Goal: Task Accomplishment & Management: Manage account settings

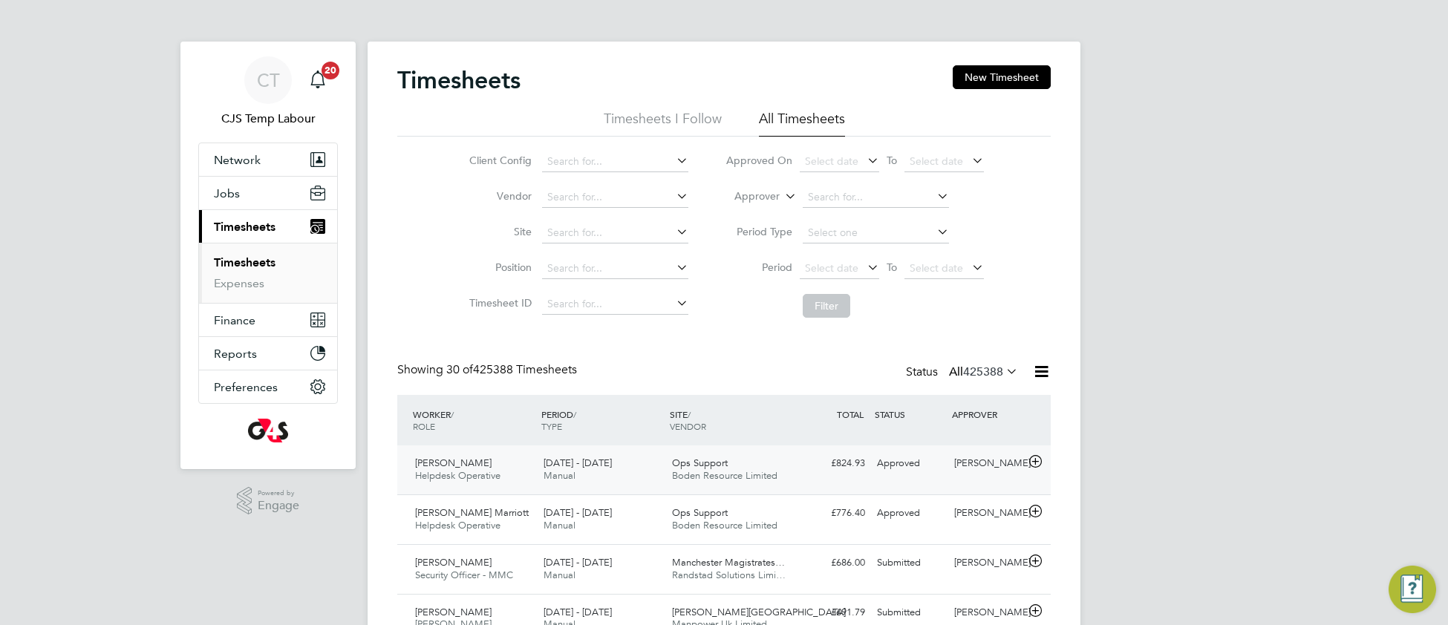
click at [715, 476] on span "Boden Resource Limited" at bounding box center [724, 475] width 105 height 13
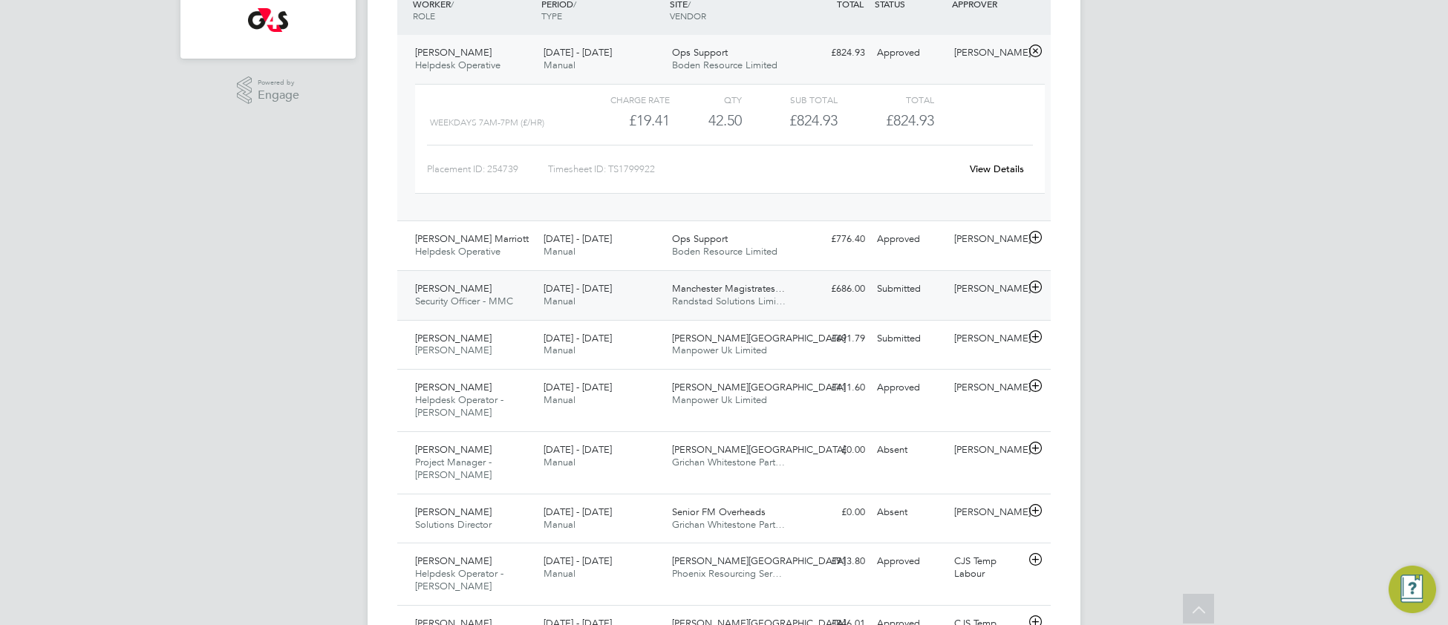
click at [729, 317] on div "Olasunkanmi Okeowo Security Officer - MMC 4 - 10 Aug 2025 4 - 10 Aug 2025 Manua…" at bounding box center [723, 295] width 653 height 50
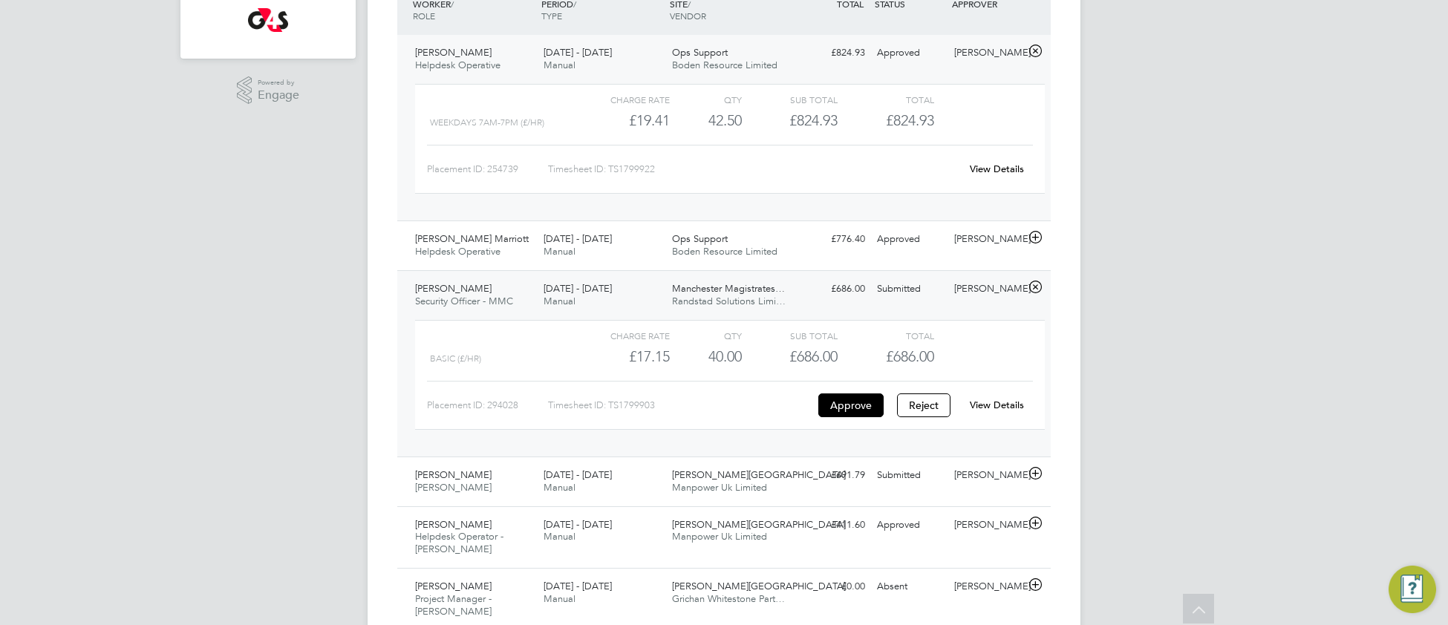
click at [1008, 406] on link "View Details" at bounding box center [997, 405] width 54 height 13
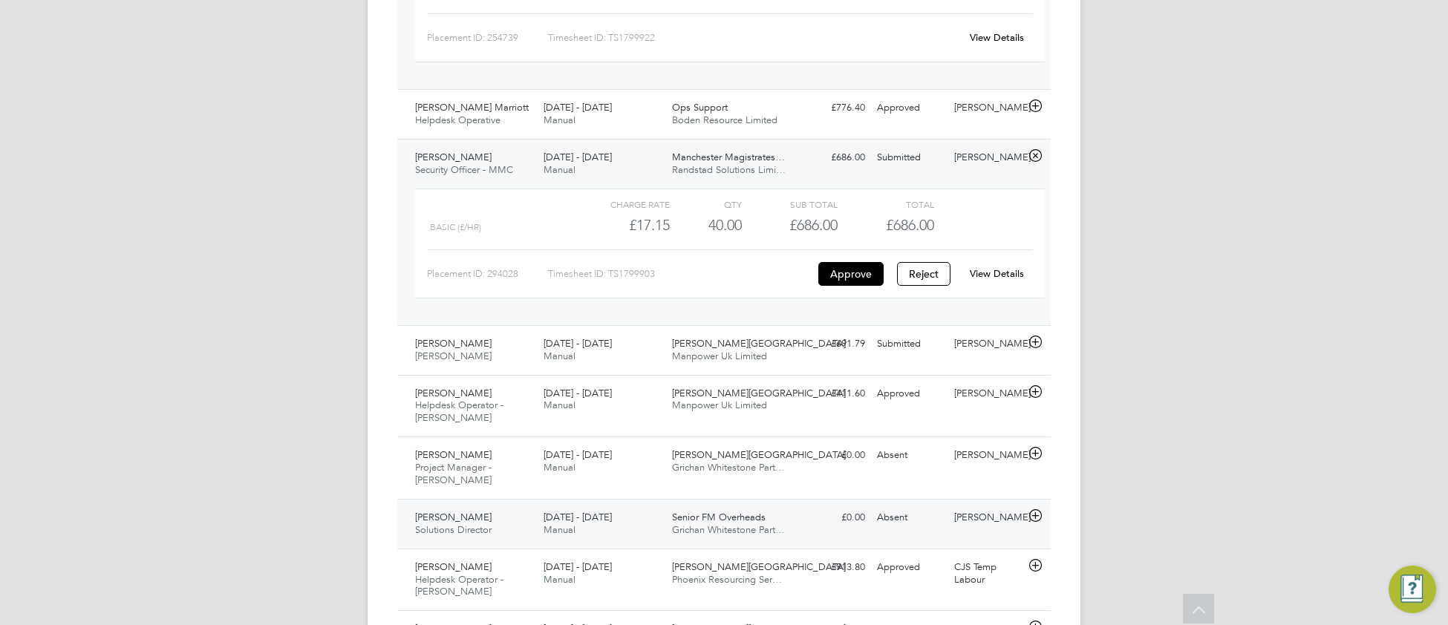
scroll to position [556, 0]
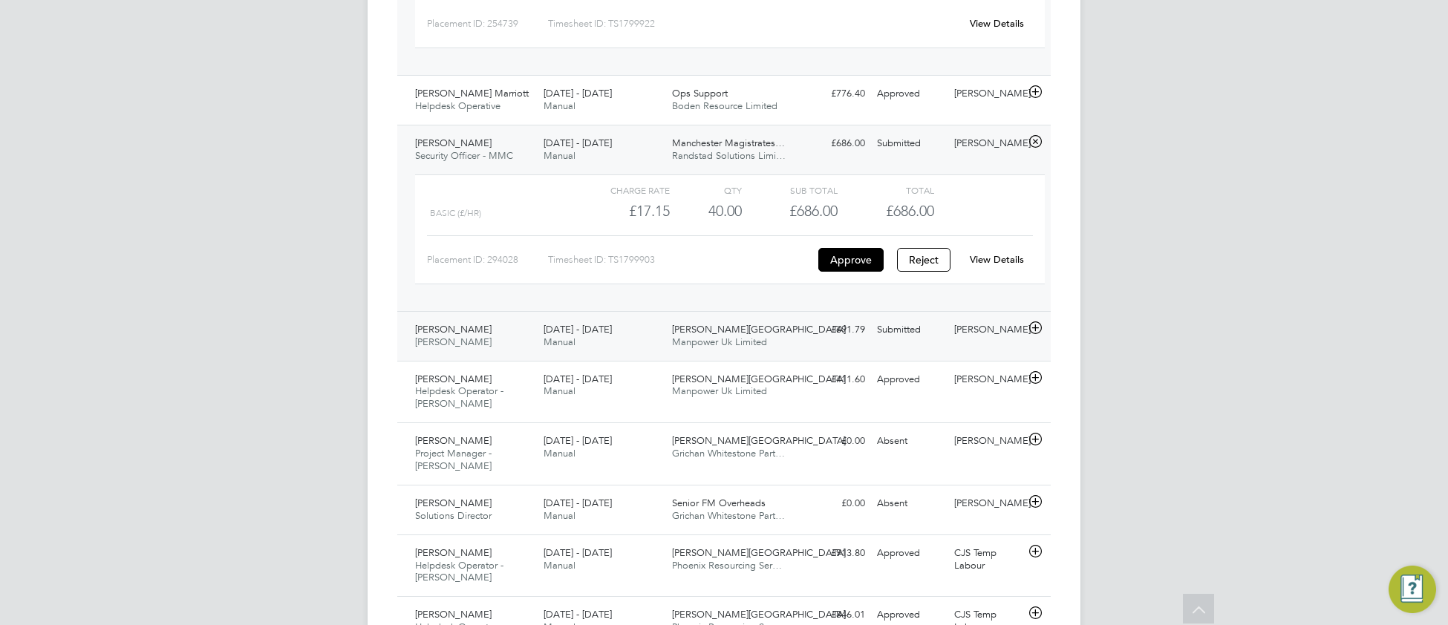
click at [677, 347] on span "Manpower Uk Limited" at bounding box center [719, 342] width 95 height 13
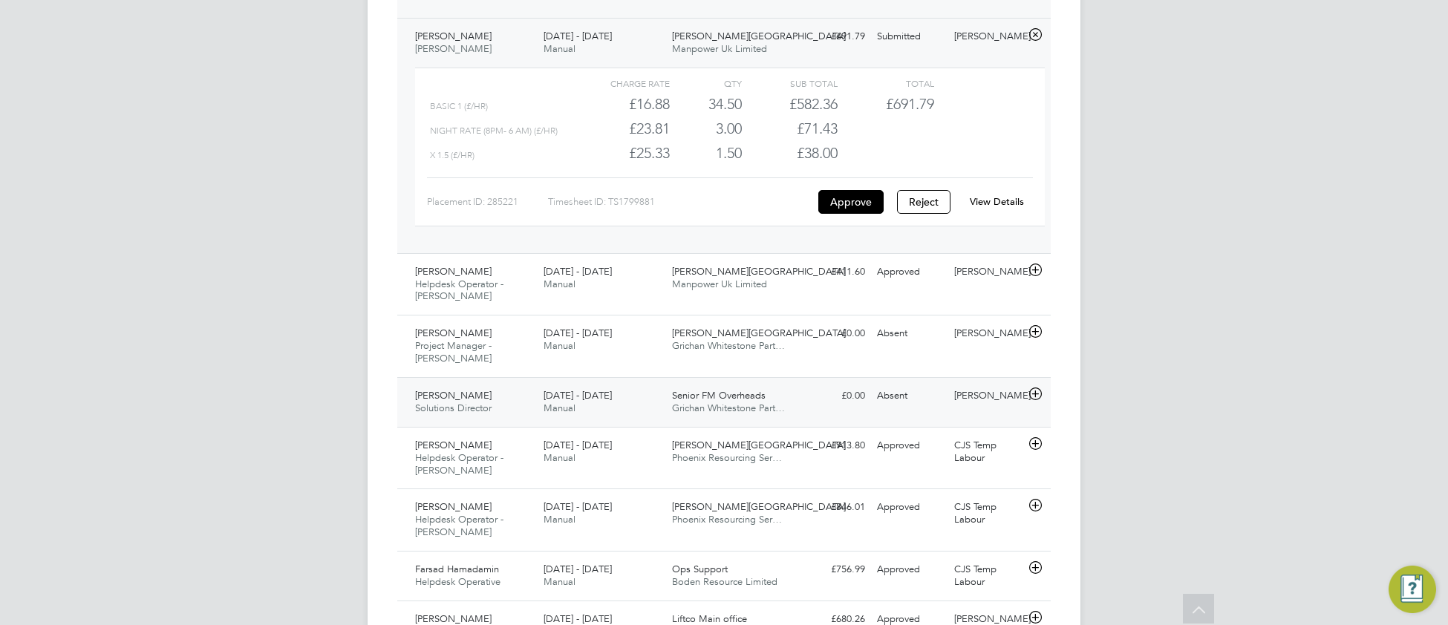
scroll to position [851, 0]
click at [684, 309] on div "Joshua Martin Helpdesk Operator - Churchill 4 - 10 Aug 2025 4 - 10 Aug 2025 Man…" at bounding box center [723, 283] width 653 height 62
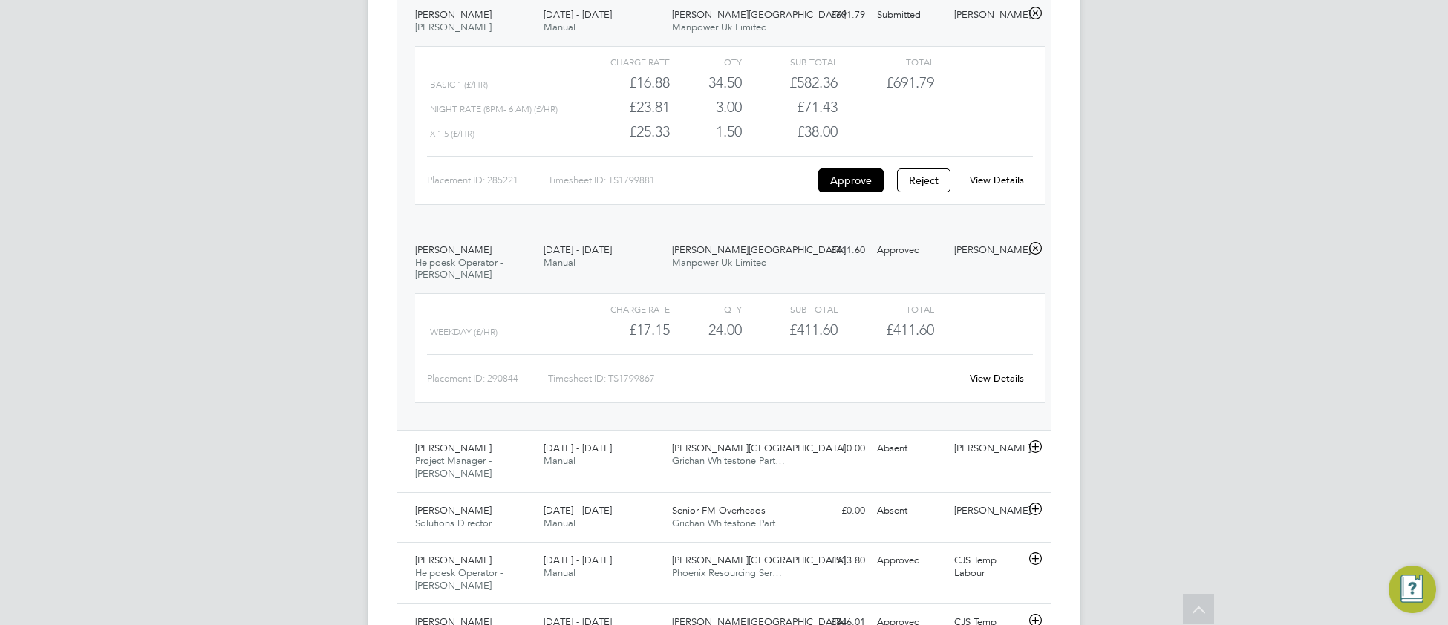
scroll to position [887, 0]
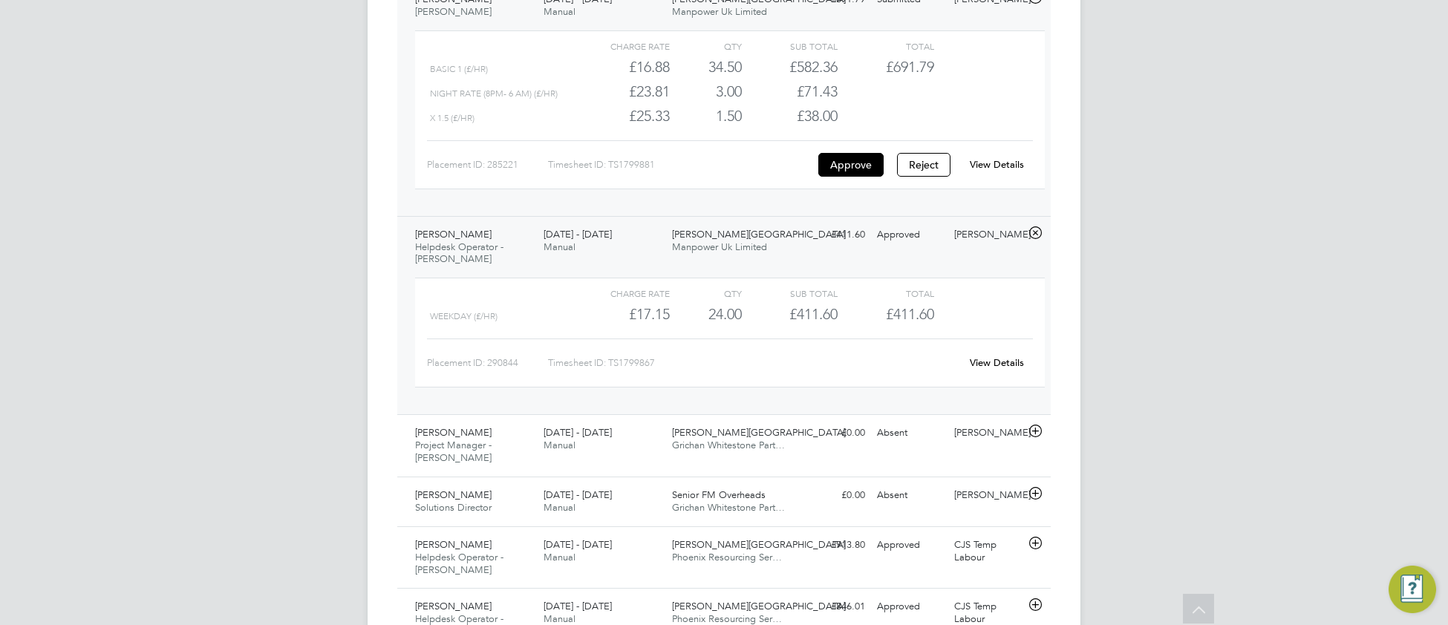
click at [994, 366] on link "View Details" at bounding box center [997, 362] width 54 height 13
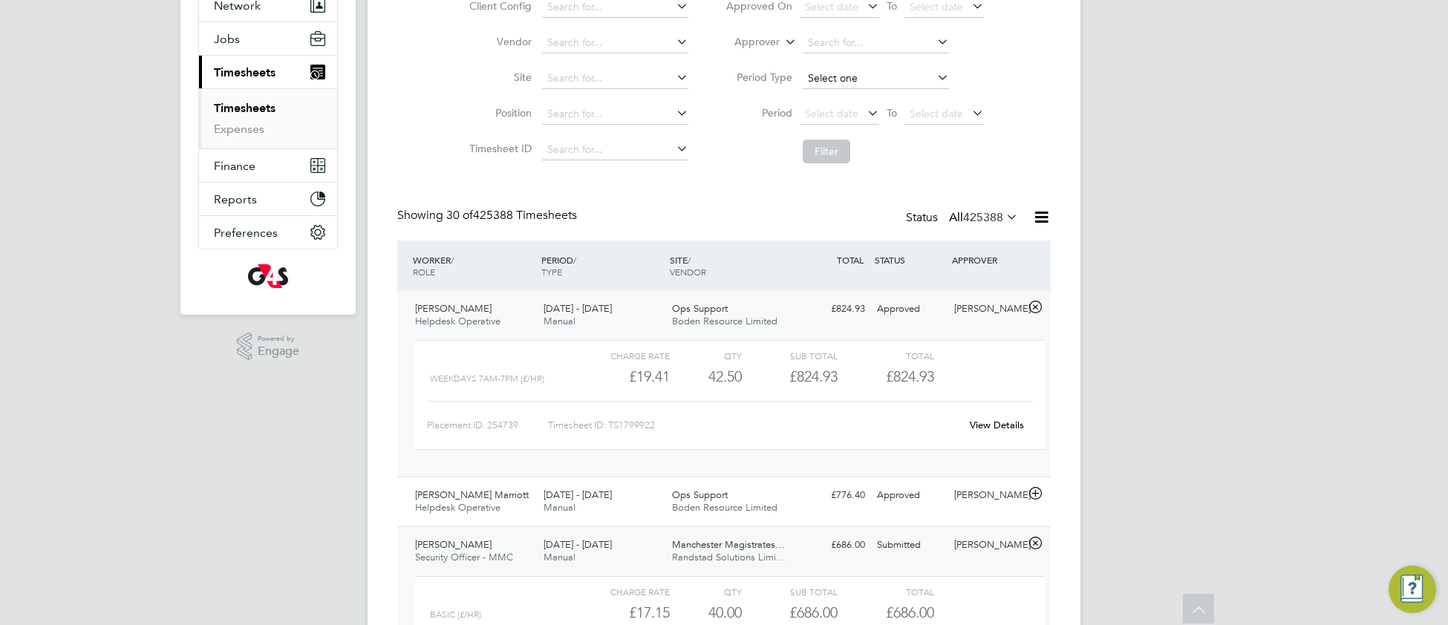
scroll to position [0, 0]
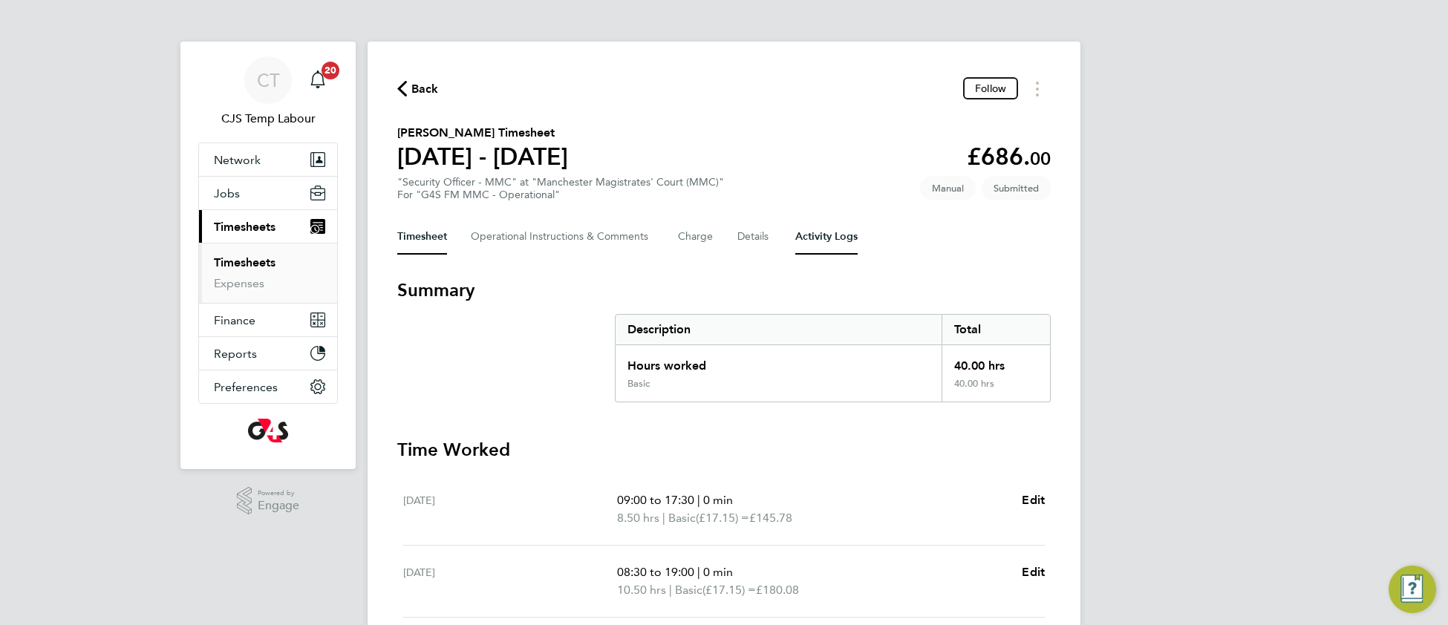
click at [833, 241] on Logs-tab "Activity Logs" at bounding box center [826, 237] width 62 height 36
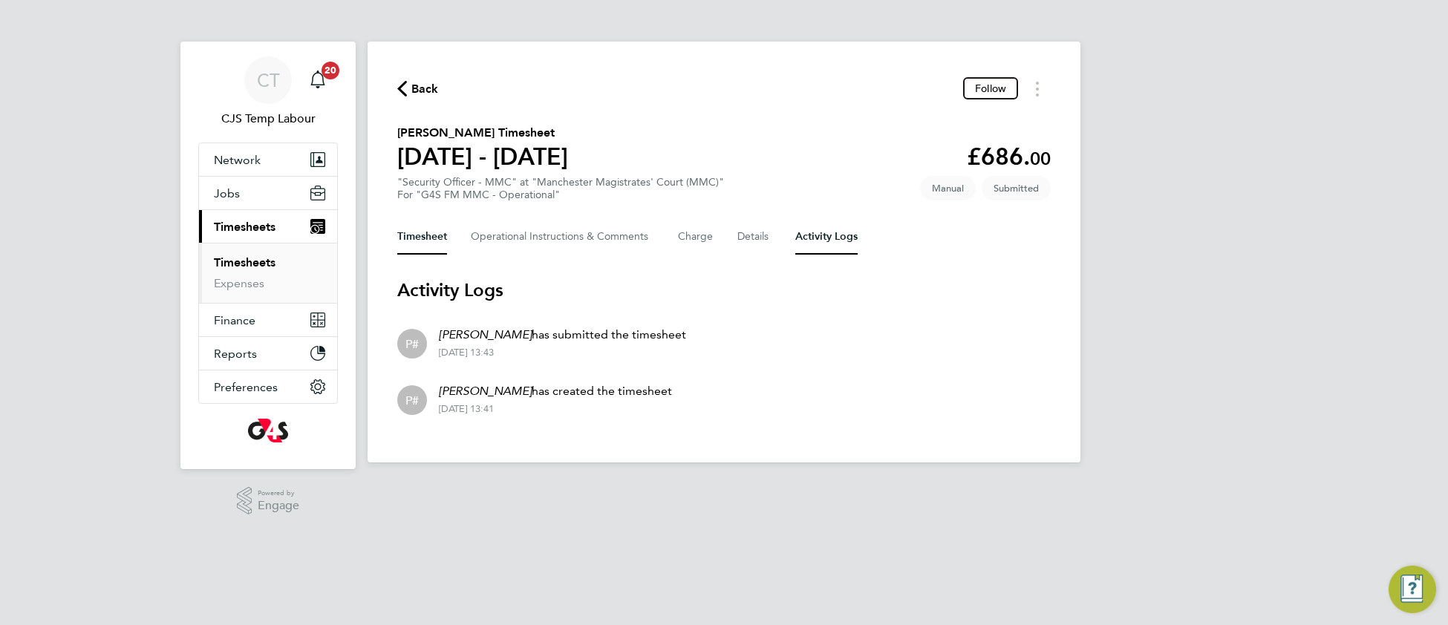
click at [423, 240] on button "Timesheet" at bounding box center [422, 237] width 50 height 36
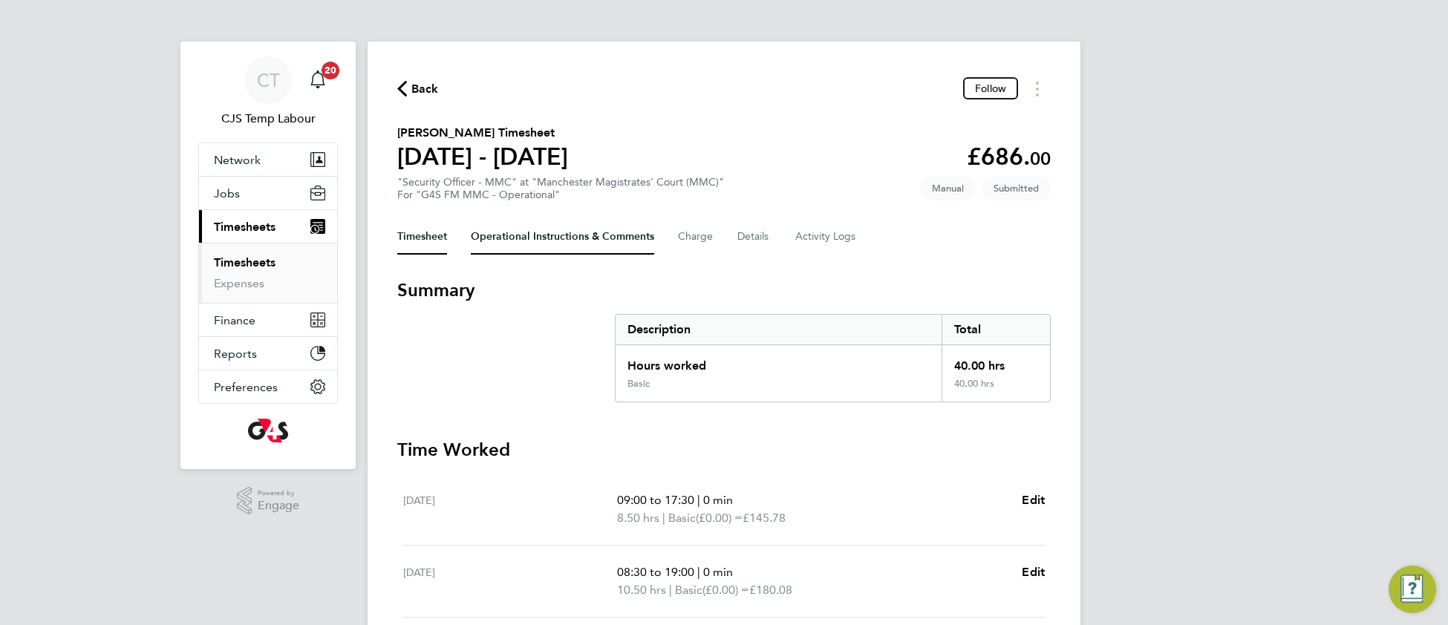
drag, startPoint x: 522, startPoint y: 239, endPoint x: 517, endPoint y: 269, distance: 30.2
click at [520, 245] on Comments-tab "Operational Instructions & Comments" at bounding box center [562, 237] width 183 height 36
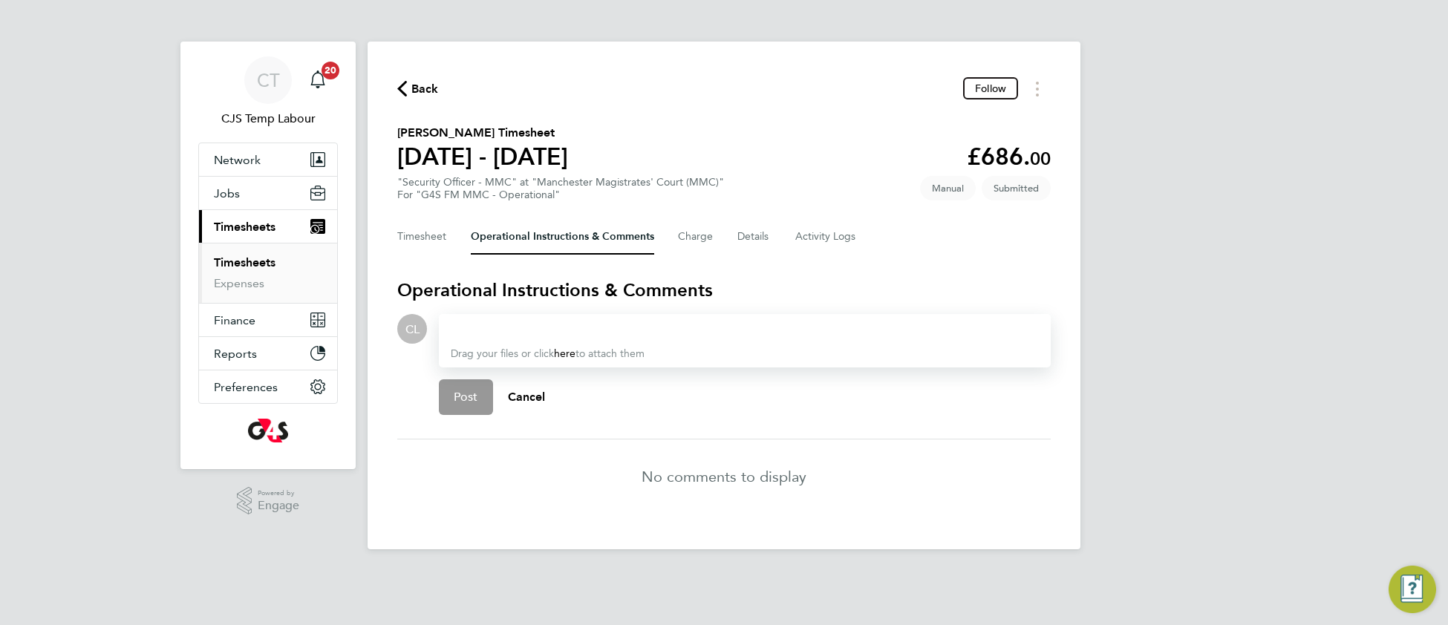
click at [509, 325] on div at bounding box center [745, 329] width 588 height 18
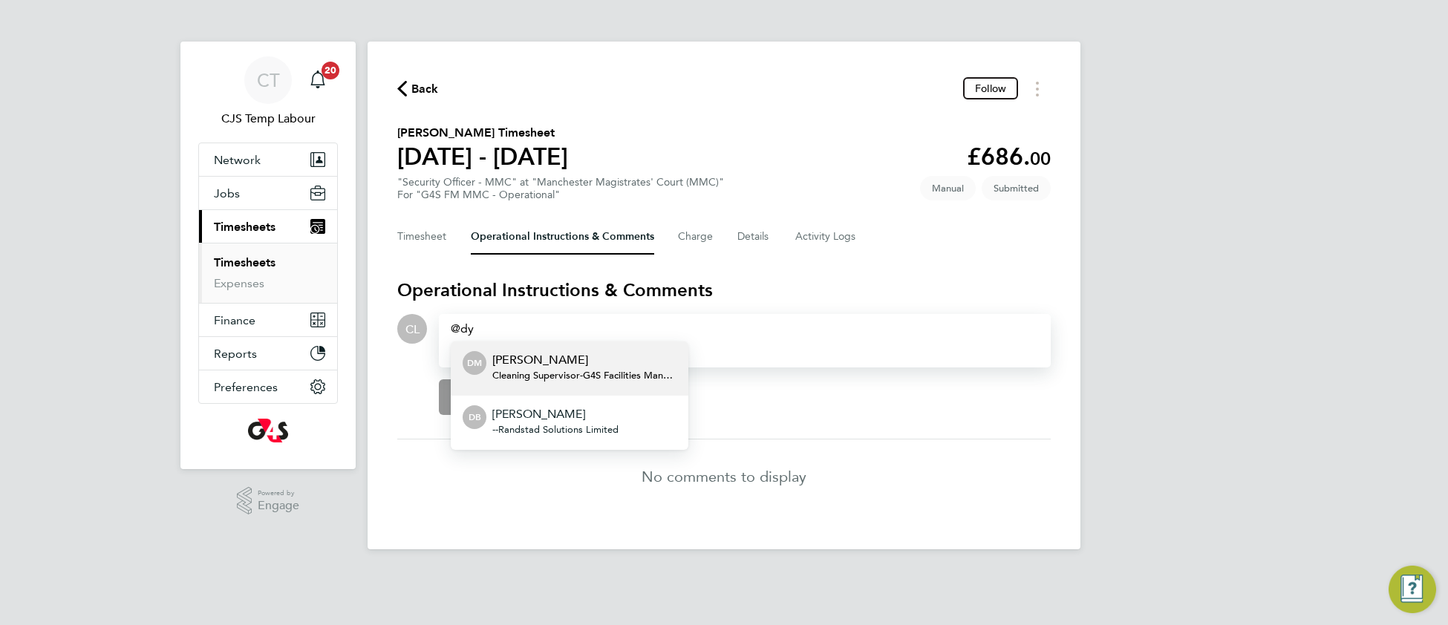
click at [583, 379] on div "Dyanne Matthew Cleaning Supervisor - G4S Facilities Management (Uk) Limited" at bounding box center [584, 369] width 184 height 36
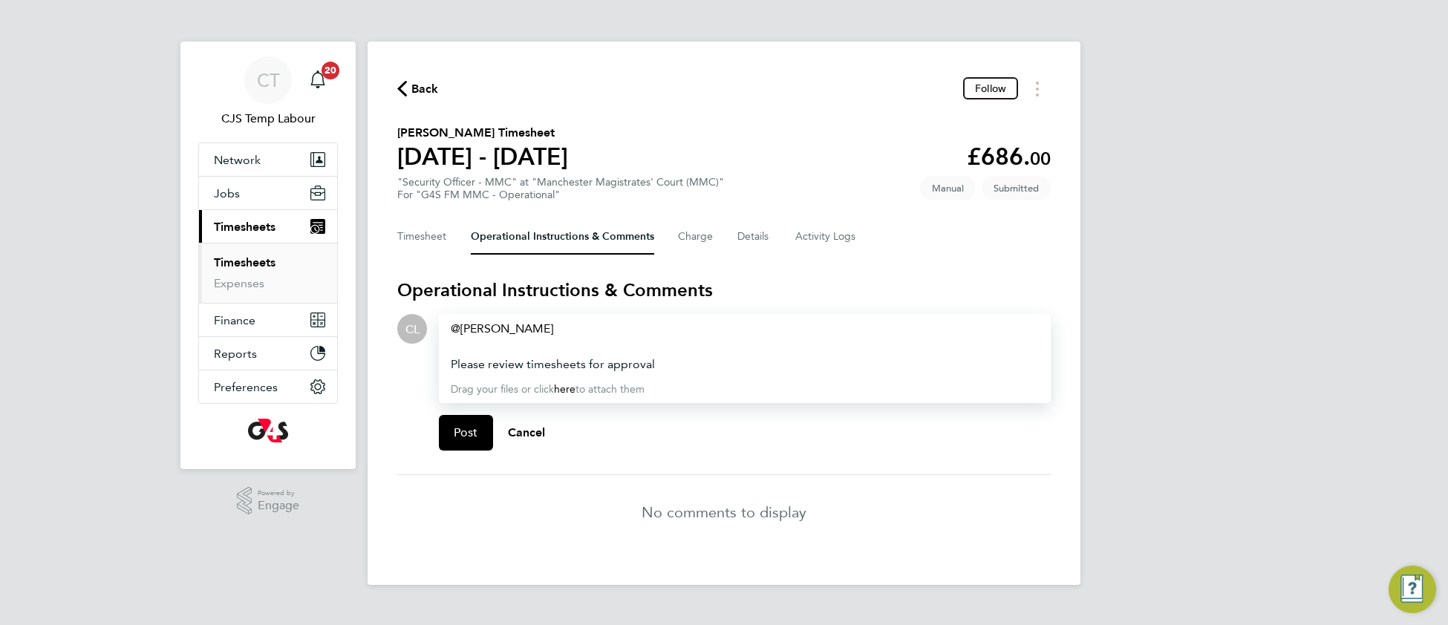
click at [581, 363] on div "Please review timesheets for approval" at bounding box center [745, 365] width 588 height 18
click at [453, 443] on button "Post" at bounding box center [466, 433] width 54 height 36
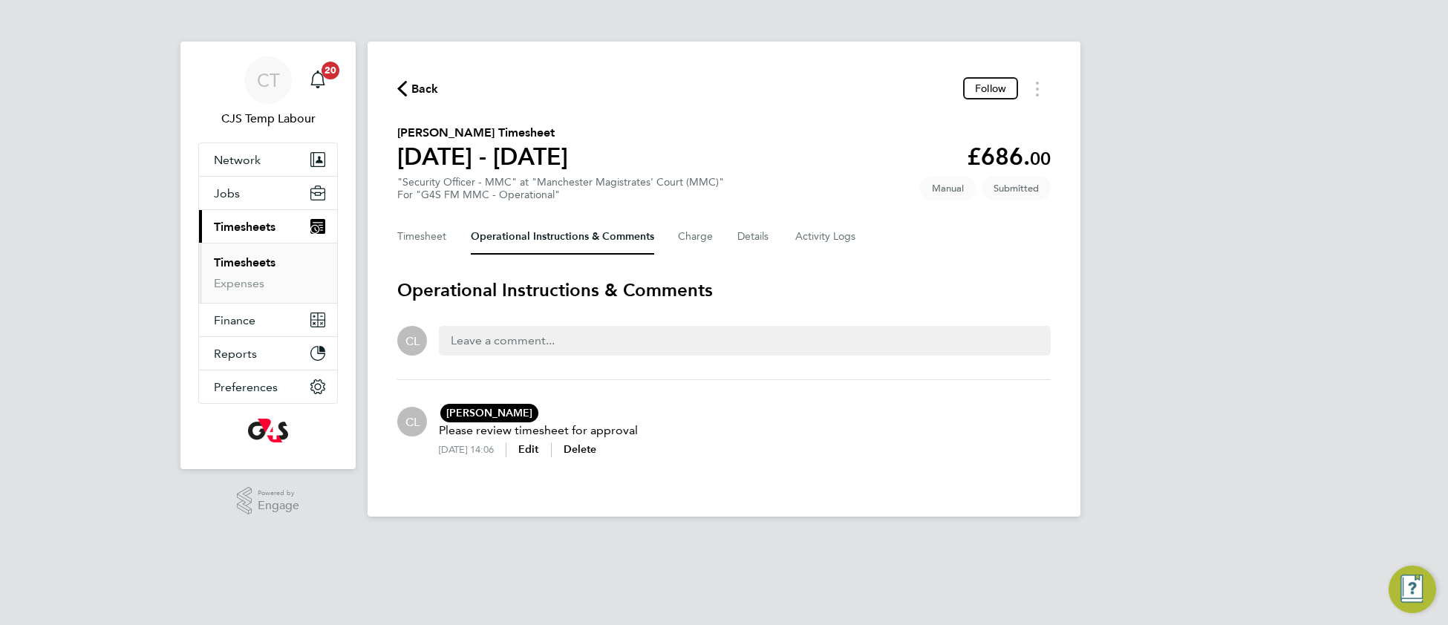
click at [262, 259] on link "Timesheets" at bounding box center [245, 262] width 62 height 14
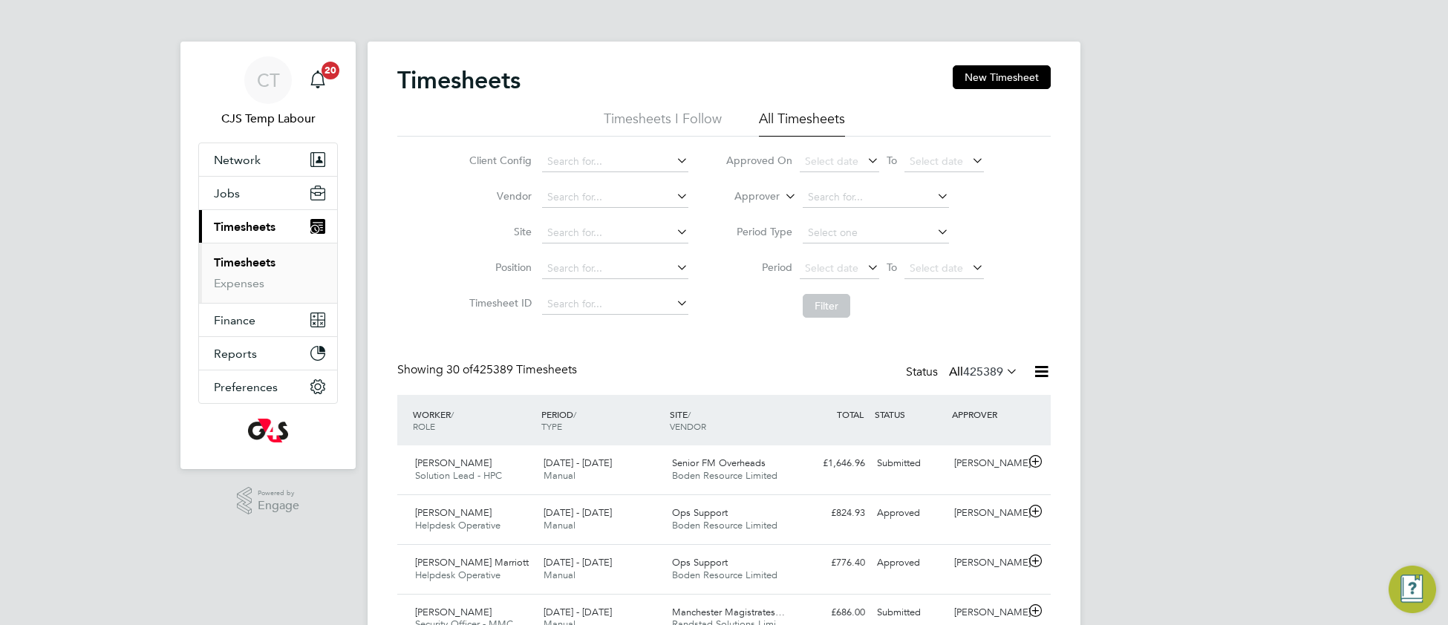
click at [1003, 371] on icon at bounding box center [1003, 371] width 0 height 21
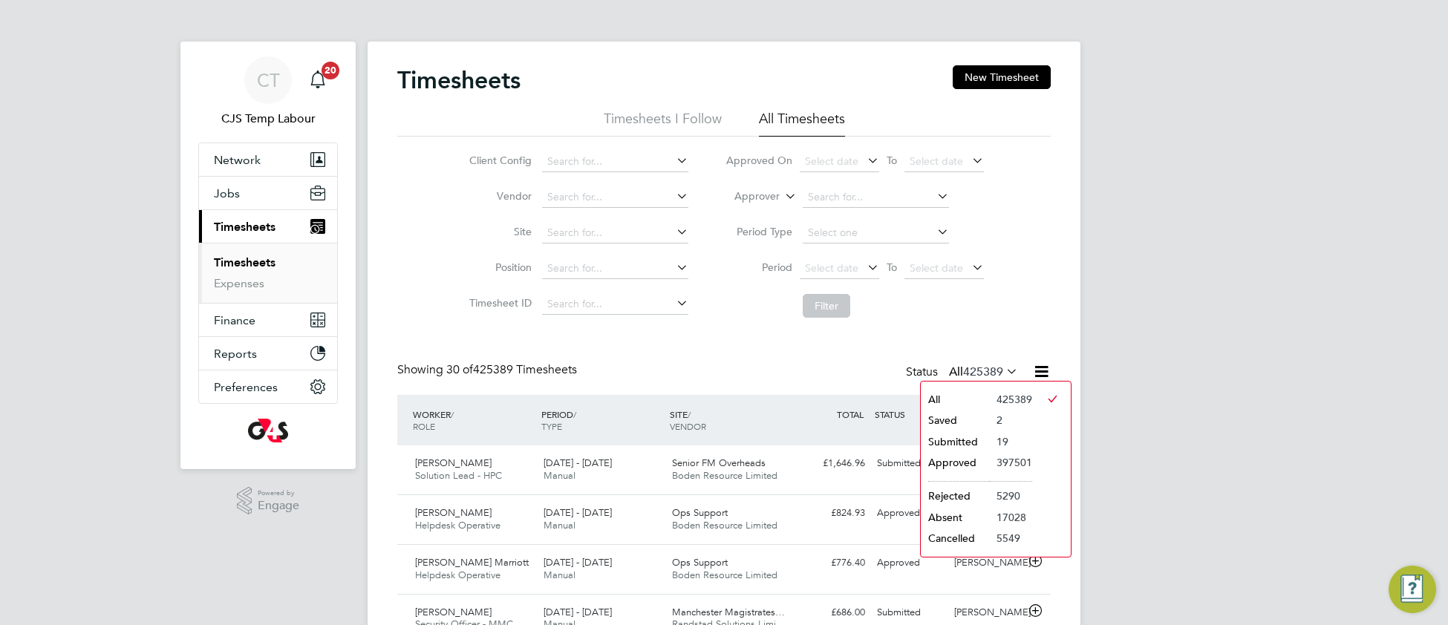
drag, startPoint x: 949, startPoint y: 443, endPoint x: 909, endPoint y: 446, distance: 40.2
click at [948, 443] on li "Submitted" at bounding box center [955, 441] width 68 height 21
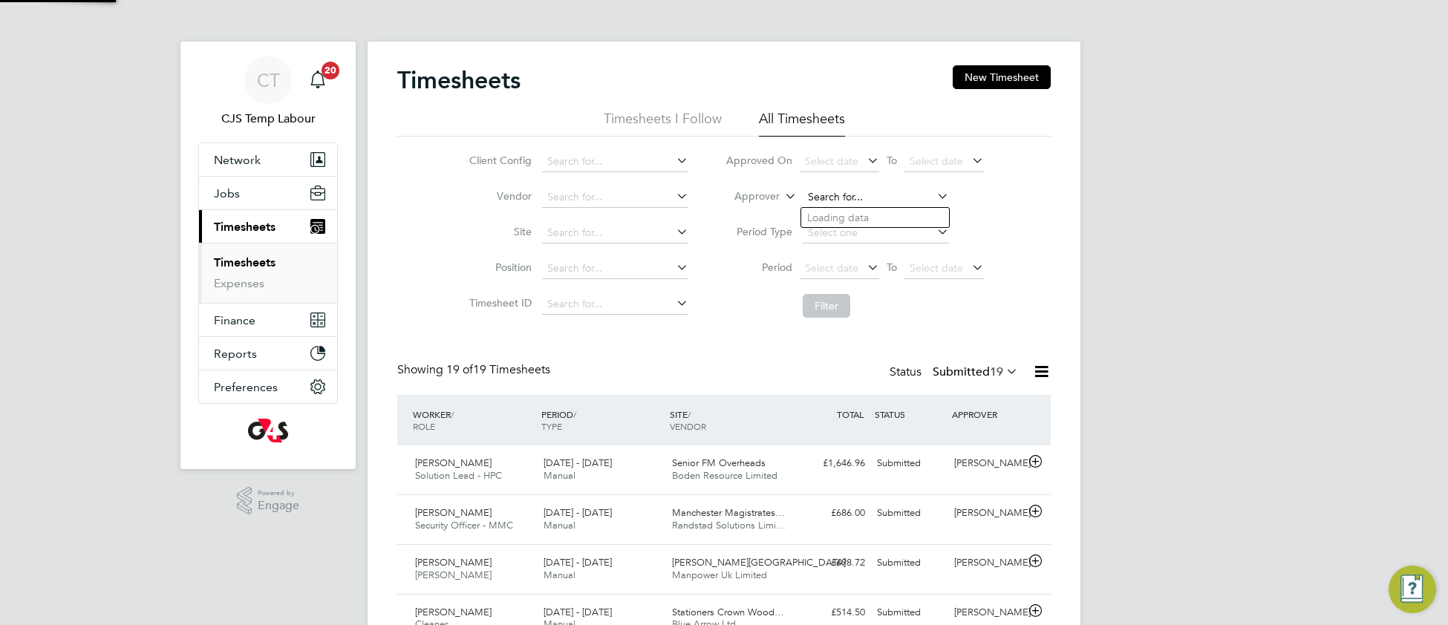
click at [836, 189] on input at bounding box center [876, 197] width 146 height 21
type input "s"
click at [893, 219] on b "Clacker" at bounding box center [911, 218] width 37 height 13
type input "Samuel Clacker"
click at [827, 300] on button "Filter" at bounding box center [827, 306] width 48 height 24
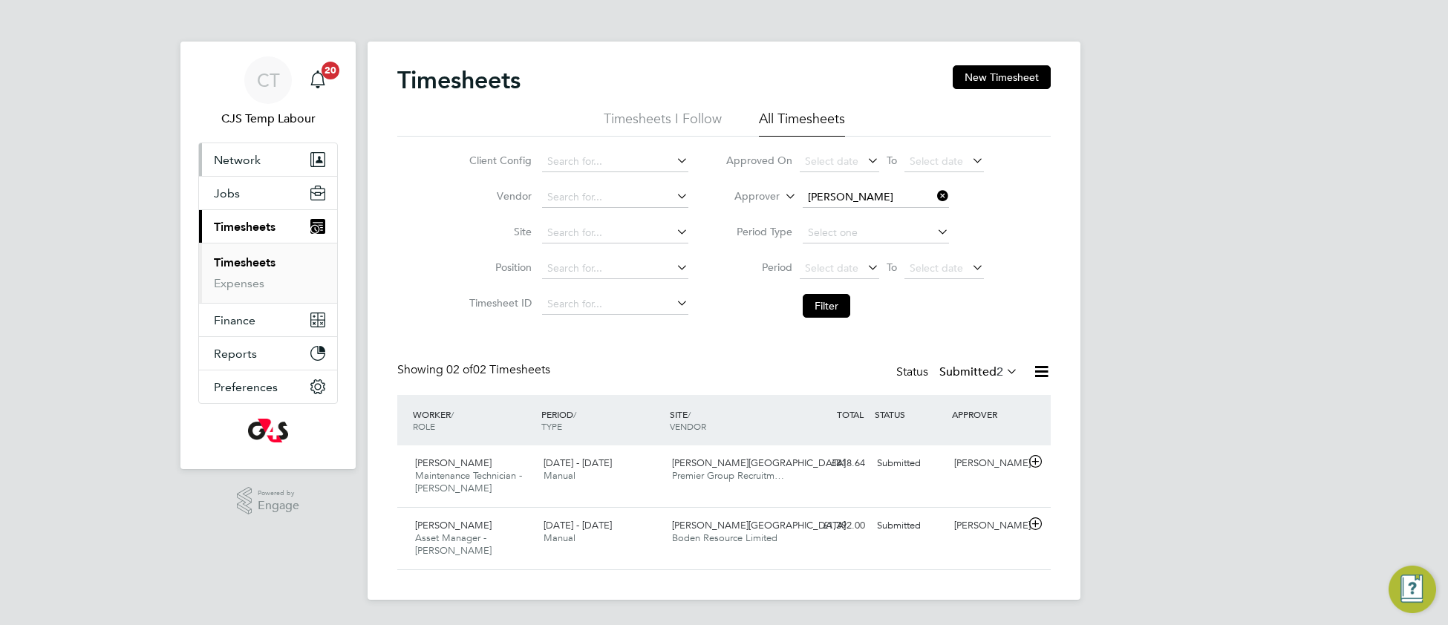
click at [236, 158] on span "Network" at bounding box center [237, 160] width 47 height 14
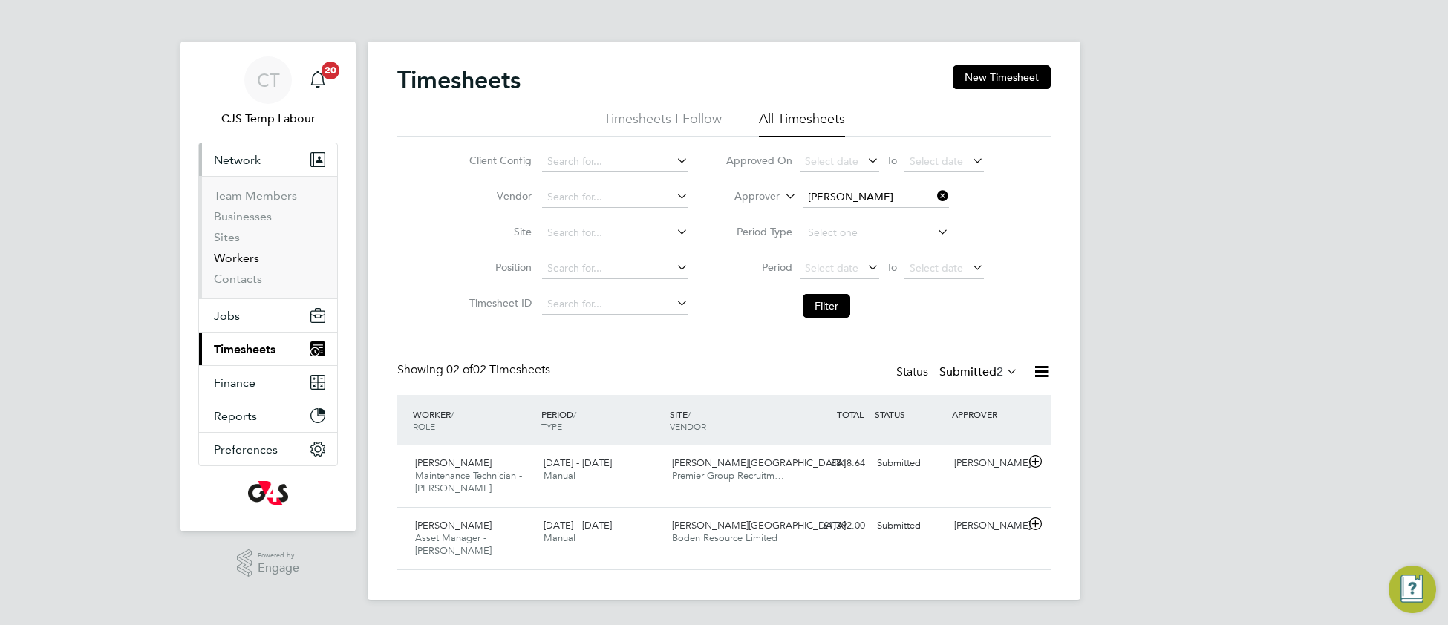
click at [241, 257] on link "Workers" at bounding box center [236, 258] width 45 height 14
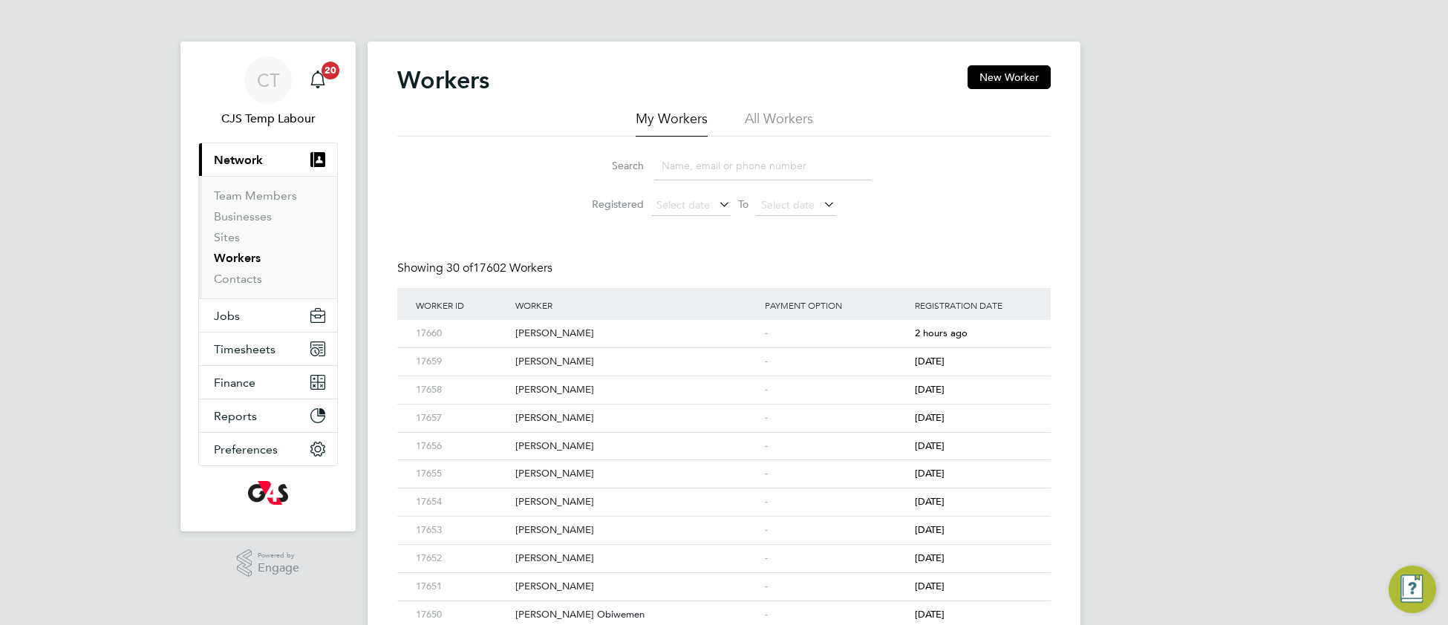
drag, startPoint x: 780, startPoint y: 124, endPoint x: 756, endPoint y: 149, distance: 34.1
click at [776, 125] on li "All Workers" at bounding box center [779, 123] width 68 height 27
click at [741, 166] on input at bounding box center [762, 165] width 217 height 29
paste input "Sinead Mills"
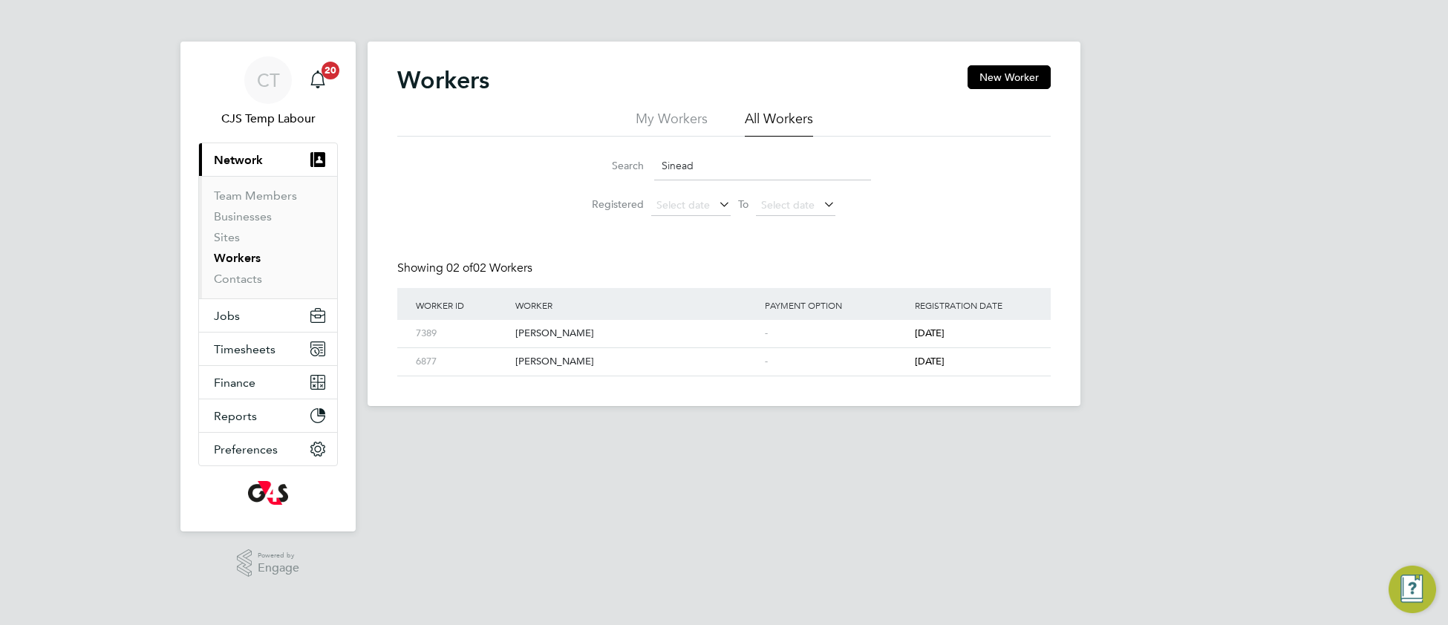
type input "Sinead"
click at [235, 351] on span "Timesheets" at bounding box center [245, 349] width 62 height 14
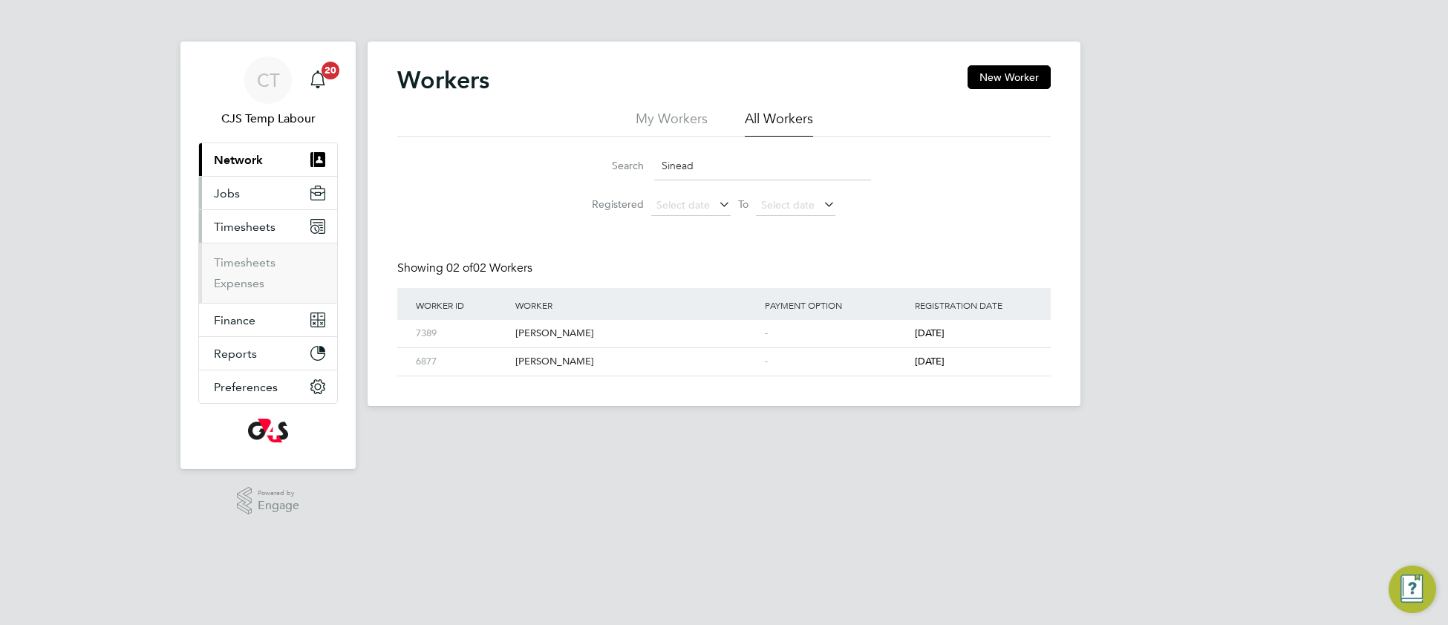
drag, startPoint x: 225, startPoint y: 198, endPoint x: 229, endPoint y: 208, distance: 11.3
click at [226, 198] on span "Jobs" at bounding box center [227, 193] width 26 height 14
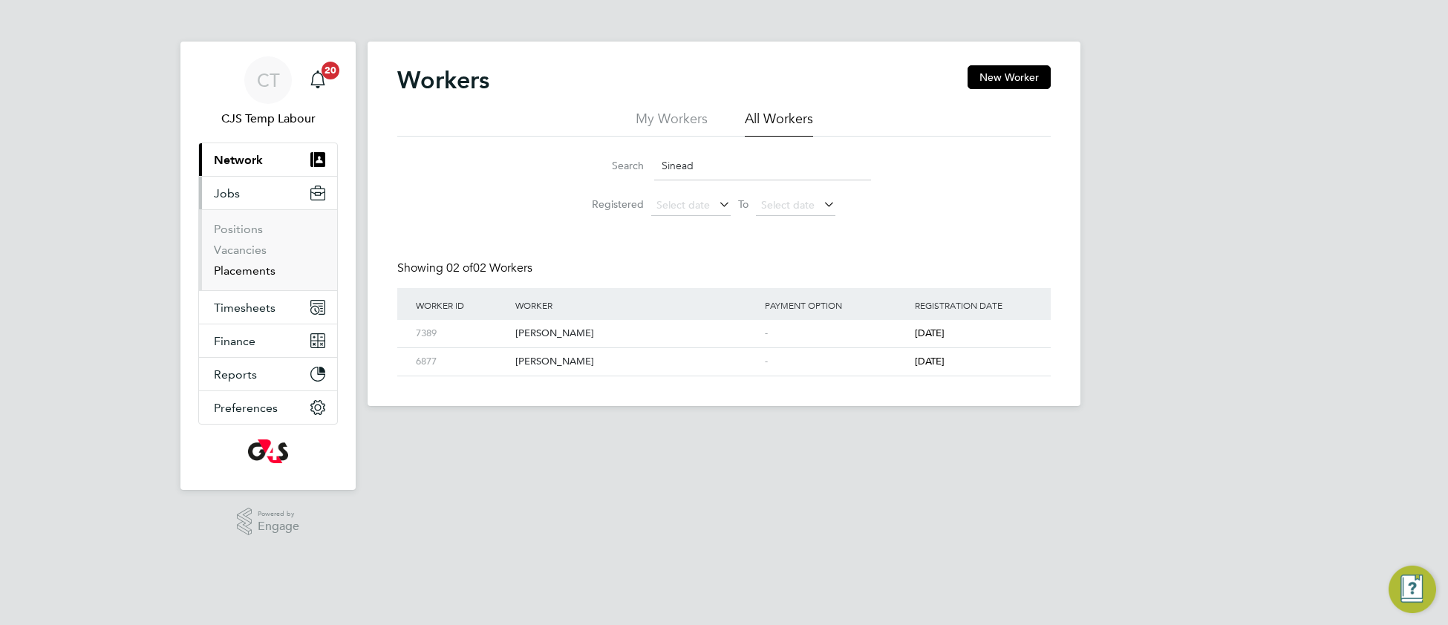
click at [240, 276] on link "Placements" at bounding box center [245, 271] width 62 height 14
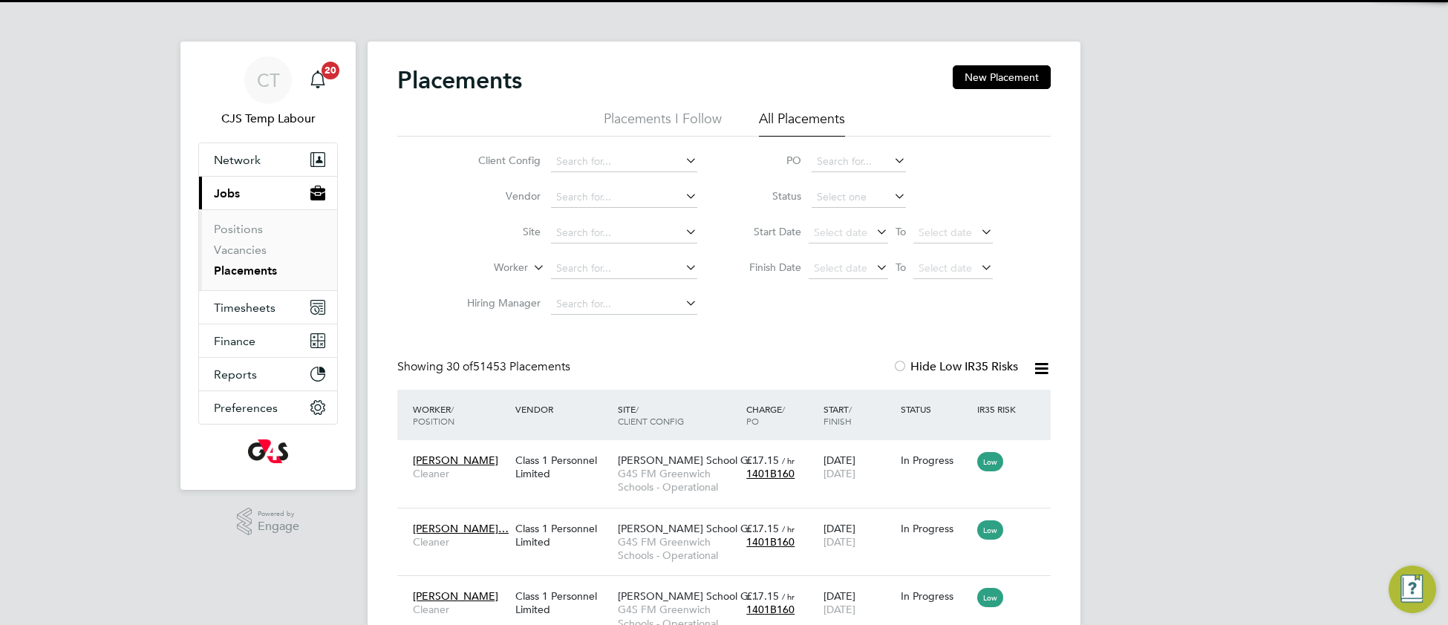
scroll to position [56, 128]
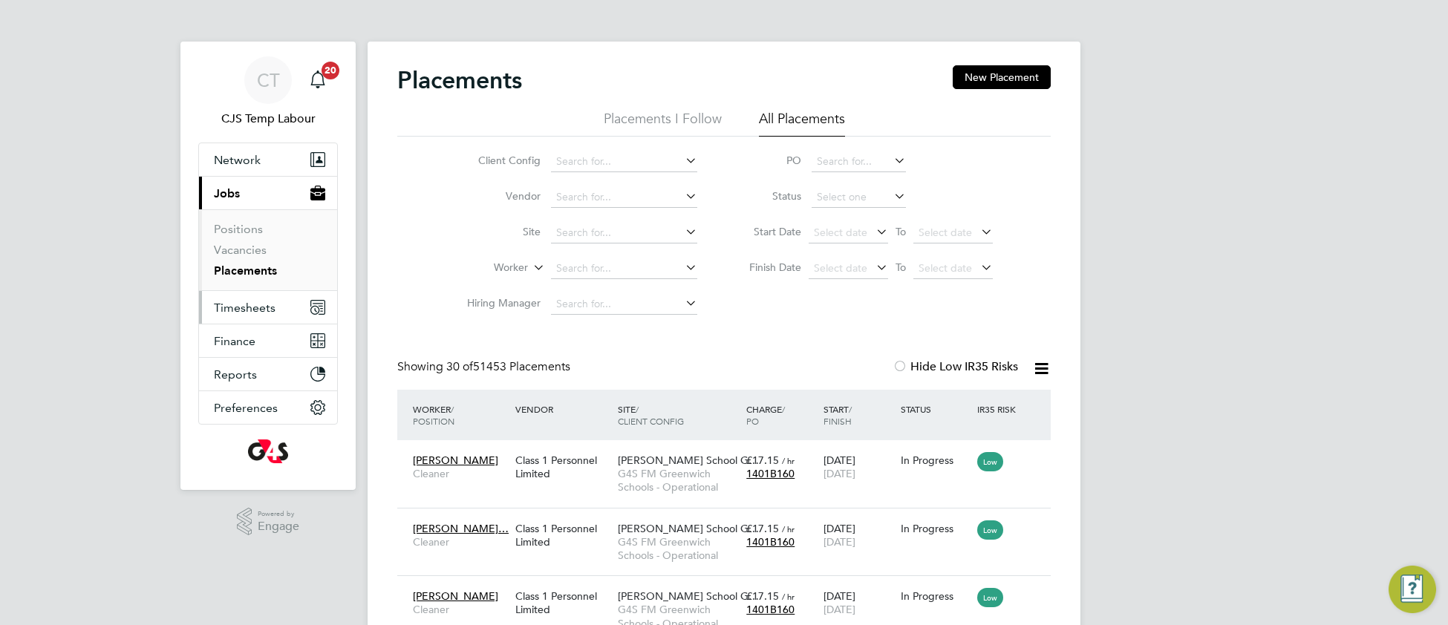
click at [248, 305] on span "Timesheets" at bounding box center [245, 308] width 62 height 14
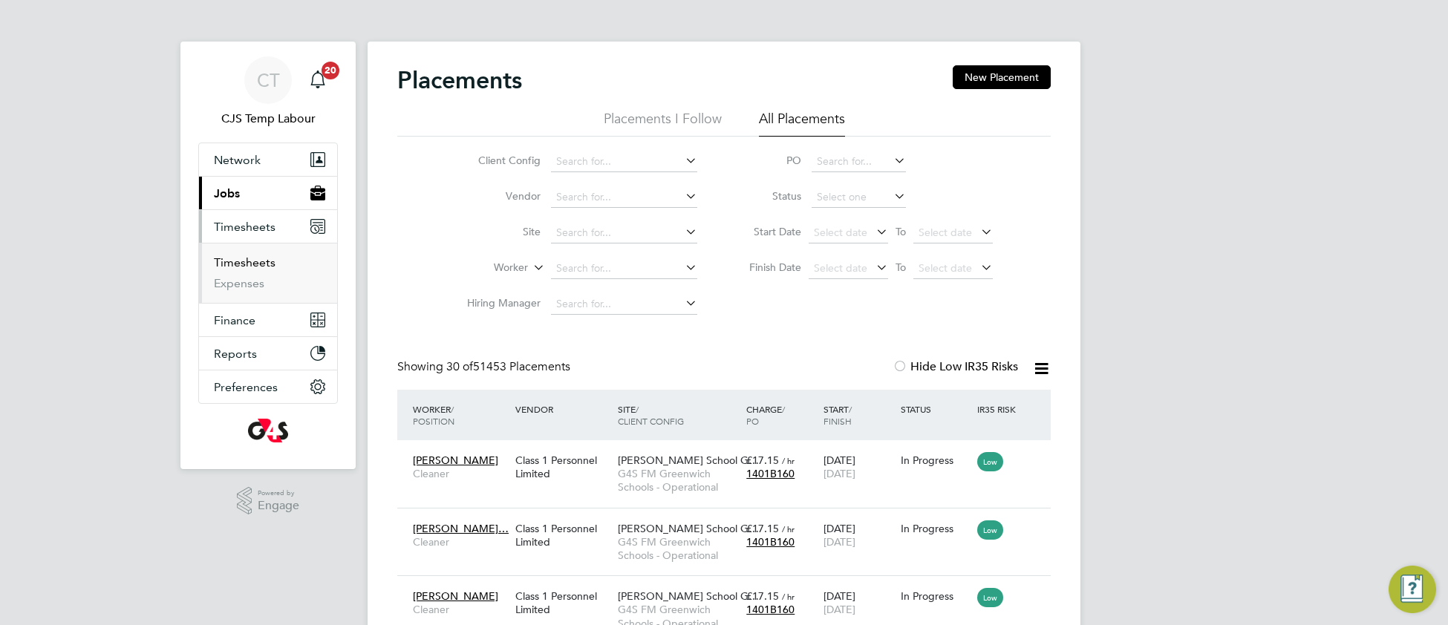
click at [257, 267] on link "Timesheets" at bounding box center [245, 262] width 62 height 14
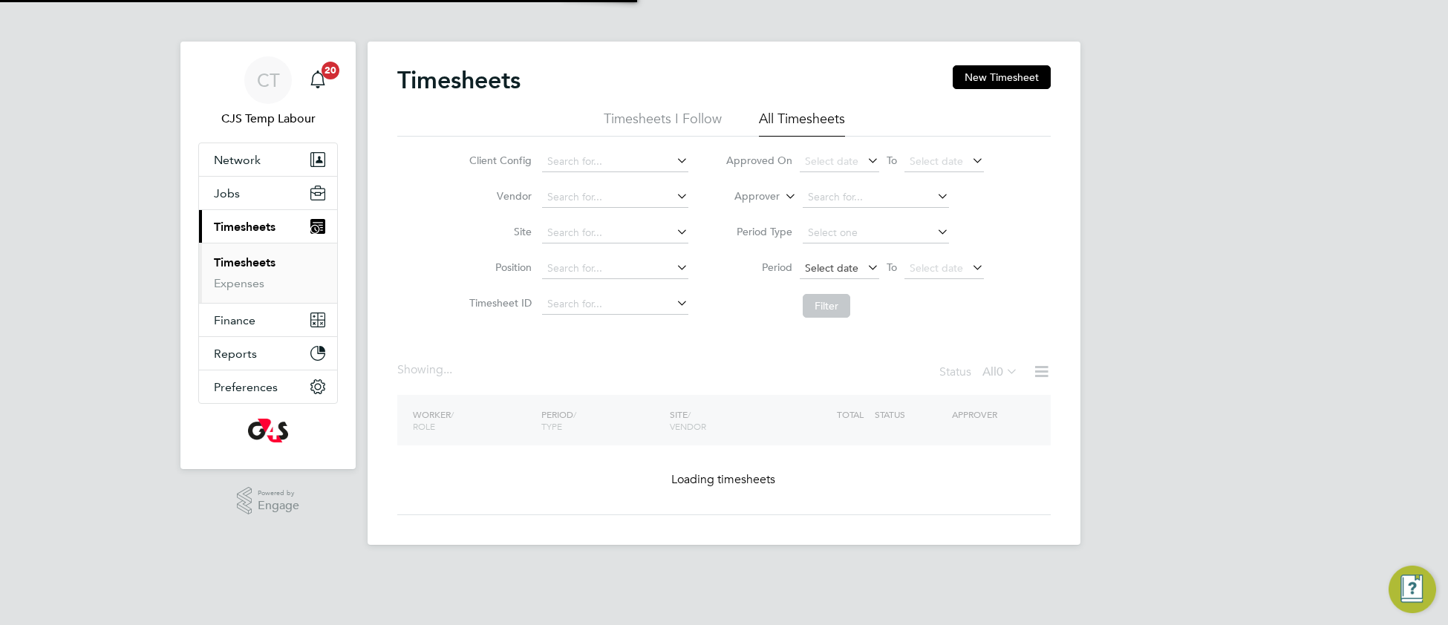
click at [834, 276] on span "Select date" at bounding box center [839, 269] width 79 height 20
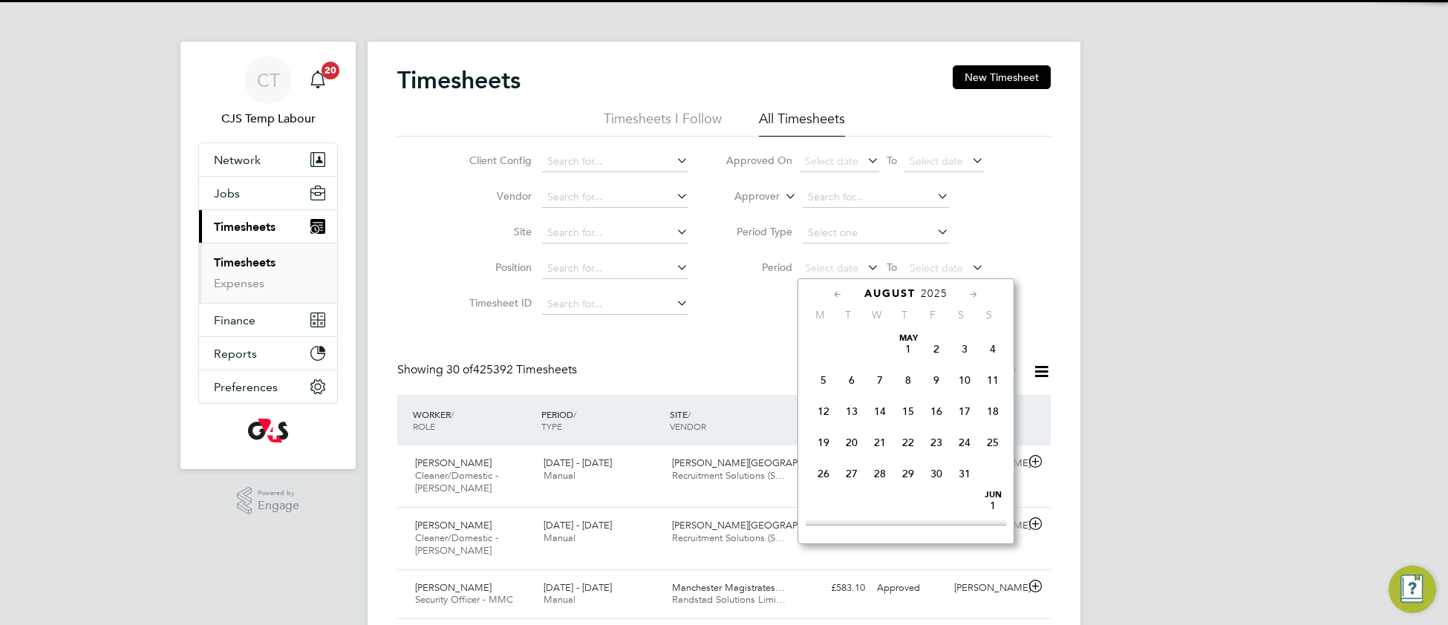
scroll to position [7, 7]
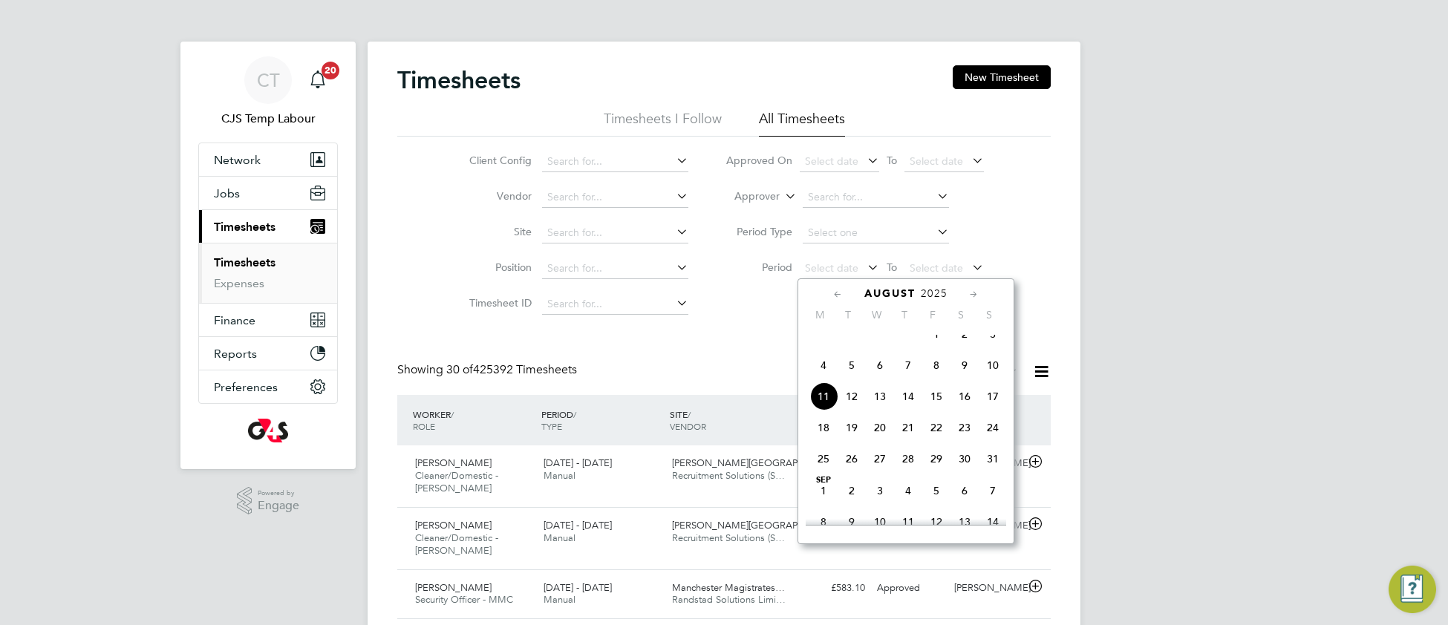
click at [826, 378] on span "4" at bounding box center [823, 365] width 28 height 28
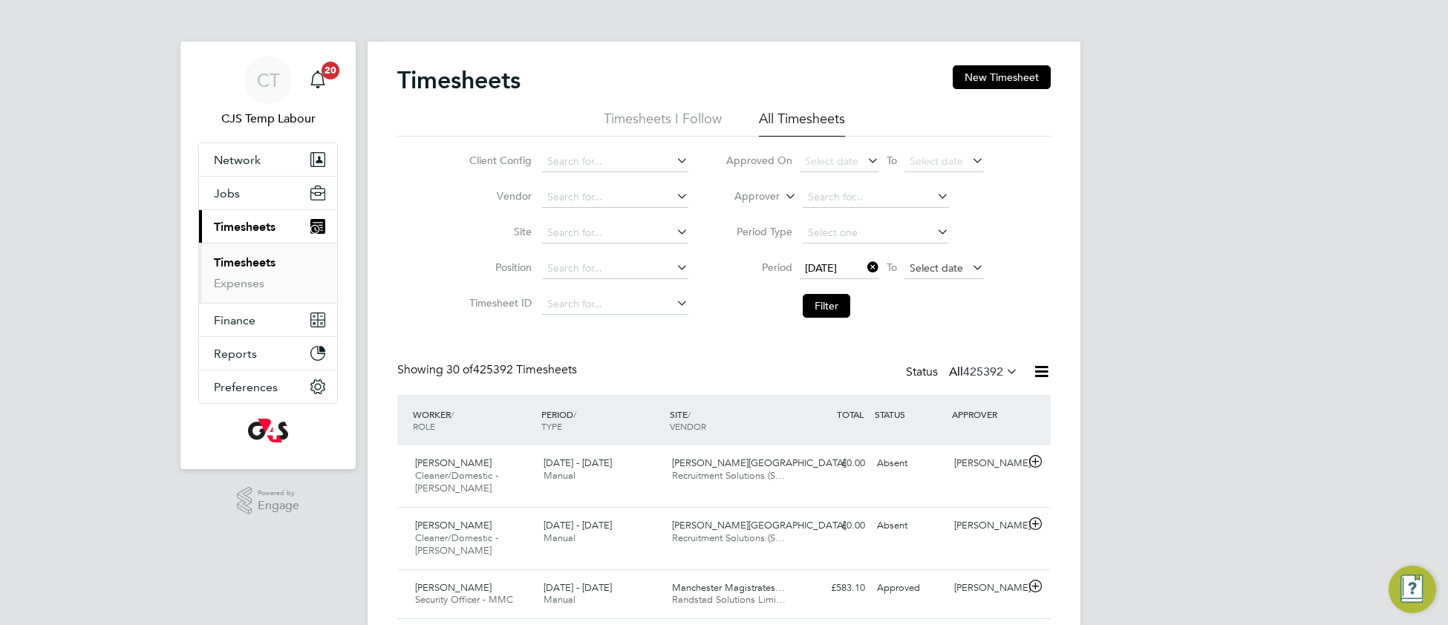
click at [923, 267] on span "Select date" at bounding box center [936, 267] width 53 height 13
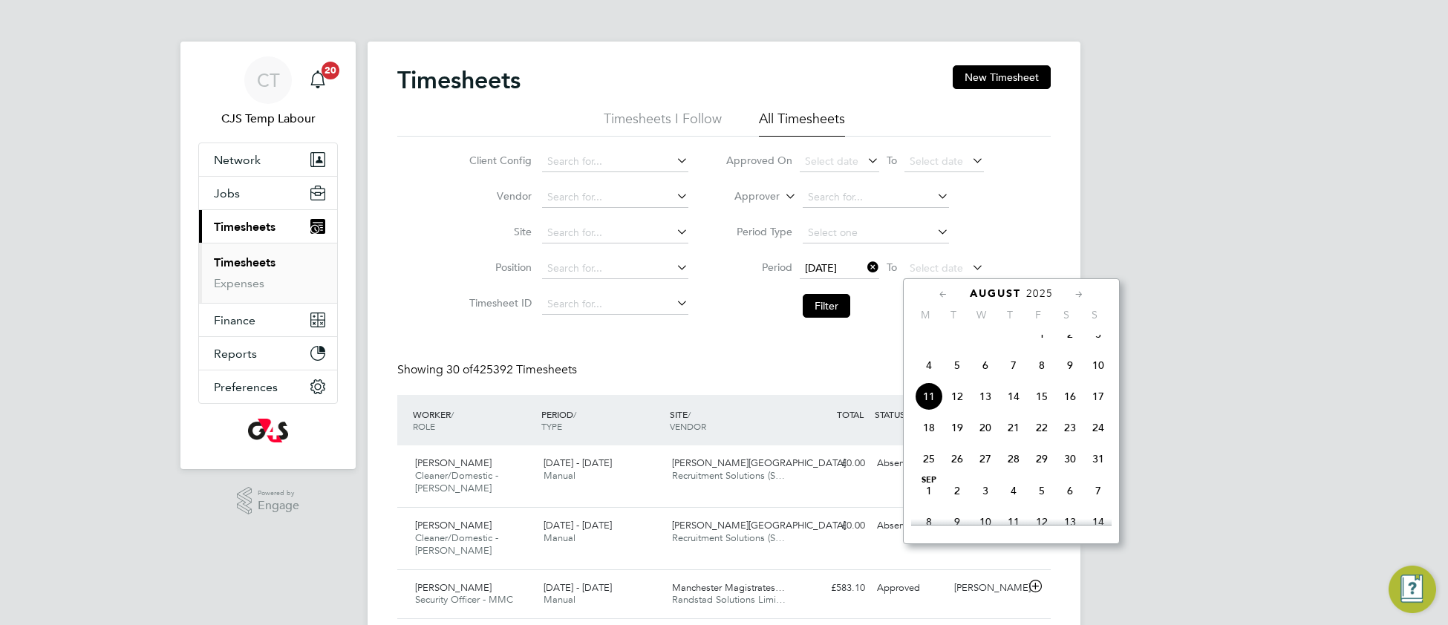
drag, startPoint x: 1101, startPoint y: 376, endPoint x: 1060, endPoint y: 362, distance: 43.5
click at [1098, 374] on span "10" at bounding box center [1098, 365] width 28 height 28
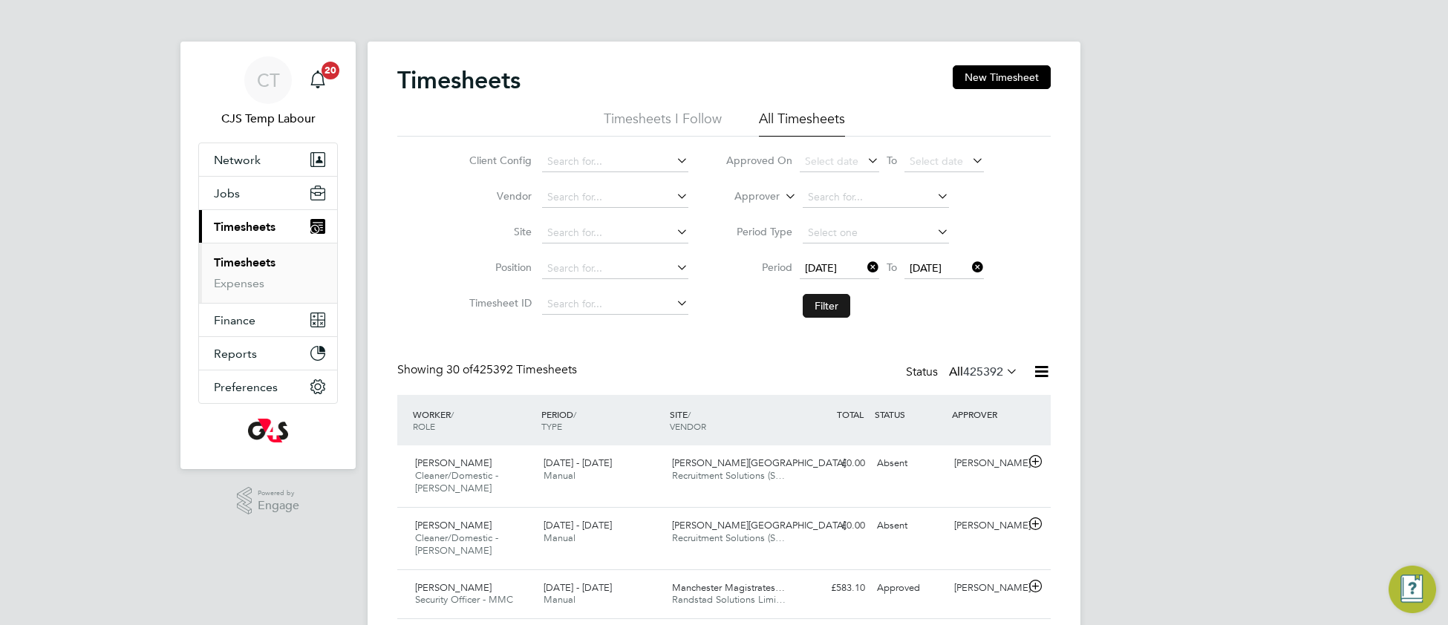
click at [808, 312] on button "Filter" at bounding box center [827, 306] width 48 height 24
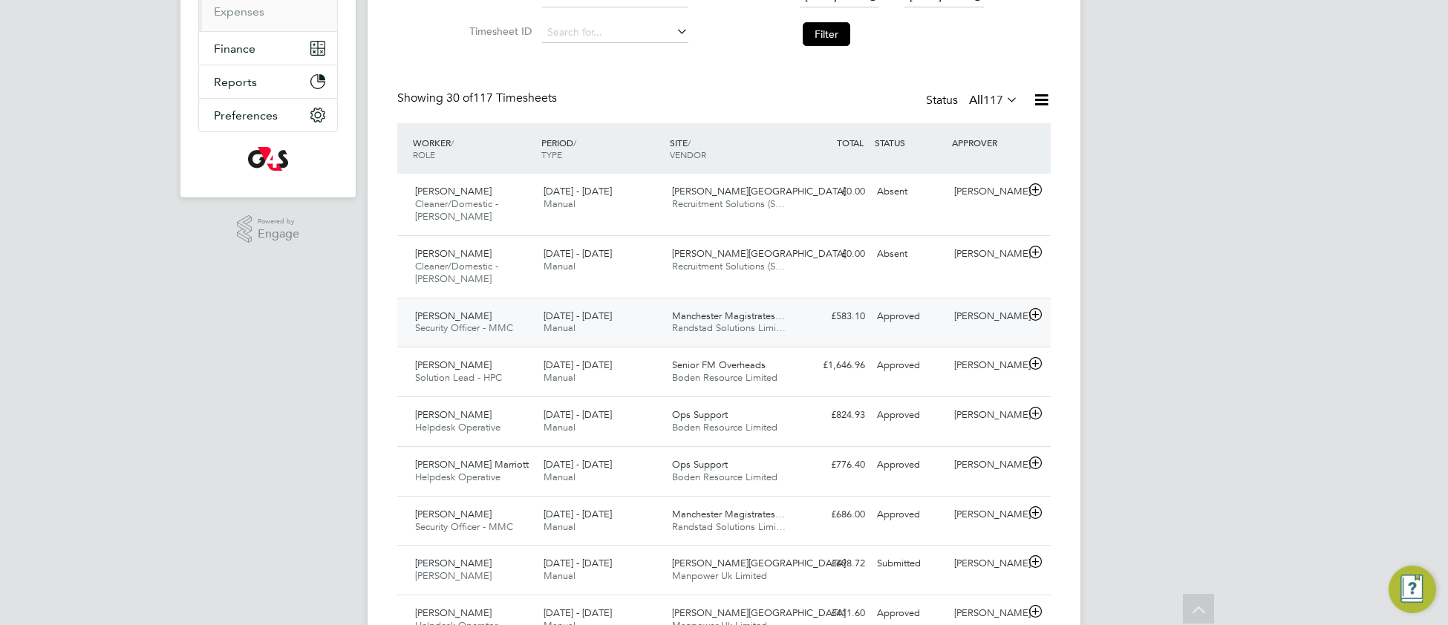
click at [740, 338] on div "Manchester Magistrates… Randstad Solutions Limi…" at bounding box center [730, 322] width 128 height 37
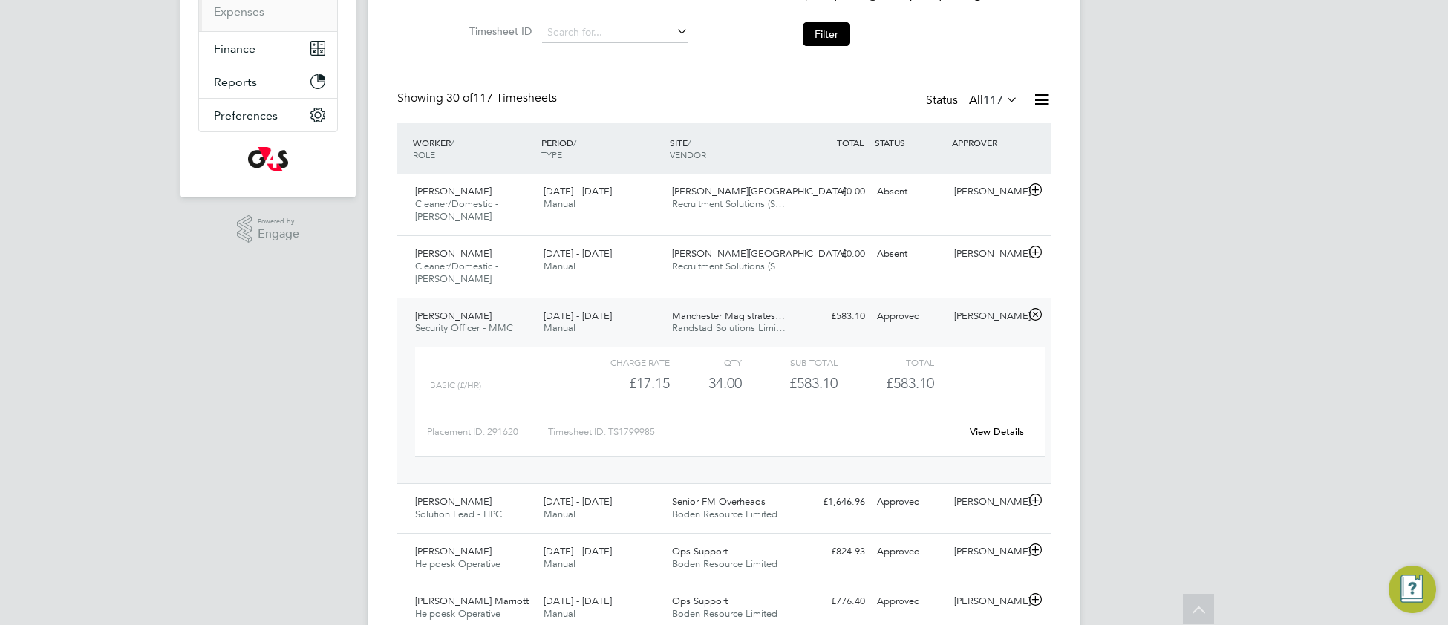
click at [1015, 435] on link "View Details" at bounding box center [997, 432] width 54 height 13
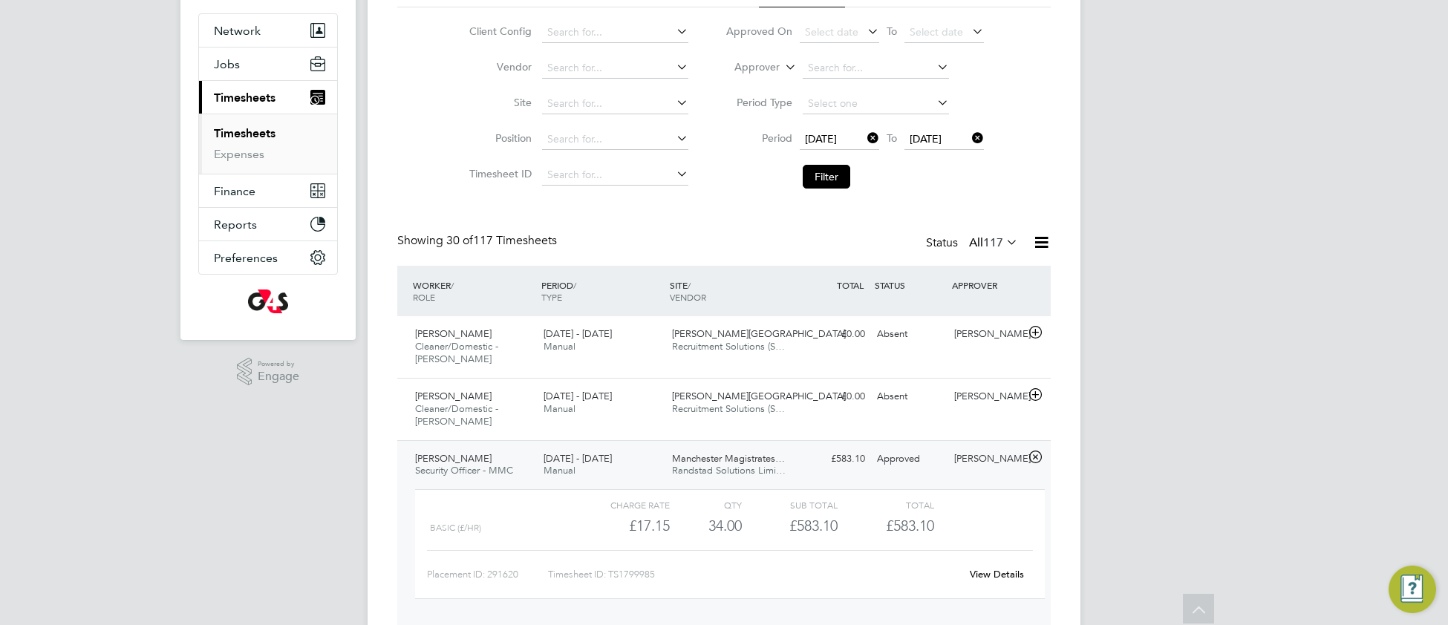
scroll to position [0, 0]
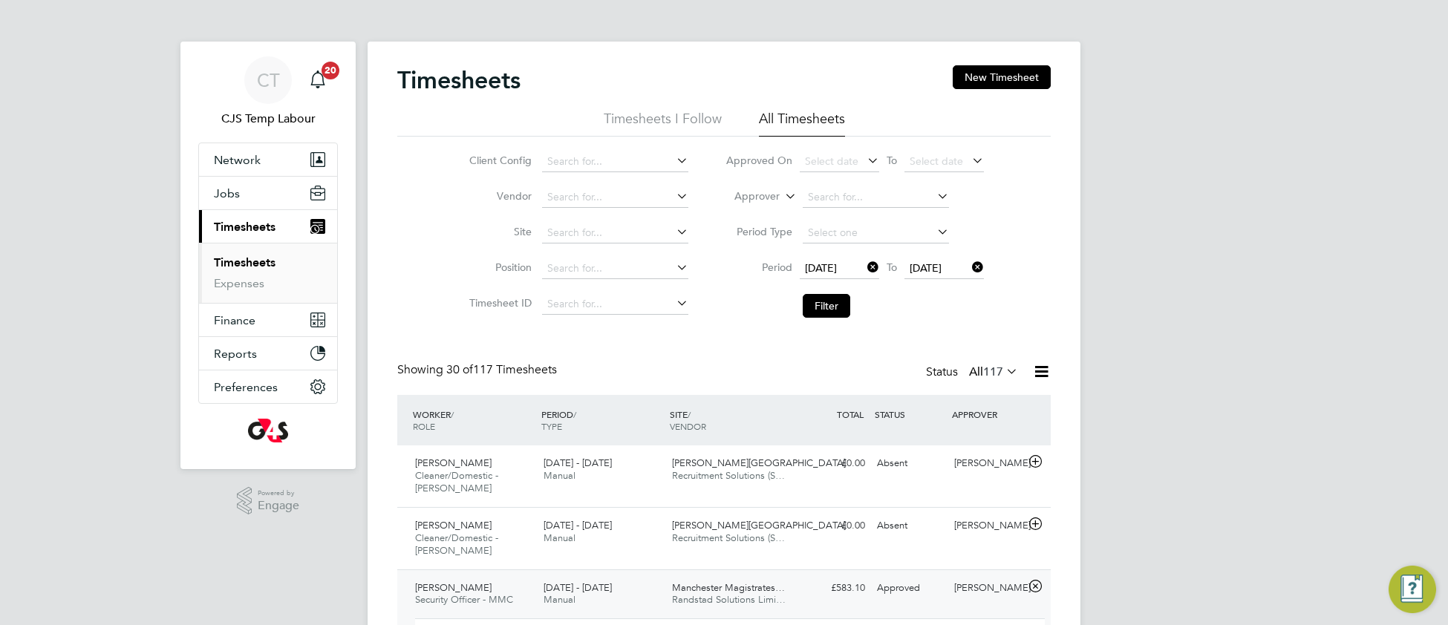
drag, startPoint x: 1019, startPoint y: 77, endPoint x: 978, endPoint y: 189, distance: 118.6
click at [1018, 77] on button "New Timesheet" at bounding box center [1002, 77] width 98 height 24
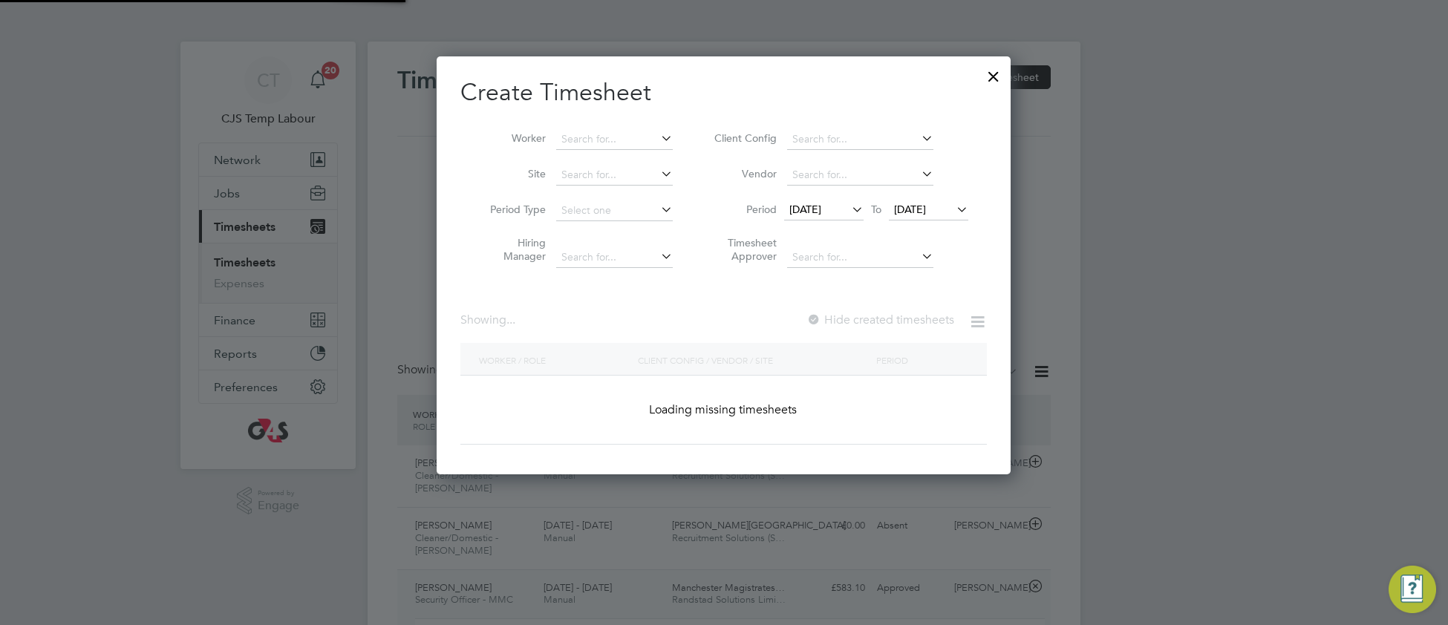
scroll to position [608, 576]
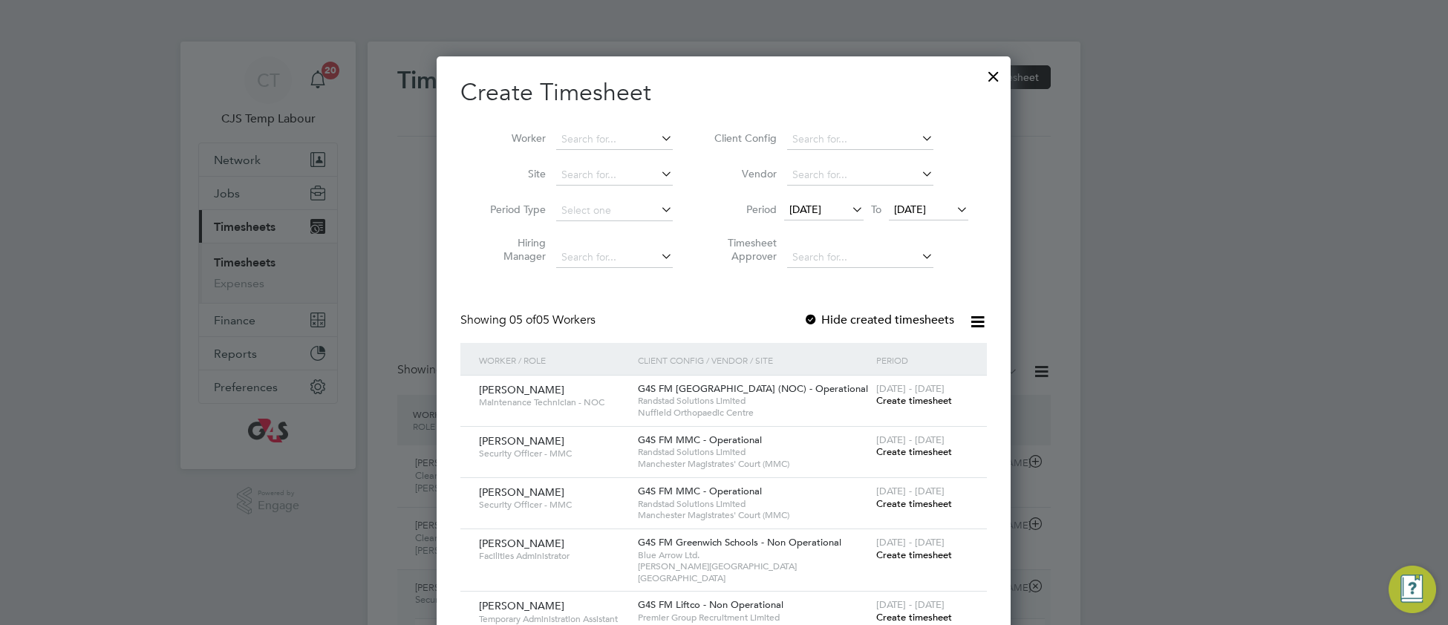
click at [911, 456] on span "Create timesheet" at bounding box center [914, 452] width 76 height 13
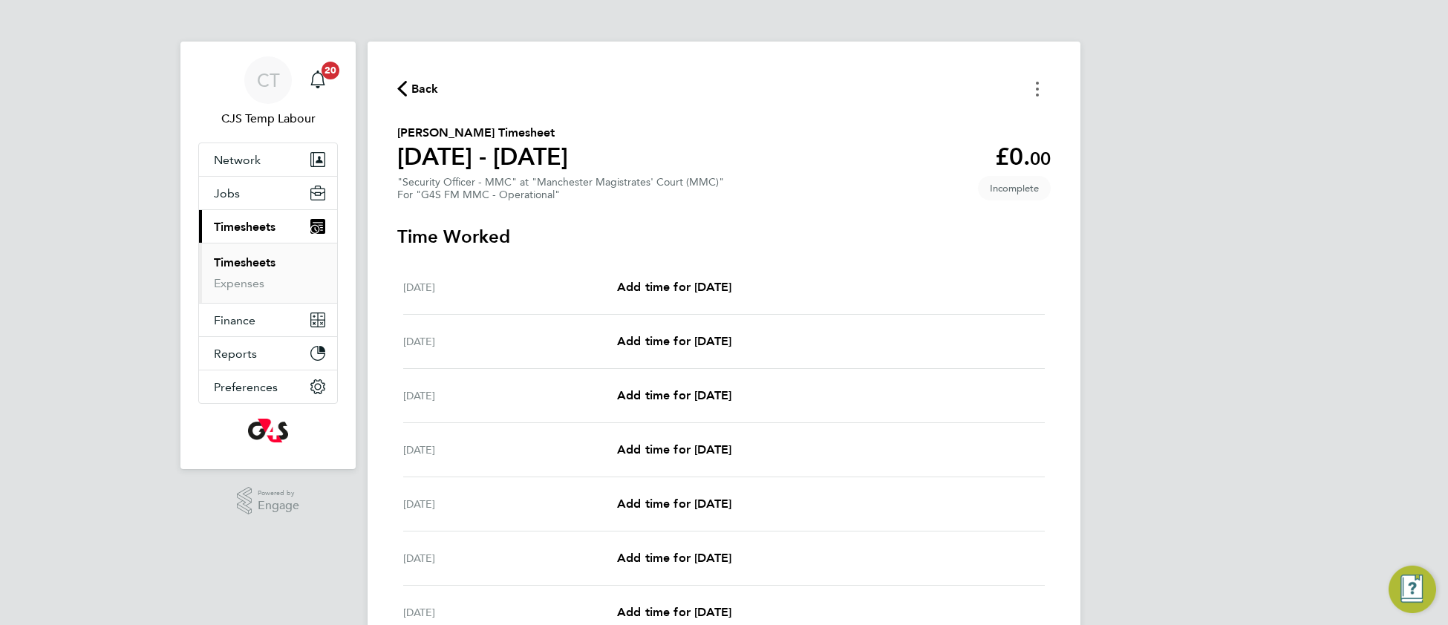
click at [1036, 93] on icon "Timesheets Menu" at bounding box center [1037, 89] width 3 height 15
click at [948, 123] on button "Mark as absent" at bounding box center [962, 122] width 178 height 30
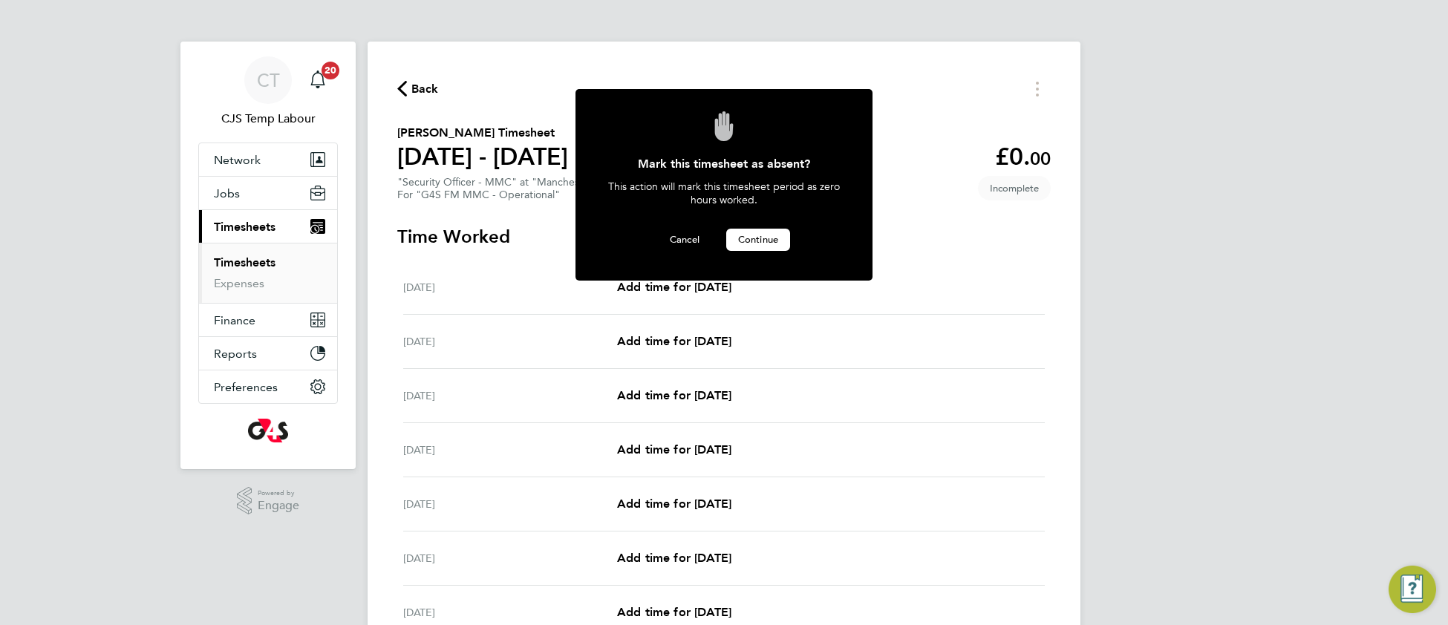
click at [774, 235] on span "Continue" at bounding box center [758, 239] width 40 height 13
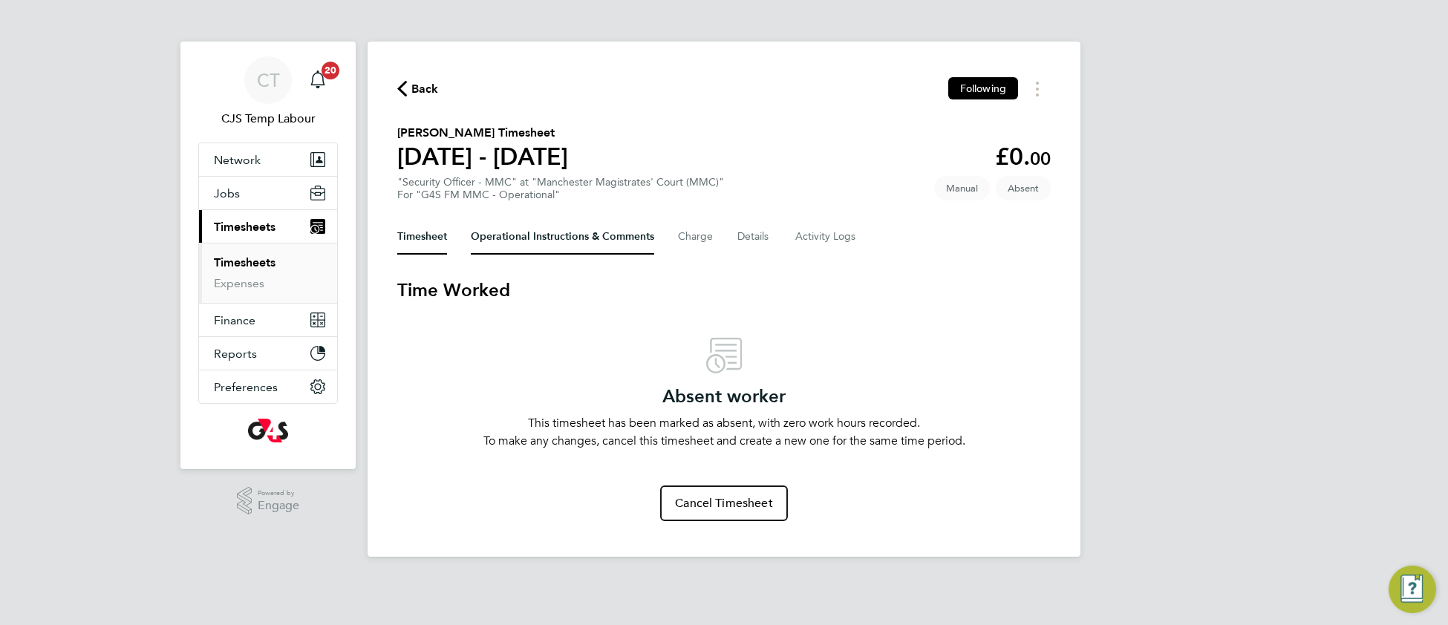
click at [489, 240] on Comments-tab "Operational Instructions & Comments" at bounding box center [562, 237] width 183 height 36
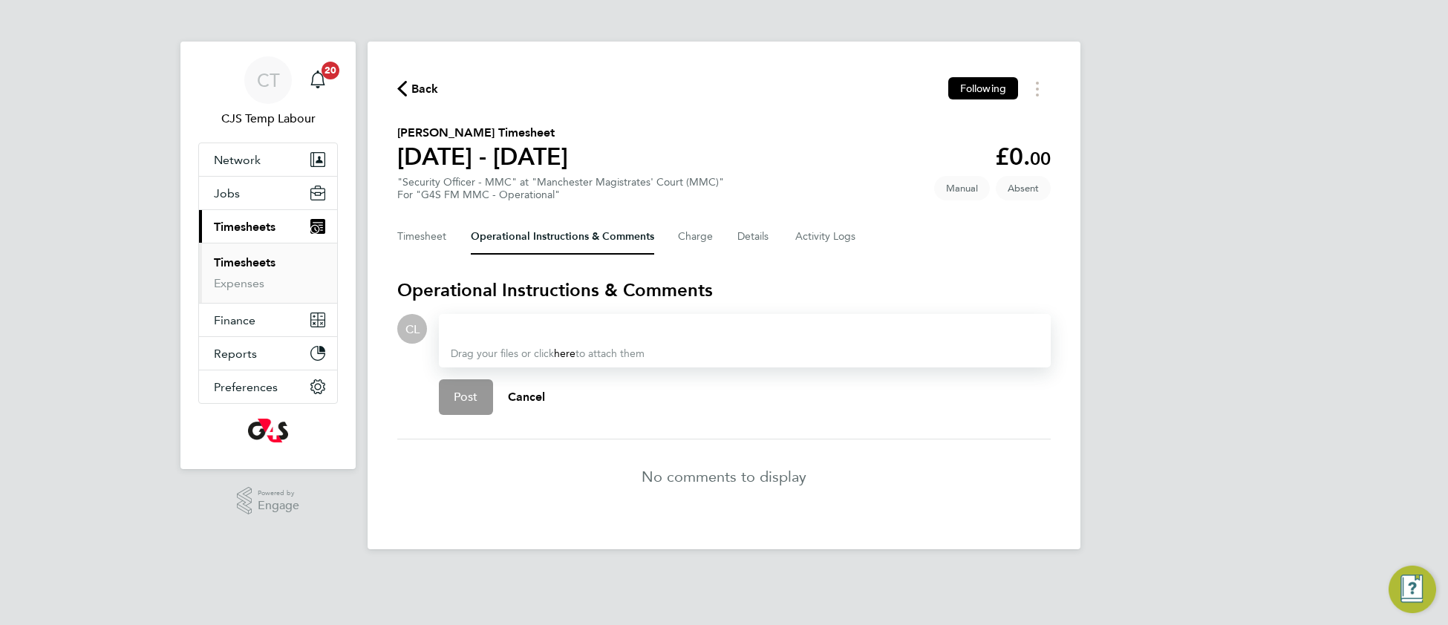
click at [488, 332] on div at bounding box center [745, 329] width 588 height 18
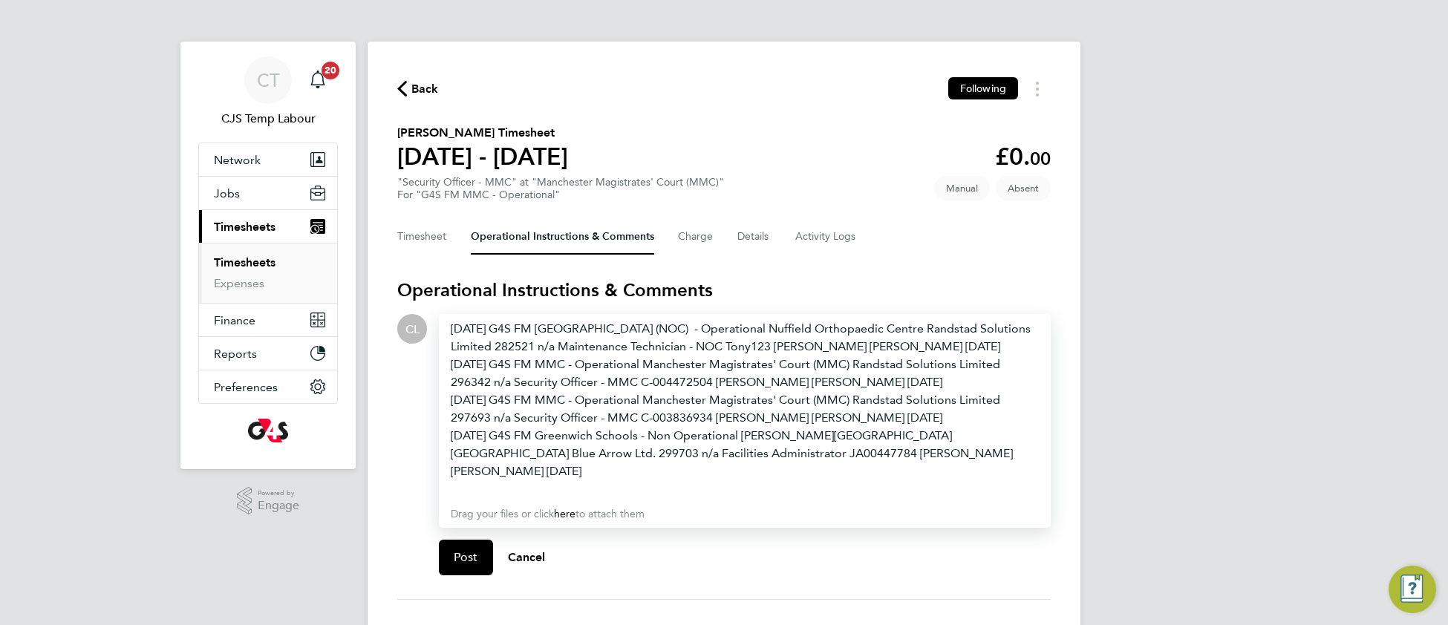
click at [1028, 454] on div "10/08/2025 G4S FM Greenwich Schools - Non Operational Thomas Tallis School Gree…" at bounding box center [745, 453] width 588 height 53
drag, startPoint x: 529, startPoint y: 538, endPoint x: 541, endPoint y: 494, distance: 45.9
click at [529, 550] on span "Cancel" at bounding box center [527, 557] width 38 height 14
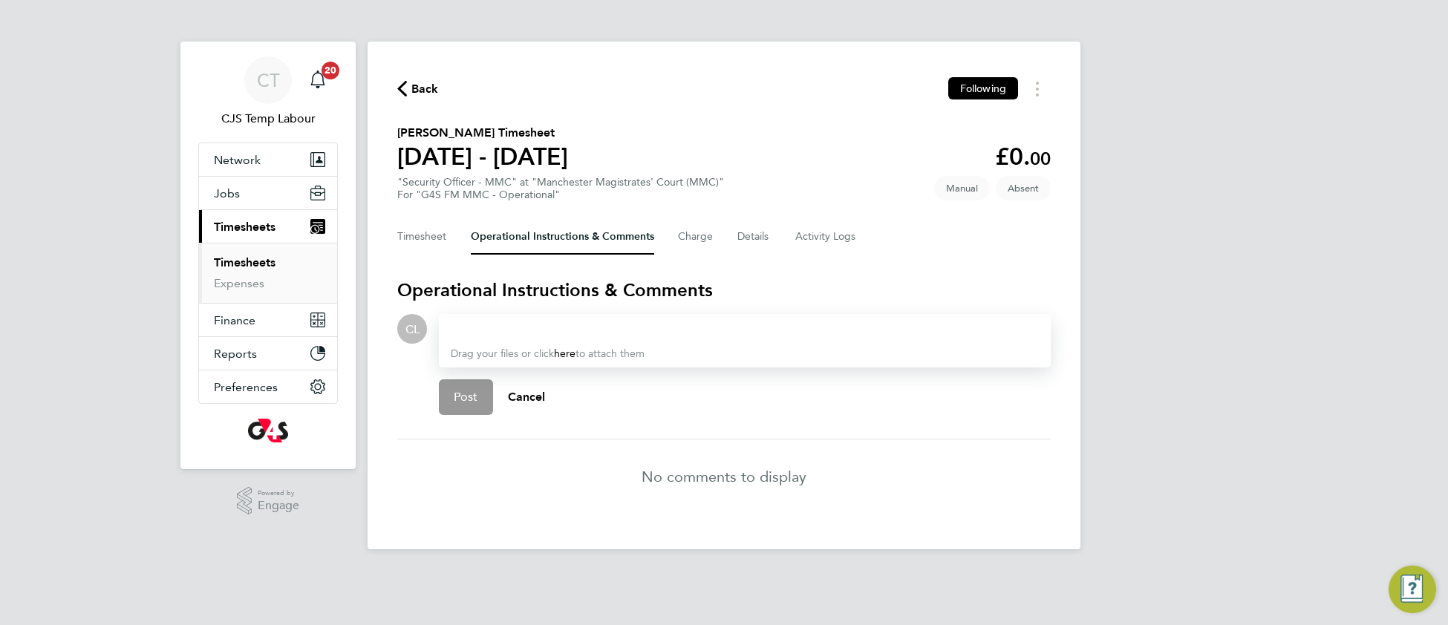
click at [483, 329] on div at bounding box center [745, 329] width 588 height 18
drag, startPoint x: 596, startPoint y: 327, endPoint x: 442, endPoint y: 332, distance: 154.5
click at [442, 332] on div "No hours this period Drag your files or click here to attach them" at bounding box center [745, 340] width 612 height 53
copy div "No hours this period"
click at [463, 403] on button "Post" at bounding box center [466, 397] width 54 height 36
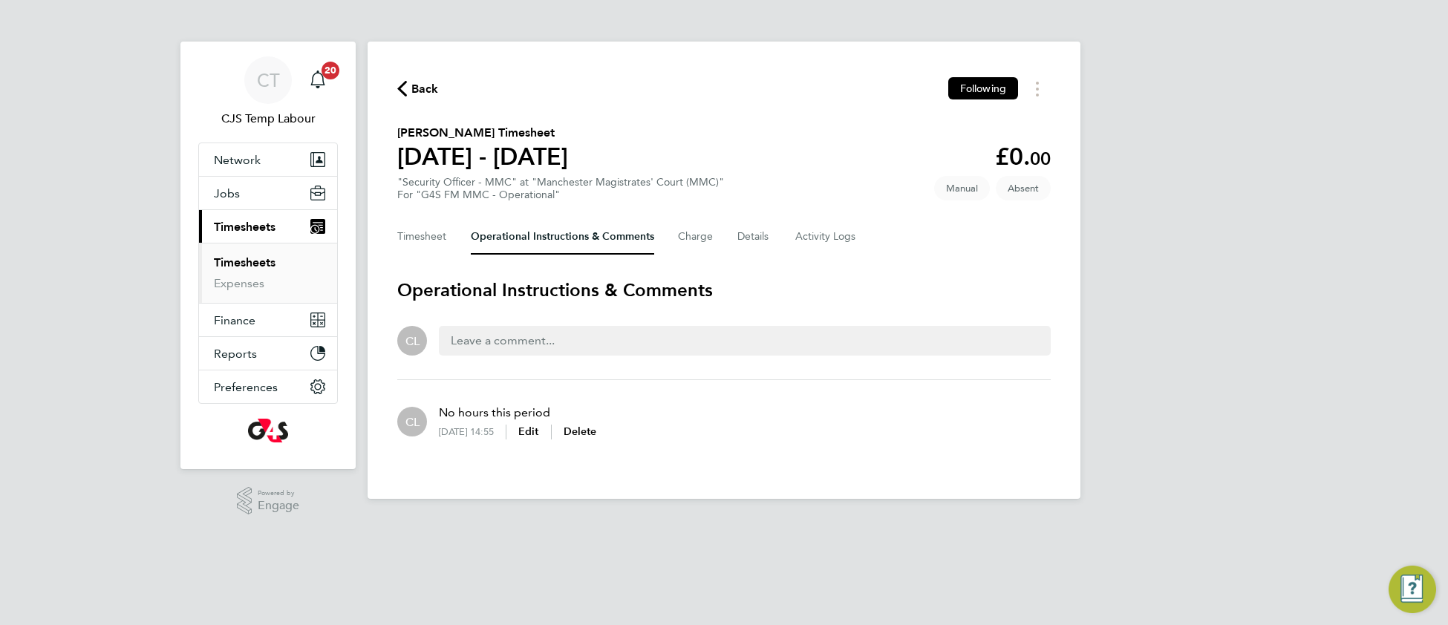
click at [425, 91] on span "Back" at bounding box center [424, 89] width 27 height 18
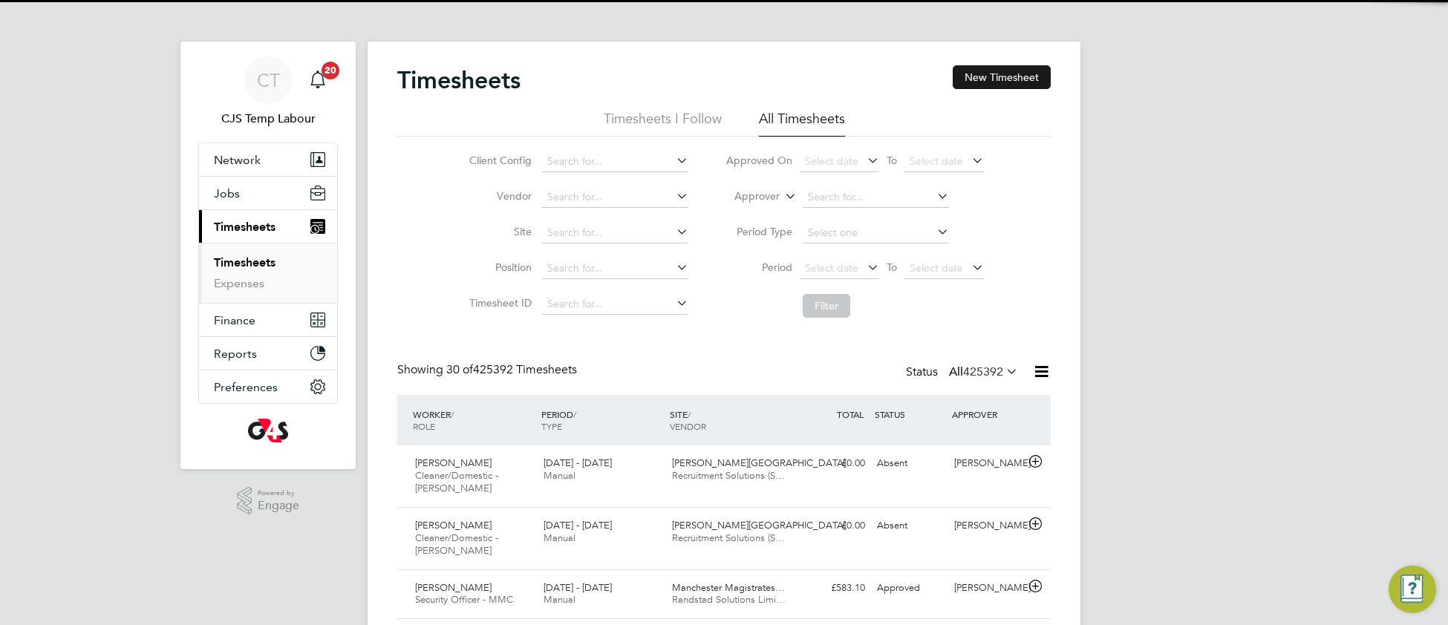
scroll to position [36, 128]
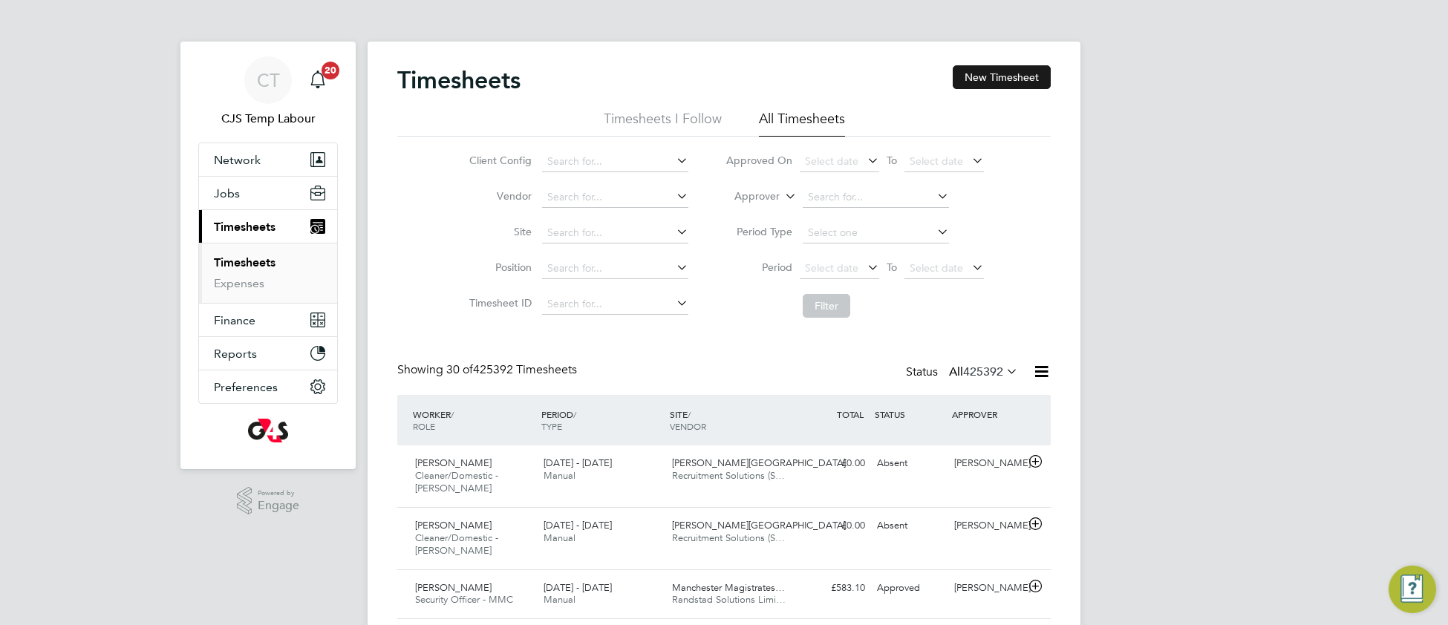
click at [997, 79] on button "New Timesheet" at bounding box center [1002, 77] width 98 height 24
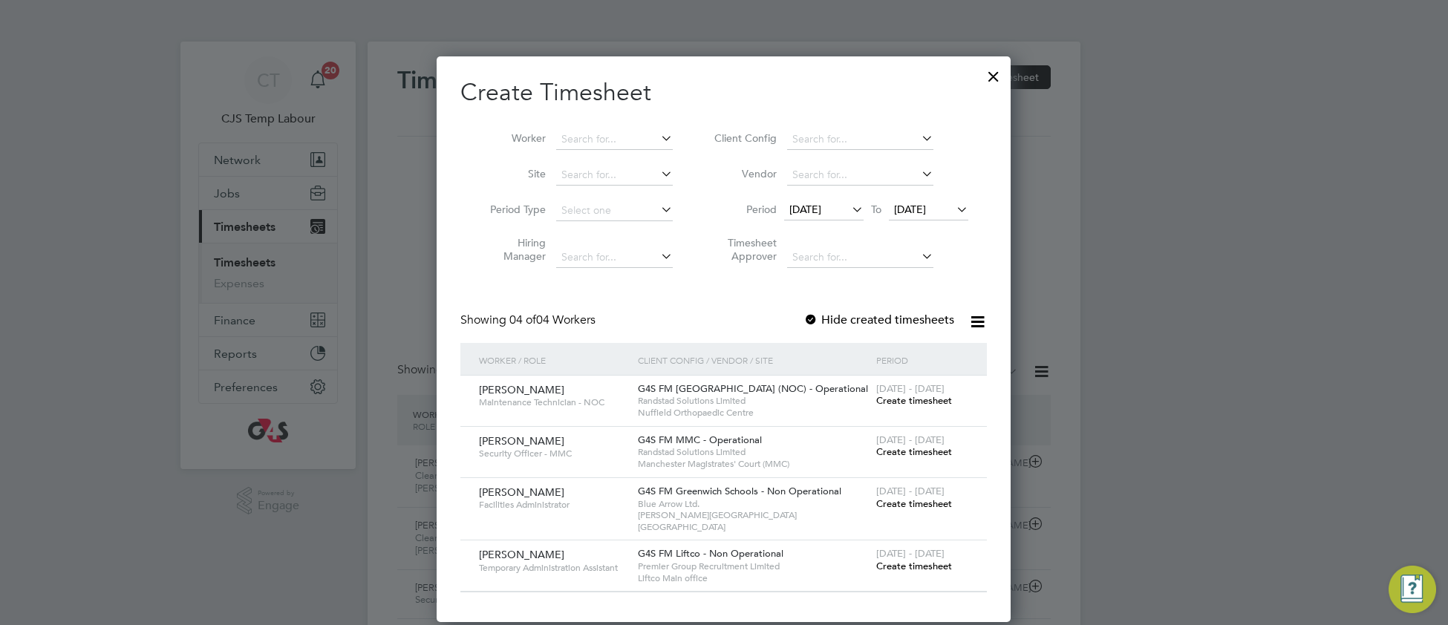
click at [919, 457] on div "4 - 10 Aug 2025 Create timesheet" at bounding box center [923, 447] width 100 height 40
click at [919, 451] on span "Create timesheet" at bounding box center [914, 452] width 76 height 13
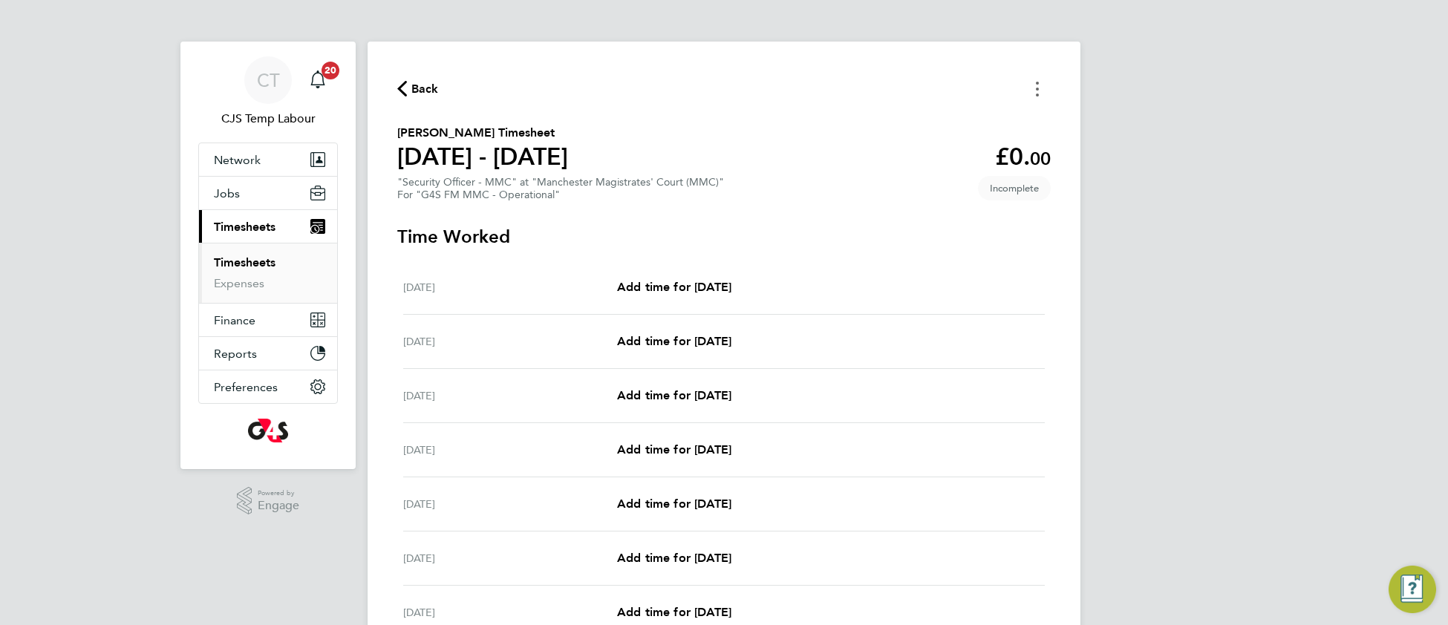
click at [1042, 88] on button "Timesheets Menu" at bounding box center [1037, 88] width 27 height 23
drag, startPoint x: 965, startPoint y: 110, endPoint x: 952, endPoint y: 128, distance: 21.8
click at [964, 110] on button "Mark as absent" at bounding box center [962, 122] width 178 height 30
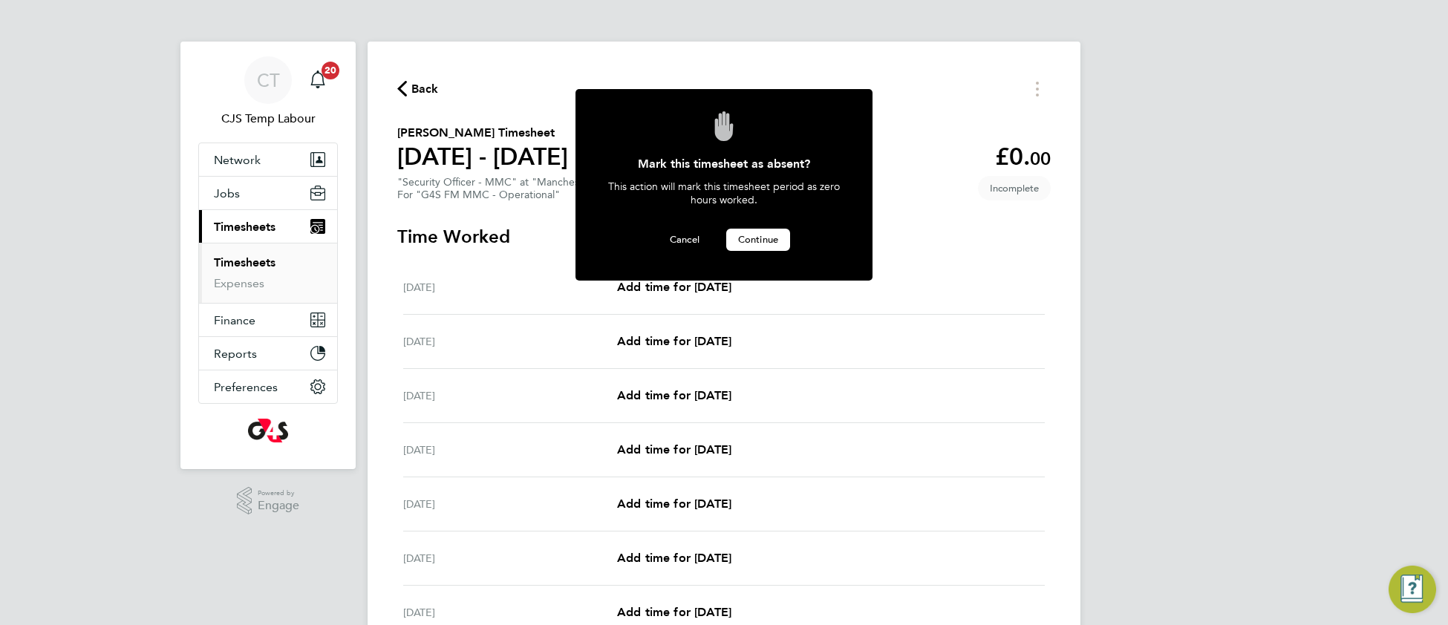
click at [769, 244] on span "Continue" at bounding box center [758, 239] width 40 height 13
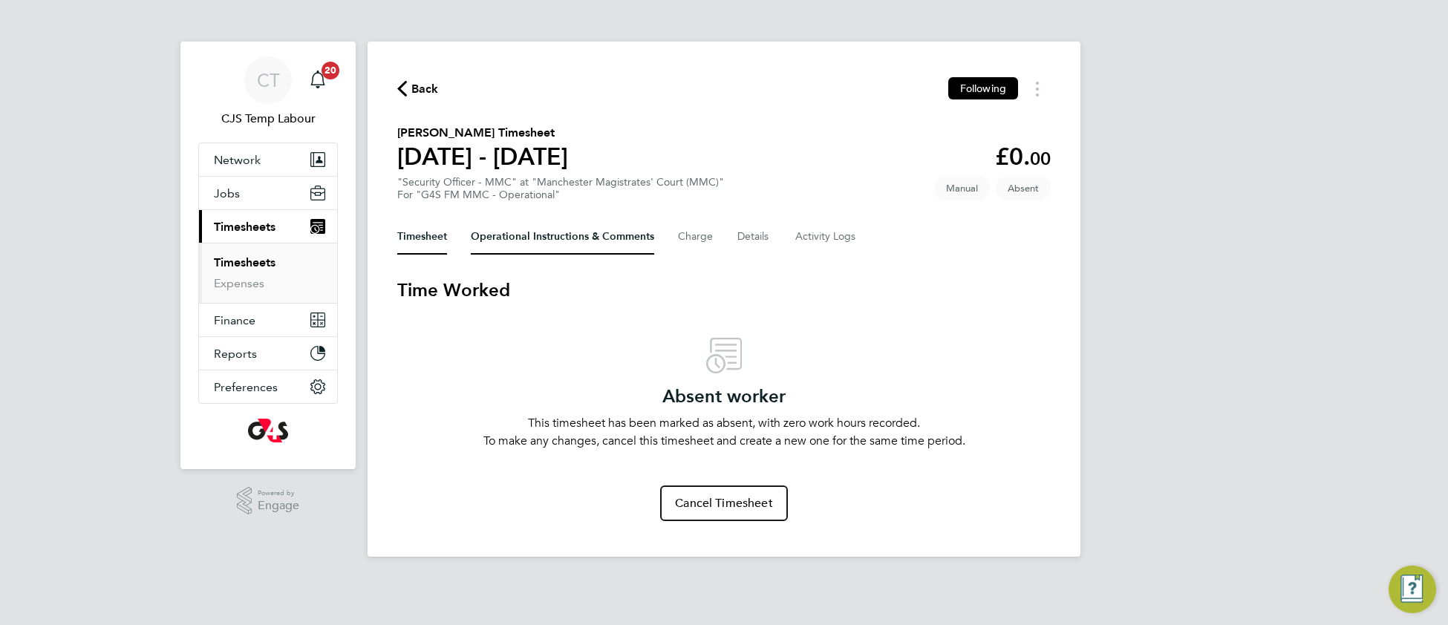
drag, startPoint x: 521, startPoint y: 232, endPoint x: 517, endPoint y: 265, distance: 32.9
click at [520, 233] on Comments-tab "Operational Instructions & Comments" at bounding box center [562, 237] width 183 height 36
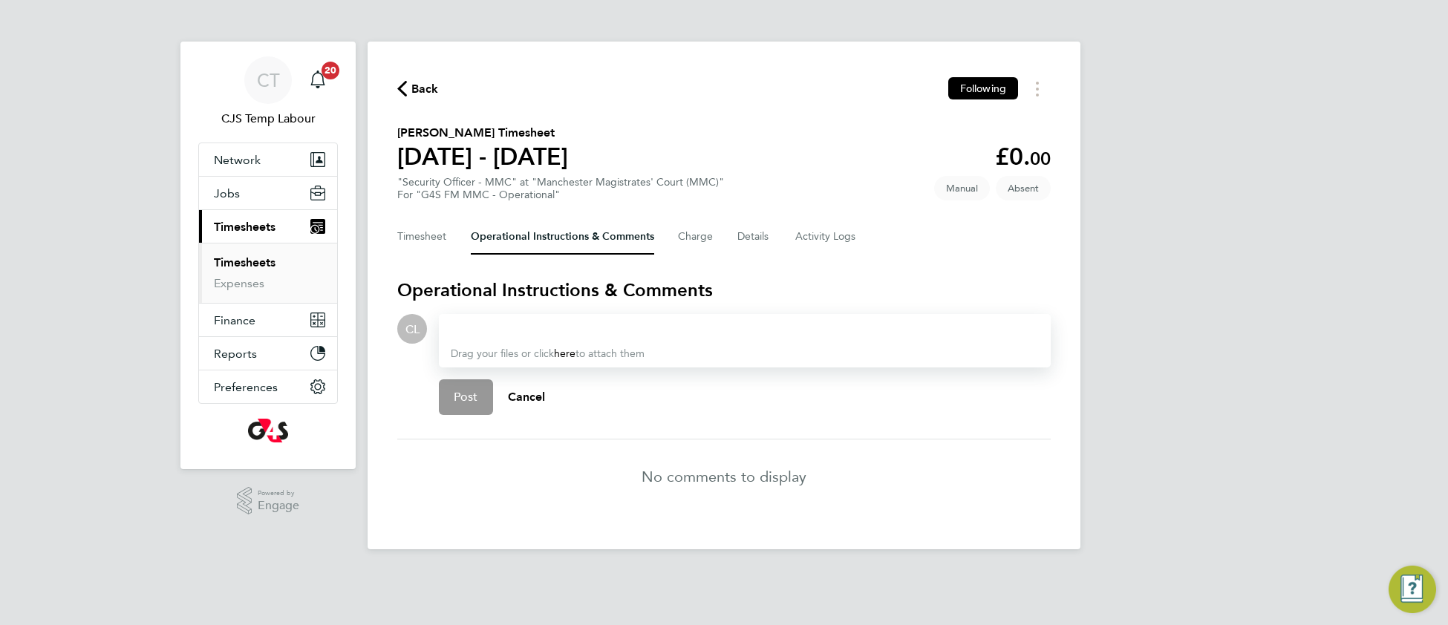
click at [495, 329] on div at bounding box center [745, 329] width 588 height 18
click at [472, 390] on span "Post" at bounding box center [466, 397] width 25 height 15
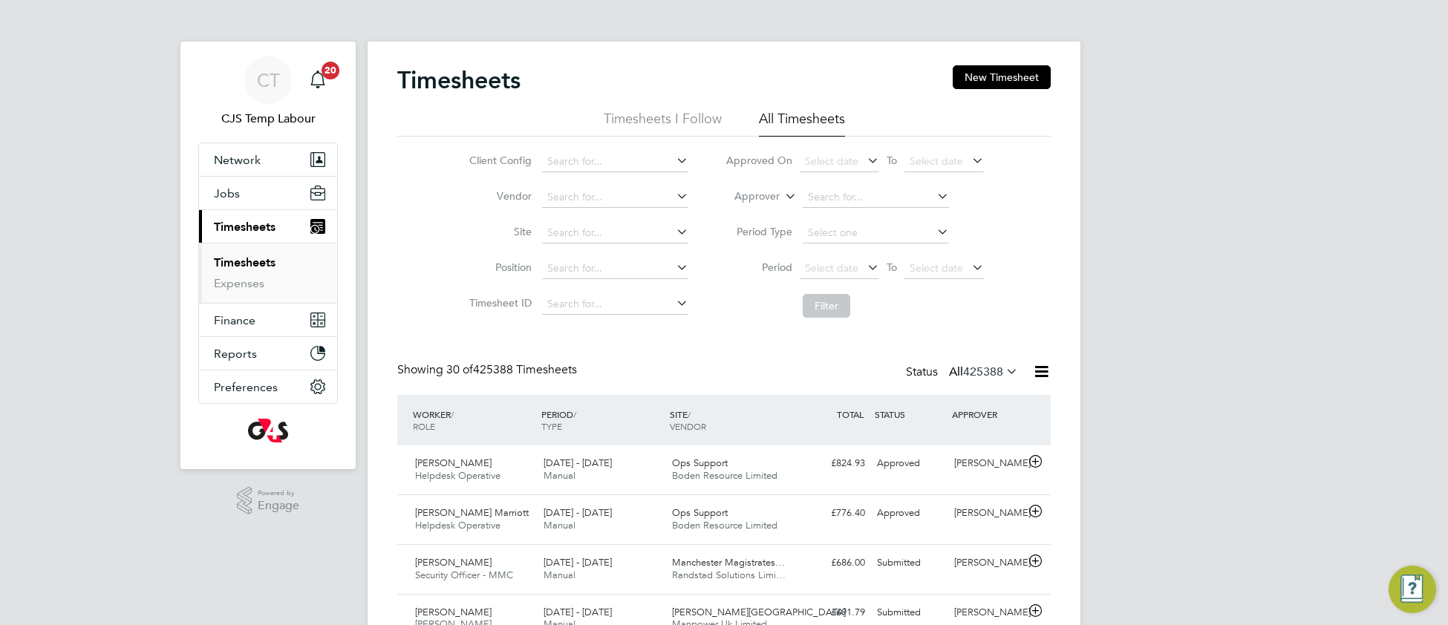
click at [1003, 378] on icon at bounding box center [1003, 371] width 0 height 21
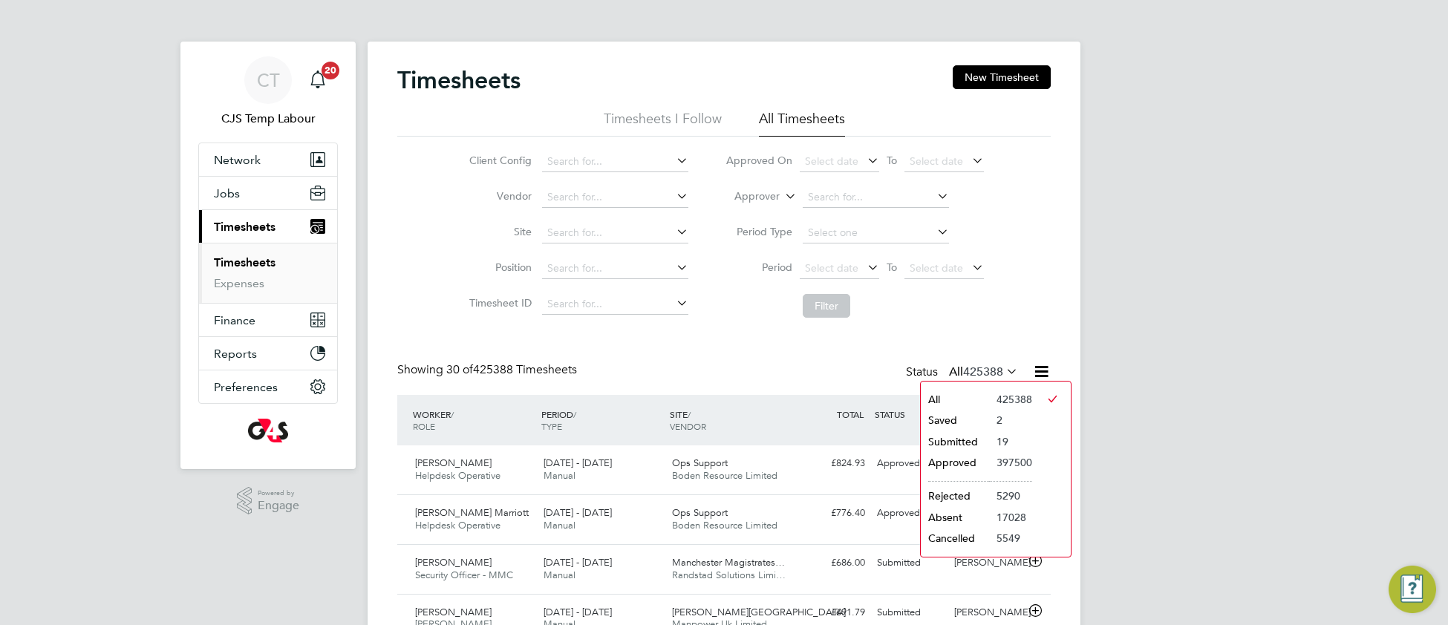
drag, startPoint x: 950, startPoint y: 437, endPoint x: 939, endPoint y: 440, distance: 10.8
click at [948, 438] on li "Submitted" at bounding box center [955, 441] width 68 height 21
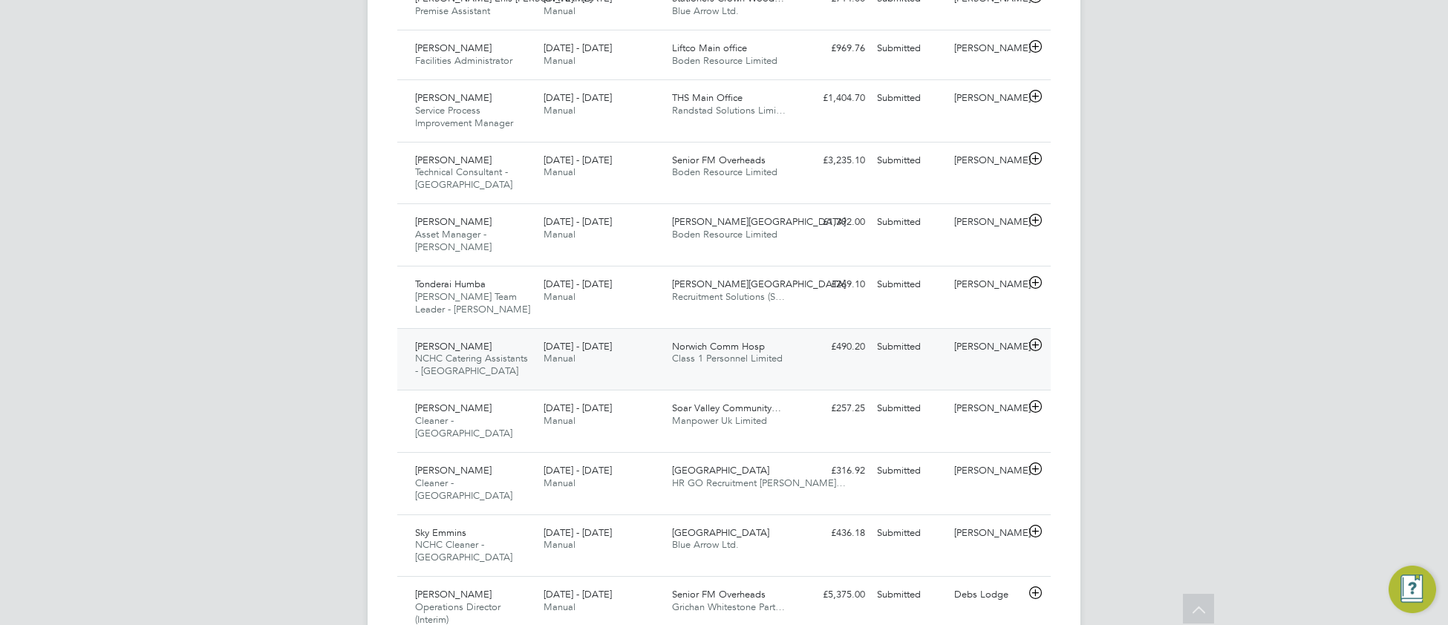
click at [650, 357] on div "4 - 10 Aug 2025 Manual" at bounding box center [602, 353] width 128 height 37
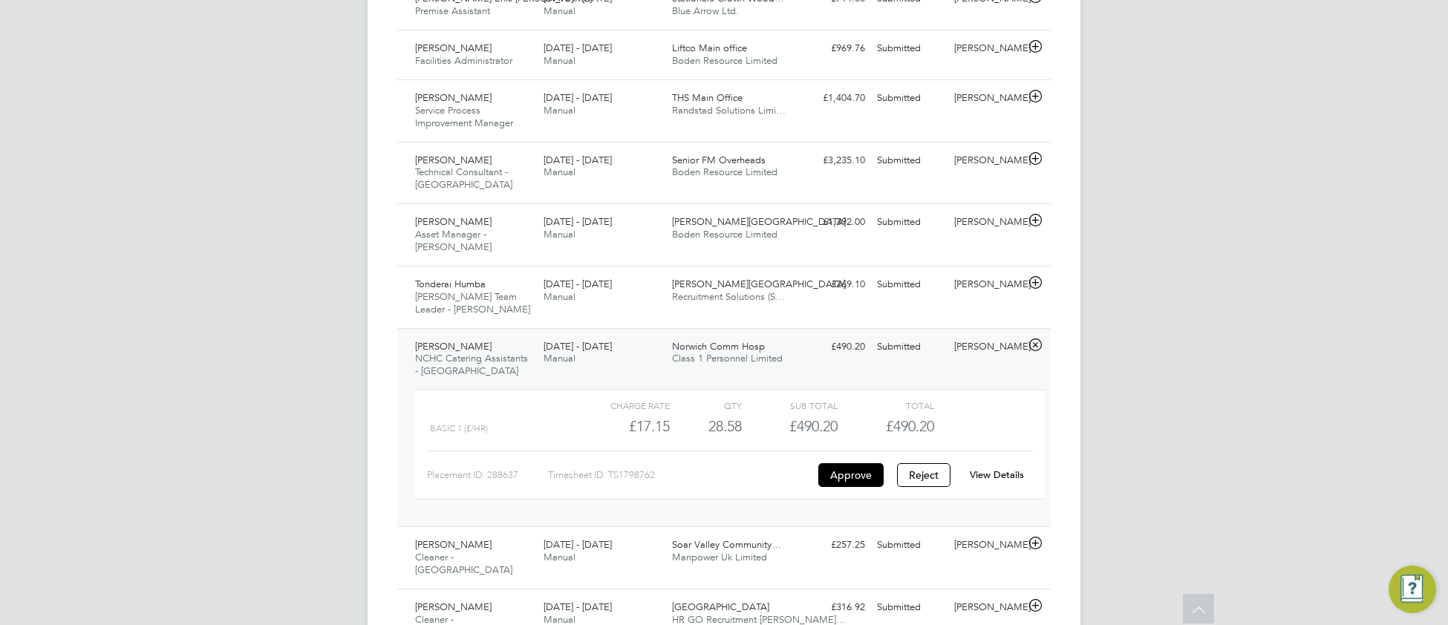
click at [1000, 472] on link "View Details" at bounding box center [997, 475] width 54 height 13
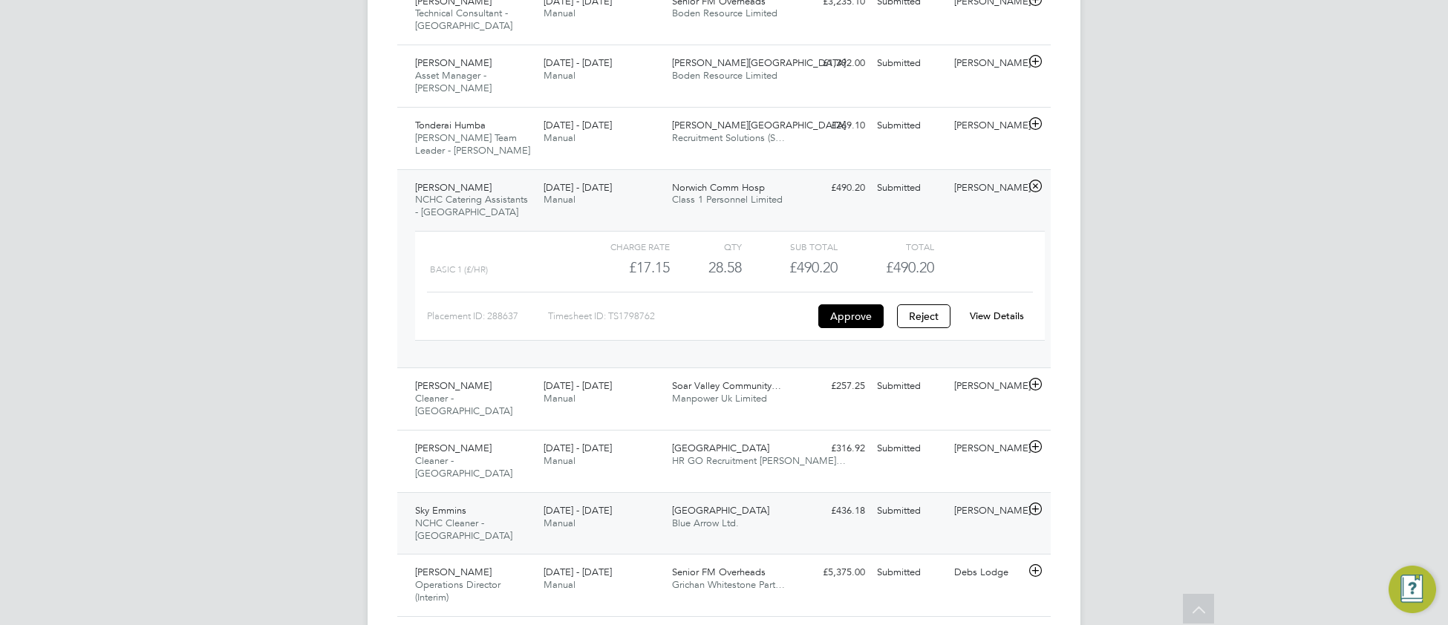
scroll to position [1047, 0]
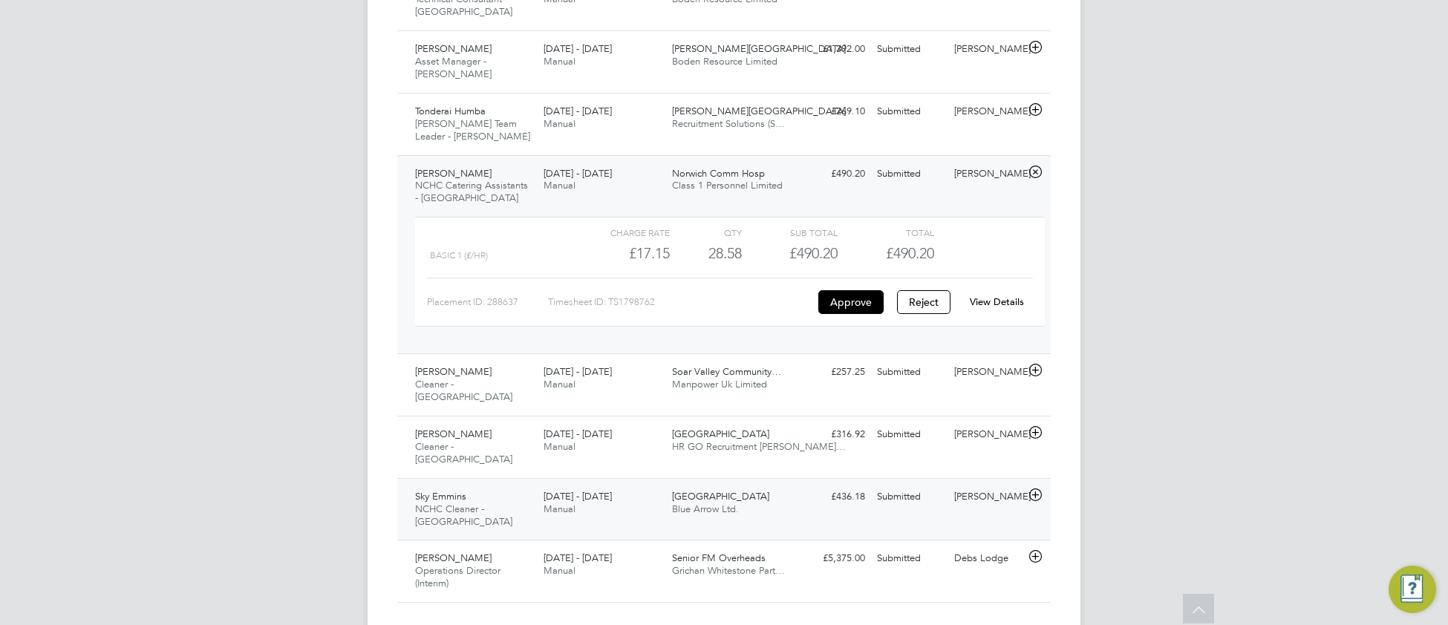
click at [508, 503] on span "NCHC Cleaner - Norfolk" at bounding box center [463, 515] width 97 height 25
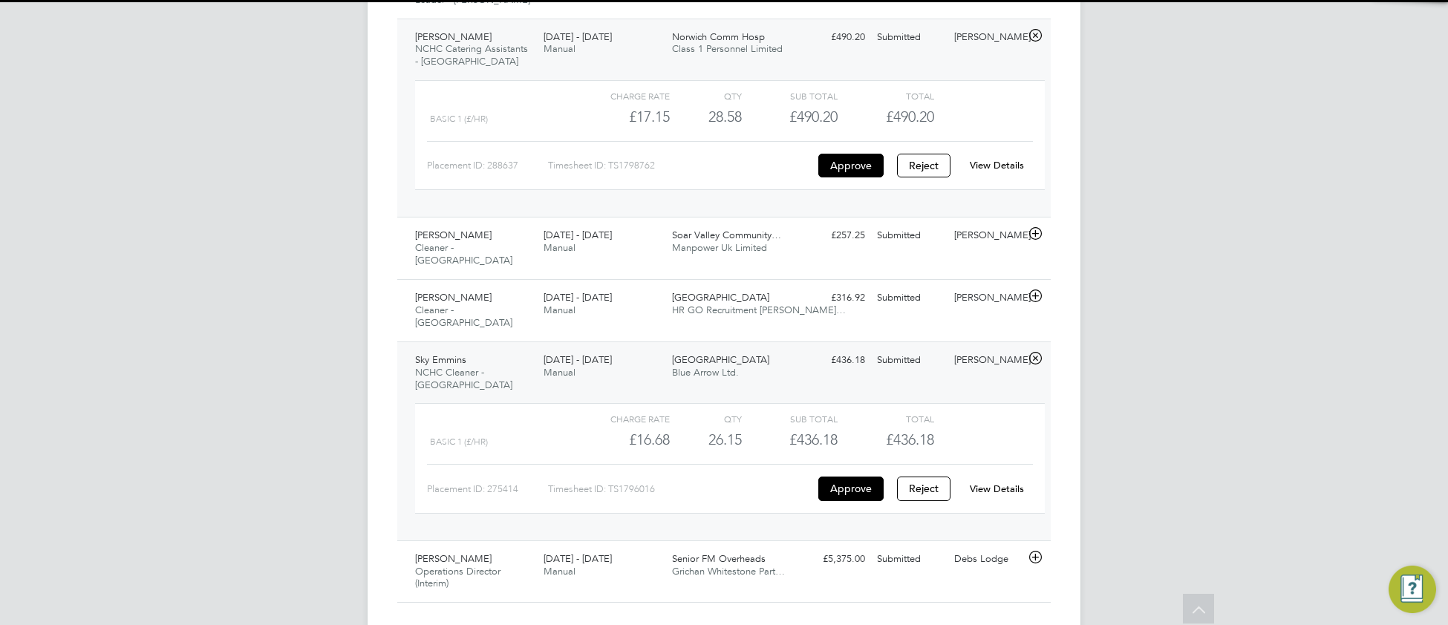
scroll to position [1184, 0]
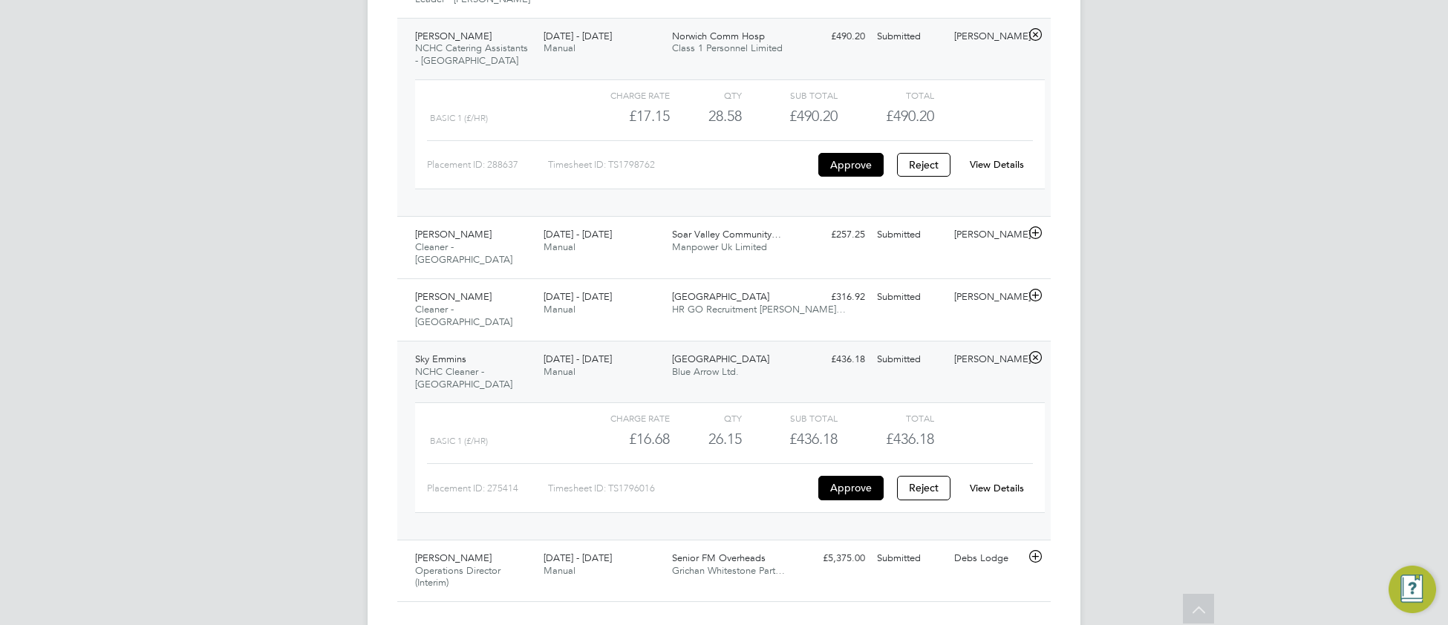
click at [1004, 482] on link "View Details" at bounding box center [997, 488] width 54 height 13
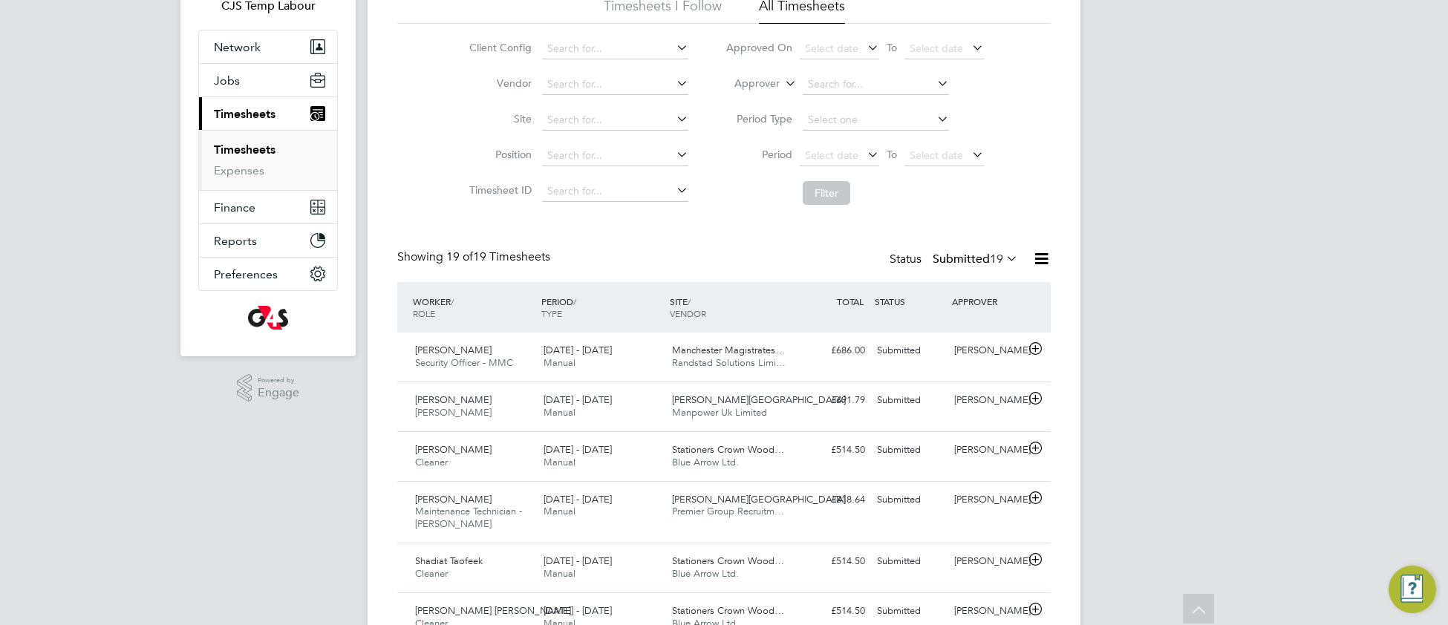
scroll to position [85, 0]
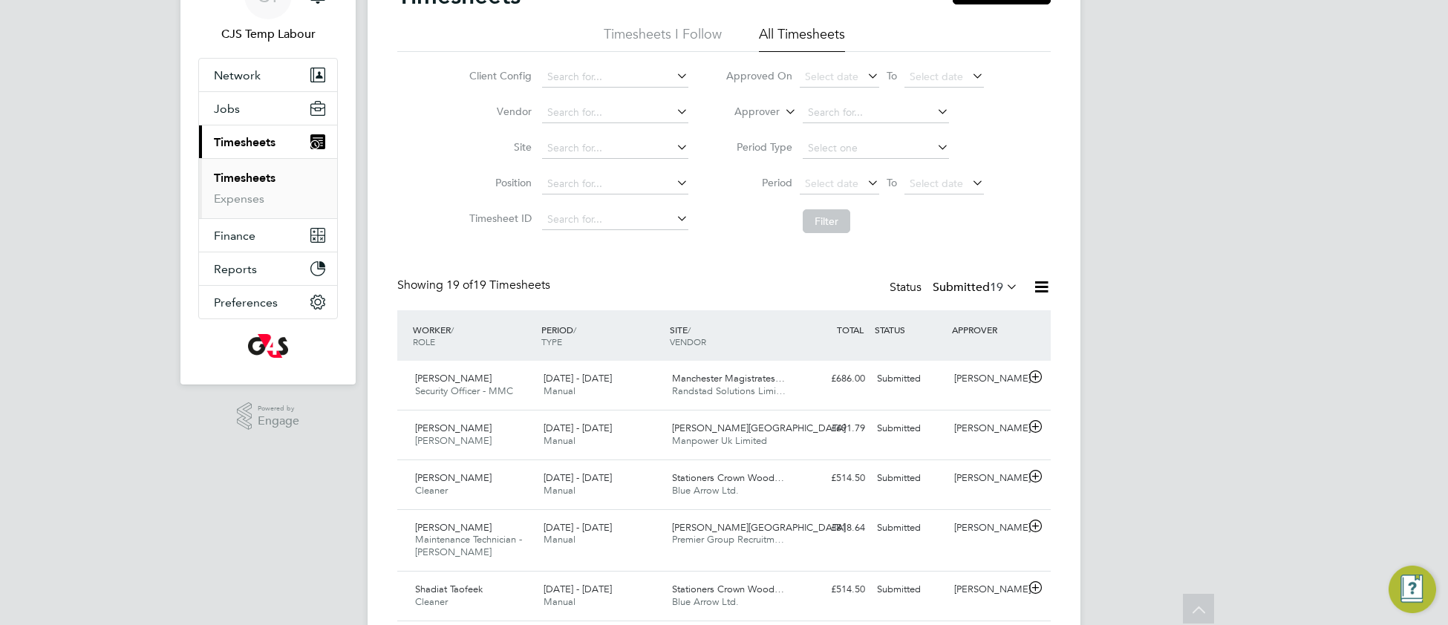
click at [1020, 290] on div "Status Submitted 19" at bounding box center [955, 288] width 131 height 21
click at [1003, 286] on icon at bounding box center [1003, 286] width 0 height 21
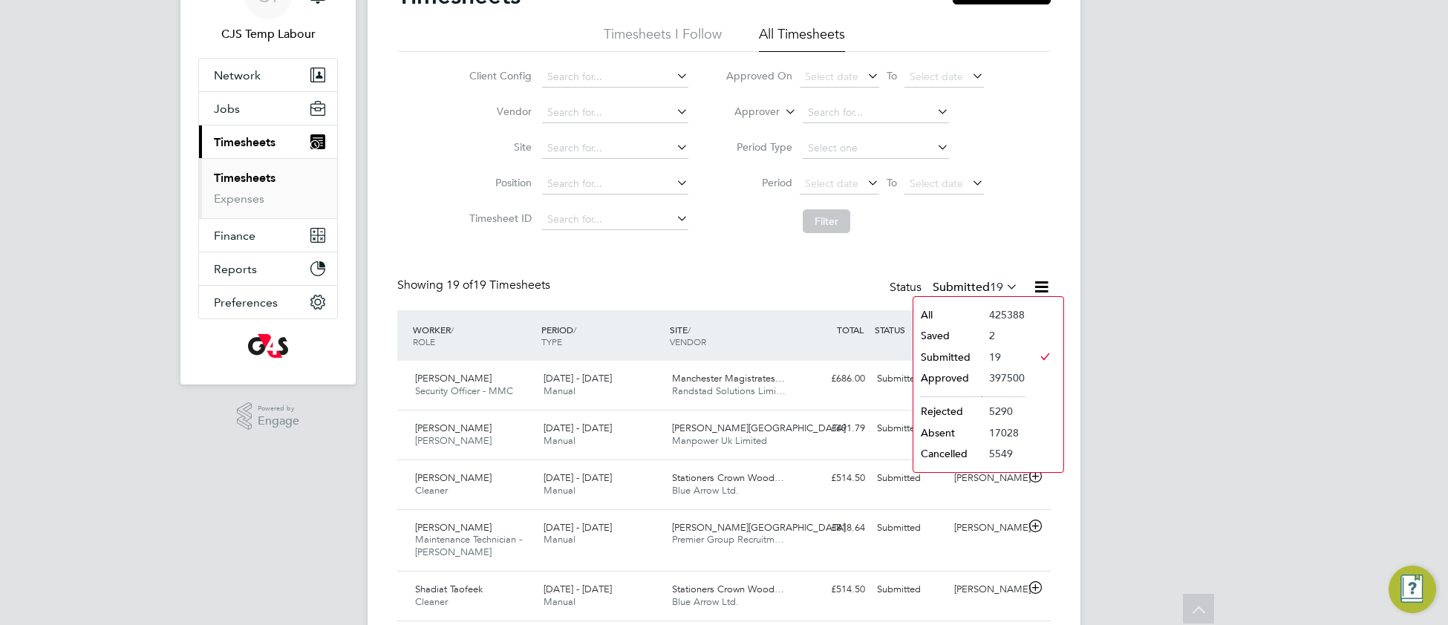
click at [979, 310] on li "All" at bounding box center [947, 314] width 68 height 21
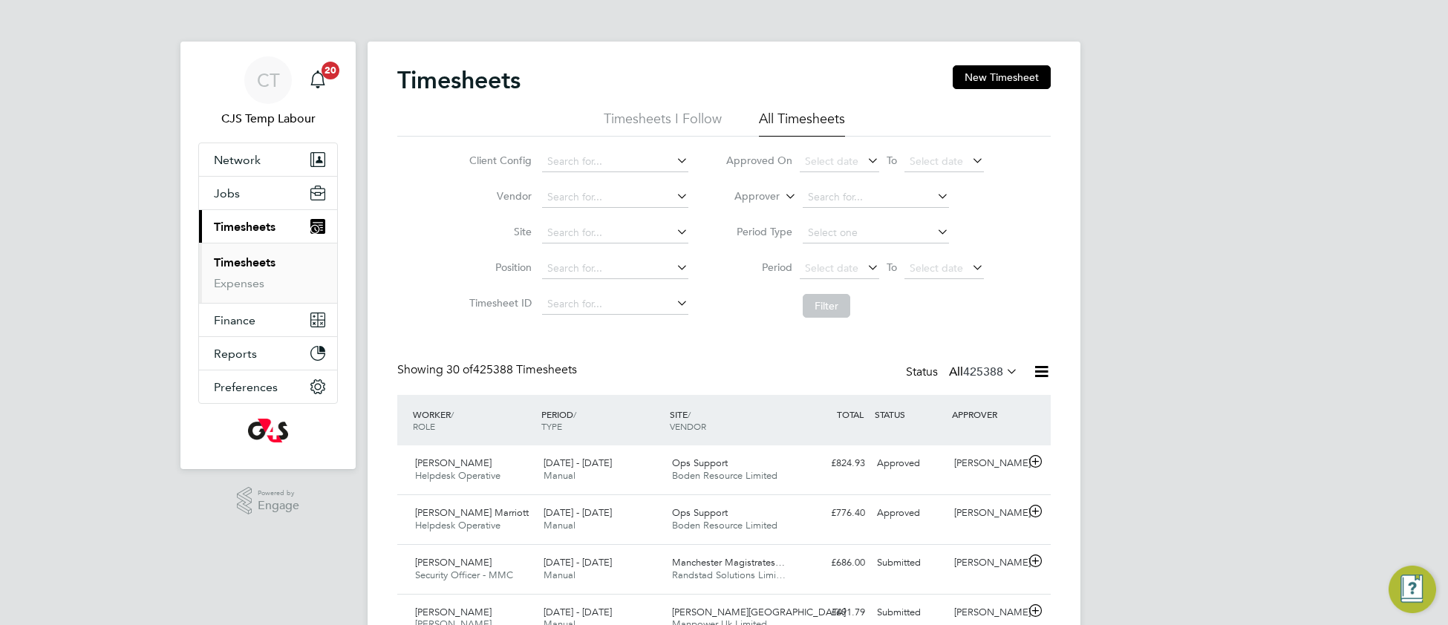
scroll to position [7, 7]
click at [812, 261] on span "Select date" at bounding box center [831, 267] width 53 height 13
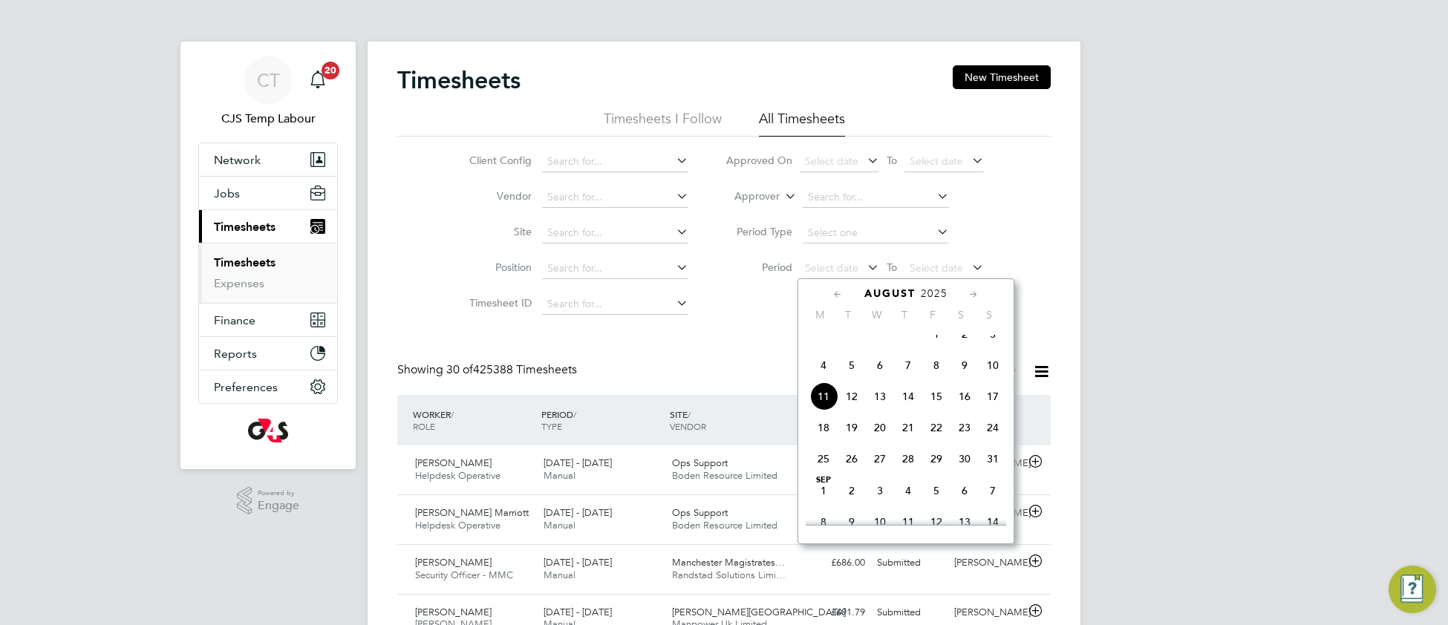
click at [821, 379] on span "4" at bounding box center [823, 365] width 28 height 28
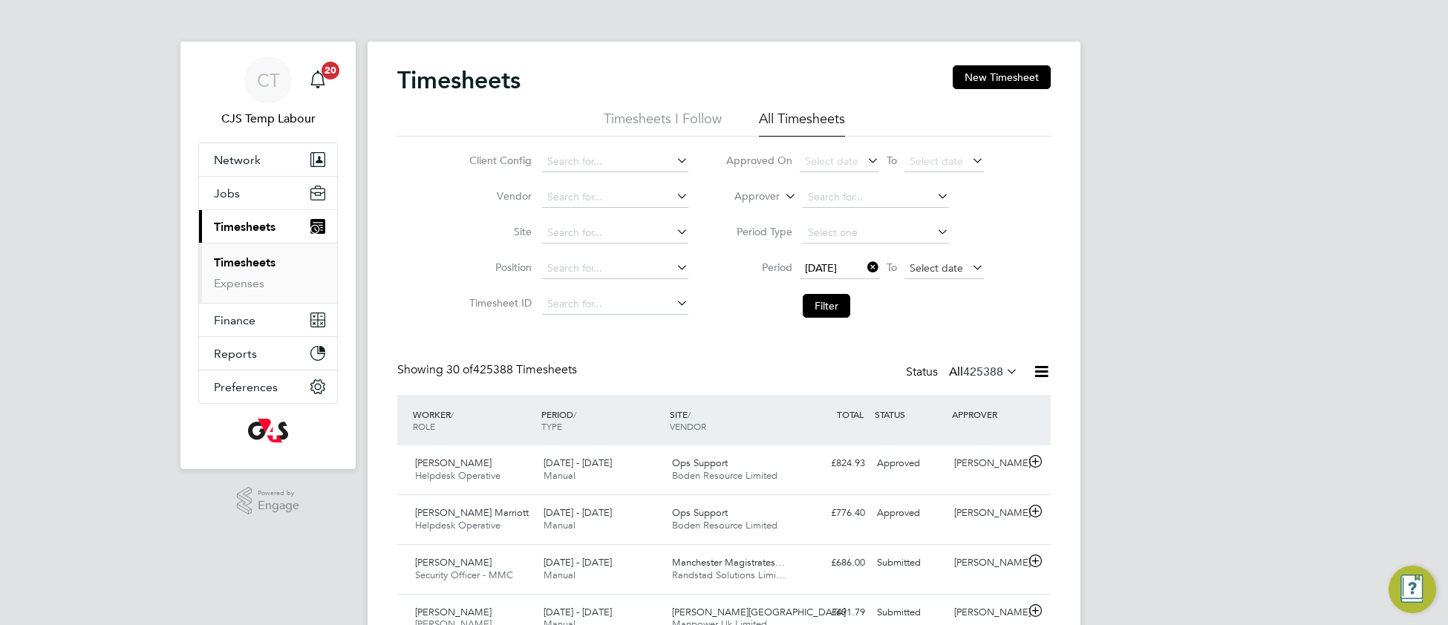
click at [923, 264] on span "Select date" at bounding box center [936, 267] width 53 height 13
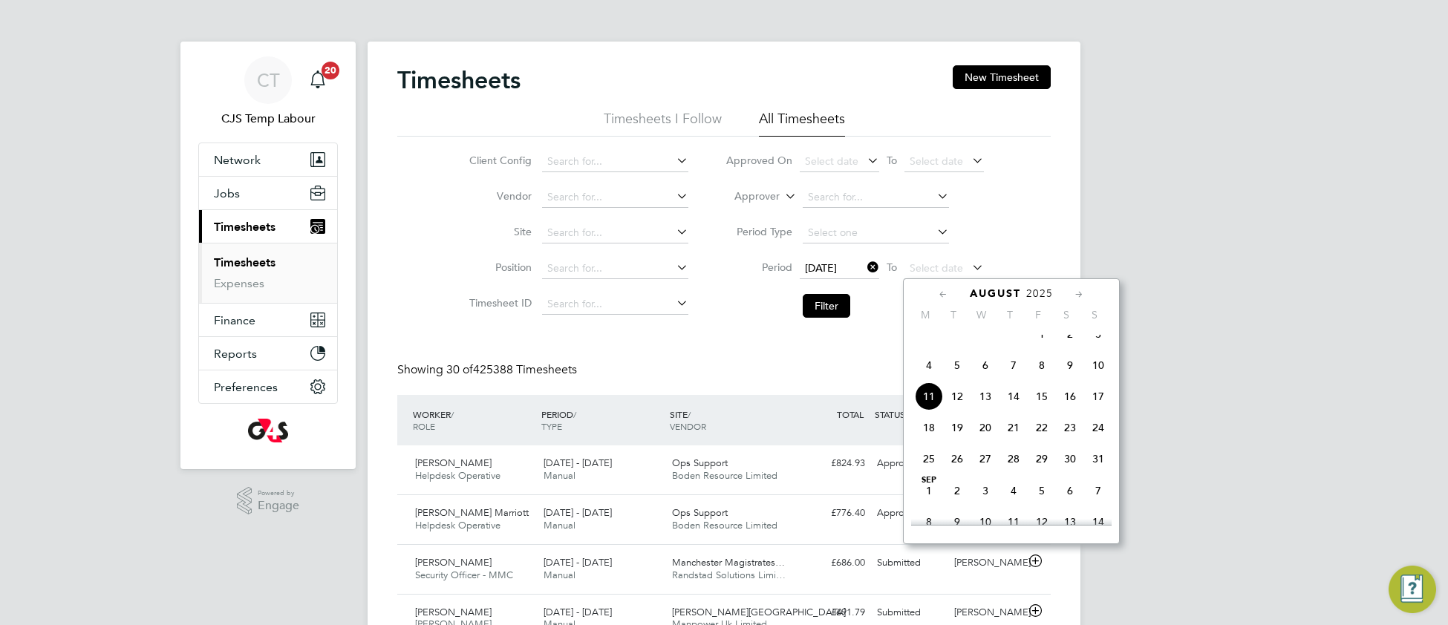
drag, startPoint x: 1099, startPoint y: 375, endPoint x: 1069, endPoint y: 374, distance: 29.7
click at [1095, 374] on span "10" at bounding box center [1098, 365] width 28 height 28
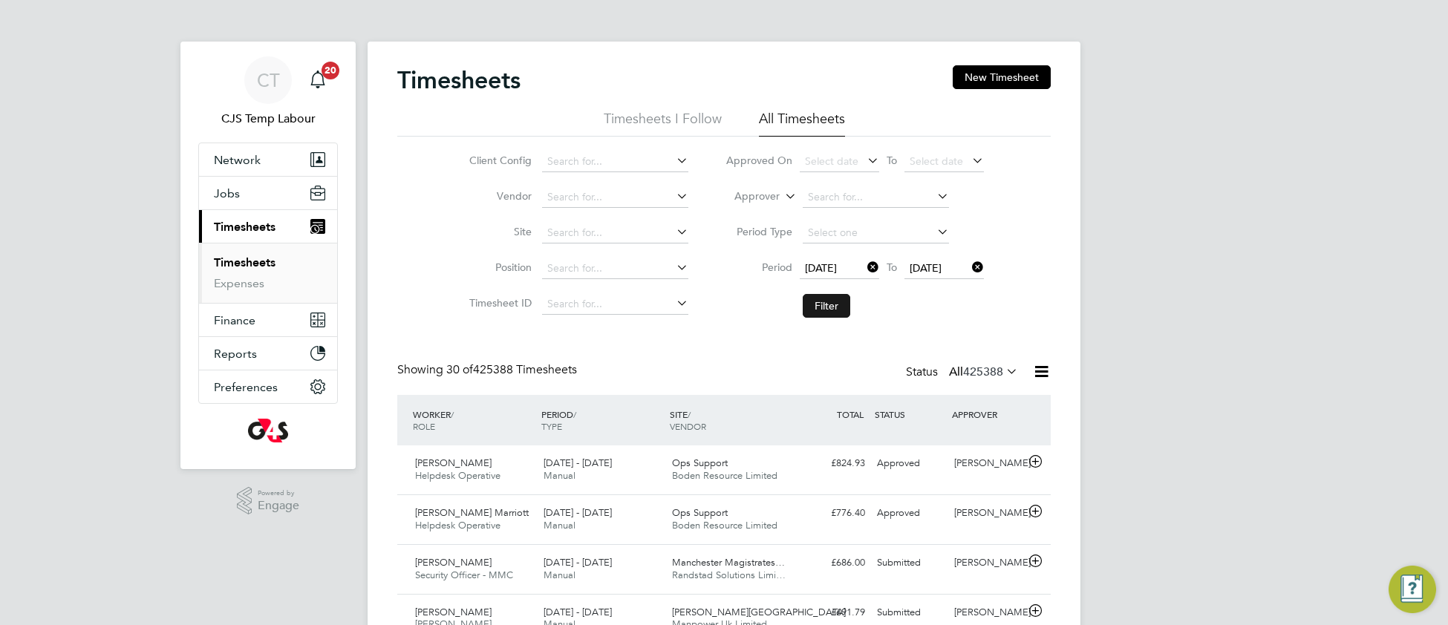
click at [824, 312] on button "Filter" at bounding box center [827, 306] width 48 height 24
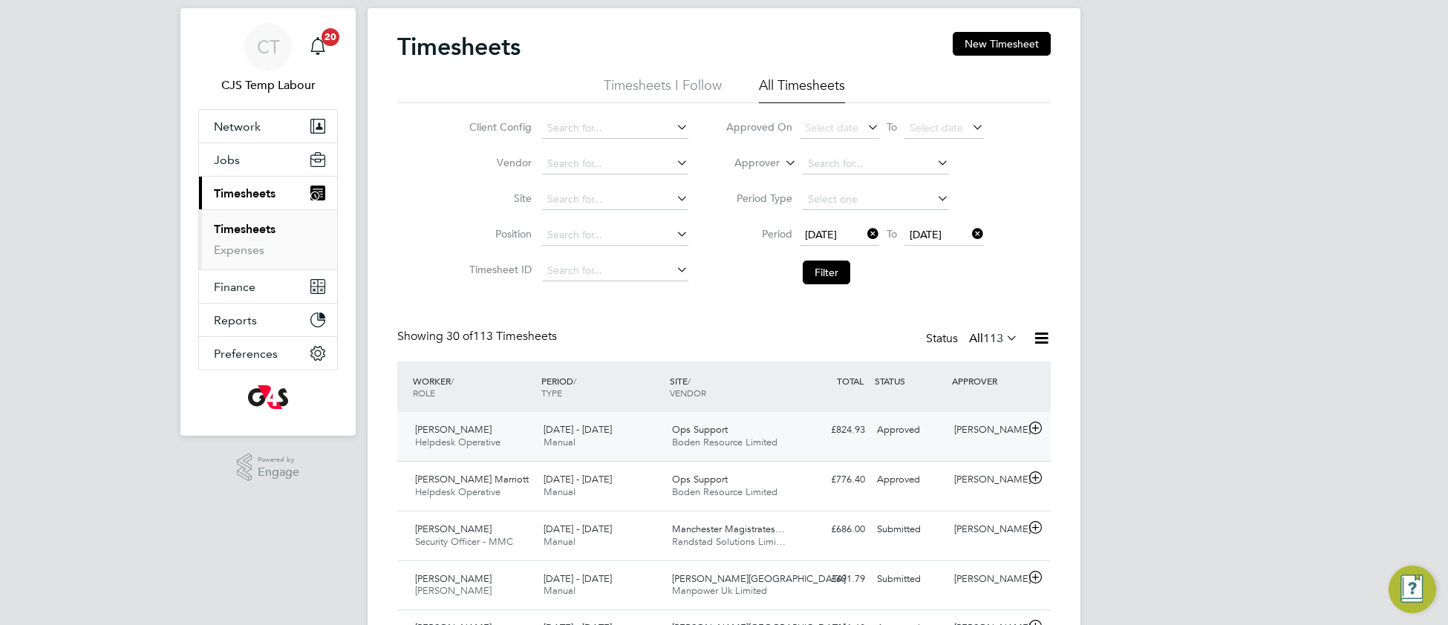
click at [775, 434] on div "Ops Support Boden Resource Limited" at bounding box center [730, 436] width 128 height 37
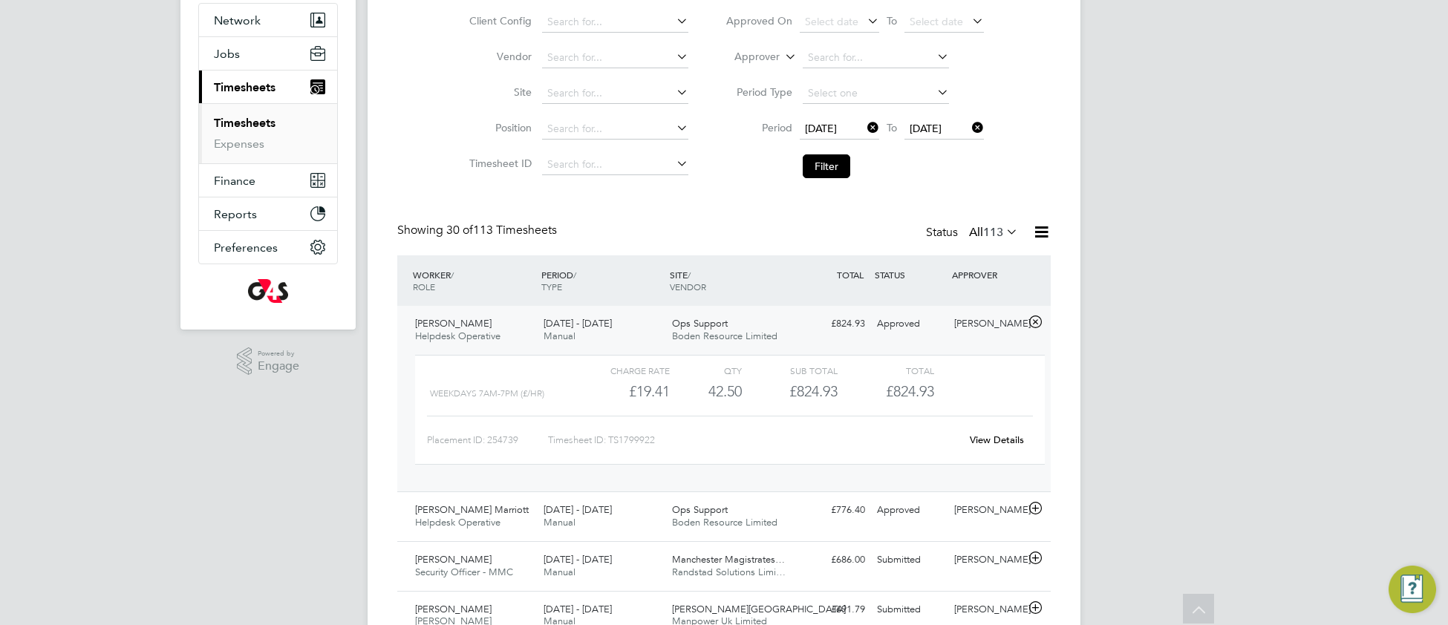
click at [991, 441] on link "View Details" at bounding box center [997, 440] width 54 height 13
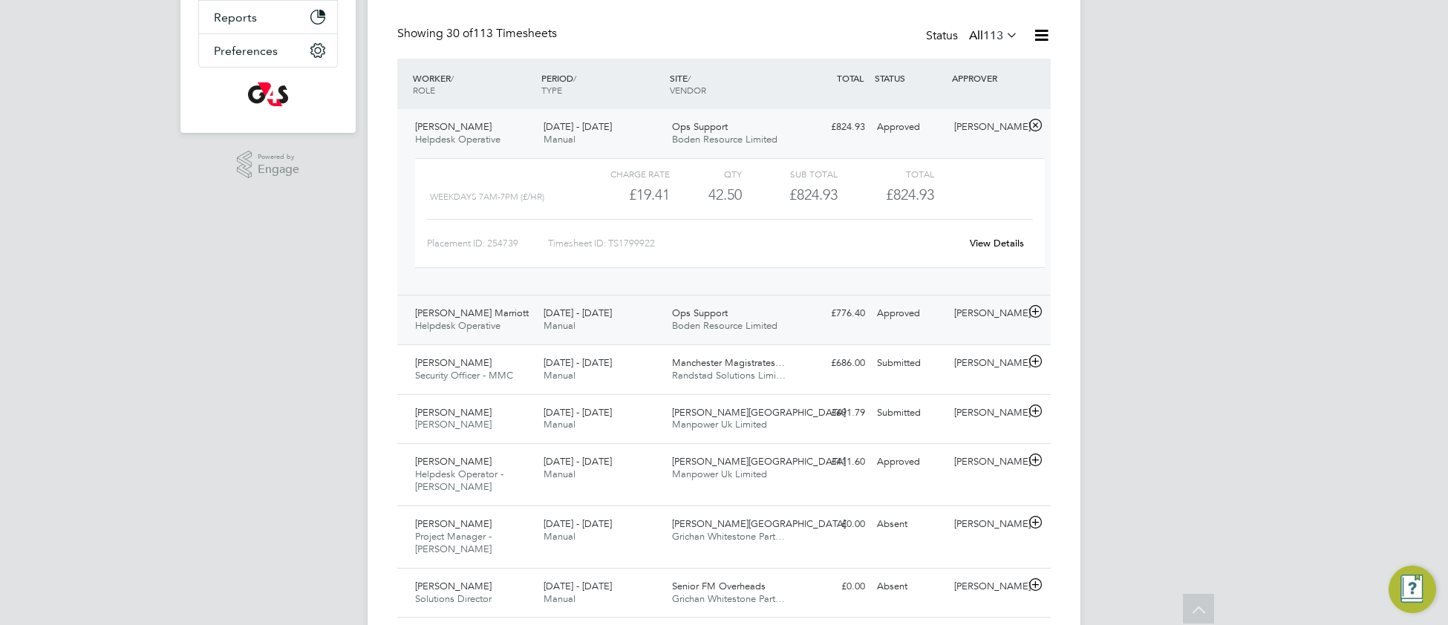
click at [624, 314] on div "4 - 10 Aug 2025 Manual" at bounding box center [602, 319] width 128 height 37
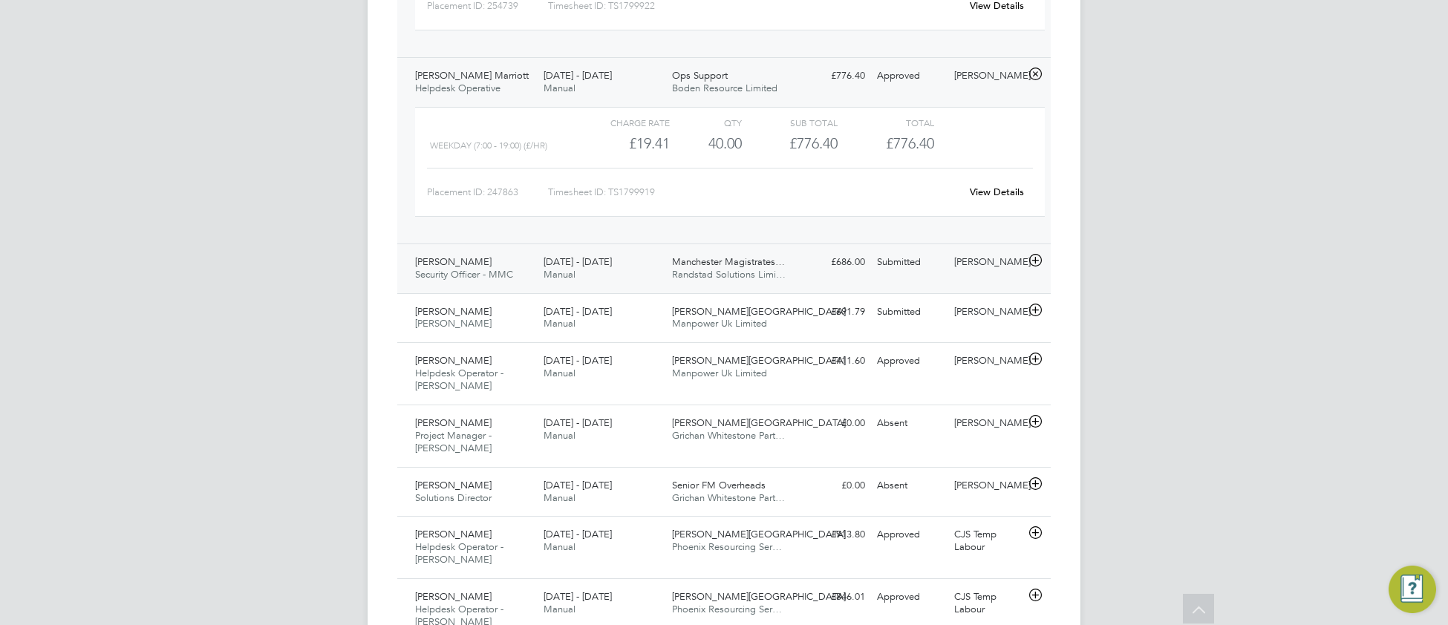
click at [626, 280] on div "4 - 10 Aug 2025 Manual" at bounding box center [602, 268] width 128 height 37
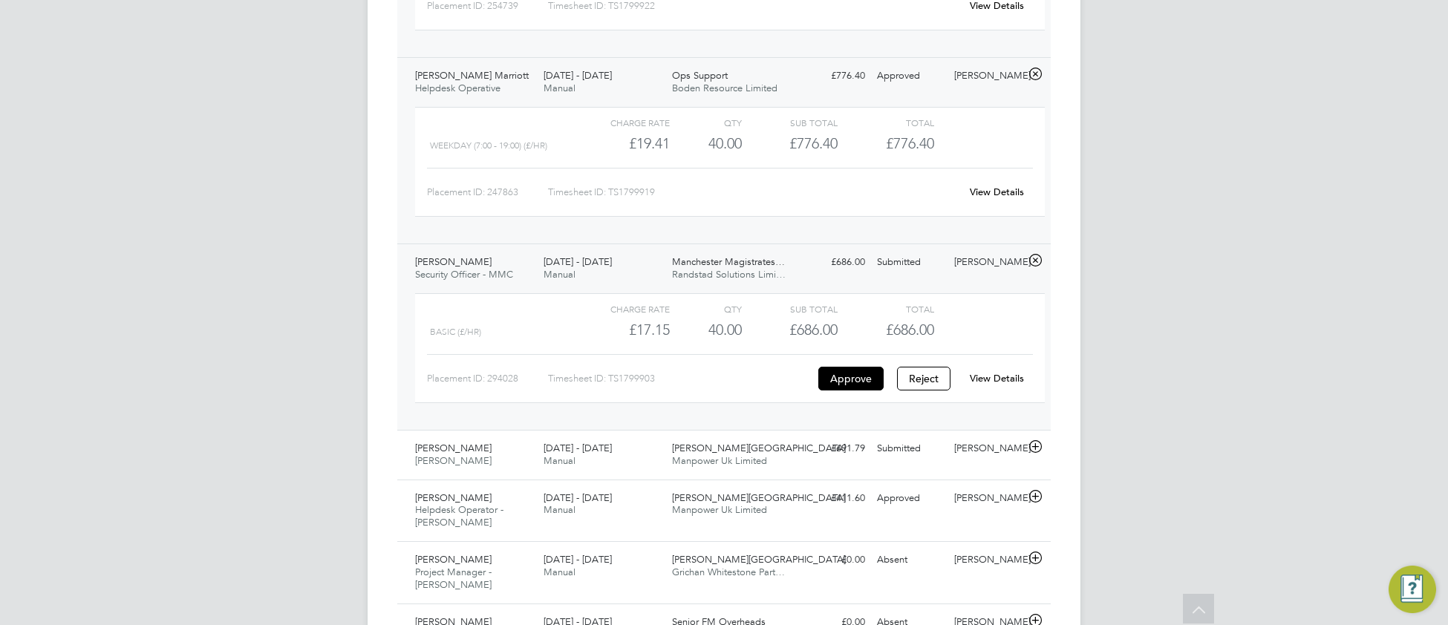
click at [990, 388] on div "View Details" at bounding box center [996, 379] width 73 height 24
click at [982, 385] on link "View Details" at bounding box center [997, 378] width 54 height 13
click at [640, 469] on div "4 - 10 Aug 2025 Manual" at bounding box center [602, 455] width 128 height 37
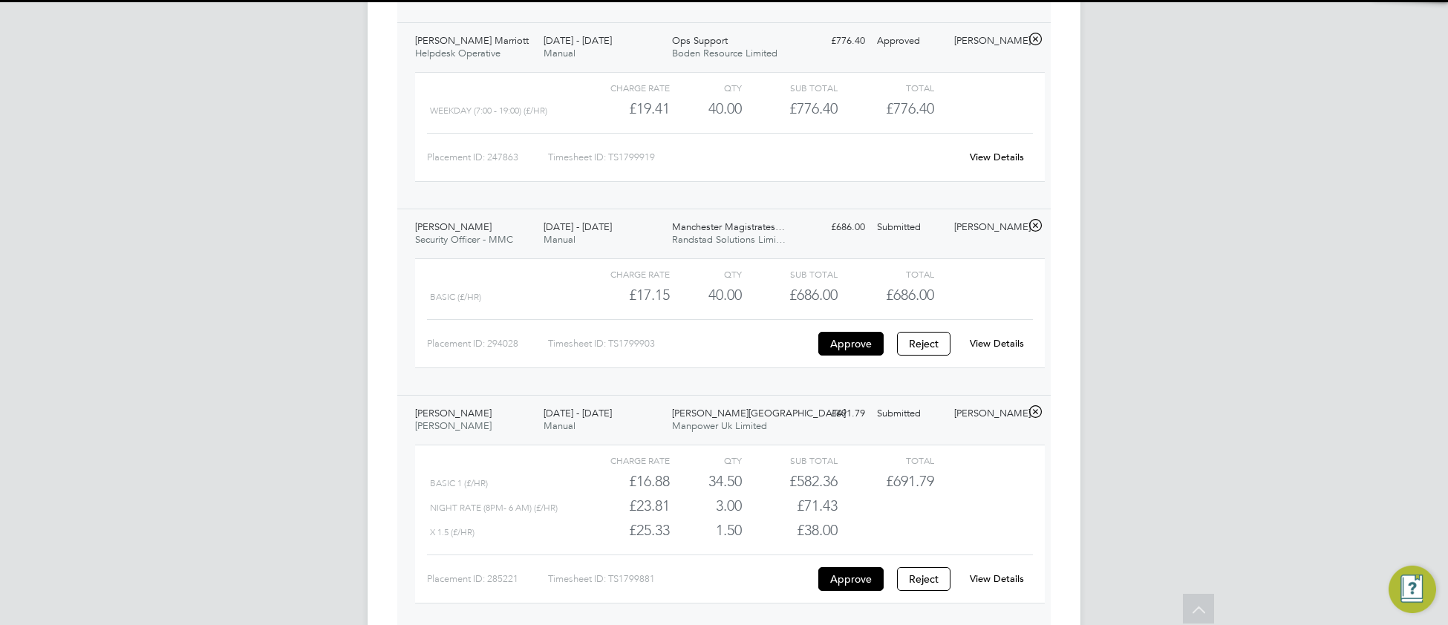
scroll to position [709, 0]
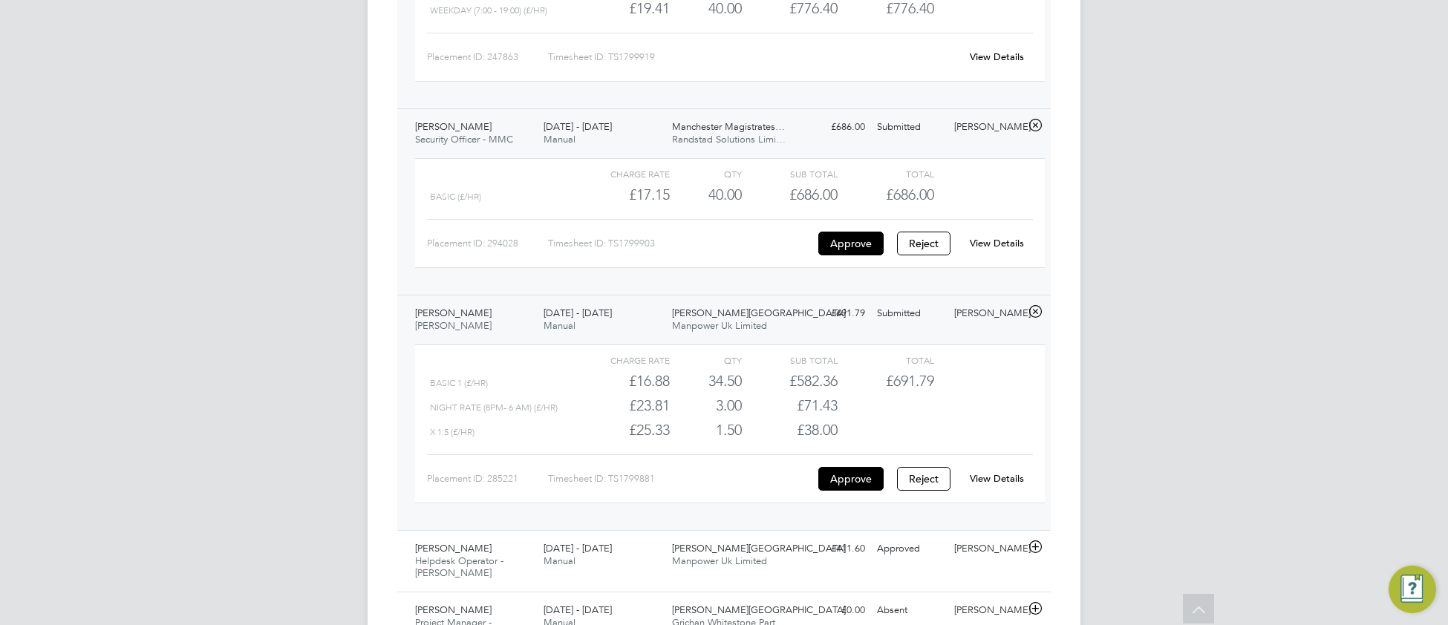
click at [994, 483] on link "View Details" at bounding box center [997, 478] width 54 height 13
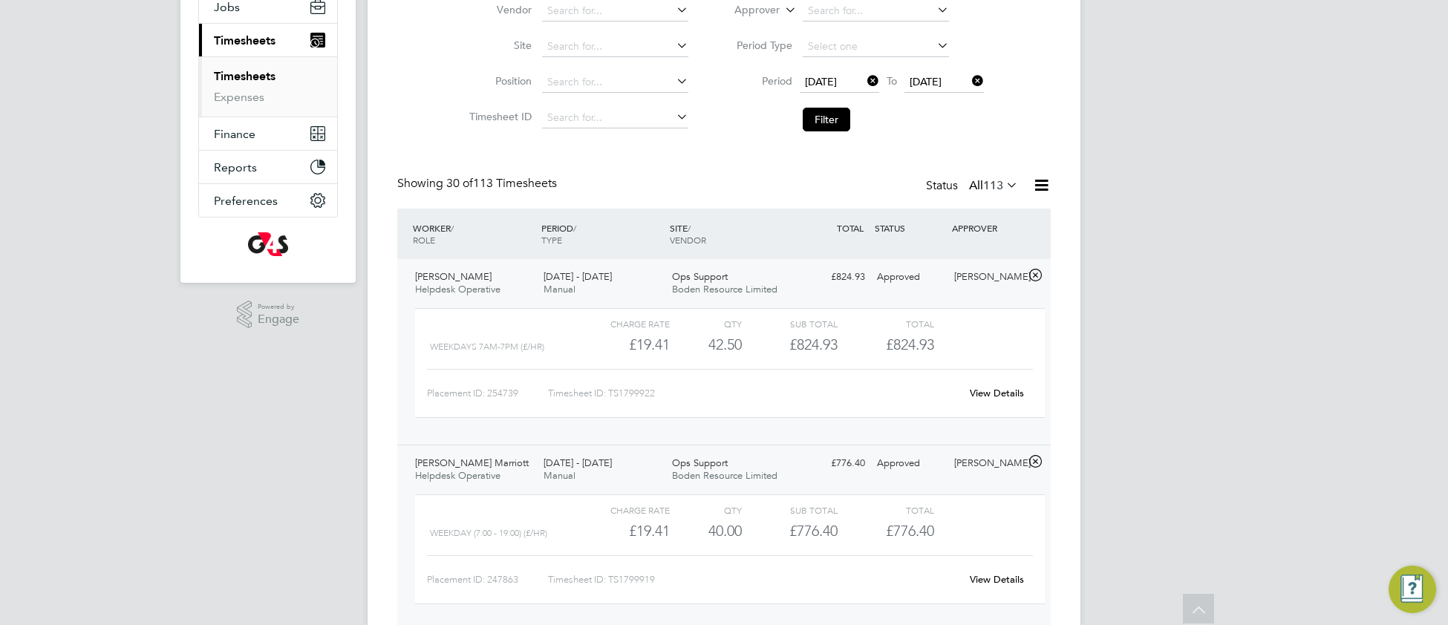
scroll to position [0, 0]
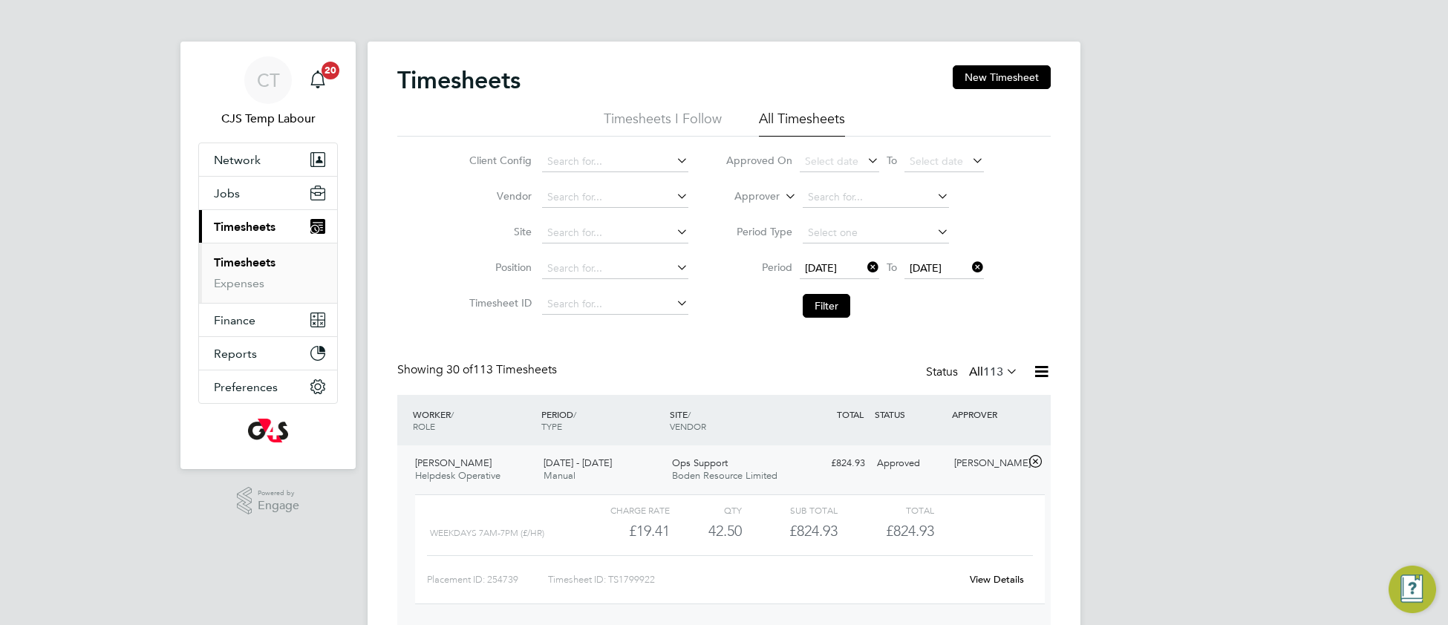
drag, startPoint x: 838, startPoint y: 313, endPoint x: 830, endPoint y: 402, distance: 89.4
click at [838, 315] on button "Filter" at bounding box center [827, 306] width 48 height 24
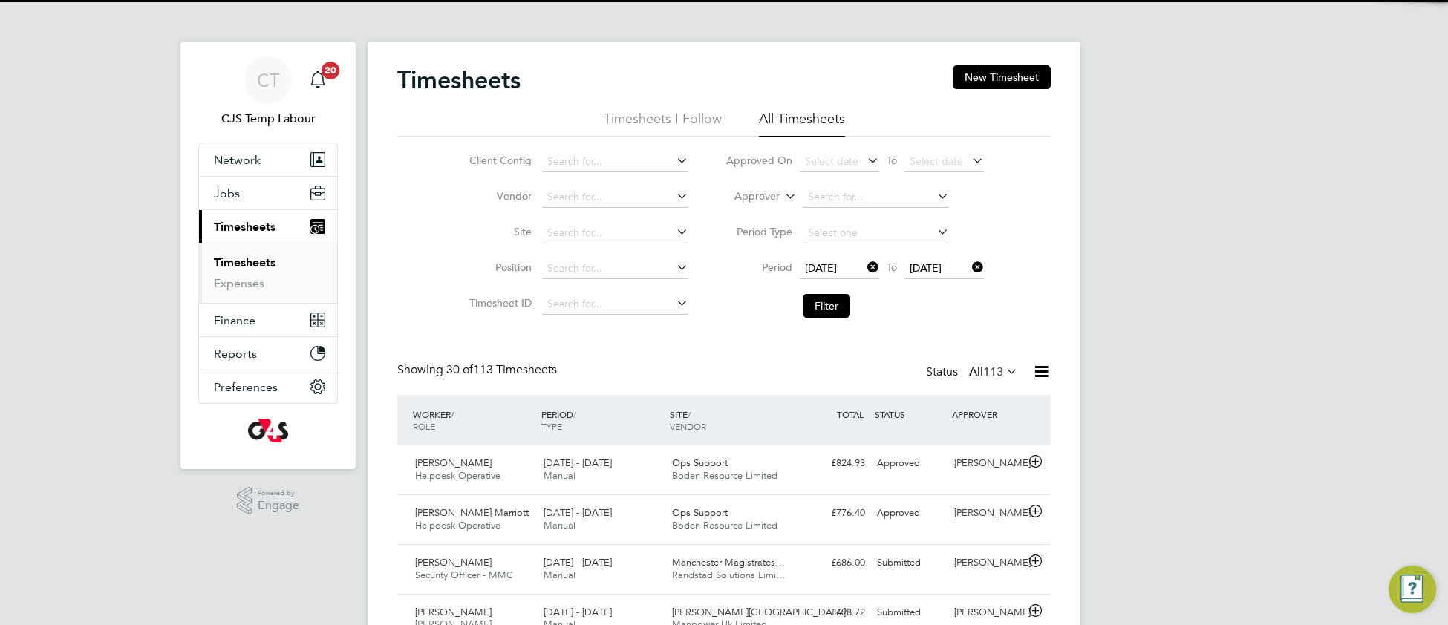
scroll to position [36, 128]
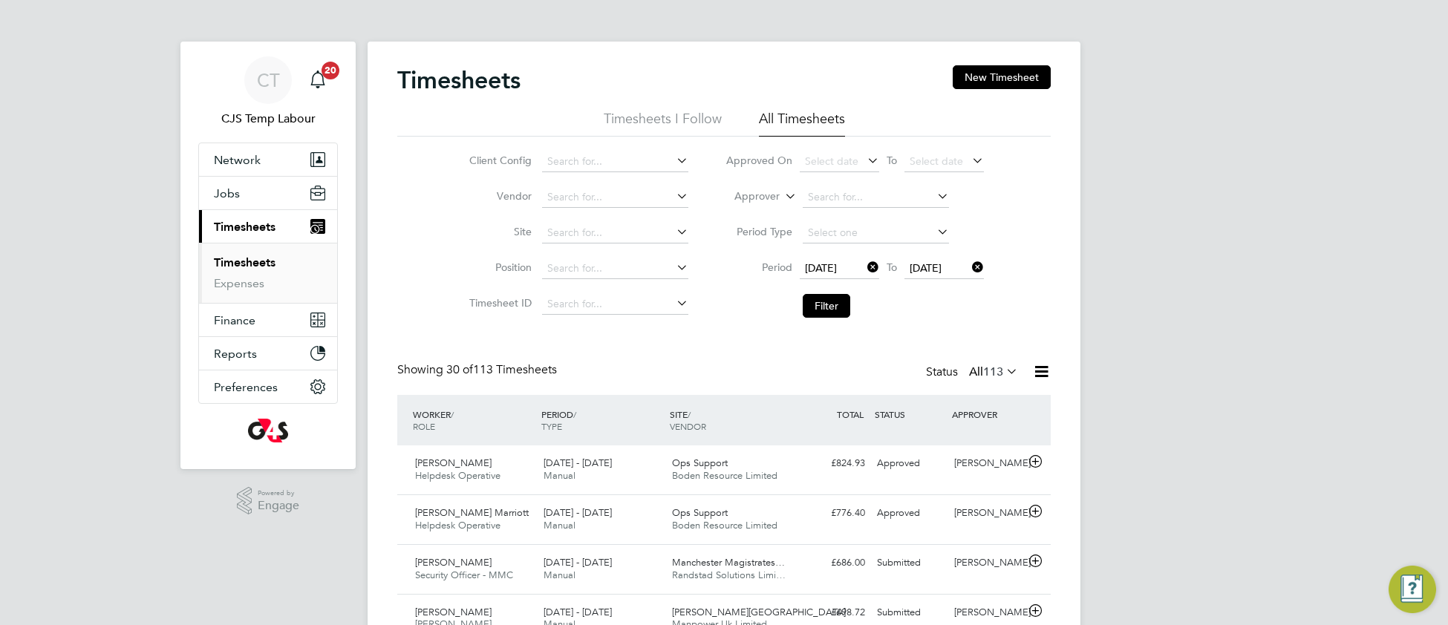
click at [1038, 381] on icon at bounding box center [1041, 371] width 19 height 19
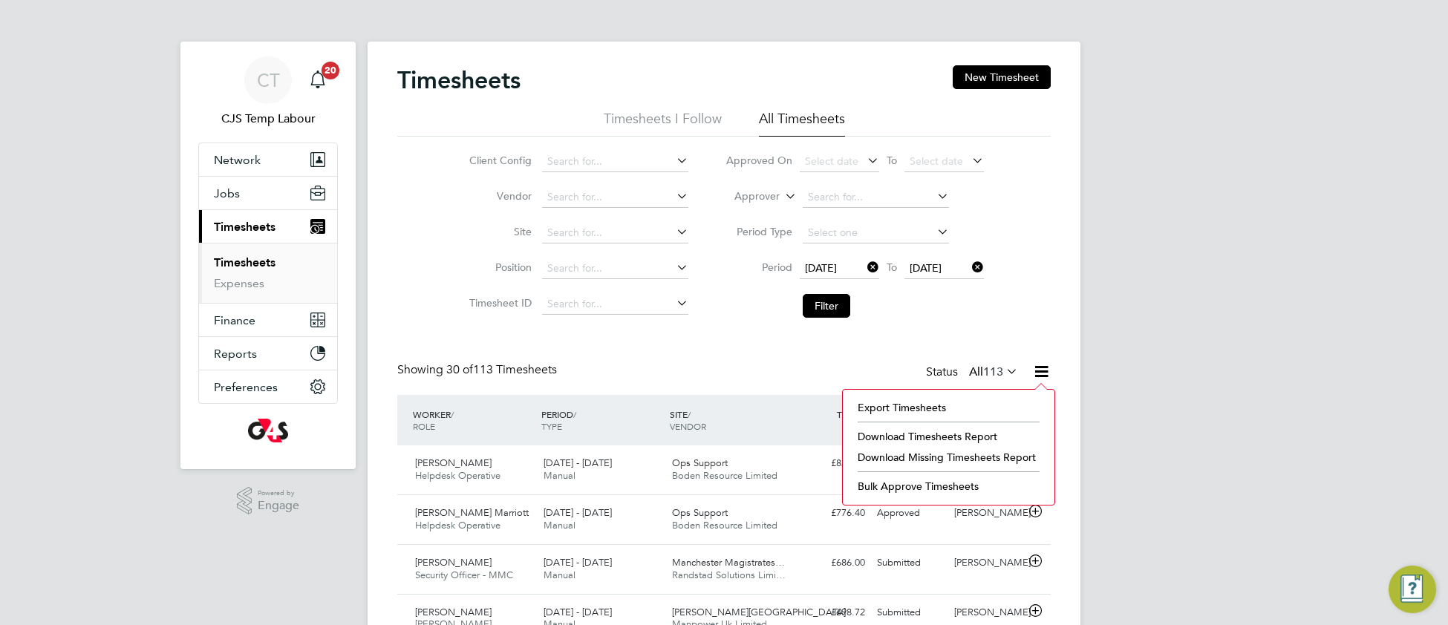
click at [897, 459] on li "Download Missing Timesheets Report" at bounding box center [948, 457] width 197 height 21
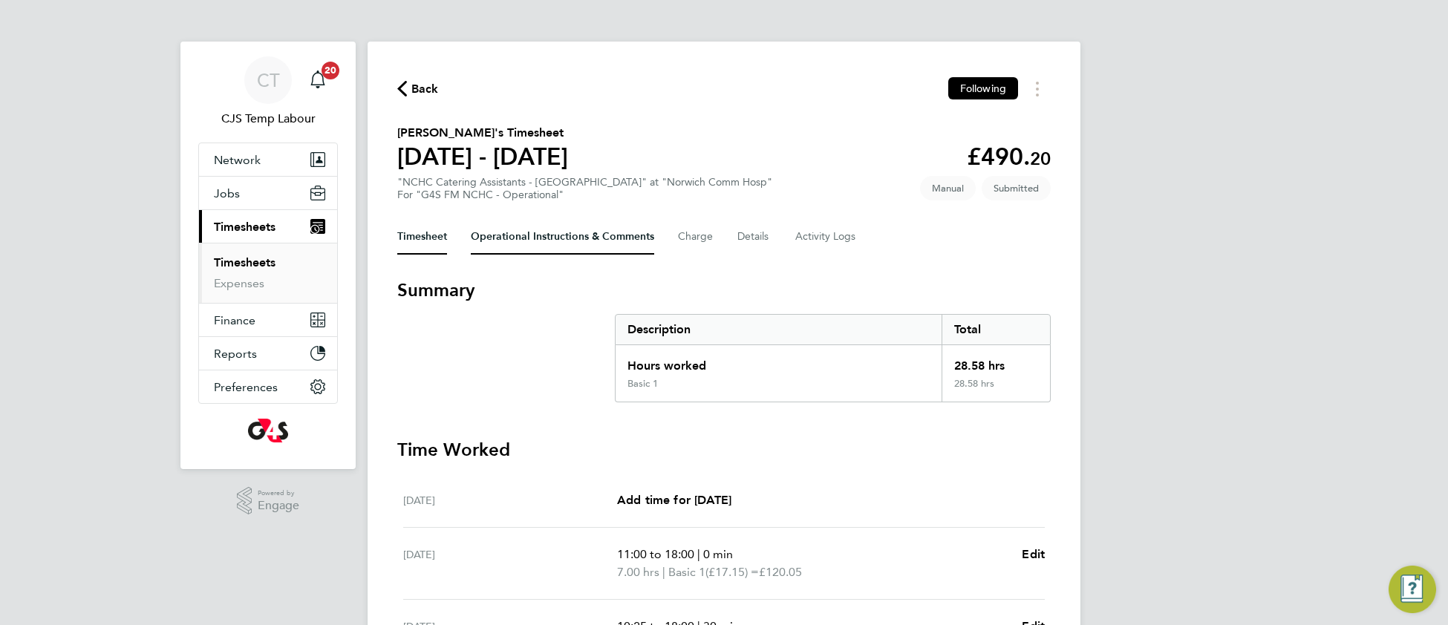
drag, startPoint x: 515, startPoint y: 234, endPoint x: 518, endPoint y: 264, distance: 30.6
click at [515, 235] on Comments-tab "Operational Instructions & Comments" at bounding box center [562, 237] width 183 height 36
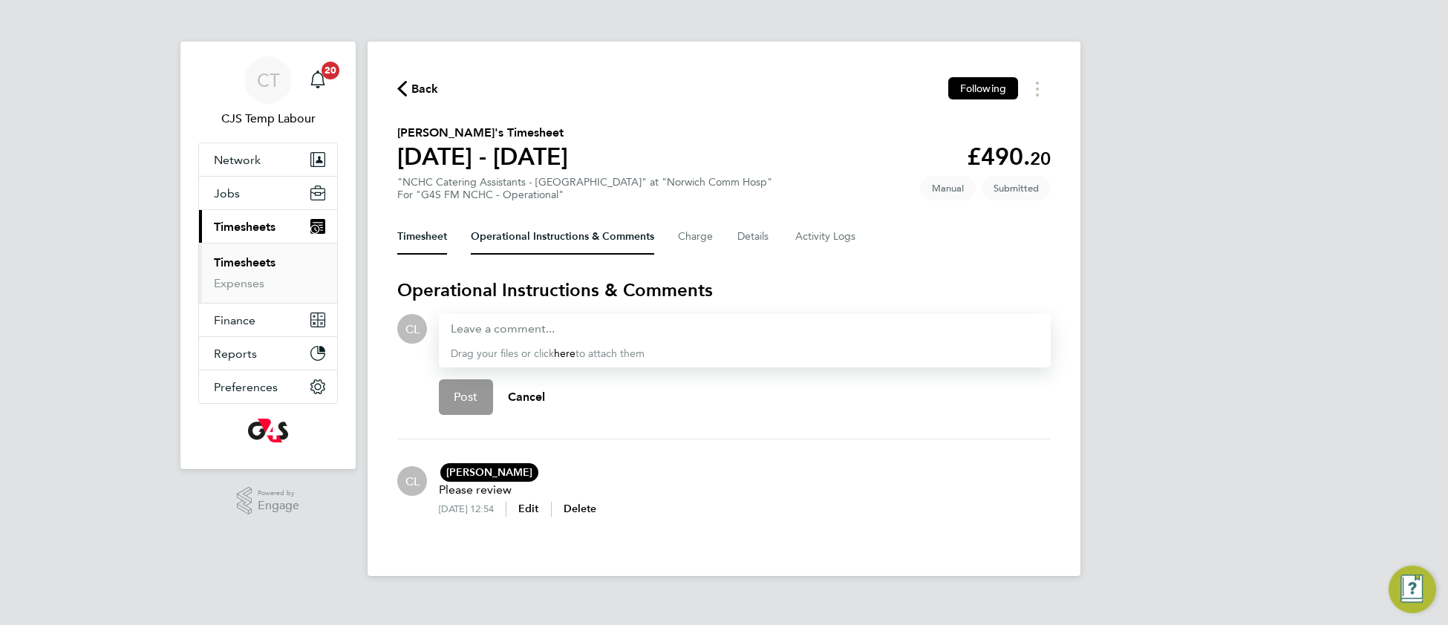
click at [433, 241] on button "Timesheet" at bounding box center [422, 237] width 50 height 36
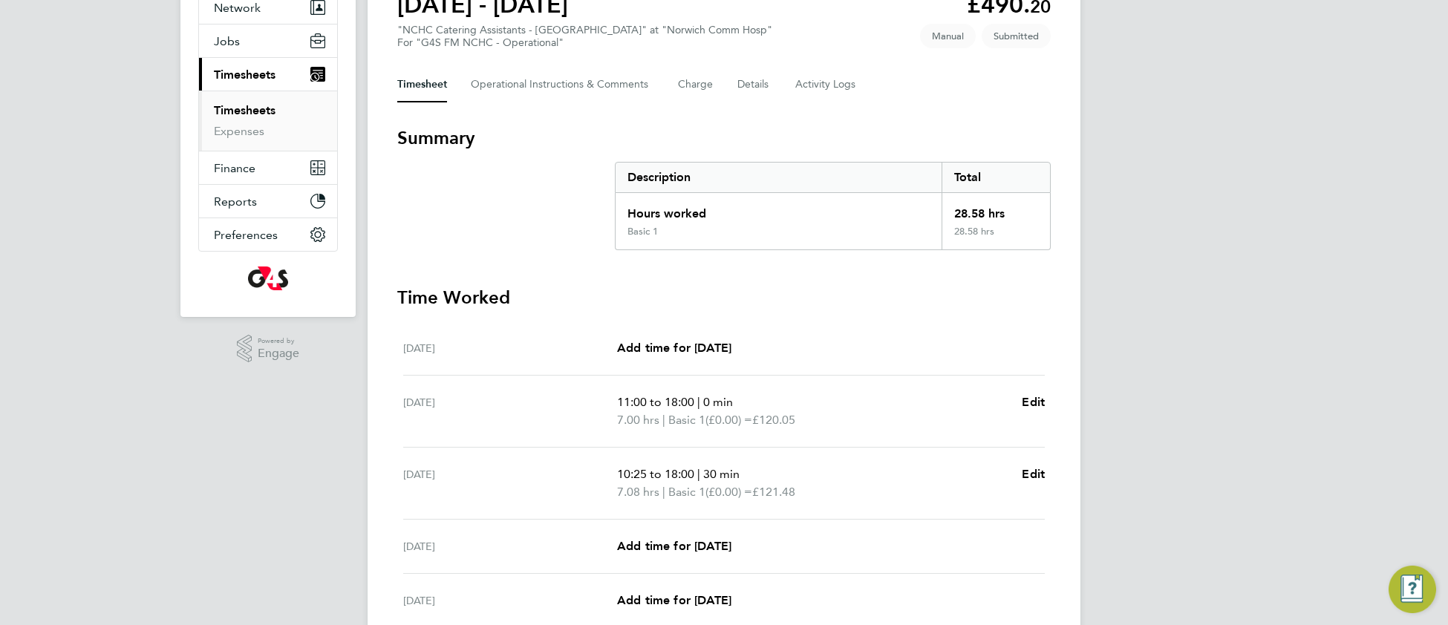
scroll to position [139, 0]
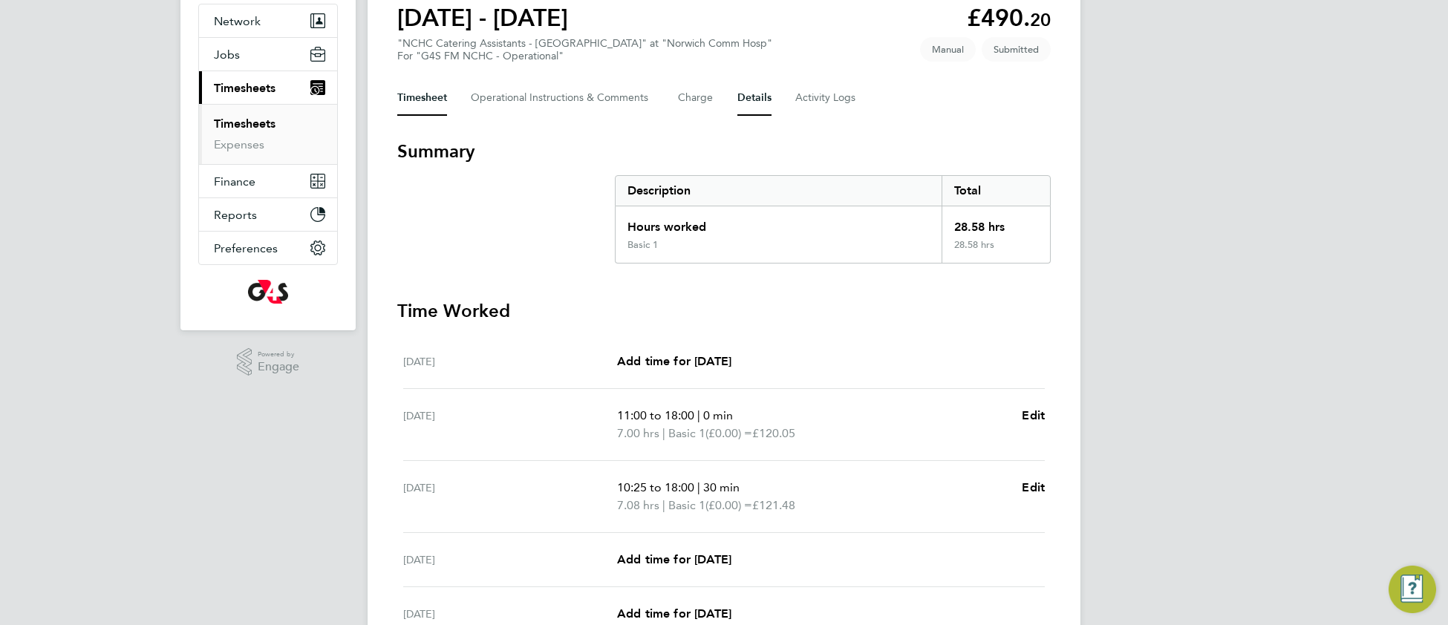
drag, startPoint x: 745, startPoint y: 85, endPoint x: 731, endPoint y: 83, distance: 14.2
click at [731, 83] on div "Timesheet Operational Instructions & Comments Charge Details Activity Logs" at bounding box center [723, 98] width 653 height 36
click at [749, 95] on button "Details" at bounding box center [754, 98] width 34 height 36
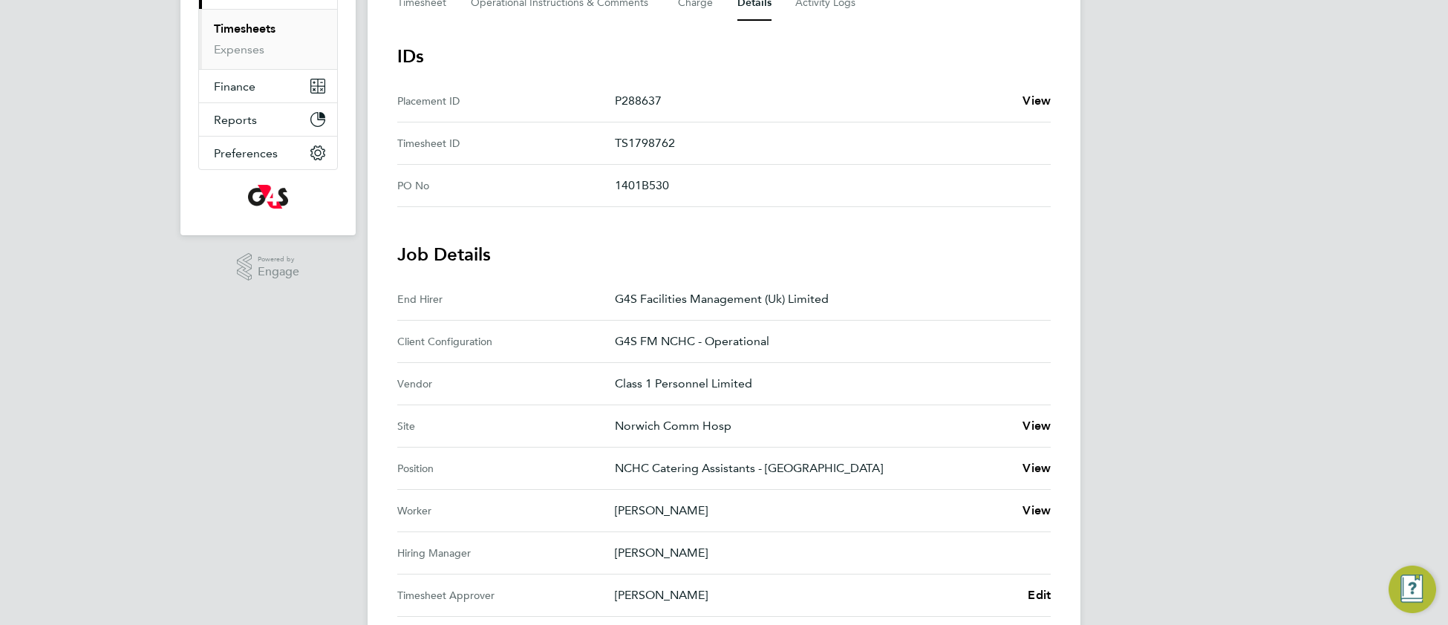
scroll to position [420, 0]
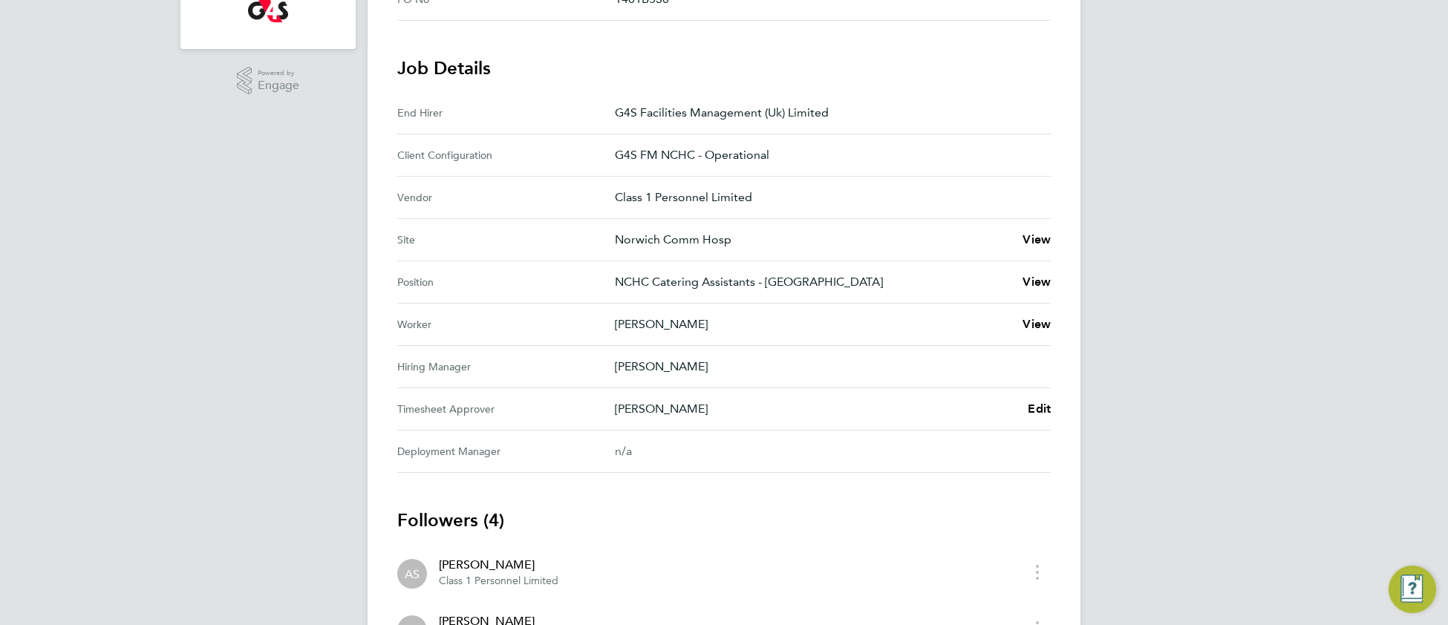
click at [1035, 418] on Approver "Timesheet Approver [PERSON_NAME] Edit" at bounding box center [723, 409] width 653 height 42
click at [1031, 404] on span "Edit" at bounding box center [1039, 409] width 23 height 14
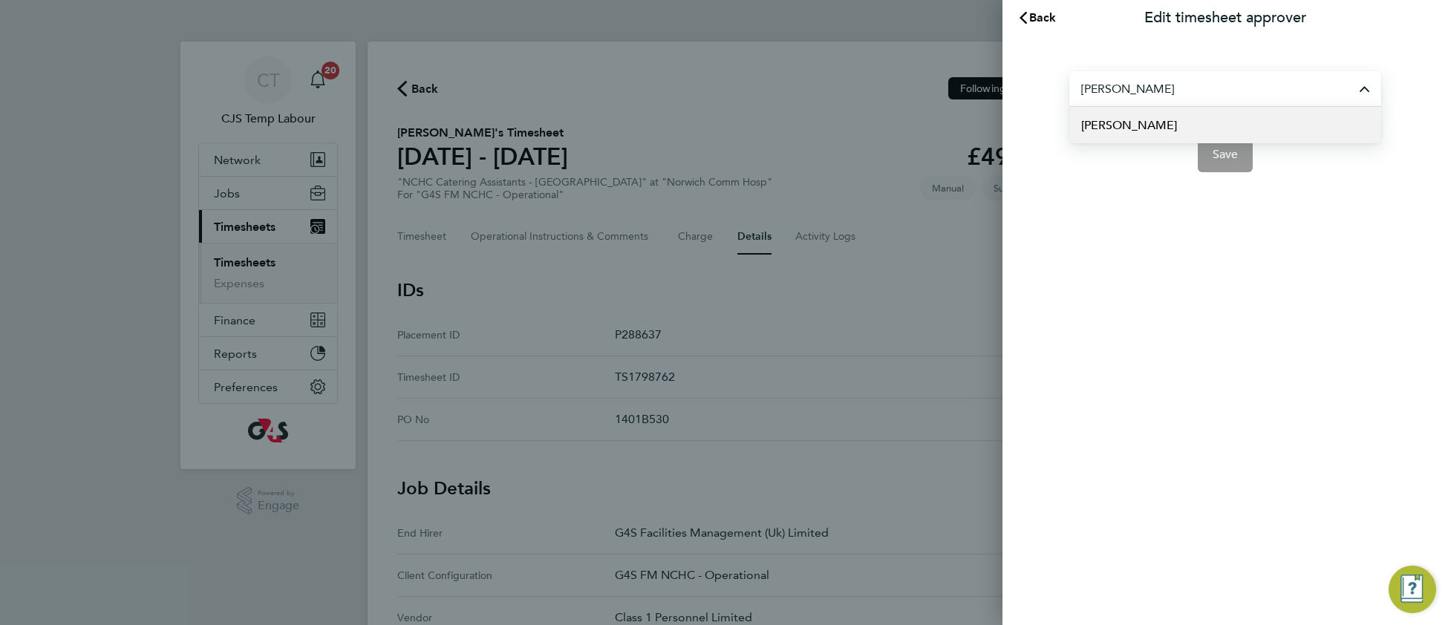
click at [1163, 134] on span "[PERSON_NAME]" at bounding box center [1129, 126] width 96 height 18
type input "[PERSON_NAME]"
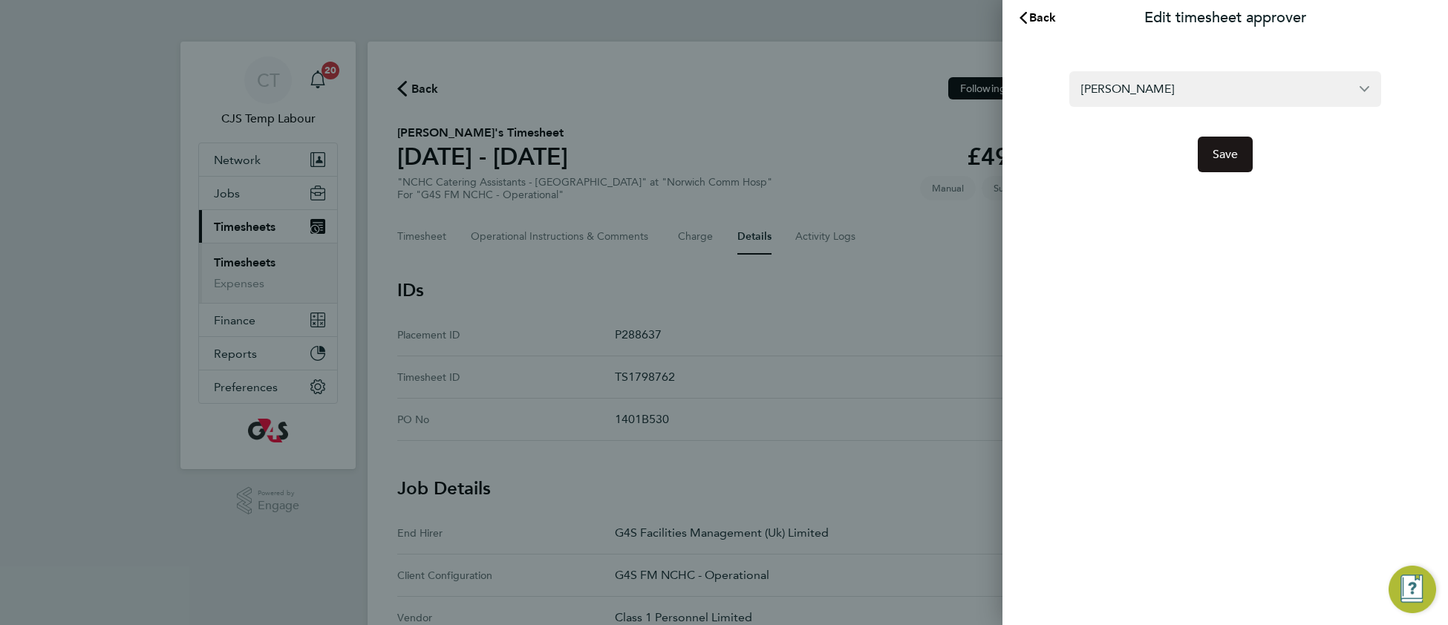
click at [1223, 157] on span "Save" at bounding box center [1226, 154] width 26 height 15
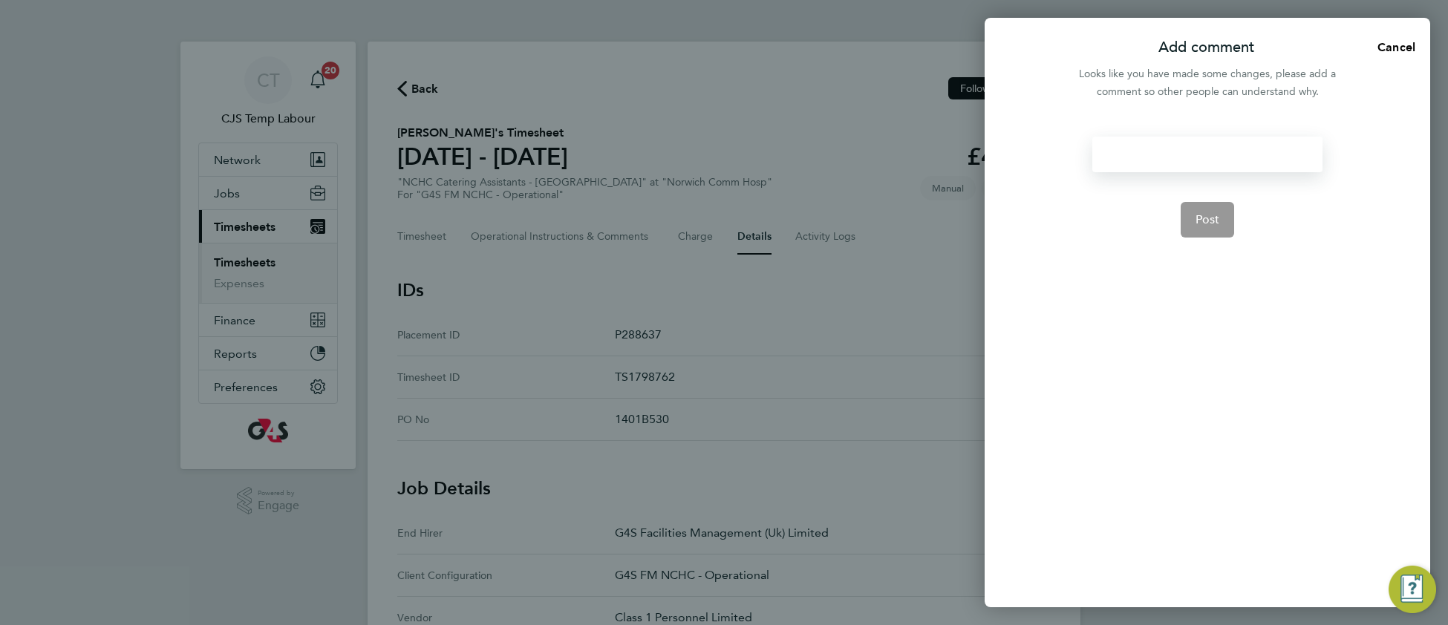
click at [1164, 156] on div at bounding box center [1206, 155] width 229 height 36
click at [1164, 153] on div at bounding box center [1206, 155] width 229 height 36
click at [1204, 226] on button "Post" at bounding box center [1208, 220] width 54 height 36
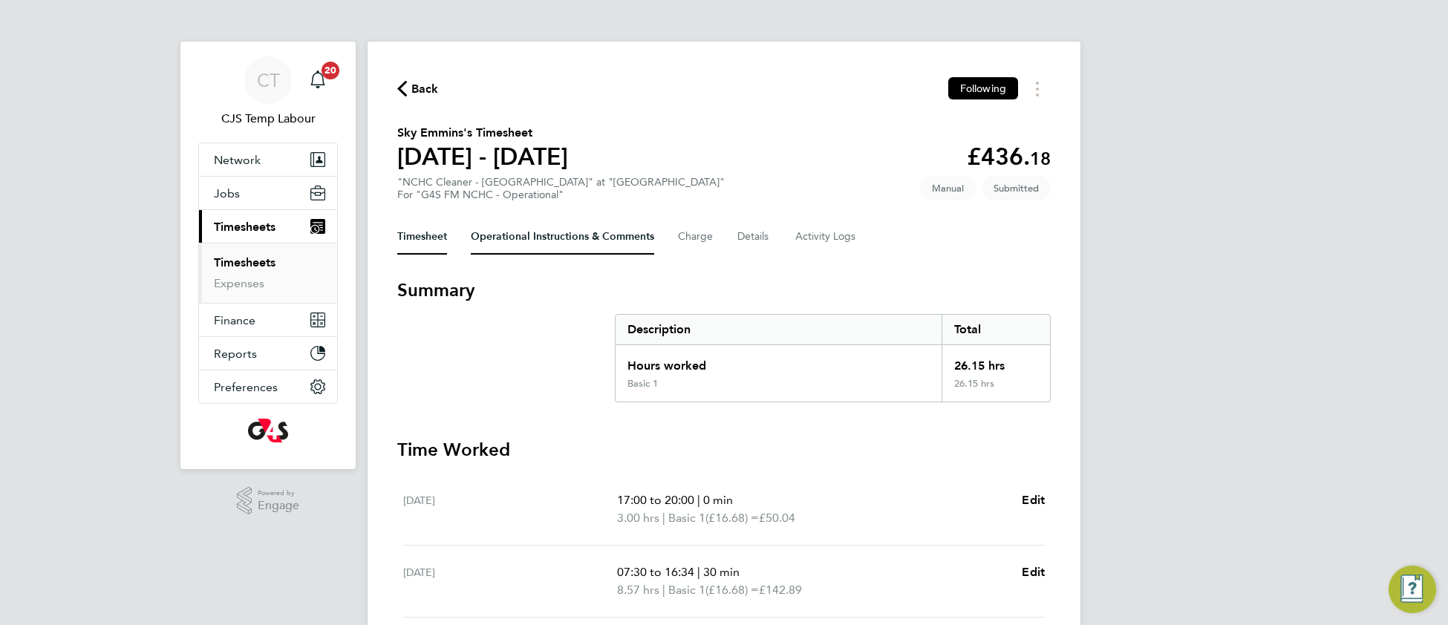
click at [539, 235] on Comments-tab "Operational Instructions & Comments" at bounding box center [562, 237] width 183 height 36
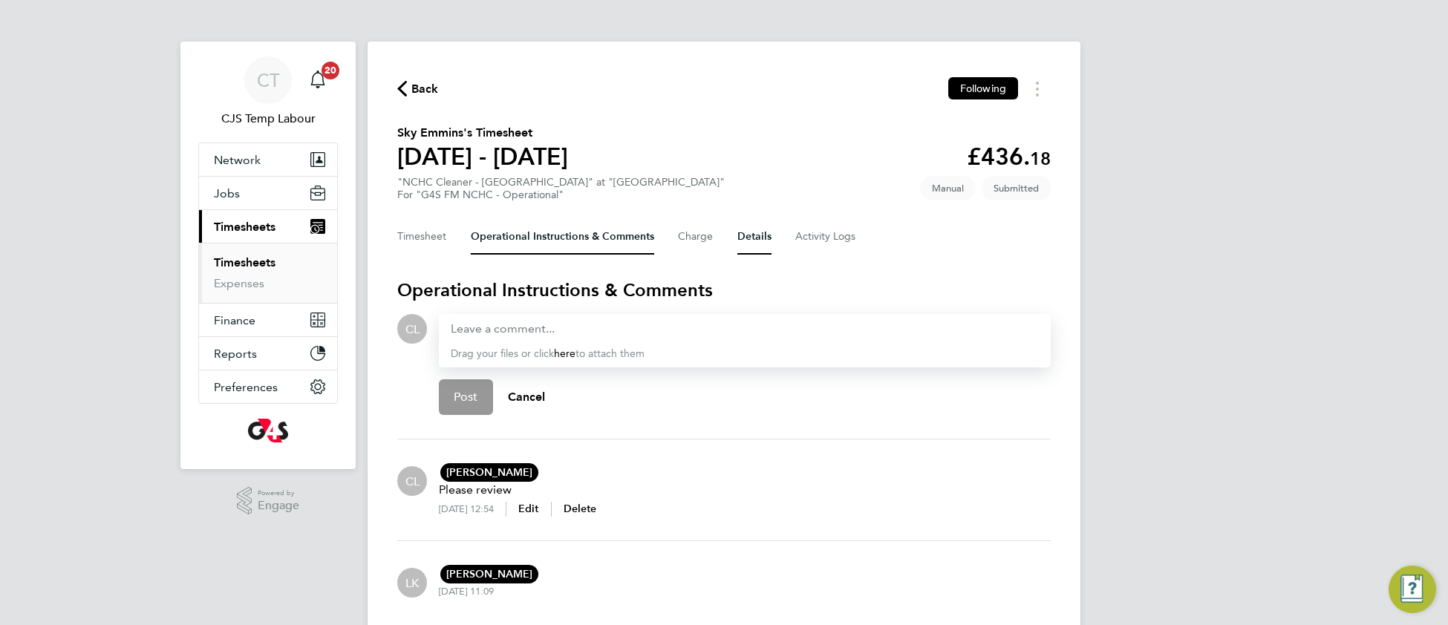
click at [761, 240] on button "Details" at bounding box center [754, 237] width 34 height 36
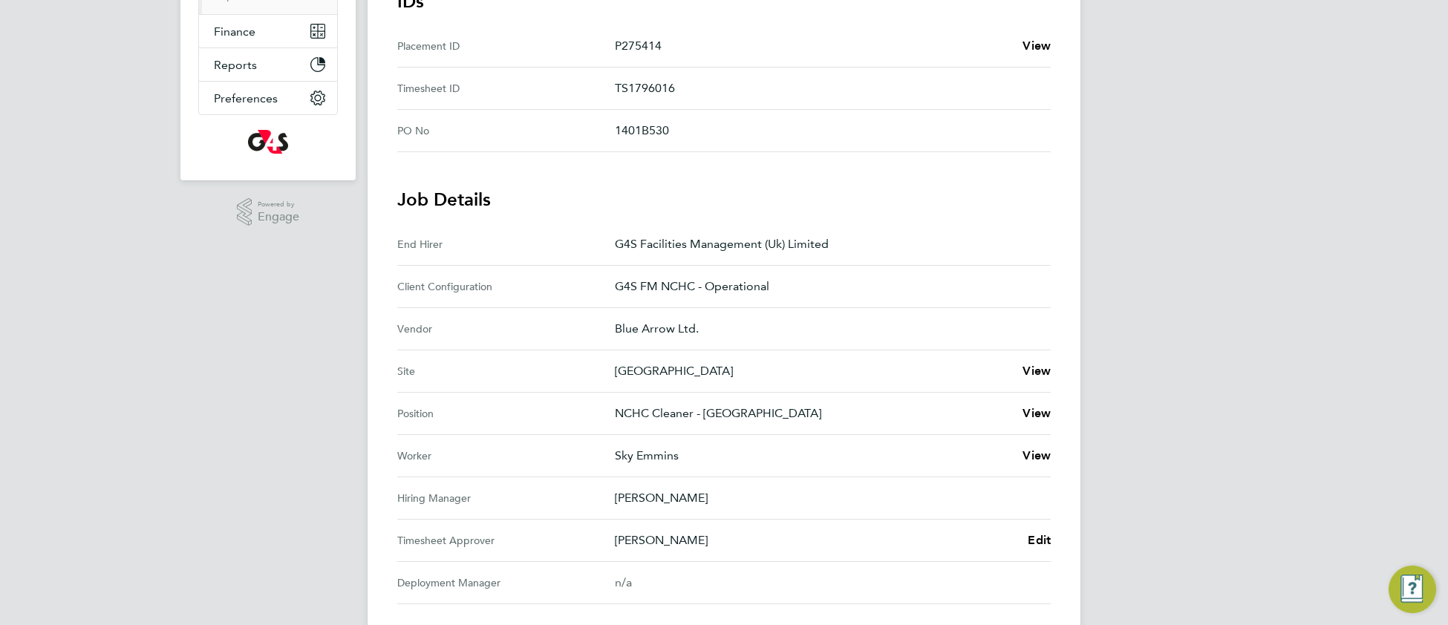
scroll to position [552, 0]
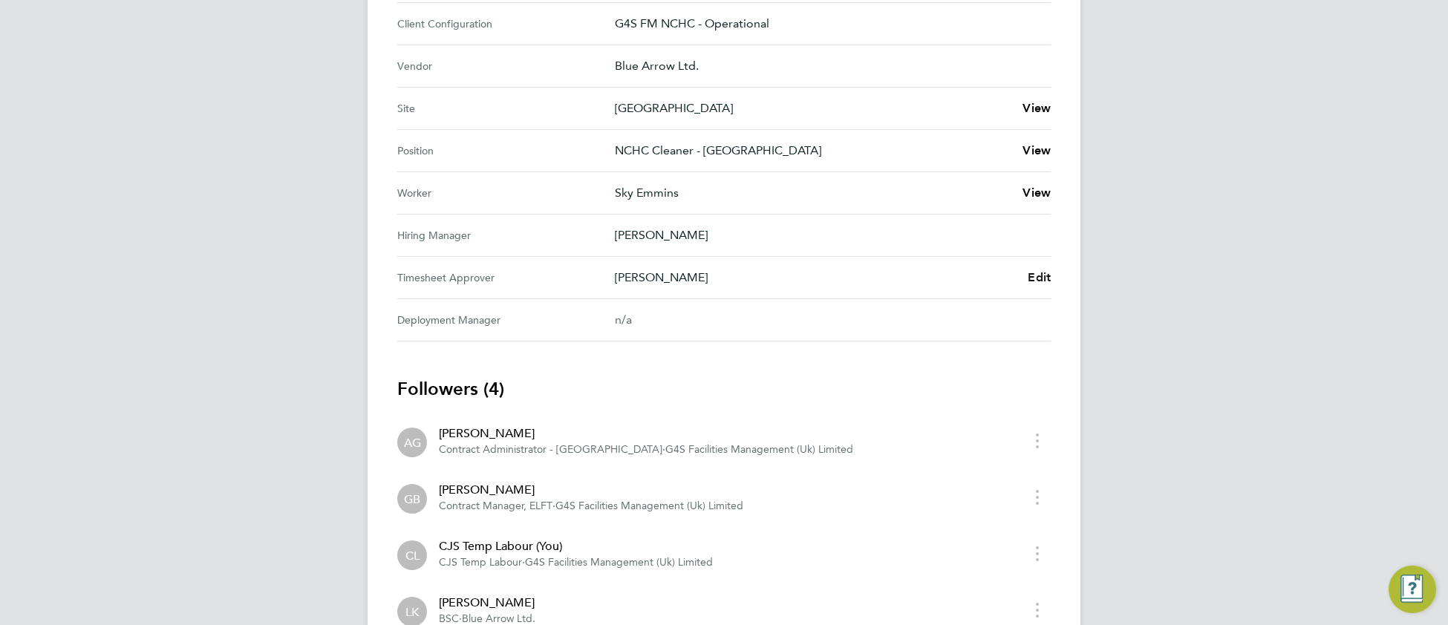
click at [1040, 279] on span "Edit" at bounding box center [1039, 277] width 23 height 14
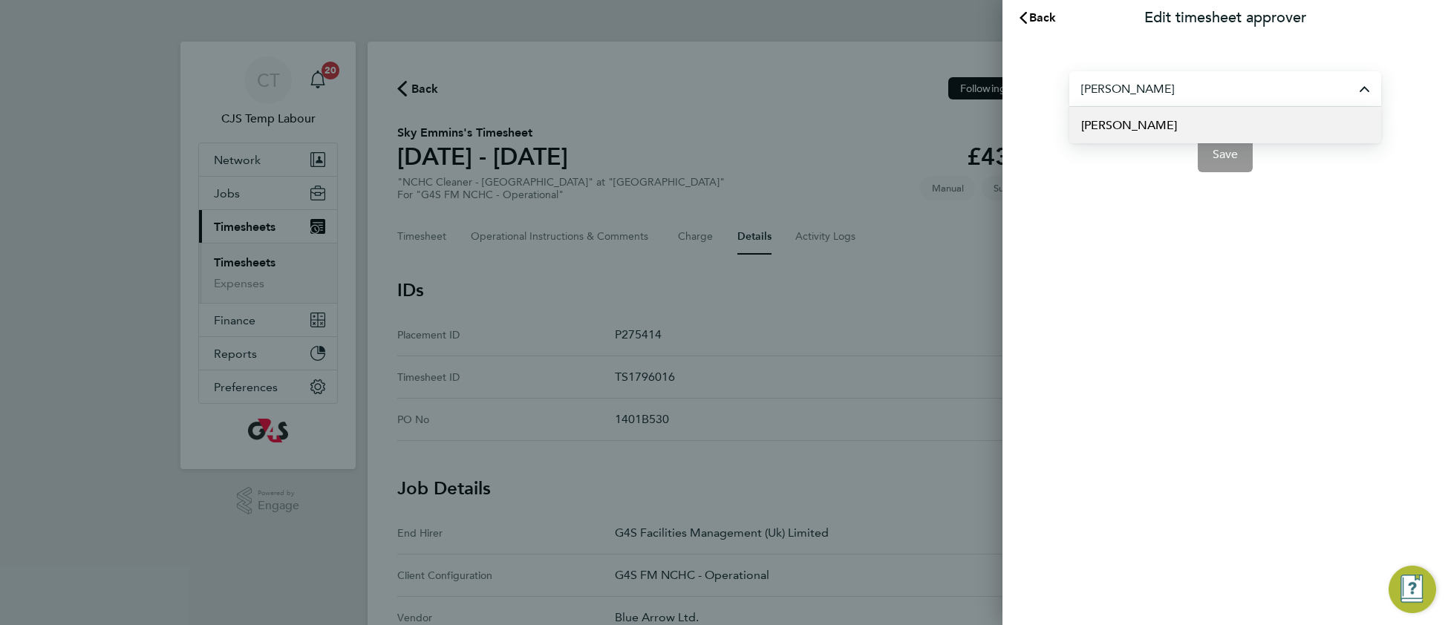
click at [1170, 120] on li "Gianni Bernardi" at bounding box center [1225, 125] width 312 height 36
type input "Gianni Bernardi"
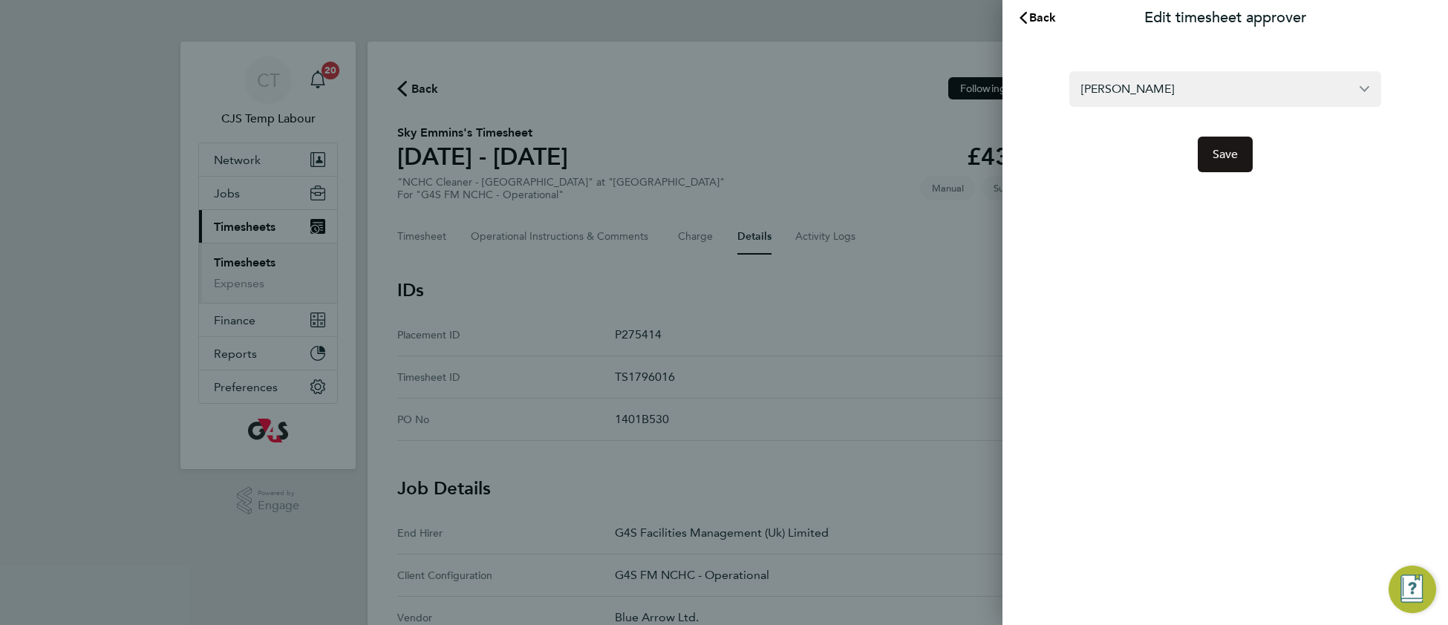
click at [1225, 159] on span "Save" at bounding box center [1226, 154] width 26 height 15
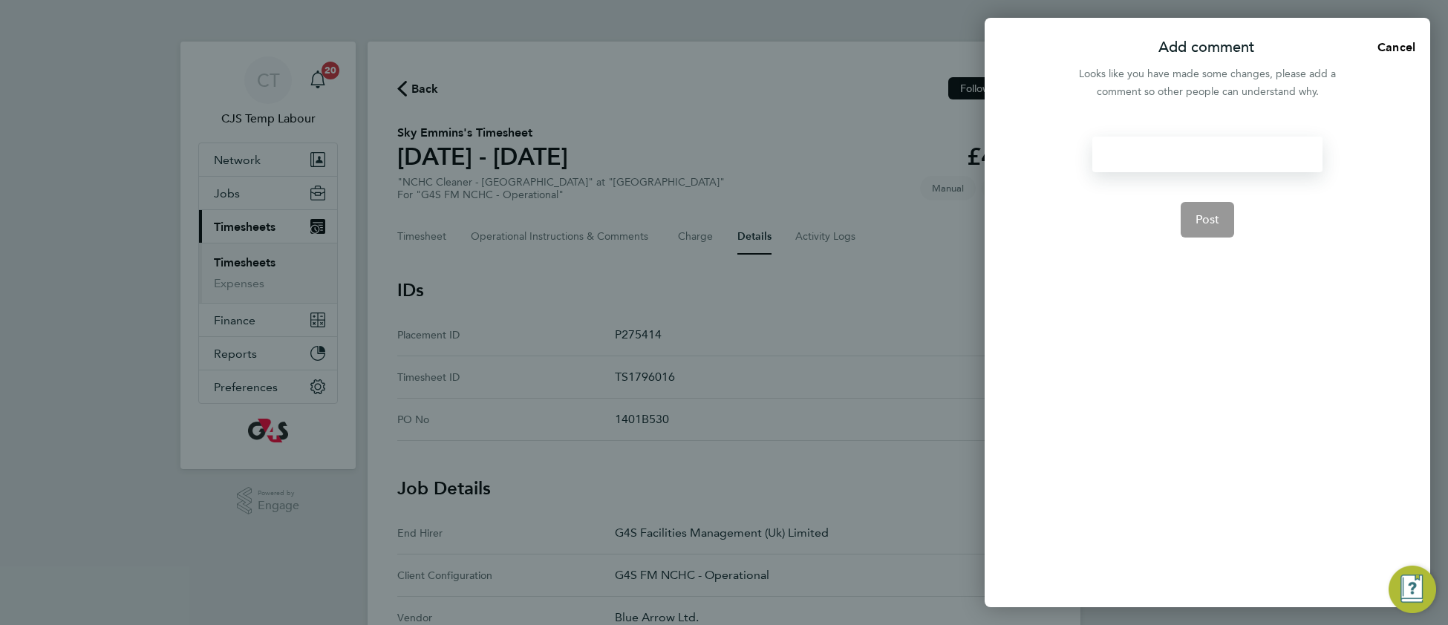
click at [1184, 150] on div at bounding box center [1206, 155] width 229 height 36
click at [1185, 149] on div at bounding box center [1206, 155] width 229 height 36
click at [1211, 234] on button "Post" at bounding box center [1208, 220] width 54 height 36
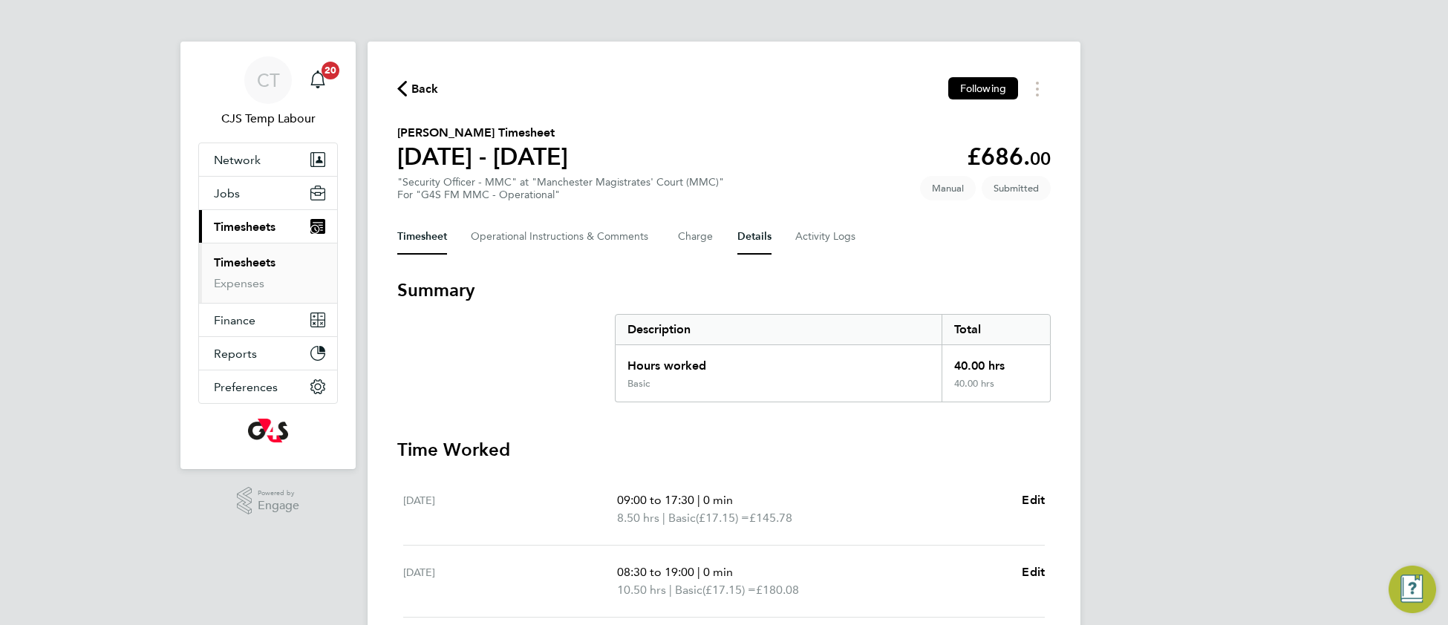
click at [748, 235] on button "Details" at bounding box center [754, 237] width 34 height 36
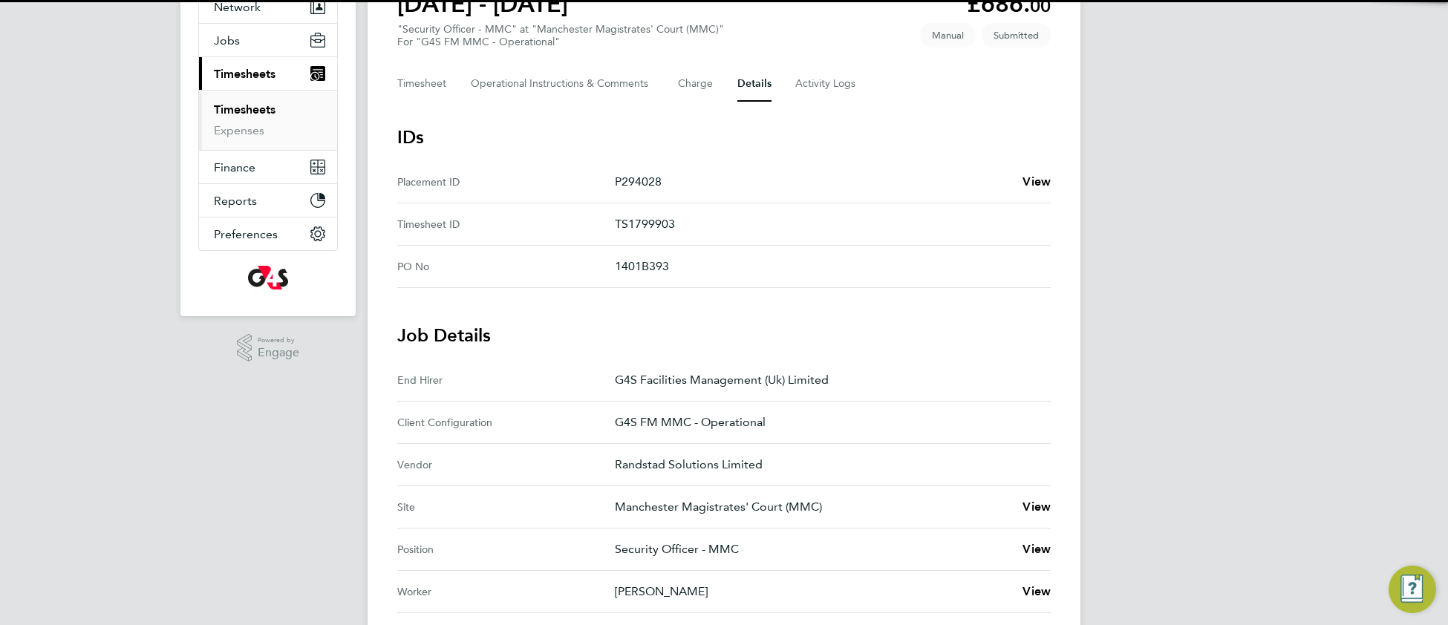
scroll to position [372, 0]
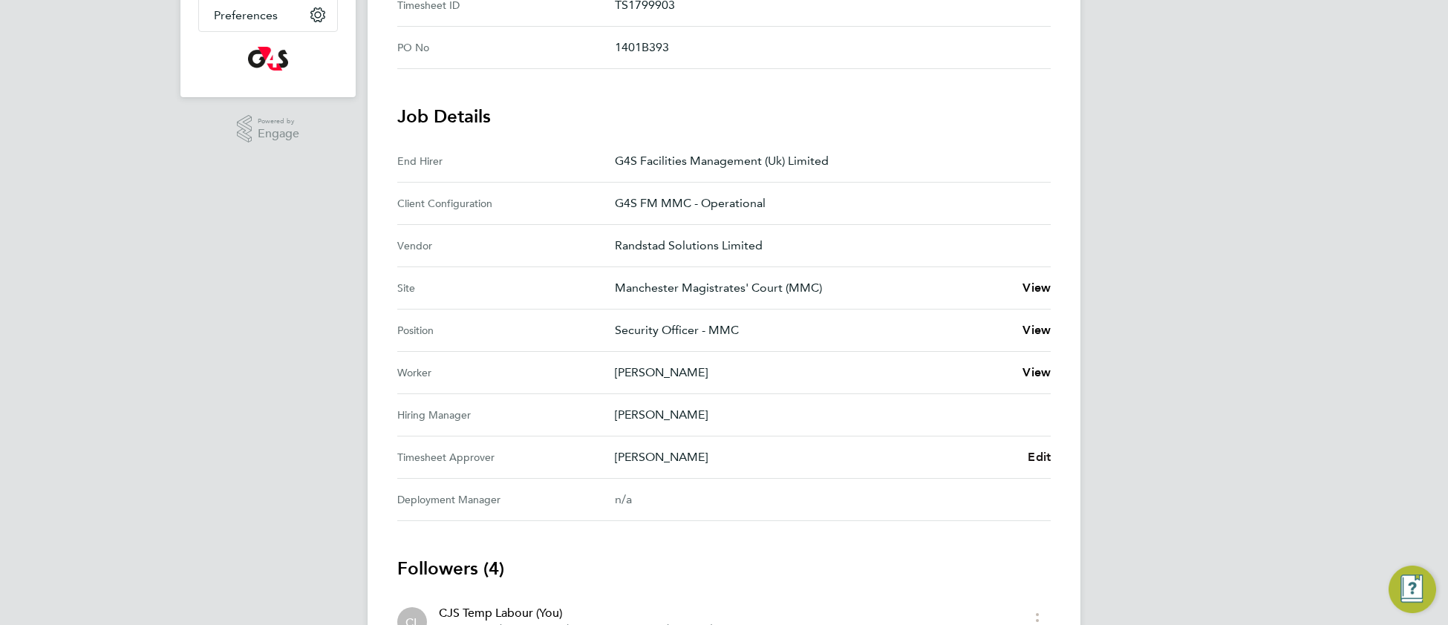
click at [1041, 450] on span "Edit" at bounding box center [1039, 457] width 23 height 14
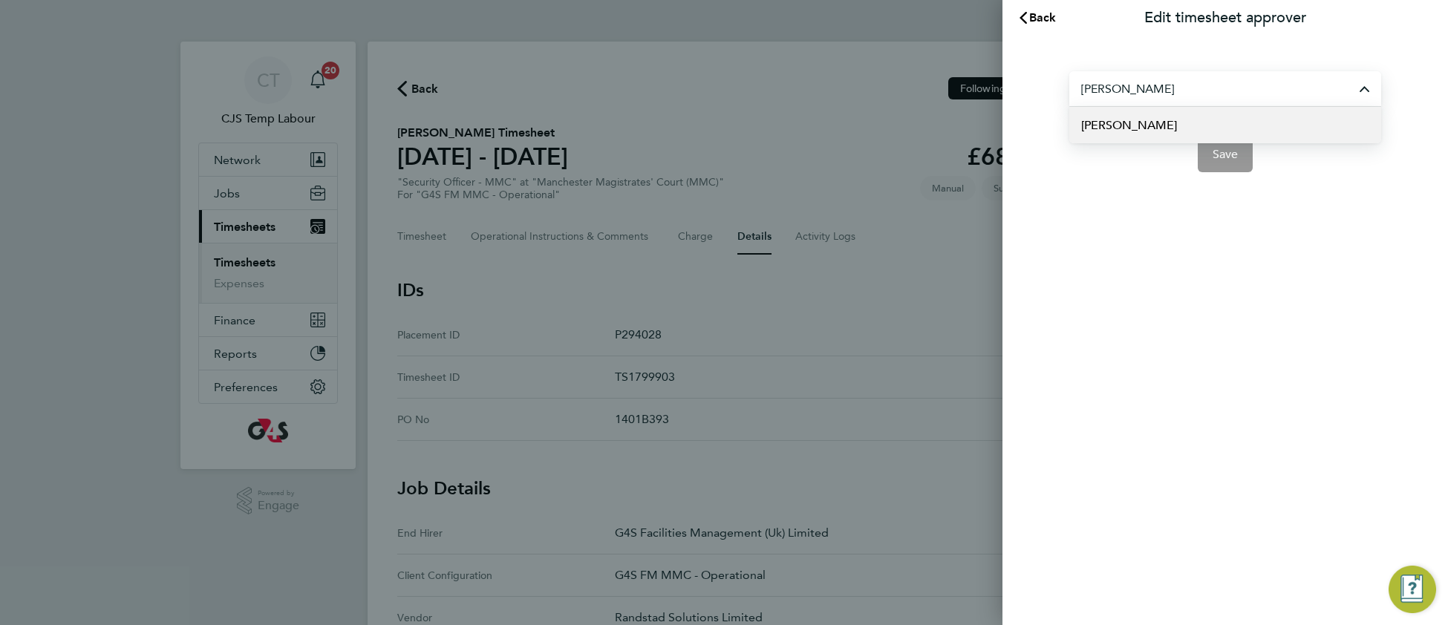
click at [1171, 129] on span "[PERSON_NAME]" at bounding box center [1129, 126] width 96 height 18
type input "[PERSON_NAME]"
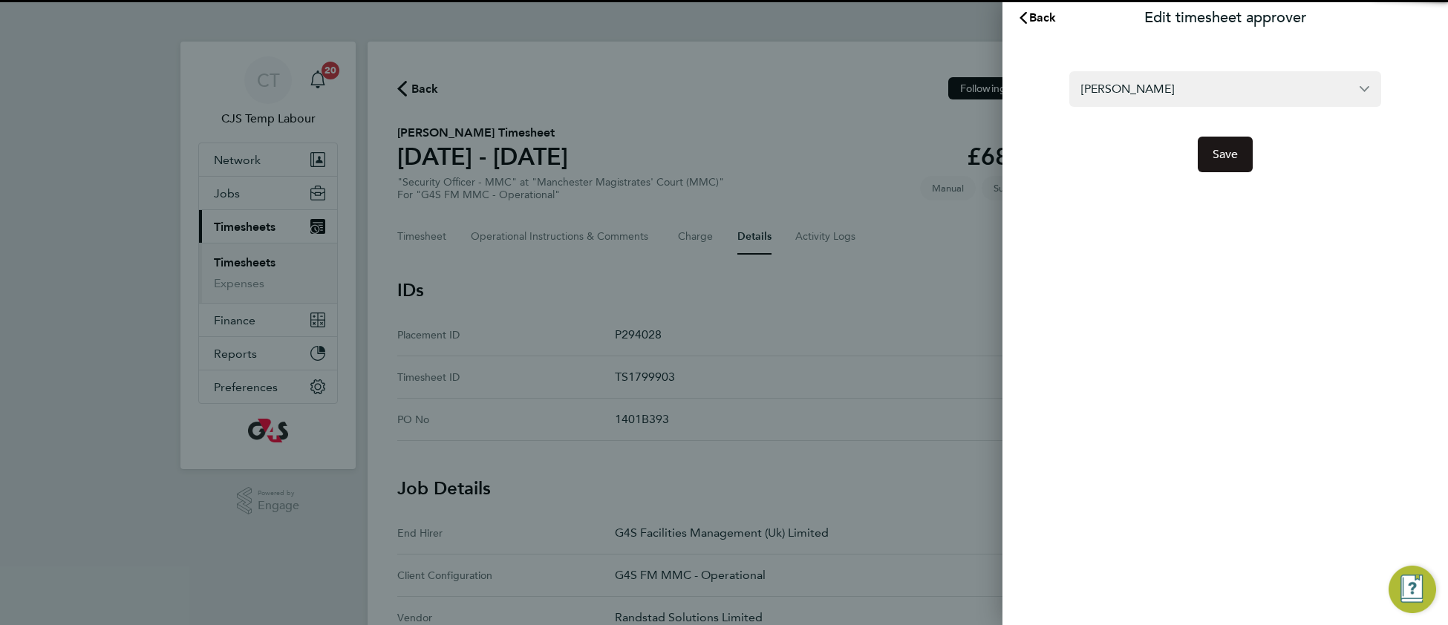
click at [1234, 163] on button "Save" at bounding box center [1226, 155] width 56 height 36
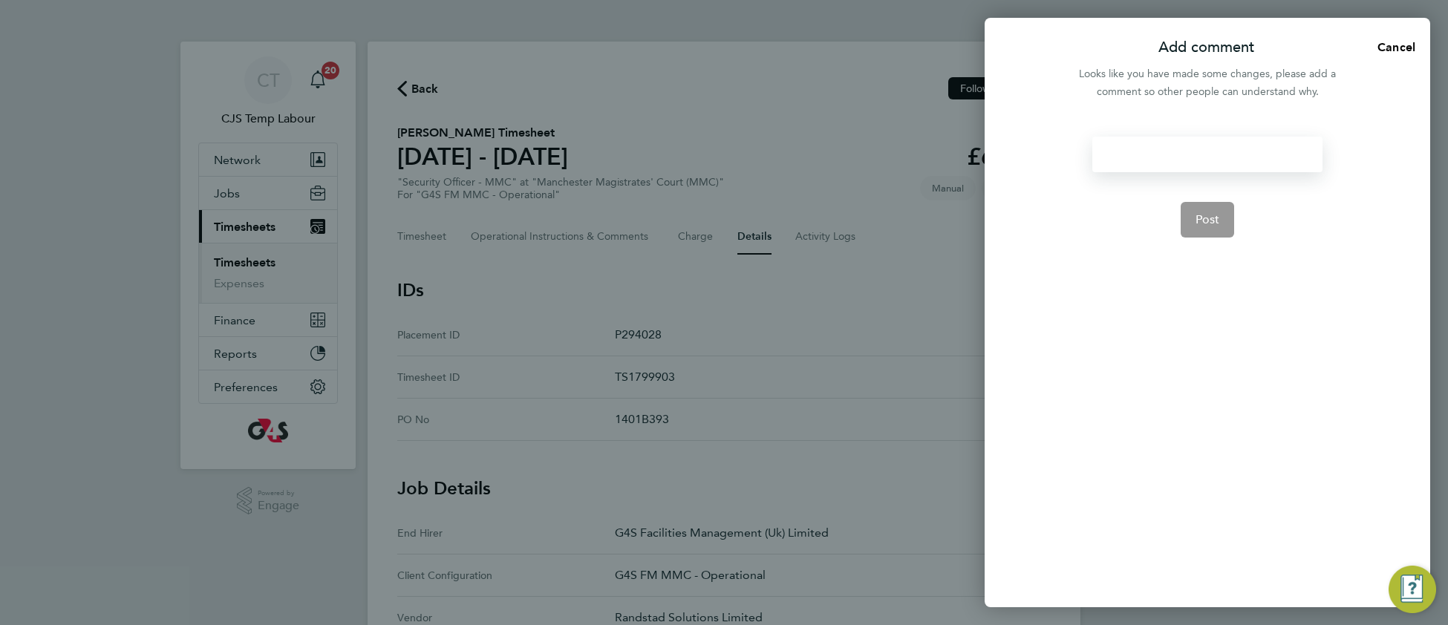
drag, startPoint x: 1158, startPoint y: 156, endPoint x: 1149, endPoint y: 155, distance: 9.7
click at [1157, 155] on div at bounding box center [1206, 155] width 229 height 36
click at [1149, 155] on div at bounding box center [1206, 155] width 229 height 36
click at [1200, 230] on button "Post" at bounding box center [1208, 220] width 54 height 36
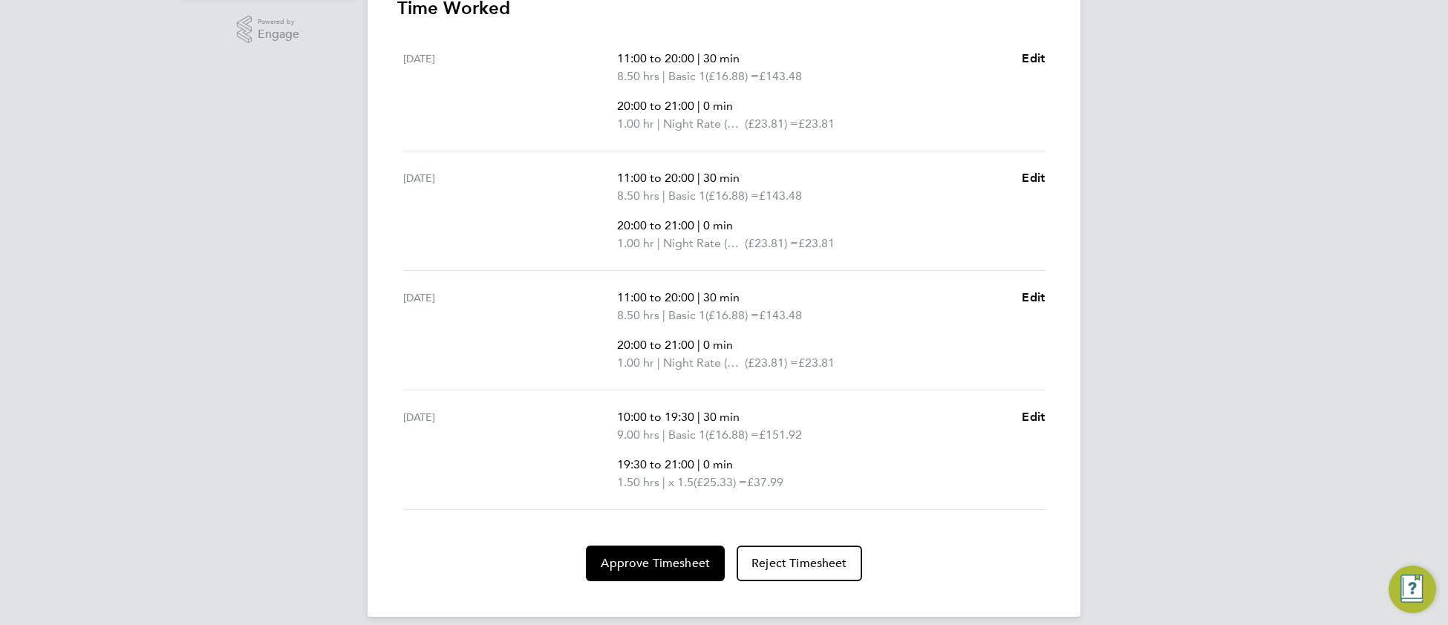
scroll to position [485, 0]
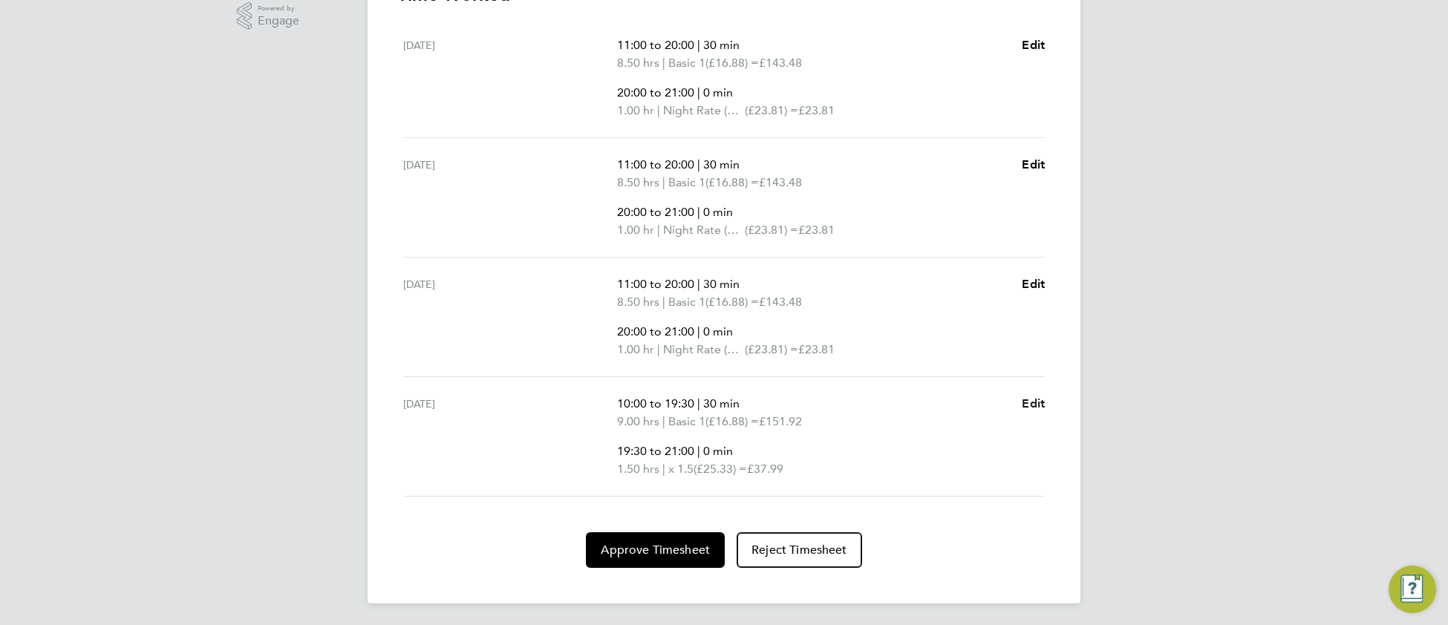
click at [1031, 405] on span "Edit" at bounding box center [1033, 404] width 23 height 14
select select "30"
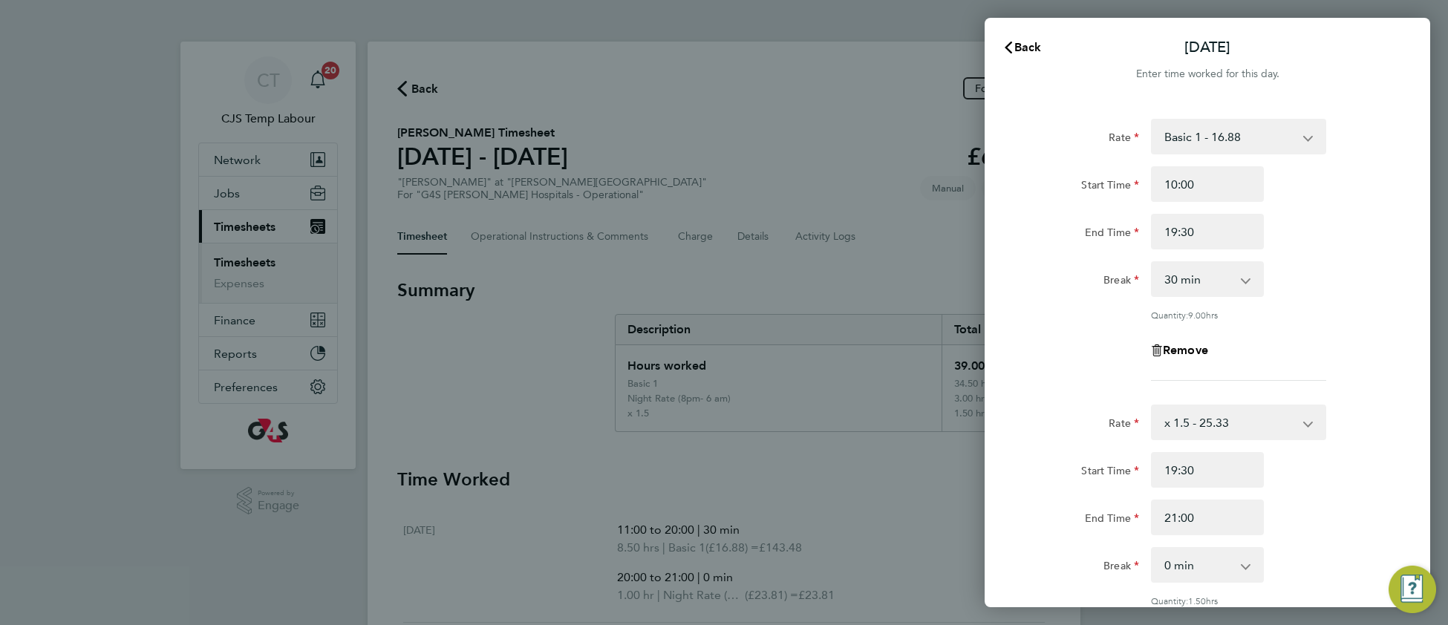
click at [1228, 417] on select "x 1.5 - 25.33 Basic 1 - 16.88 Night Rate (8pm- 6 am) - 23.81 Saturday Rate - 23…" at bounding box center [1229, 422] width 154 height 33
click at [1188, 471] on input "Start Time" at bounding box center [1207, 470] width 113 height 36
click at [1072, 437] on div "Rate" at bounding box center [1082, 423] width 125 height 36
click at [1176, 472] on input "Start Time" at bounding box center [1207, 470] width 113 height 36
type input "20:00"
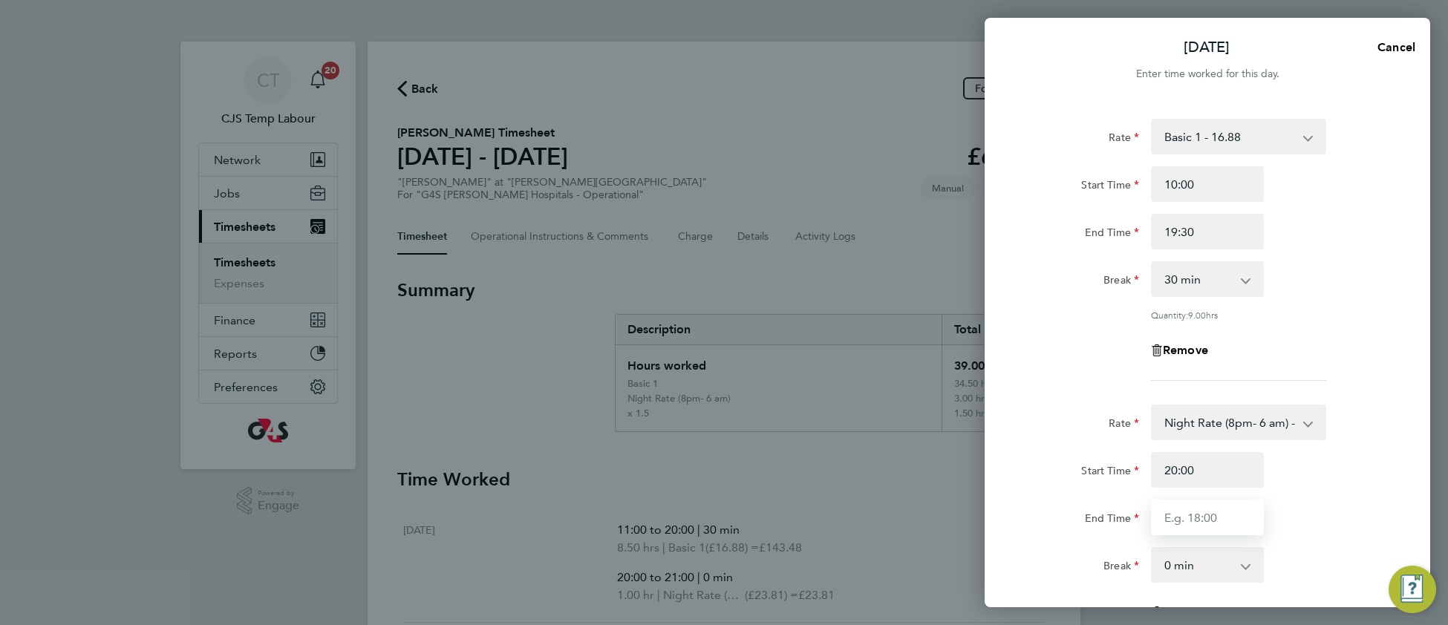
click at [1190, 516] on input "End Time" at bounding box center [1207, 518] width 113 height 36
type input "21:00"
click at [1349, 519] on div "End Time 21:00" at bounding box center [1207, 518] width 374 height 36
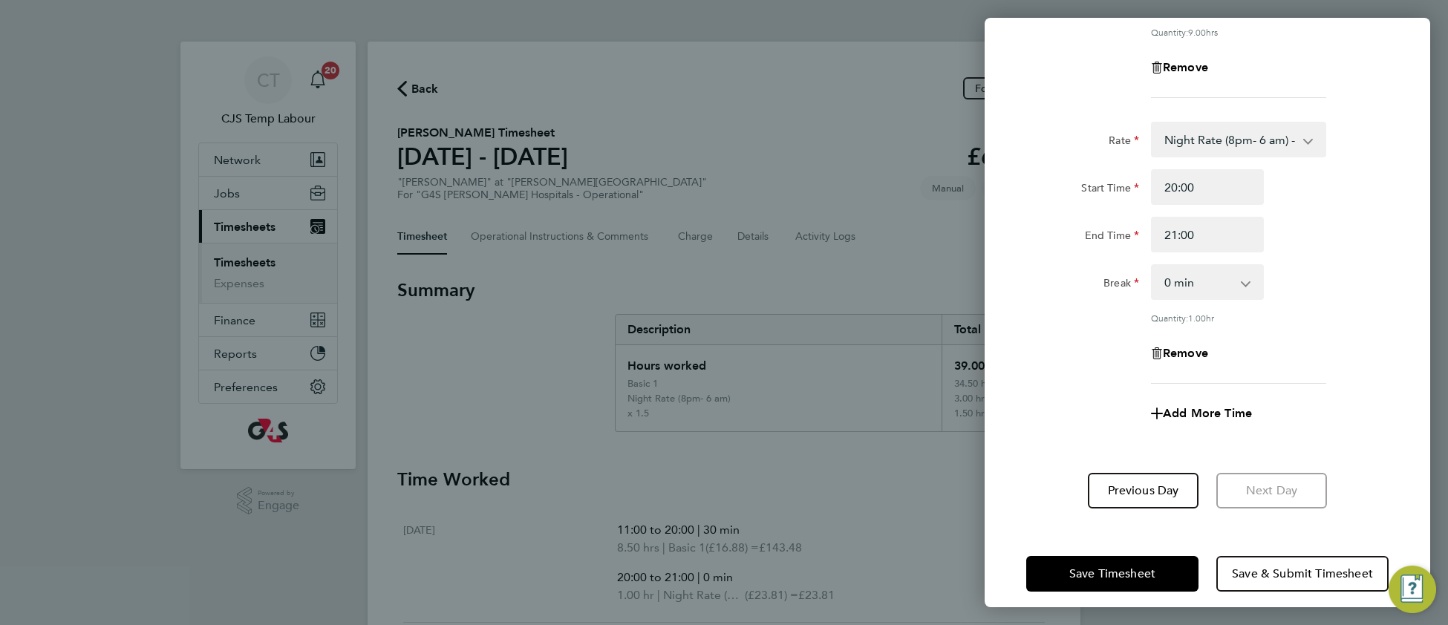
scroll to position [293, 0]
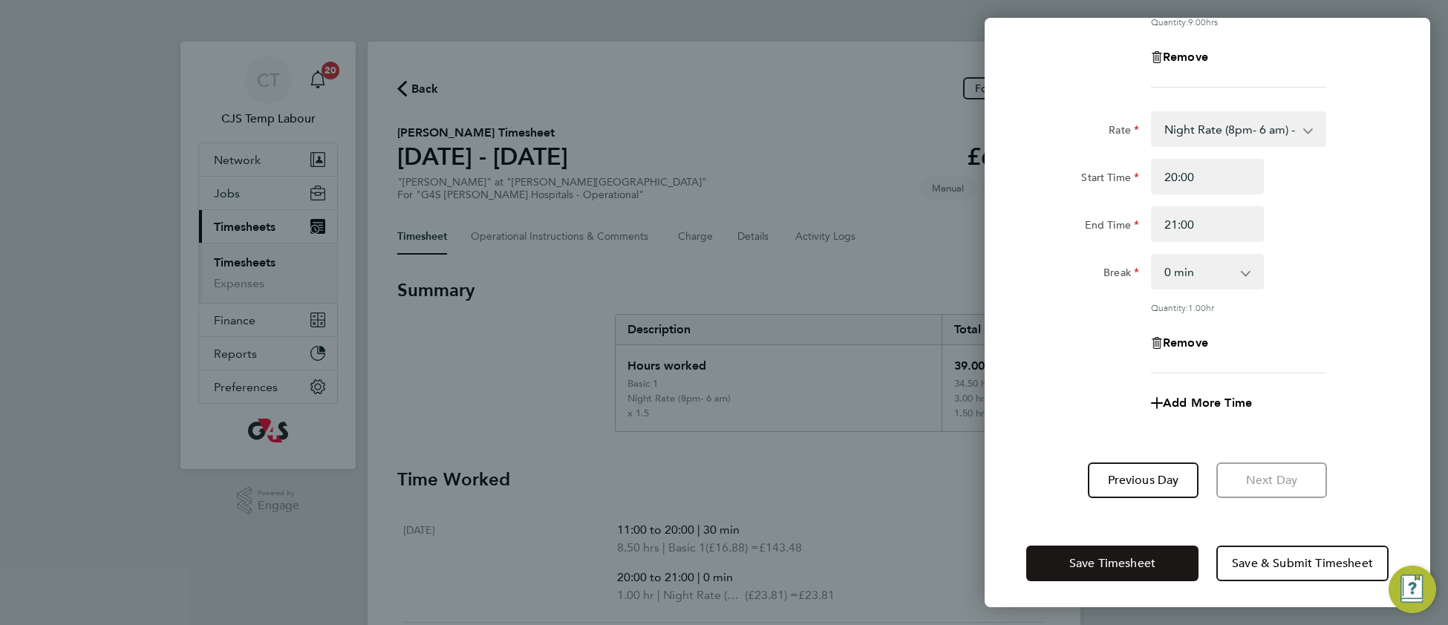
click at [1087, 567] on button "Save Timesheet" at bounding box center [1112, 564] width 172 height 36
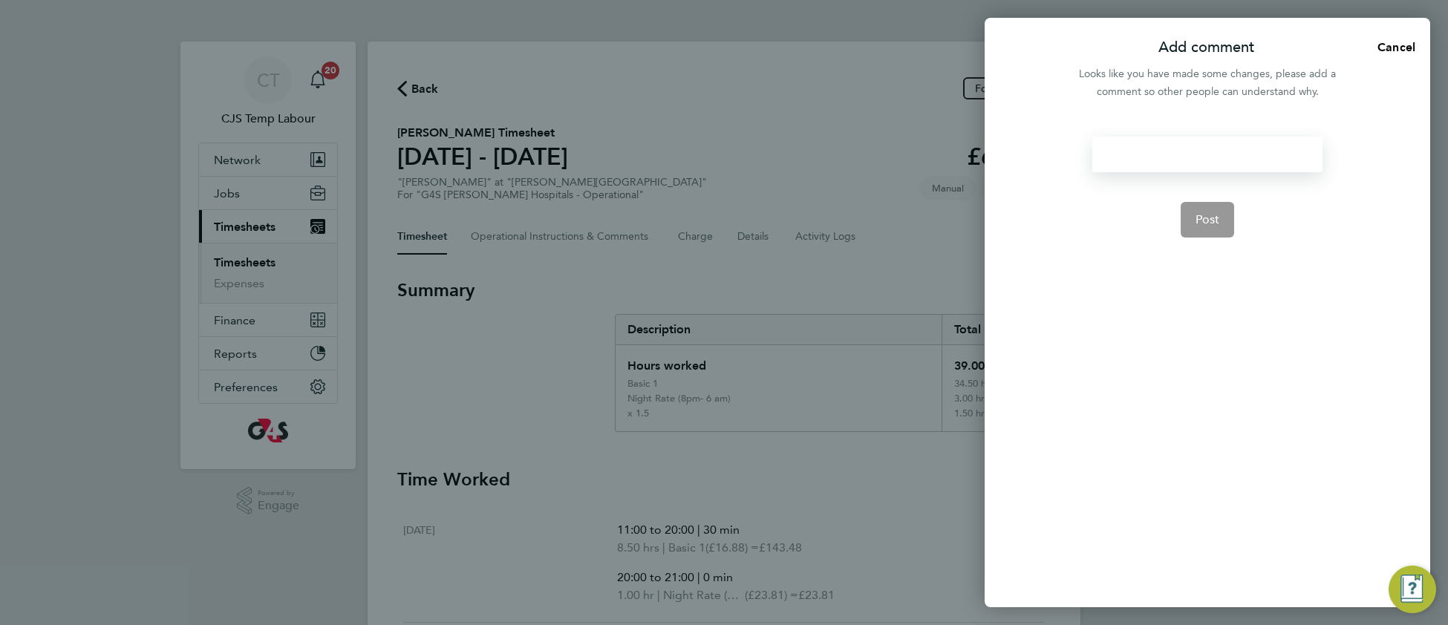
click at [1121, 141] on div at bounding box center [1206, 155] width 229 height 36
click at [1118, 147] on div at bounding box center [1206, 155] width 229 height 36
click at [1213, 225] on span "Post" at bounding box center [1208, 219] width 25 height 15
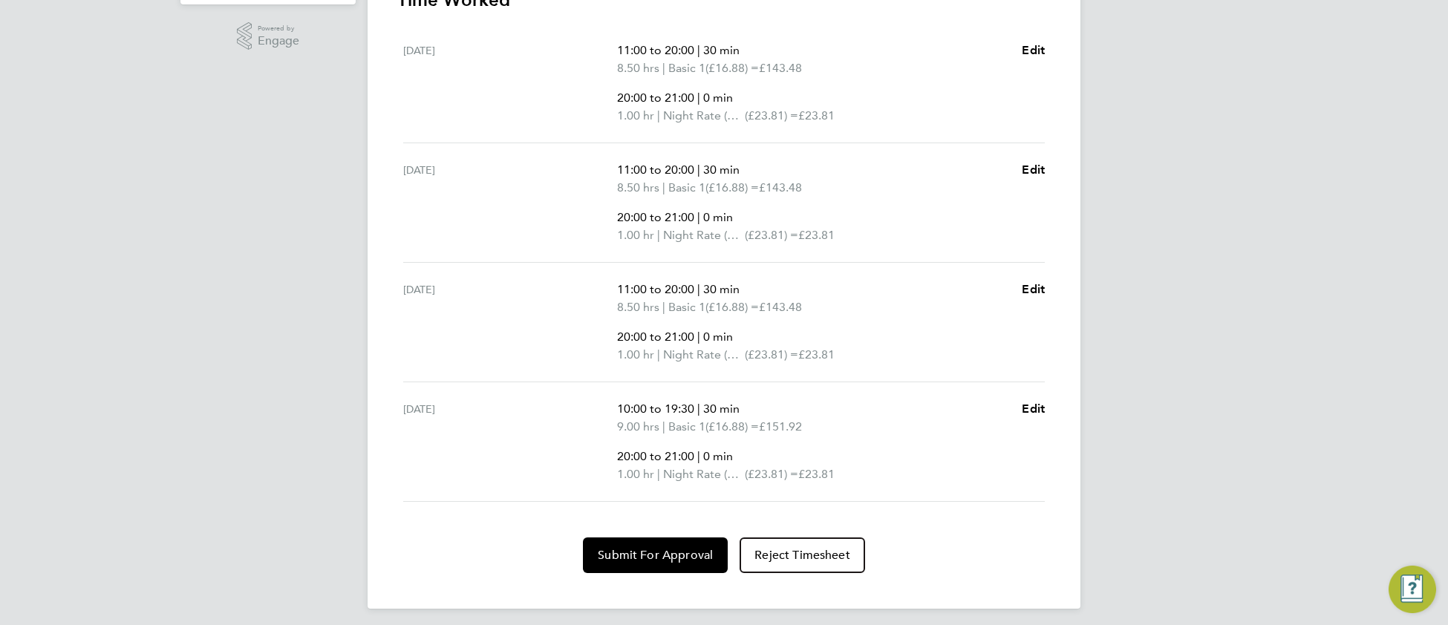
scroll to position [470, 0]
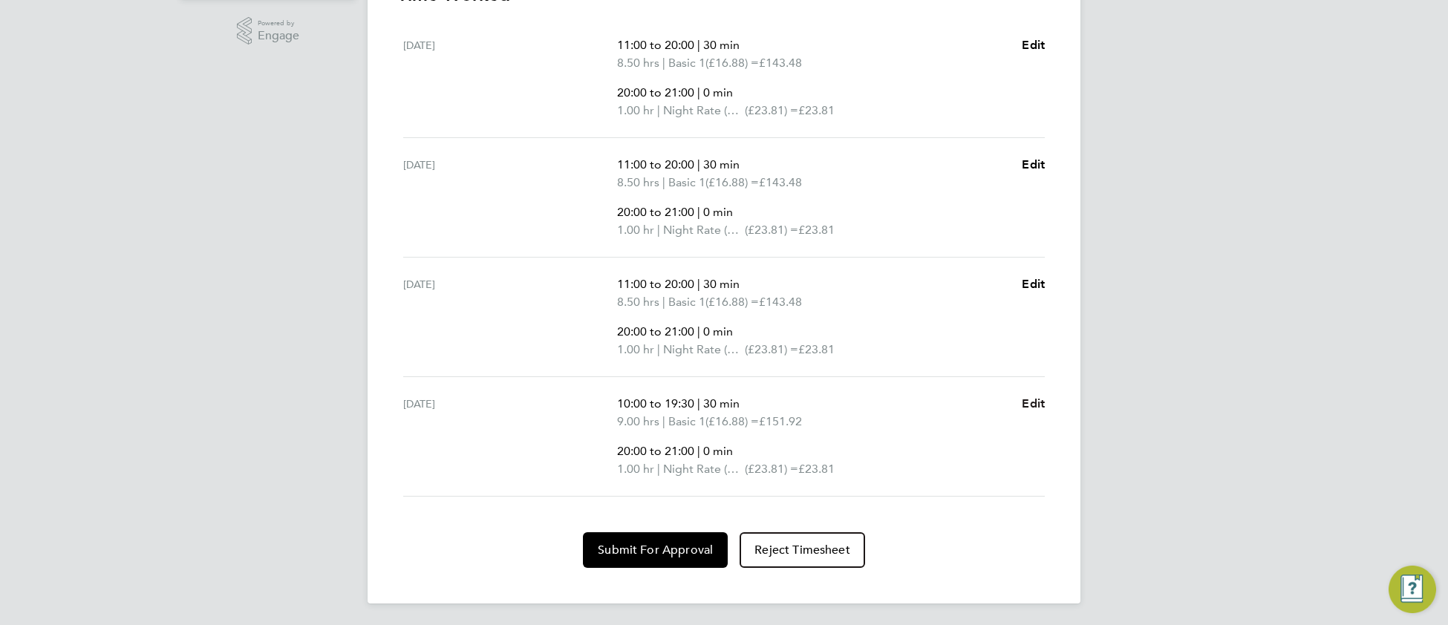
click at [1040, 405] on span "Edit" at bounding box center [1033, 404] width 23 height 14
select select "30"
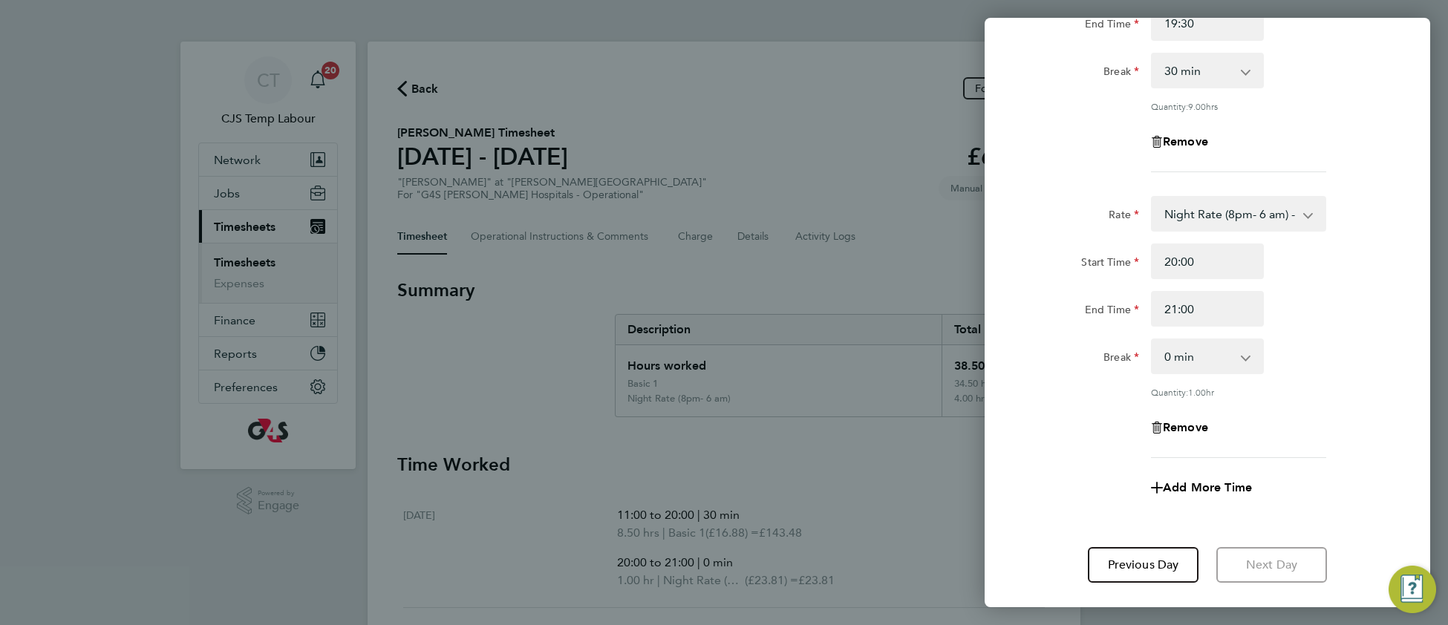
scroll to position [211, 0]
click at [1199, 483] on span "Add More Time" at bounding box center [1207, 485] width 89 height 14
select select "null"
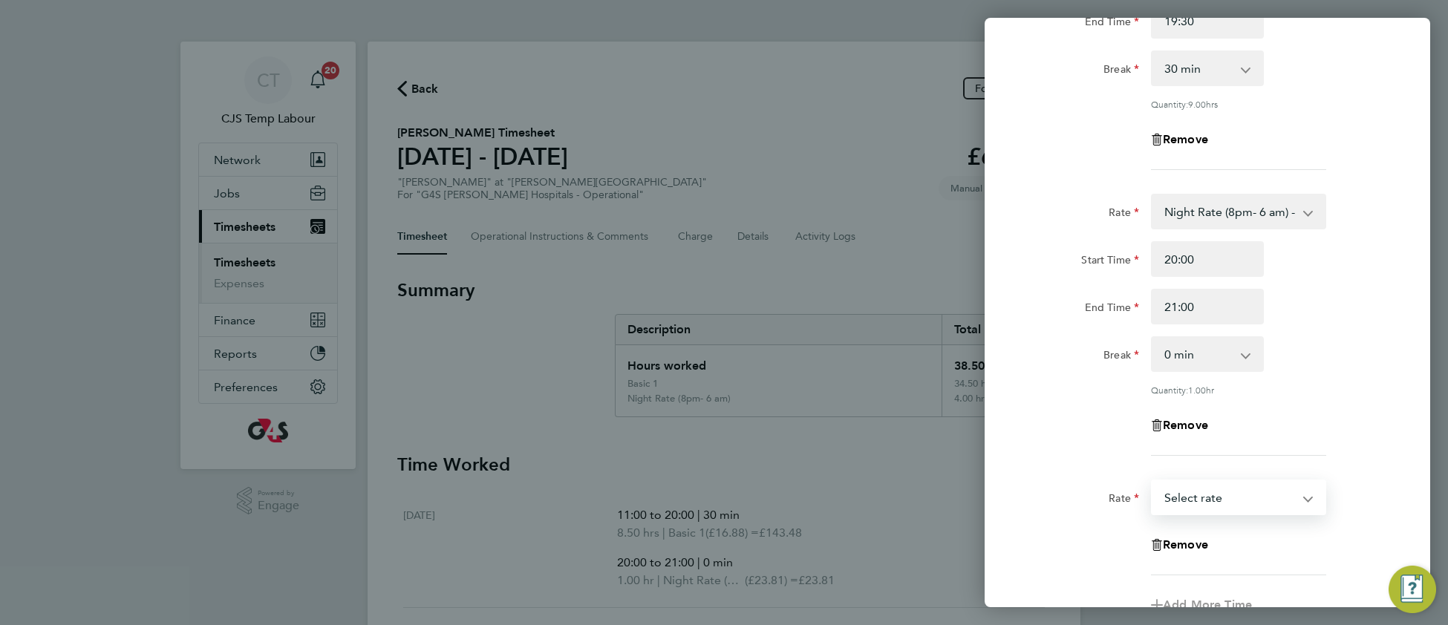
click at [1176, 496] on select "Basic 1 - 16.88 Night Rate (8pm- 6 am) - 23.81 Saturday Rate - 23.81 Sunday & B…" at bounding box center [1229, 497] width 154 height 33
click at [1179, 534] on input "Start Time" at bounding box center [1207, 545] width 113 height 36
click at [1225, 585] on input "End Time" at bounding box center [1207, 593] width 113 height 36
drag, startPoint x: 1171, startPoint y: 538, endPoint x: 1178, endPoint y: 543, distance: 9.1
click at [1178, 543] on input "17:30" at bounding box center [1207, 545] width 113 height 36
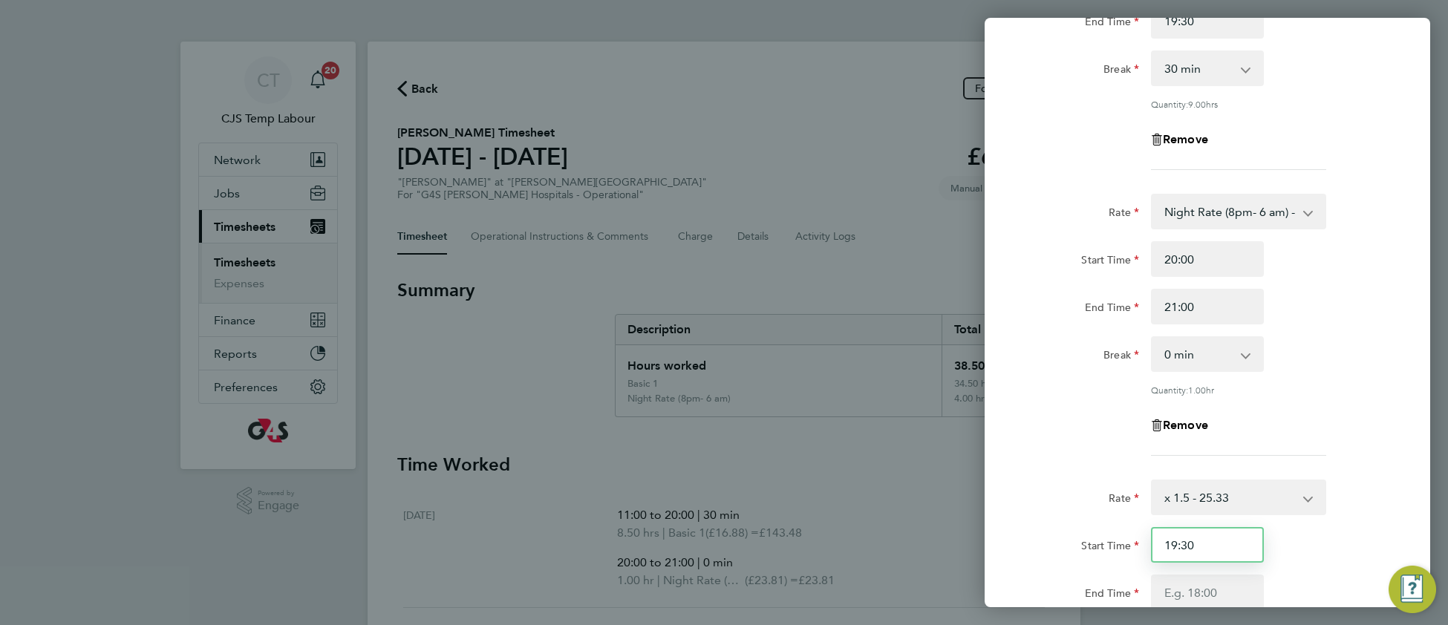
scroll to position [244, 0]
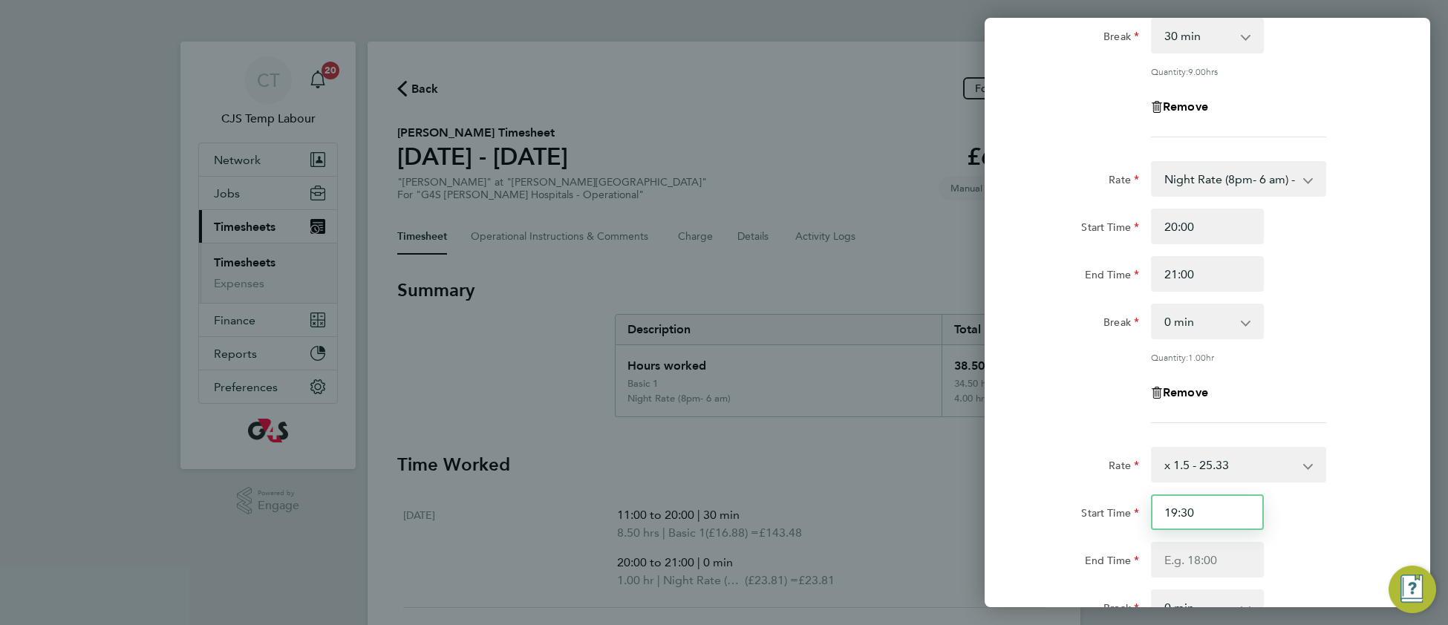
type input "19:30"
click at [1207, 555] on input "End Time" at bounding box center [1207, 560] width 113 height 36
type input "20:00"
click at [1413, 386] on div "Rate Basic 1 - 16.88 Night Rate (8pm- 6 am) - 23.81 Saturday Rate - 23.81 Sunda…" at bounding box center [1208, 354] width 446 height 994
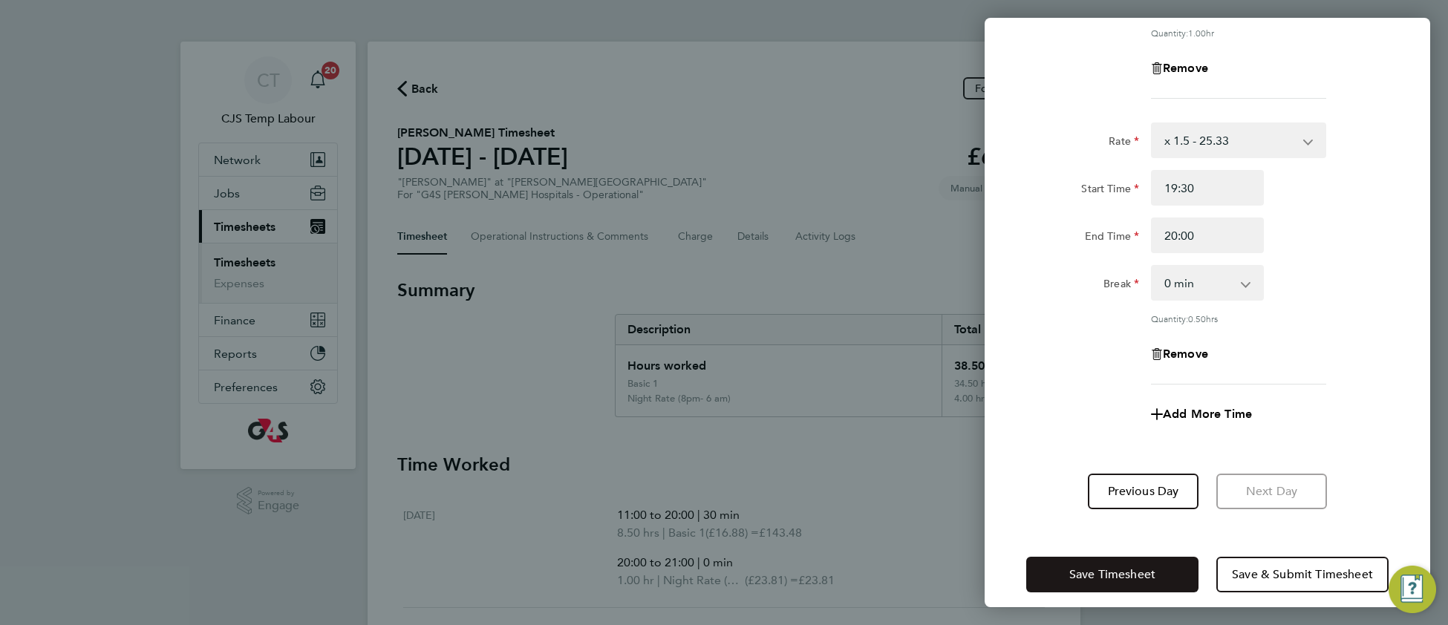
scroll to position [578, 0]
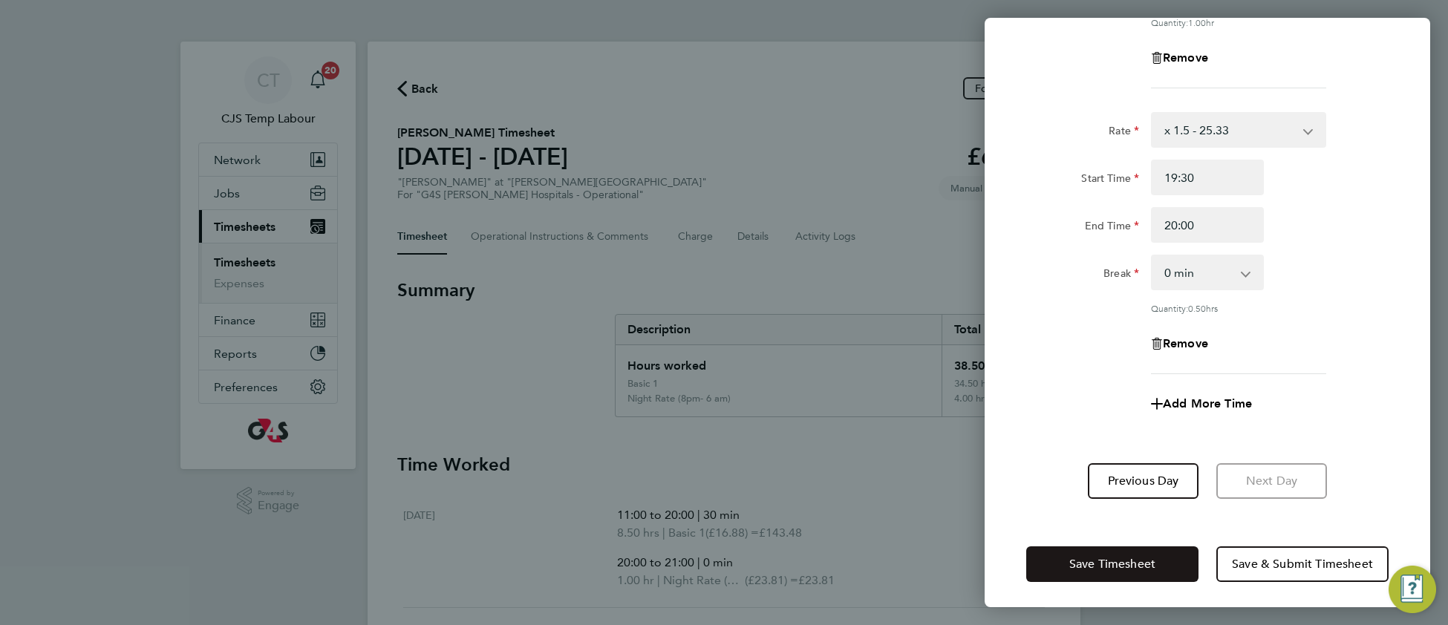
click at [1105, 569] on button "Save Timesheet" at bounding box center [1112, 565] width 172 height 36
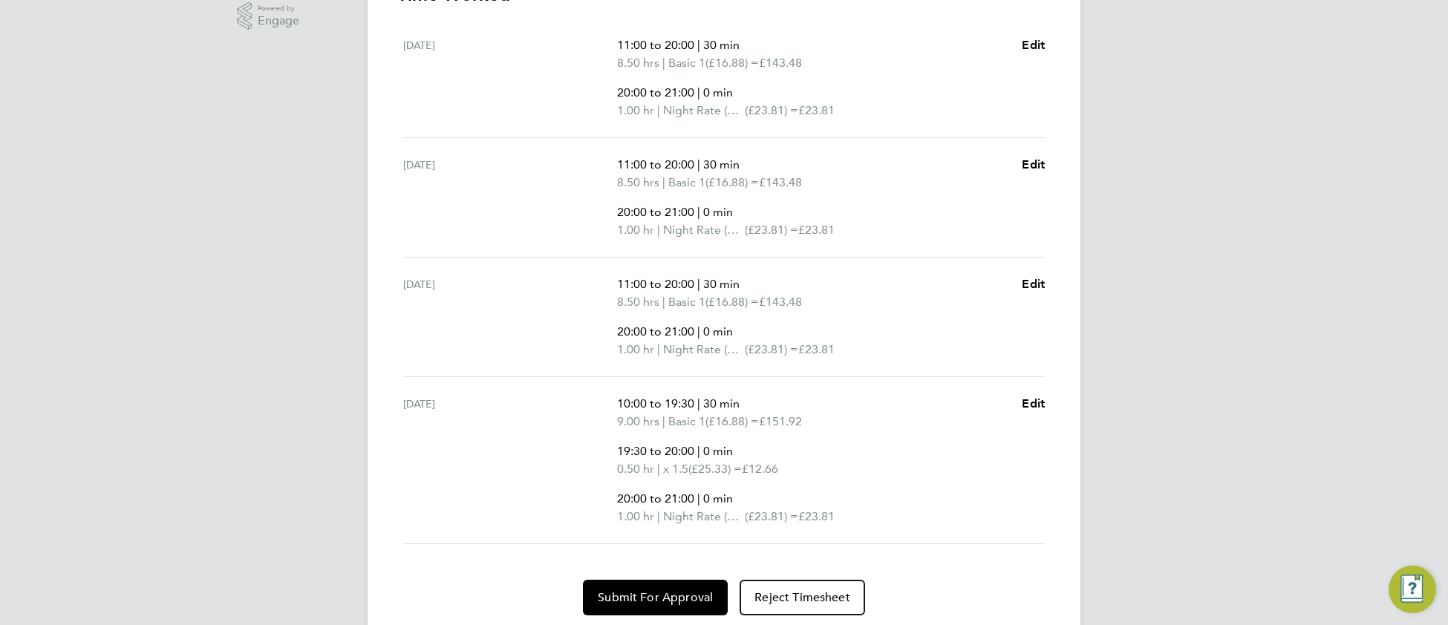
scroll to position [486, 0]
click at [1028, 287] on span "Edit" at bounding box center [1033, 283] width 23 height 14
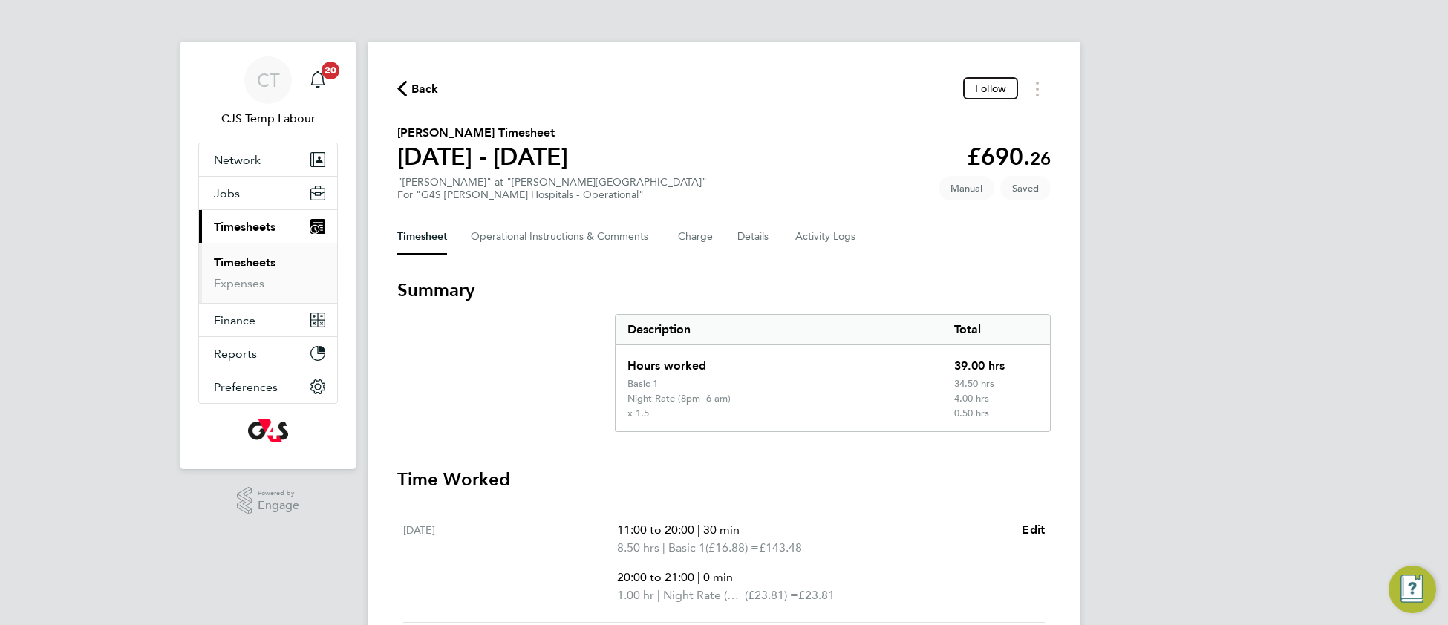
select select "30"
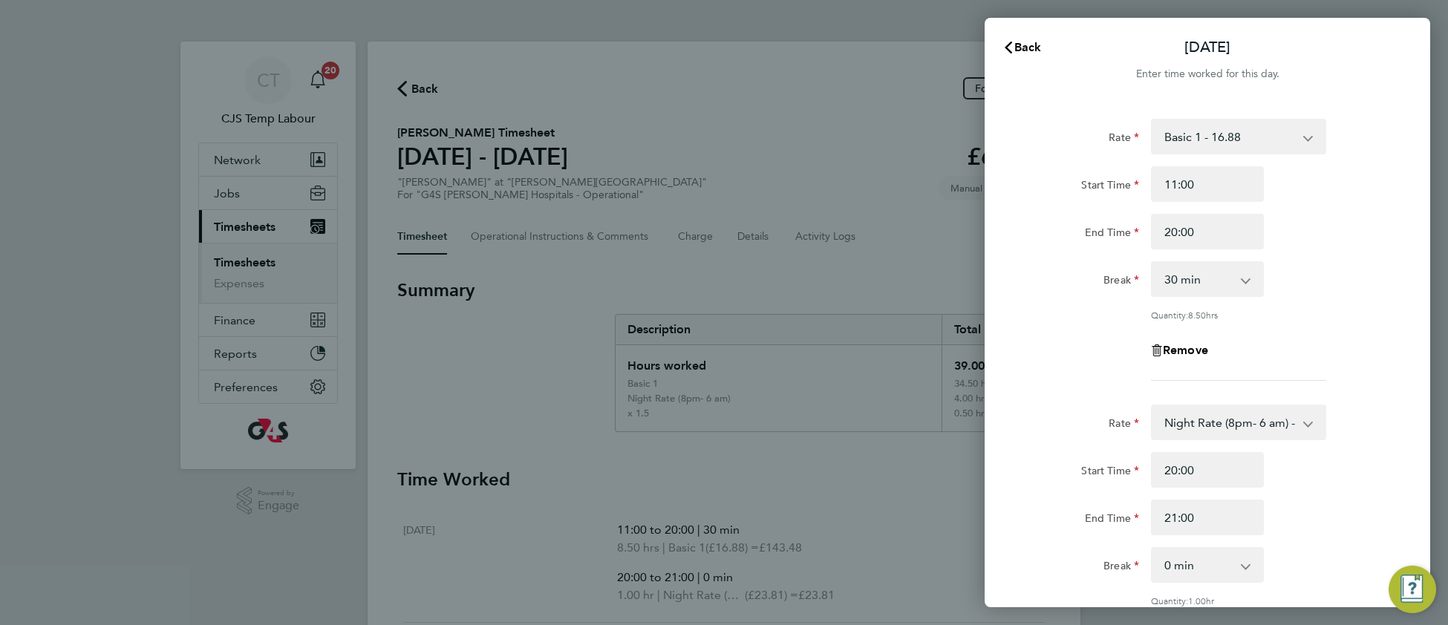
click at [878, 488] on div "Back Wed 06 Aug Enter time worked for this day. Rate Basic 1 - 16.88 Night Rate…" at bounding box center [724, 312] width 1448 height 625
click at [1020, 48] on span "Back" at bounding box center [1027, 47] width 27 height 14
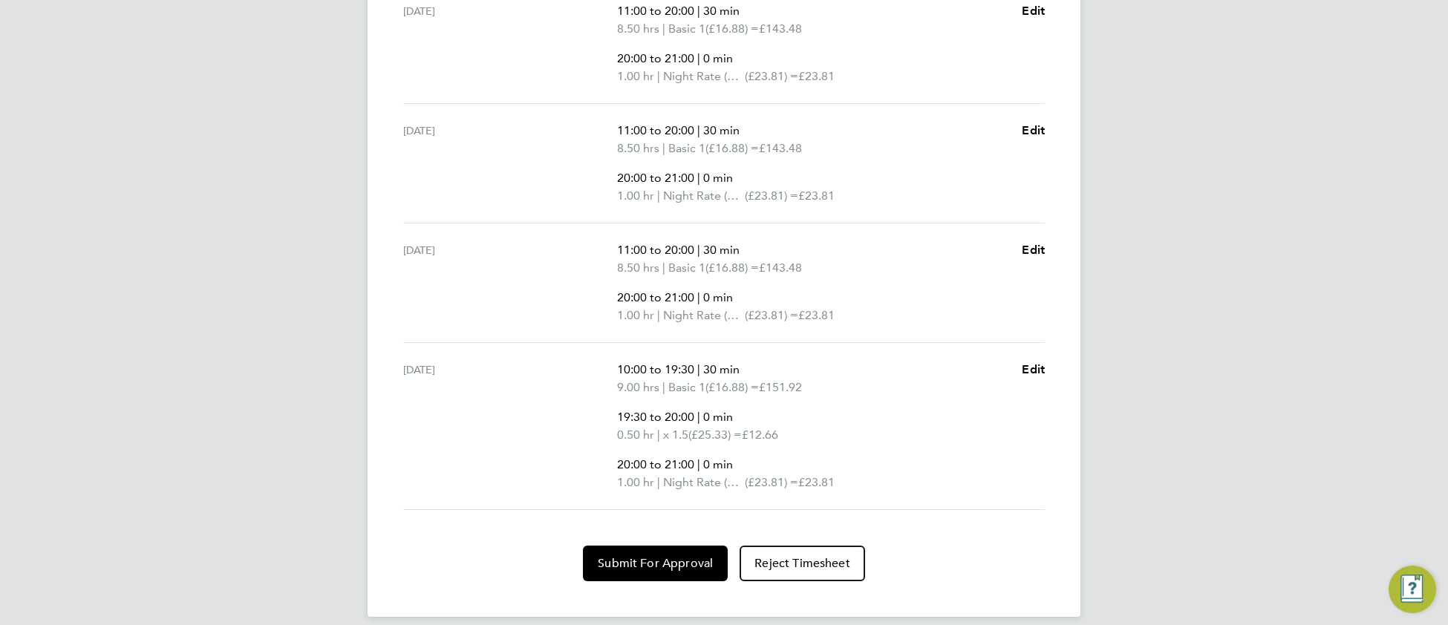
scroll to position [533, 0]
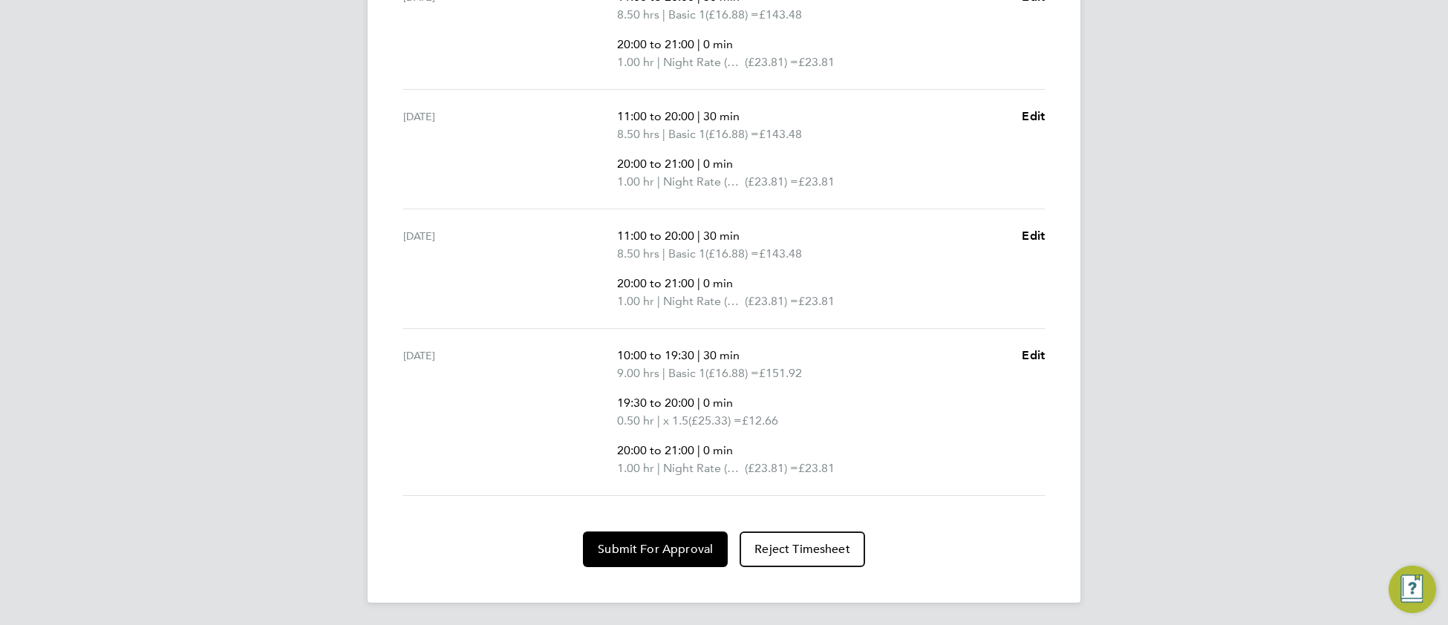
click at [1046, 358] on ul "Mon 04 Aug 11:00 to 20:00 | 30 min 8.50 hrs | Basic 1 (£16.88) = £143.48 20:00 …" at bounding box center [723, 233] width 653 height 526
click at [1036, 348] on span "Edit" at bounding box center [1033, 355] width 23 height 14
select select "30"
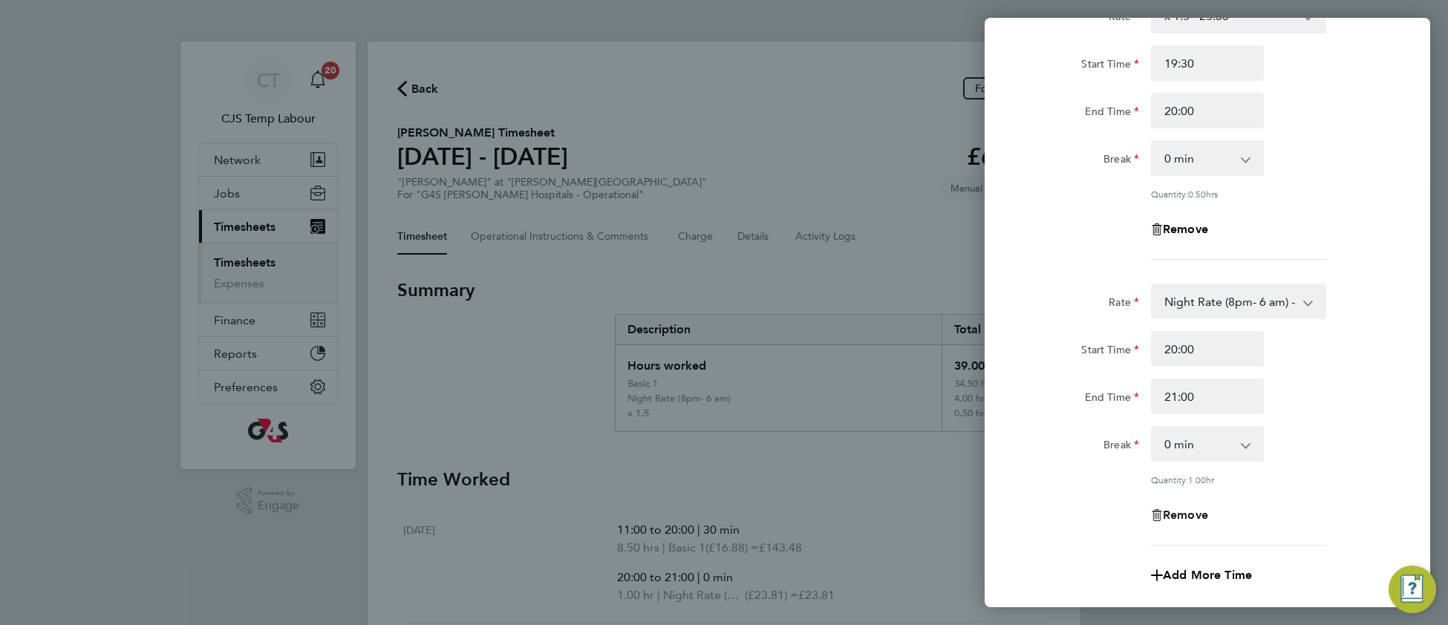
scroll to position [578, 0]
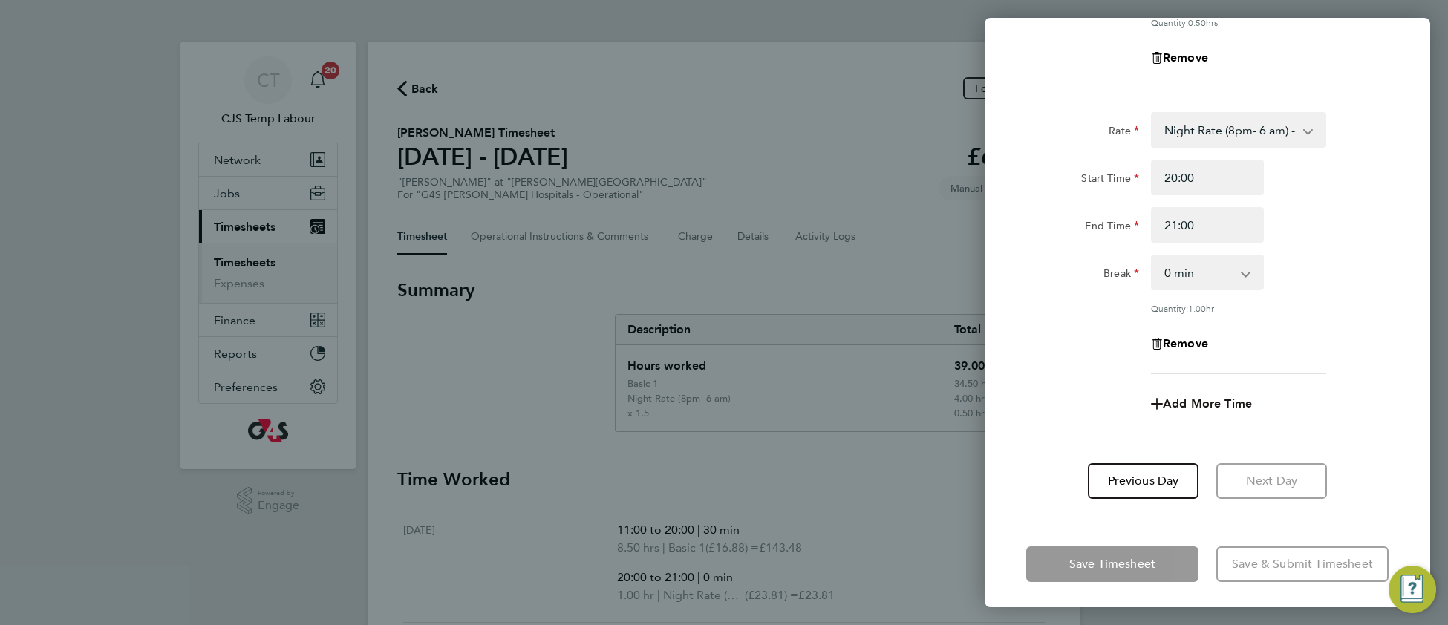
click at [1187, 400] on span "Add More Time" at bounding box center [1207, 404] width 89 height 14
select select "null"
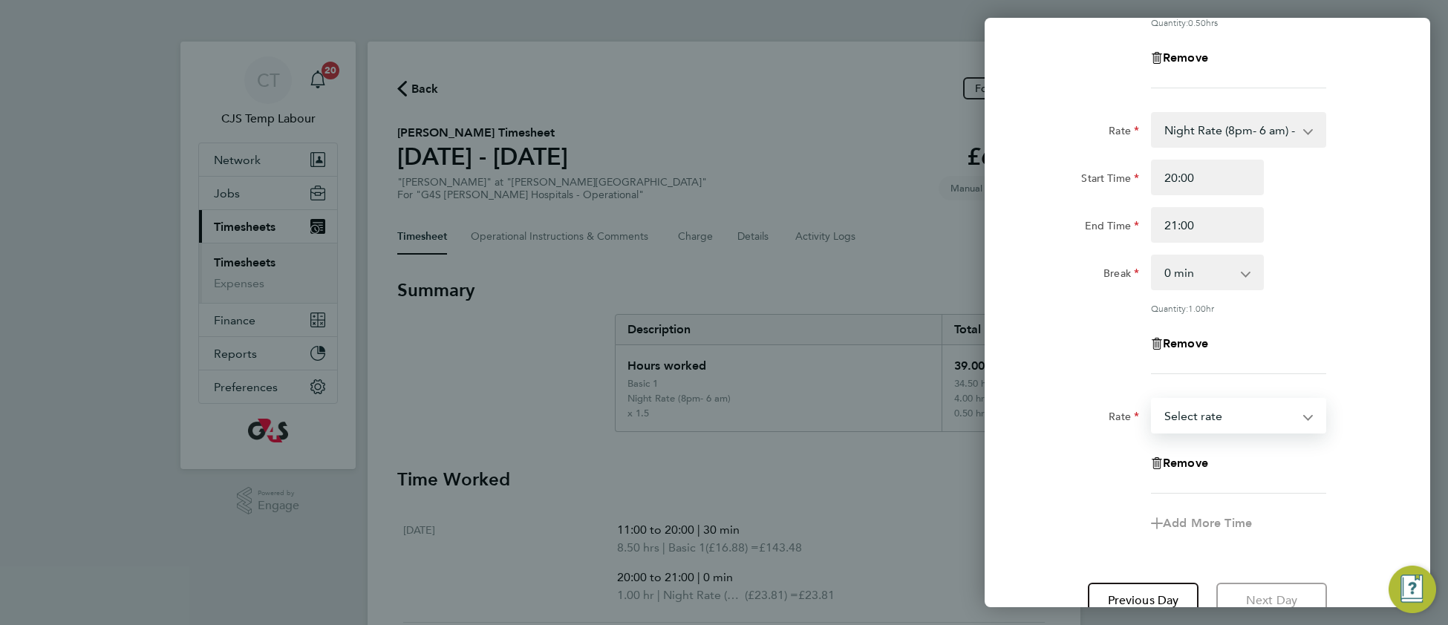
click at [1187, 412] on select "Basic 1 - 16.88 Night Rate (8pm- 6 am) - 23.81 Saturday Rate - 23.81 Sunday & B…" at bounding box center [1229, 416] width 154 height 33
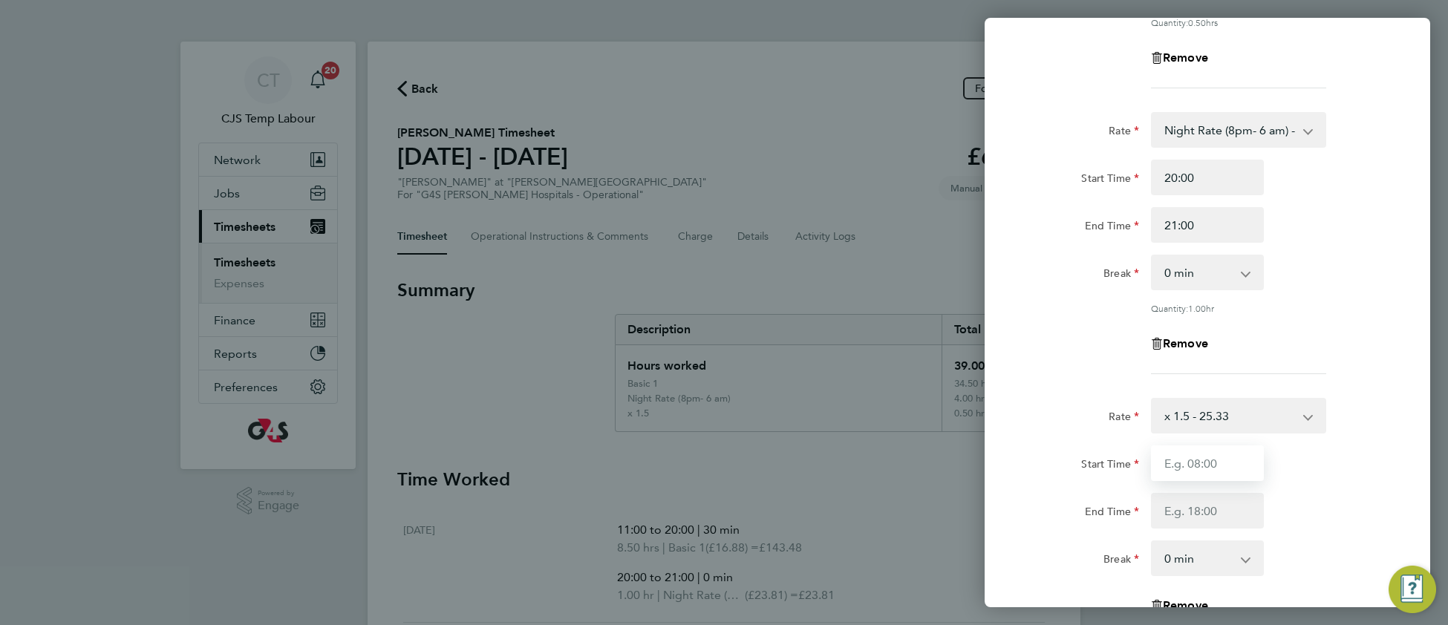
click at [1169, 462] on input "Start Time" at bounding box center [1207, 464] width 113 height 36
type input "10:00"
click at [1181, 511] on input "End Time" at bounding box center [1207, 511] width 113 height 36
type input "11:00"
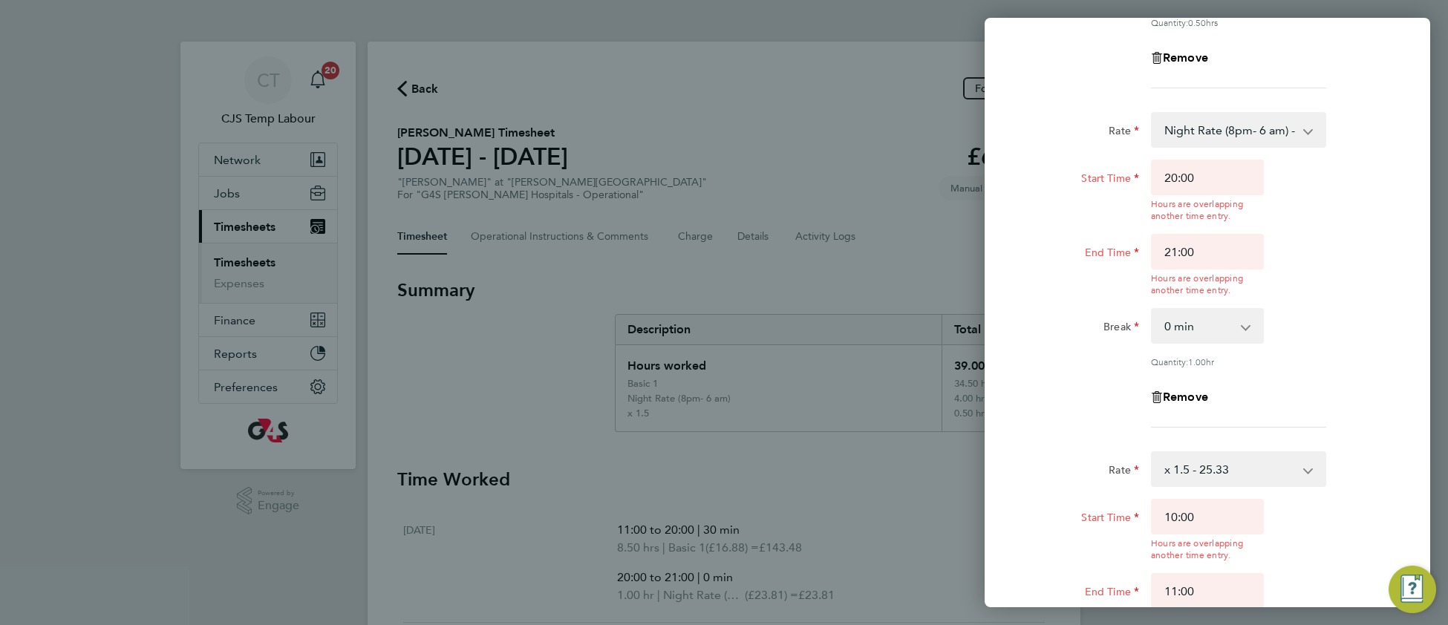
click at [1317, 512] on div "Start Time 10:00 Hours are overlapping another time entry. End Time 11:00 Hours…" at bounding box center [1207, 567] width 374 height 137
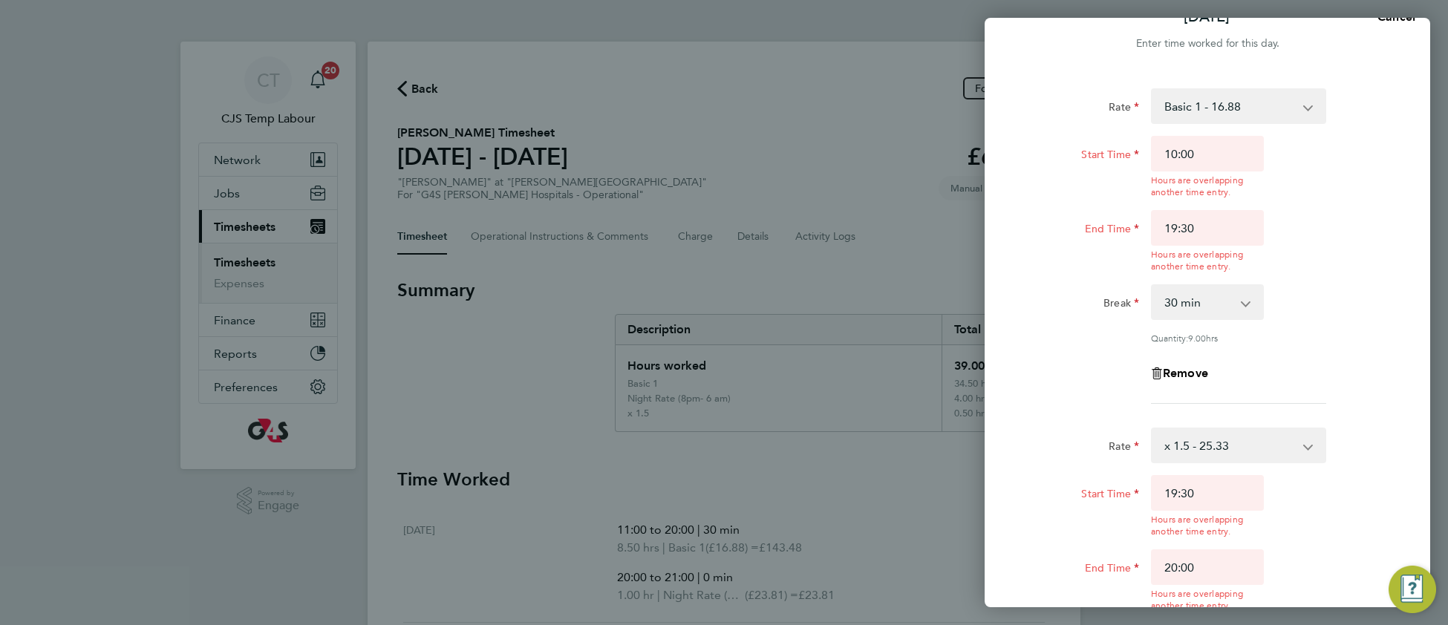
scroll to position [0, 0]
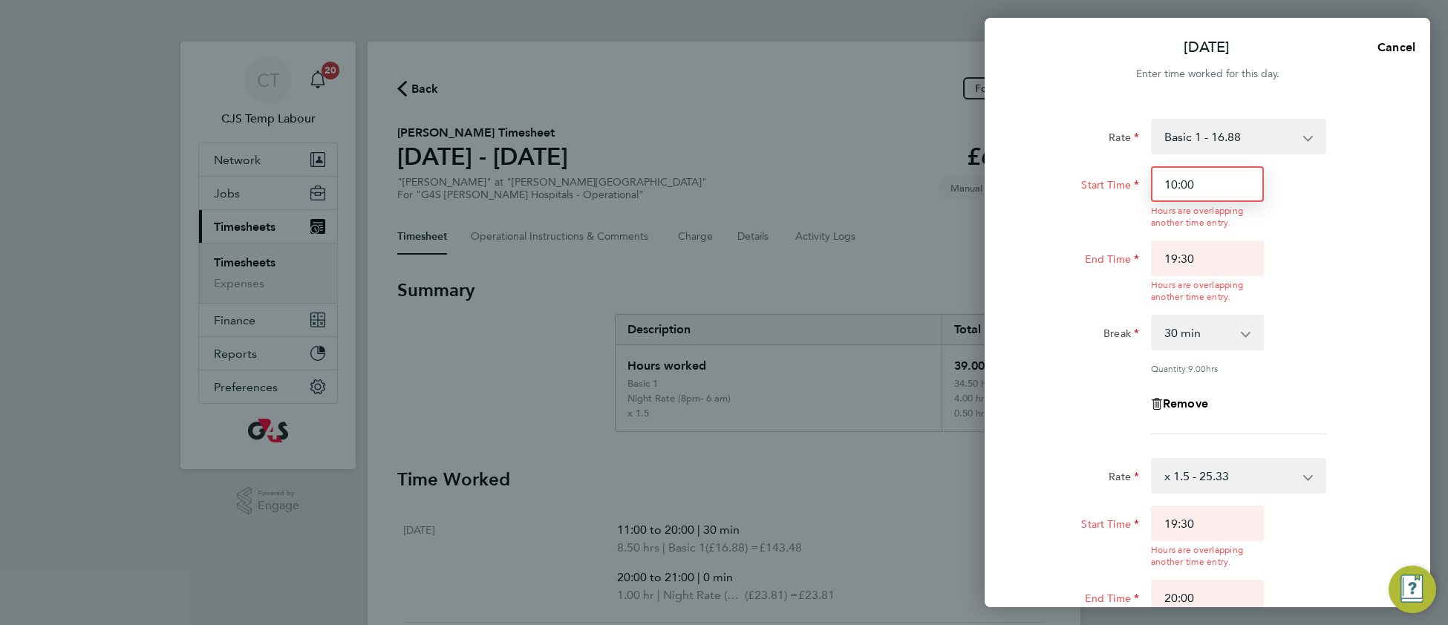
click at [1177, 182] on input "10:00" at bounding box center [1207, 184] width 113 height 36
type input "11:00"
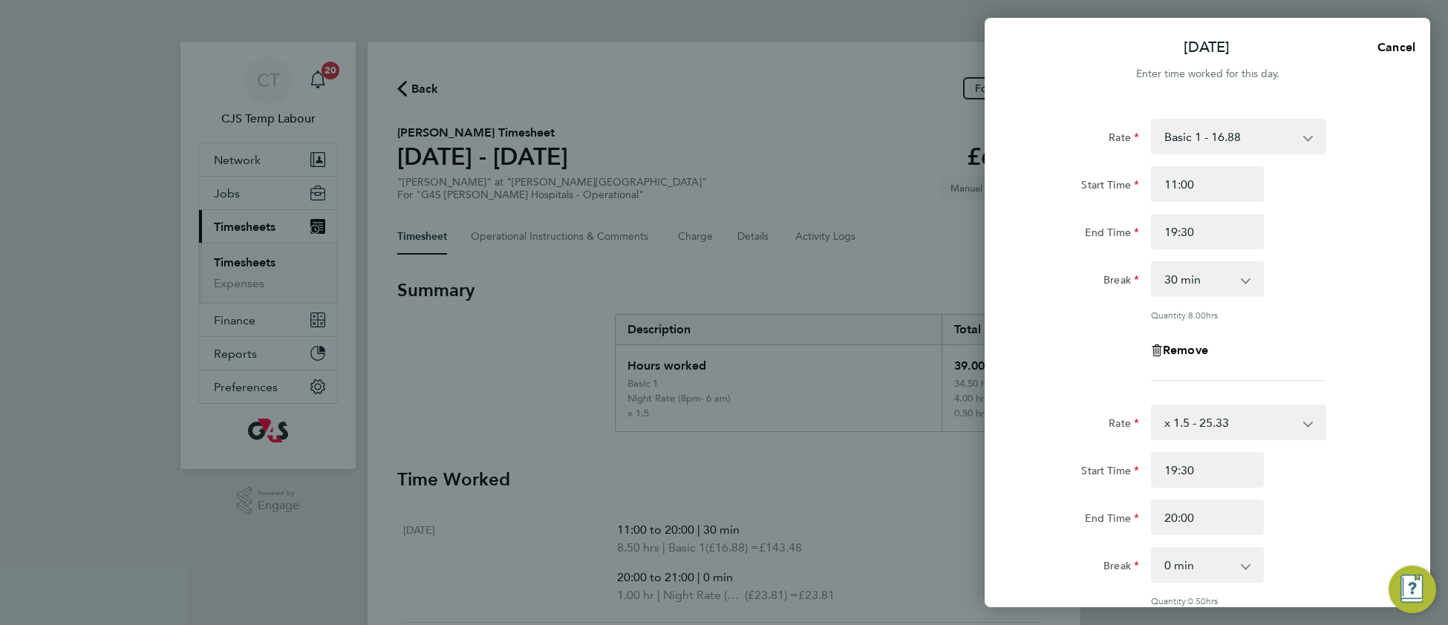
drag, startPoint x: 1432, startPoint y: 349, endPoint x: 1374, endPoint y: 350, distance: 58.7
click at [1430, 347] on div "Thu 07 Aug Cancel Enter time worked for this day. Rate Basic 1 - 16.88 Night Ra…" at bounding box center [724, 312] width 1448 height 625
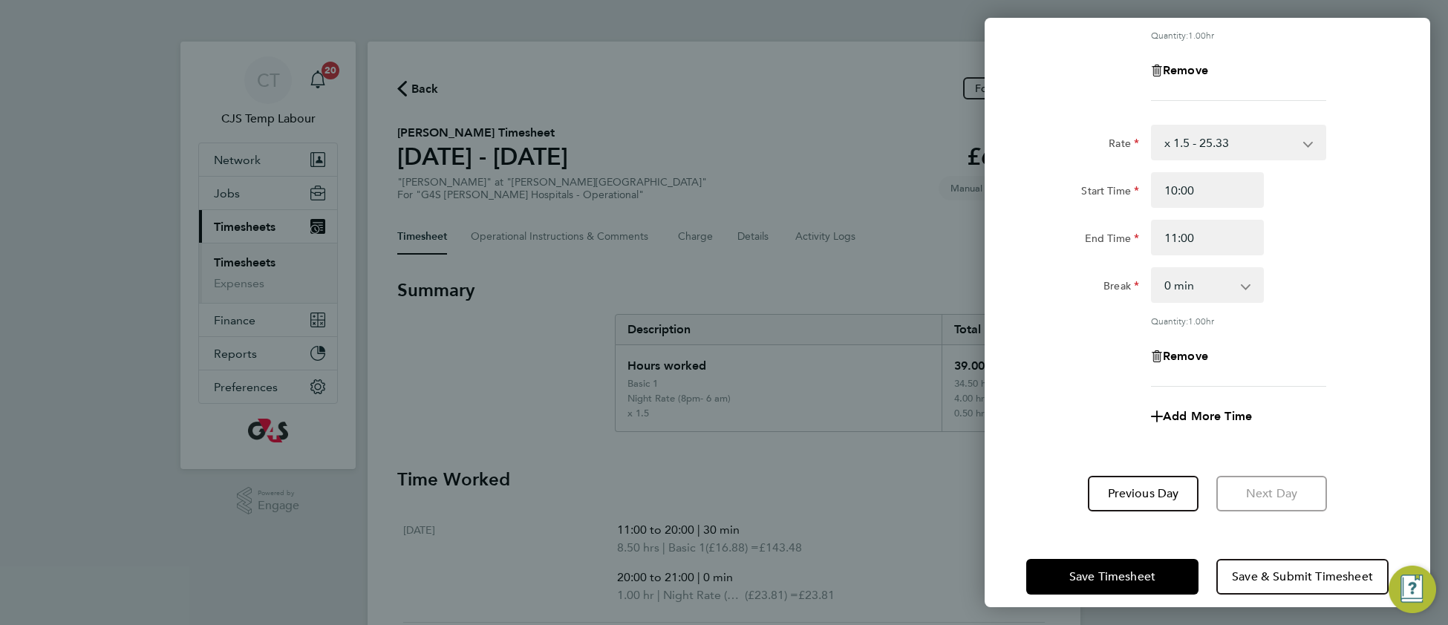
scroll to position [864, 0]
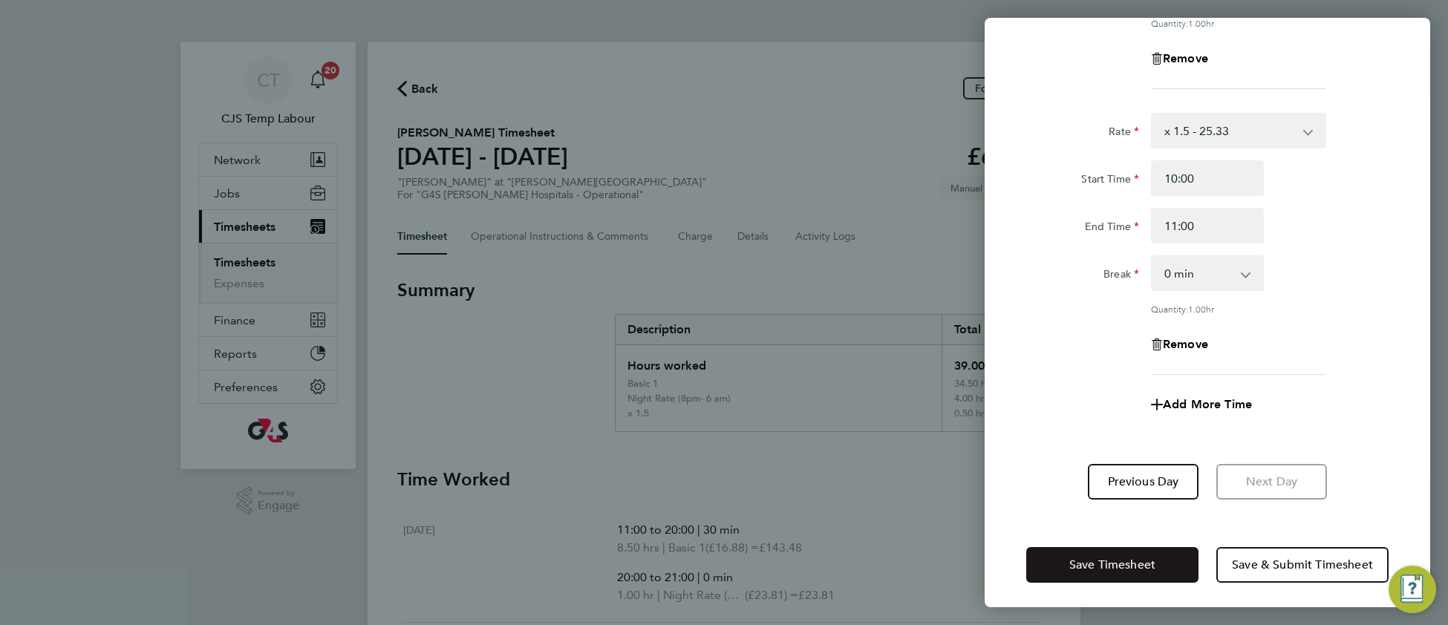
click at [1080, 558] on span "Save Timesheet" at bounding box center [1112, 565] width 86 height 15
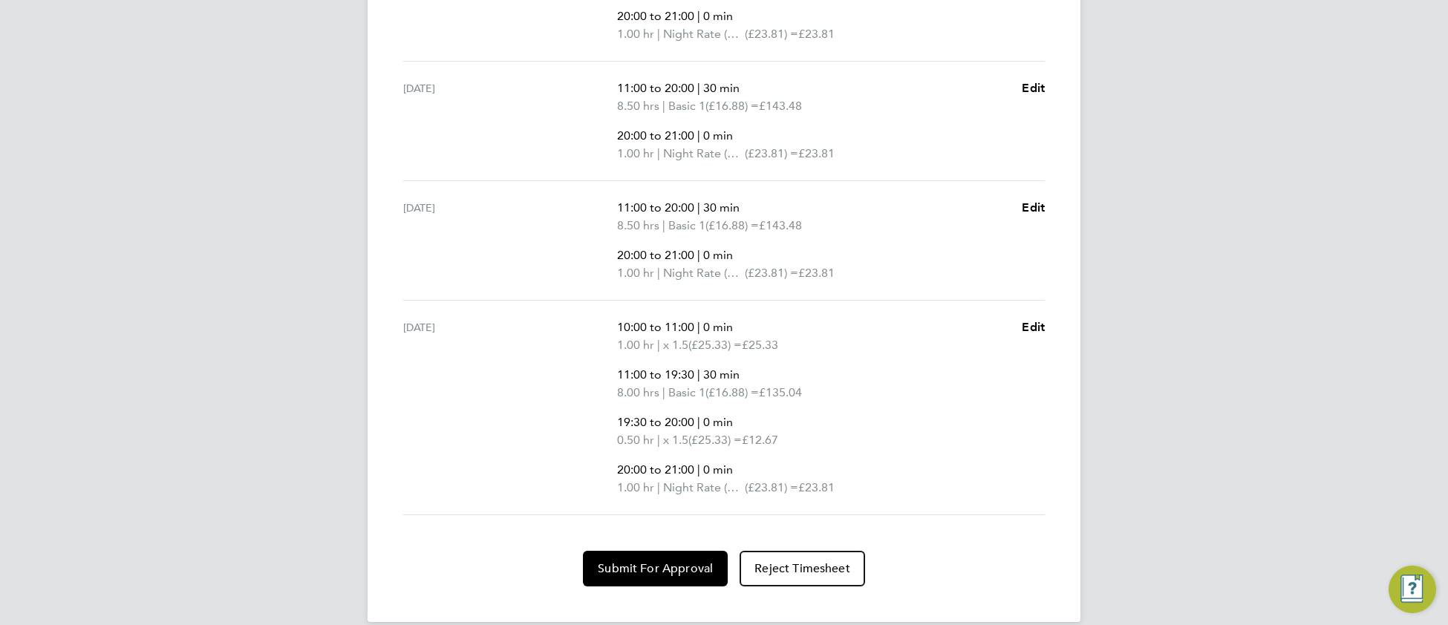
scroll to position [564, 0]
click at [636, 574] on button "Submit For Approval" at bounding box center [655, 567] width 145 height 36
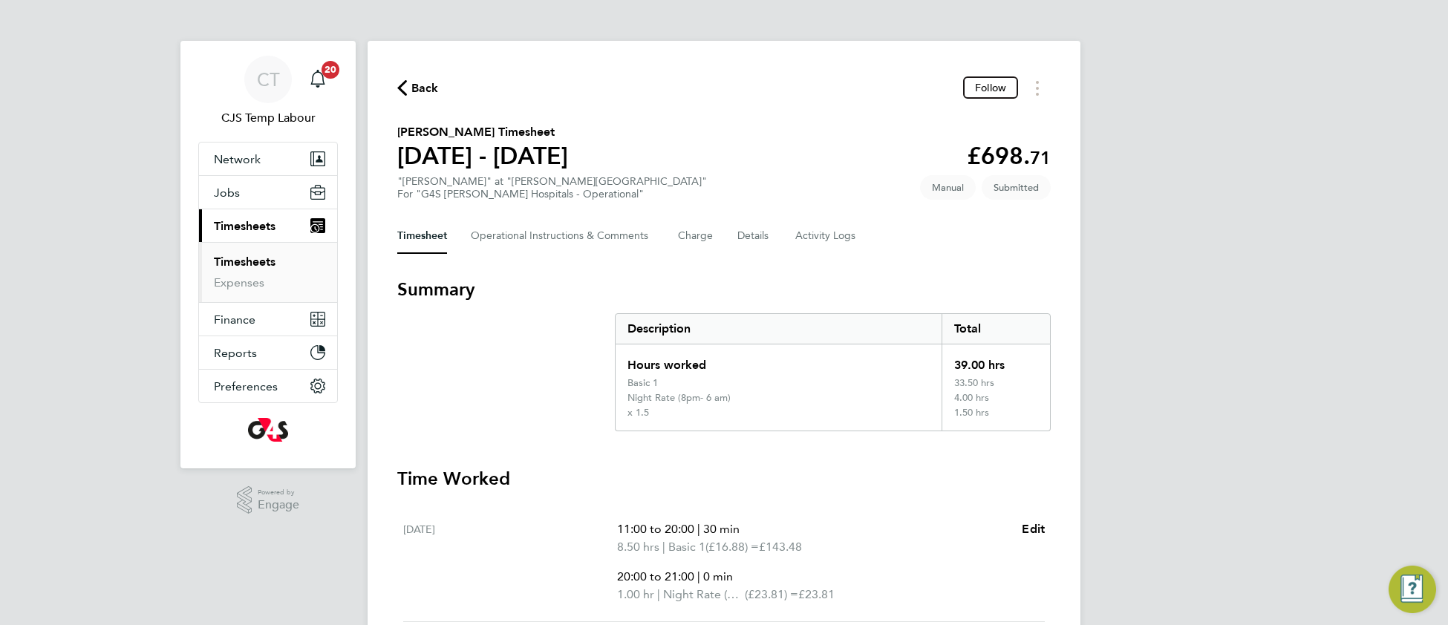
scroll to position [0, 0]
drag, startPoint x: 525, startPoint y: 237, endPoint x: 521, endPoint y: 263, distance: 26.4
click at [525, 241] on Comments-tab "Operational Instructions & Comments" at bounding box center [562, 237] width 183 height 36
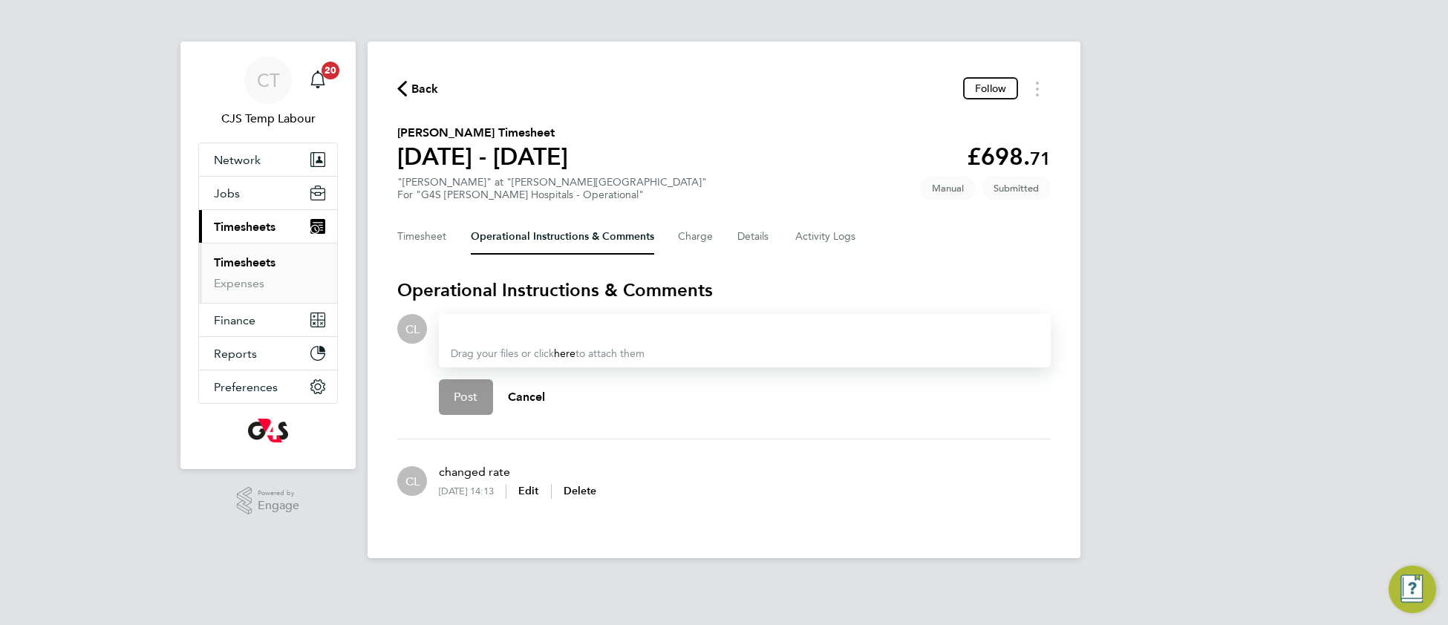
click at [511, 323] on div at bounding box center [745, 329] width 588 height 18
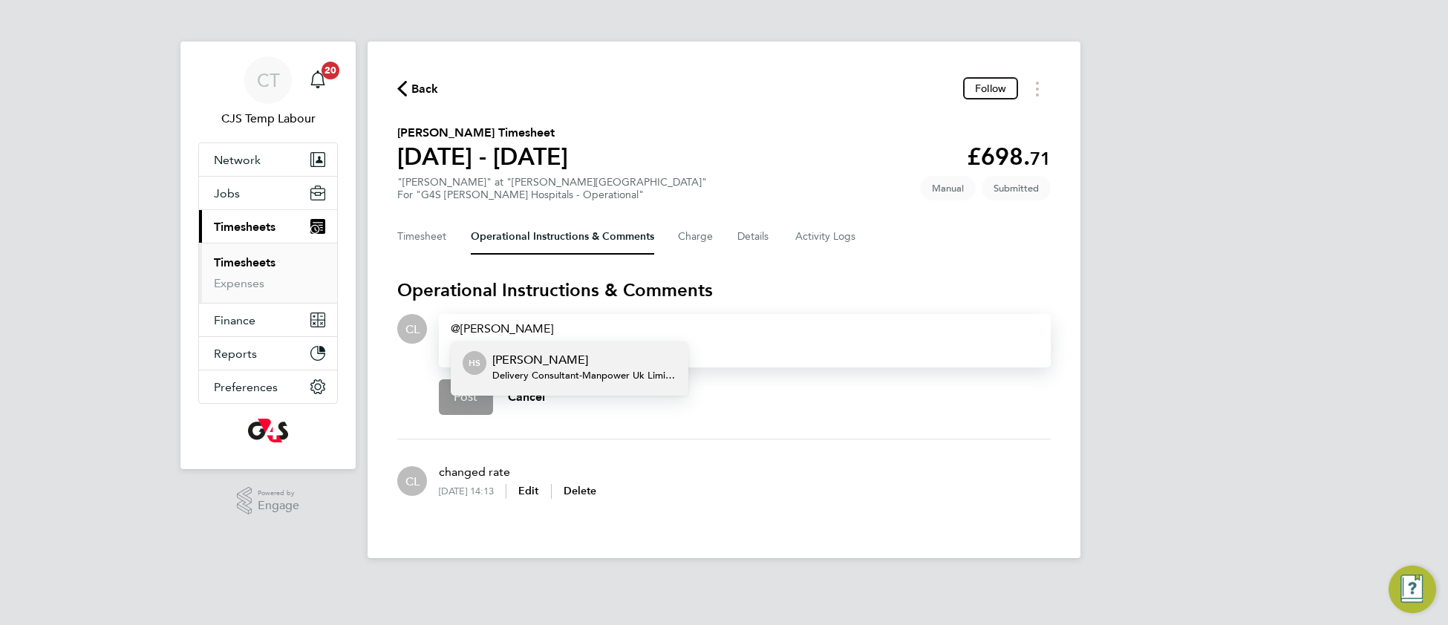
click at [565, 370] on span "Delivery Consultant - Manpower Uk Limited" at bounding box center [584, 376] width 184 height 12
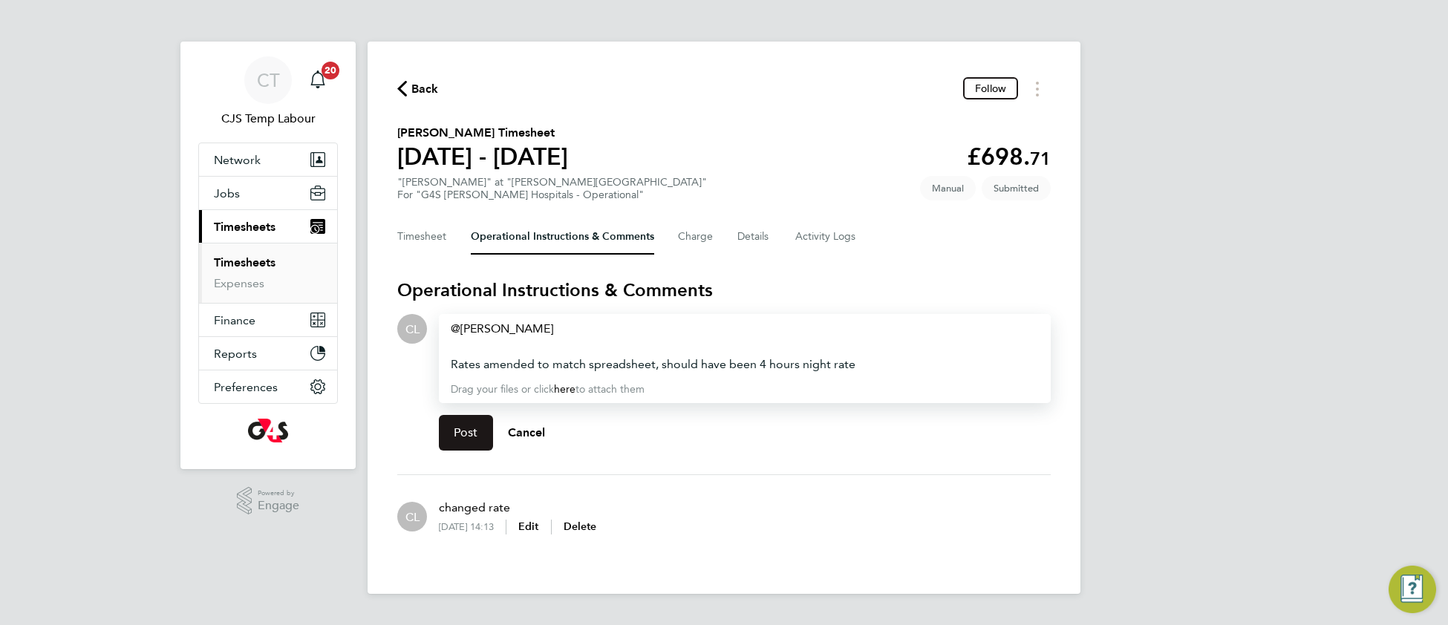
click at [459, 429] on span "Post" at bounding box center [466, 433] width 25 height 15
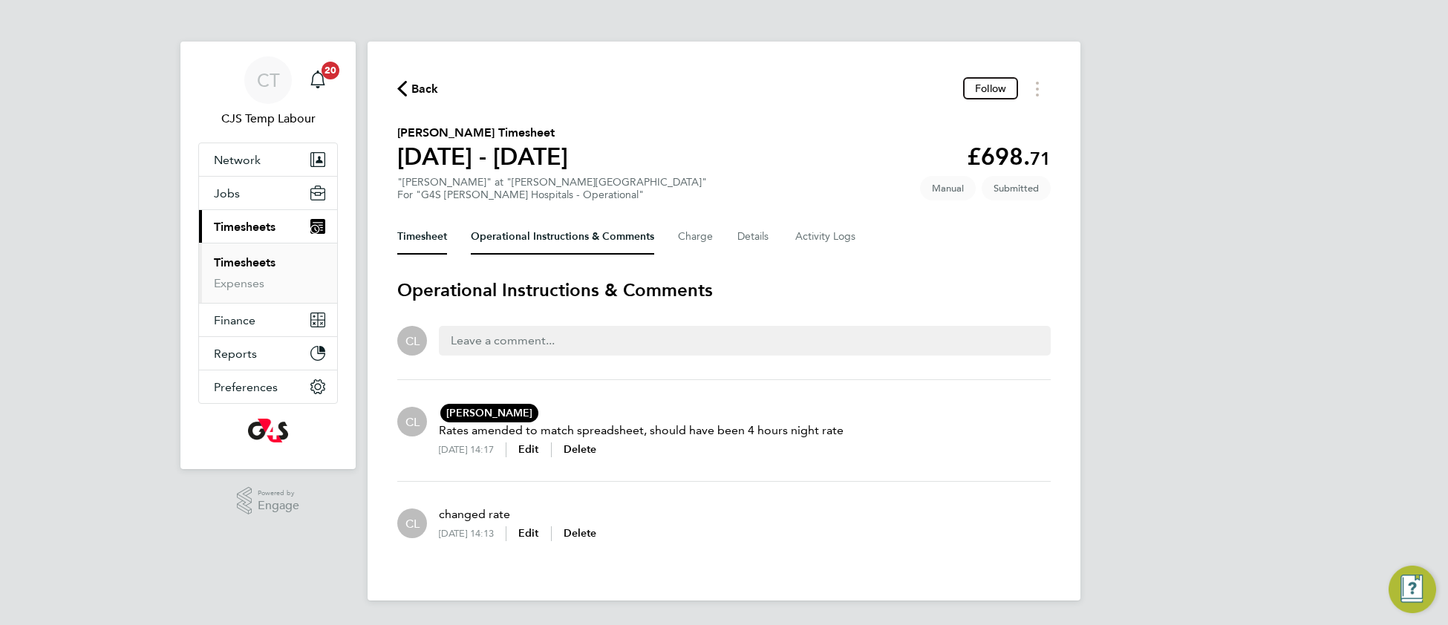
click at [431, 234] on button "Timesheet" at bounding box center [422, 237] width 50 height 36
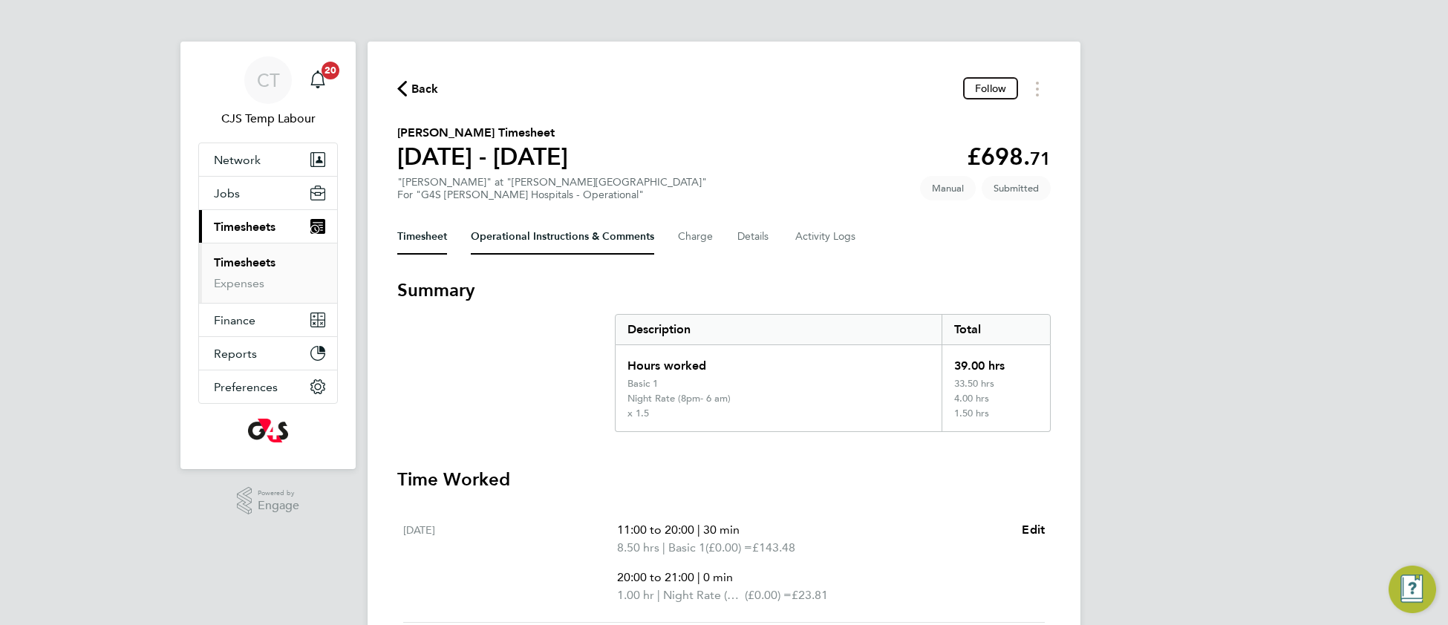
click at [516, 236] on Comments-tab "Operational Instructions & Comments" at bounding box center [562, 237] width 183 height 36
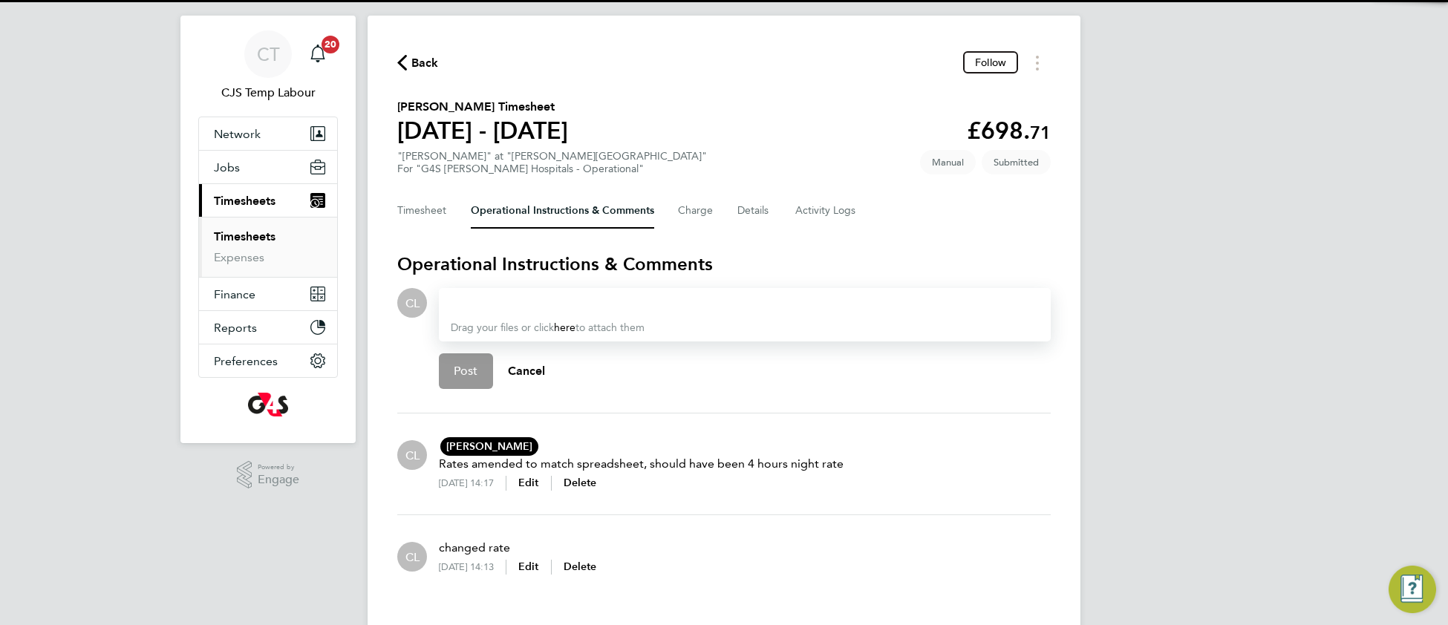
scroll to position [58, 0]
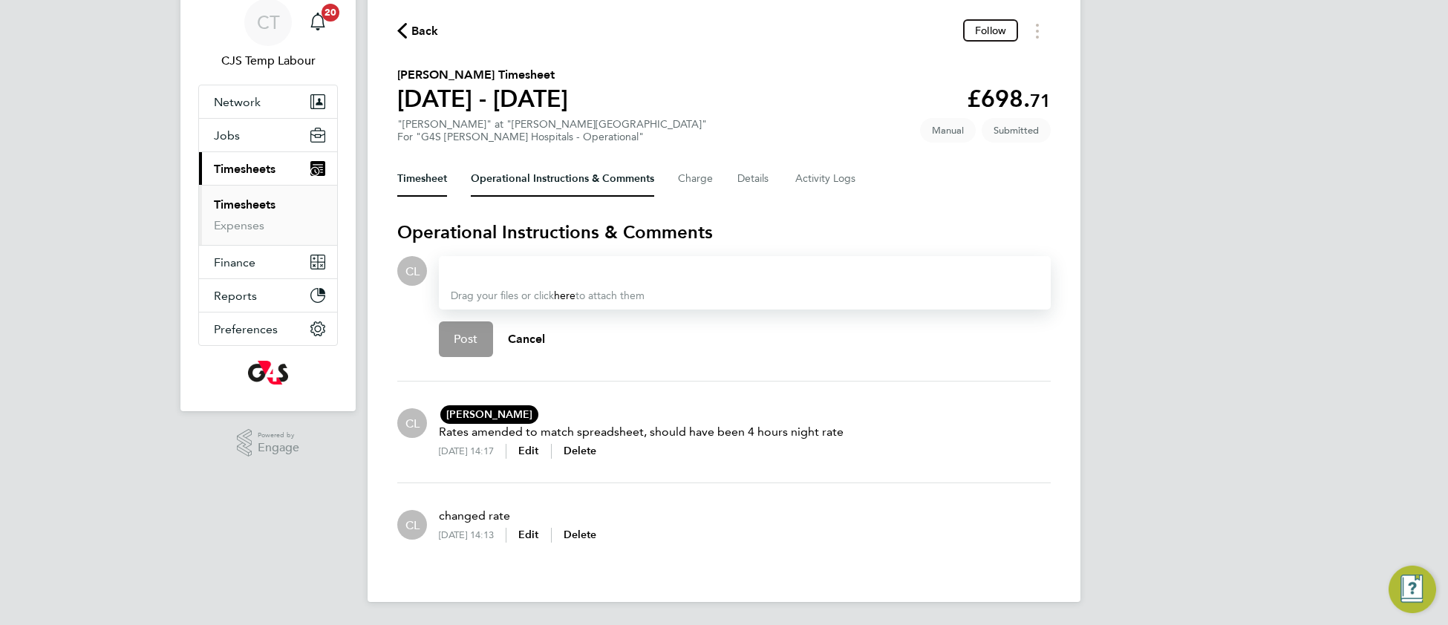
click at [423, 185] on button "Timesheet" at bounding box center [422, 179] width 50 height 36
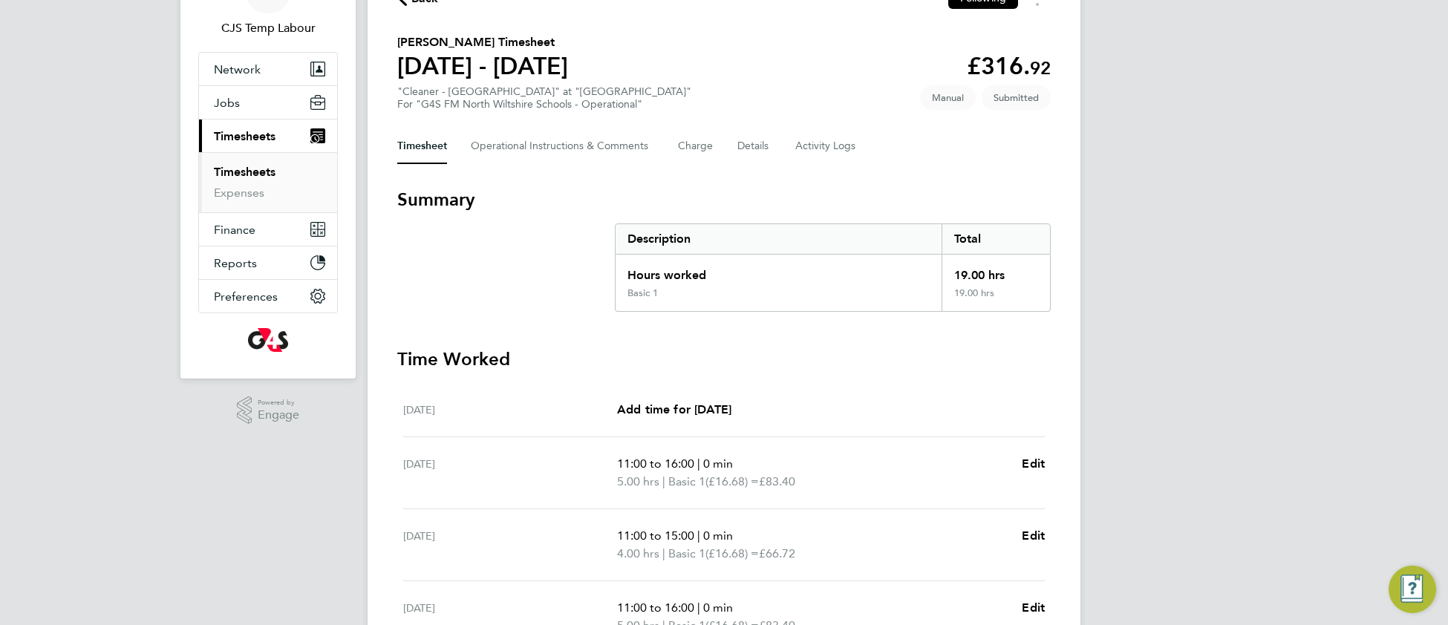
scroll to position [50, 0]
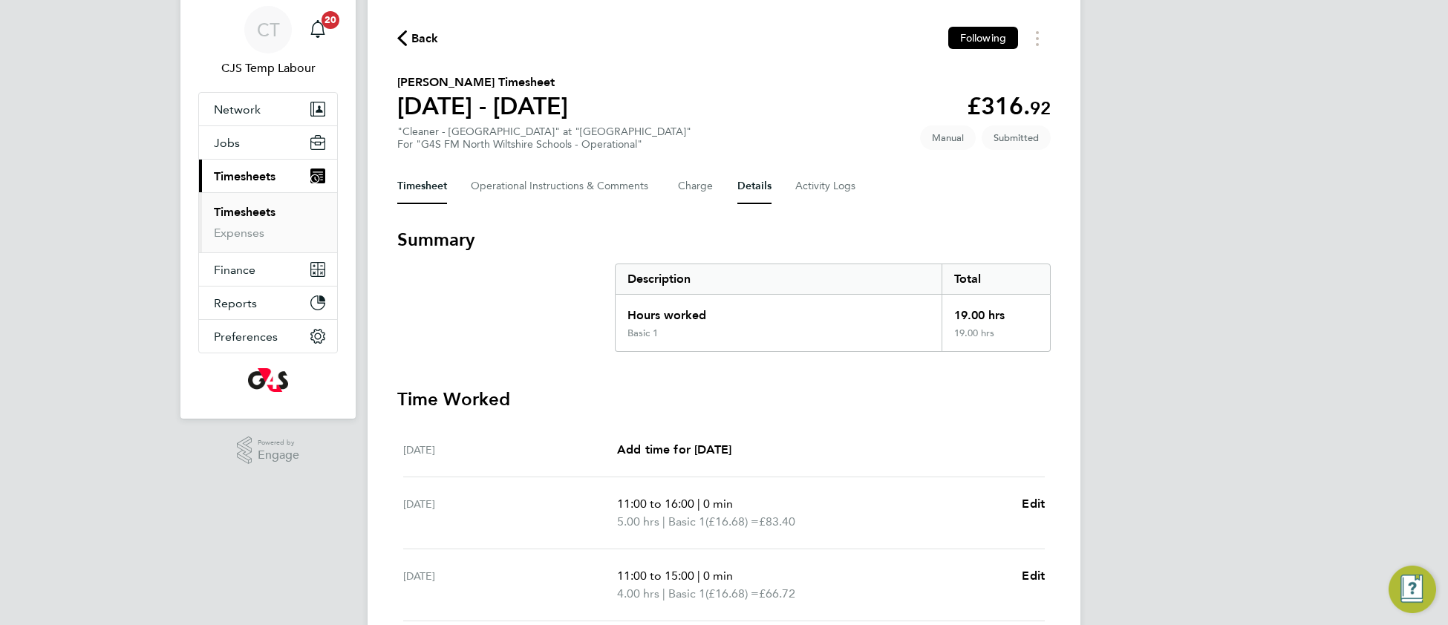
drag, startPoint x: 752, startPoint y: 186, endPoint x: 728, endPoint y: 229, distance: 48.5
click at [751, 186] on button "Details" at bounding box center [754, 187] width 34 height 36
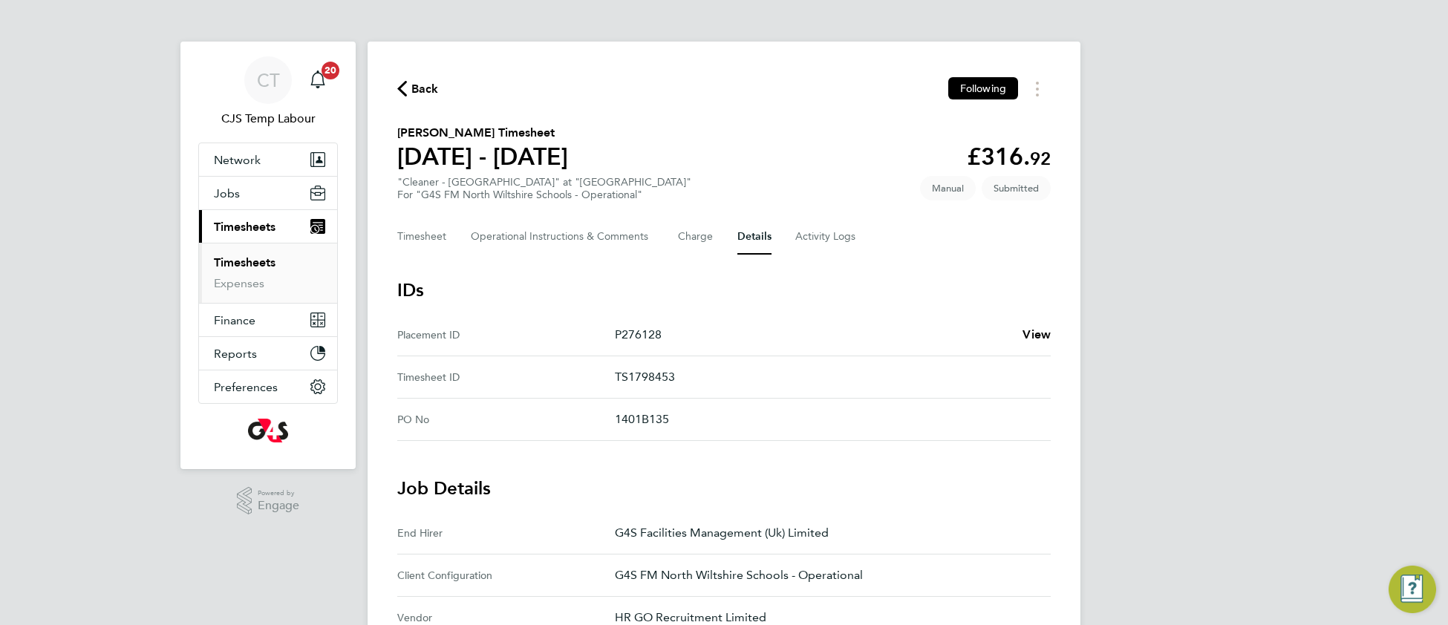
click at [247, 264] on link "Timesheets" at bounding box center [245, 262] width 62 height 14
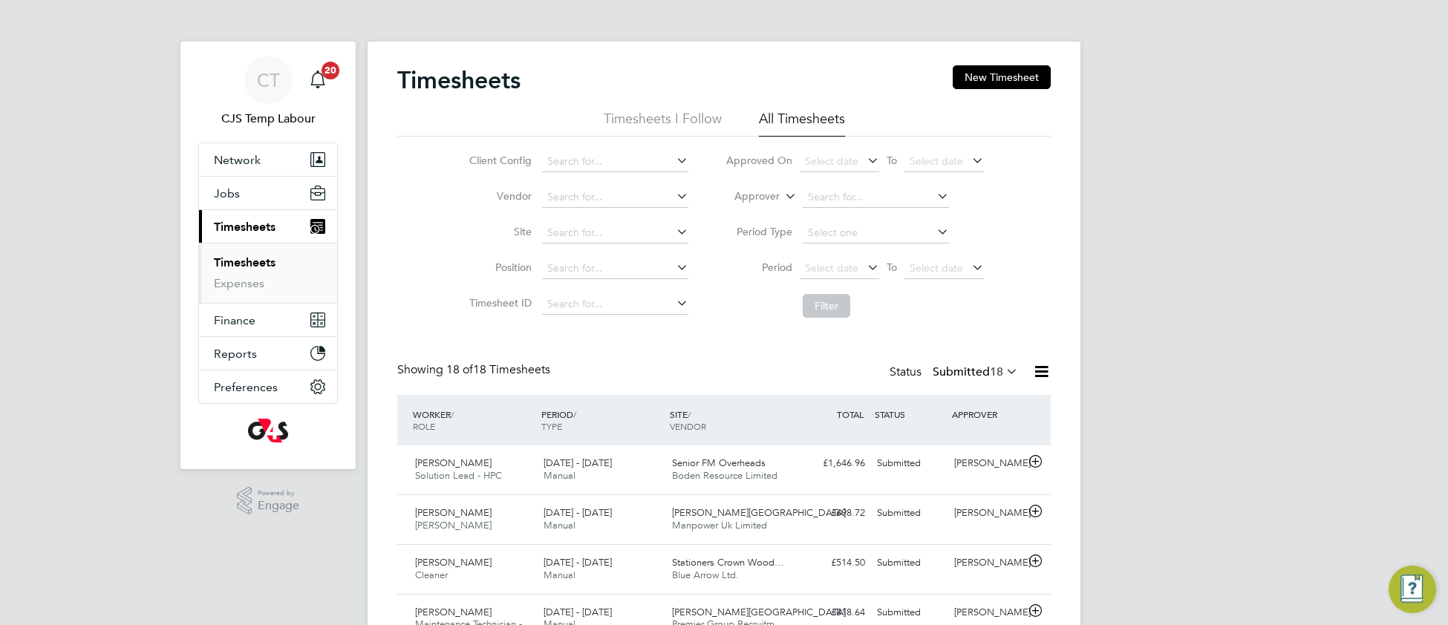
click at [782, 198] on icon at bounding box center [782, 192] width 0 height 13
click at [759, 218] on li "Worker" at bounding box center [743, 213] width 74 height 19
click at [842, 195] on input at bounding box center [876, 197] width 146 height 21
paste input "[PERSON_NAME]"
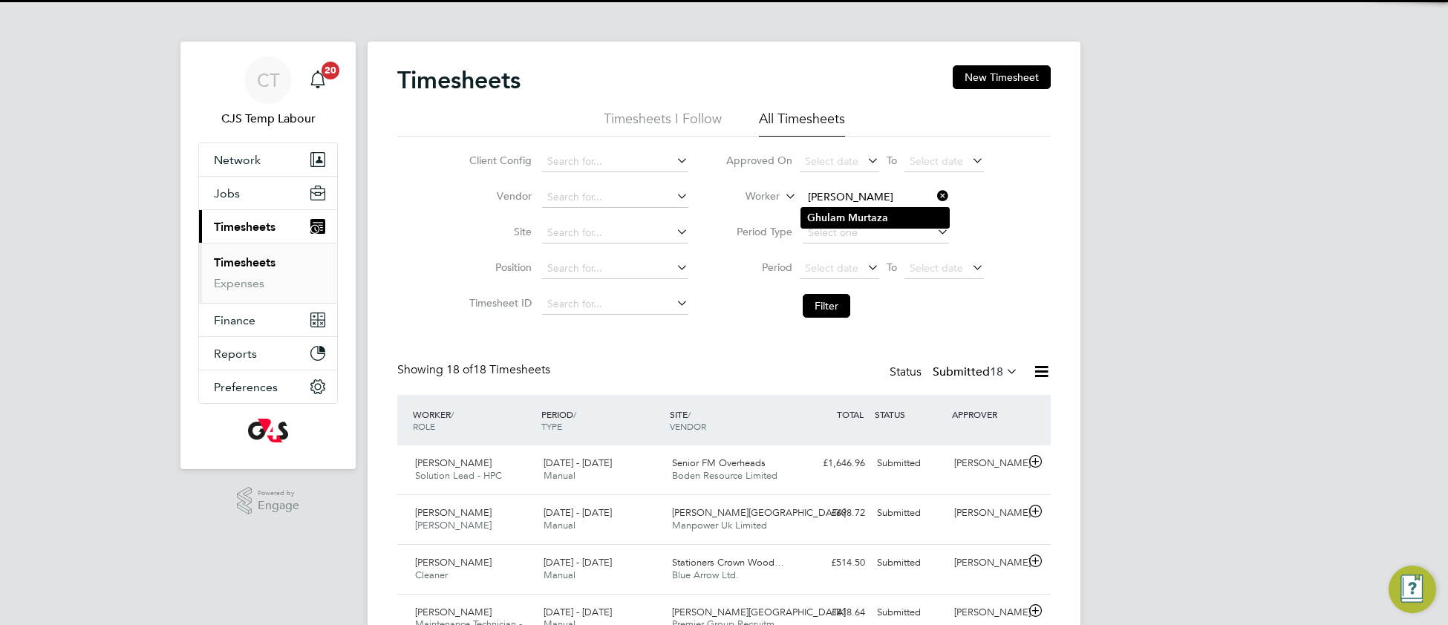
type input "[PERSON_NAME]"
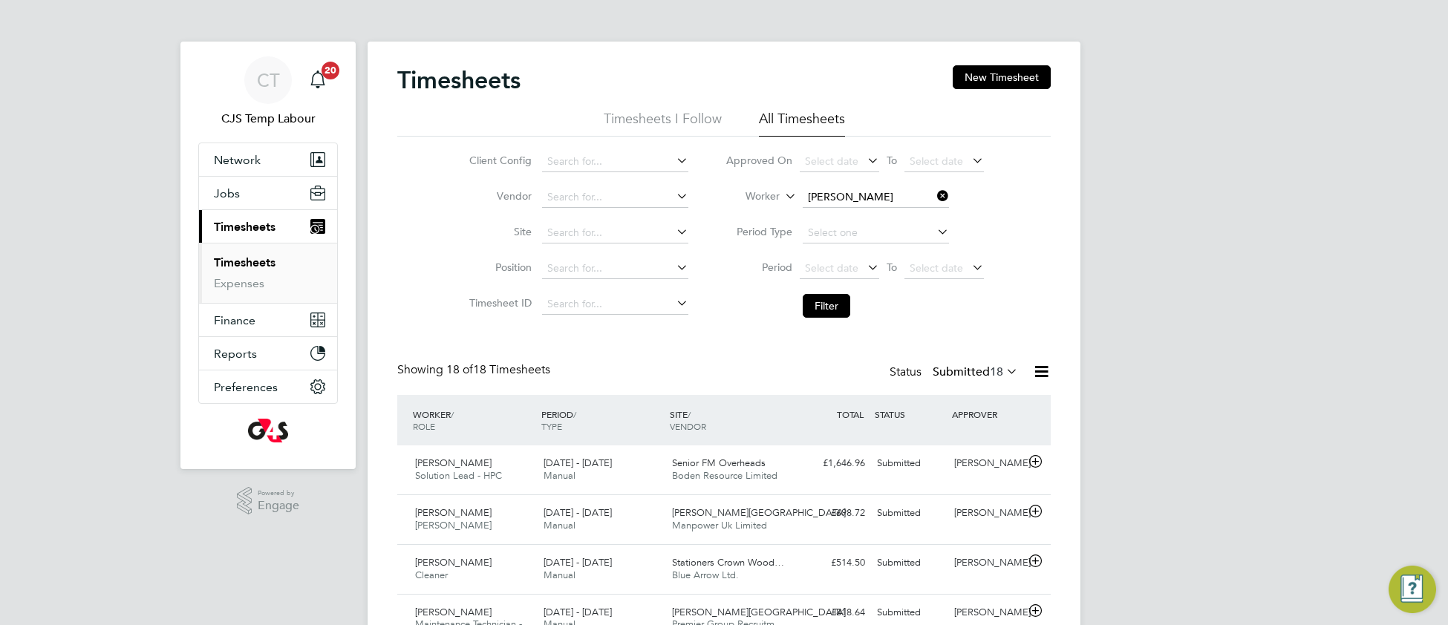
click at [852, 215] on b "Murtaza" at bounding box center [868, 218] width 40 height 13
click at [834, 305] on button "Filter" at bounding box center [827, 306] width 48 height 24
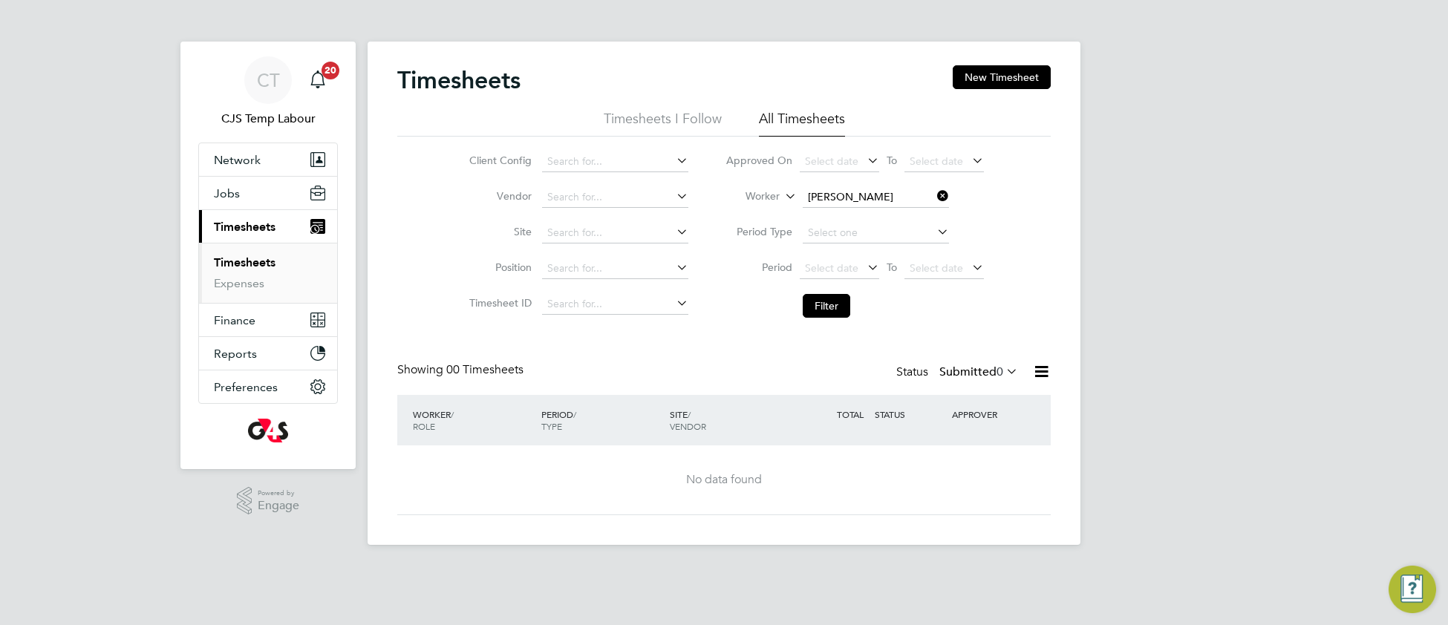
click at [1003, 365] on icon at bounding box center [1003, 371] width 0 height 21
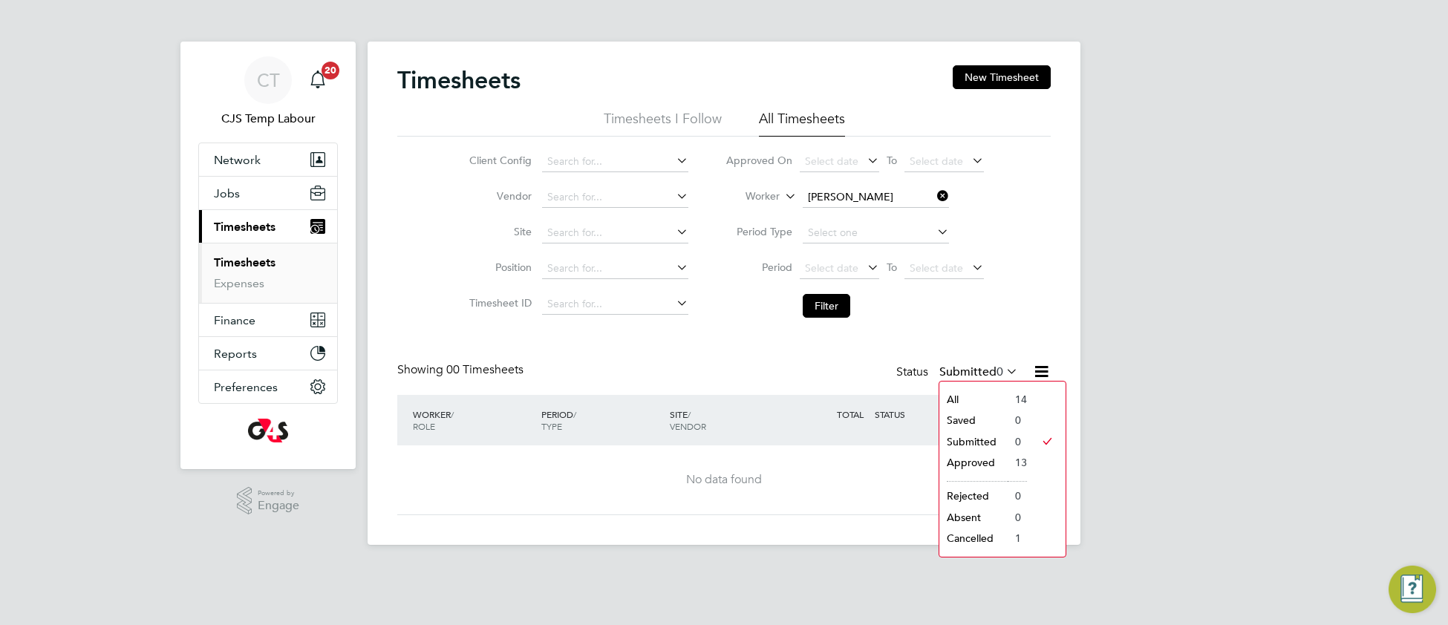
click at [971, 405] on li "All" at bounding box center [973, 399] width 68 height 21
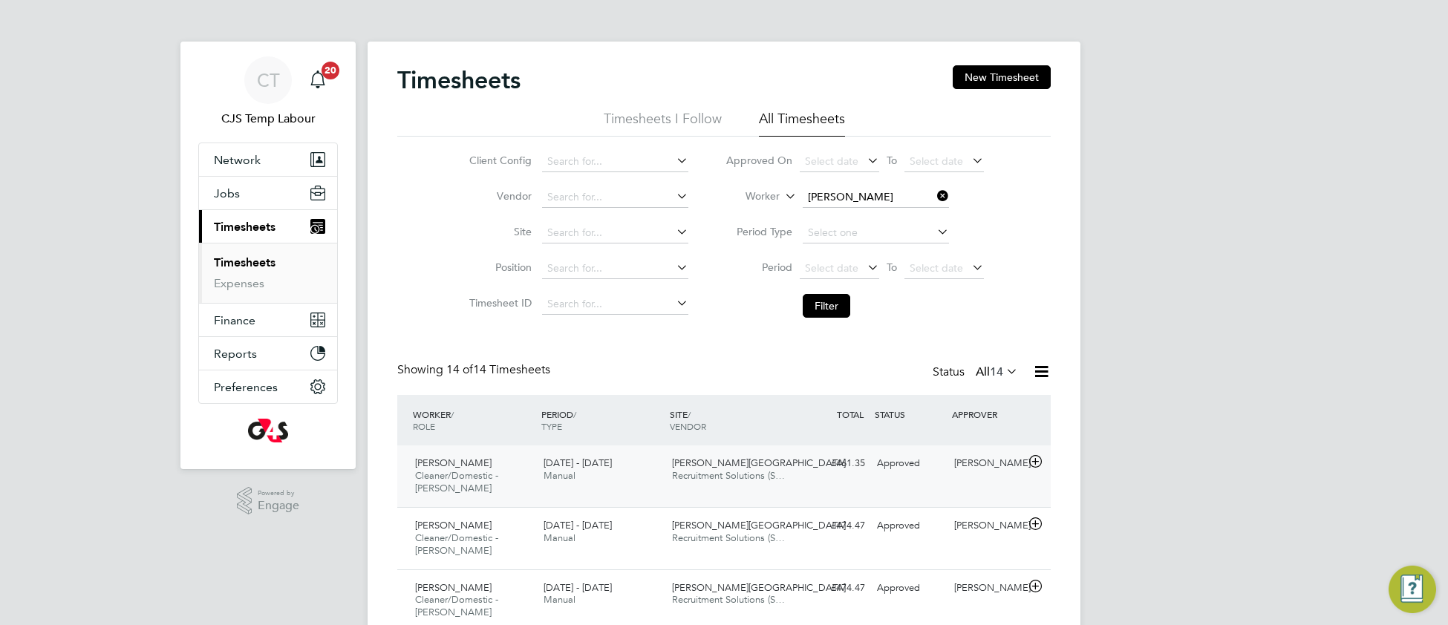
click at [677, 469] on span "[PERSON_NAME][GEOGRAPHIC_DATA]" at bounding box center [759, 463] width 174 height 13
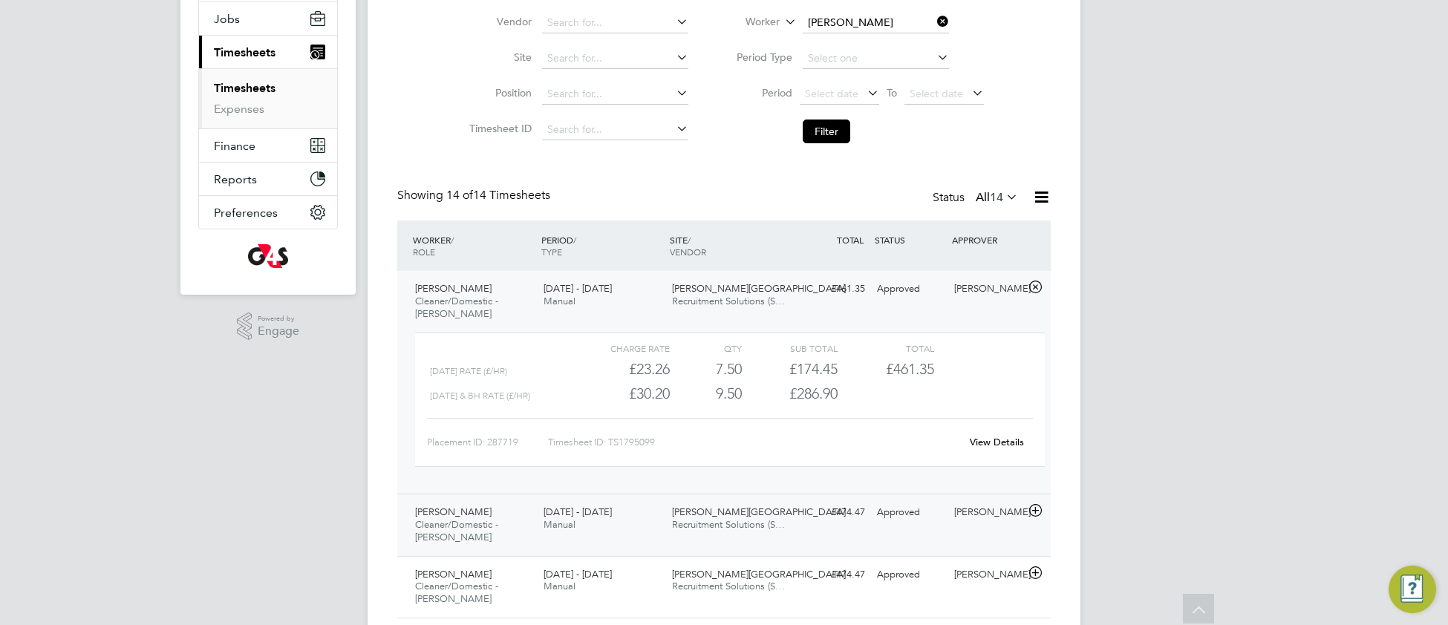
click at [636, 529] on div "21 - 27 Jul 2025 Manual" at bounding box center [602, 519] width 128 height 37
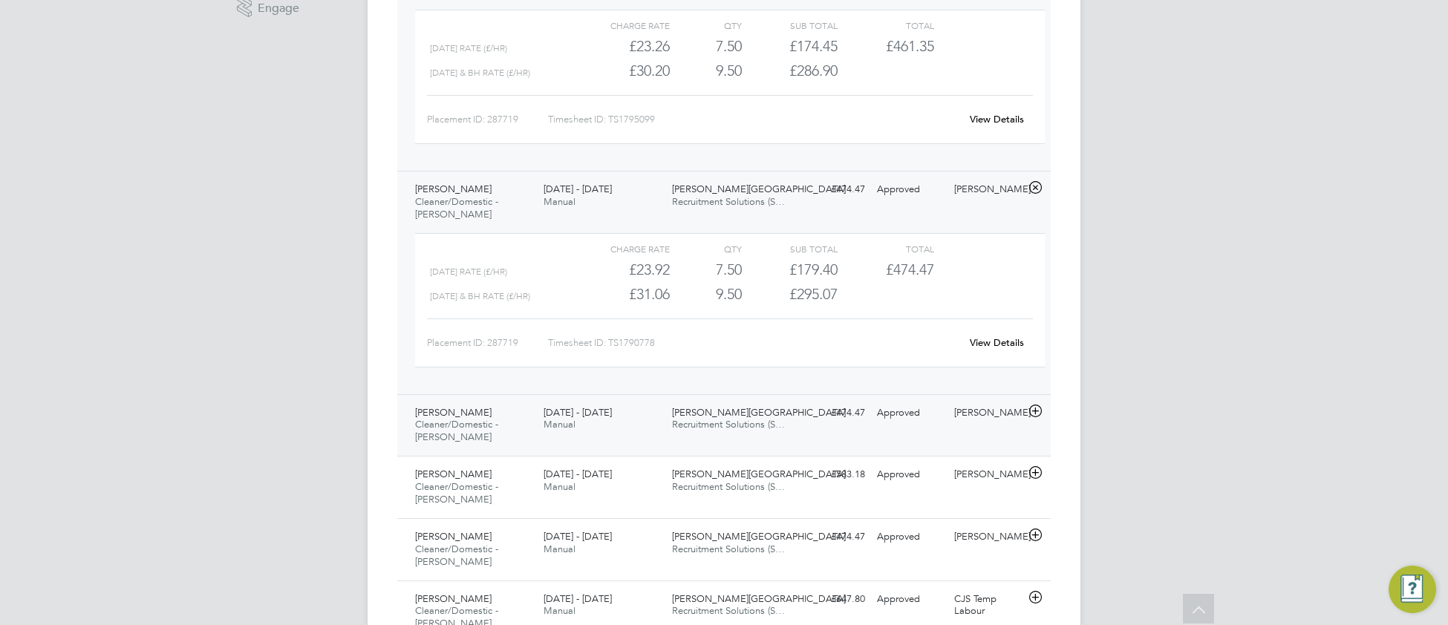
click at [633, 440] on div "Ghulam Murtaza Cleaner/Domestic - Churchill 14 - 20 Jul 2025 14 - 20 Jul 2025 M…" at bounding box center [723, 425] width 653 height 62
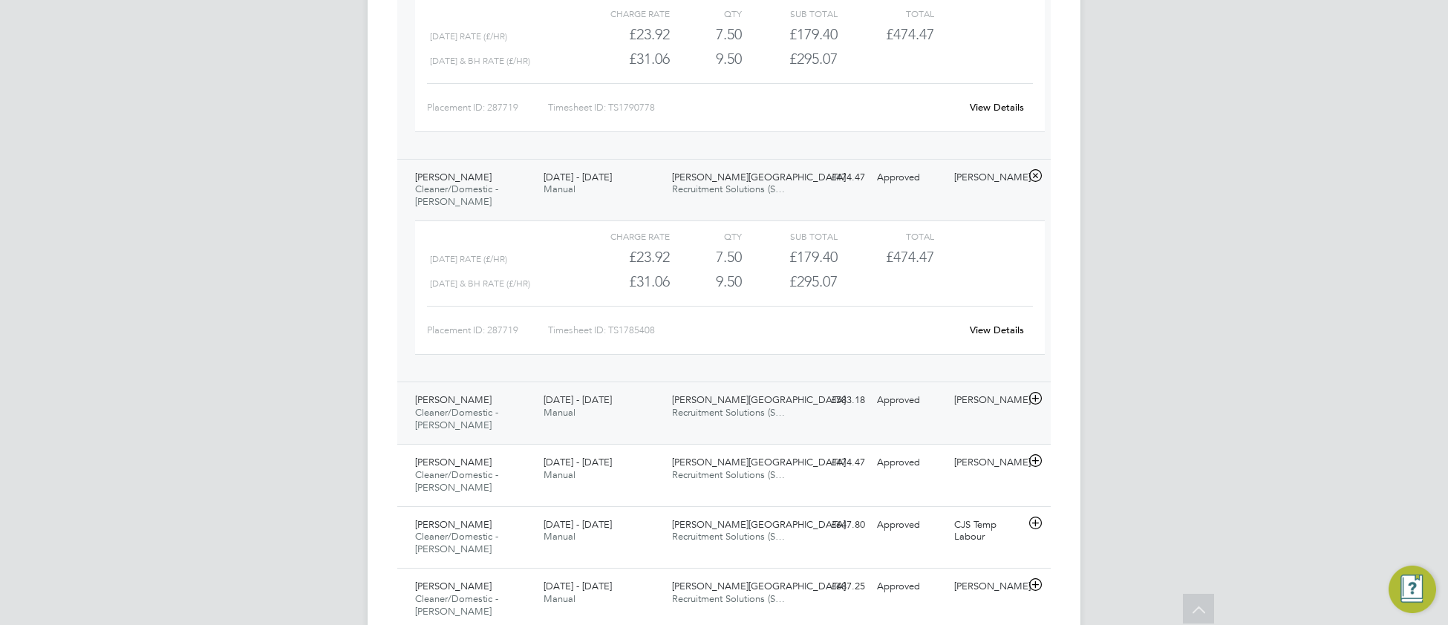
click at [630, 425] on div "7 - 13 Jul 2025 Manual" at bounding box center [602, 406] width 128 height 37
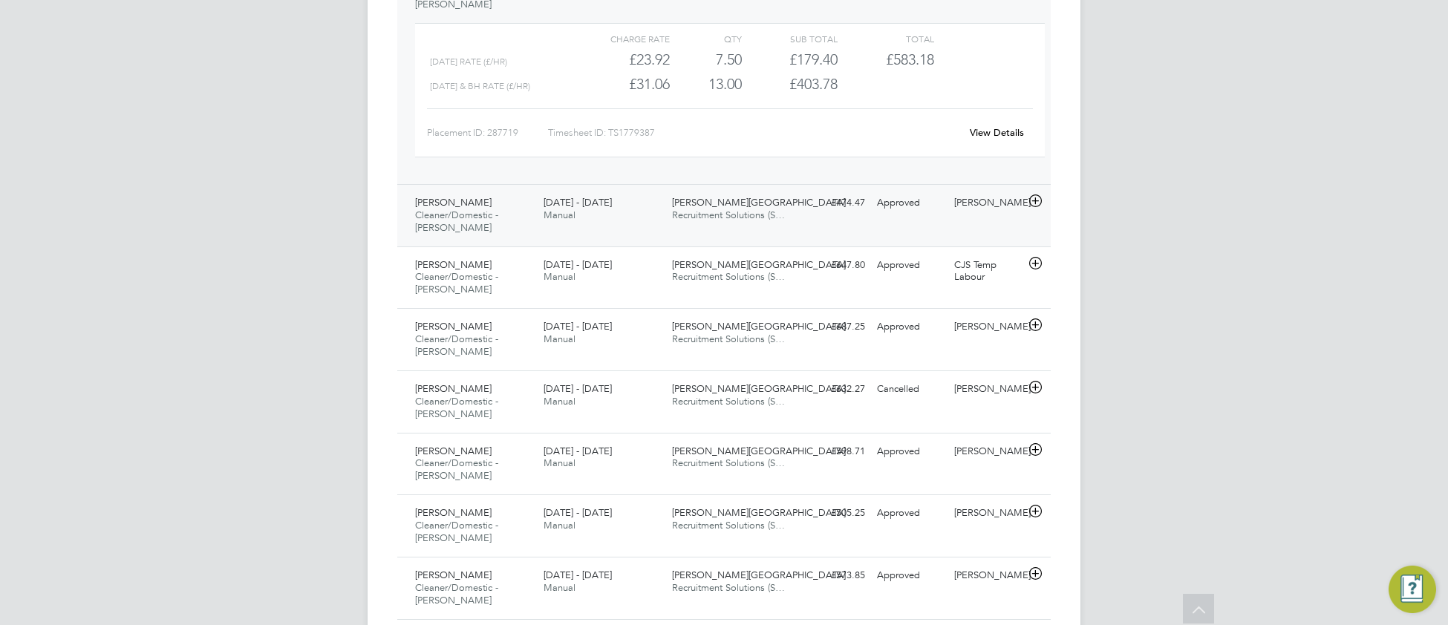
click at [639, 228] on div "30 Jun - 6 Jul 2025 Manual" at bounding box center [602, 209] width 128 height 37
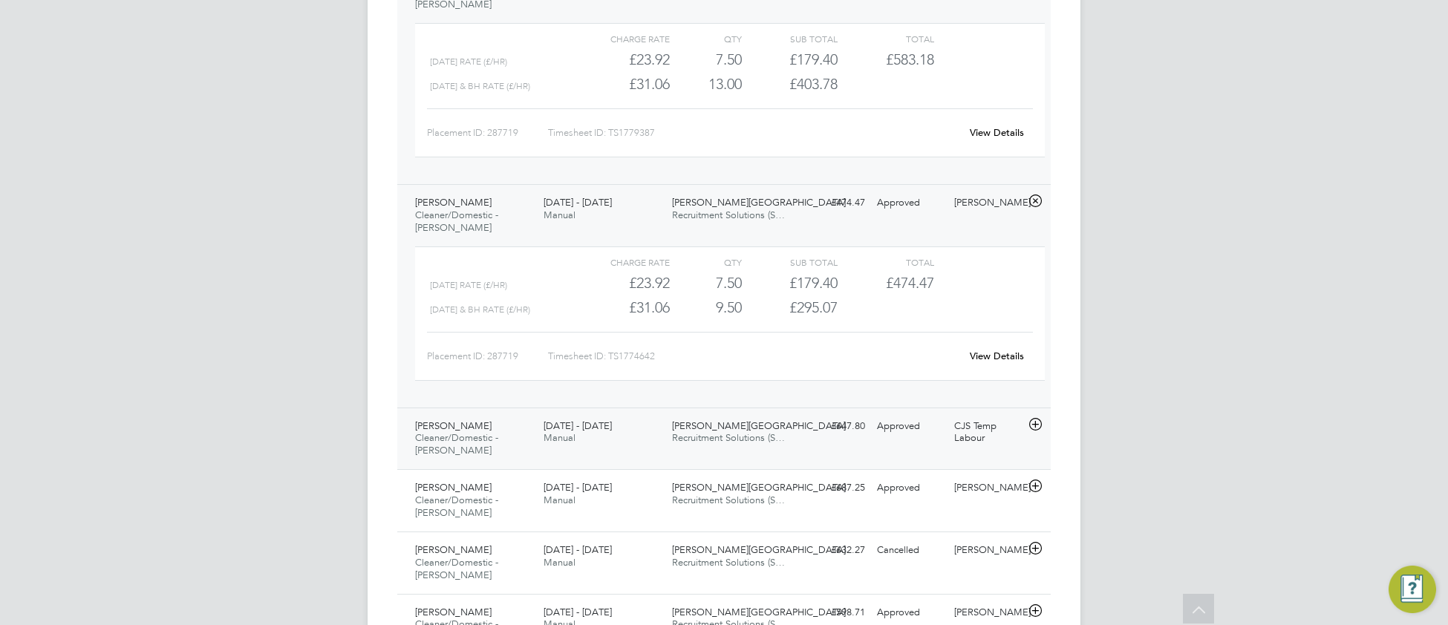
click at [613, 457] on div "Ghulam Murtaza Cleaner/Domestic - Churchill 16 - 22 Jun 2025 16 - 22 Jun 2025 M…" at bounding box center [723, 439] width 653 height 62
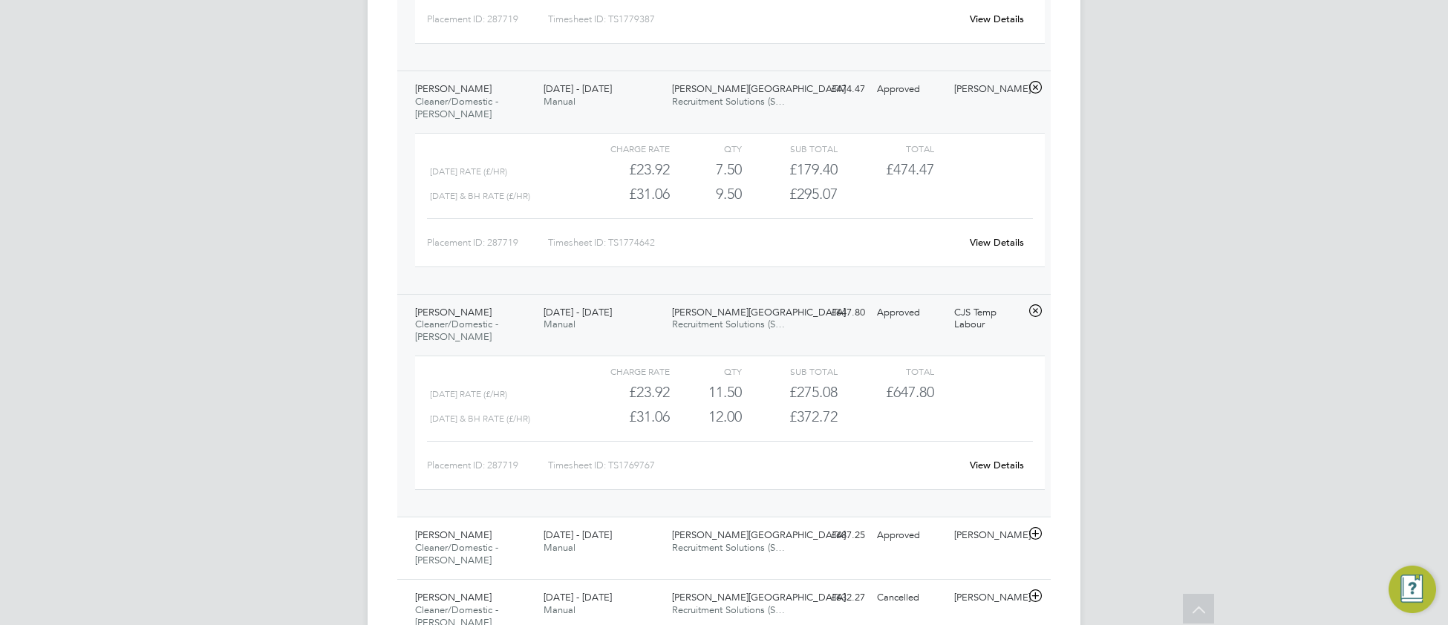
scroll to position [1476, 0]
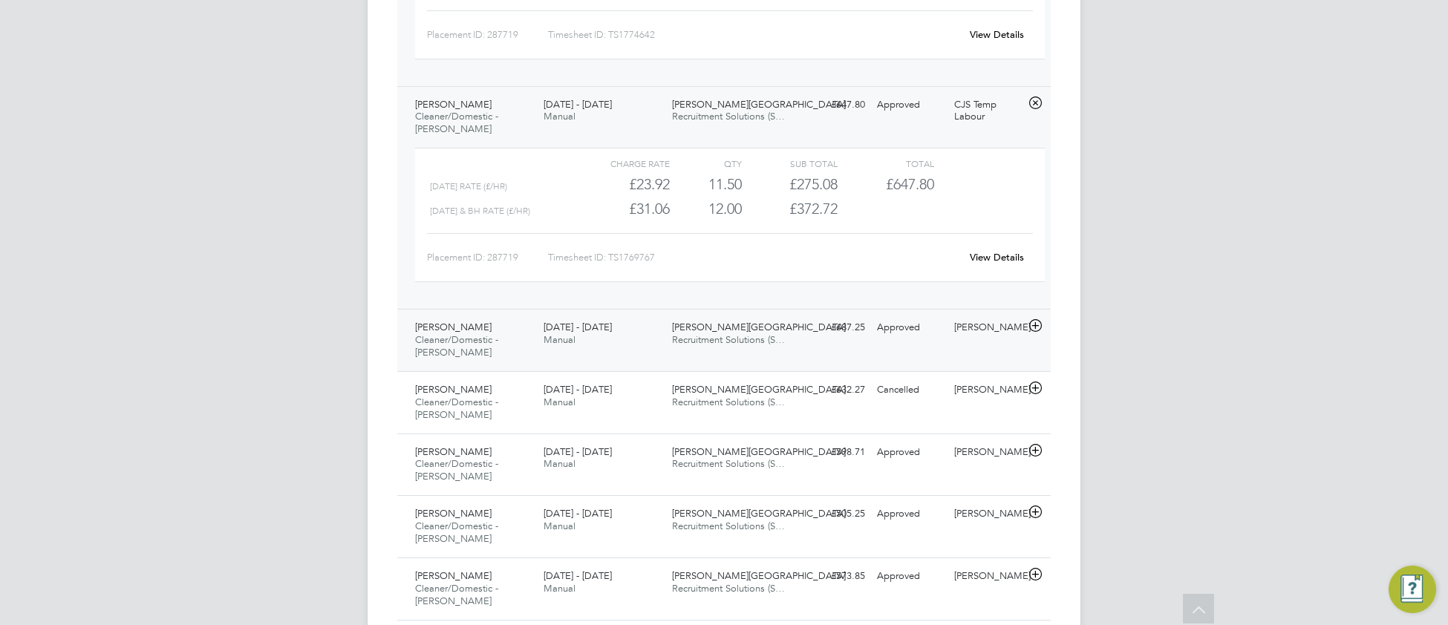
click at [702, 363] on div "Ghulam Murtaza Cleaner/Domestic - Churchill 23 - 29 Jun 2025 23 - 29 Jun 2025 M…" at bounding box center [723, 340] width 653 height 62
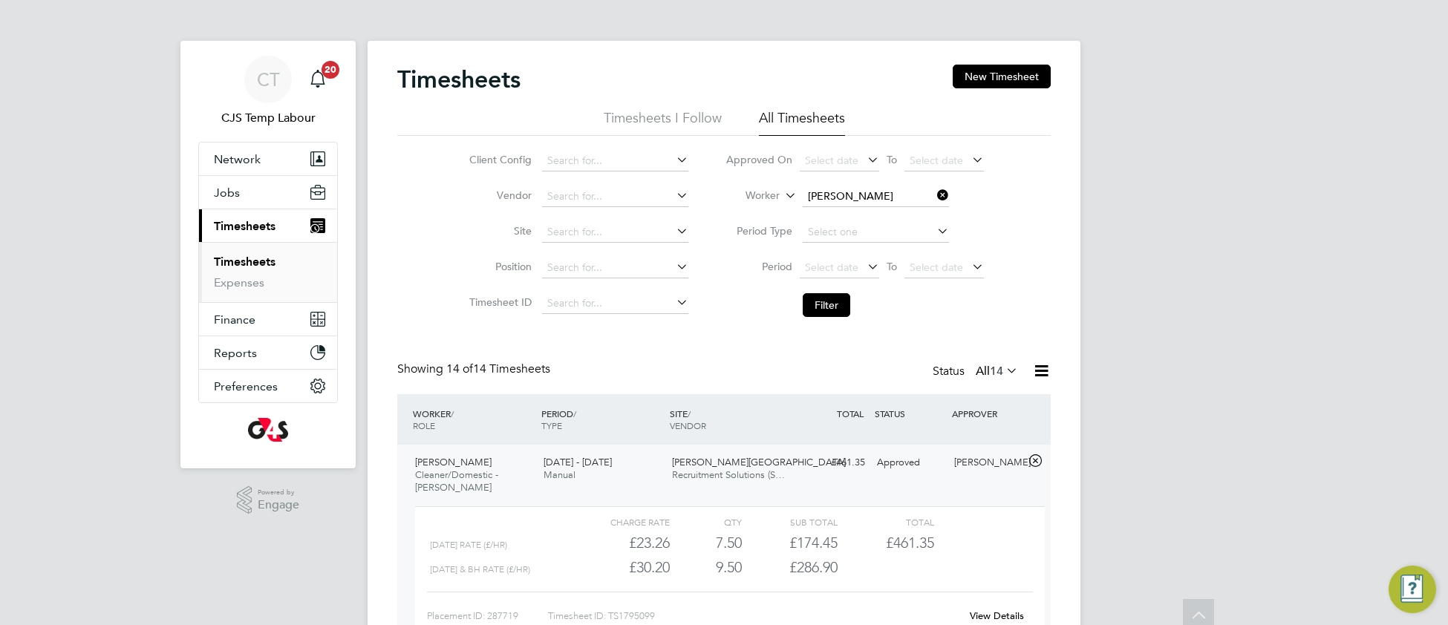
scroll to position [0, 0]
click at [902, 197] on input at bounding box center [876, 197] width 146 height 21
paste input "[PERSON_NAME]"
click at [893, 211] on li "Vishnu Vijayan Raseswari" at bounding box center [908, 218] width 215 height 20
type input "[PERSON_NAME]"
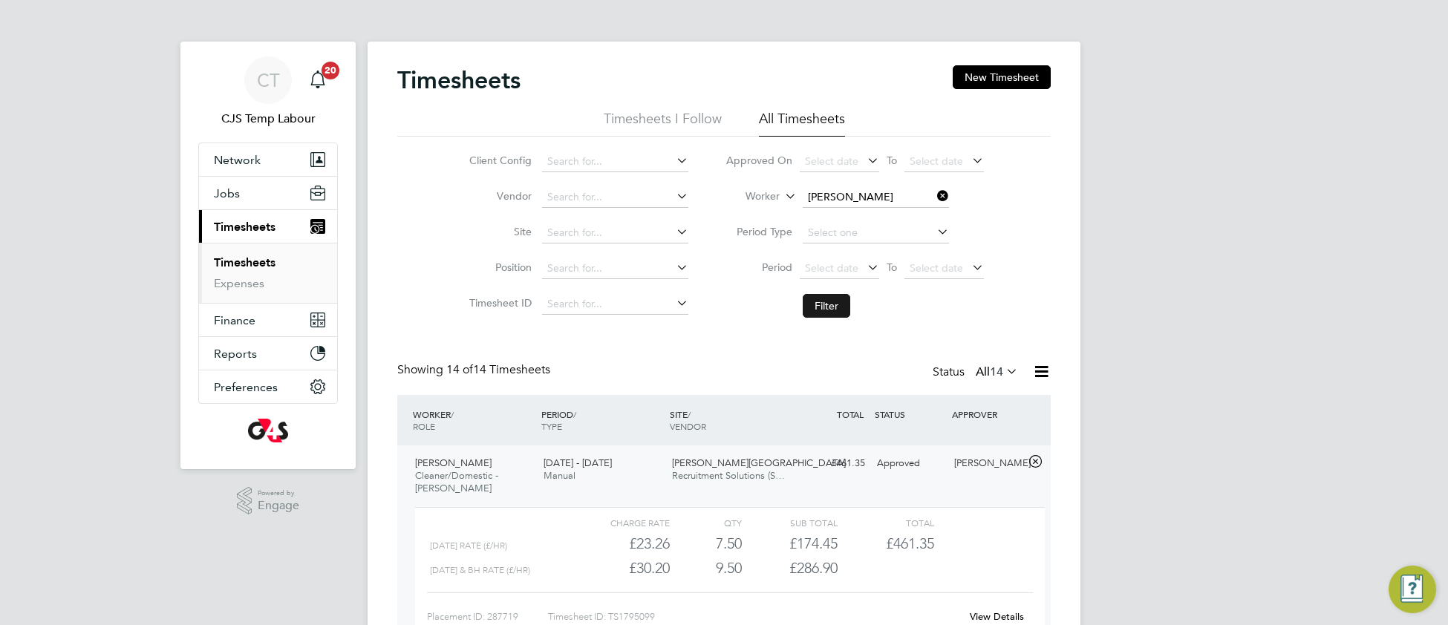
click at [819, 305] on button "Filter" at bounding box center [827, 306] width 48 height 24
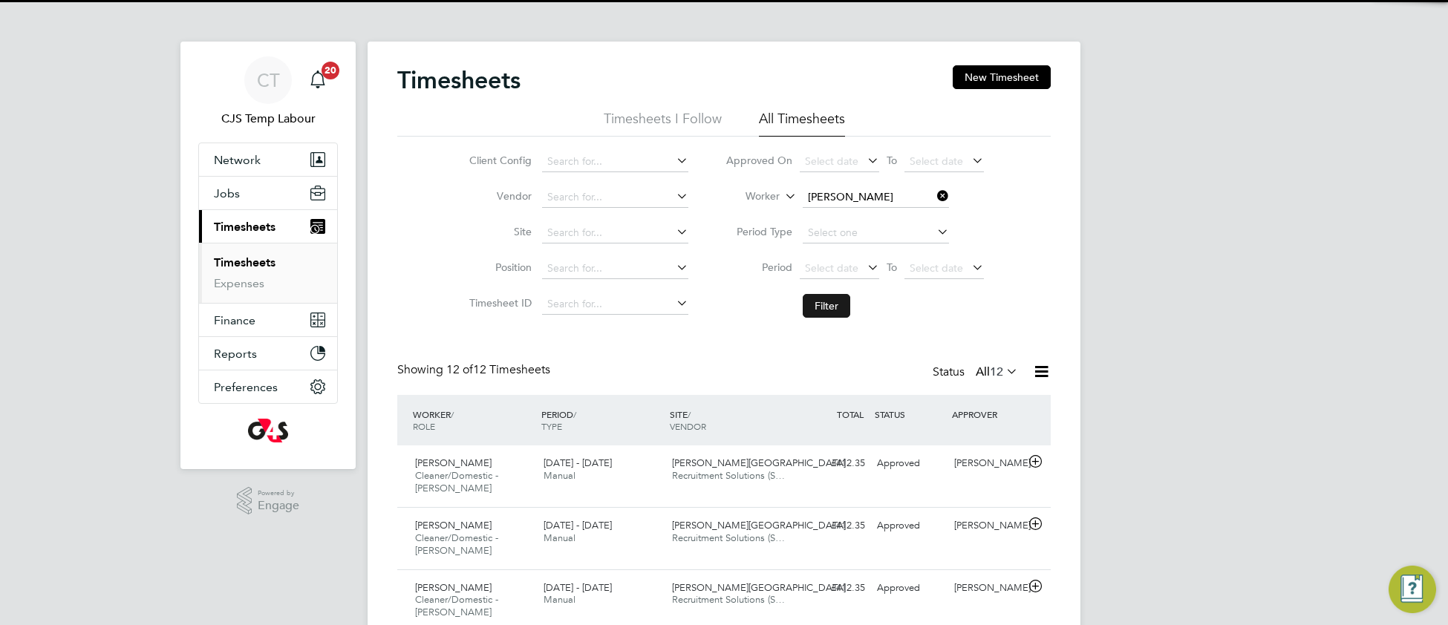
scroll to position [50, 128]
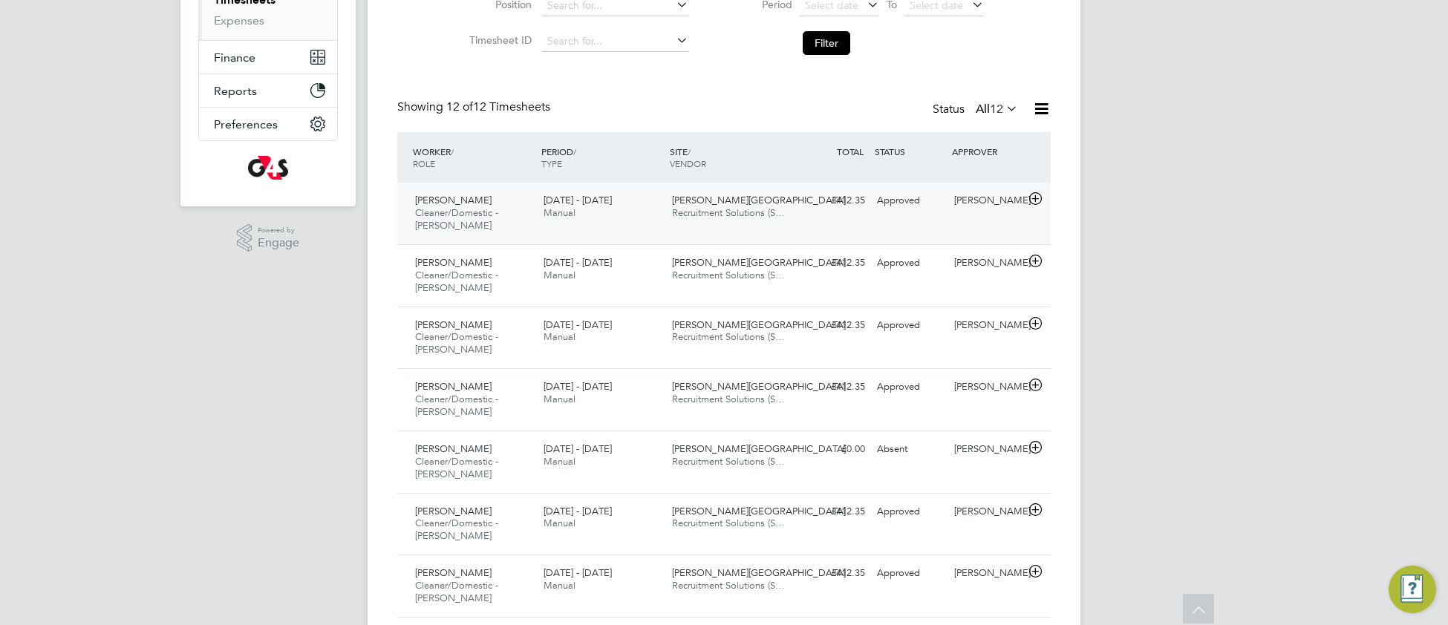
click at [726, 238] on div "Vishnu Vijayan Raseswari Cleaner/Domestic - Churchill 28 Jul - 3 Aug 2025 28 Ju…" at bounding box center [723, 214] width 653 height 62
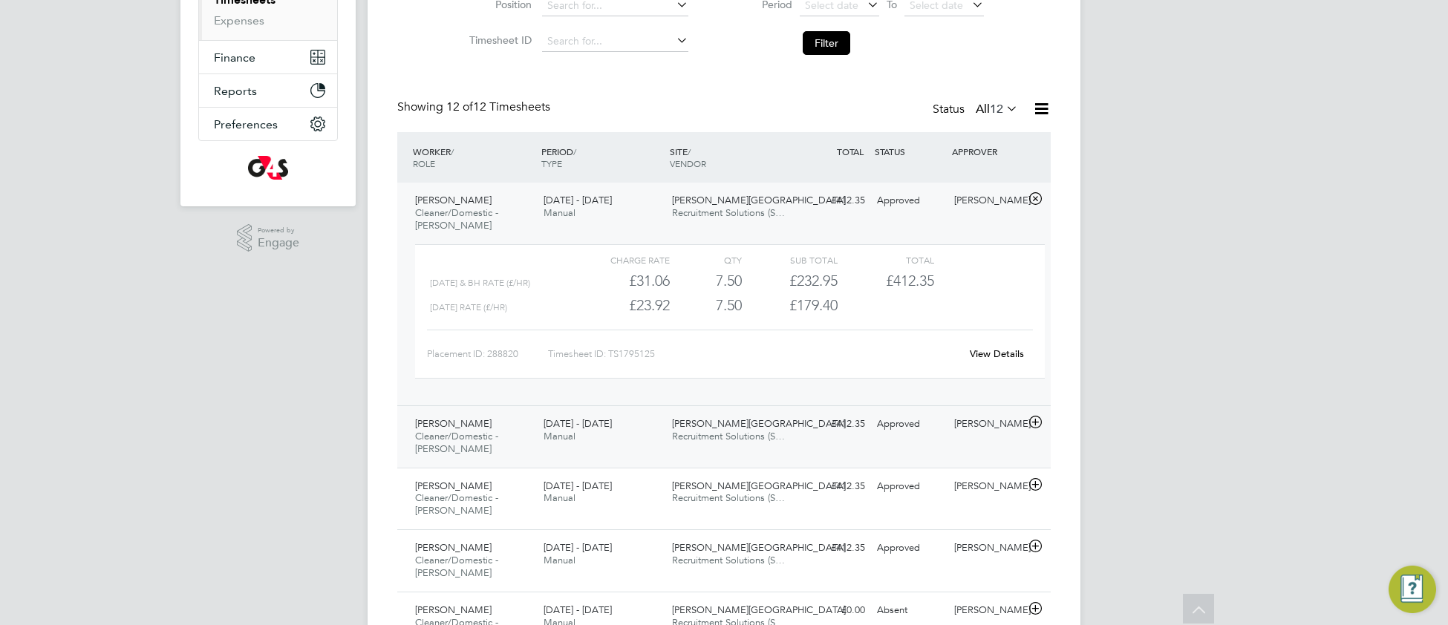
click at [727, 459] on div "Vishnu Vijayan Raseswari Cleaner/Domestic - Churchill 21 - 27 Jul 2025 21 - 27 …" at bounding box center [723, 436] width 653 height 62
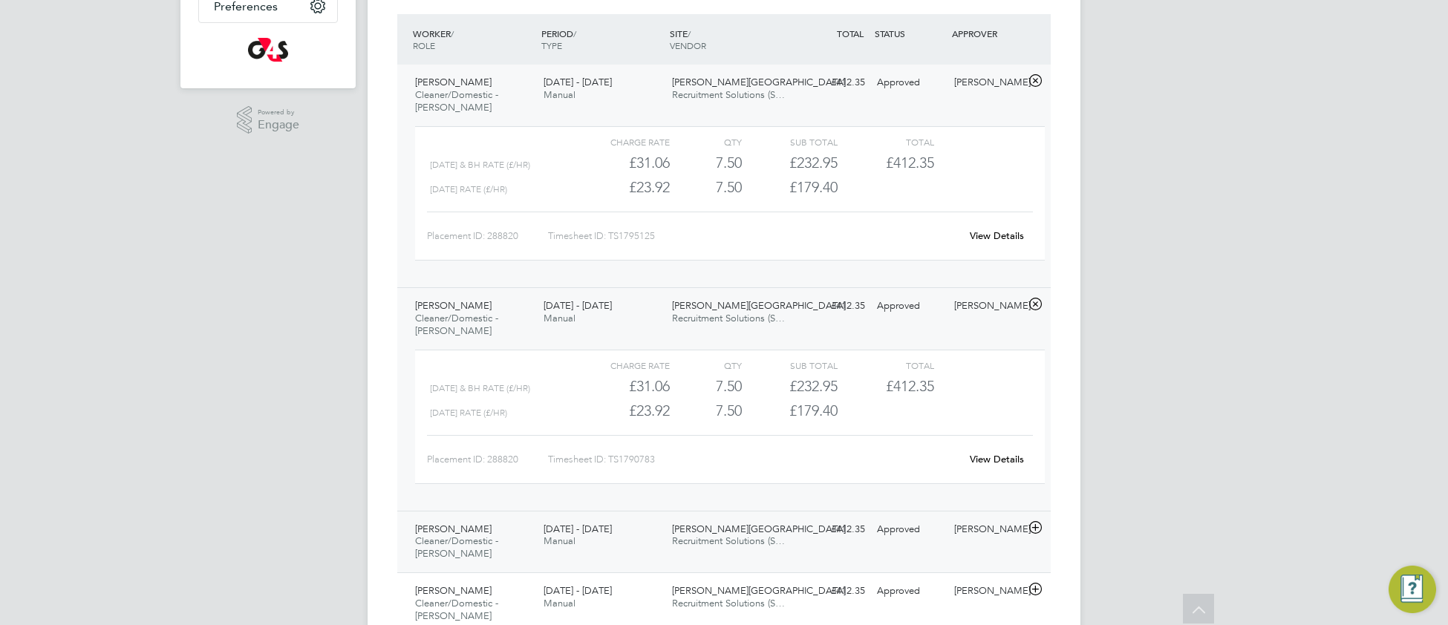
click at [719, 557] on div "Vishnu Vijayan Raseswari Cleaner/Domestic - Churchill 14 - 20 Jul 2025 14 - 20 …" at bounding box center [723, 542] width 653 height 62
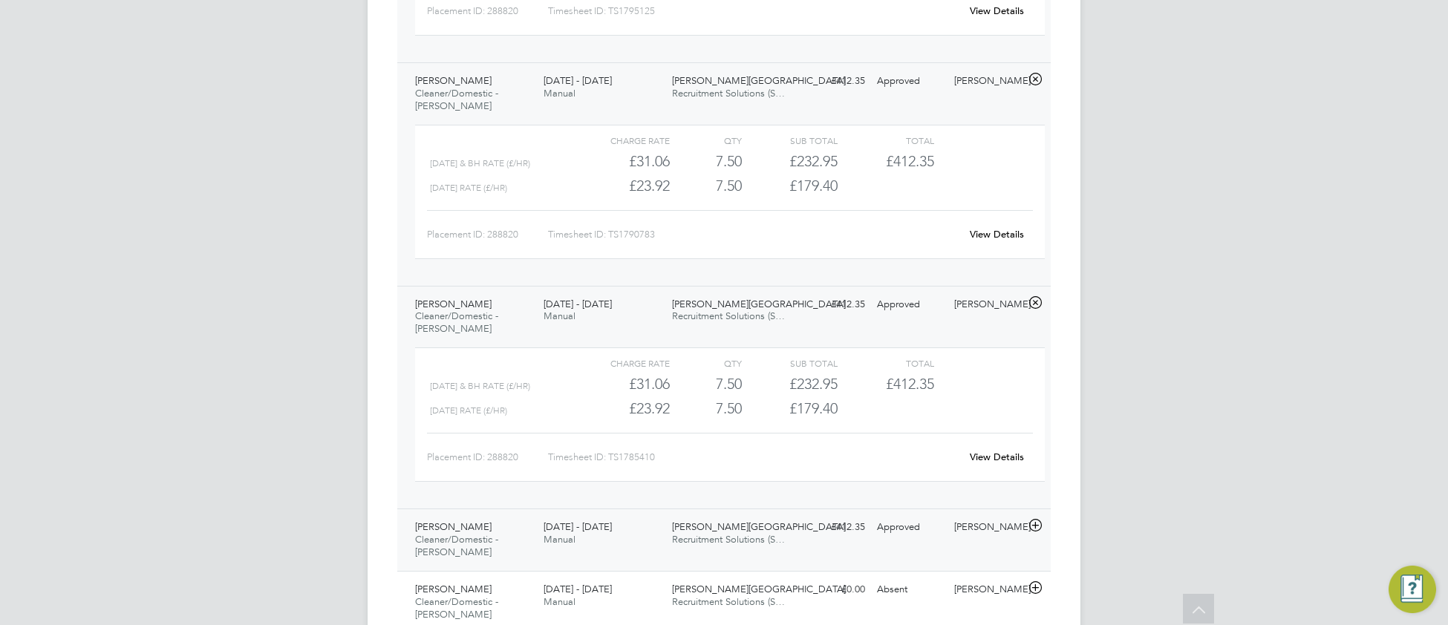
click at [697, 557] on div "Vishnu Vijayan Raseswari Cleaner/Domestic - Churchill 7 - 13 Jul 2025 7 - 13 Ju…" at bounding box center [723, 540] width 653 height 62
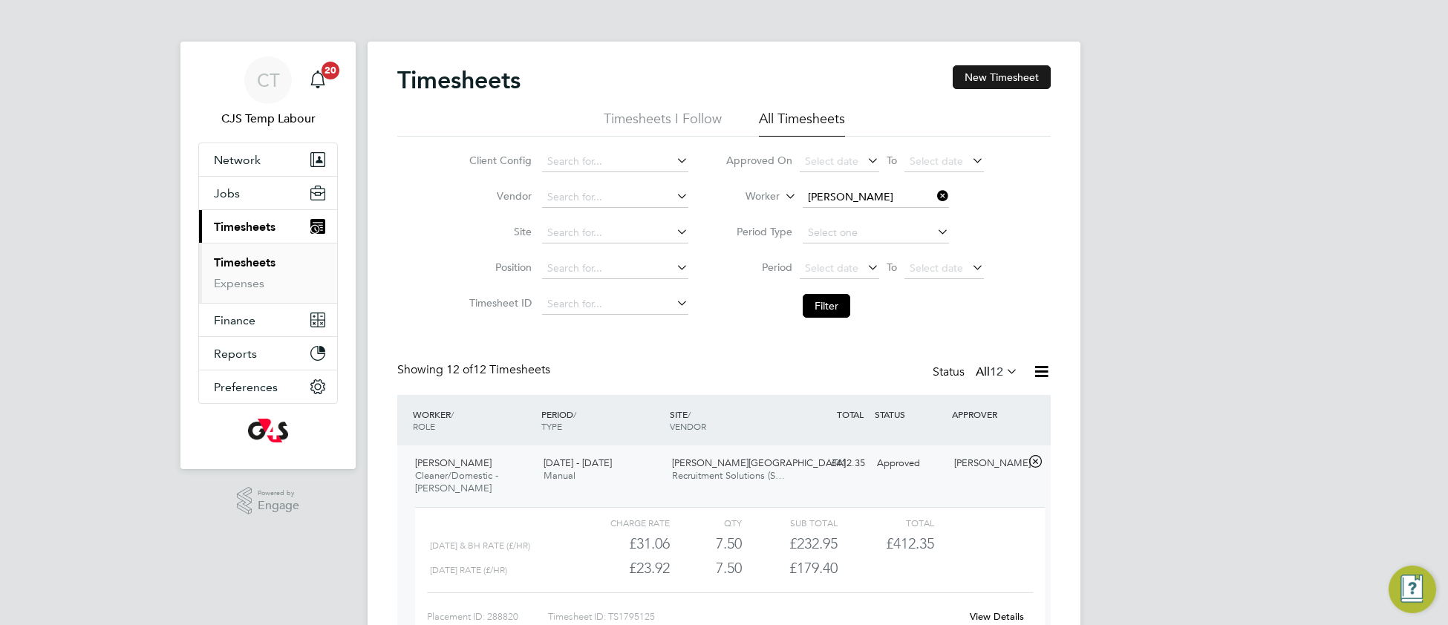
click at [1017, 79] on button "New Timesheet" at bounding box center [1002, 77] width 98 height 24
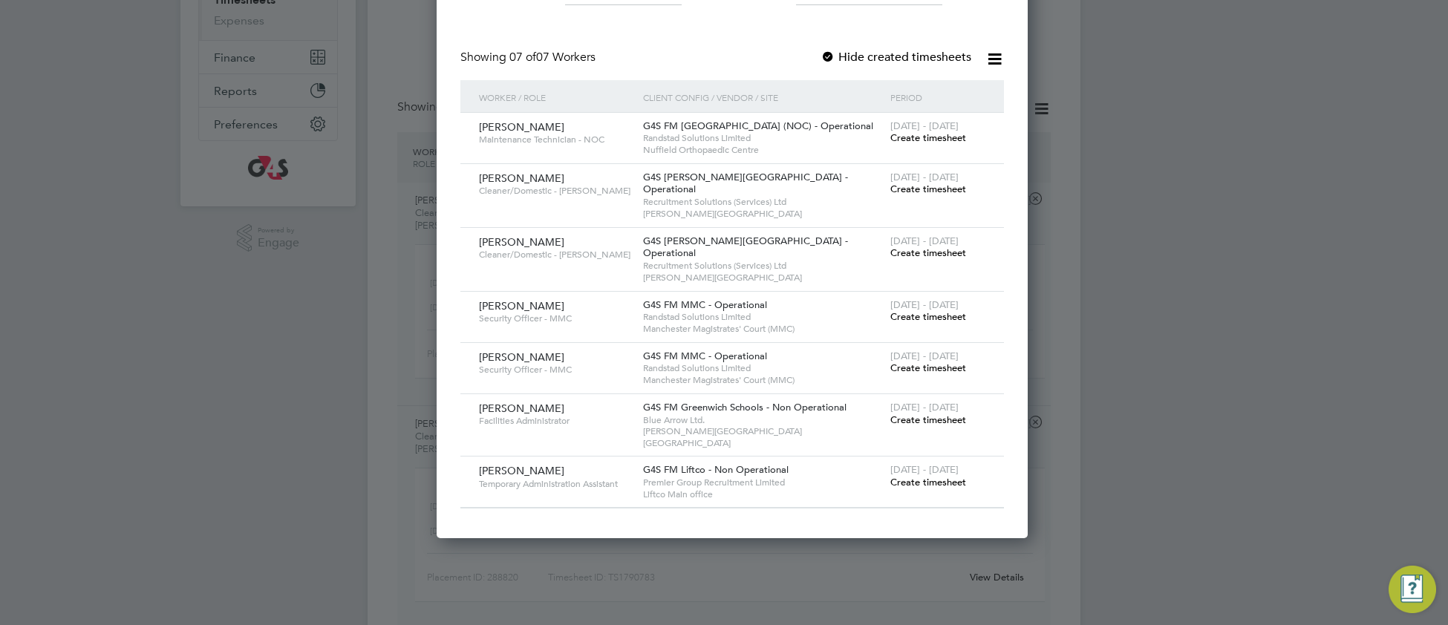
click at [933, 189] on span "Create timesheet" at bounding box center [928, 189] width 76 height 13
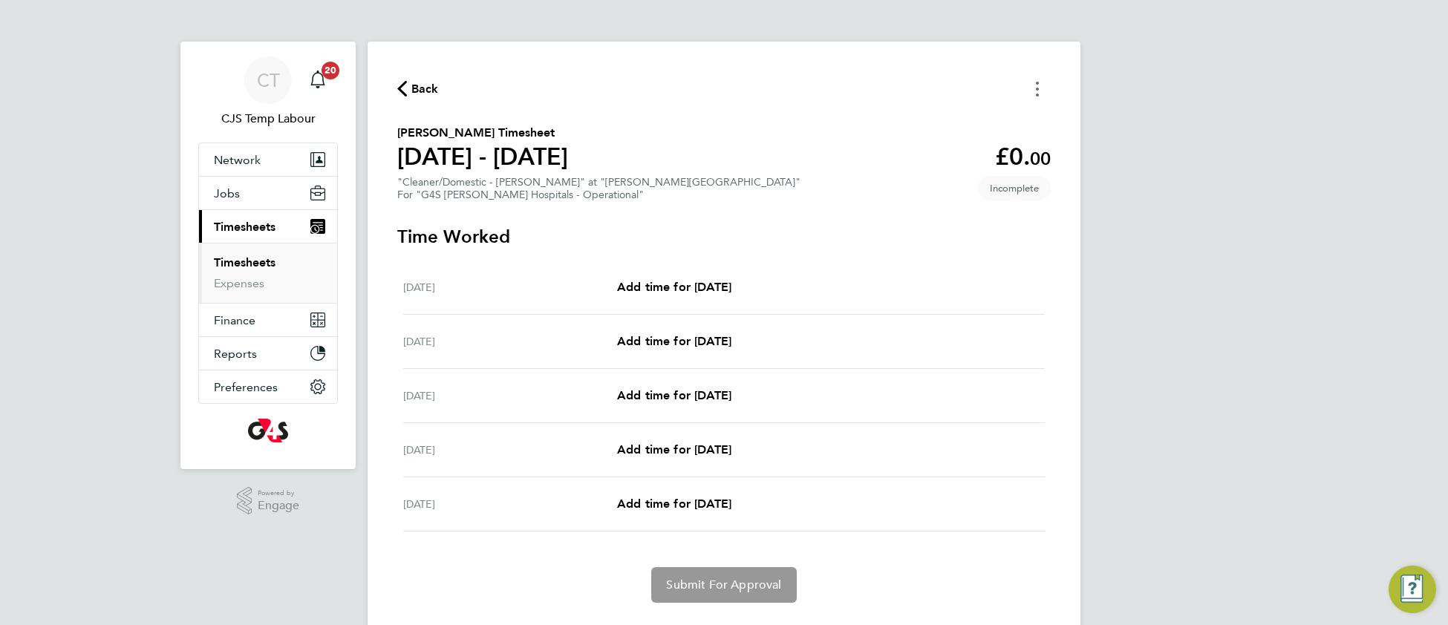
click at [1034, 84] on button "Timesheets Menu" at bounding box center [1037, 88] width 27 height 23
click at [950, 116] on button "Mark as absent" at bounding box center [962, 122] width 178 height 30
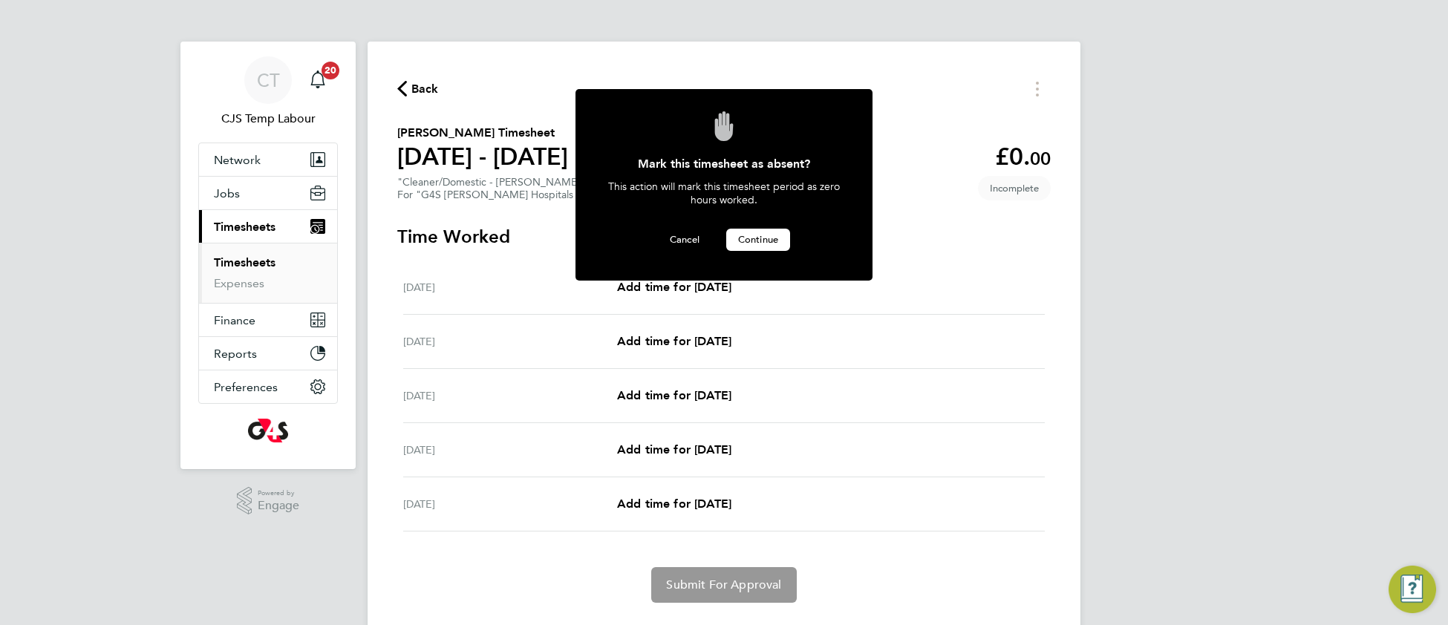
click at [749, 238] on span "Continue" at bounding box center [758, 239] width 40 height 13
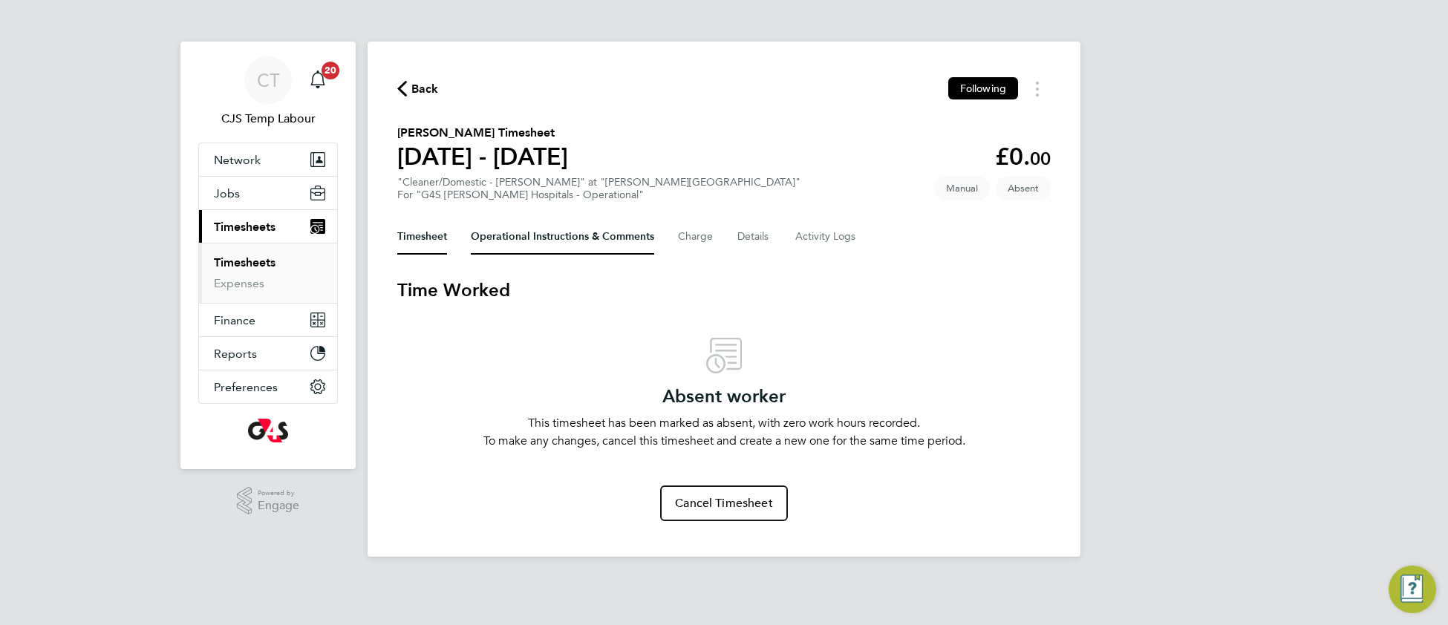
click at [495, 240] on Comments-tab "Operational Instructions & Comments" at bounding box center [562, 237] width 183 height 36
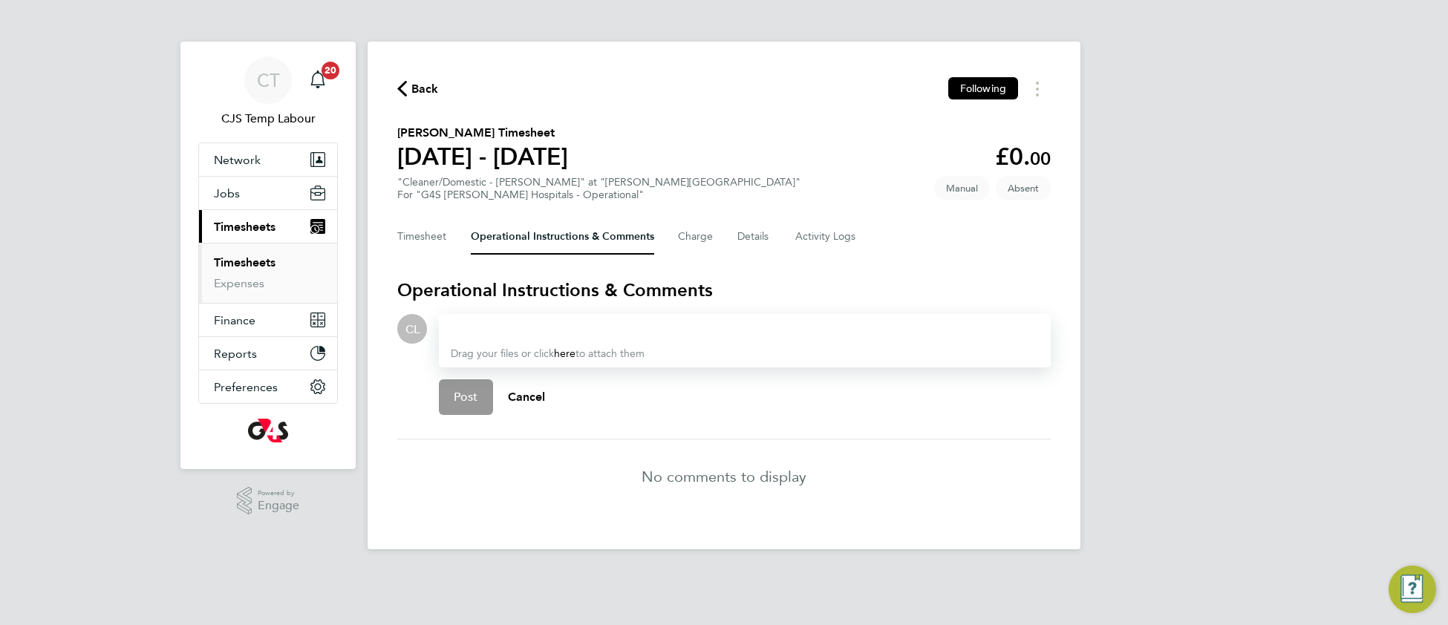
drag, startPoint x: 492, startPoint y: 327, endPoint x: 1433, endPoint y: 296, distance: 942.1
click at [493, 325] on div at bounding box center [745, 329] width 588 height 18
click at [466, 402] on button "Post" at bounding box center [466, 397] width 54 height 36
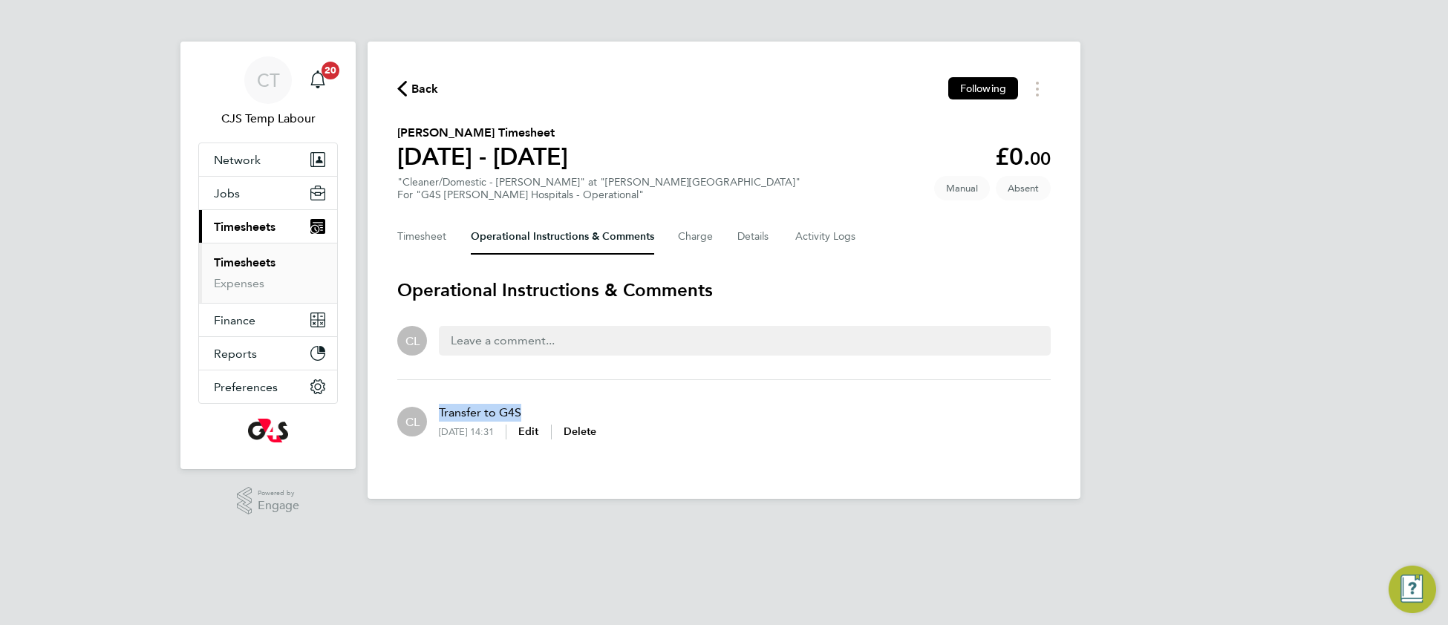
drag, startPoint x: 528, startPoint y: 406, endPoint x: 435, endPoint y: 417, distance: 93.5
click at [435, 417] on div "Transfer to G4S 11 Aug 2025, 14:31 Edit Delete" at bounding box center [511, 421] width 169 height 59
copy p "Transfer to G4S"
click at [425, 234] on button "Timesheet" at bounding box center [422, 237] width 50 height 36
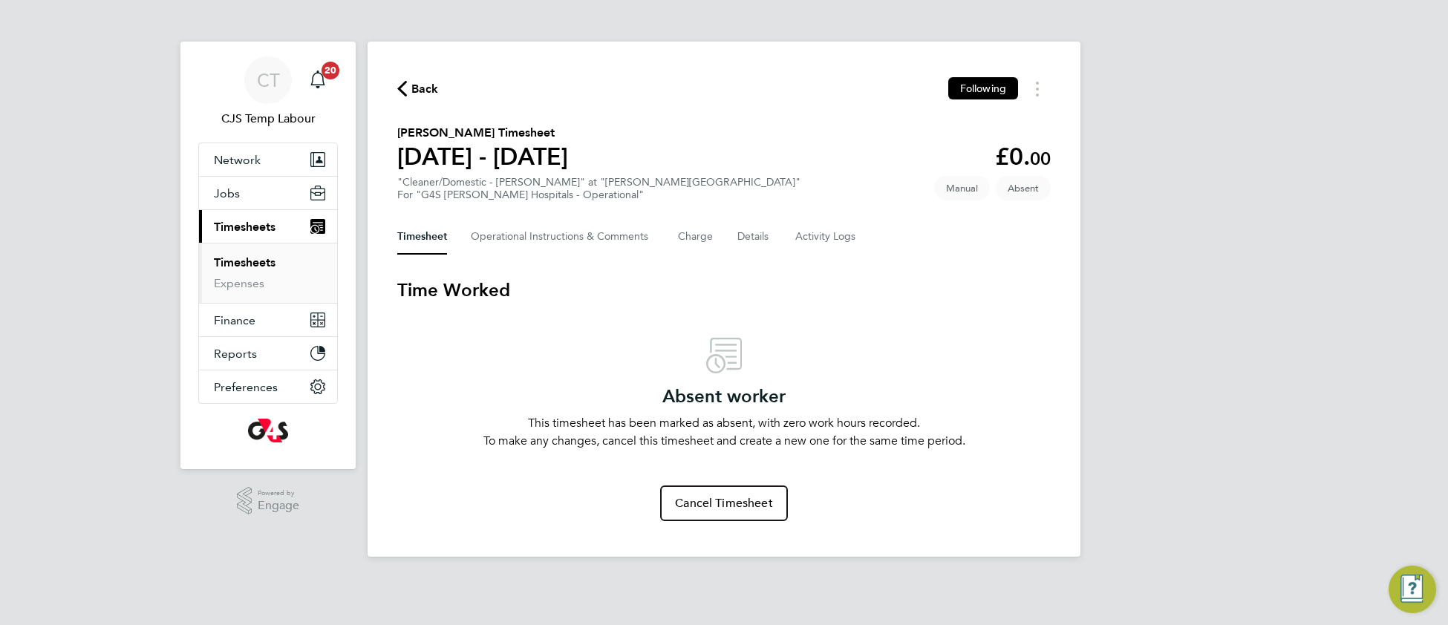
click at [424, 94] on span "Back" at bounding box center [424, 89] width 27 height 18
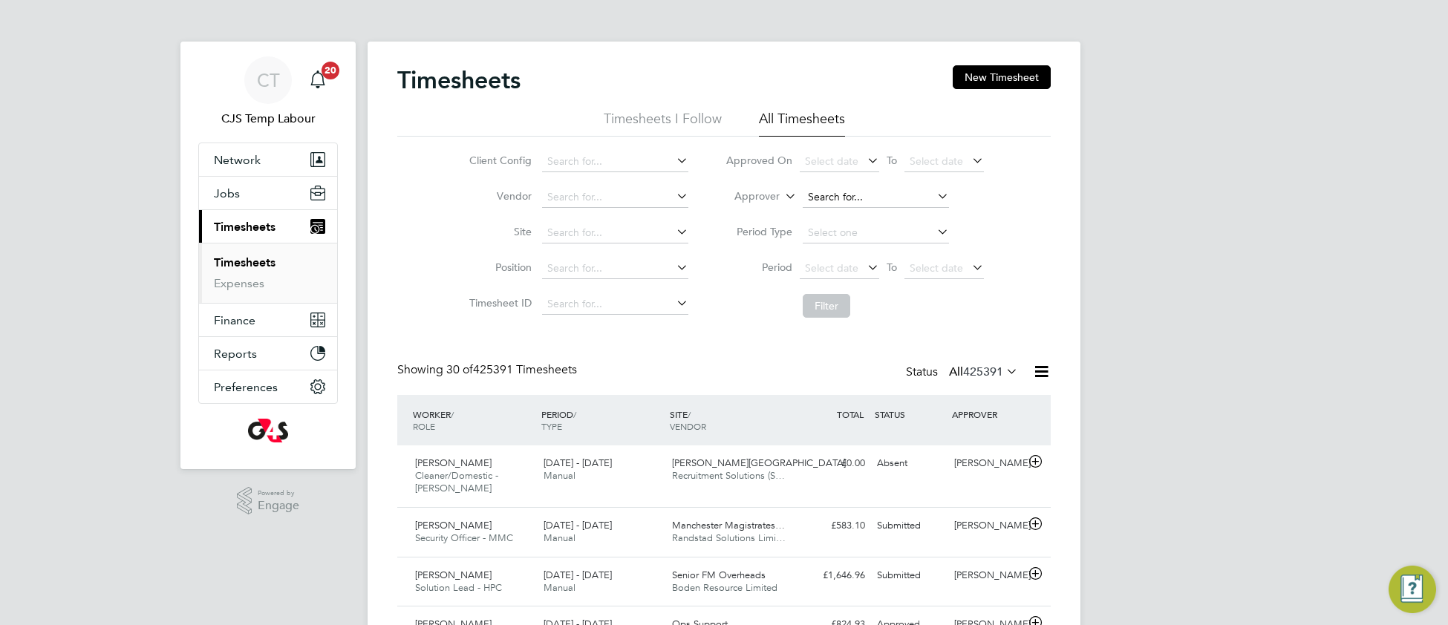
scroll to position [36, 128]
click at [782, 199] on icon at bounding box center [782, 192] width 0 height 13
click at [1024, 74] on button "New Timesheet" at bounding box center [1002, 77] width 98 height 24
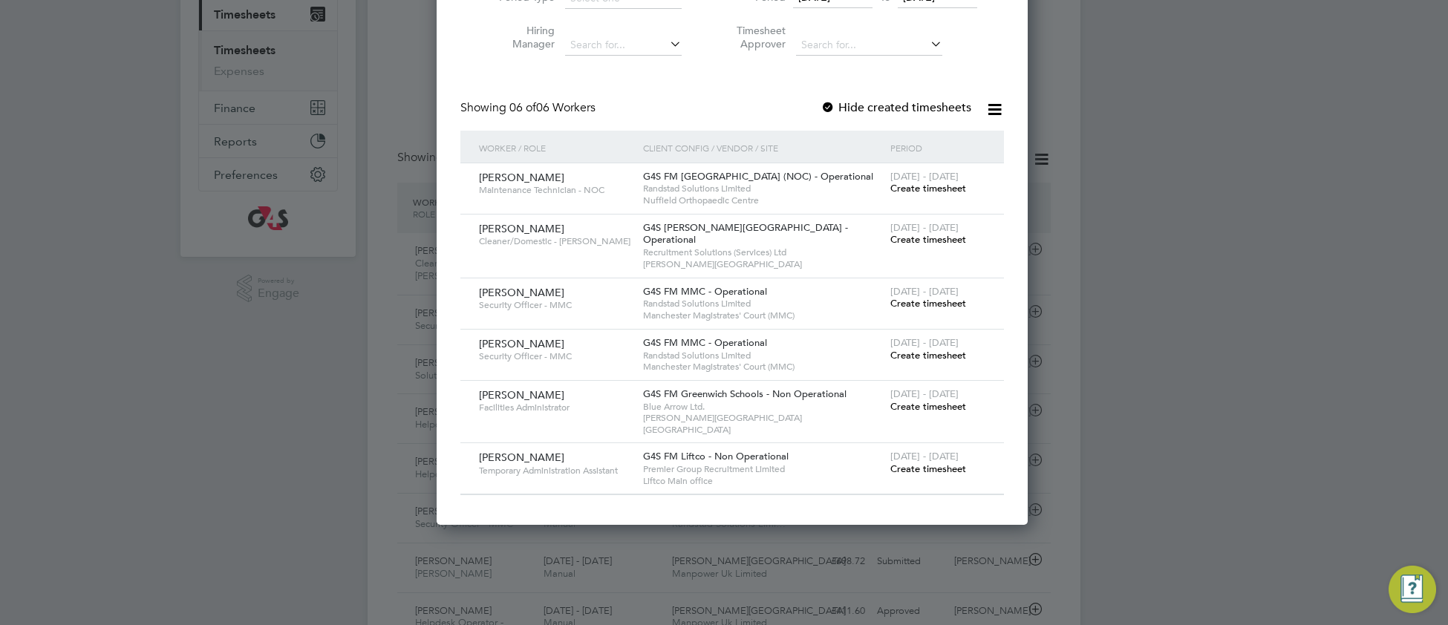
click at [923, 241] on span "Create timesheet" at bounding box center [928, 239] width 76 height 13
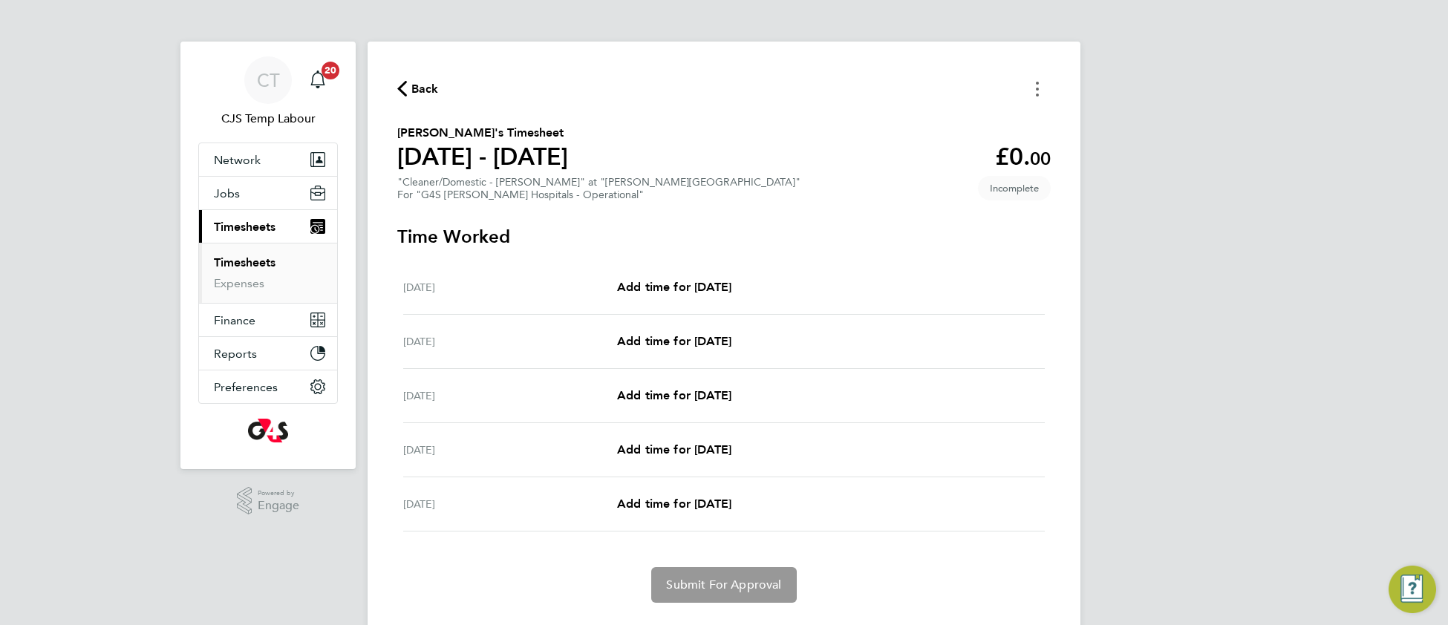
drag, startPoint x: 1040, startPoint y: 85, endPoint x: 1024, endPoint y: 91, distance: 16.7
click at [1039, 84] on button "Timesheets Menu" at bounding box center [1037, 88] width 27 height 23
click at [934, 116] on button "Mark as absent" at bounding box center [962, 122] width 178 height 30
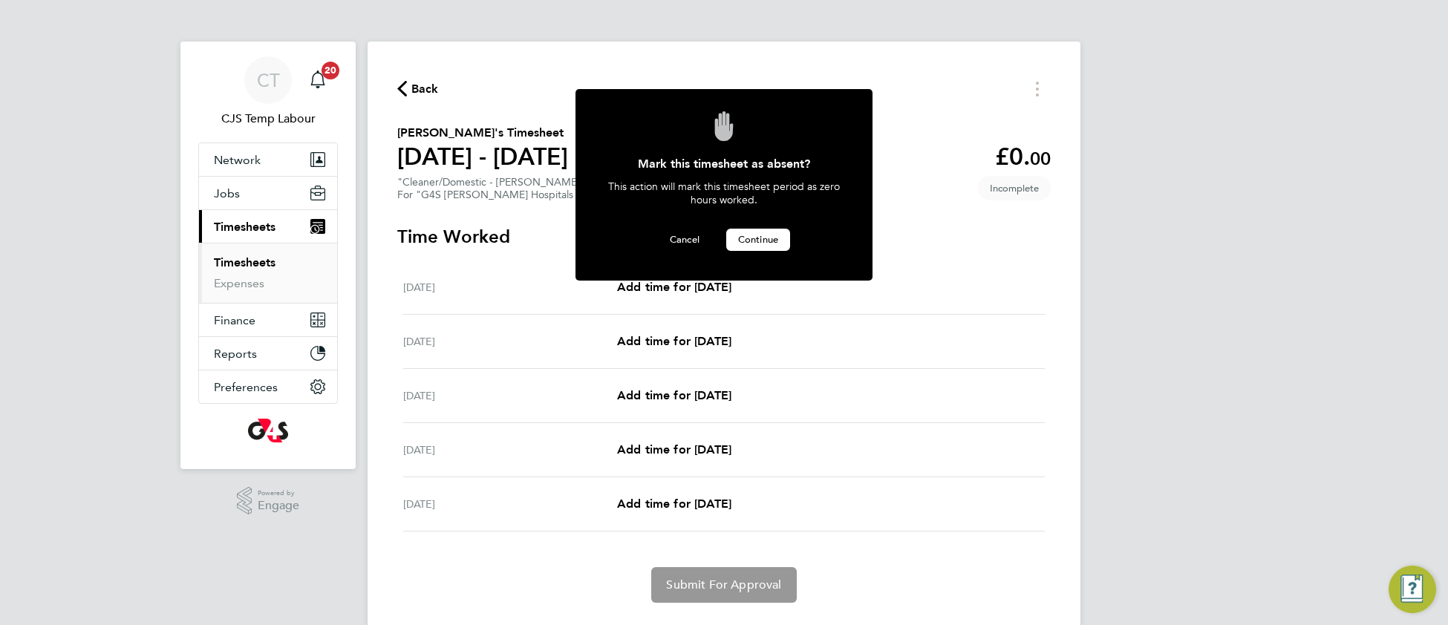
drag, startPoint x: 771, startPoint y: 237, endPoint x: 762, endPoint y: 244, distance: 11.6
click at [770, 238] on span "Continue" at bounding box center [758, 239] width 40 height 13
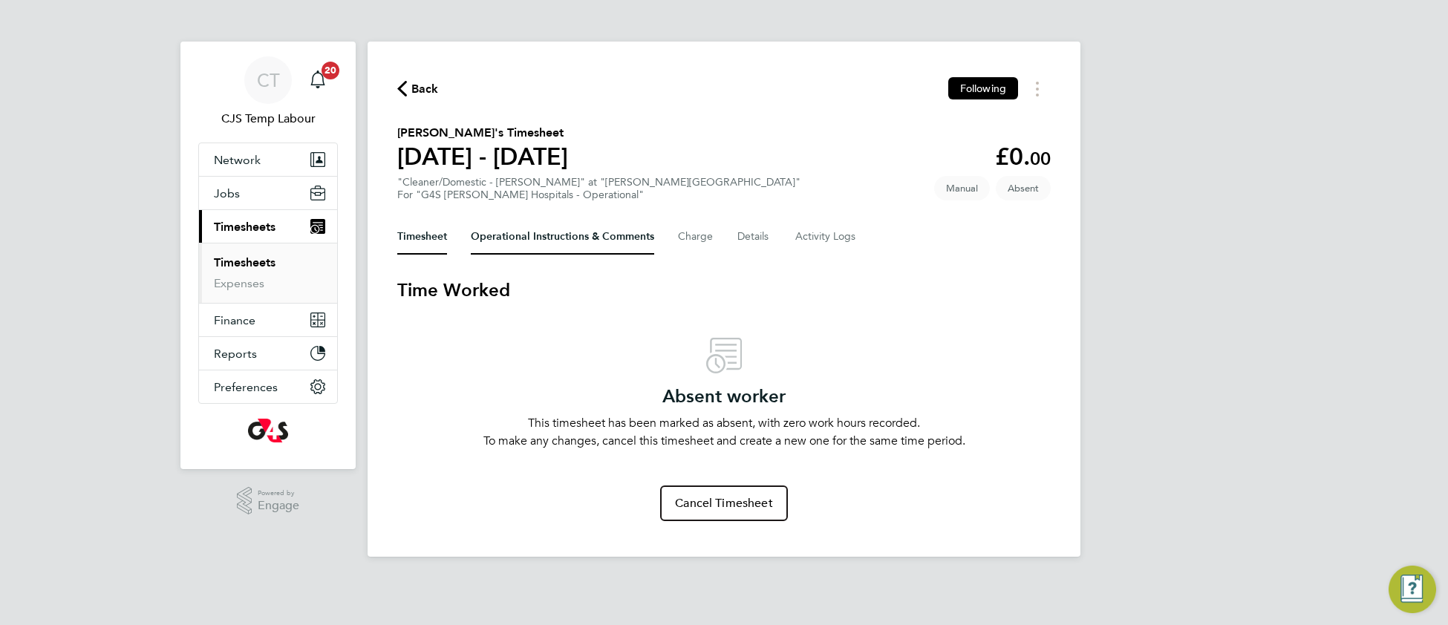
click at [506, 241] on Comments-tab "Operational Instructions & Comments" at bounding box center [562, 237] width 183 height 36
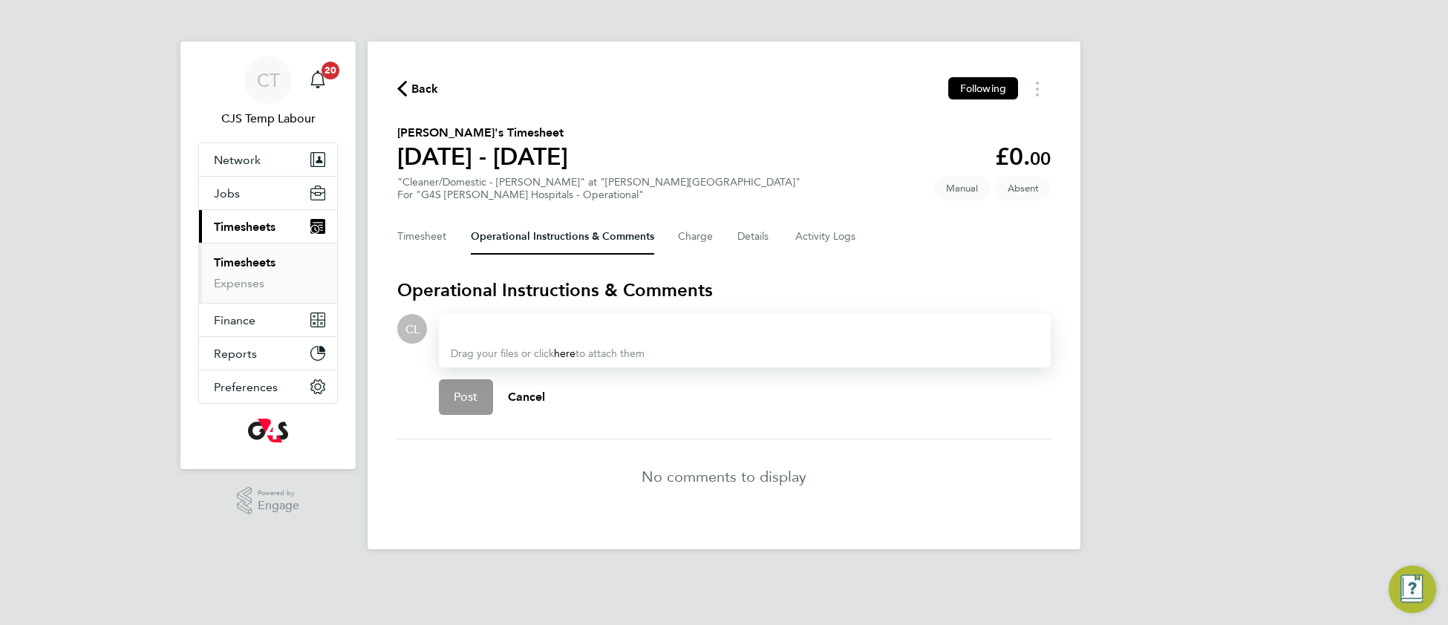
click at [481, 325] on div at bounding box center [745, 329] width 588 height 18
click at [506, 322] on div at bounding box center [745, 329] width 588 height 18
paste div
click at [463, 402] on button "Post" at bounding box center [466, 397] width 54 height 36
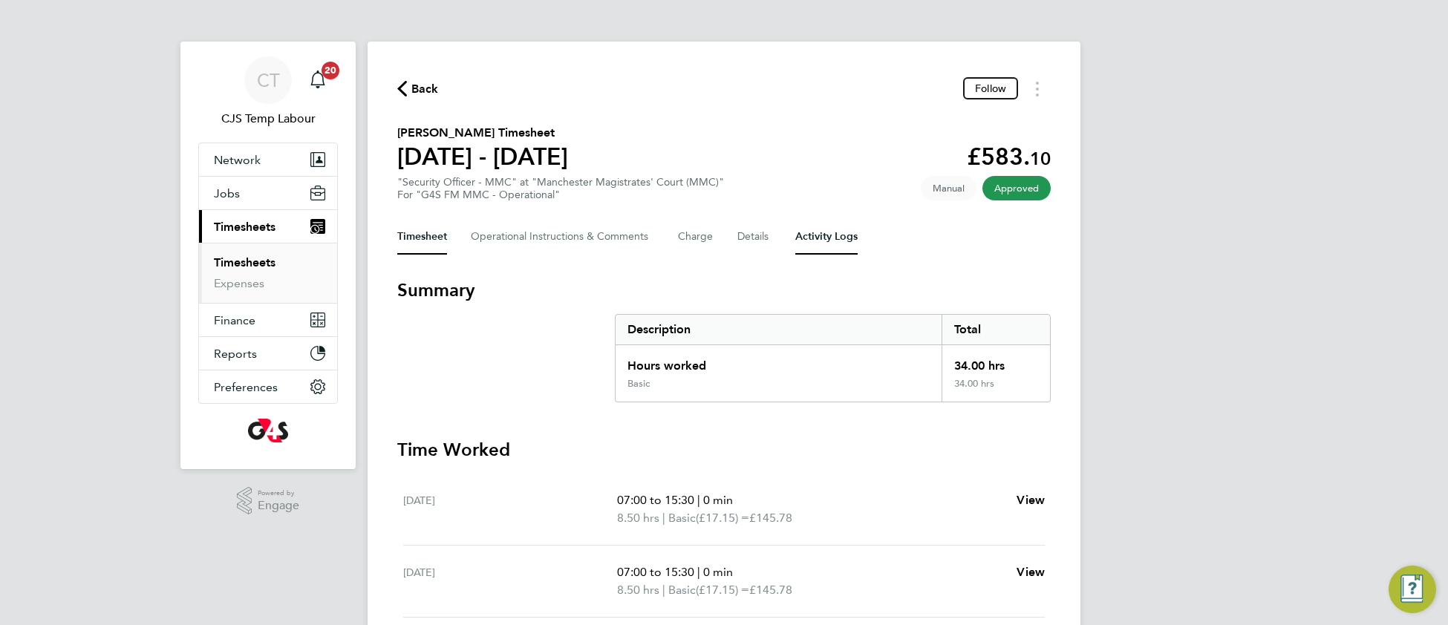
click at [819, 241] on Logs-tab "Activity Logs" at bounding box center [826, 237] width 62 height 36
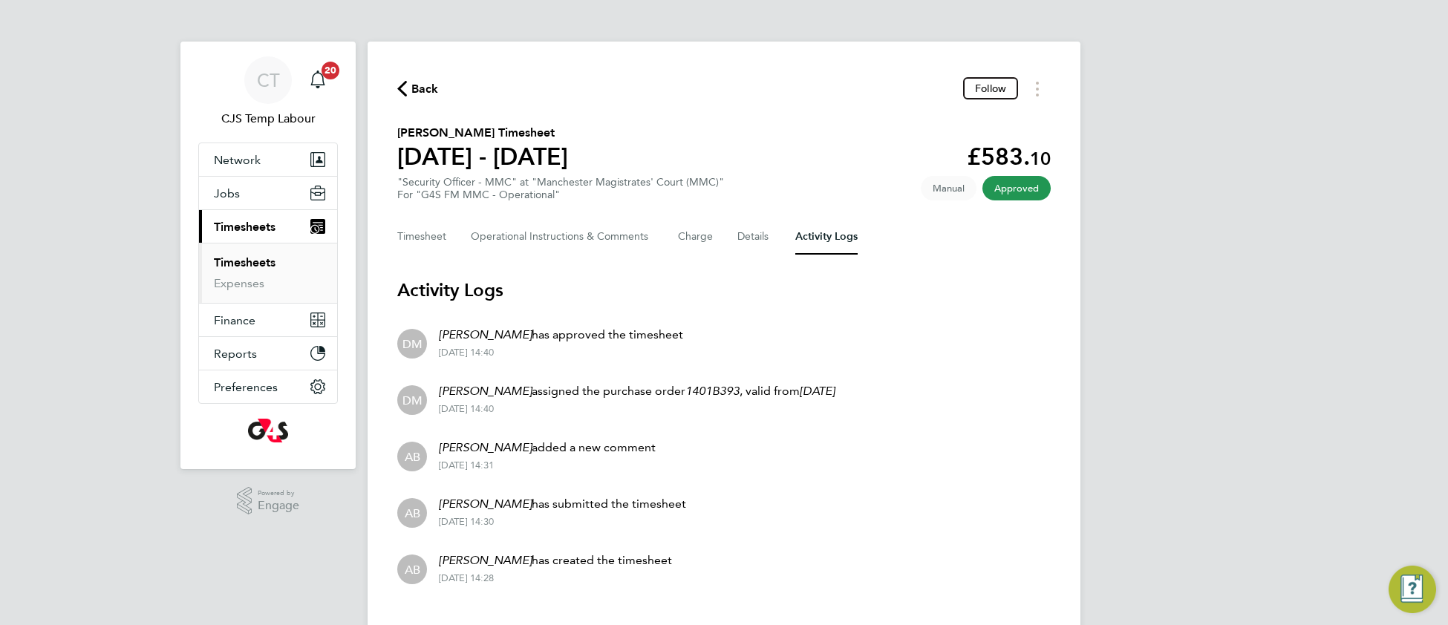
click at [427, 93] on span "Back" at bounding box center [424, 89] width 27 height 18
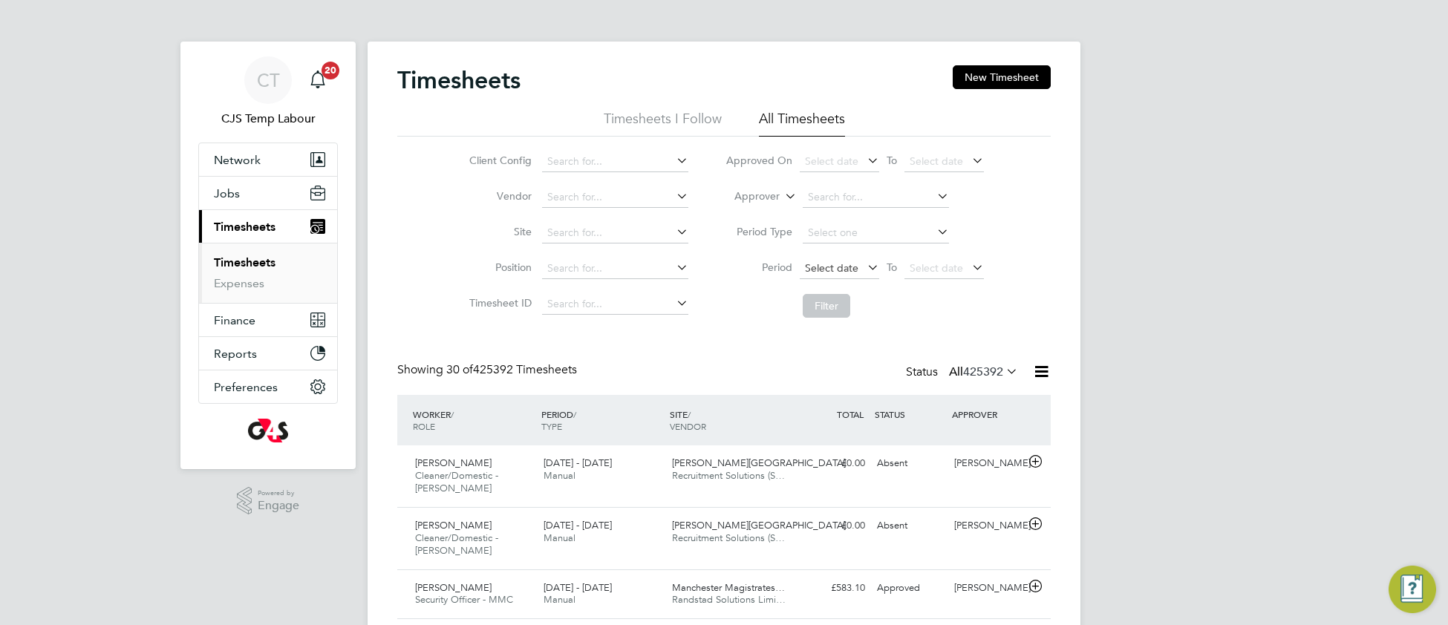
click at [826, 261] on span "Select date" at bounding box center [831, 267] width 53 height 13
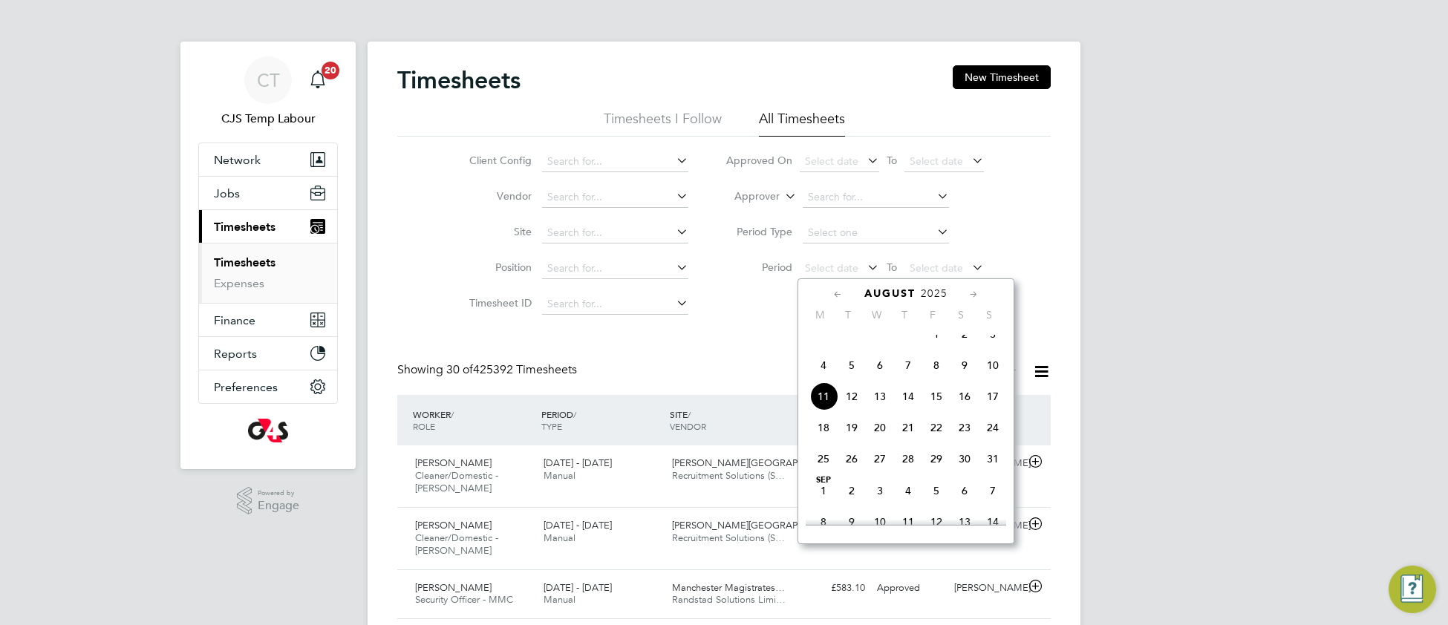
click at [827, 378] on span "4" at bounding box center [823, 365] width 28 height 28
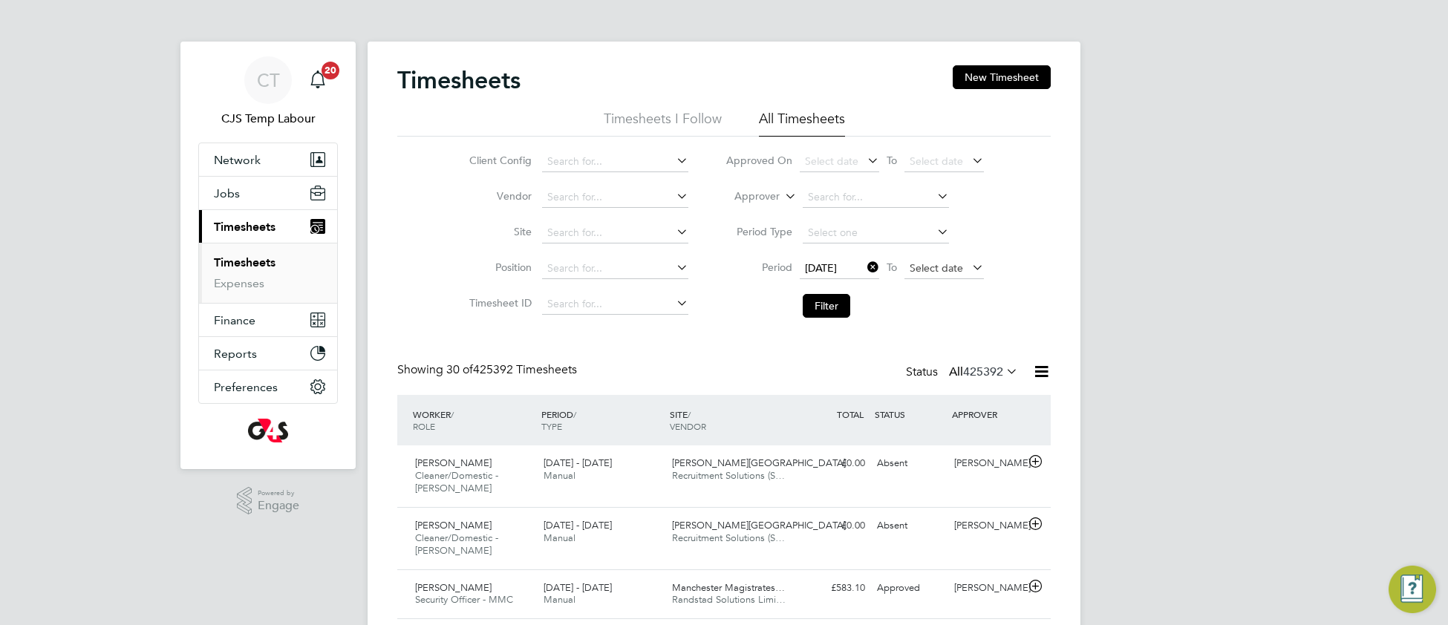
click at [923, 267] on span "Select date" at bounding box center [936, 267] width 53 height 13
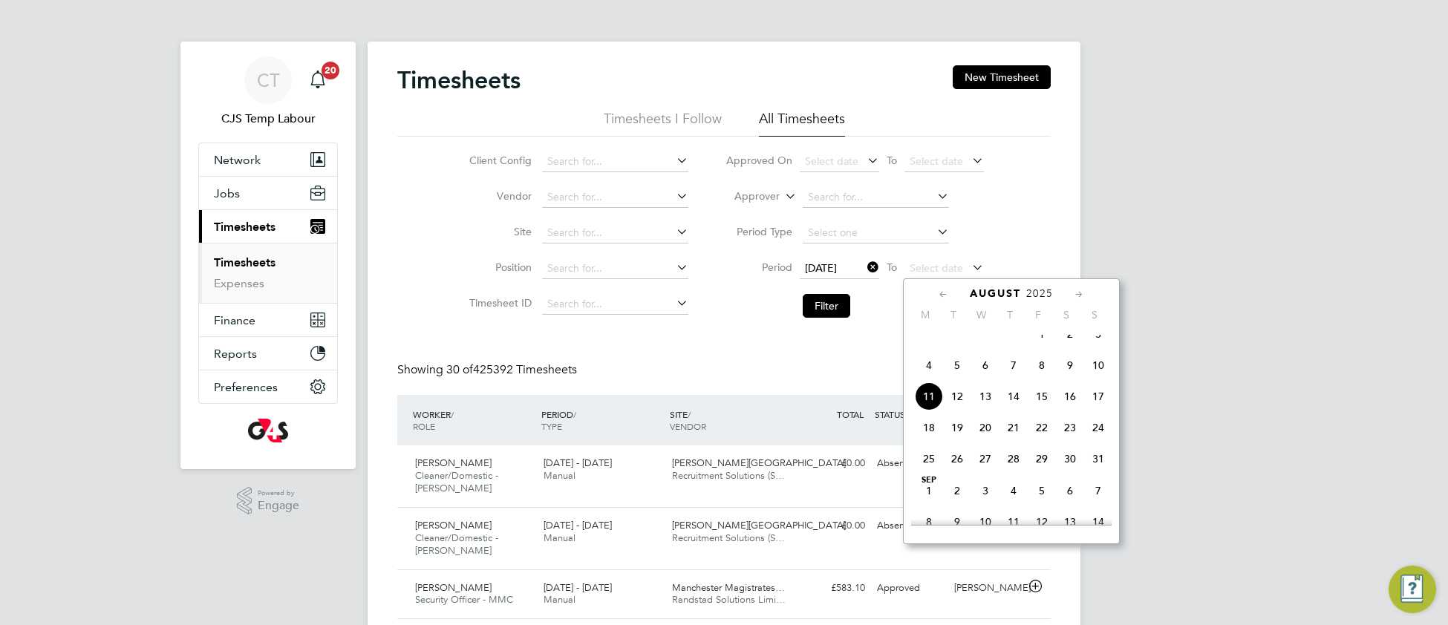
drag, startPoint x: 1103, startPoint y: 375, endPoint x: 1069, endPoint y: 363, distance: 36.2
click at [1102, 375] on span "10" at bounding box center [1098, 365] width 28 height 28
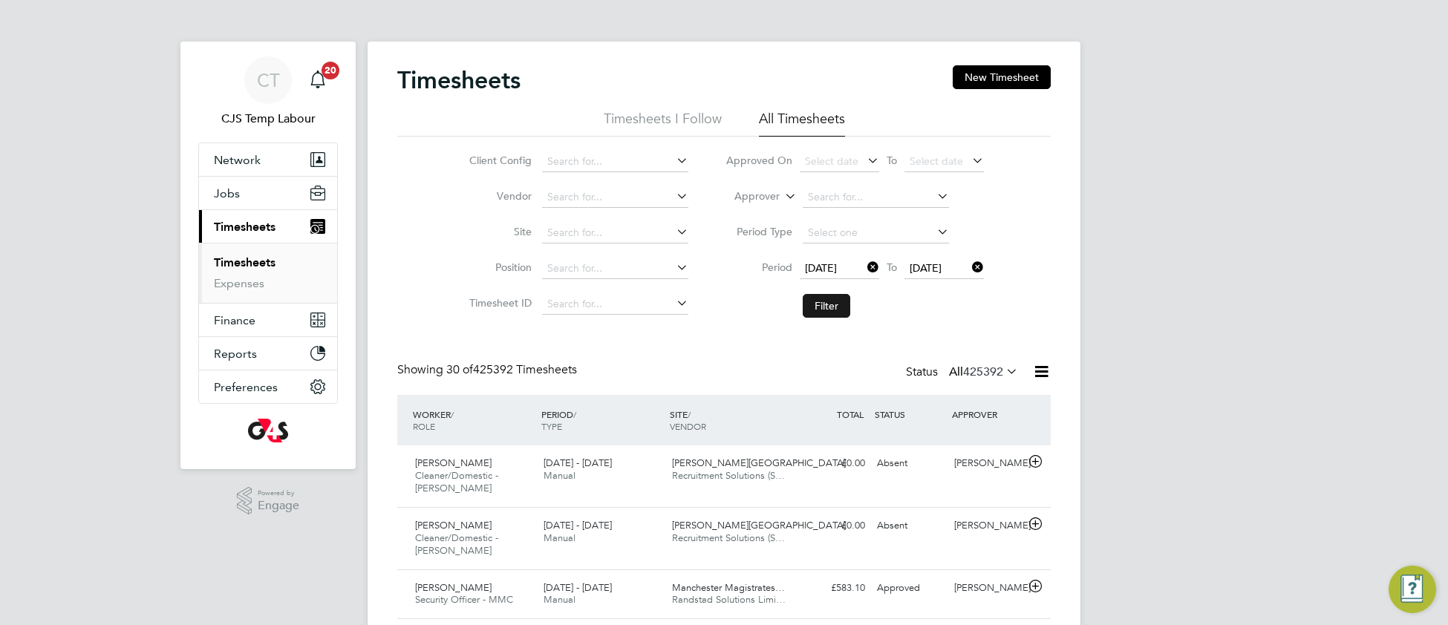
click at [829, 305] on button "Filter" at bounding box center [827, 306] width 48 height 24
click at [1045, 372] on icon at bounding box center [1041, 371] width 19 height 19
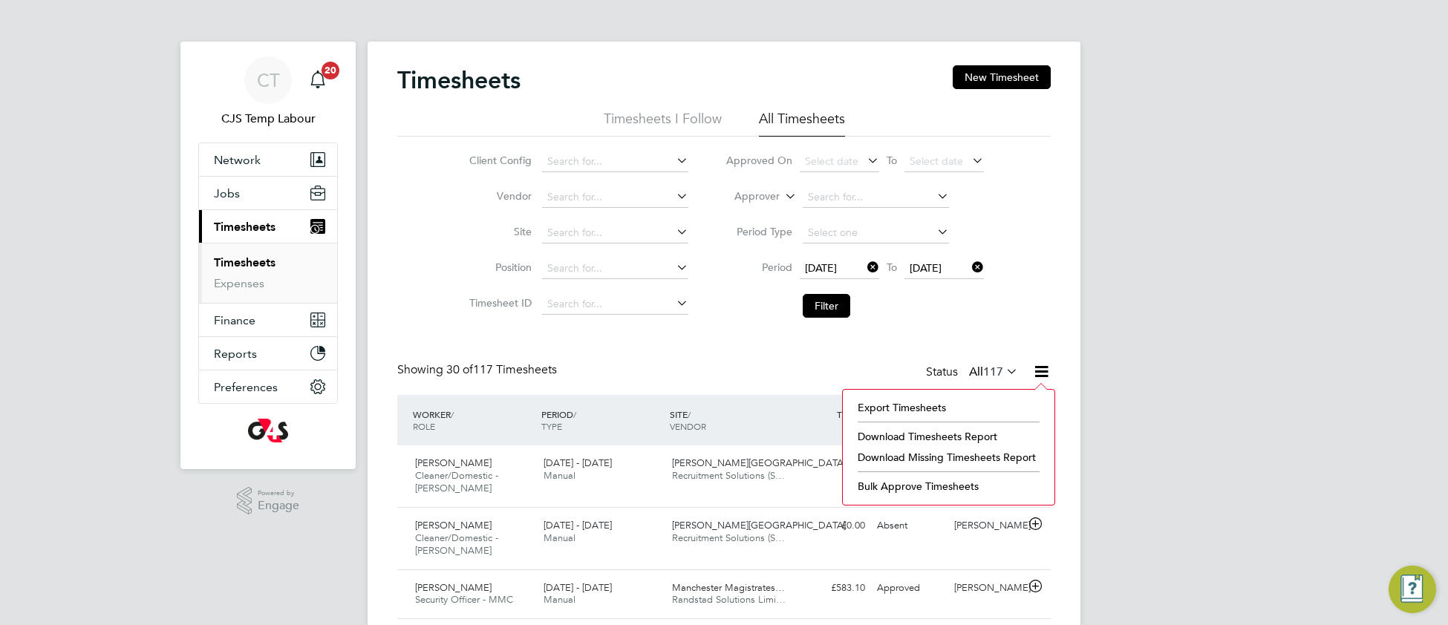
click at [944, 463] on li "Download Missing Timesheets Report" at bounding box center [948, 457] width 197 height 21
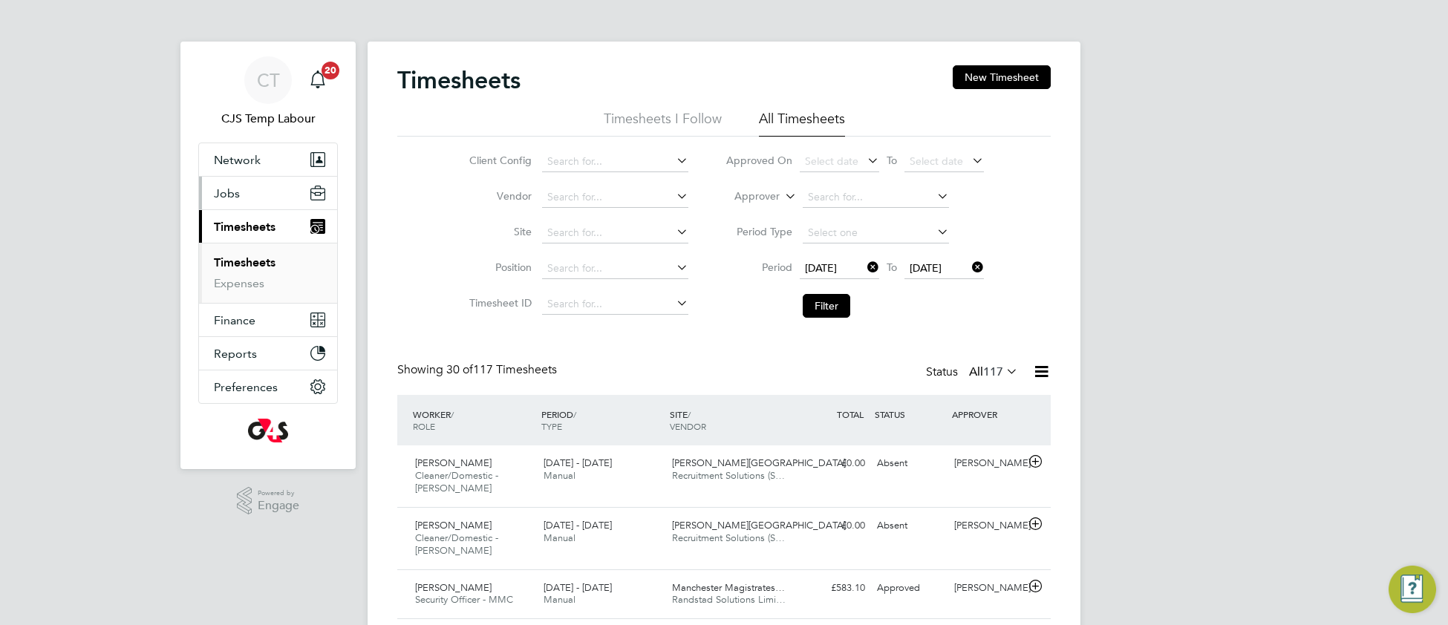
click at [237, 190] on span "Jobs" at bounding box center [227, 193] width 26 height 14
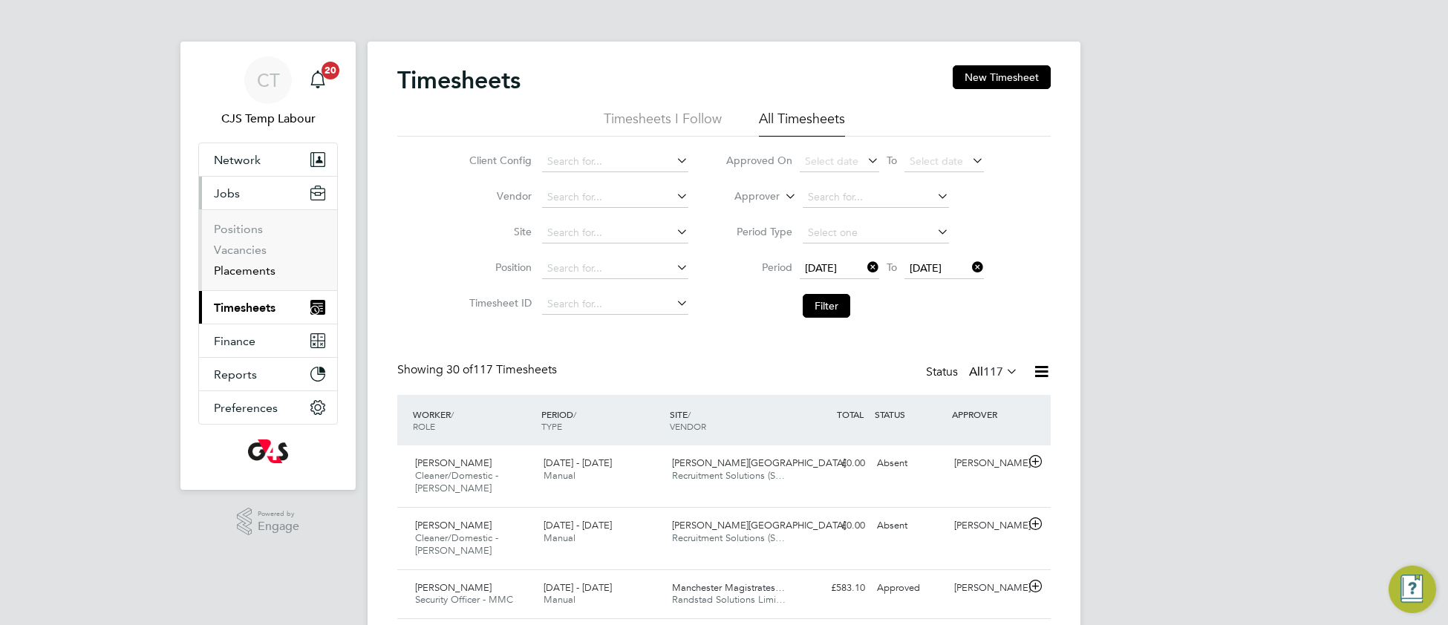
click at [248, 276] on link "Placements" at bounding box center [245, 271] width 62 height 14
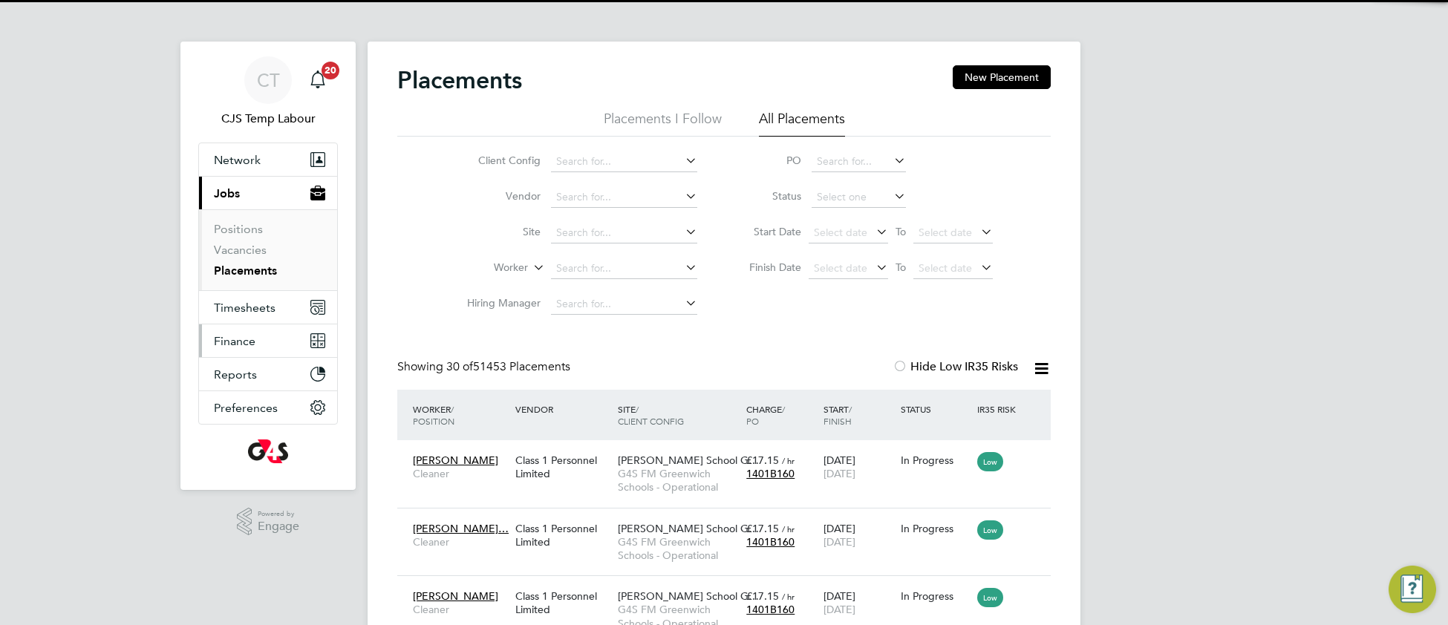
scroll to position [56, 128]
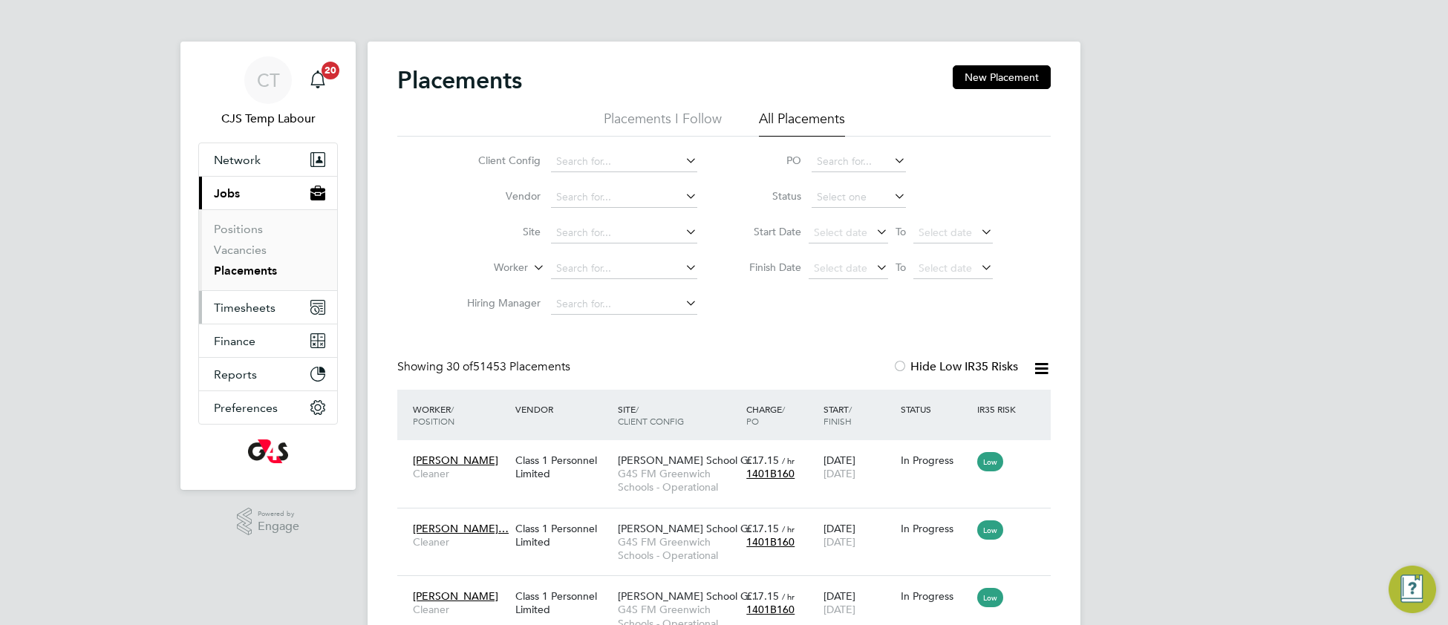
click at [240, 313] on span "Timesheets" at bounding box center [245, 308] width 62 height 14
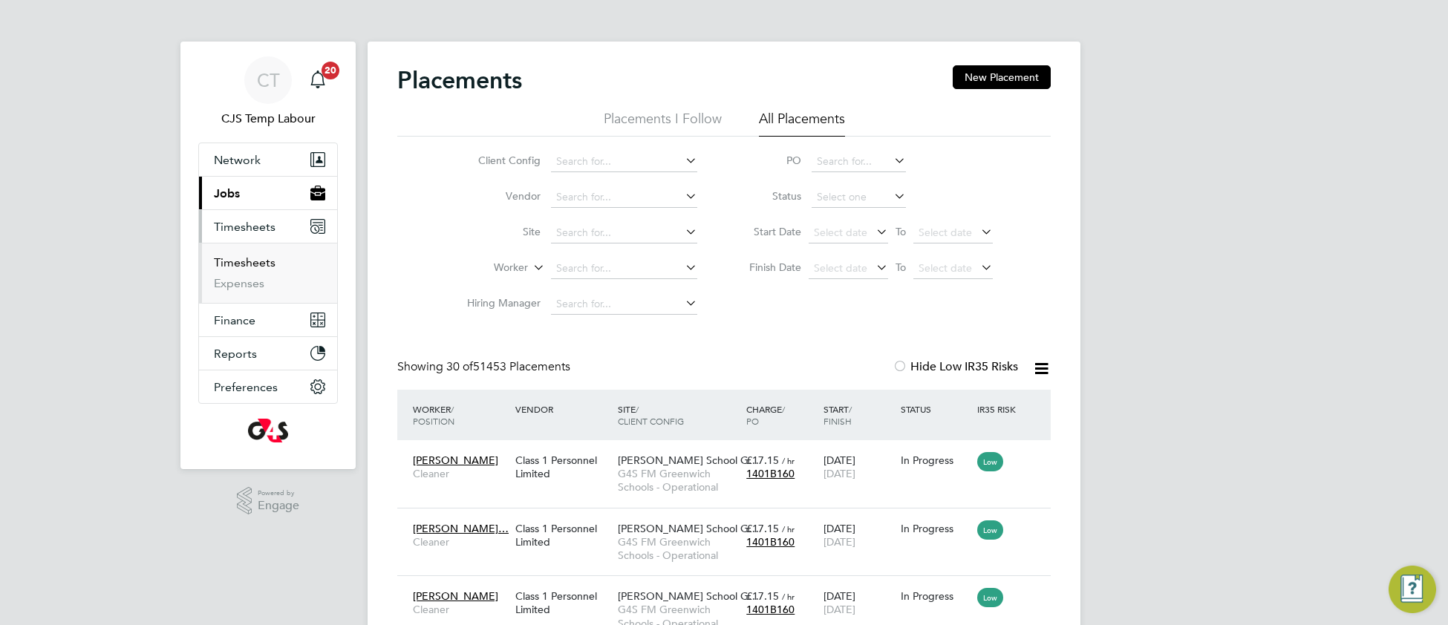
click at [251, 269] on link "Timesheets" at bounding box center [245, 262] width 62 height 14
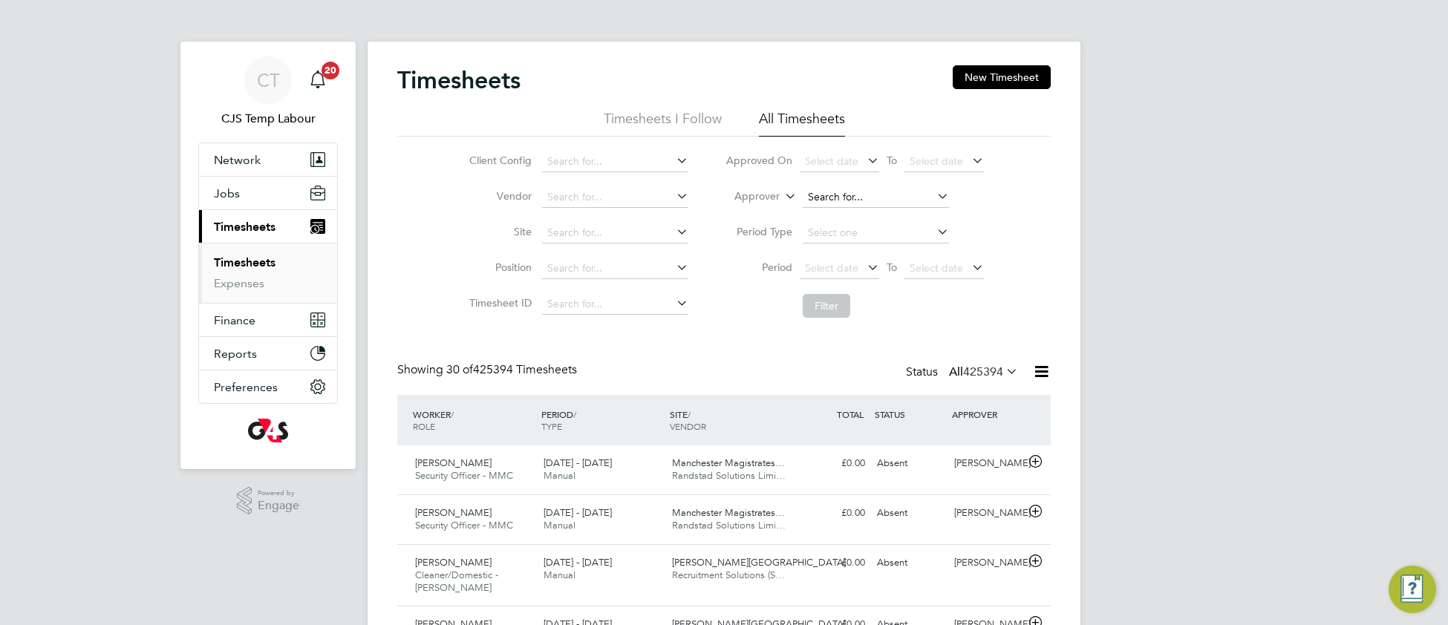
click at [827, 189] on input at bounding box center [876, 197] width 146 height 21
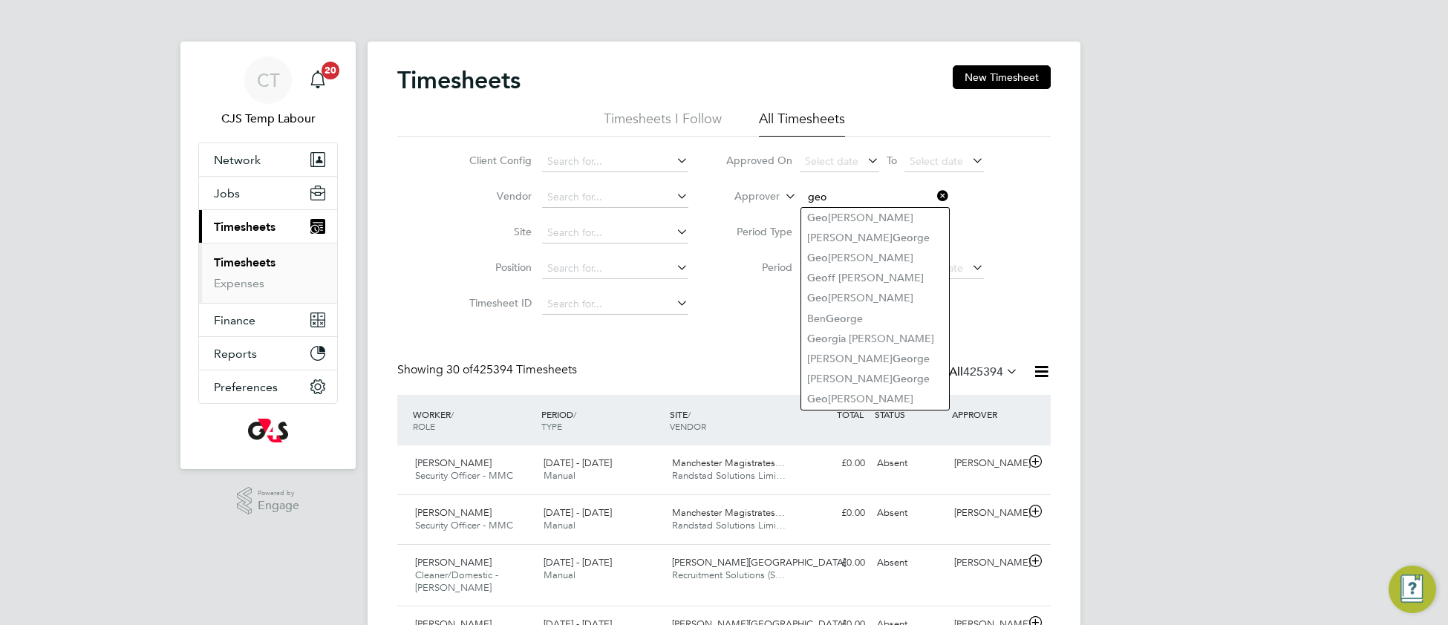
type input "geo"
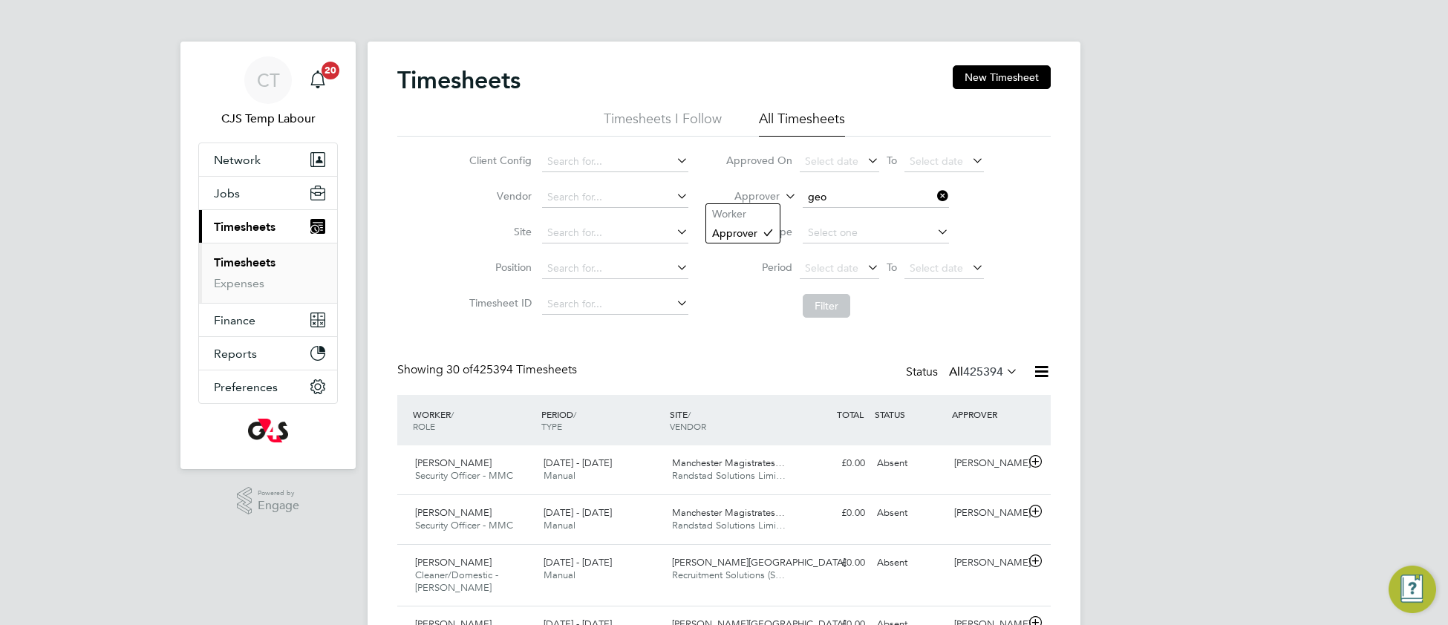
click at [776, 192] on label "Approver" at bounding box center [746, 196] width 67 height 15
click at [760, 209] on li "Worker" at bounding box center [743, 213] width 74 height 19
click at [841, 192] on input at bounding box center [876, 197] width 146 height 21
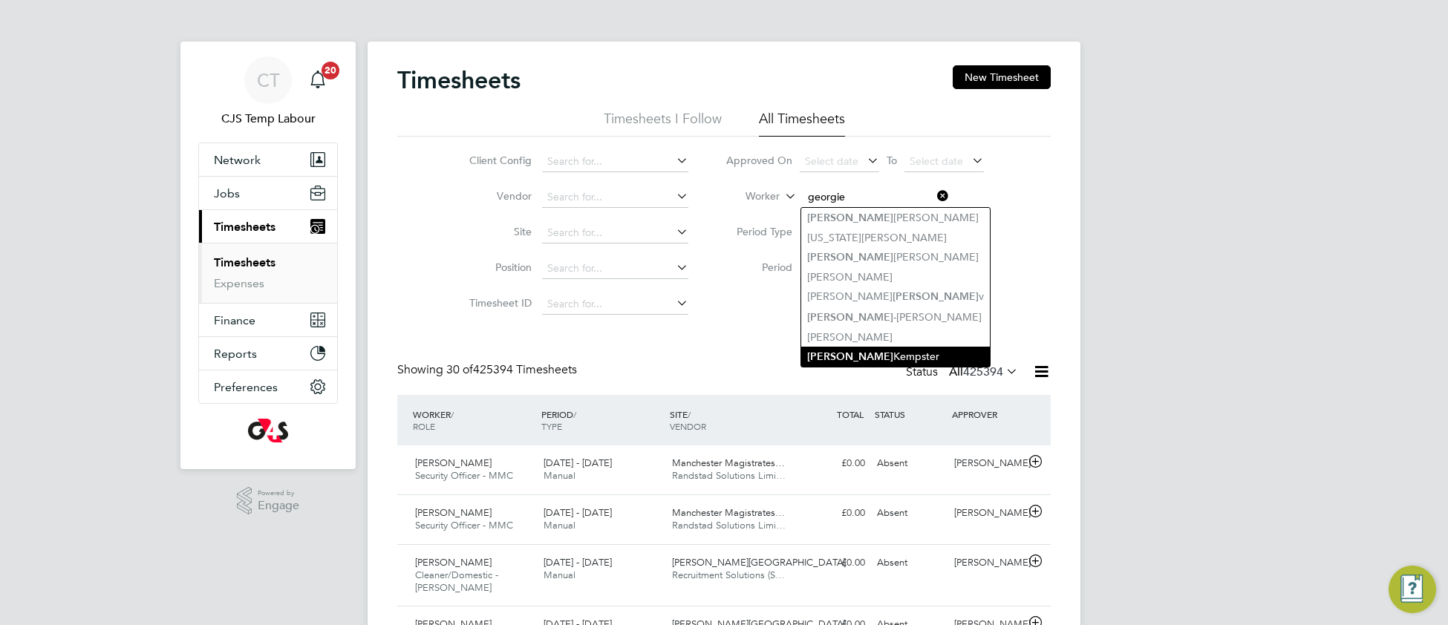
click at [864, 354] on li "[PERSON_NAME]" at bounding box center [895, 357] width 189 height 20
type input "[PERSON_NAME]"
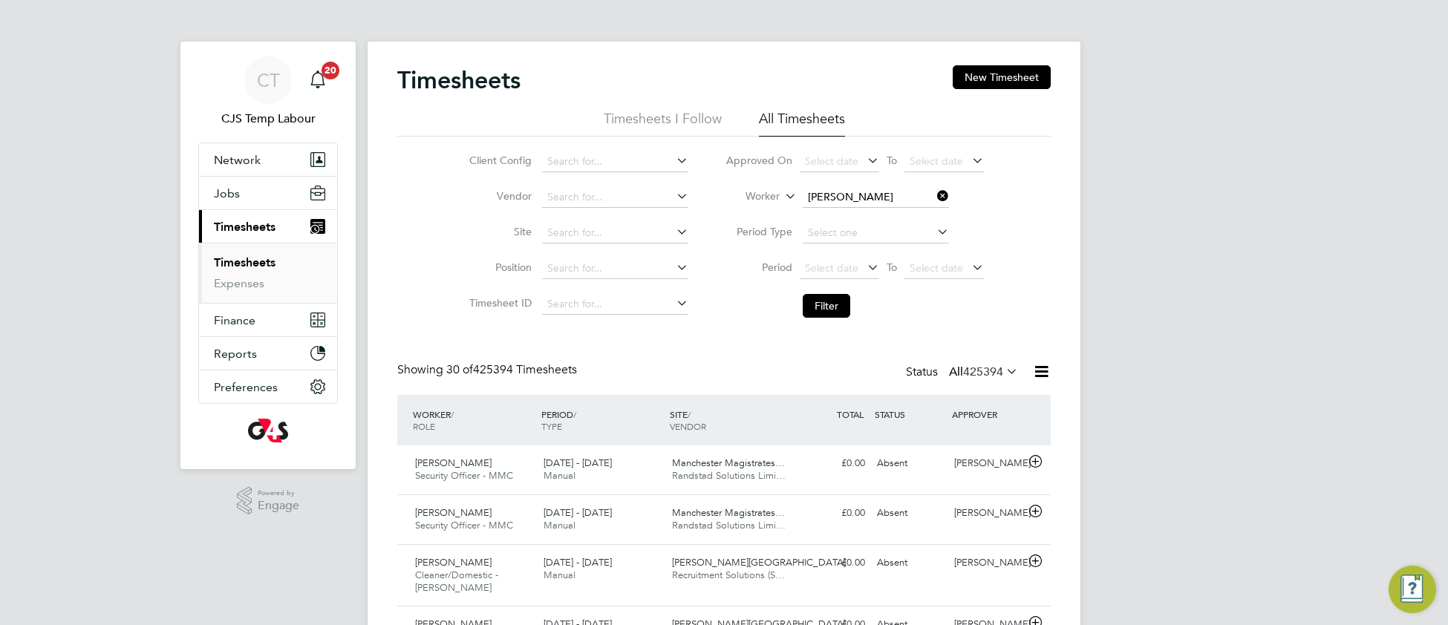
click at [829, 310] on button "Filter" at bounding box center [827, 306] width 48 height 24
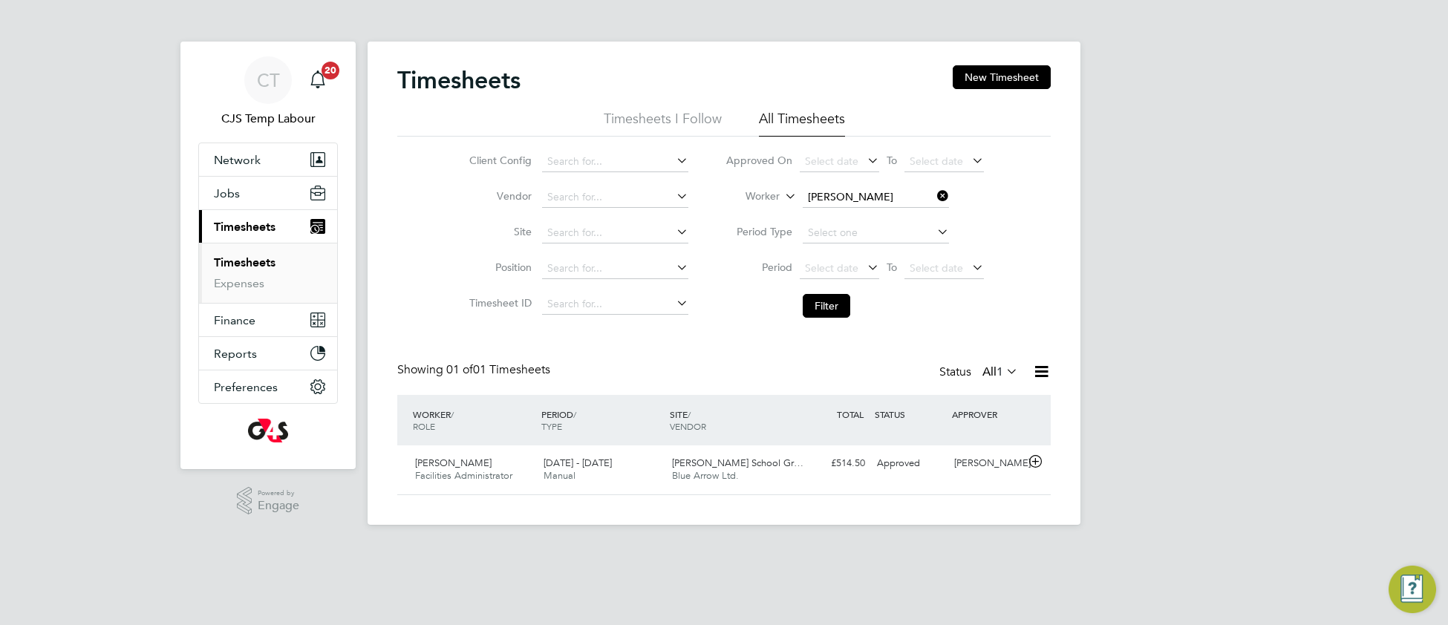
click at [934, 193] on icon at bounding box center [934, 196] width 0 height 21
click at [839, 313] on button "Filter" at bounding box center [827, 306] width 48 height 24
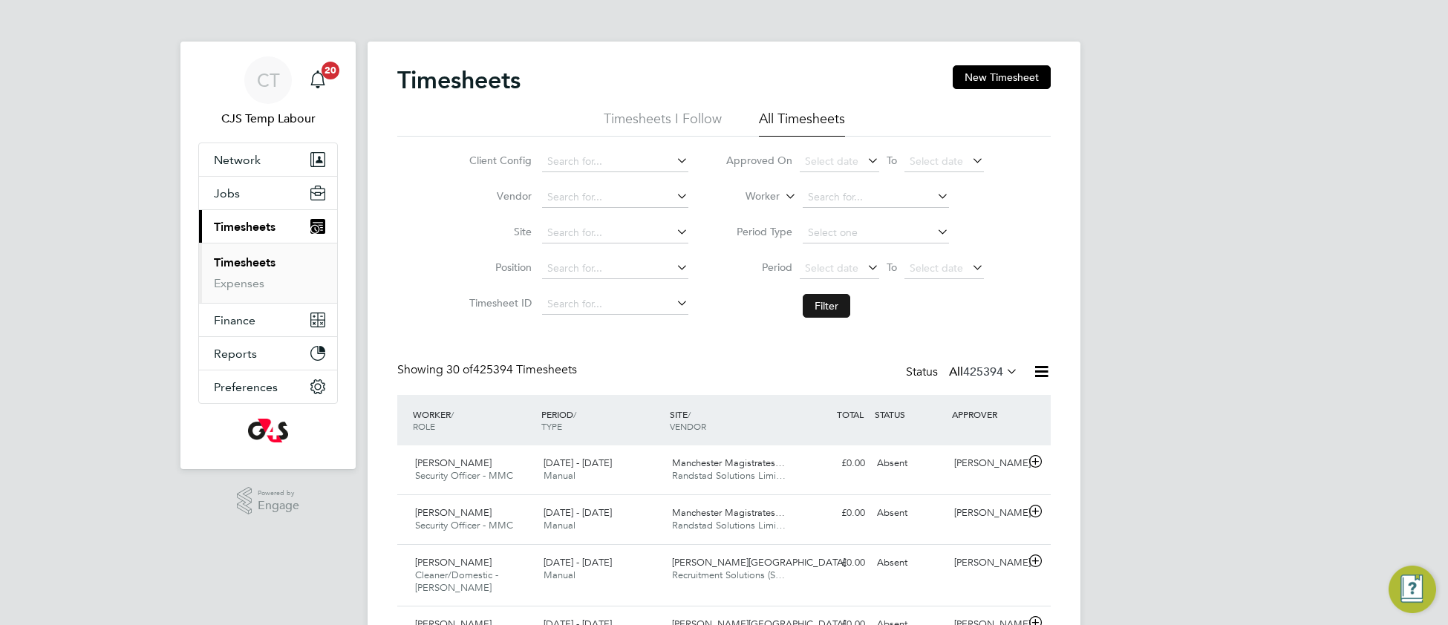
scroll to position [50, 128]
click at [833, 200] on input at bounding box center [876, 197] width 146 height 21
click at [899, 215] on li "Tony Bill ington" at bounding box center [875, 218] width 148 height 20
type input "[PERSON_NAME]"
click at [814, 310] on button "Filter" at bounding box center [827, 306] width 48 height 24
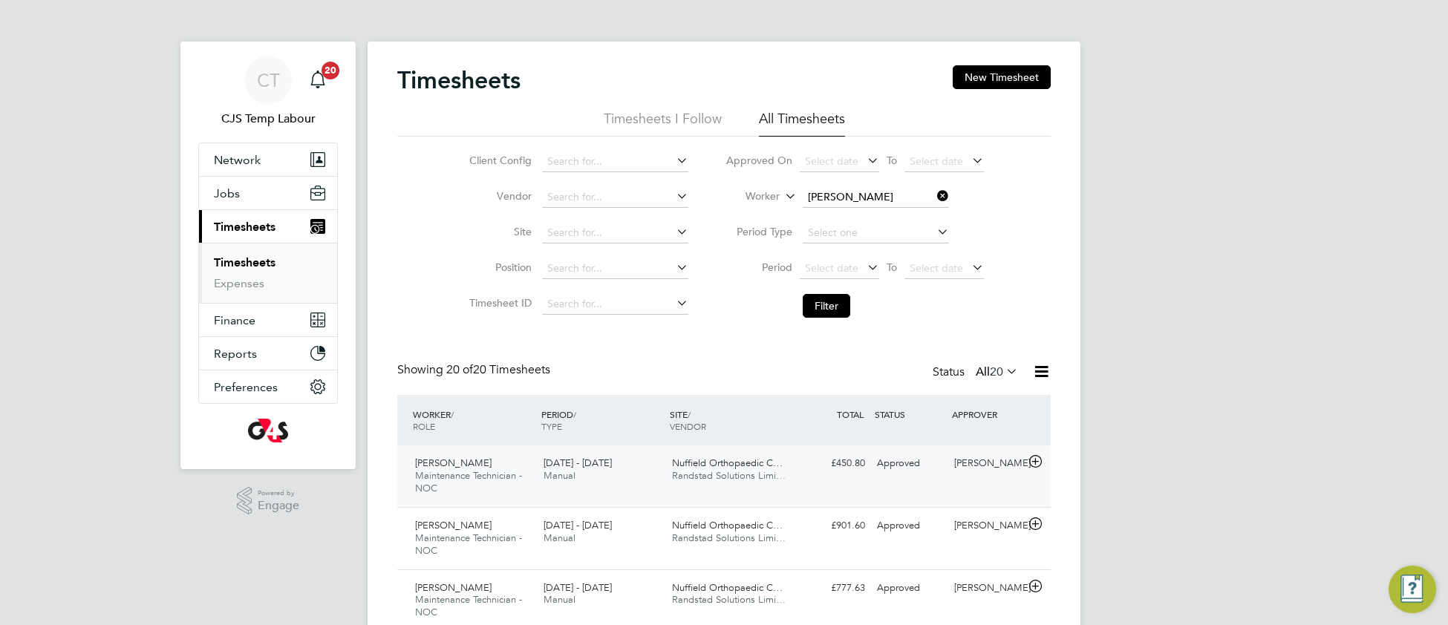
click at [642, 498] on div "Tony Billington Maintenance Technician - NOC 28 Jul - 3 Aug 2025 28 Jul - 3 Aug…" at bounding box center [723, 477] width 653 height 62
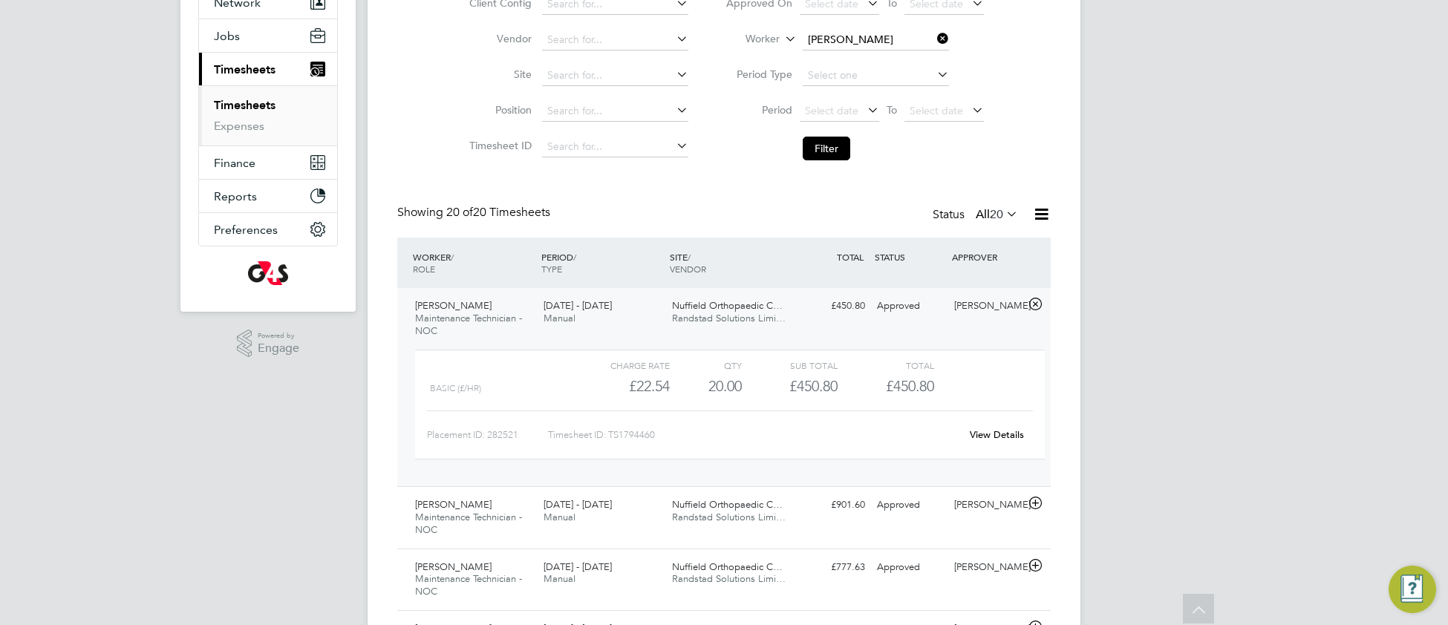
click at [976, 434] on link "View Details" at bounding box center [997, 434] width 54 height 13
click at [996, 435] on link "View Details" at bounding box center [997, 434] width 54 height 13
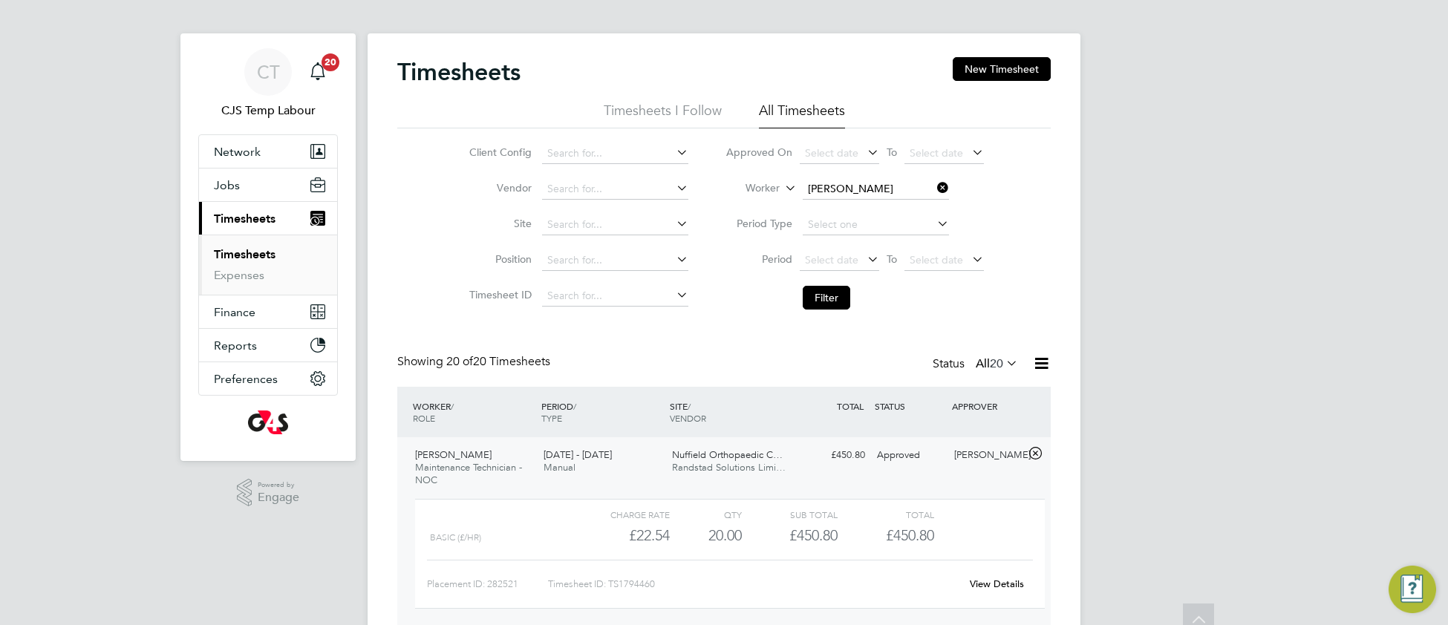
scroll to position [0, 0]
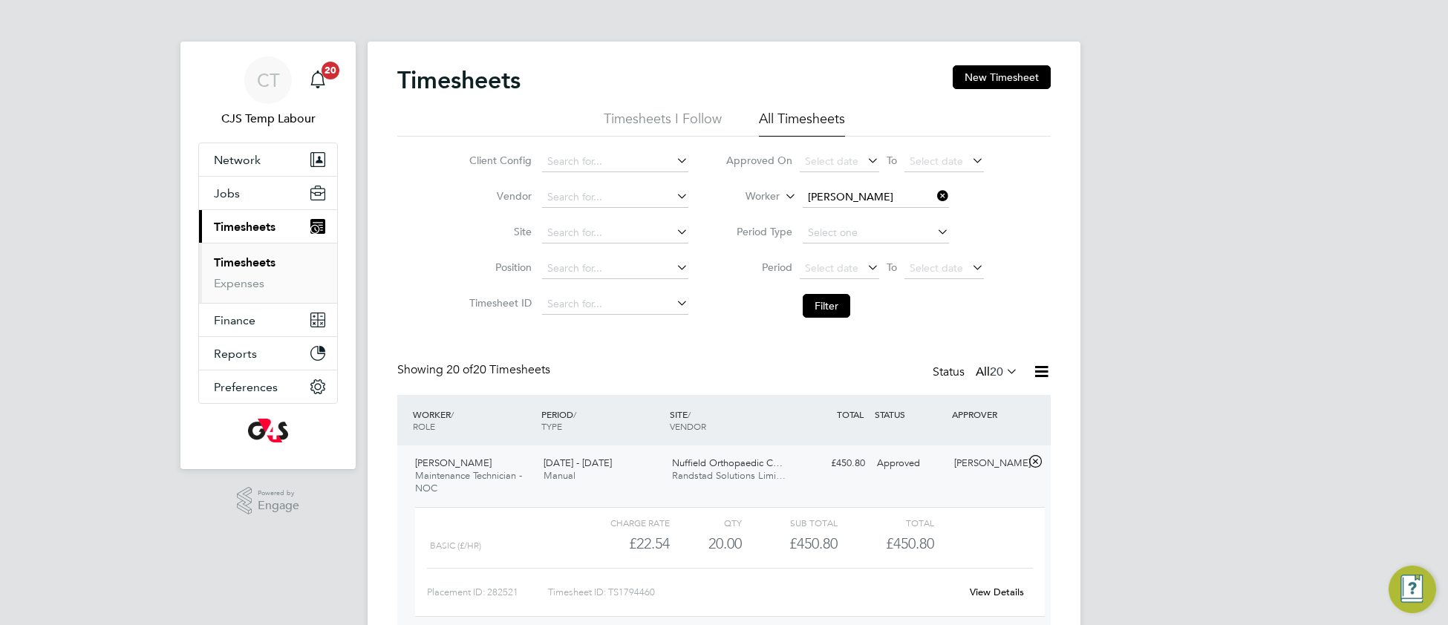
click at [934, 195] on icon at bounding box center [934, 196] width 0 height 21
click at [820, 310] on button "Filter" at bounding box center [827, 306] width 48 height 24
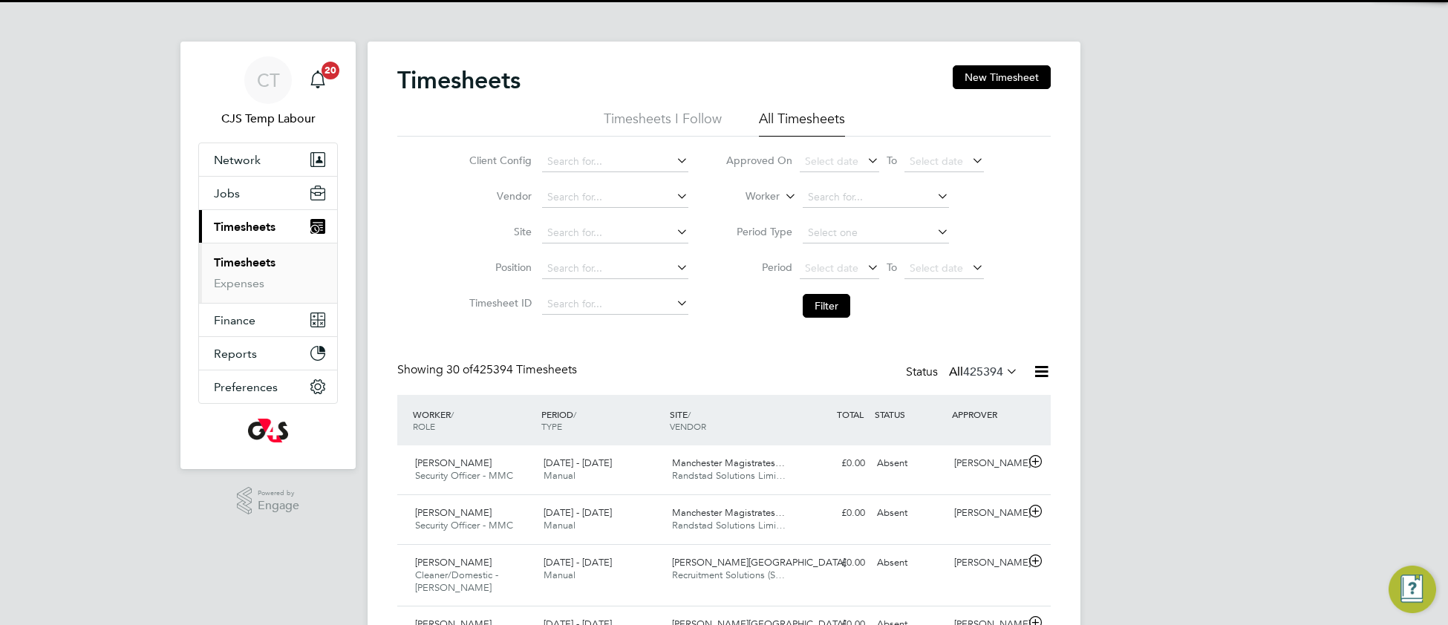
scroll to position [50, 128]
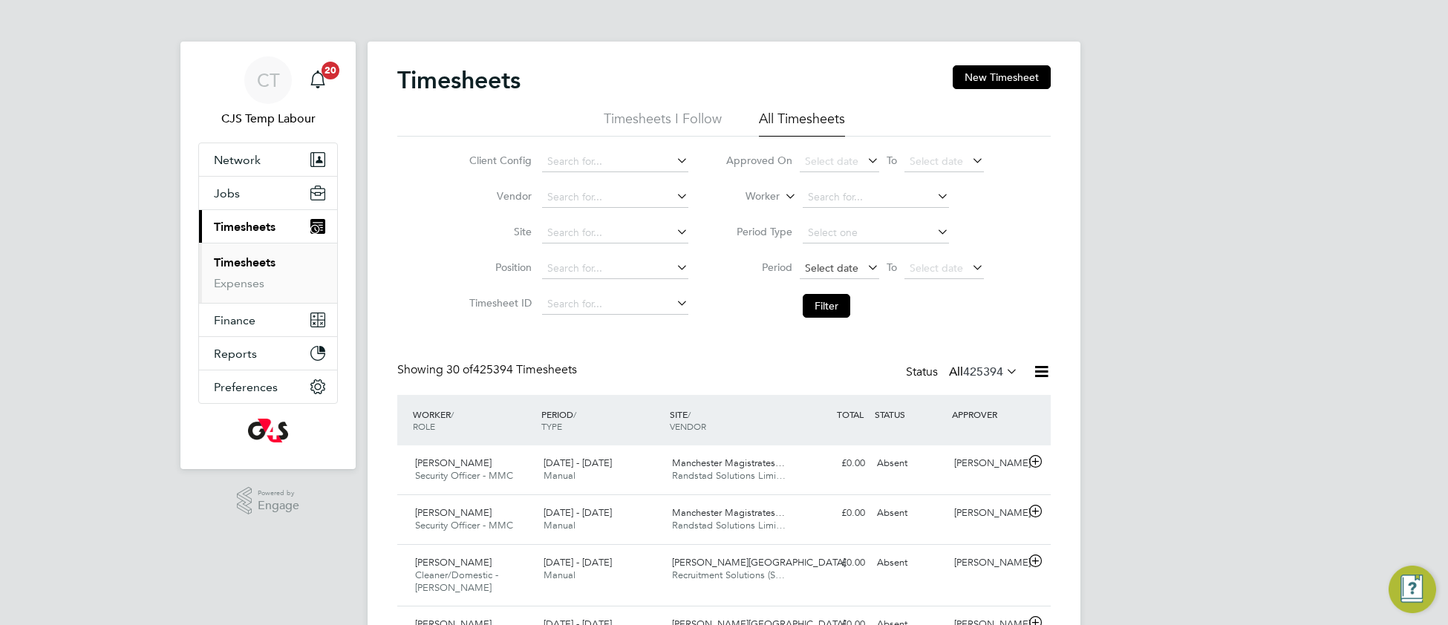
click at [837, 269] on span "Select date" at bounding box center [831, 267] width 53 height 13
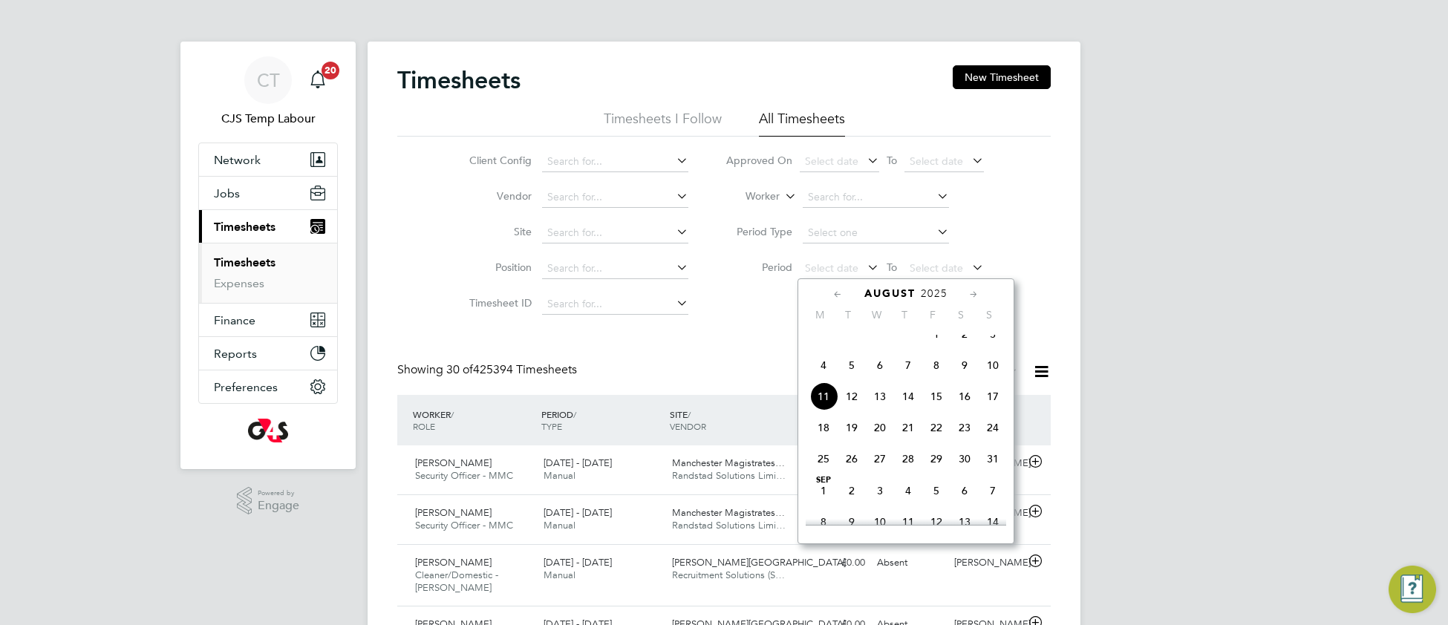
click at [820, 379] on span "4" at bounding box center [823, 365] width 28 height 28
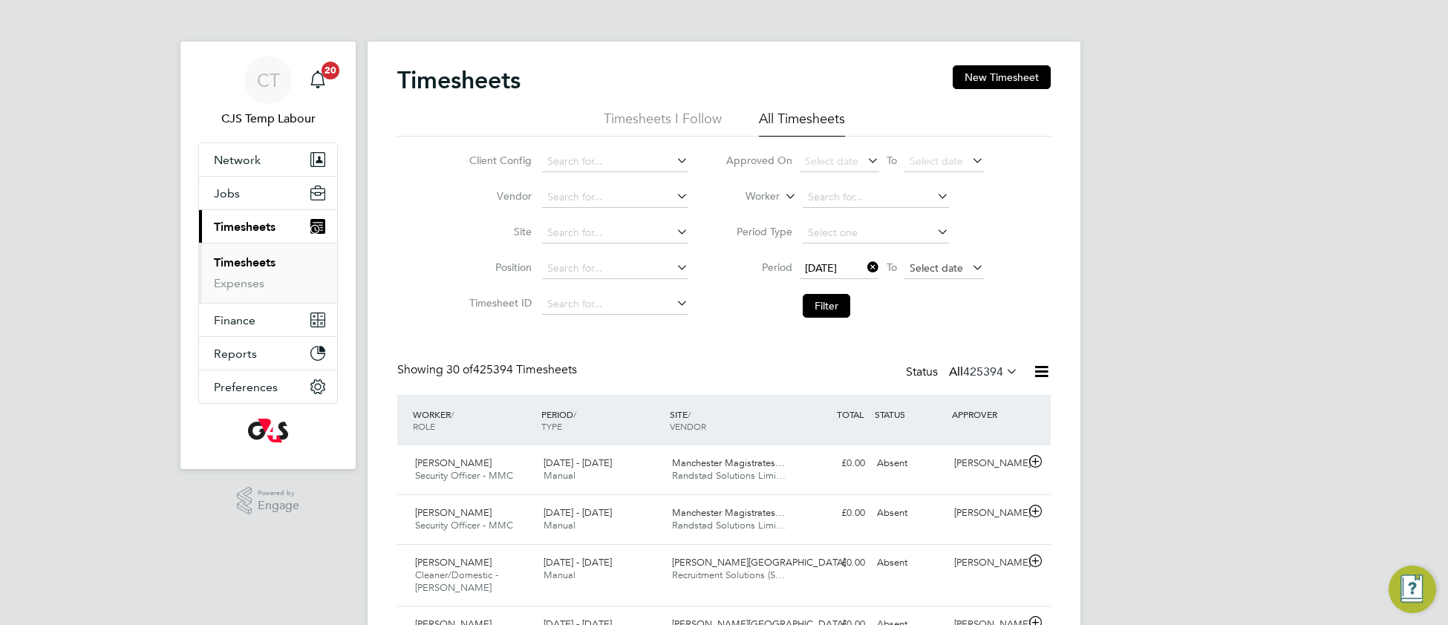
click at [916, 268] on span "Select date" at bounding box center [936, 267] width 53 height 13
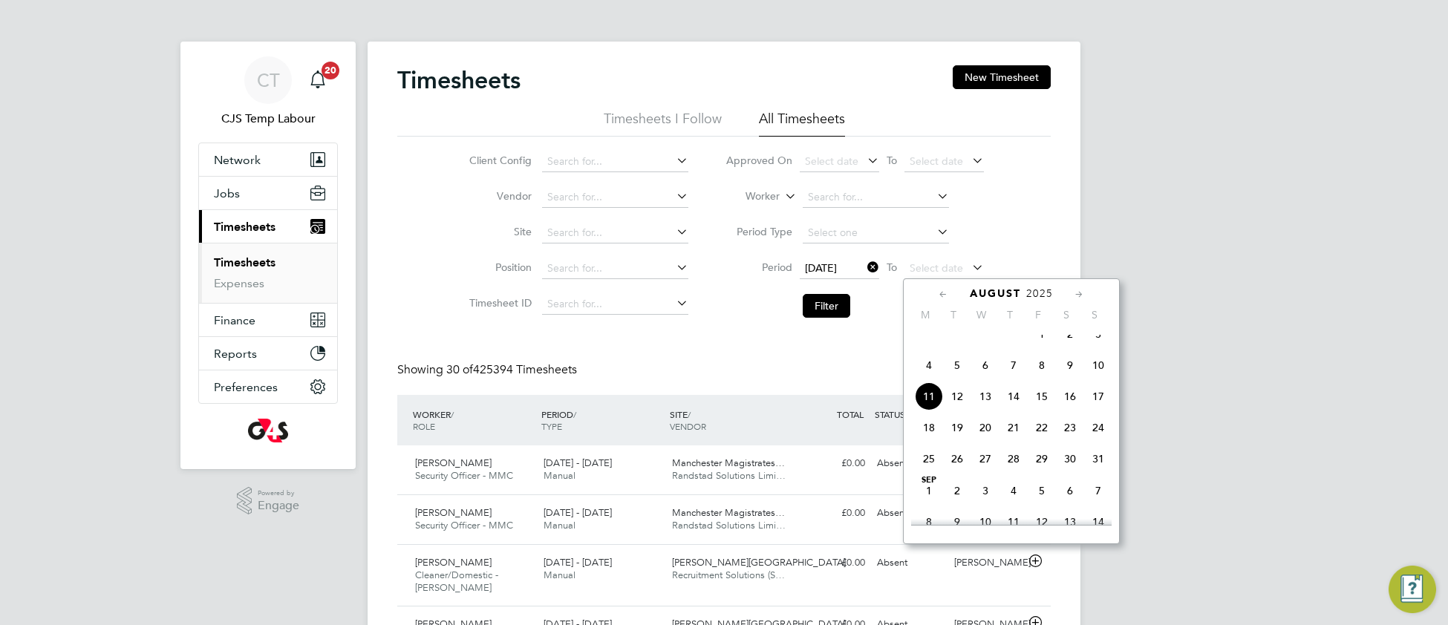
drag, startPoint x: 1095, startPoint y: 382, endPoint x: 1052, endPoint y: 374, distance: 44.4
click at [1092, 379] on span "10" at bounding box center [1098, 365] width 28 height 28
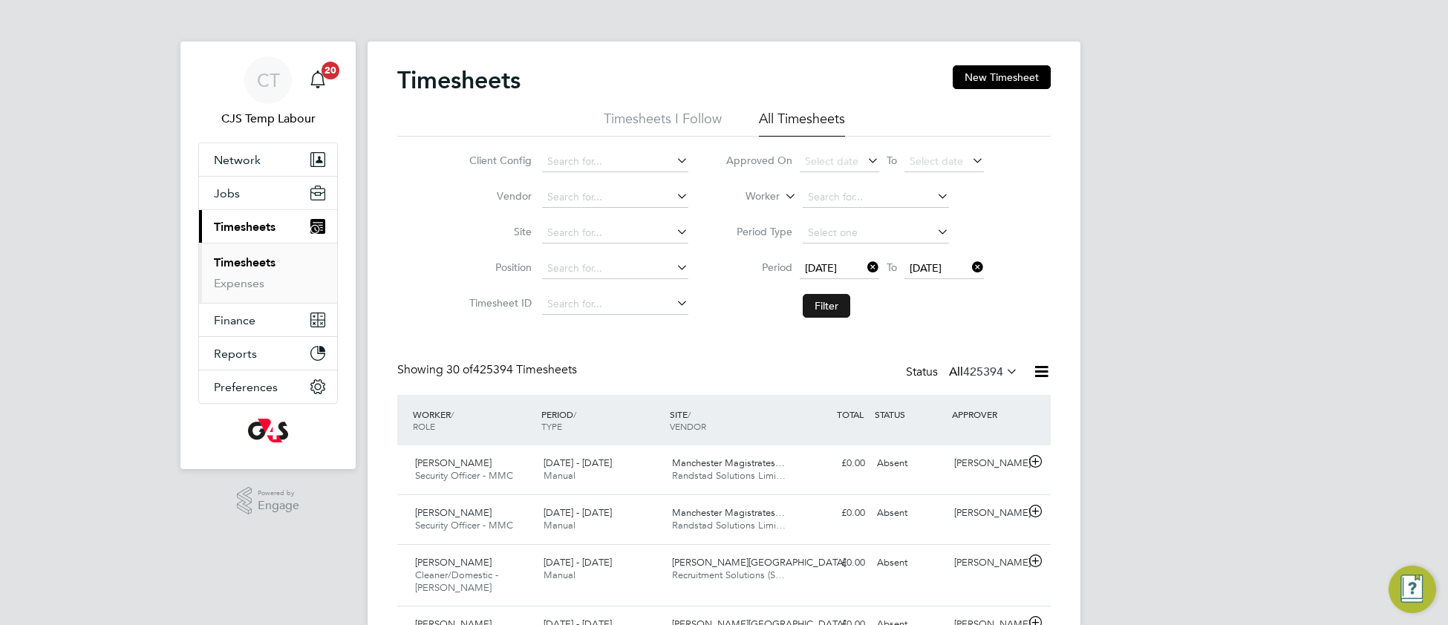
click at [815, 304] on button "Filter" at bounding box center [827, 306] width 48 height 24
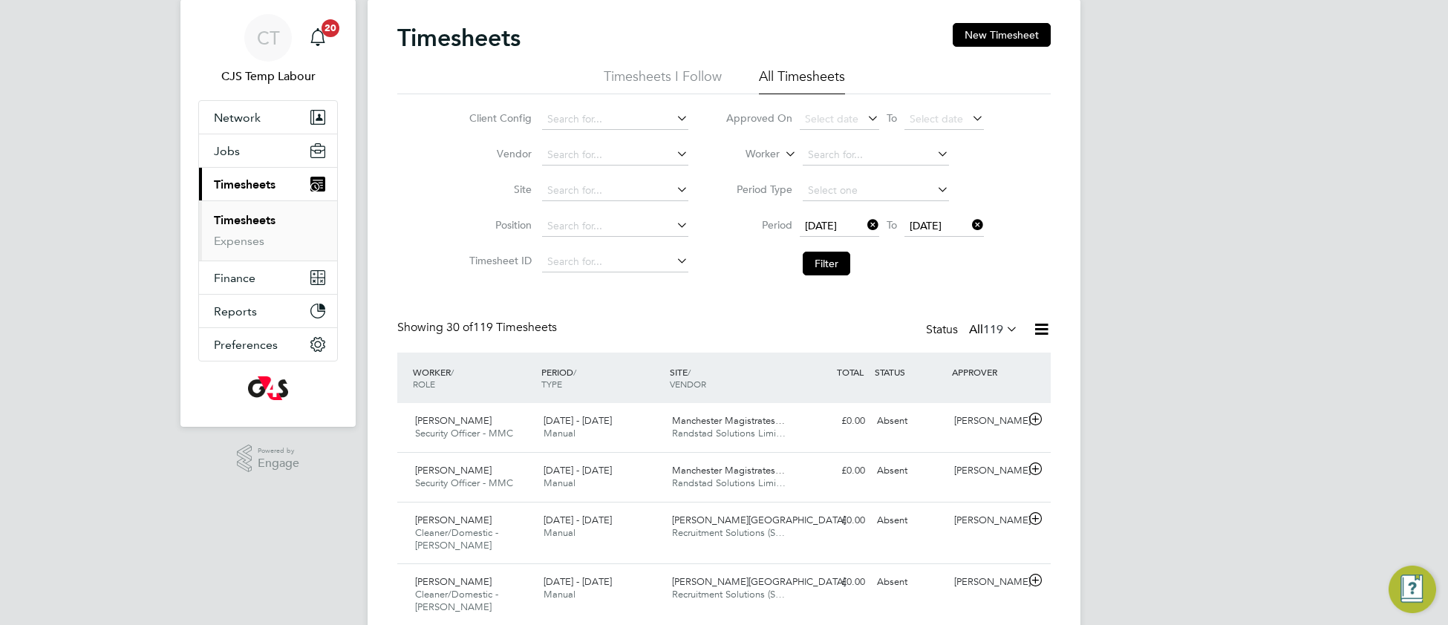
click at [1003, 326] on icon at bounding box center [1003, 329] width 0 height 21
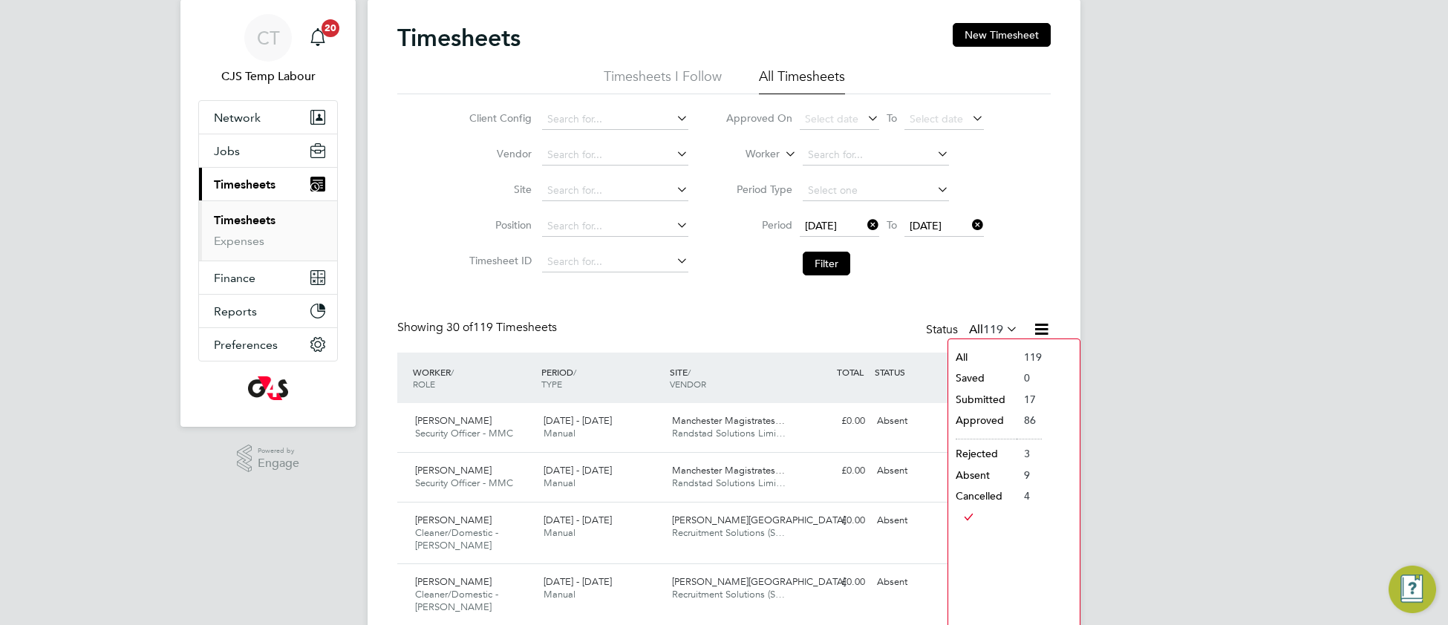
click at [982, 402] on li "Submitted" at bounding box center [982, 399] width 68 height 21
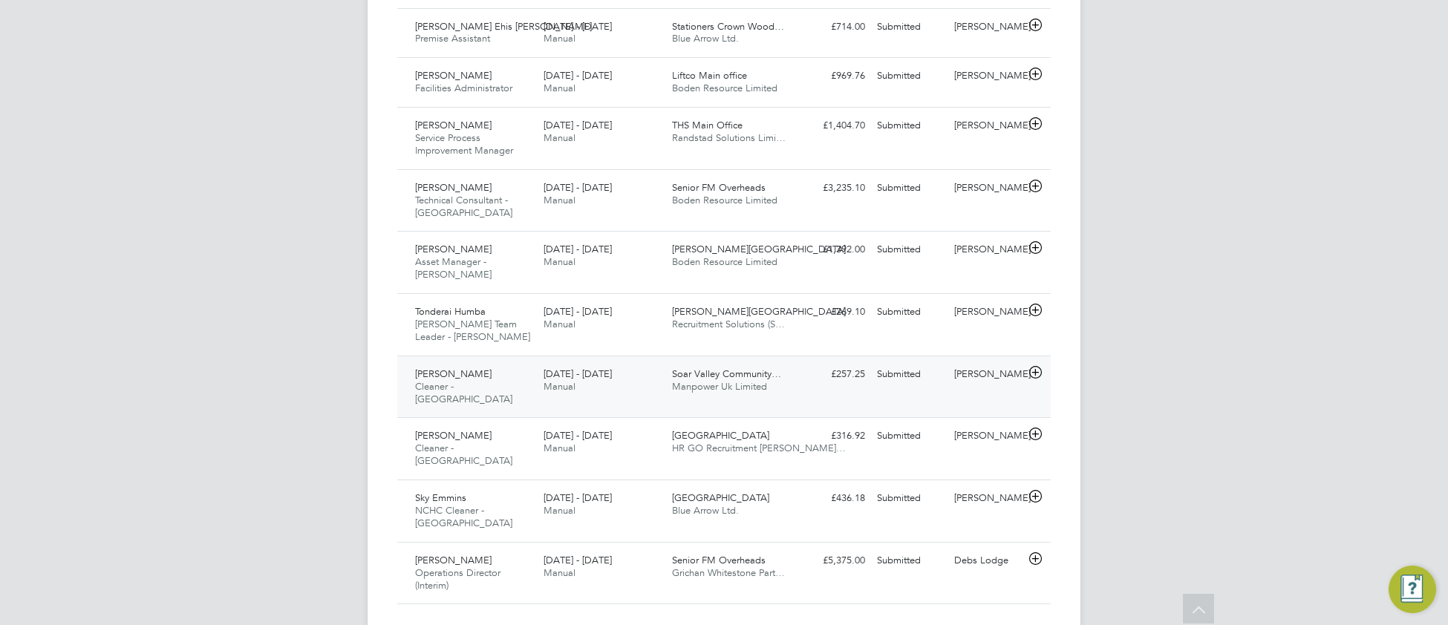
click at [771, 368] on span "Soar Valley Community…" at bounding box center [726, 374] width 109 height 13
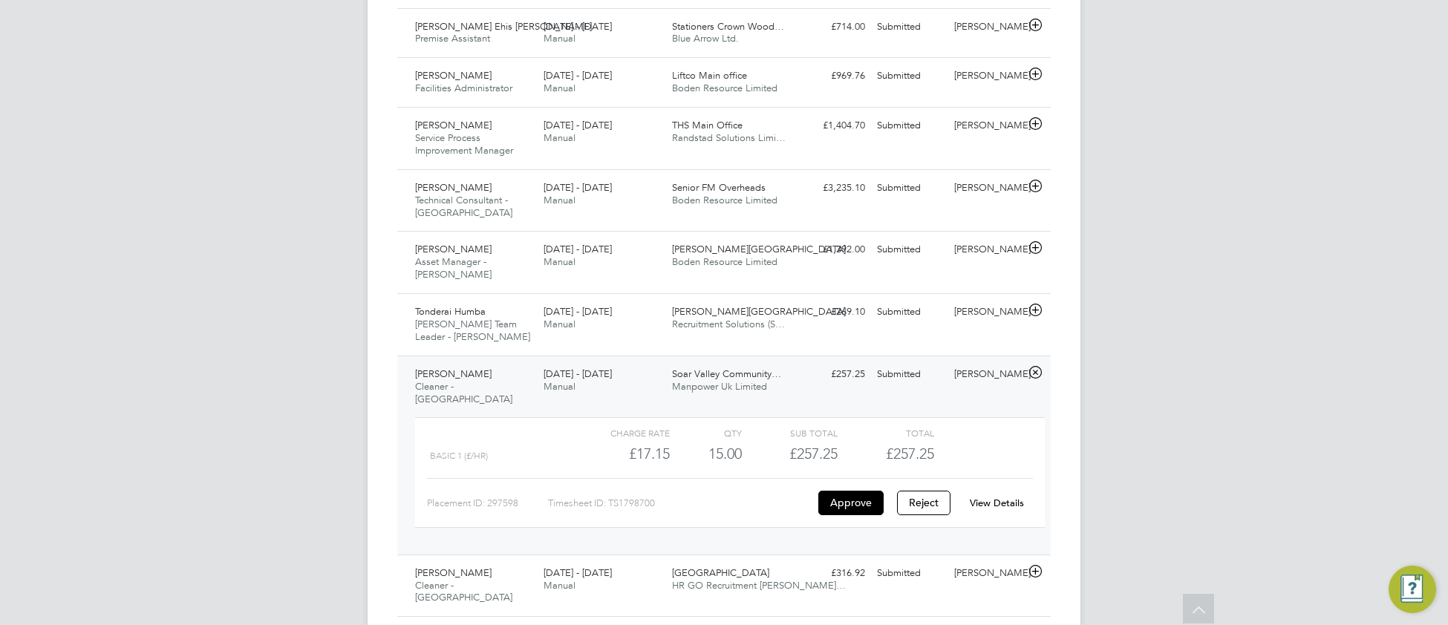
drag, startPoint x: 179, startPoint y: 293, endPoint x: 178, endPoint y: 307, distance: 13.4
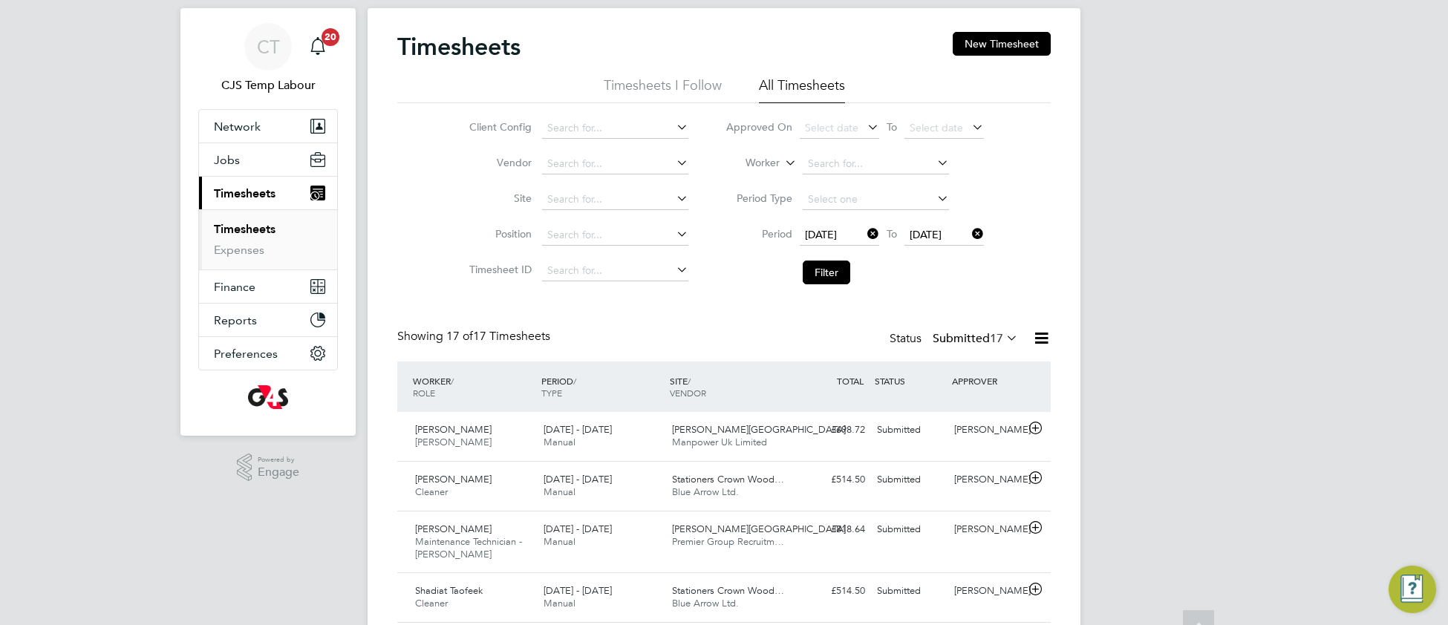
scroll to position [9, 0]
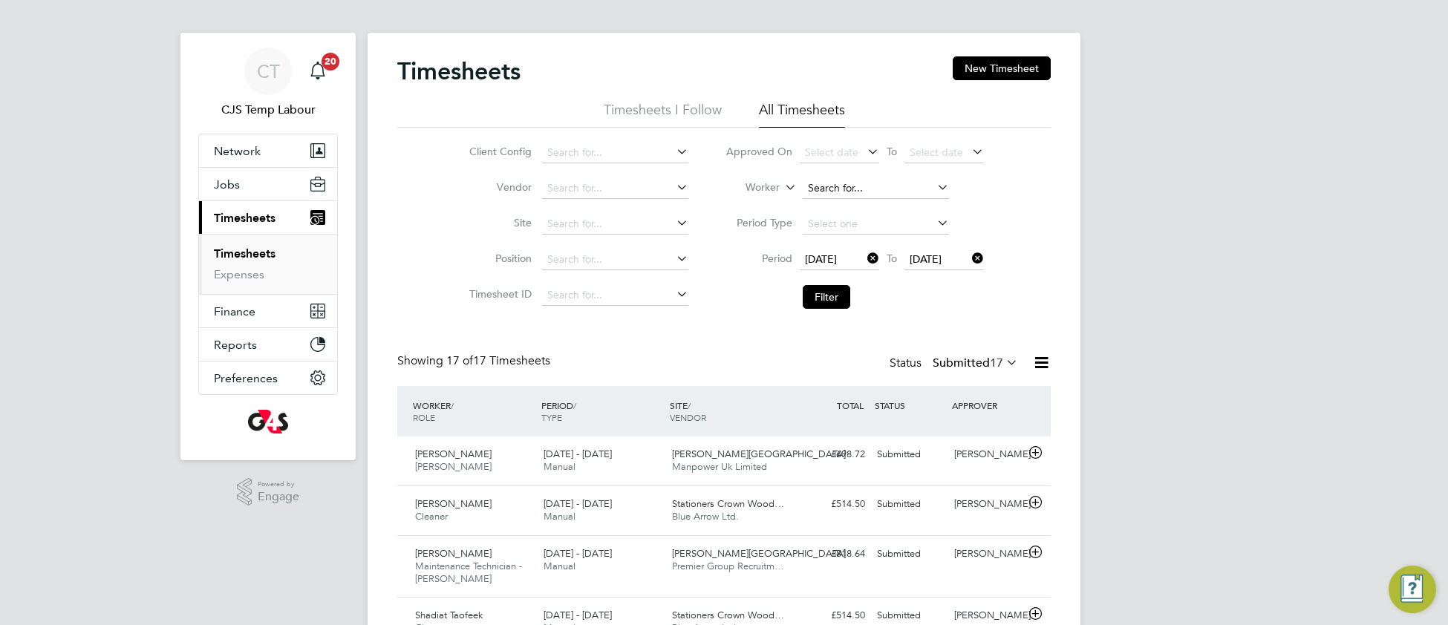
click at [826, 183] on input at bounding box center [876, 188] width 146 height 21
type input "c"
click at [782, 183] on icon at bounding box center [782, 183] width 0 height 13
click at [744, 224] on li "Approver" at bounding box center [743, 224] width 74 height 19
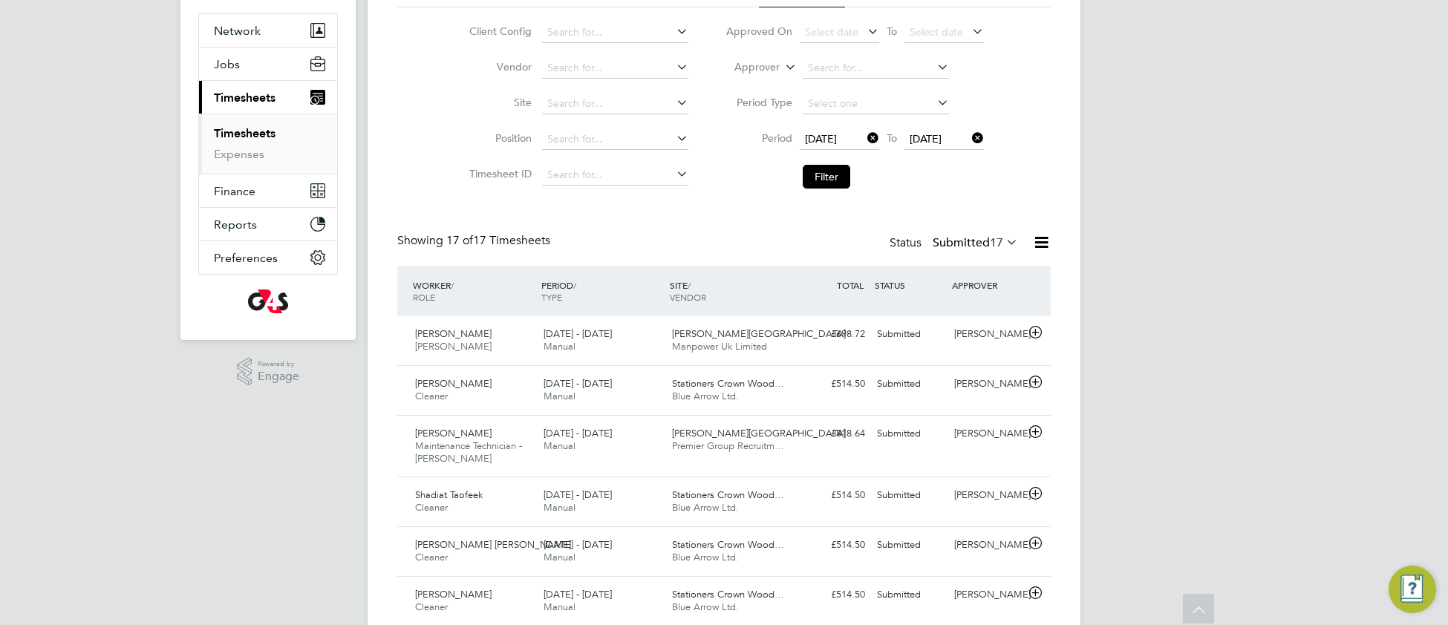
scroll to position [0, 0]
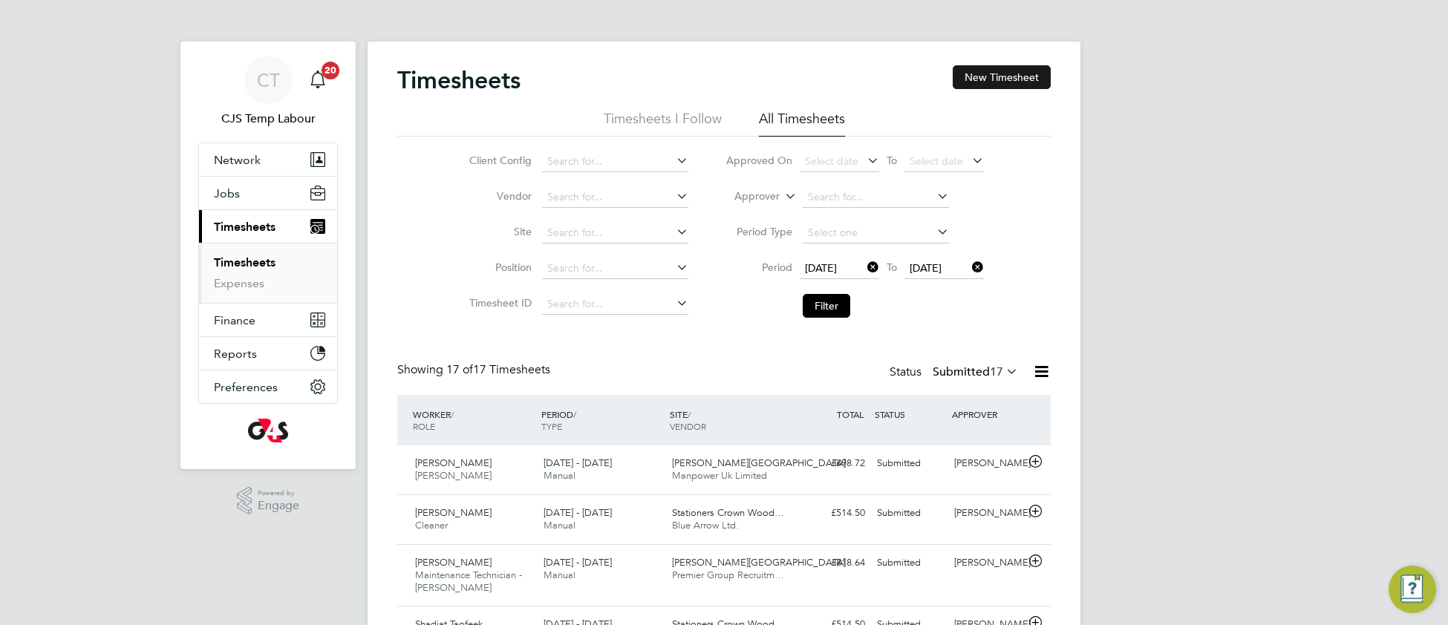
click at [991, 72] on button "New Timesheet" at bounding box center [1002, 77] width 98 height 24
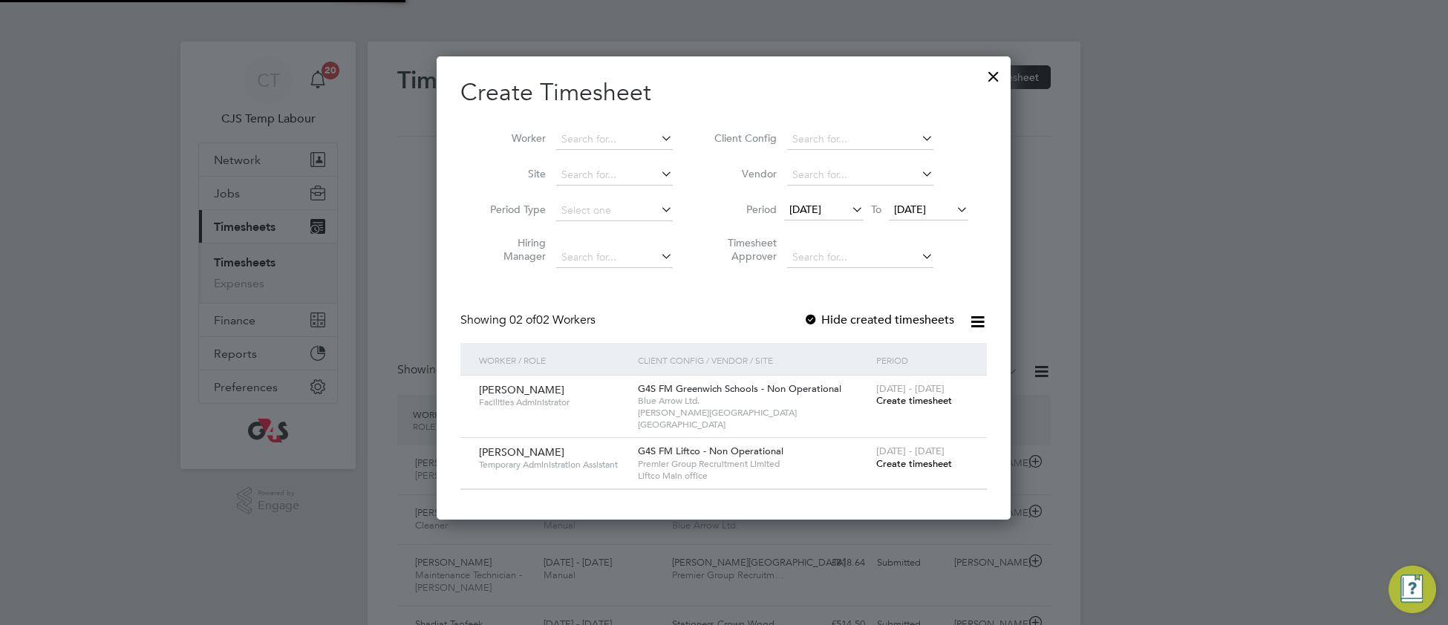
scroll to position [453, 576]
click at [916, 457] on span "Create timesheet" at bounding box center [914, 463] width 76 height 13
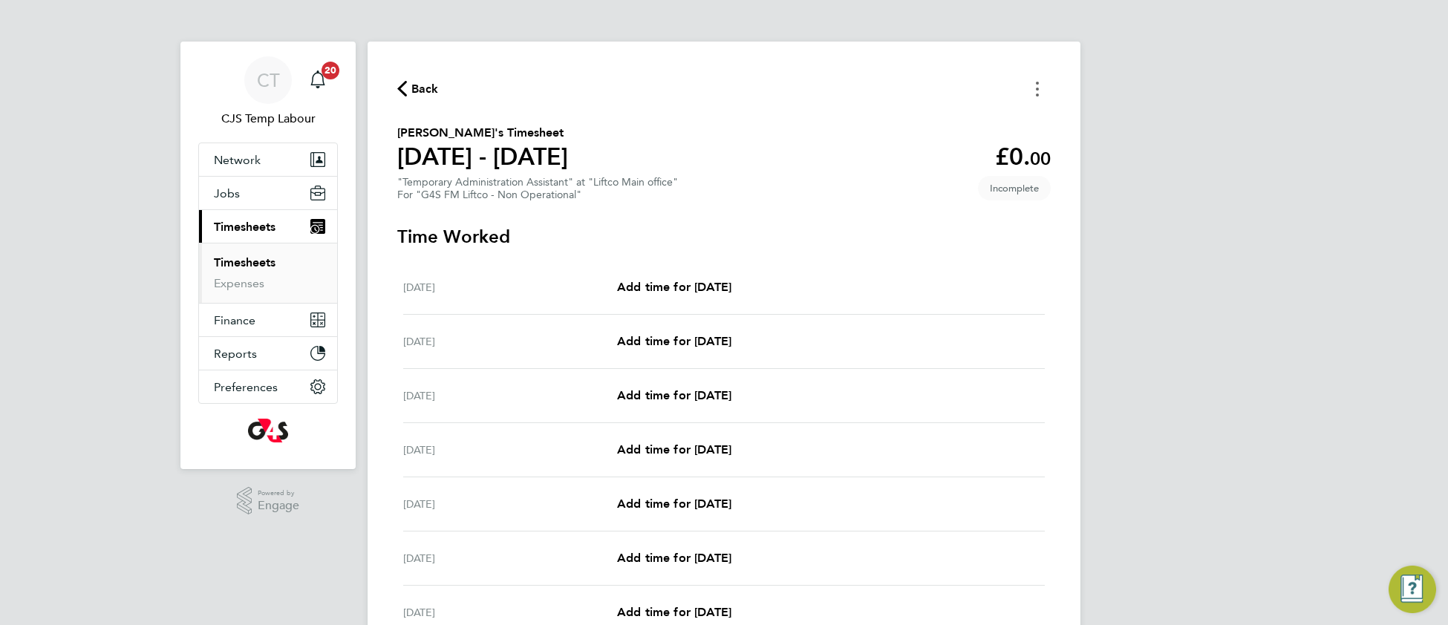
click at [1039, 86] on button "Timesheets Menu" at bounding box center [1037, 88] width 27 height 23
click at [911, 121] on button "Mark as absent" at bounding box center [962, 122] width 178 height 30
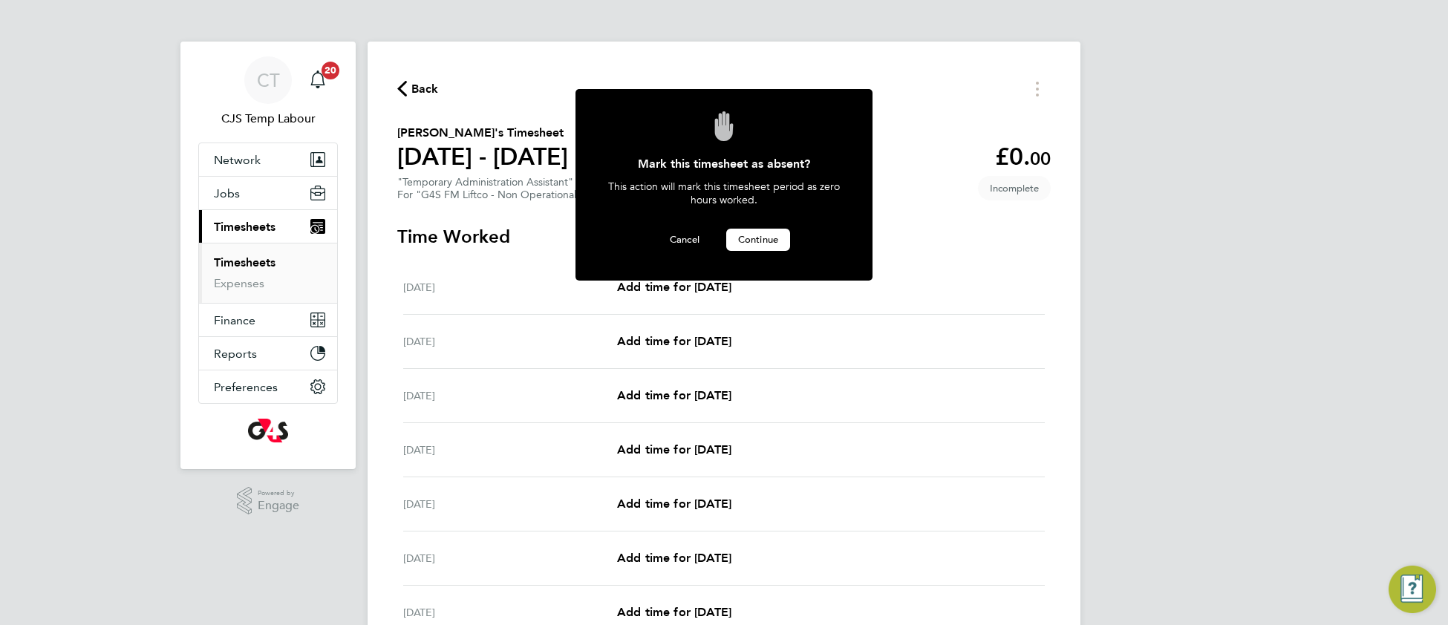
click at [752, 244] on button "Continue" at bounding box center [758, 240] width 64 height 22
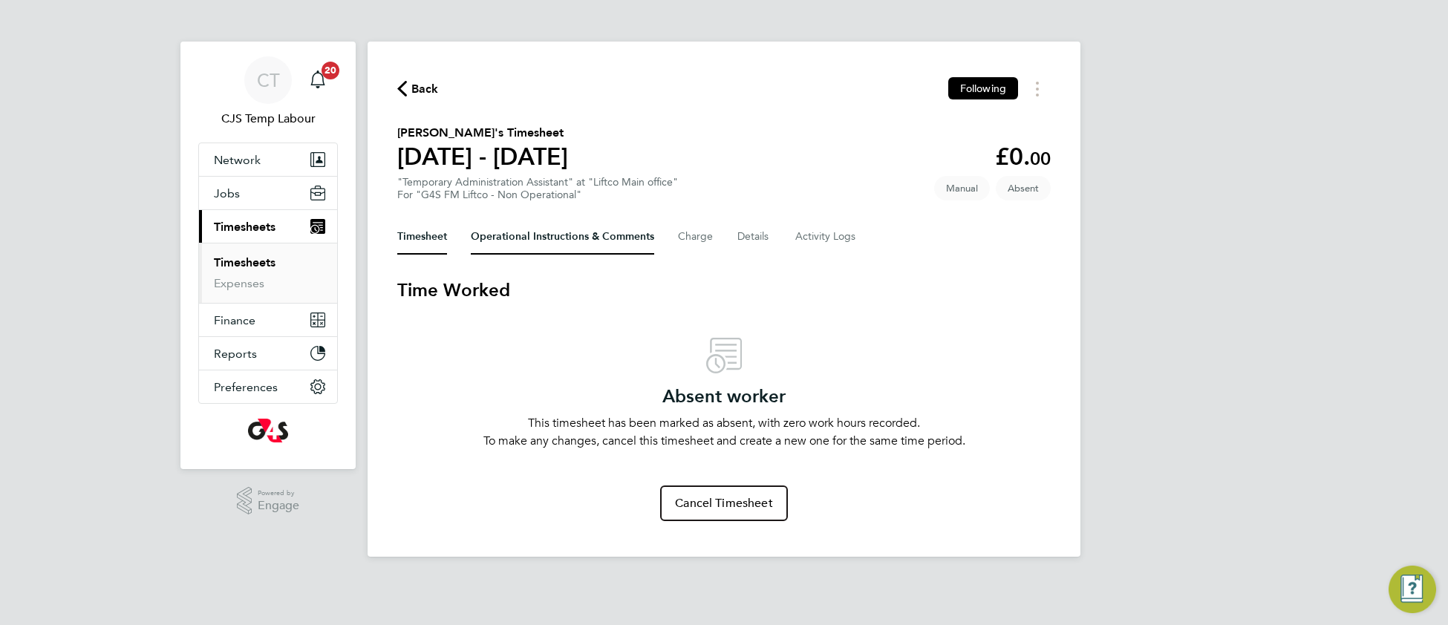
click at [488, 243] on Comments-tab "Operational Instructions & Comments" at bounding box center [562, 237] width 183 height 36
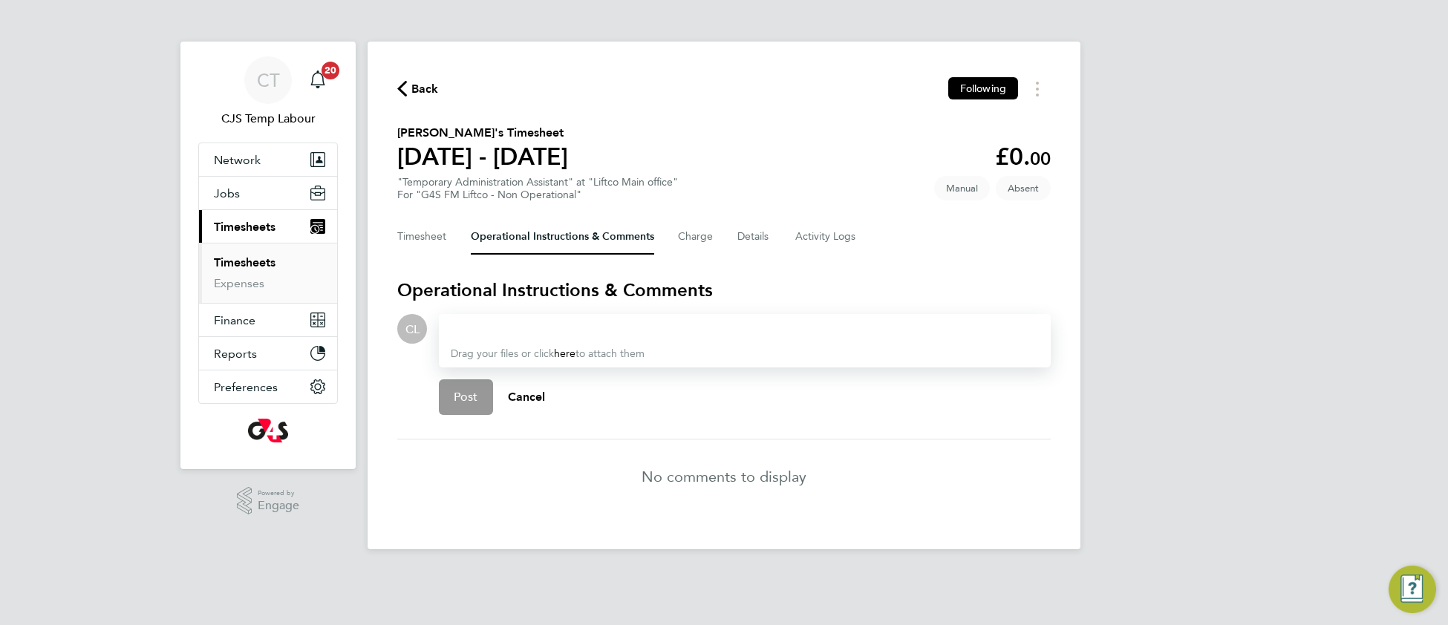
click at [481, 330] on div at bounding box center [745, 329] width 588 height 18
click at [466, 405] on button "Post" at bounding box center [466, 397] width 54 height 36
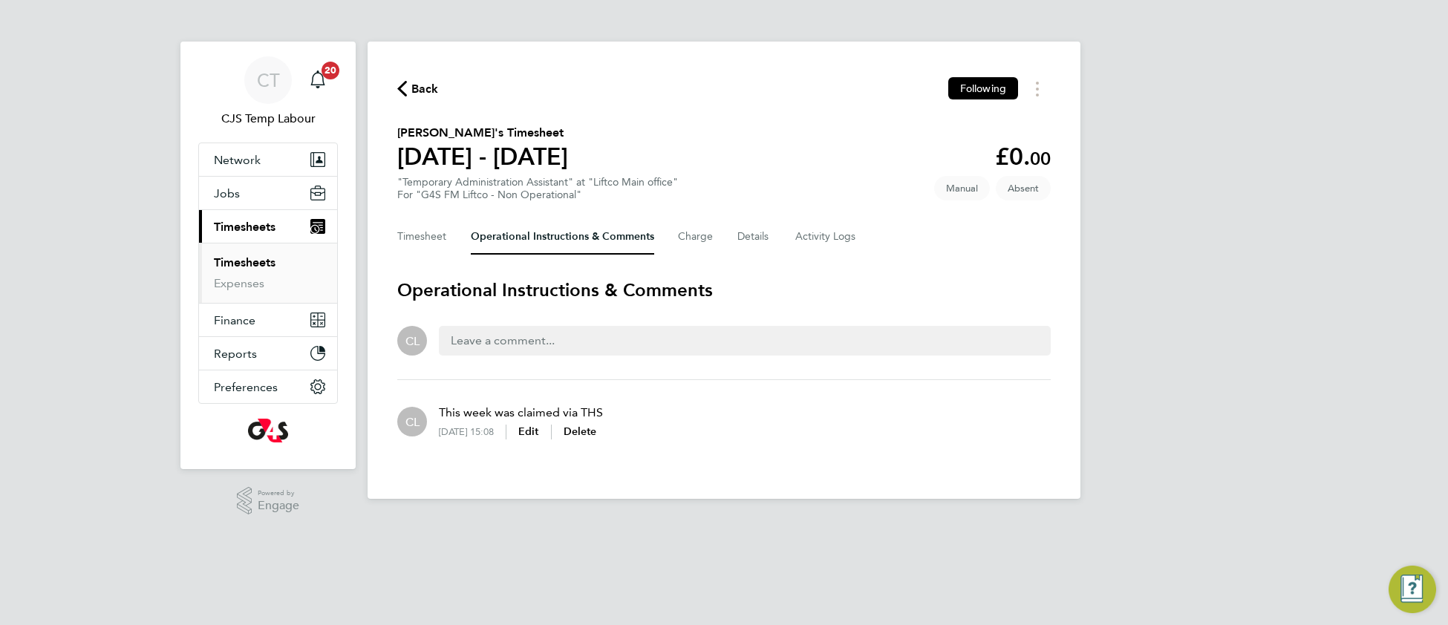
click at [430, 100] on div "Back Following" at bounding box center [723, 88] width 653 height 23
click at [426, 90] on span "Back" at bounding box center [424, 89] width 27 height 18
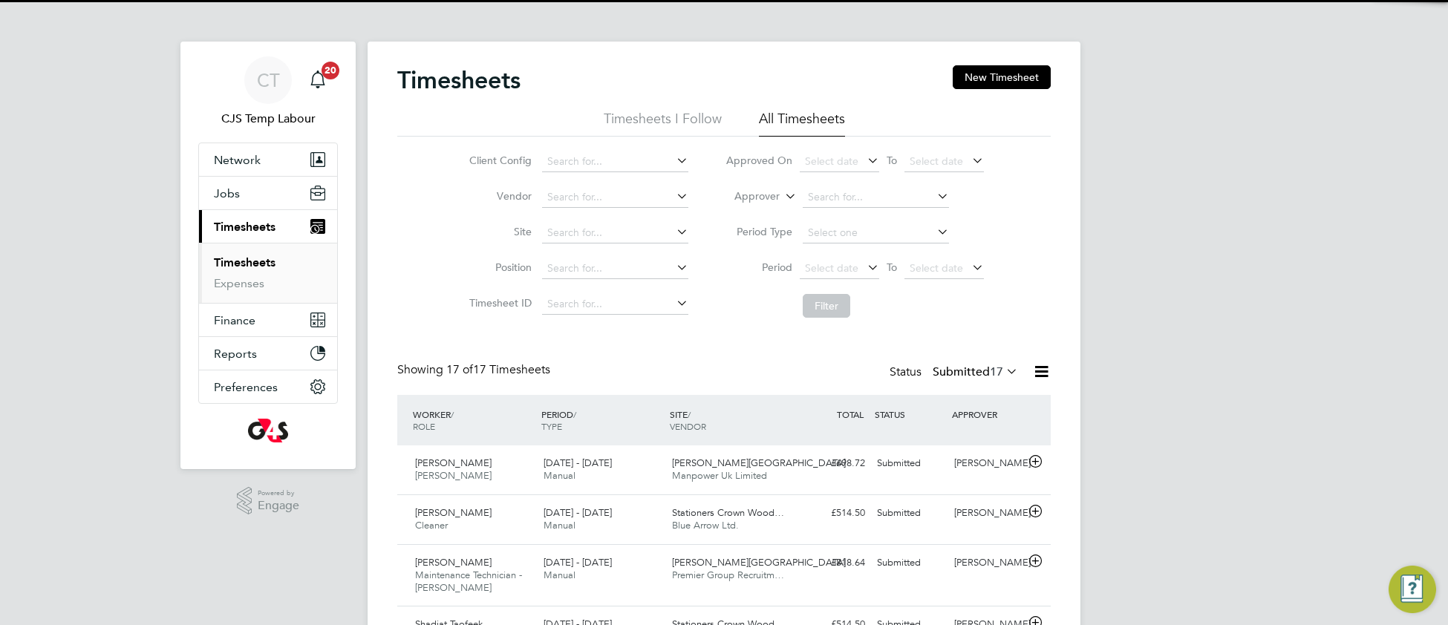
click at [1008, 82] on button "New Timesheet" at bounding box center [1002, 77] width 98 height 24
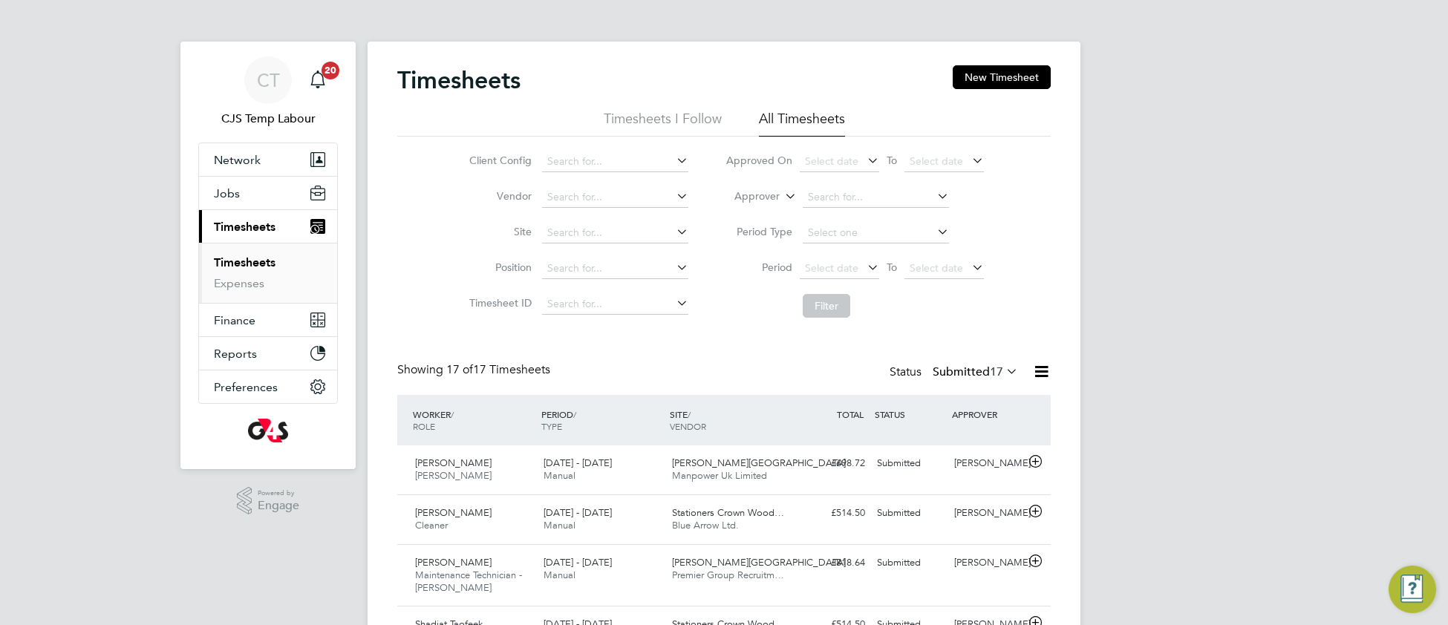
scroll to position [50, 128]
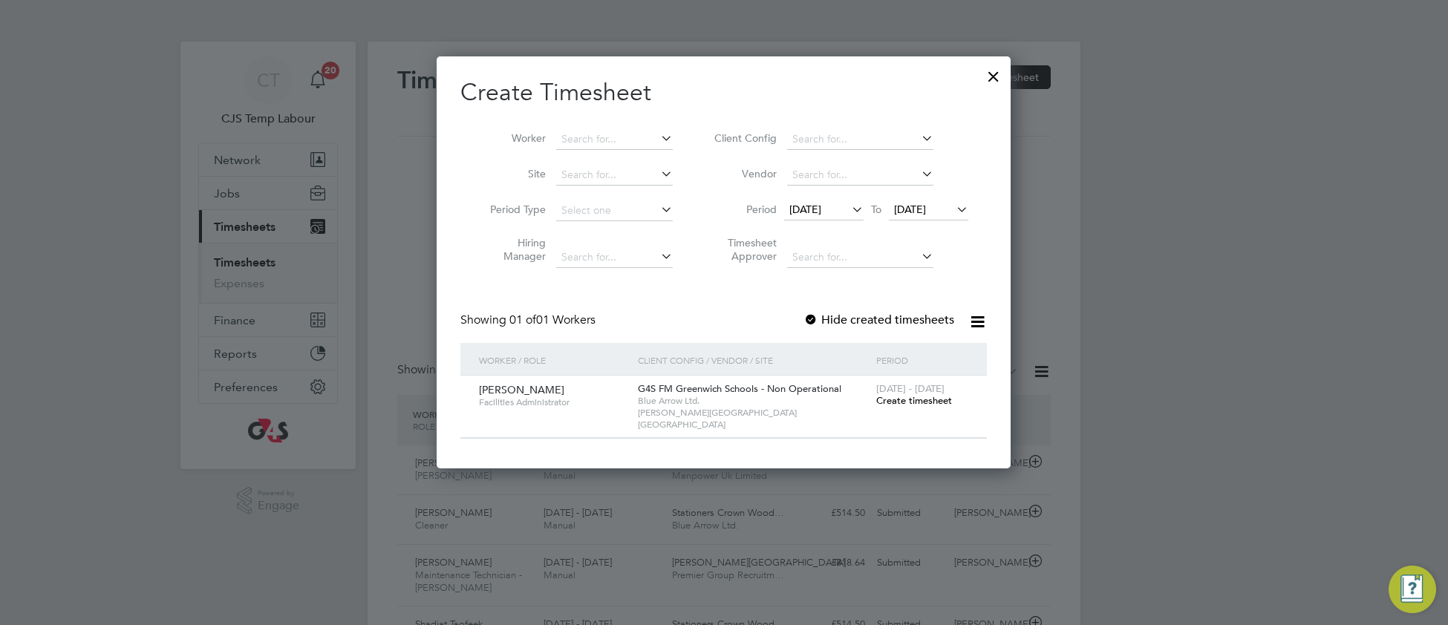
click at [996, 79] on div at bounding box center [993, 72] width 27 height 27
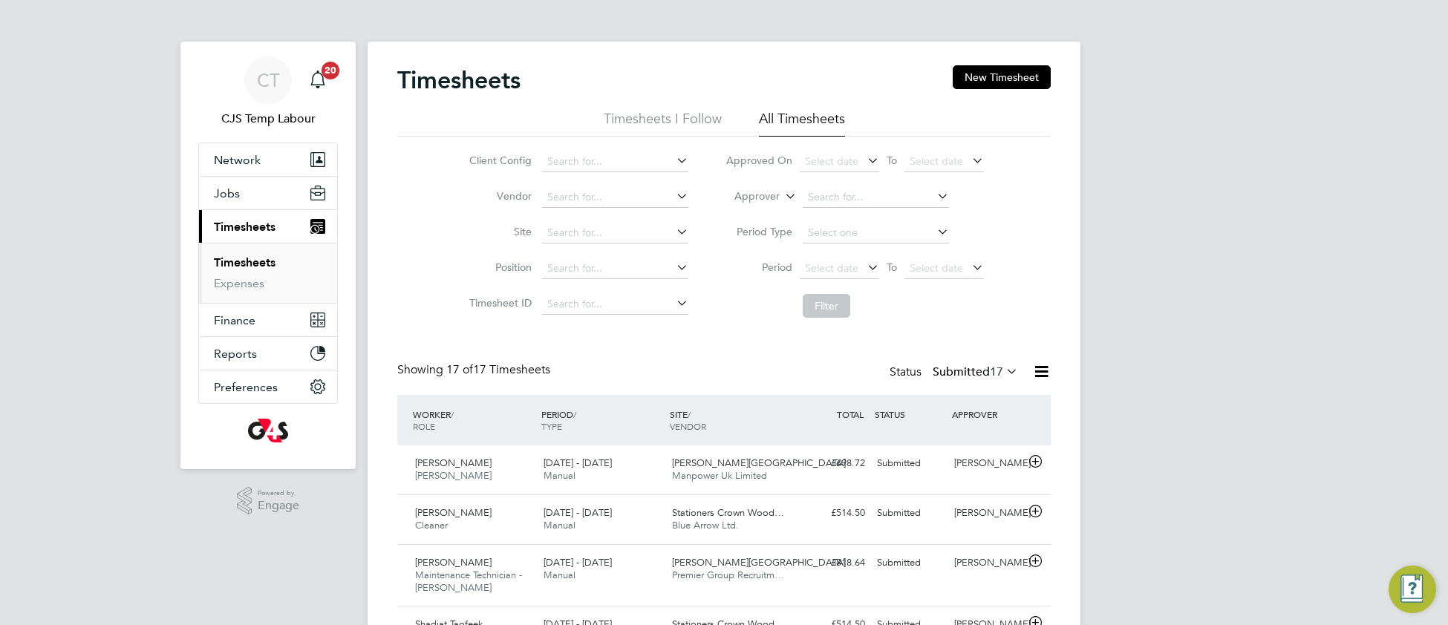
drag, startPoint x: 1014, startPoint y: 374, endPoint x: 1007, endPoint y: 377, distance: 8.3
click at [1003, 374] on icon at bounding box center [1003, 371] width 0 height 21
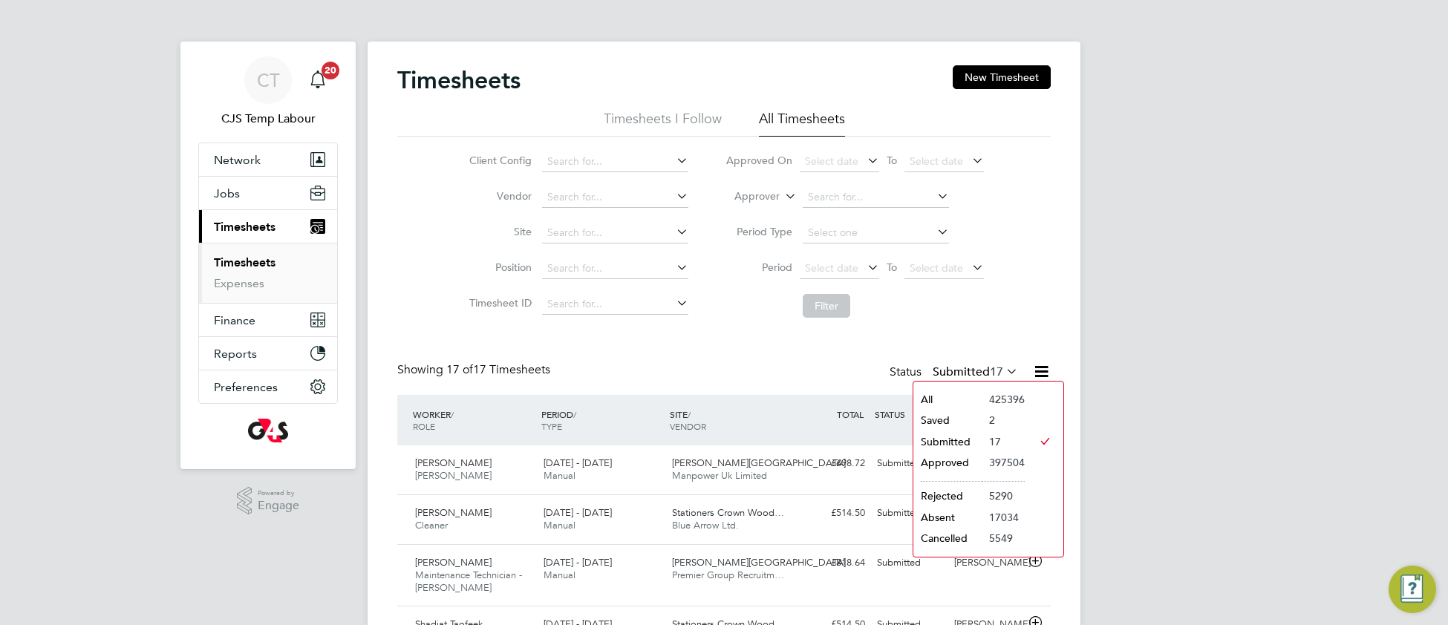
click at [965, 423] on li "Saved" at bounding box center [947, 420] width 68 height 21
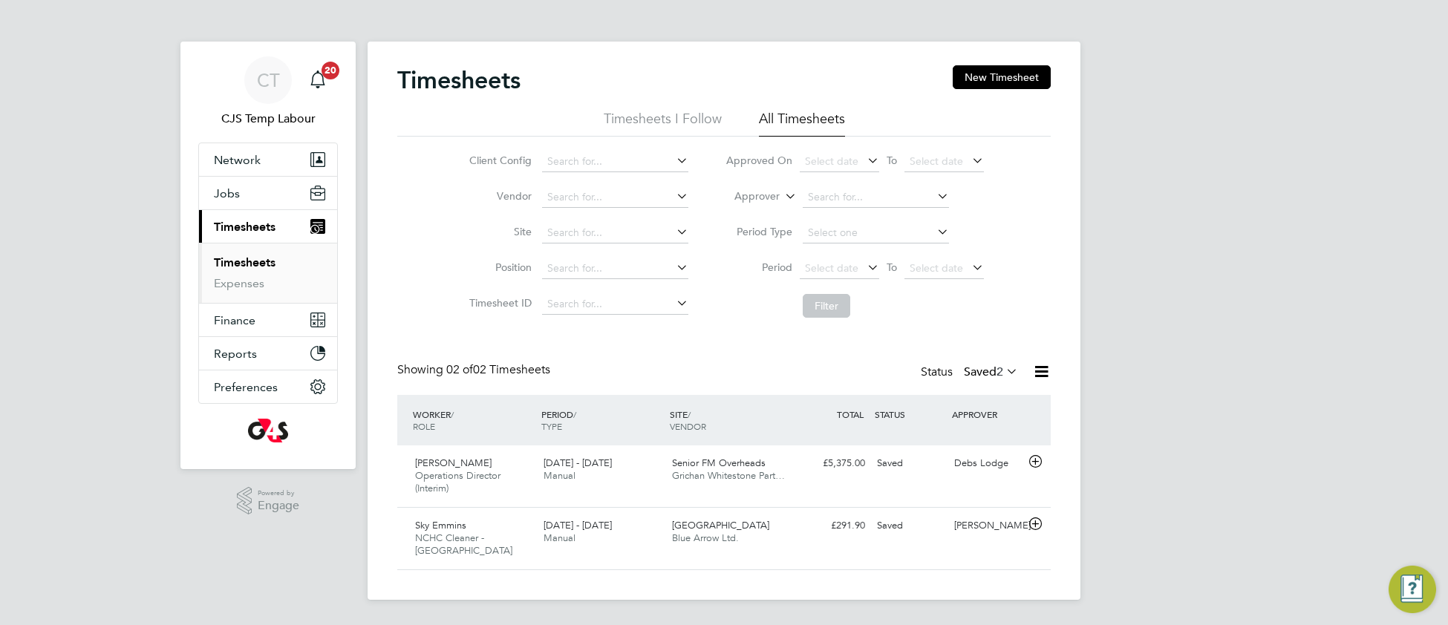
click at [1003, 376] on icon at bounding box center [1003, 371] width 0 height 21
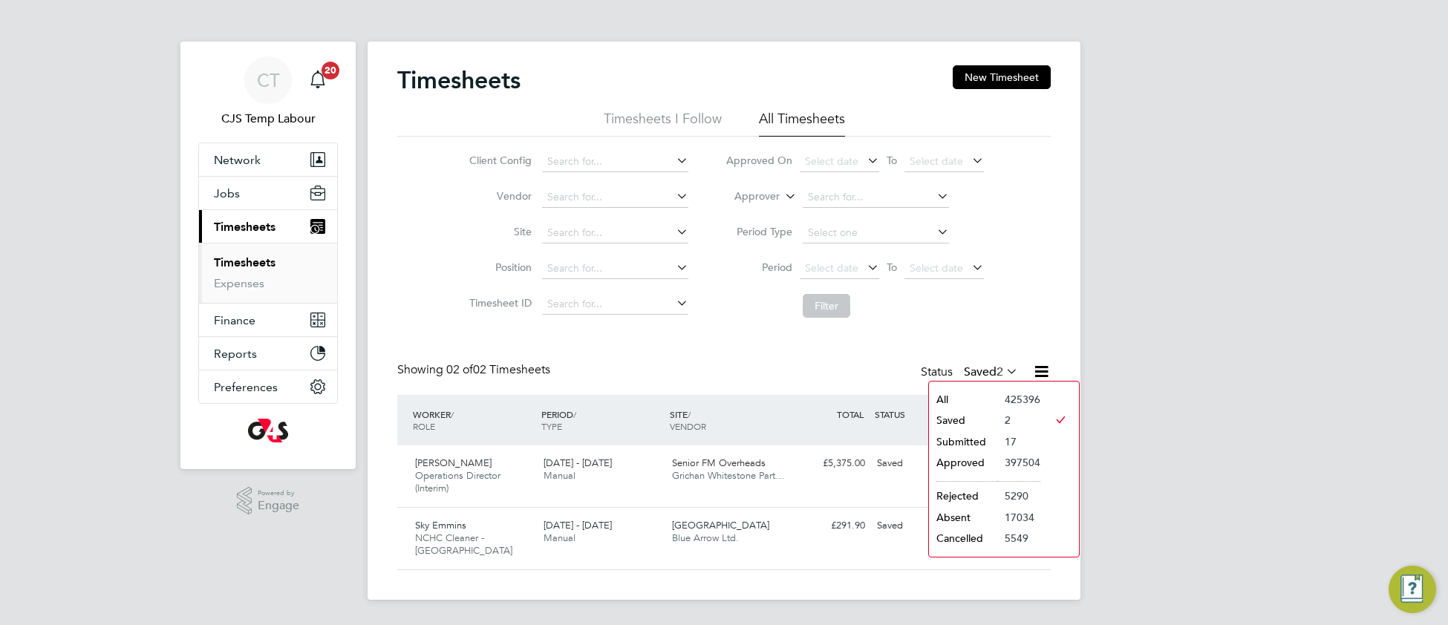
click at [988, 405] on li "All" at bounding box center [963, 399] width 68 height 21
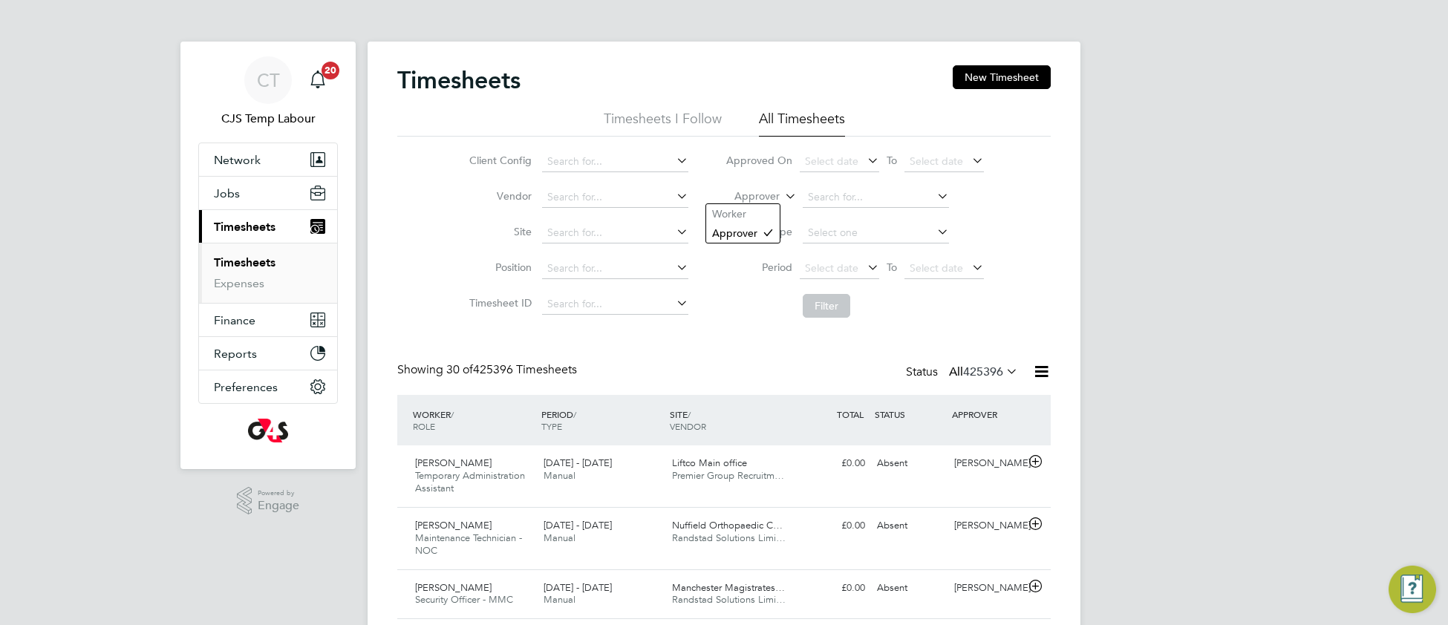
click at [782, 196] on icon at bounding box center [782, 192] width 0 height 13
click at [828, 193] on input at bounding box center [876, 197] width 146 height 21
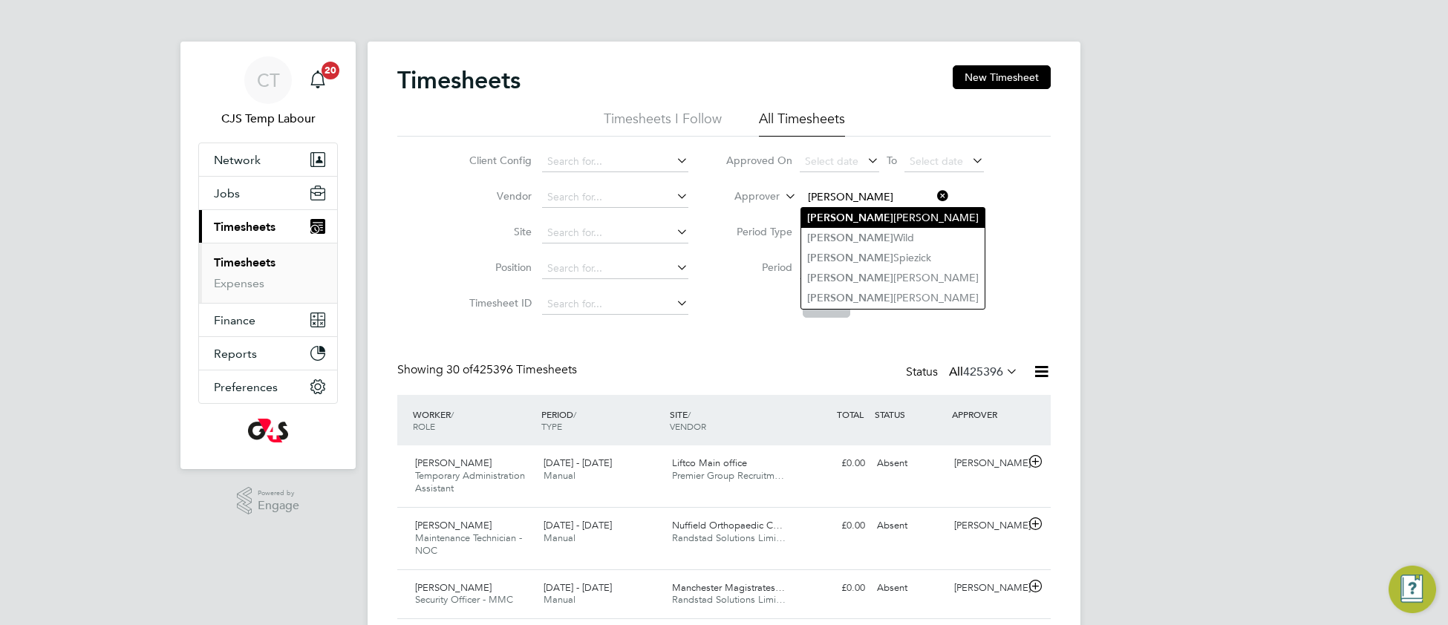
click at [872, 215] on li "Tony Fitzhenry" at bounding box center [892, 218] width 183 height 20
type input "Tony Fitzhenry"
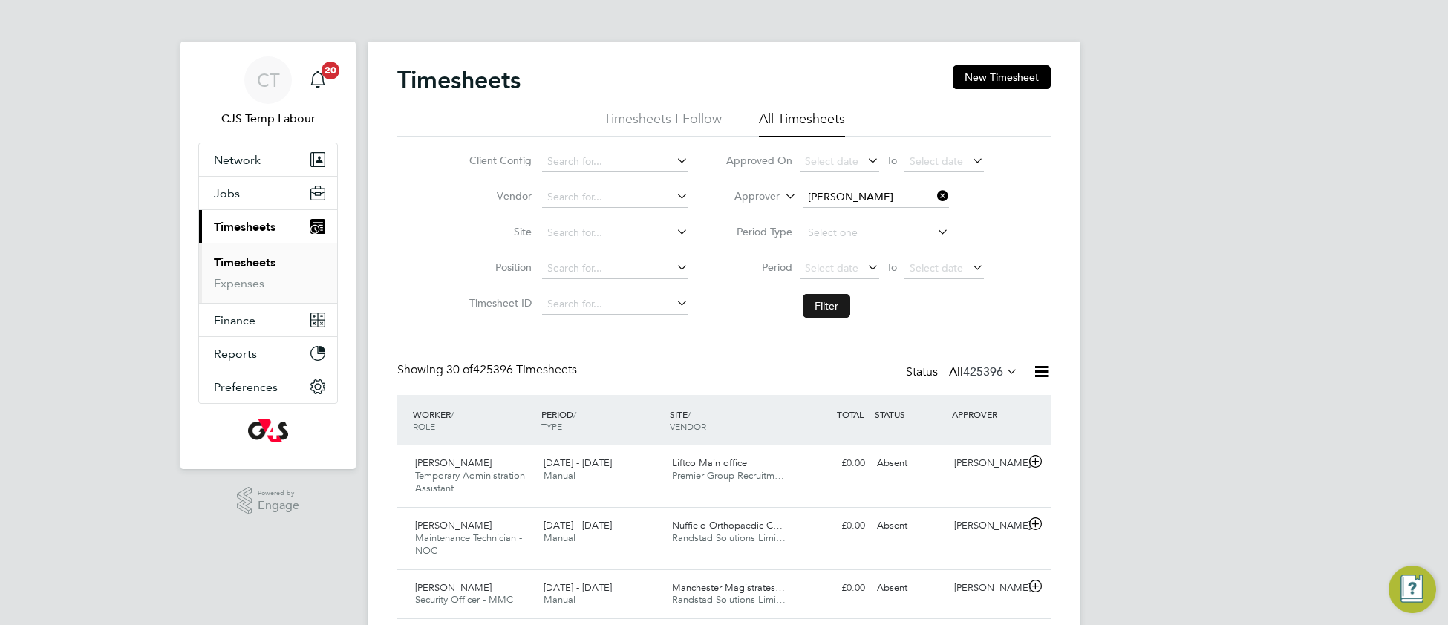
click at [821, 304] on button "Filter" at bounding box center [827, 306] width 48 height 24
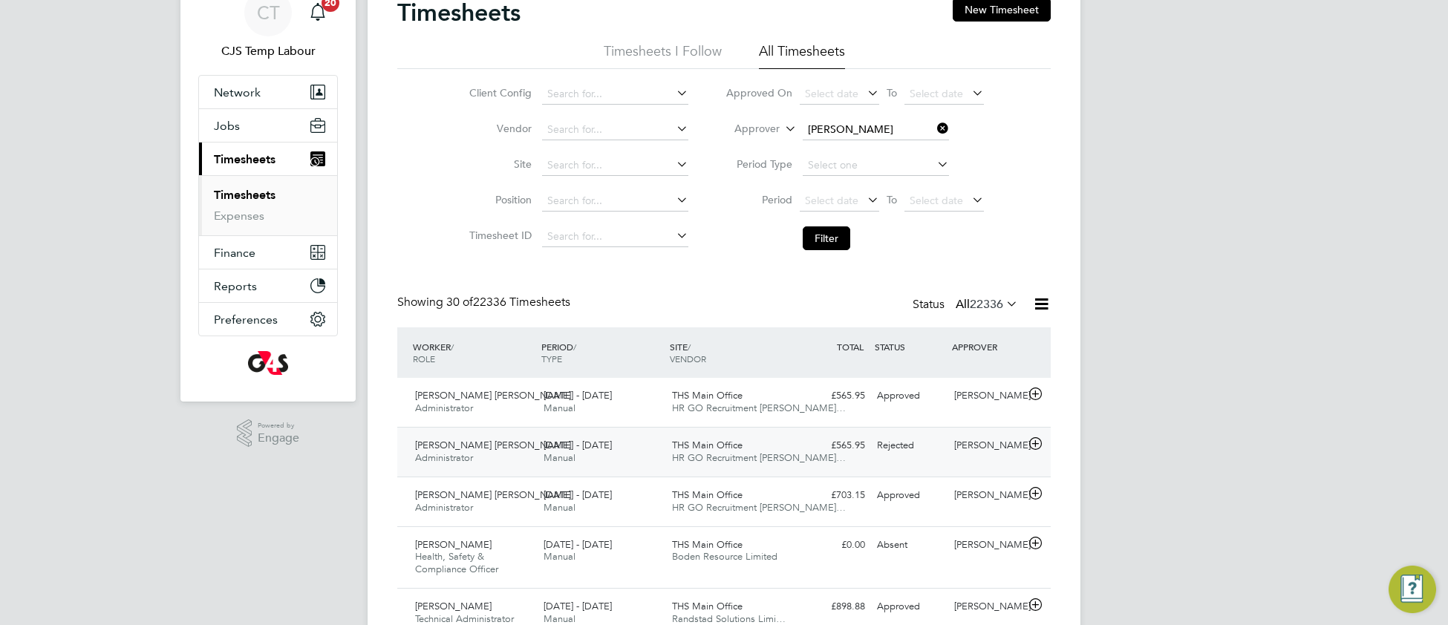
click at [627, 466] on div "4 - 10 Aug 2025 Manual" at bounding box center [602, 452] width 128 height 37
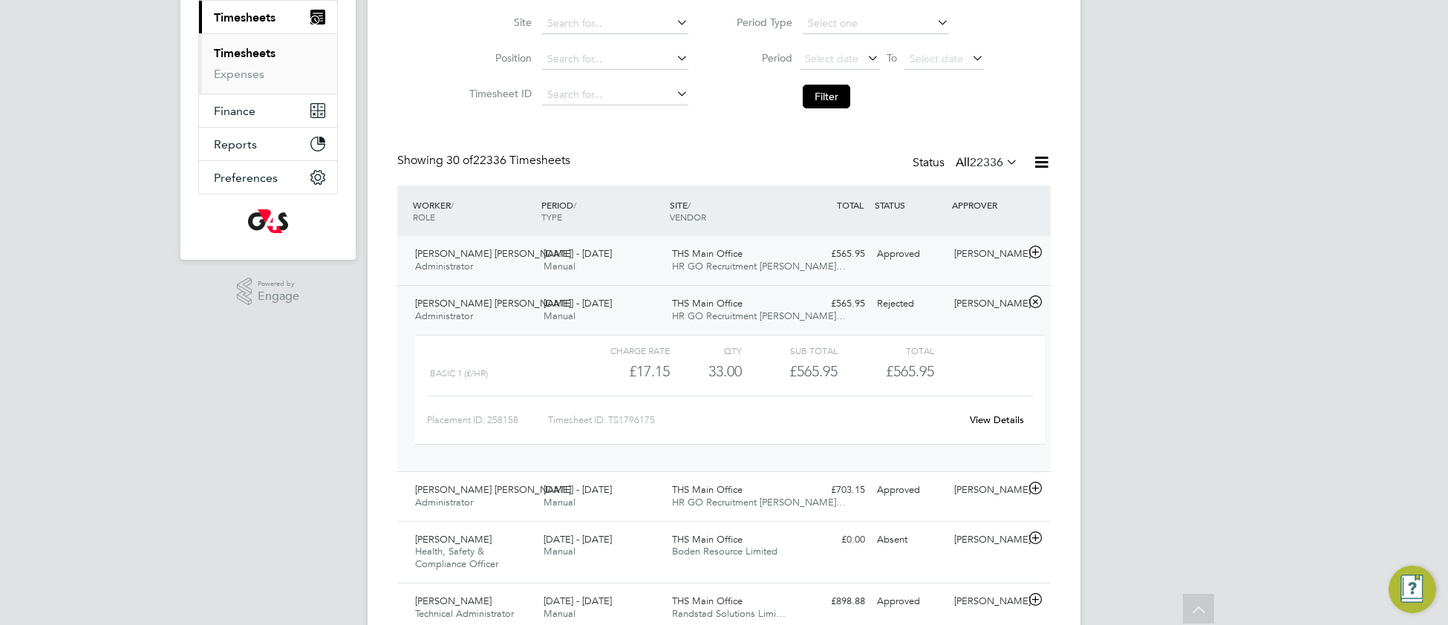
click at [639, 269] on div "4 - 10 Aug 2025 Manual" at bounding box center [602, 260] width 128 height 37
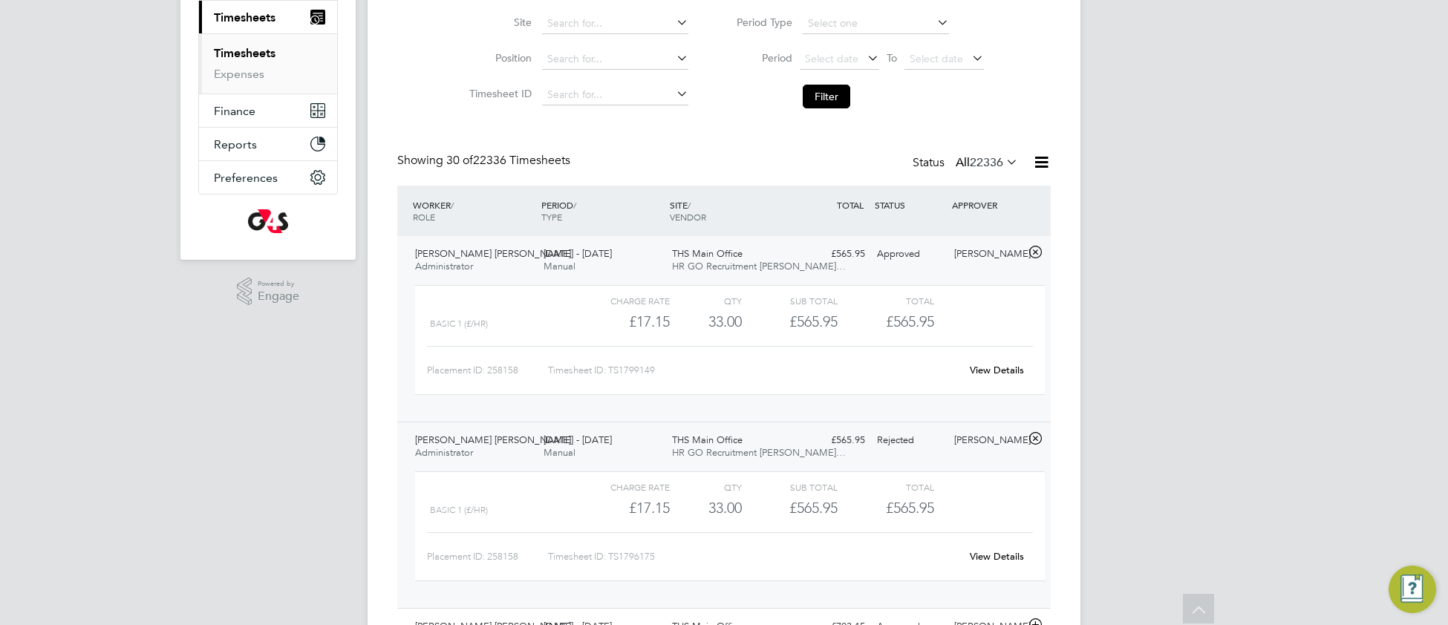
click at [1004, 553] on link "View Details" at bounding box center [997, 556] width 54 height 13
click at [1003, 368] on link "View Details" at bounding box center [997, 370] width 54 height 13
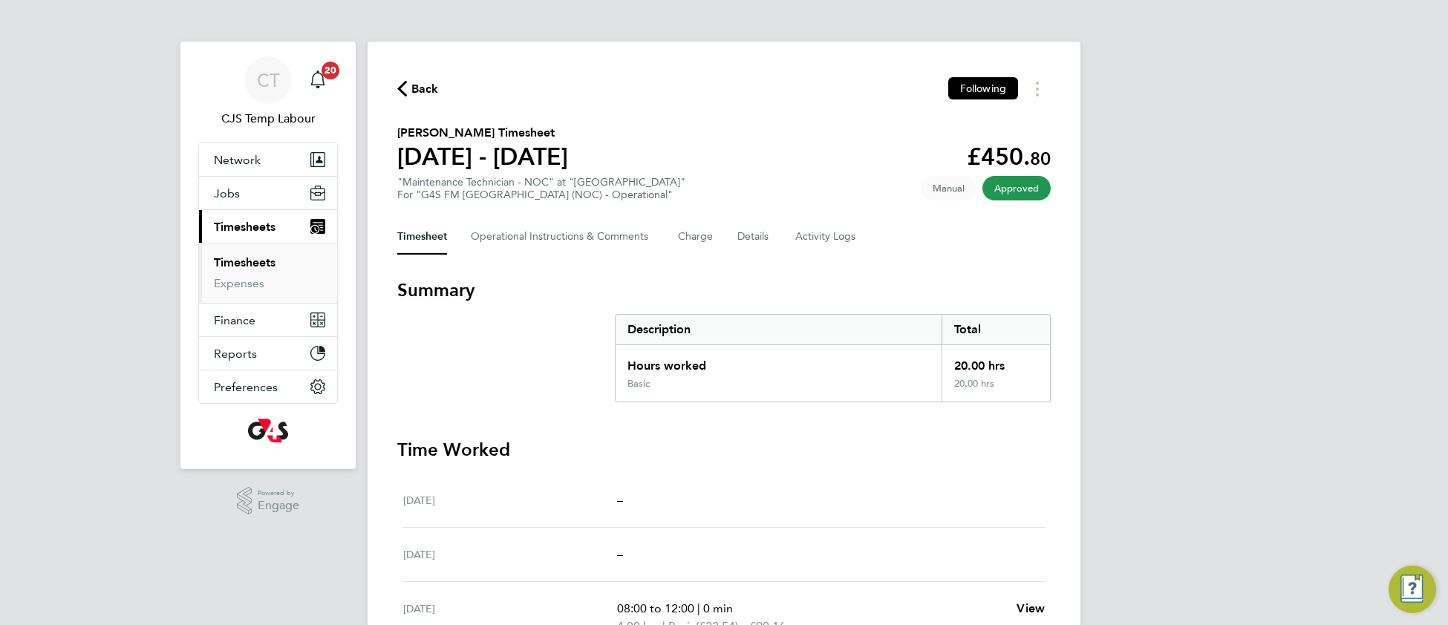
click at [250, 269] on link "Timesheets" at bounding box center [245, 262] width 62 height 14
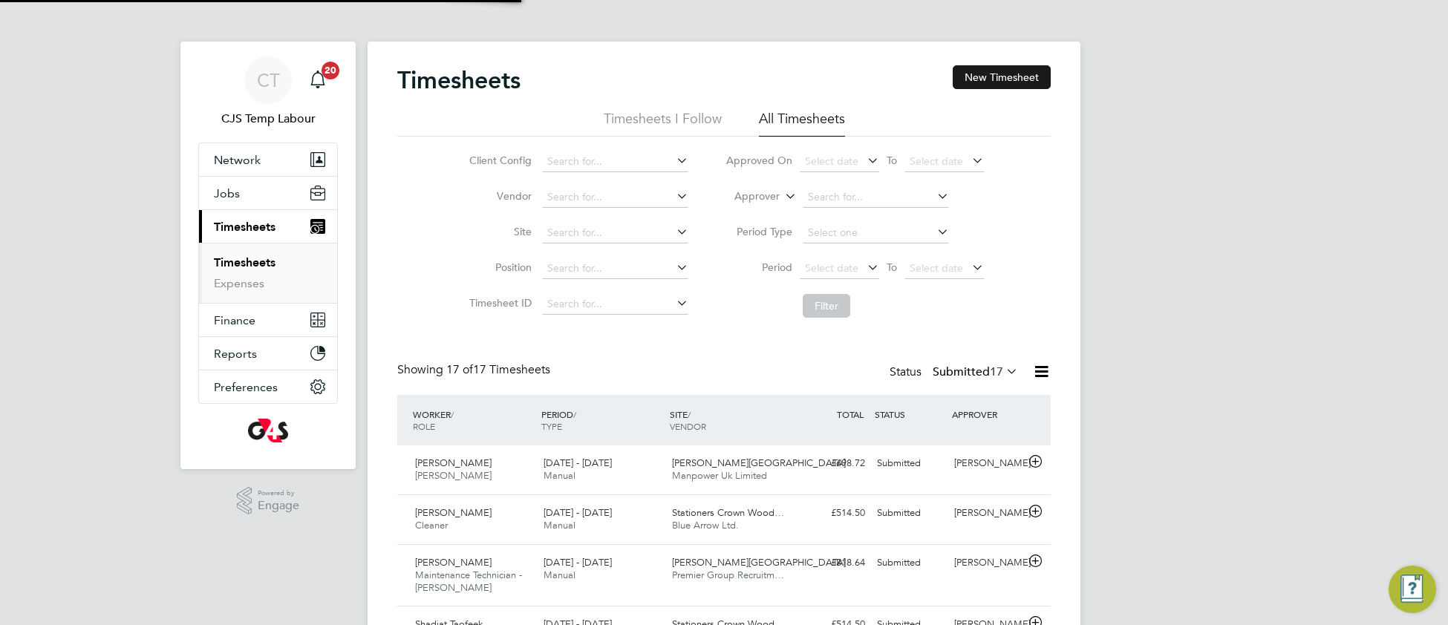
click at [1000, 78] on button "New Timesheet" at bounding box center [1002, 77] width 98 height 24
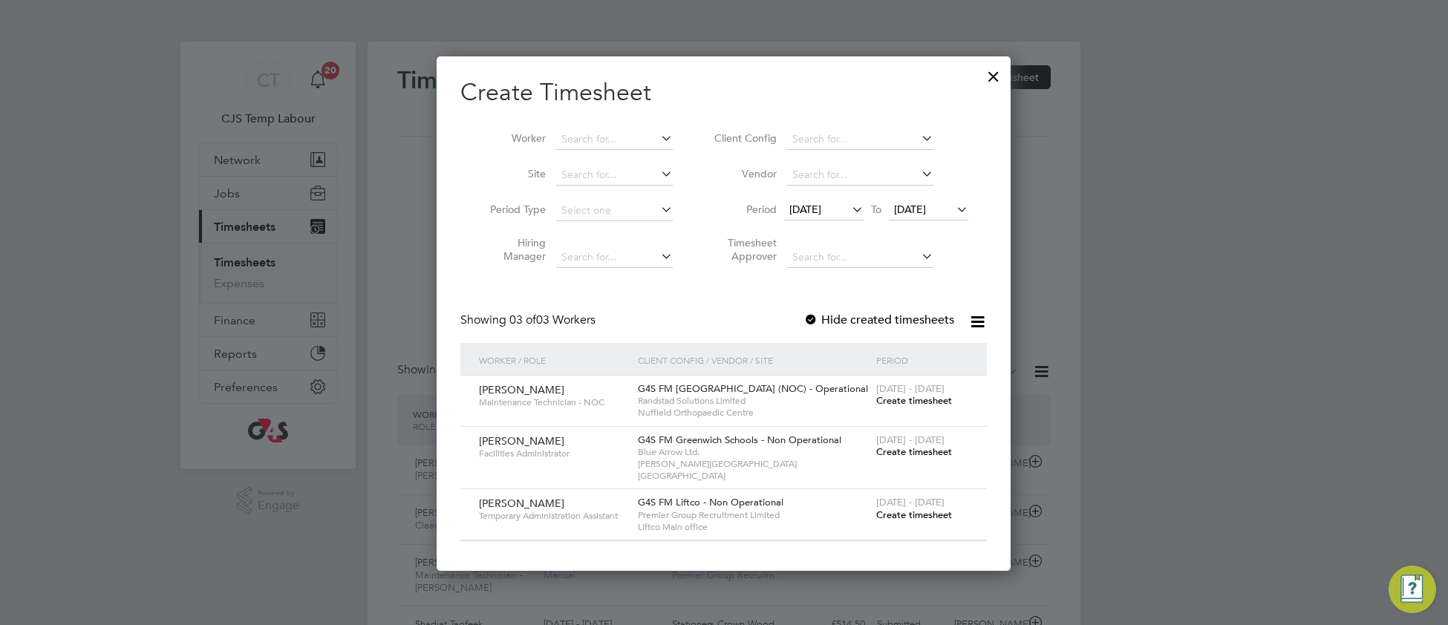
click at [910, 401] on span "Create timesheet" at bounding box center [914, 400] width 76 height 13
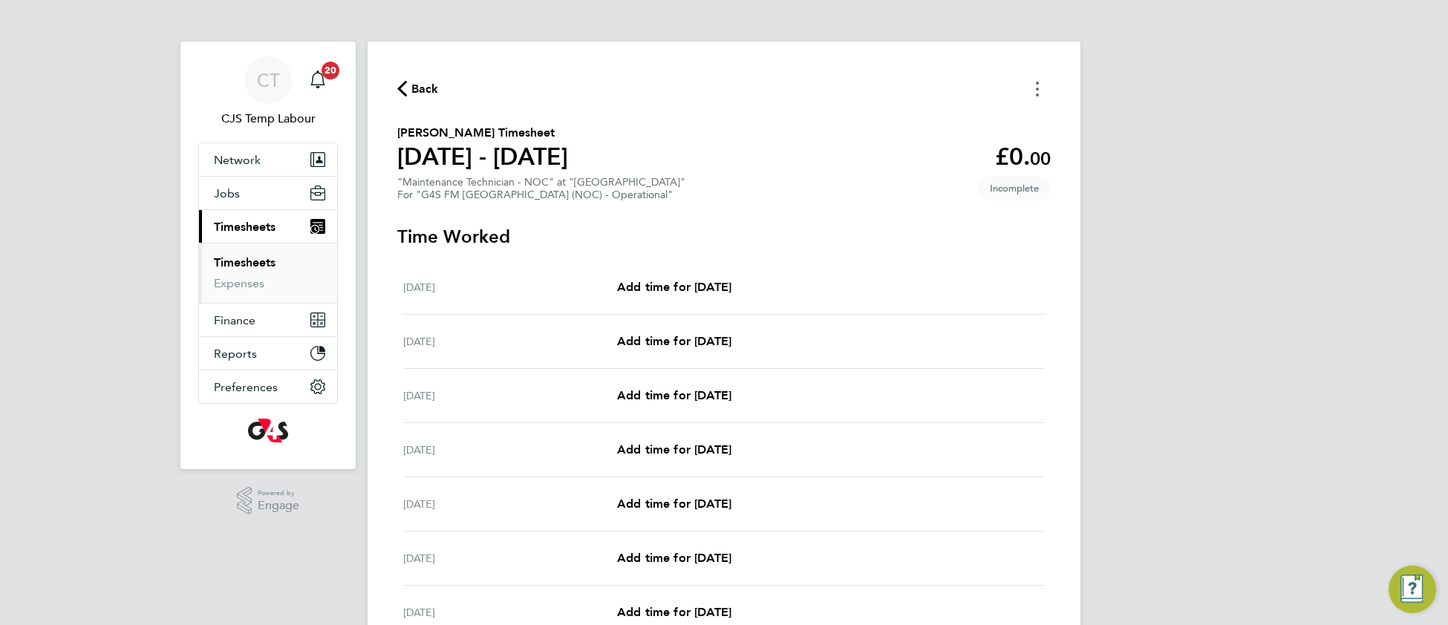
click at [1036, 97] on button "Timesheets Menu" at bounding box center [1037, 88] width 27 height 23
click at [939, 131] on button "Mark as absent" at bounding box center [962, 122] width 178 height 30
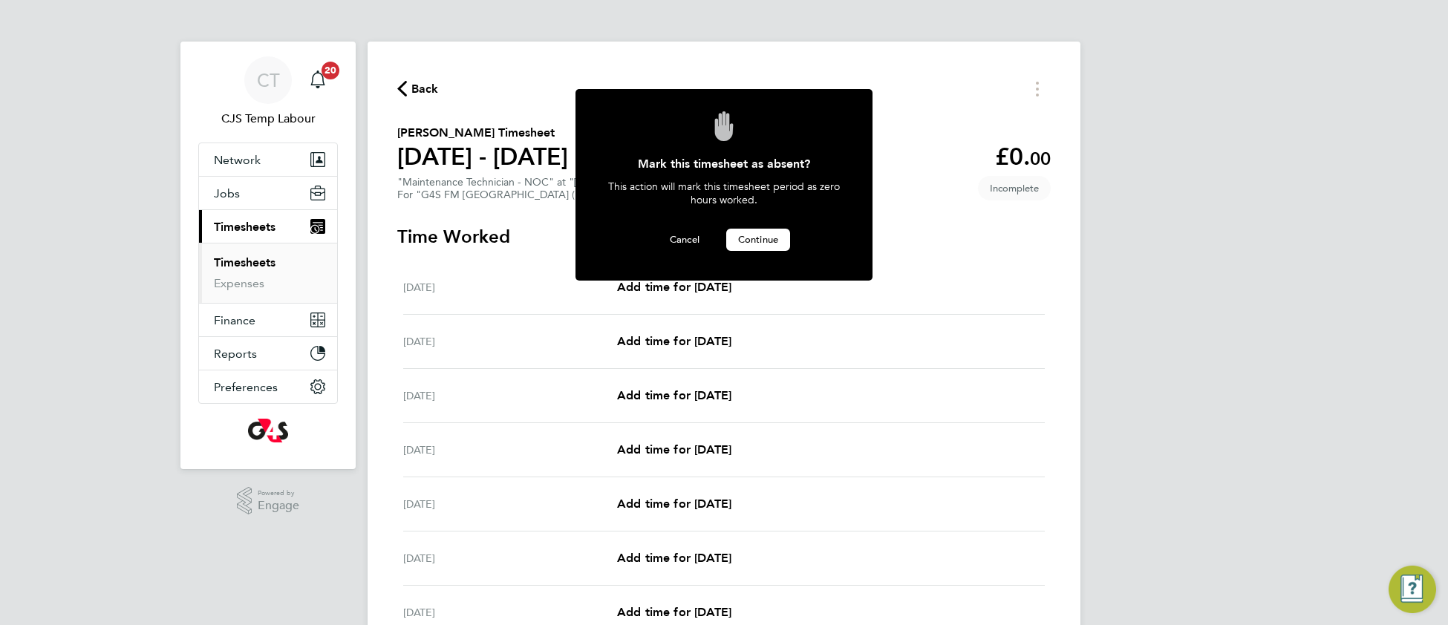
click at [771, 236] on span "Continue" at bounding box center [758, 239] width 40 height 13
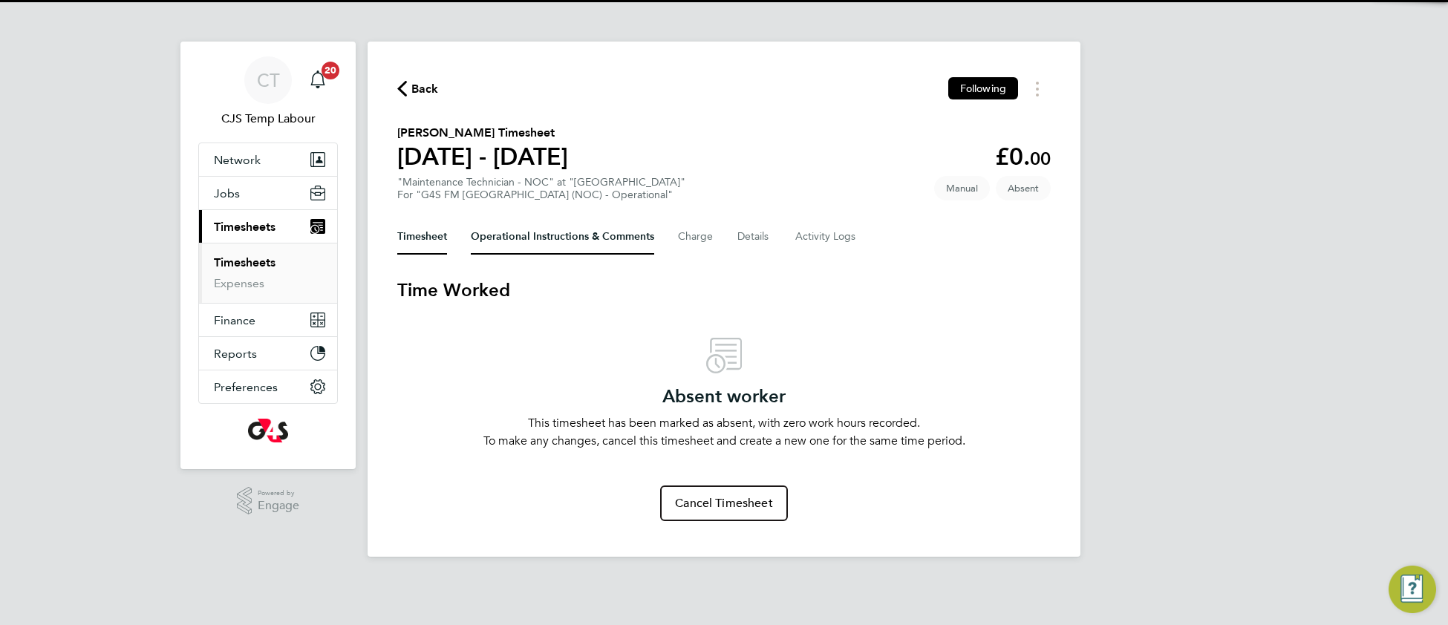
click at [506, 235] on Comments-tab "Operational Instructions & Comments" at bounding box center [562, 237] width 183 height 36
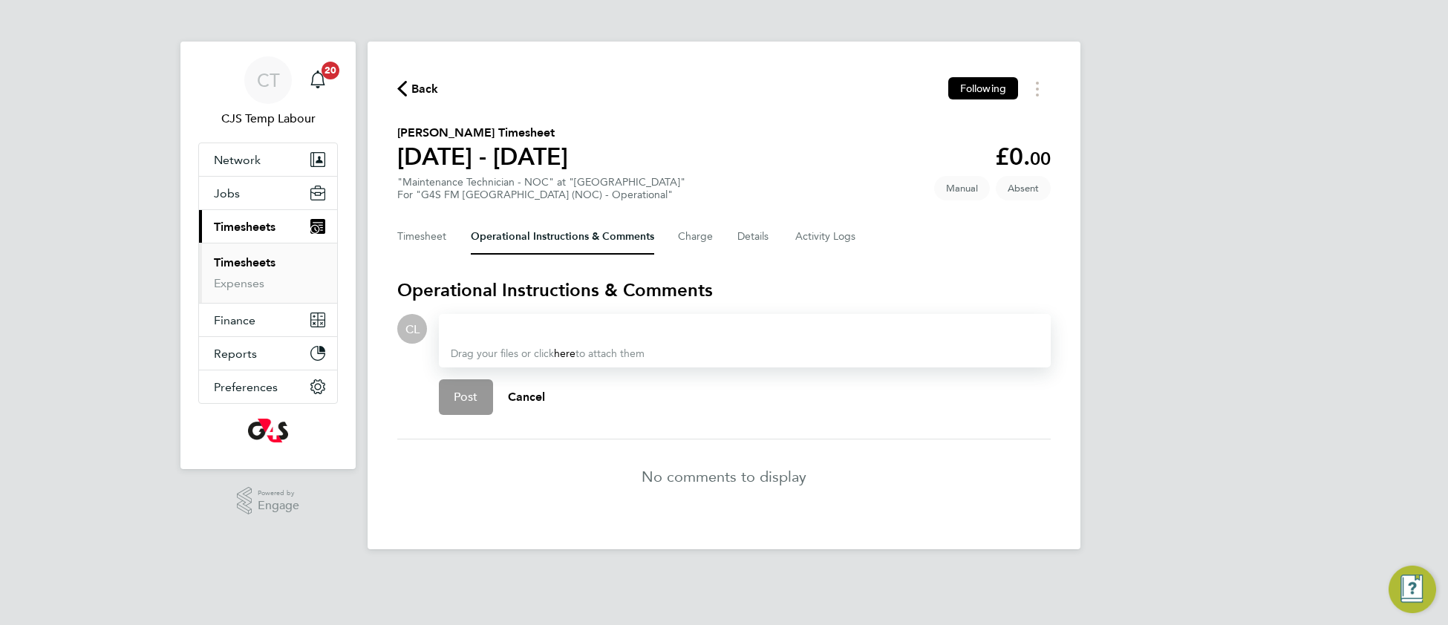
click at [497, 323] on div at bounding box center [745, 329] width 588 height 18
click at [456, 392] on span "Post" at bounding box center [466, 397] width 25 height 15
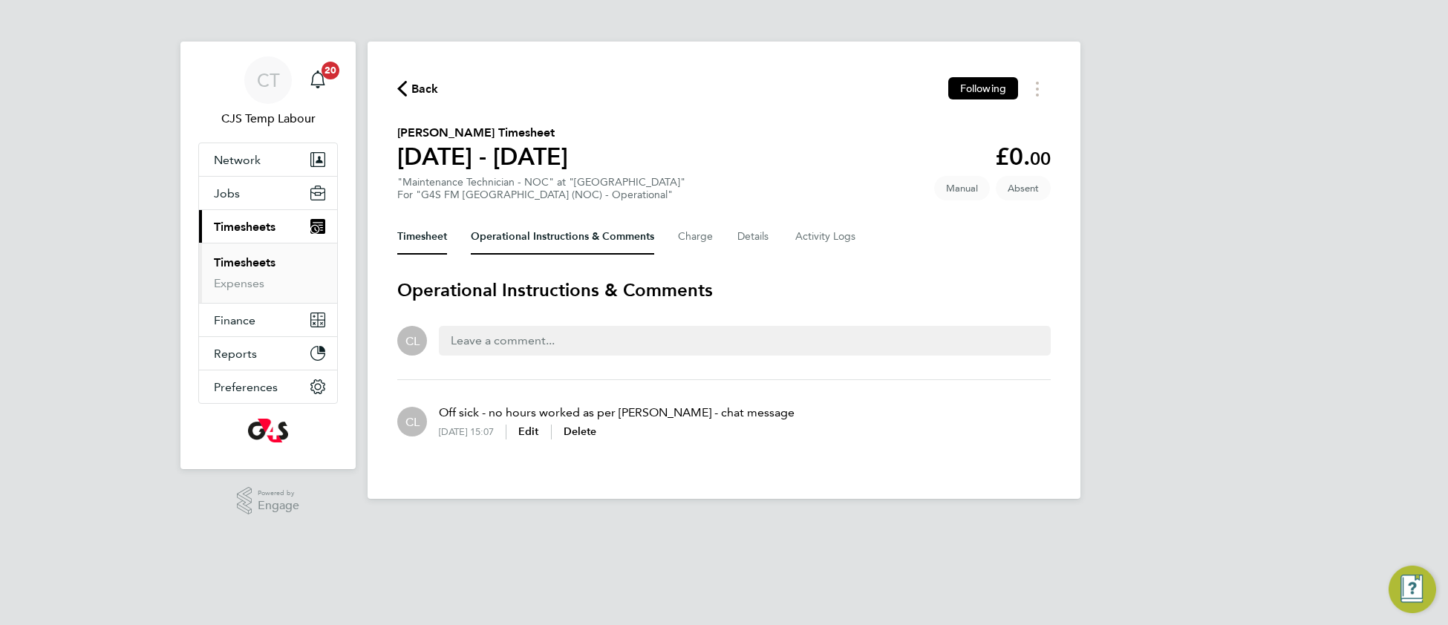
click at [422, 232] on button "Timesheet" at bounding box center [422, 237] width 50 height 36
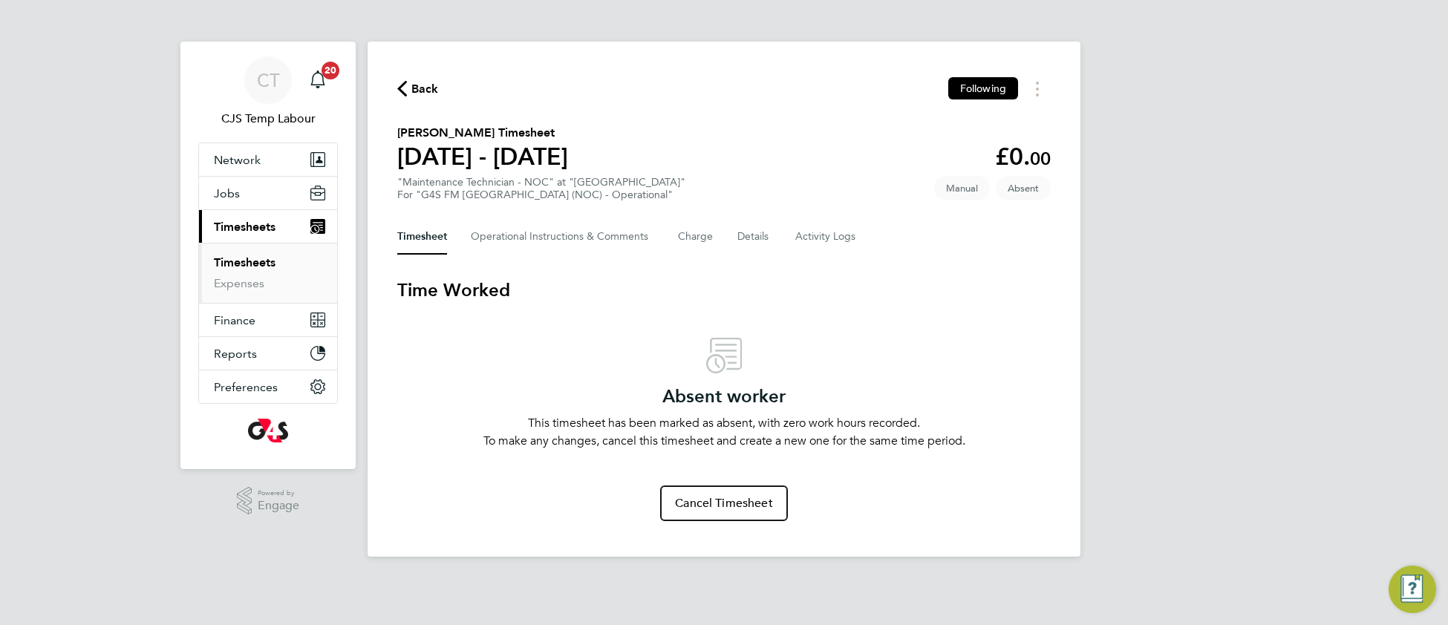
click at [255, 265] on link "Timesheets" at bounding box center [245, 262] width 62 height 14
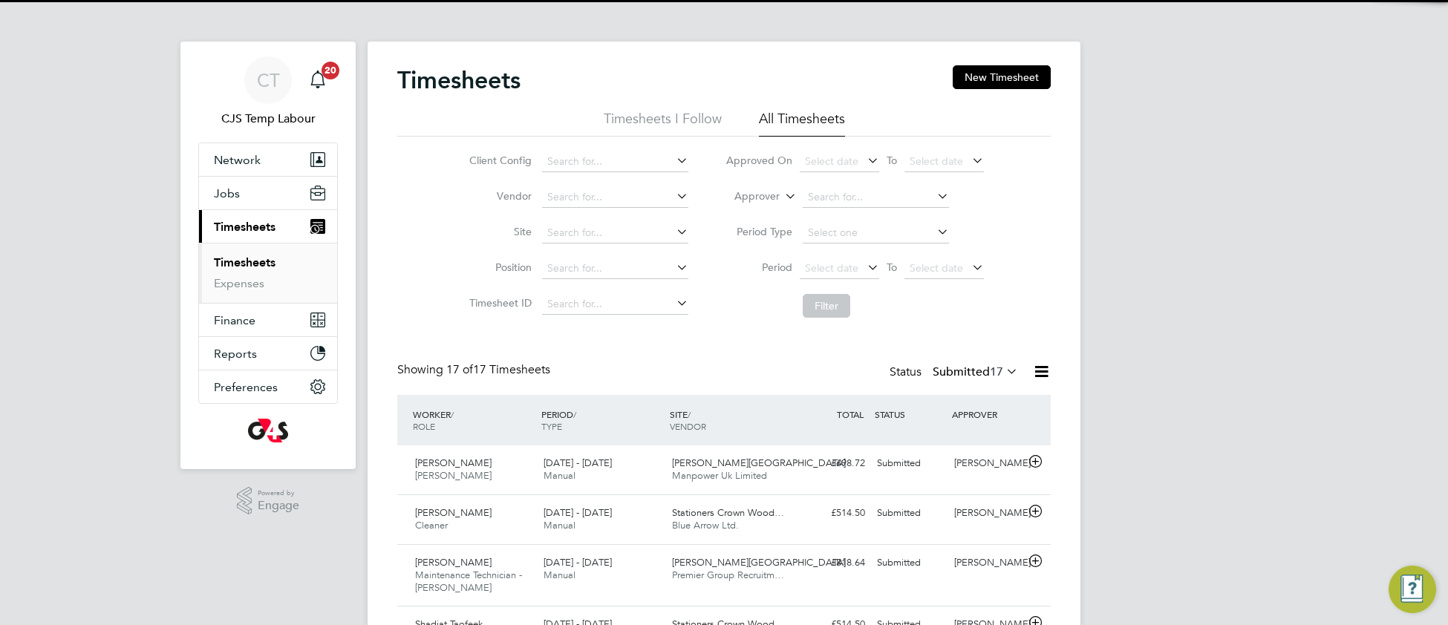
scroll to position [50, 128]
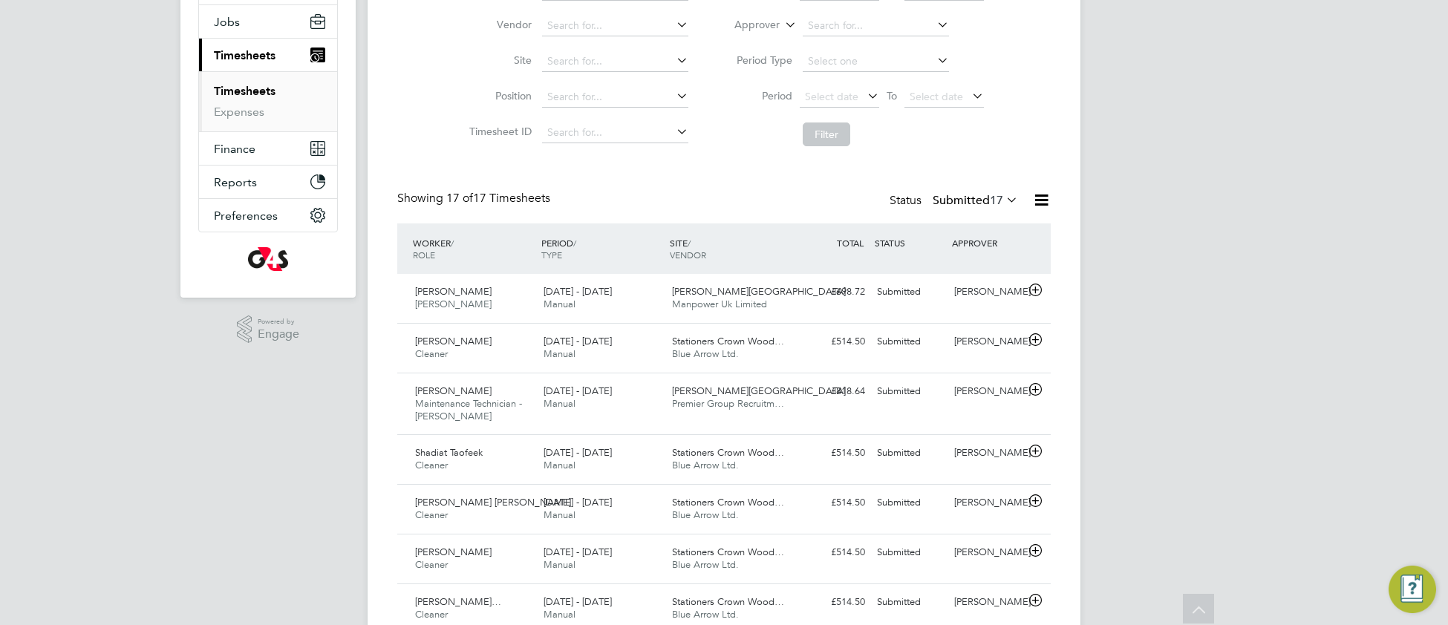
click at [1003, 199] on icon at bounding box center [1003, 199] width 0 height 21
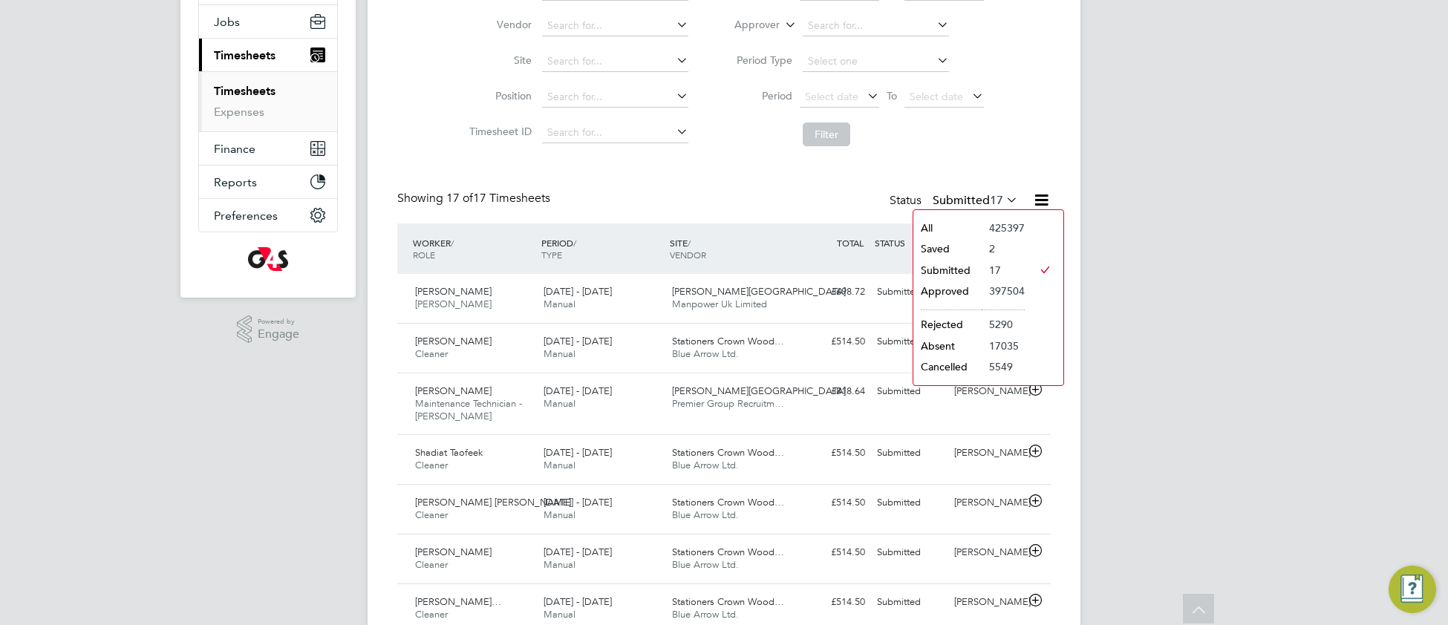
click at [958, 246] on li "Saved" at bounding box center [947, 248] width 68 height 21
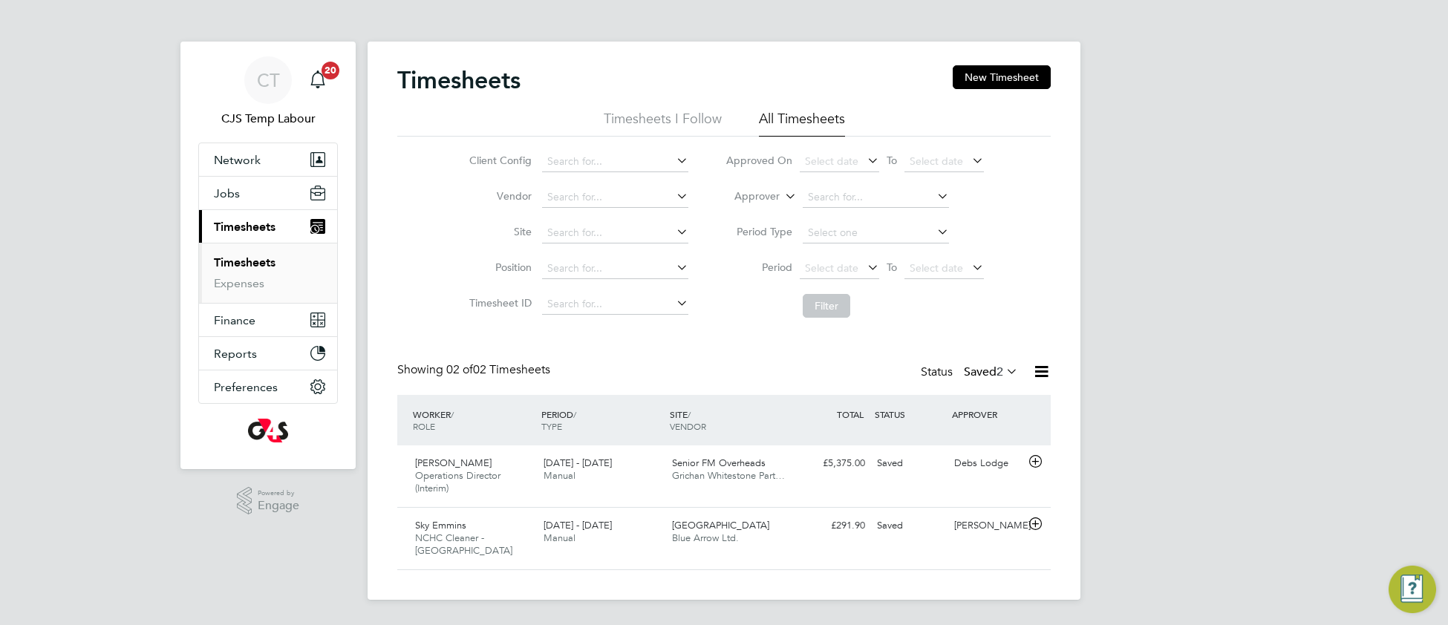
click at [1003, 372] on icon at bounding box center [1003, 371] width 0 height 21
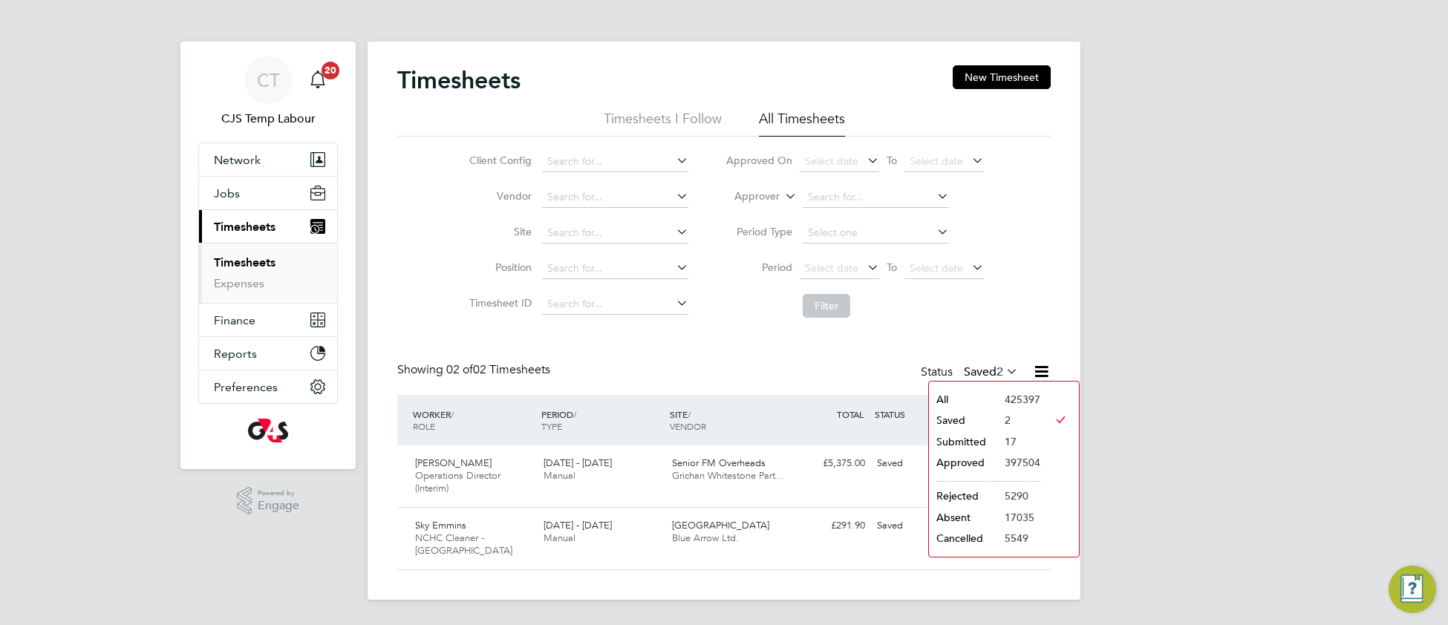
click at [974, 434] on li "Submitted" at bounding box center [963, 441] width 68 height 21
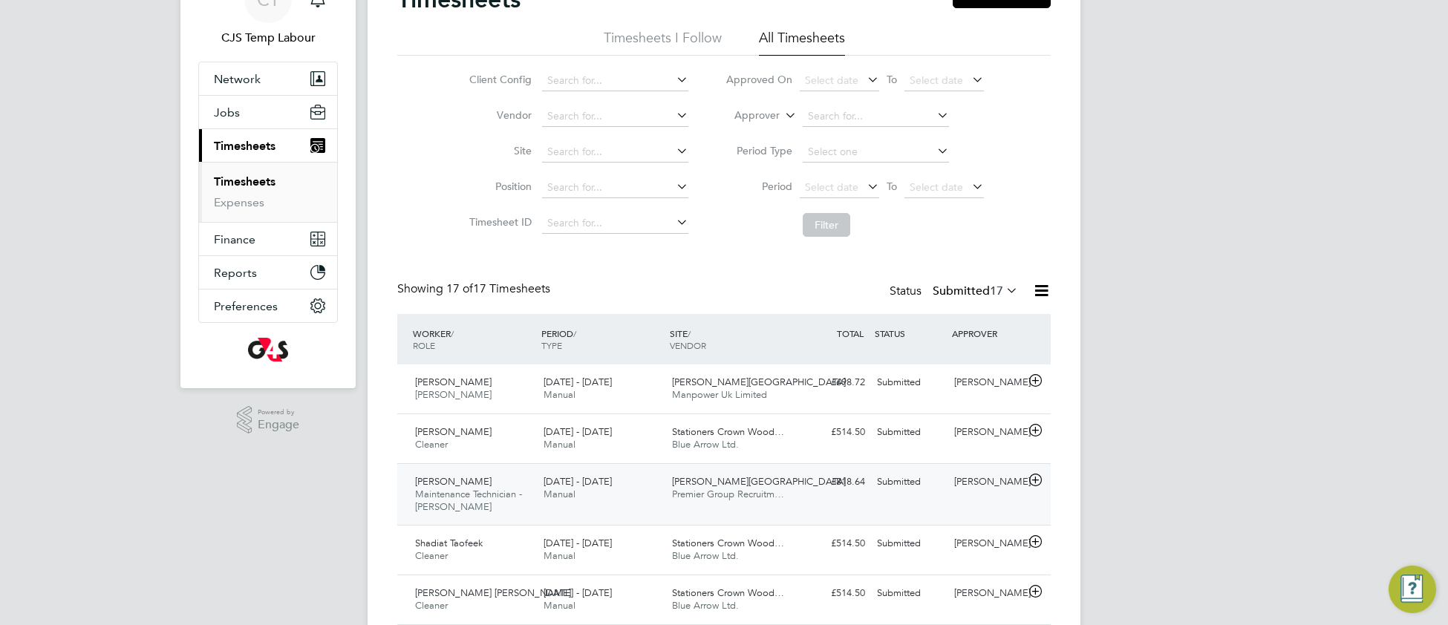
scroll to position [90, 0]
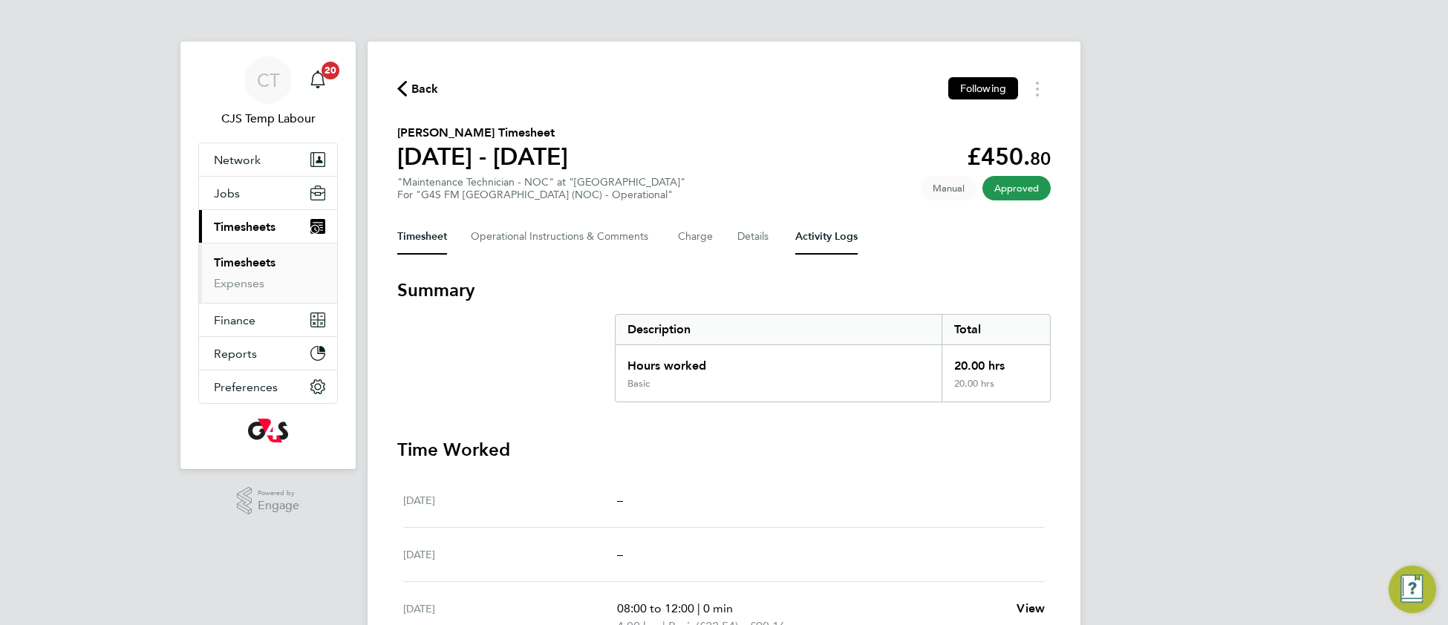
click at [825, 231] on Logs-tab "Activity Logs" at bounding box center [826, 237] width 62 height 36
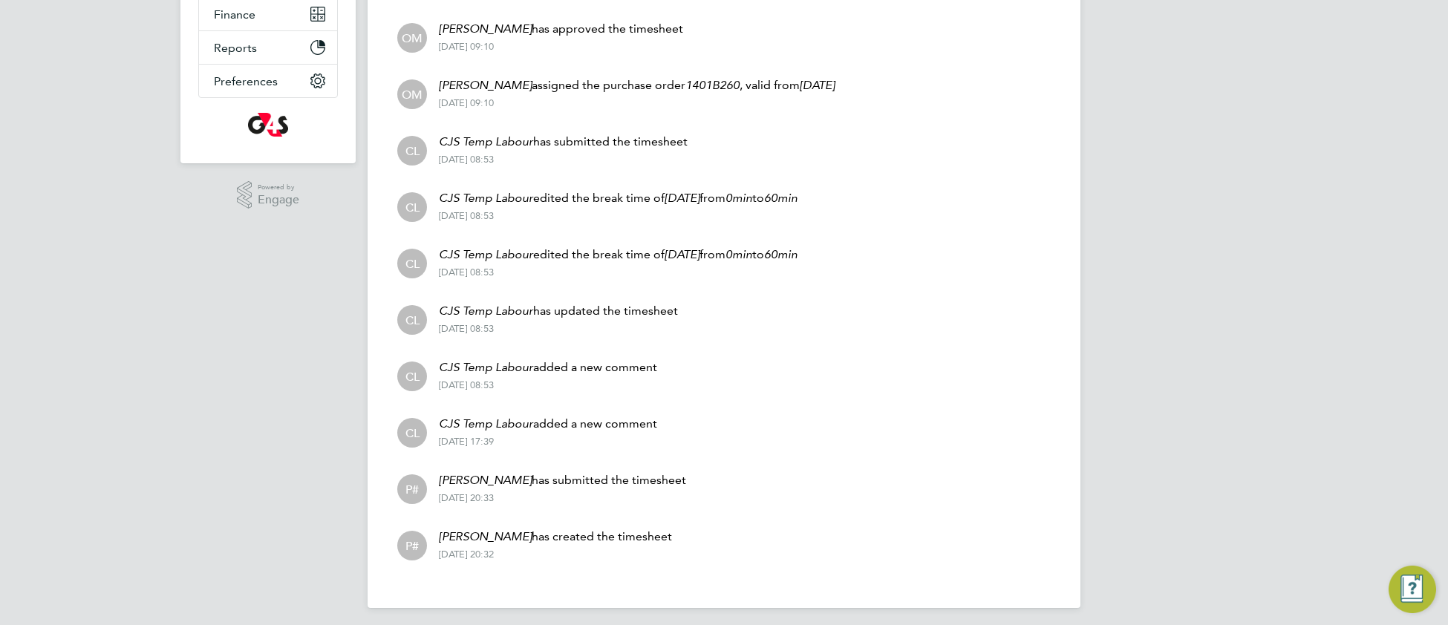
scroll to position [308, 0]
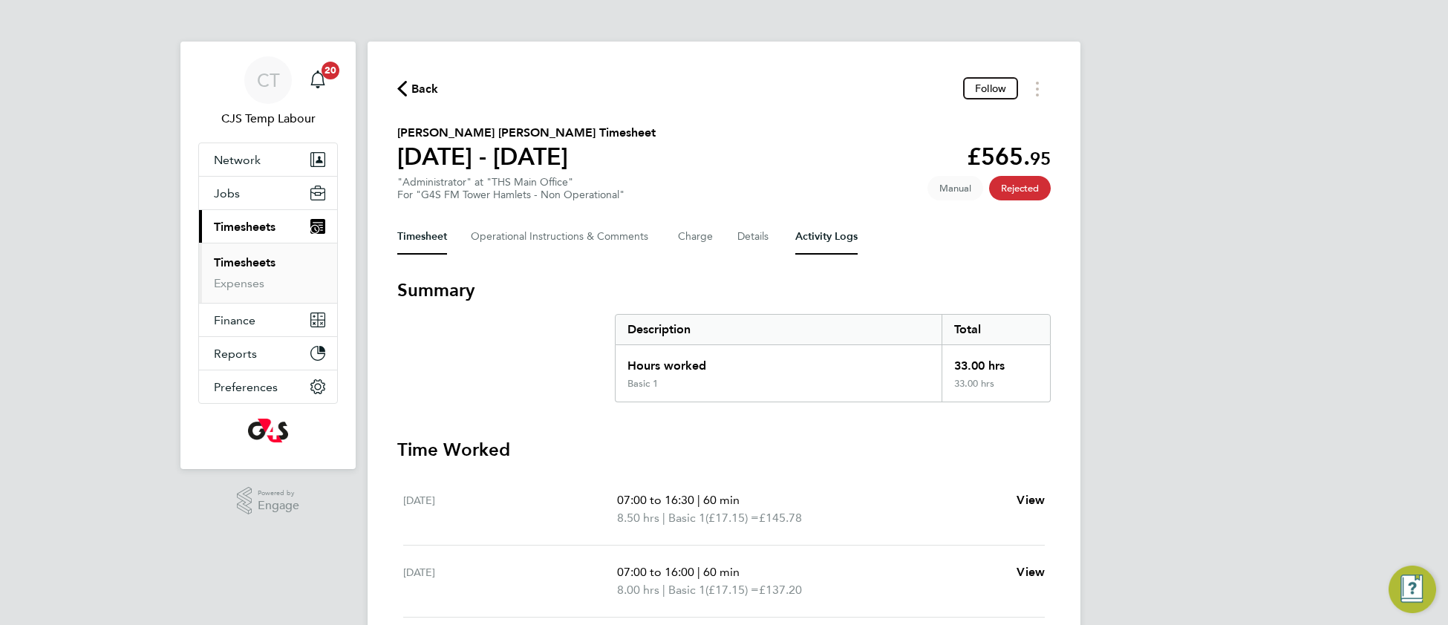
click at [823, 249] on Logs-tab "Activity Logs" at bounding box center [826, 237] width 62 height 36
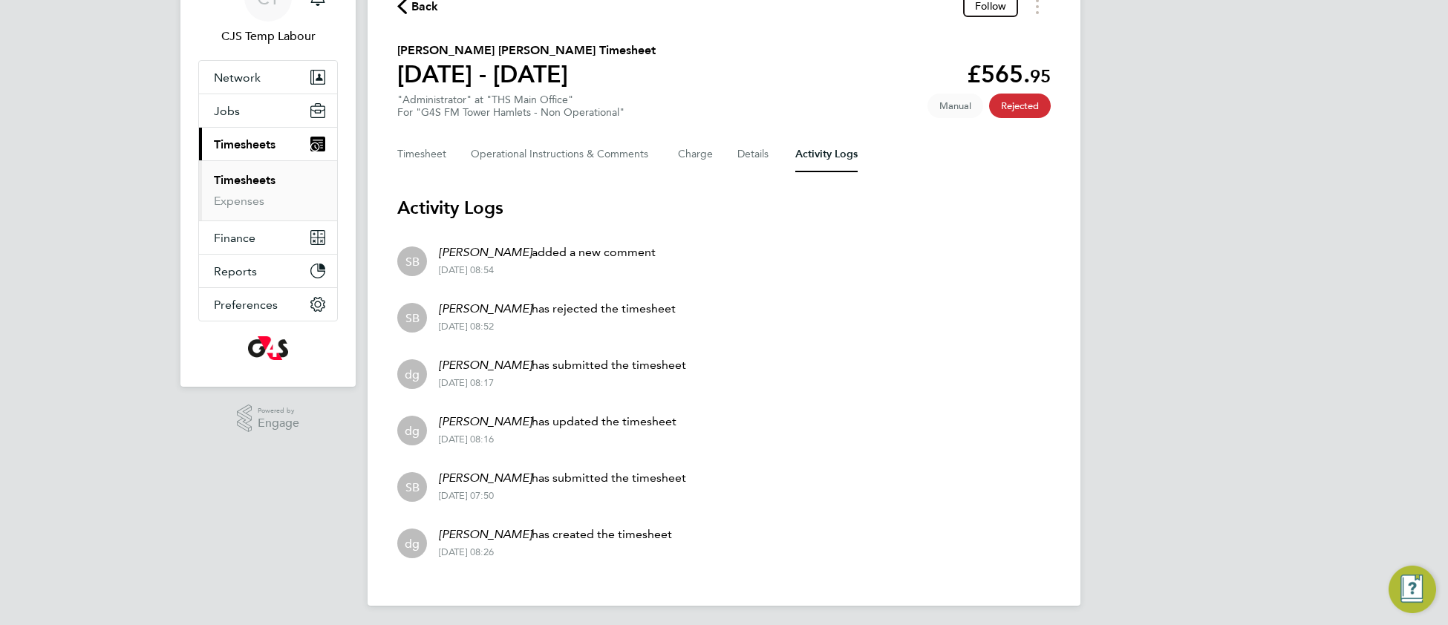
scroll to position [83, 0]
click at [548, 171] on div "Back Follow [PERSON_NAME] [PERSON_NAME] Timesheet [DATE] - [DATE] £565. 95 "Adm…" at bounding box center [724, 281] width 713 height 647
click at [542, 139] on Comments-tab "Operational Instructions & Comments" at bounding box center [562, 154] width 183 height 36
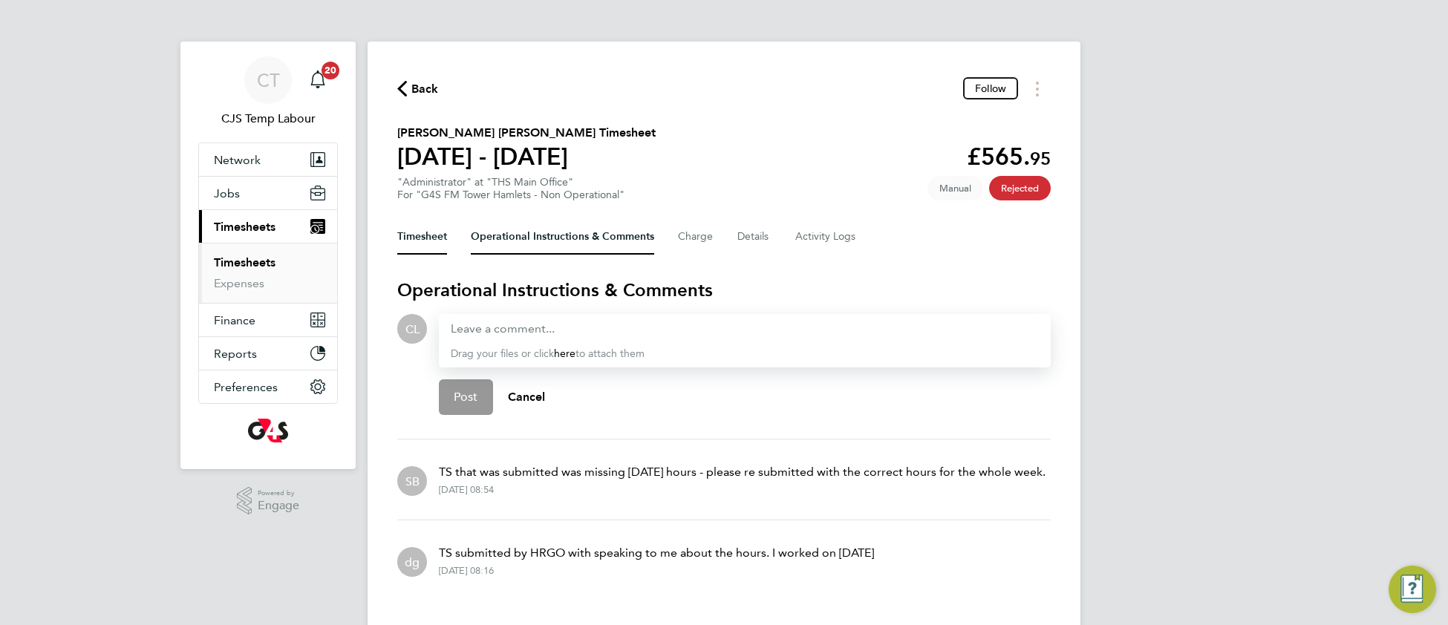
click at [419, 232] on button "Timesheet" at bounding box center [422, 237] width 50 height 36
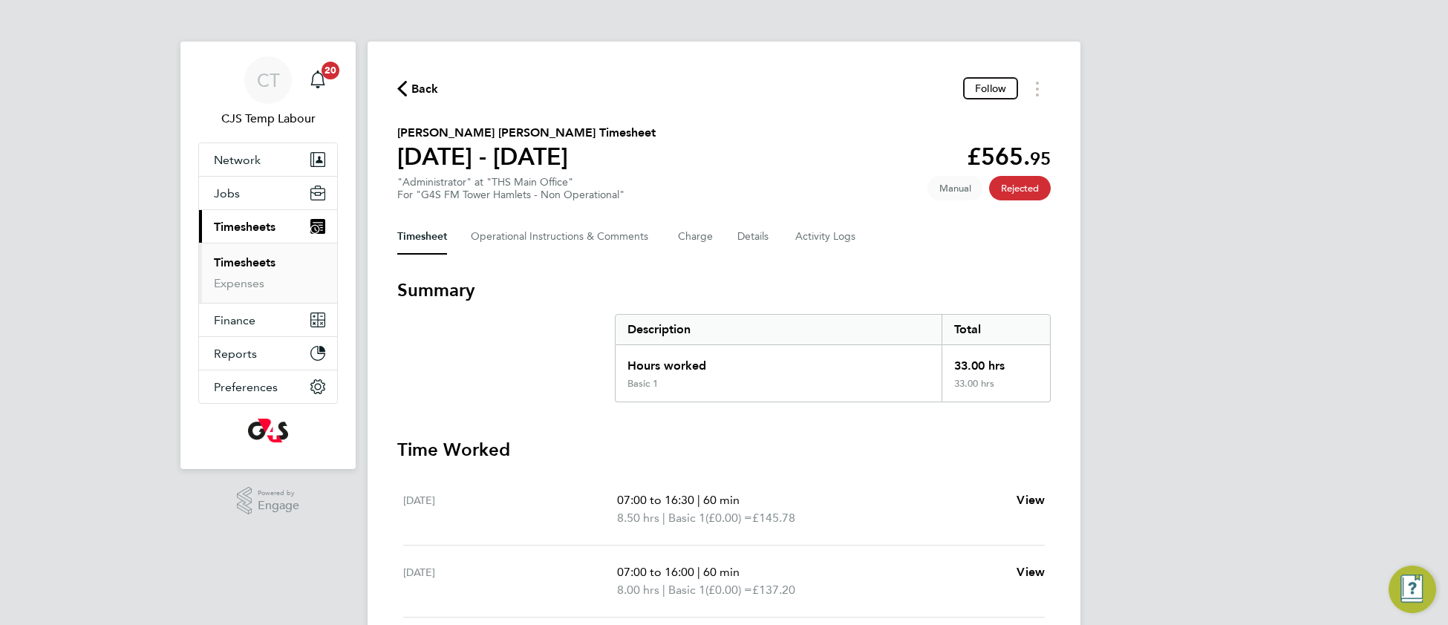
click at [234, 269] on link "Timesheets" at bounding box center [245, 262] width 62 height 14
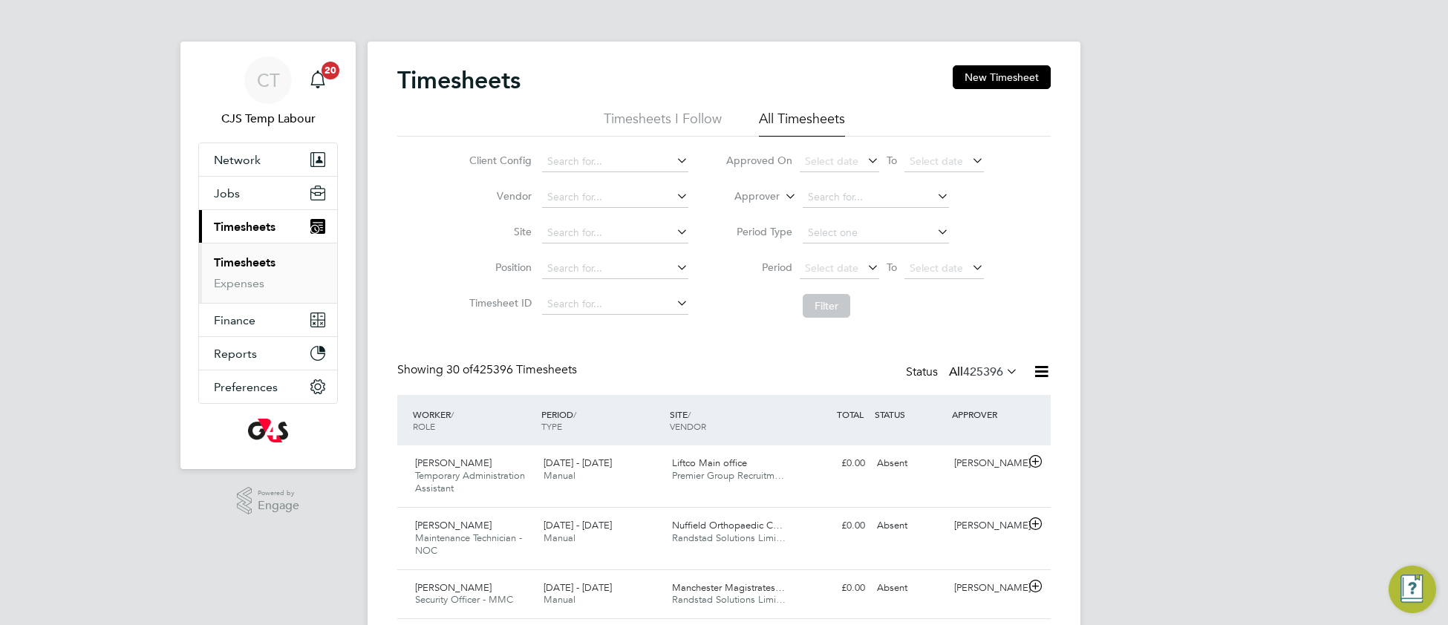
click at [1003, 369] on icon at bounding box center [1003, 371] width 0 height 21
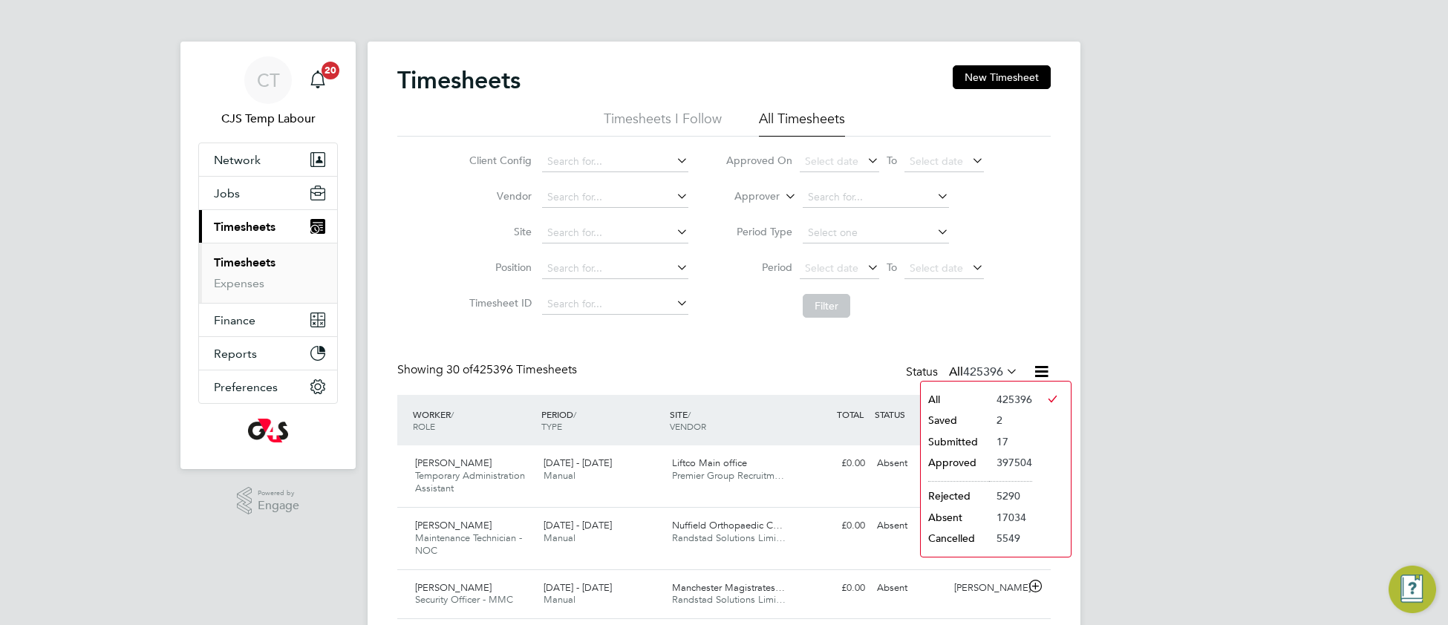
click at [973, 440] on li "Submitted" at bounding box center [955, 441] width 68 height 21
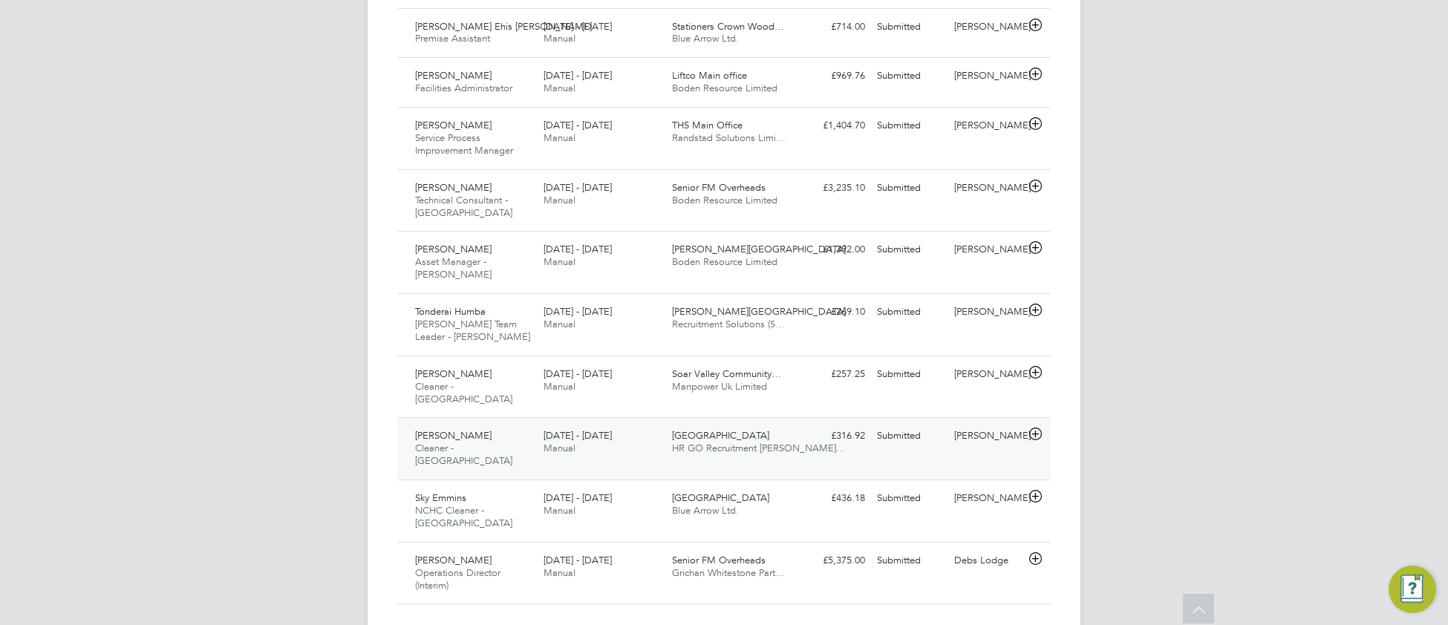
click at [789, 437] on div "Abbeyfield School HR GO Recruitment Lim…" at bounding box center [730, 442] width 128 height 37
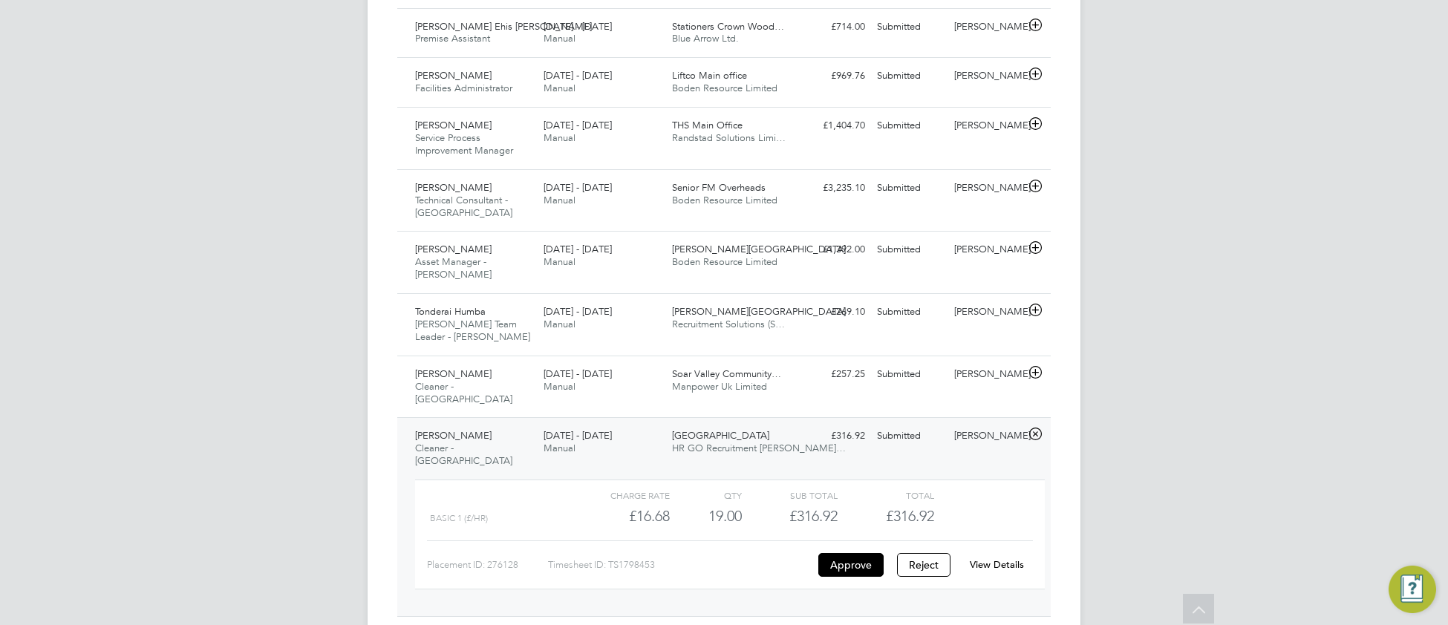
click at [997, 558] on link "View Details" at bounding box center [997, 564] width 54 height 13
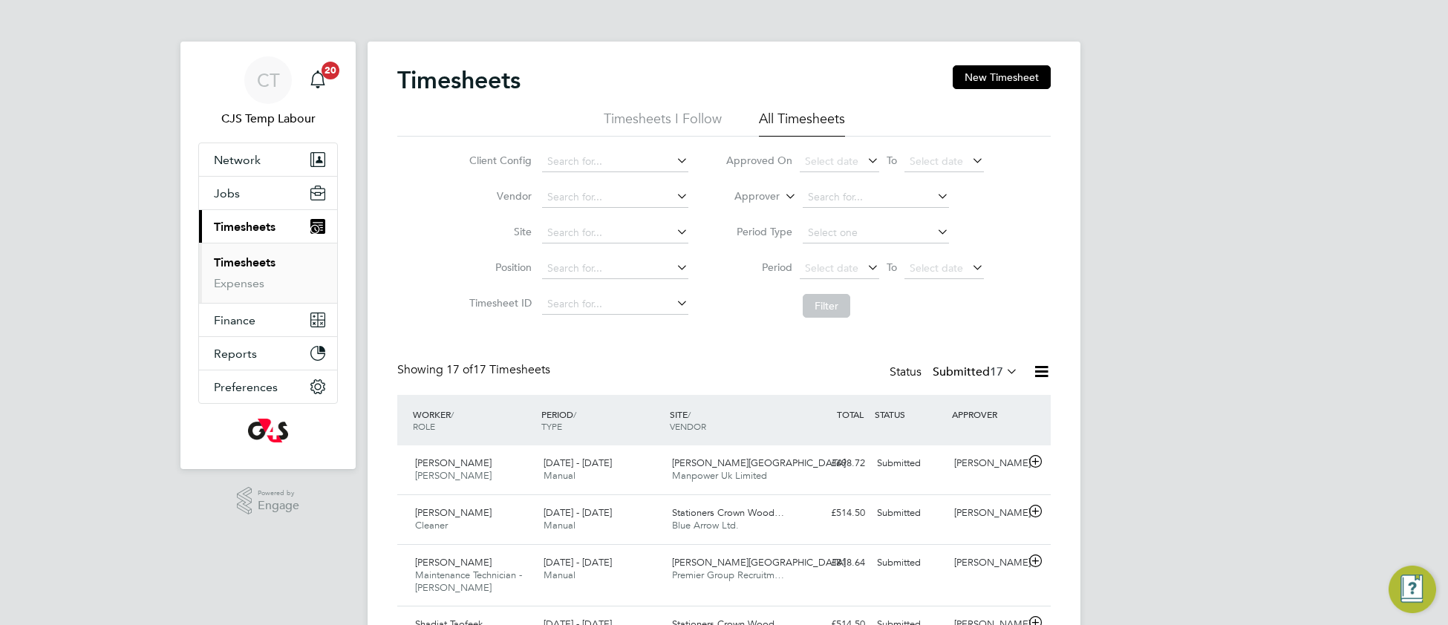
drag, startPoint x: 977, startPoint y: 80, endPoint x: 974, endPoint y: 102, distance: 22.6
click at [977, 79] on button "New Timesheet" at bounding box center [1002, 77] width 98 height 24
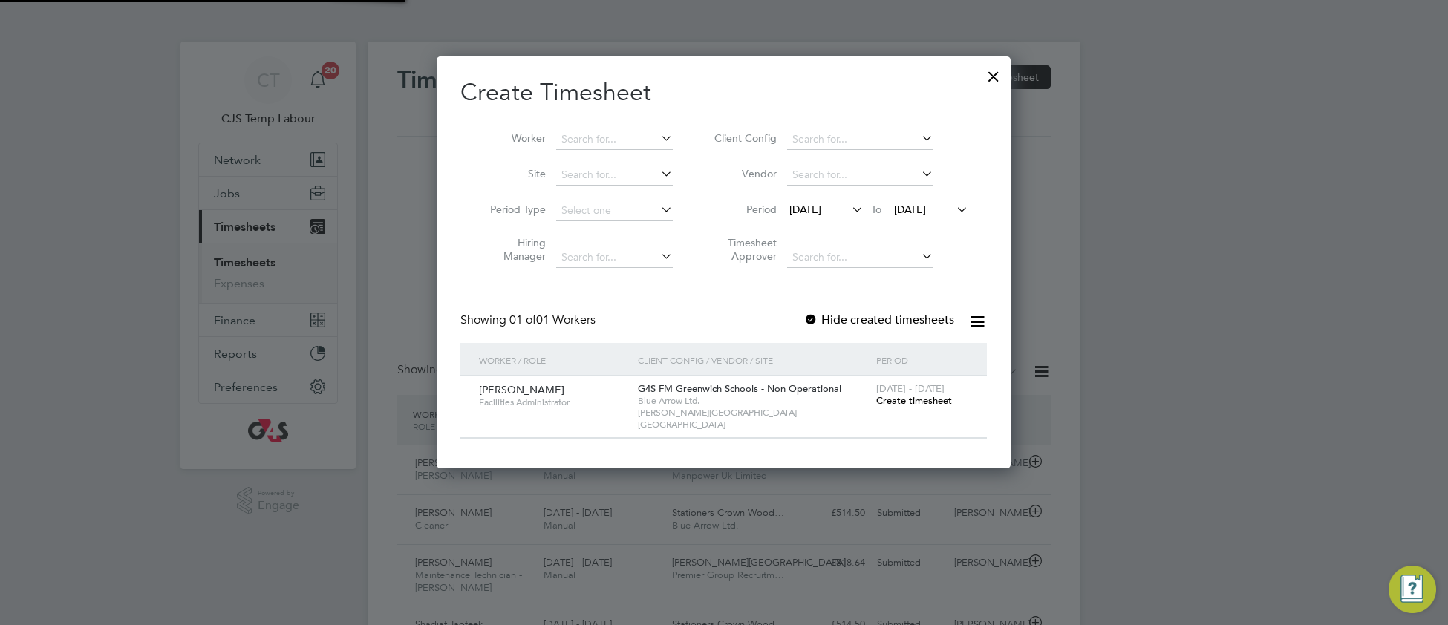
scroll to position [7, 7]
click at [883, 405] on span "Create timesheet" at bounding box center [914, 400] width 76 height 13
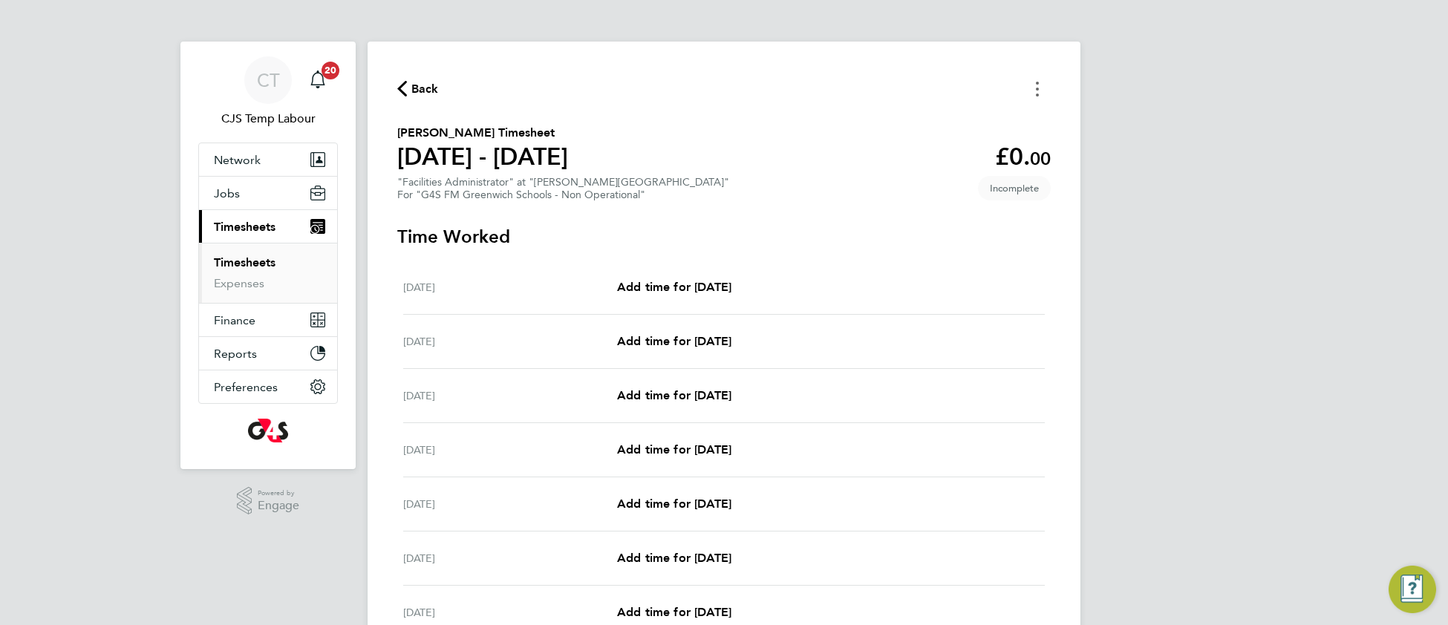
click at [1039, 90] on button "Timesheets Menu" at bounding box center [1037, 88] width 27 height 23
click at [972, 126] on button "Mark as absent" at bounding box center [962, 122] width 178 height 30
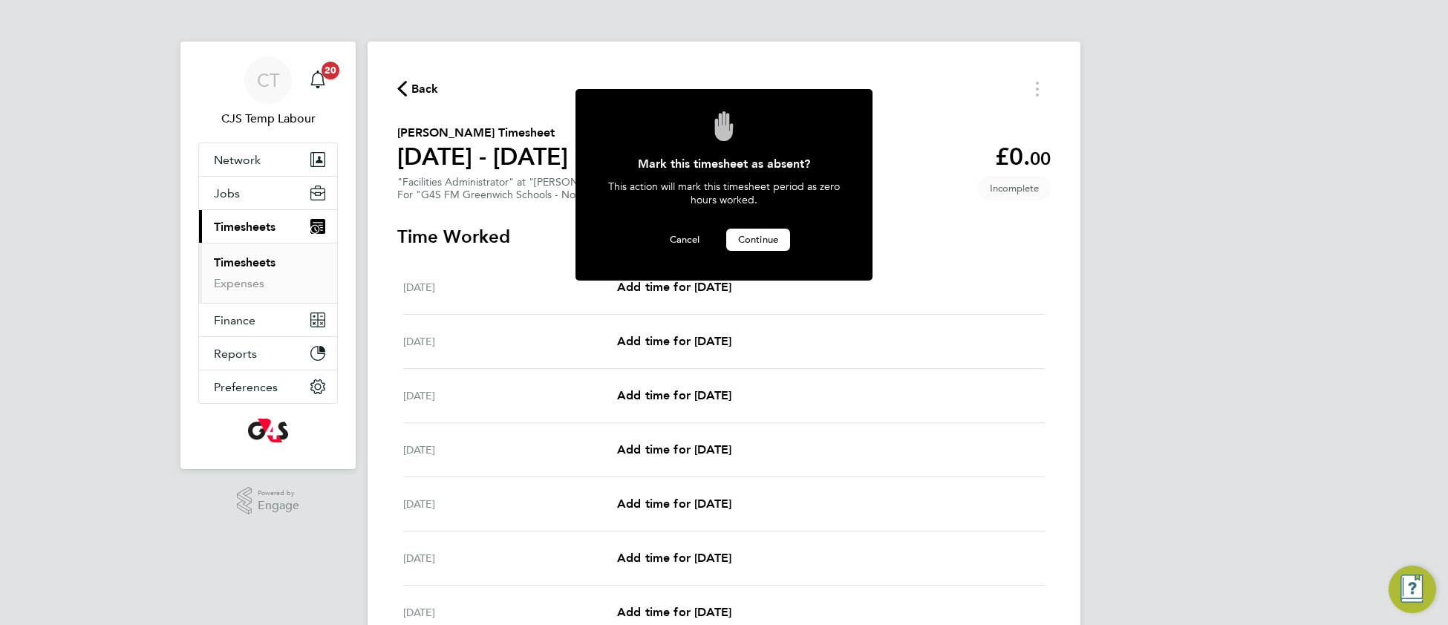
click at [771, 241] on span "Continue" at bounding box center [758, 239] width 40 height 13
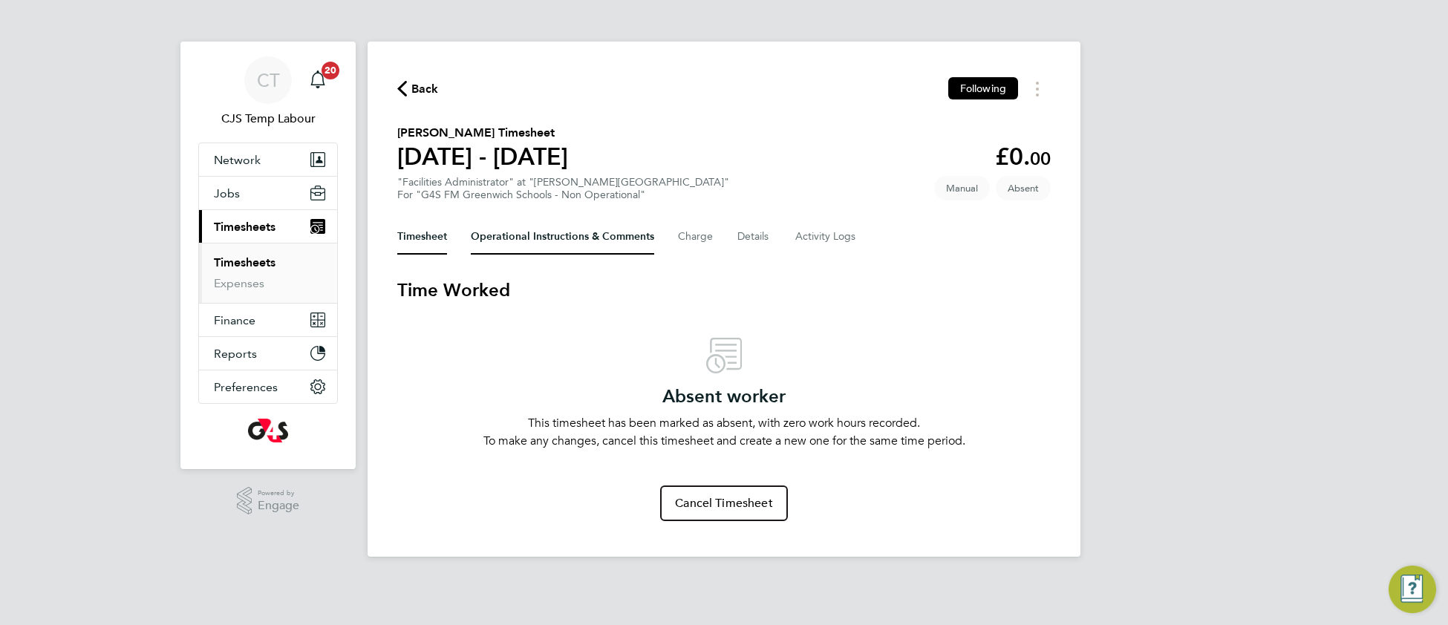
click at [520, 239] on Comments-tab "Operational Instructions & Comments" at bounding box center [562, 237] width 183 height 36
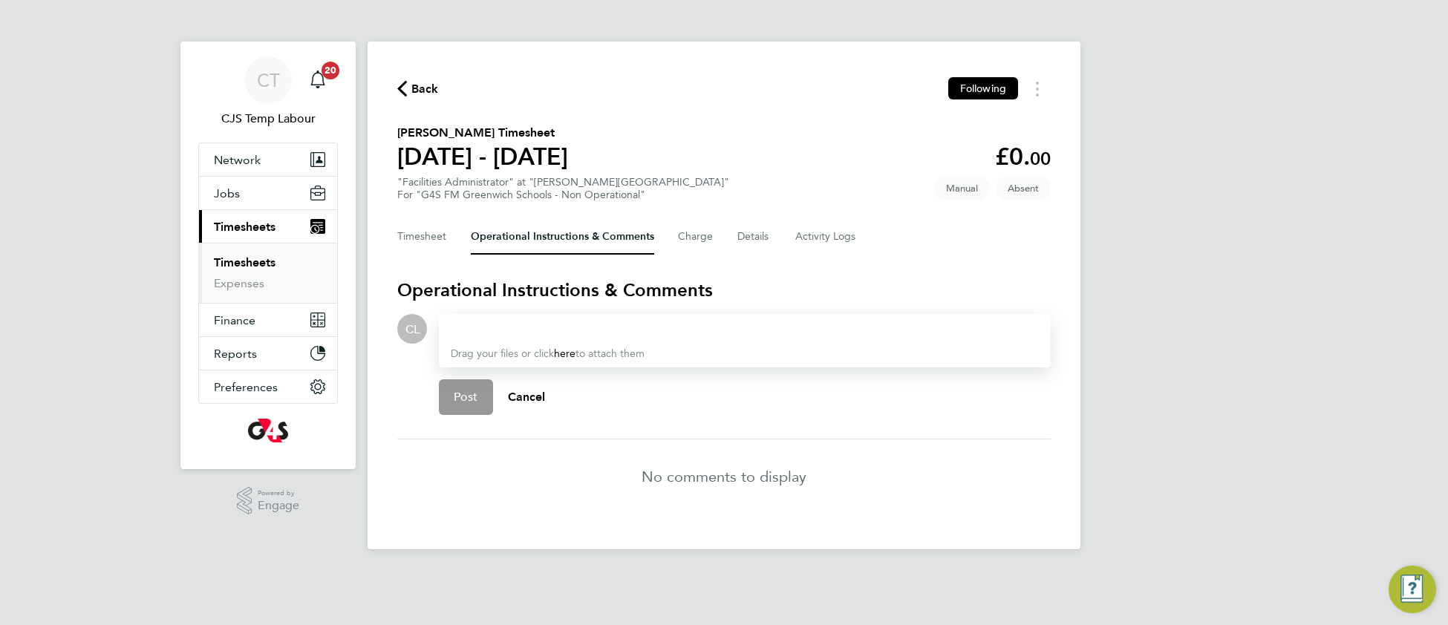
click at [503, 325] on div at bounding box center [745, 329] width 588 height 18
drag, startPoint x: 679, startPoint y: 326, endPoint x: 692, endPoint y: 322, distance: 13.9
click at [682, 325] on div "On Annual Leave as advised by Monquie" at bounding box center [745, 329] width 588 height 18
click at [644, 330] on div "On Annual Leave as advised by Monque" at bounding box center [745, 329] width 588 height 18
click at [469, 391] on span "Post" at bounding box center [466, 397] width 25 height 15
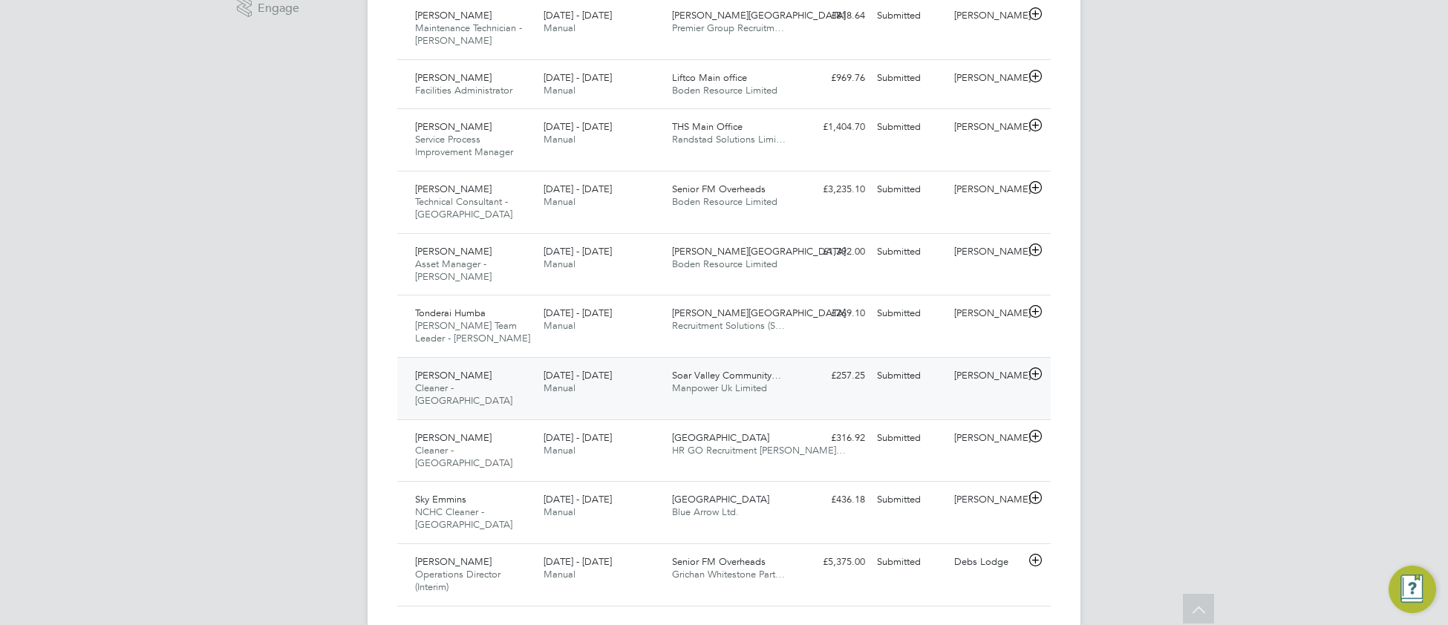
click at [616, 382] on div "[DATE] - [DATE] Manual" at bounding box center [602, 382] width 128 height 37
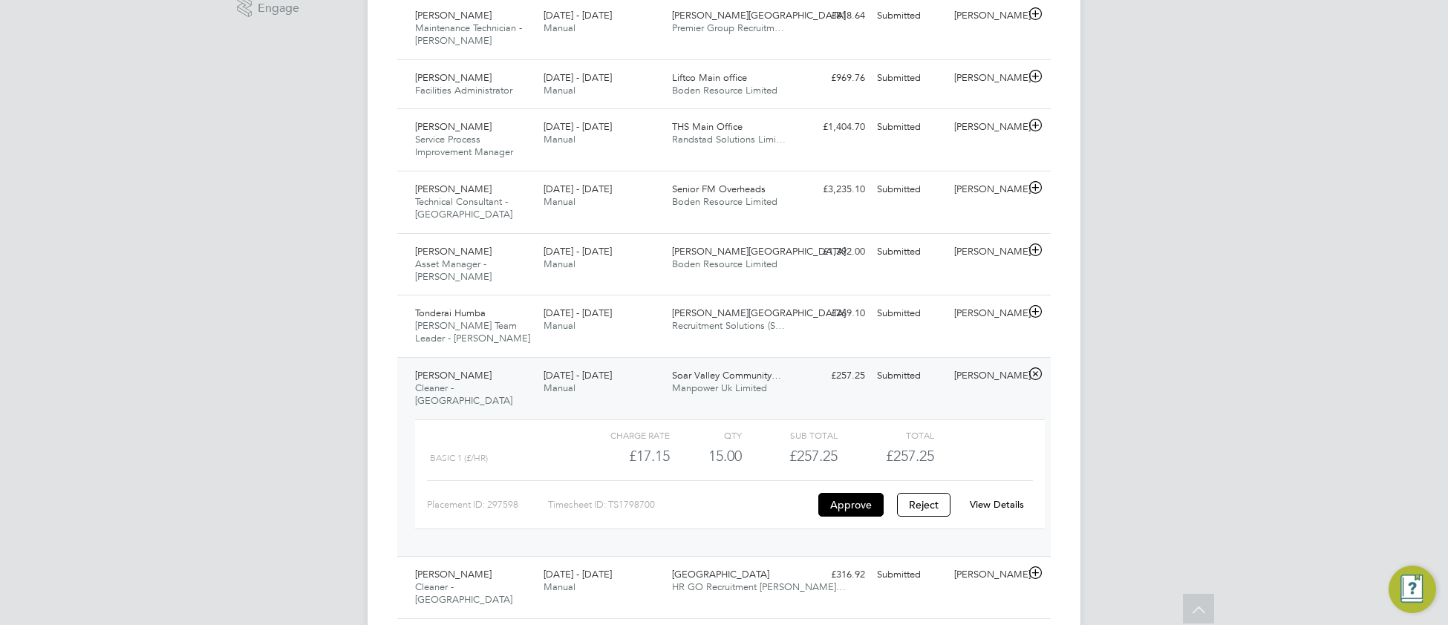
click at [982, 498] on link "View Details" at bounding box center [997, 504] width 54 height 13
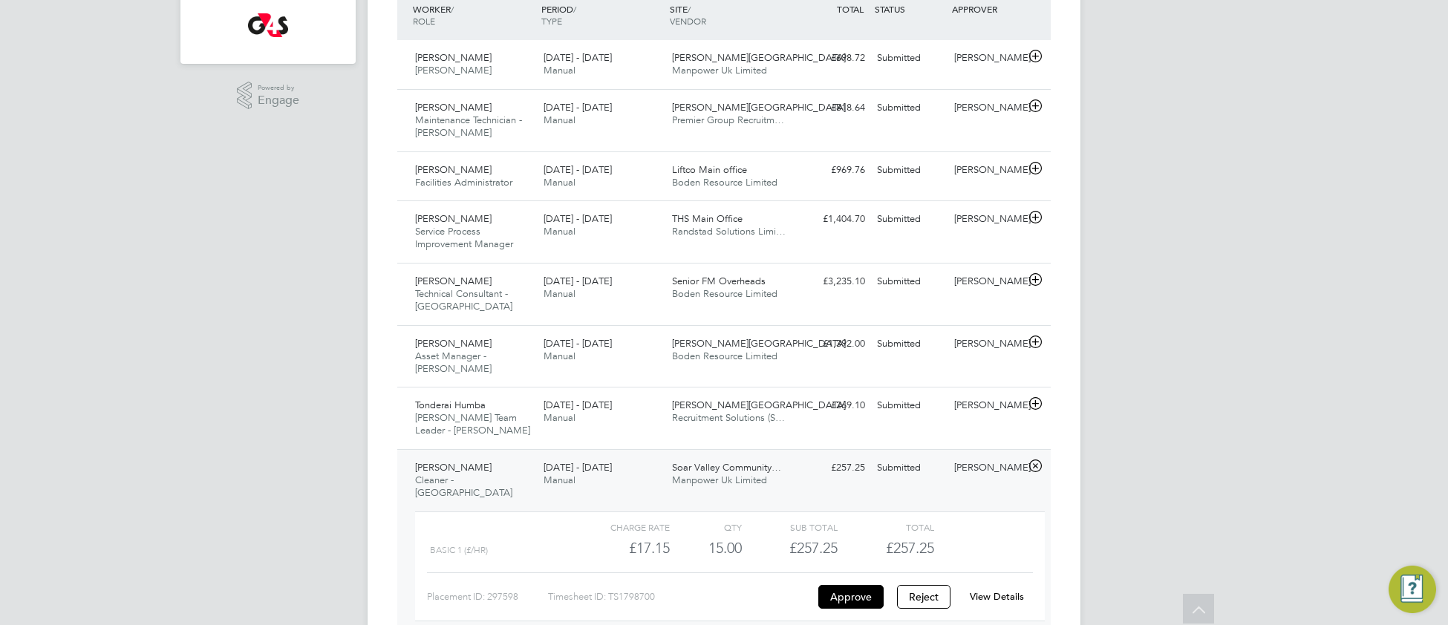
scroll to position [405, 0]
click at [700, 419] on div "Churchill Hospital Recruitment Solutions (S…" at bounding box center [730, 412] width 128 height 37
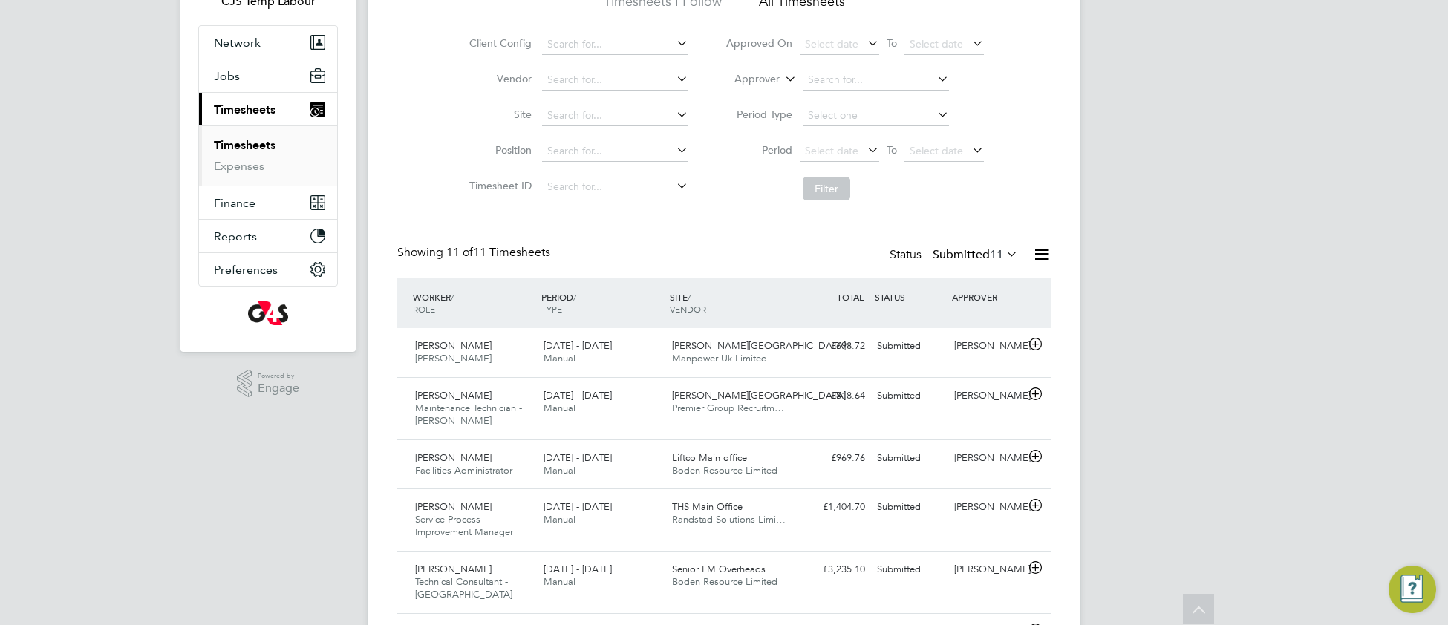
scroll to position [0, 0]
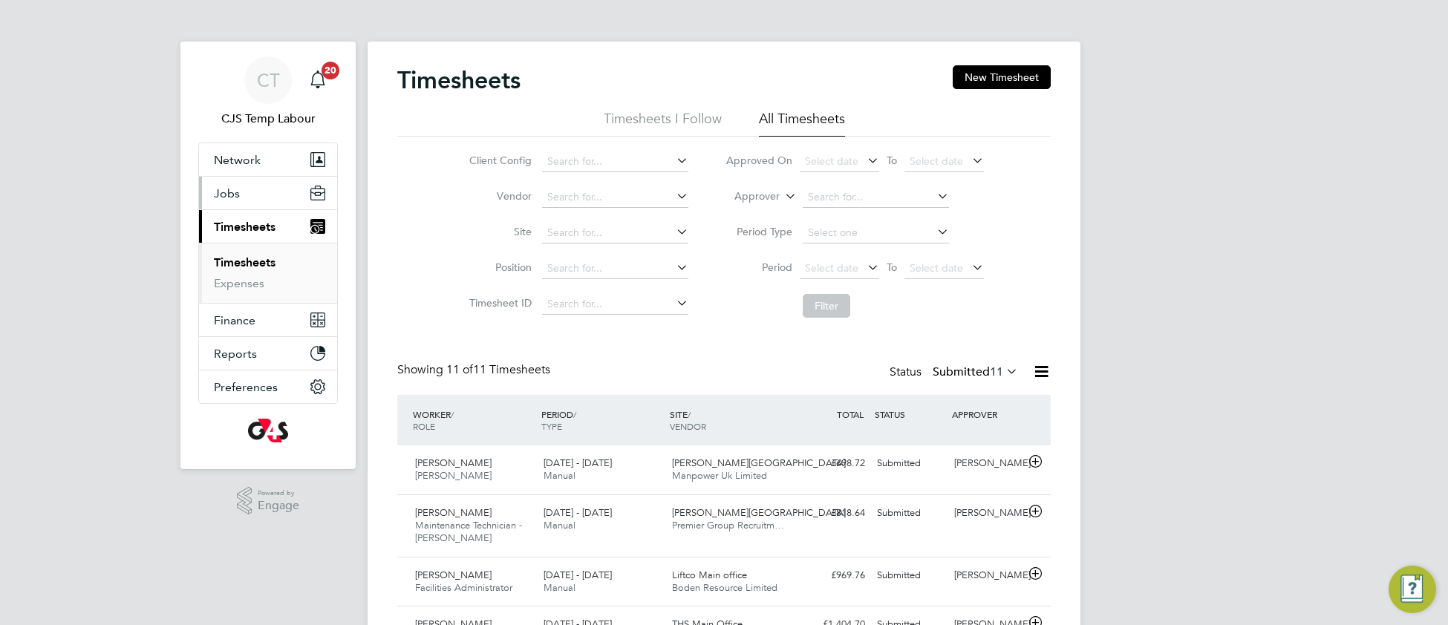
click at [224, 189] on span "Jobs" at bounding box center [227, 193] width 26 height 14
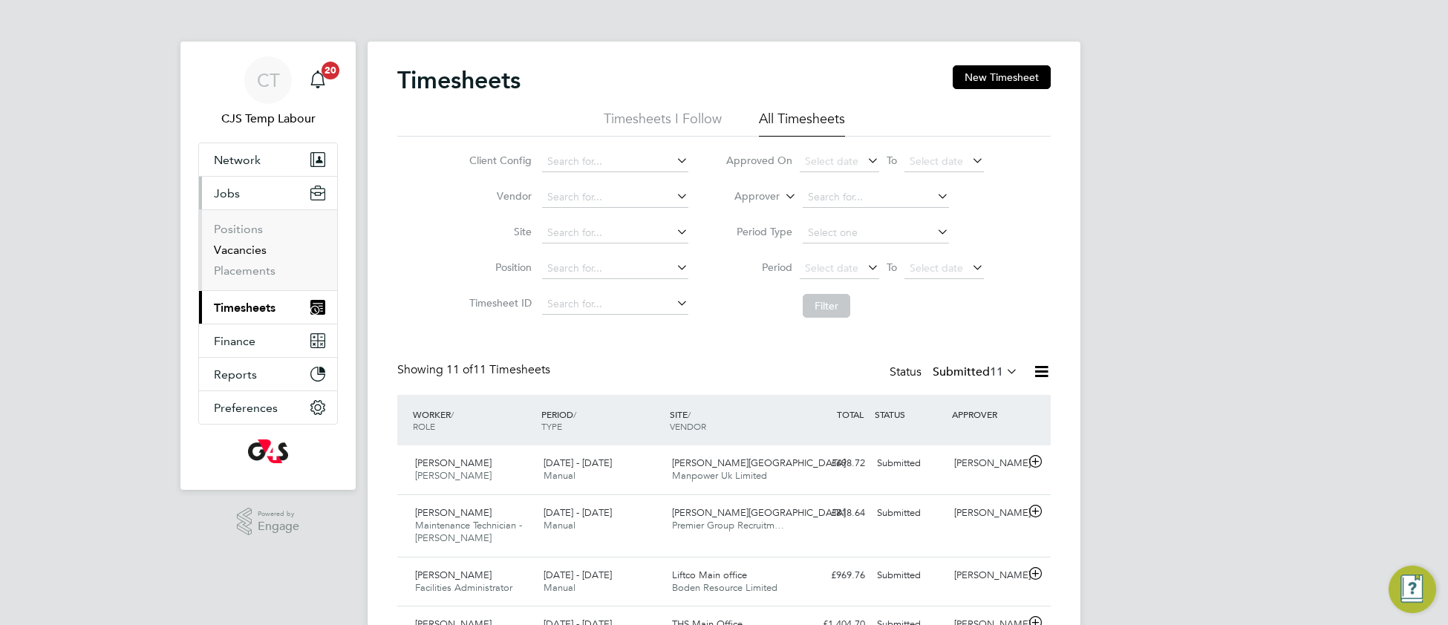
click at [247, 256] on link "Vacancies" at bounding box center [240, 250] width 53 height 14
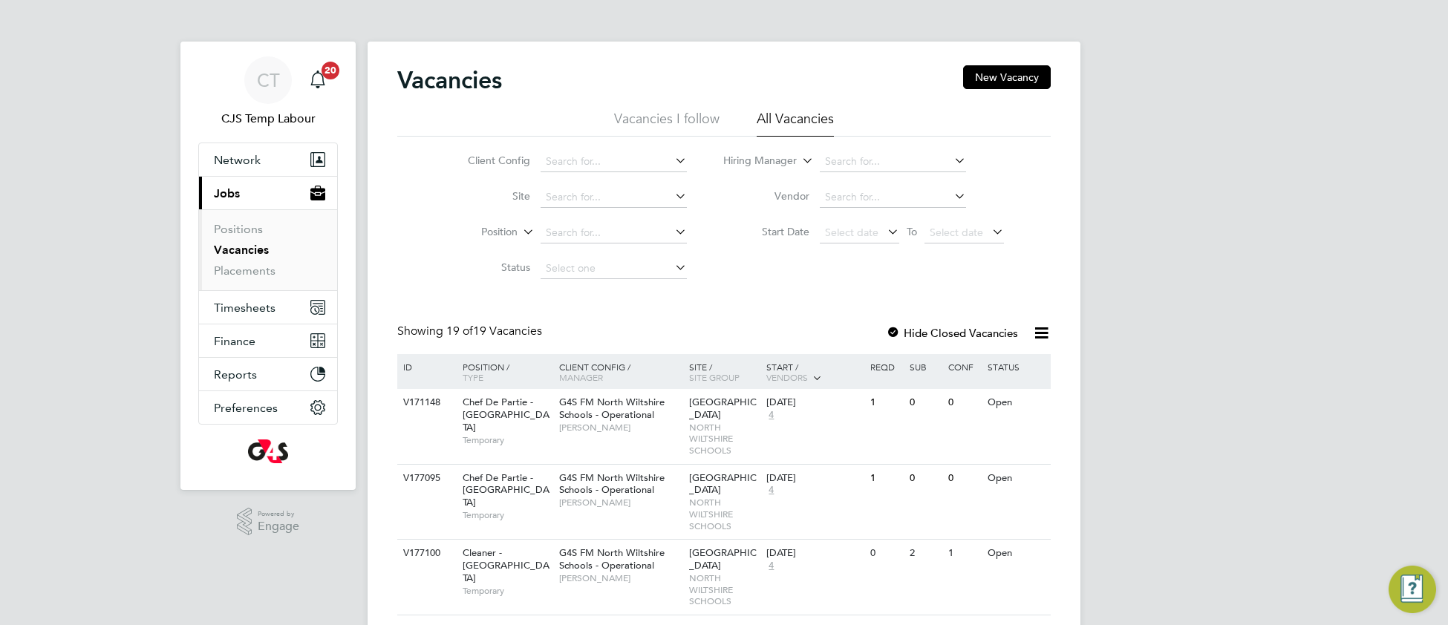
click at [1044, 333] on icon at bounding box center [1041, 333] width 19 height 19
click at [996, 368] on li "Download vacancies report" at bounding box center [972, 368] width 151 height 21
drag, startPoint x: 604, startPoint y: 424, endPoint x: 584, endPoint y: 325, distance: 100.6
click at [601, 412] on div "G4S FM North Wiltshire Schools - Operational Alice Collier" at bounding box center [620, 414] width 130 height 51
click at [592, 420] on span "G4S FM North Wiltshire Schools - Operational" at bounding box center [611, 408] width 105 height 25
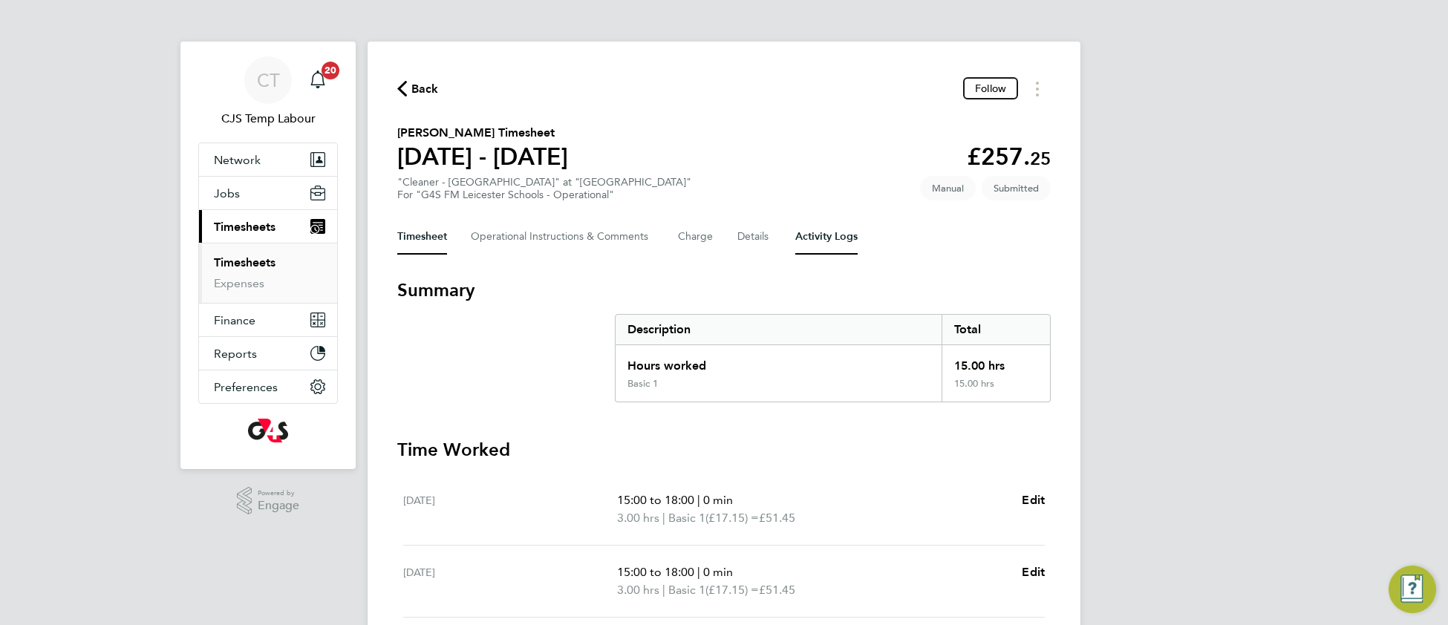
click at [833, 230] on Logs-tab "Activity Logs" at bounding box center [826, 237] width 62 height 36
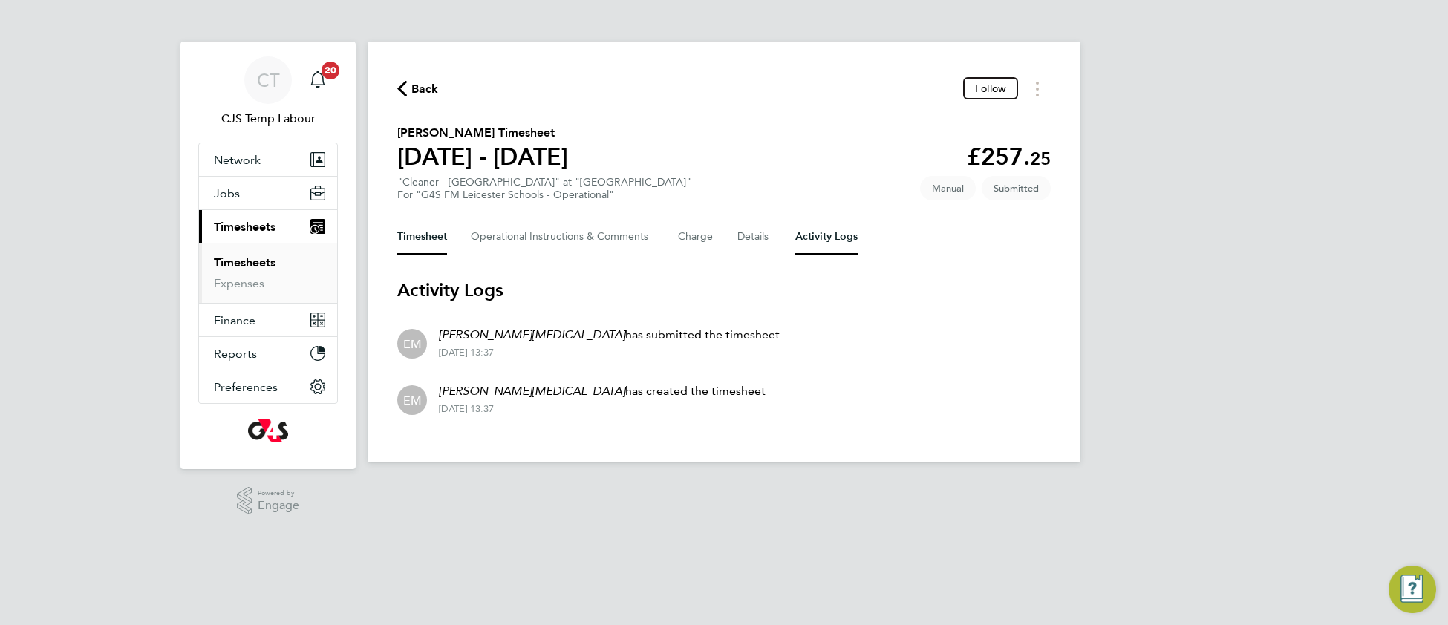
click at [418, 235] on button "Timesheet" at bounding box center [422, 237] width 50 height 36
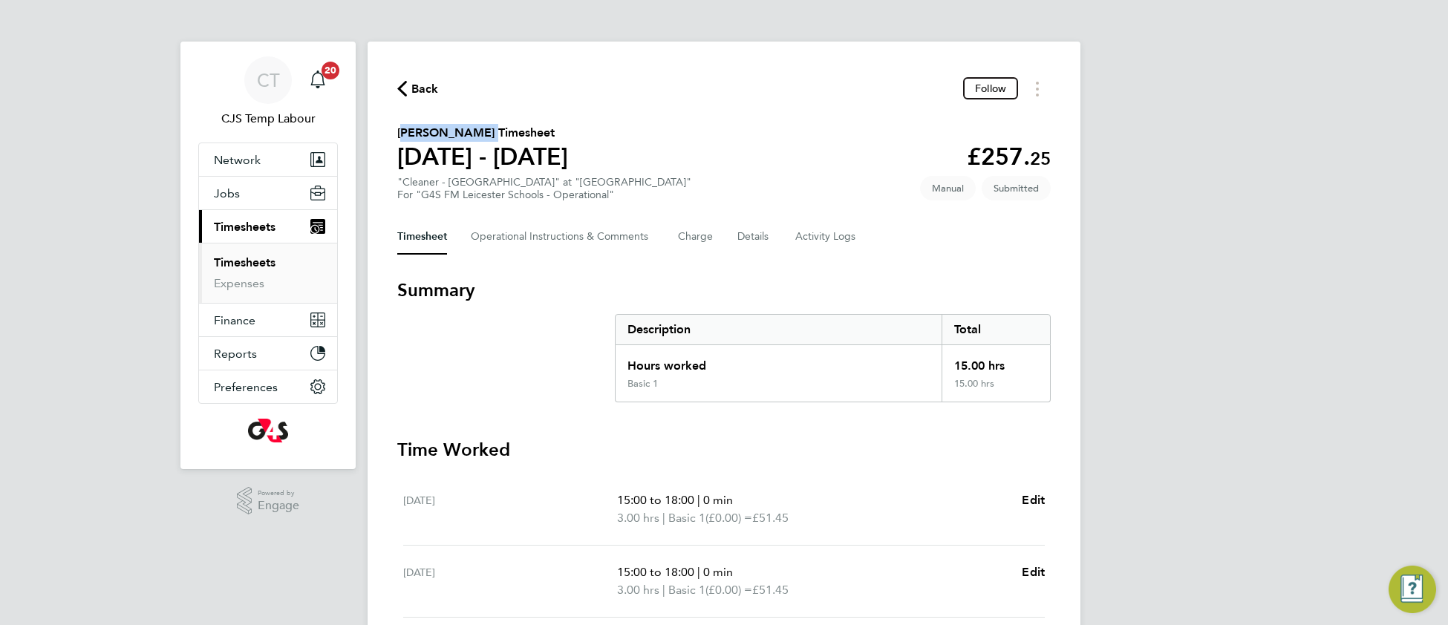
drag, startPoint x: 397, startPoint y: 131, endPoint x: 481, endPoint y: 133, distance: 83.9
click at [481, 133] on h2 "[PERSON_NAME] Timesheet" at bounding box center [482, 133] width 171 height 18
copy h2 "[PERSON_NAME]"
click at [221, 199] on span "Jobs" at bounding box center [227, 193] width 26 height 14
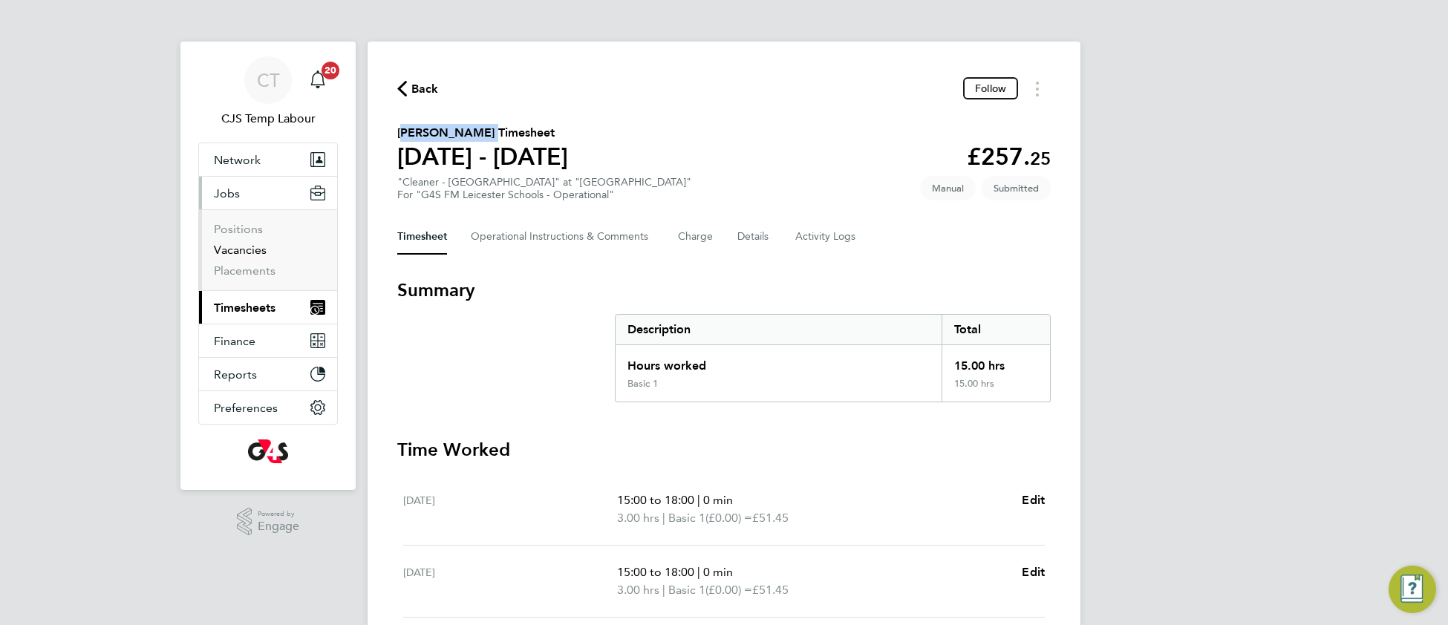
click at [227, 255] on link "Vacancies" at bounding box center [240, 250] width 53 height 14
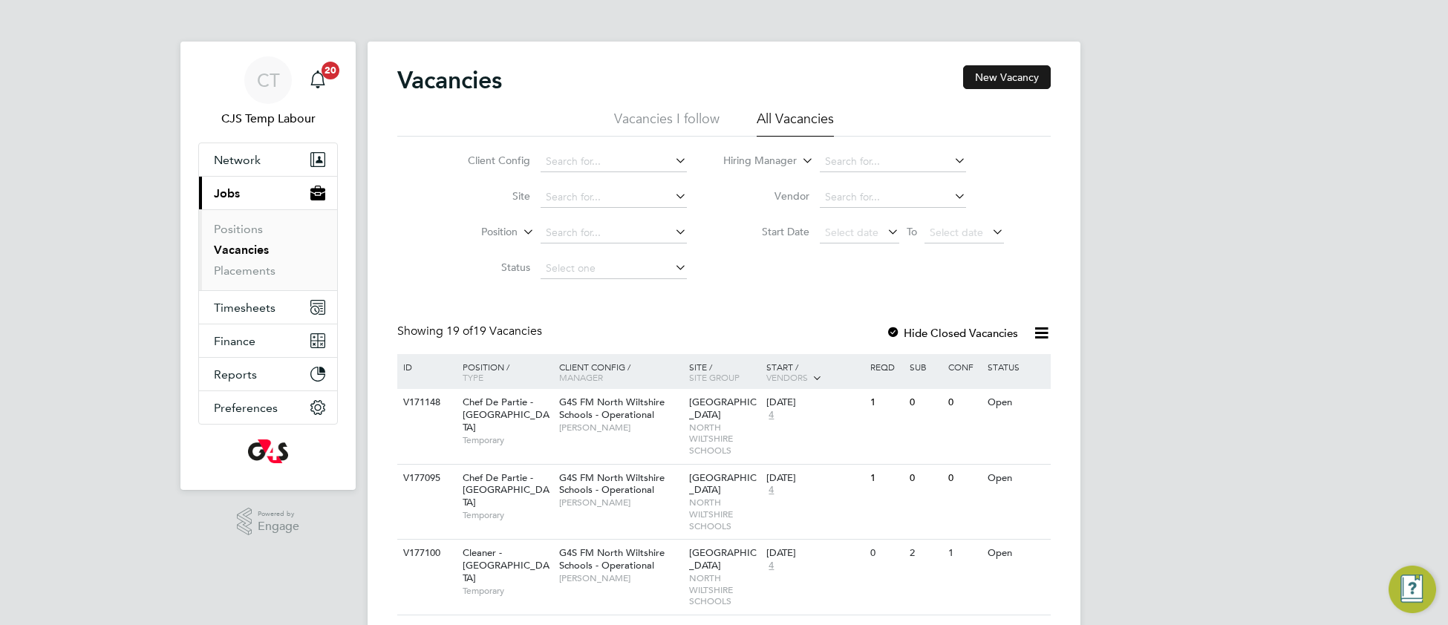
click at [1000, 88] on button "New Vacancy" at bounding box center [1007, 77] width 88 height 24
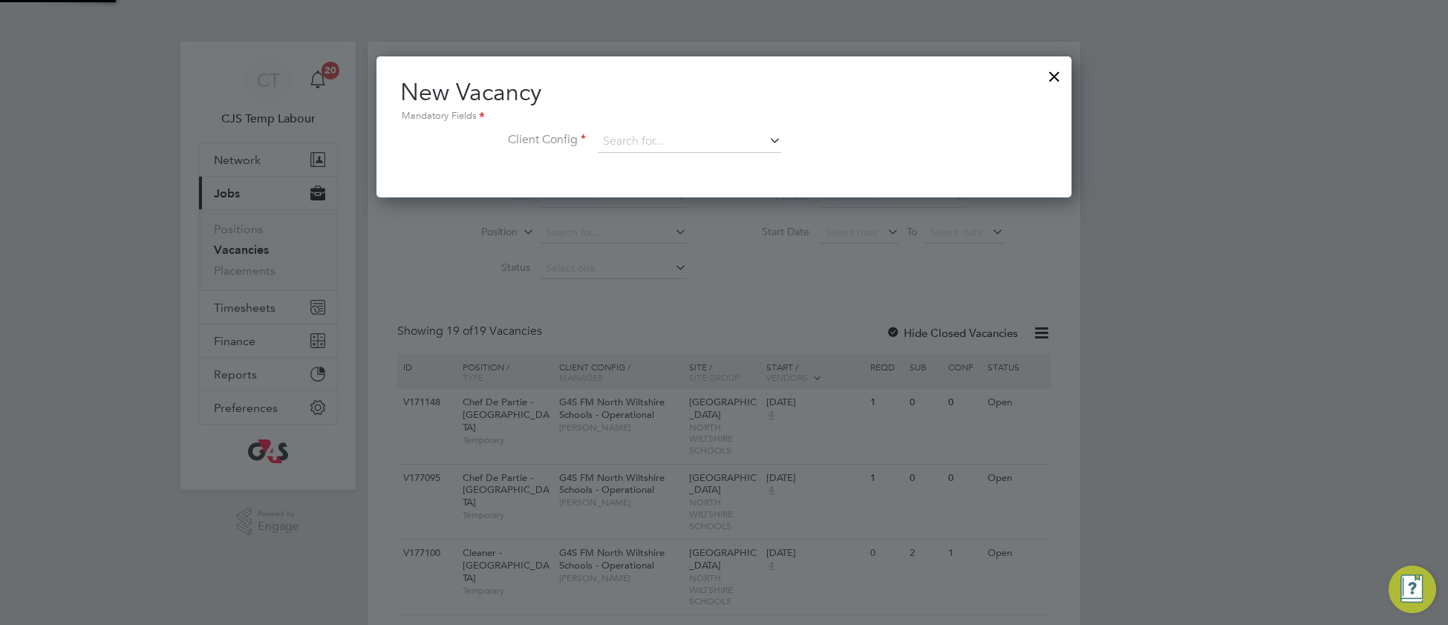
scroll to position [140, 696]
drag, startPoint x: 1053, startPoint y: 76, endPoint x: 1011, endPoint y: 109, distance: 52.9
click at [1050, 77] on div at bounding box center [1054, 72] width 27 height 27
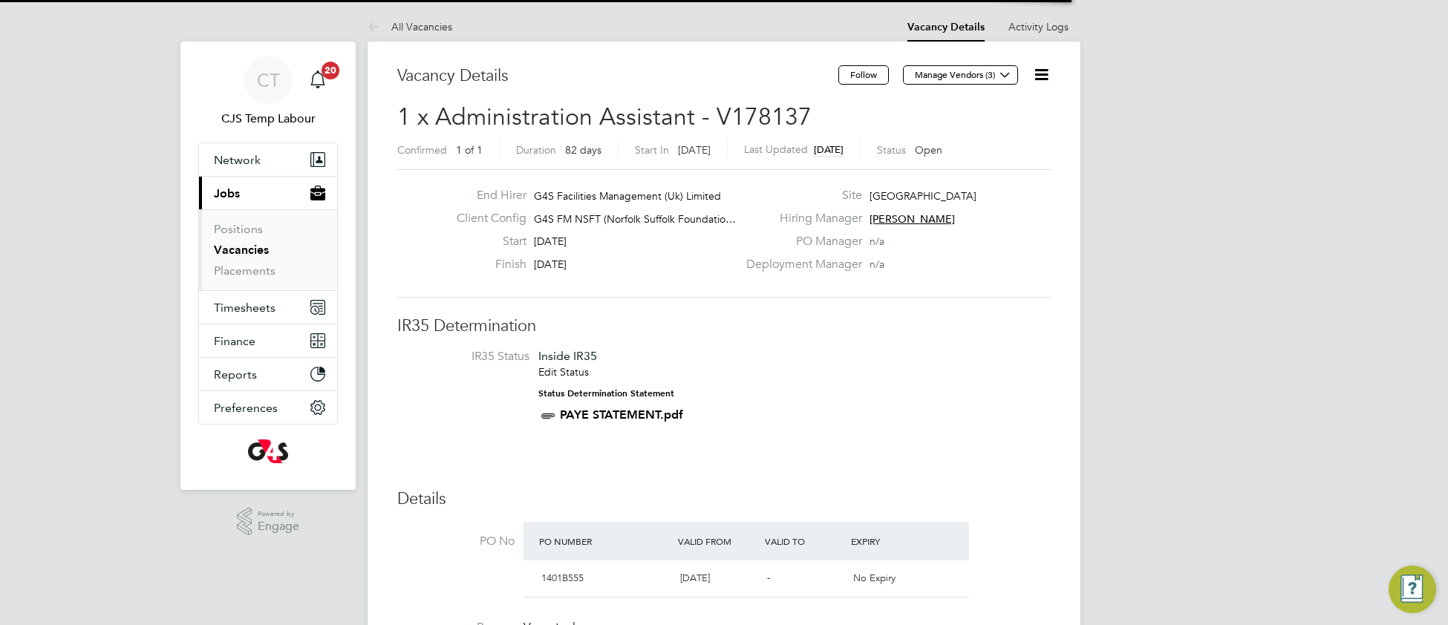
scroll to position [24, 139]
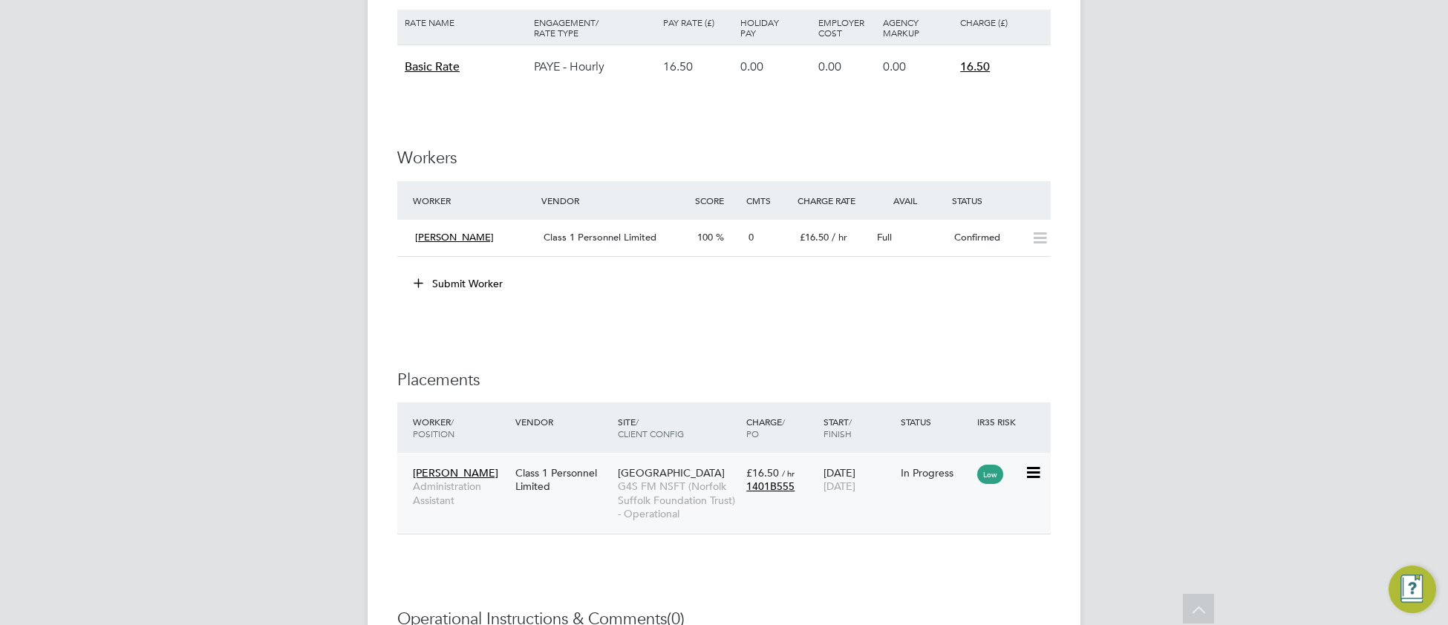
click at [651, 500] on span "G4S FM NSFT (Norfolk Suffolk Foundation Trust) - Operational" at bounding box center [678, 500] width 121 height 41
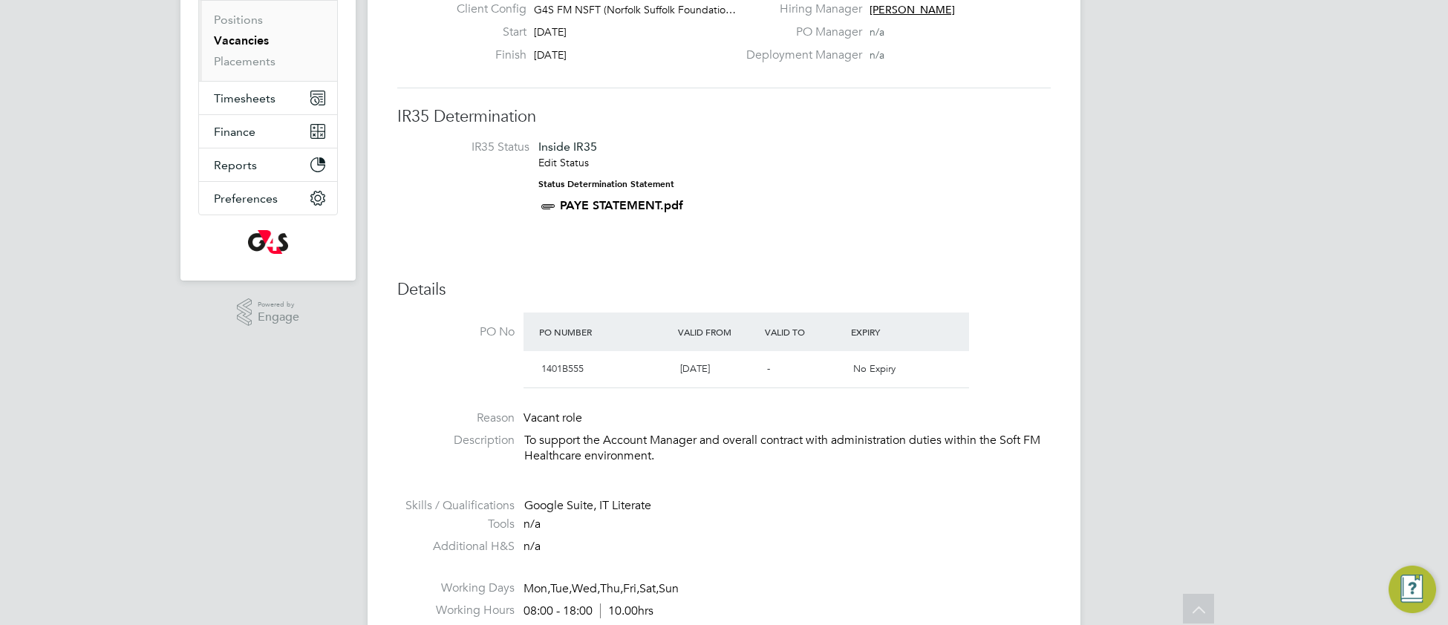
scroll to position [0, 0]
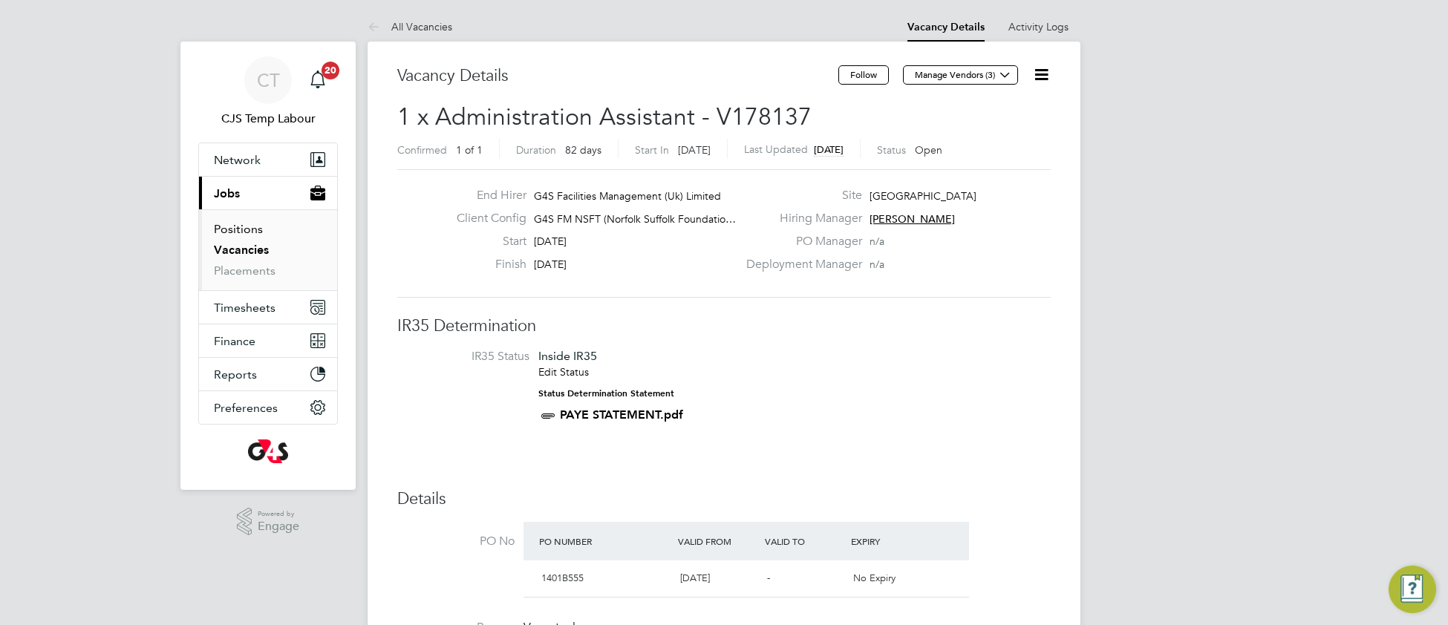
click at [237, 230] on link "Positions" at bounding box center [238, 229] width 49 height 14
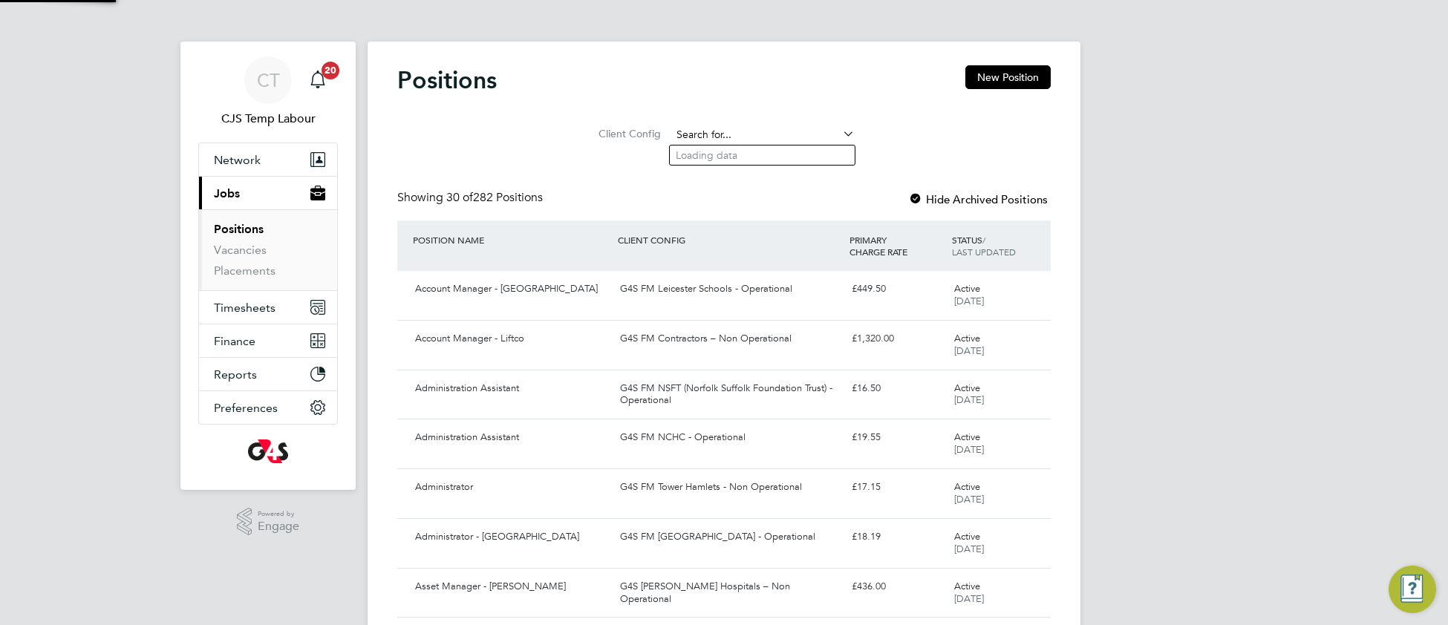
click at [728, 133] on input at bounding box center [762, 135] width 183 height 21
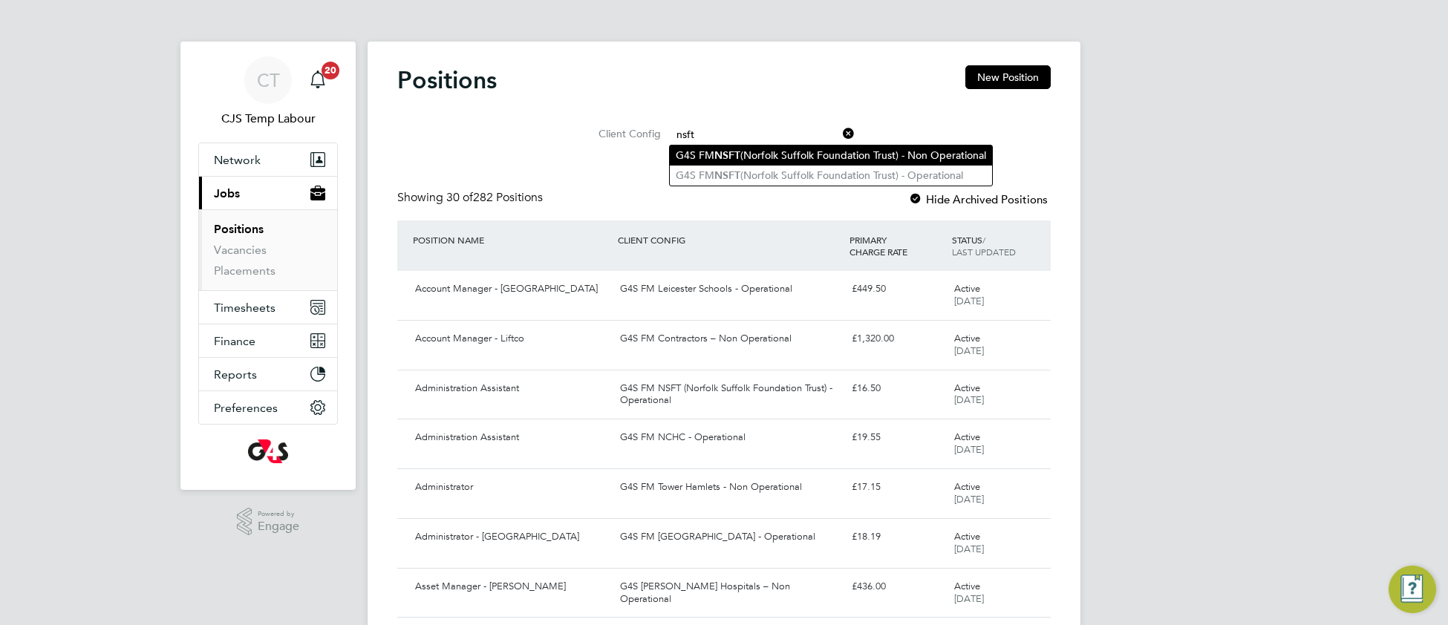
click at [763, 150] on li "G4S FM NSFT (Norfolk Suffolk Foundation Trust) - Non Operational" at bounding box center [831, 156] width 322 height 20
type input "G4S FM NSFT (Norfolk Suffolk Foundation Trust) - Non Operational"
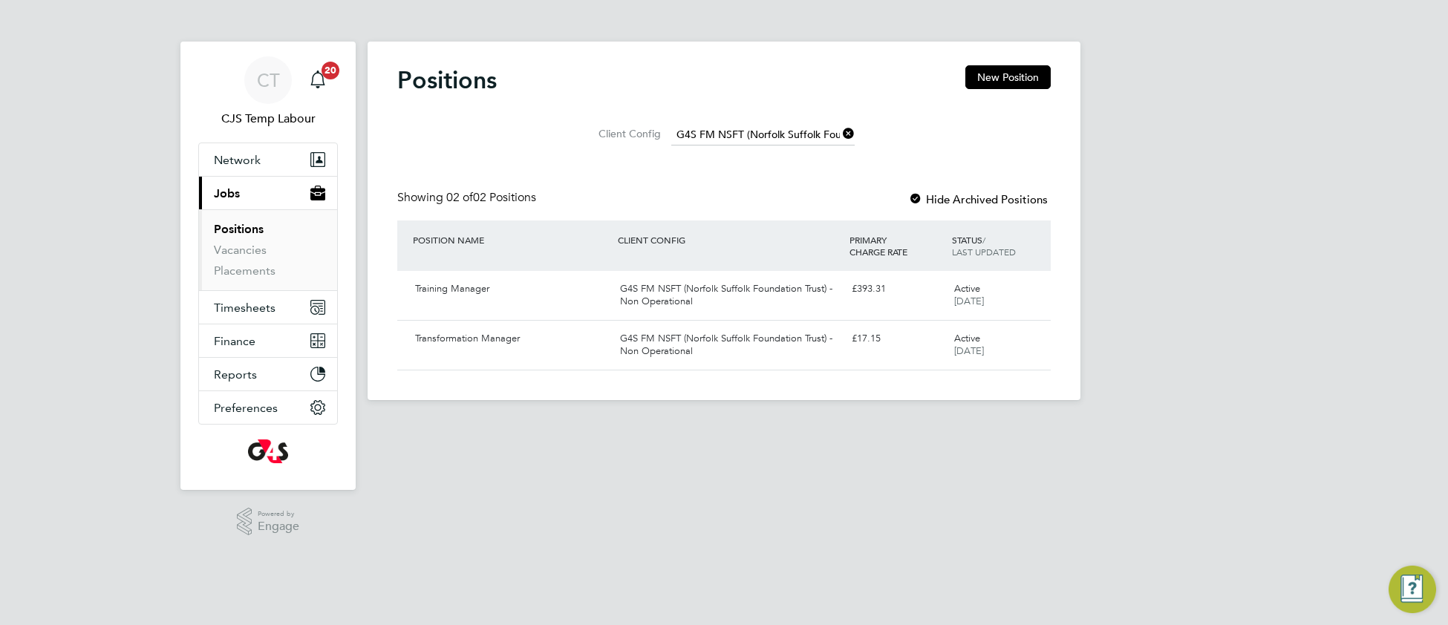
click at [840, 131] on icon at bounding box center [840, 133] width 0 height 21
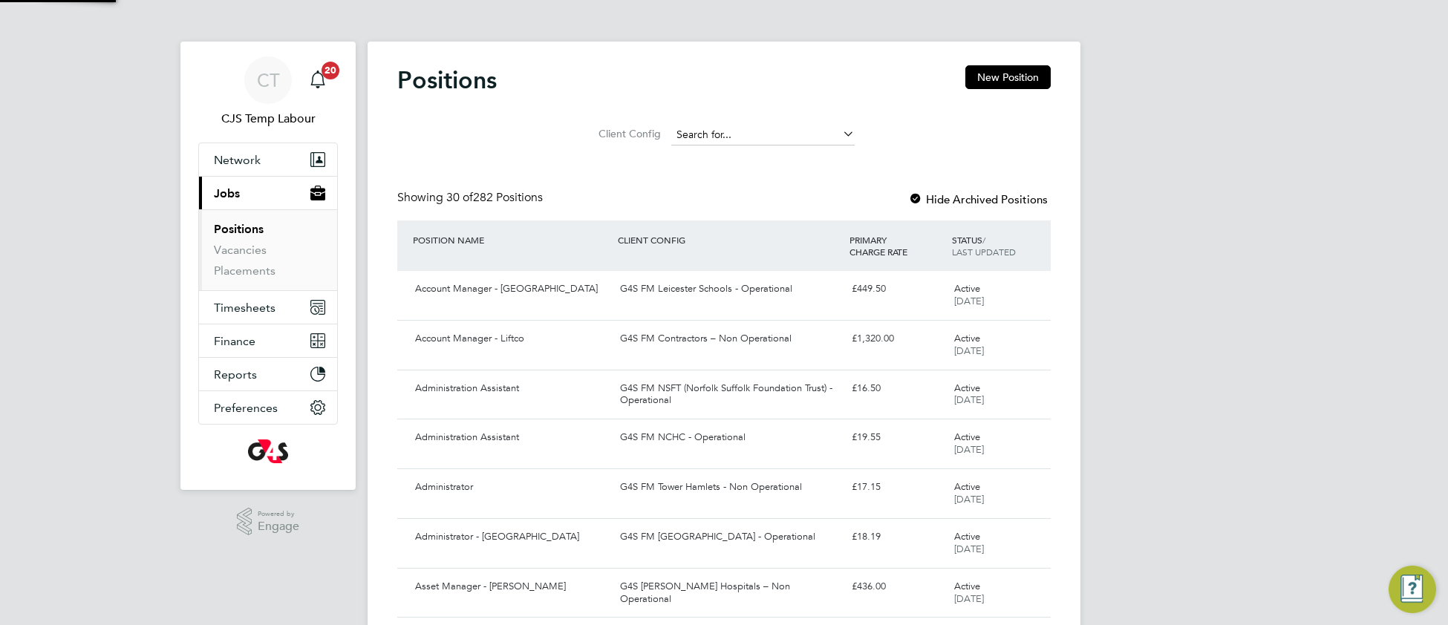
click at [773, 131] on input at bounding box center [762, 135] width 183 height 21
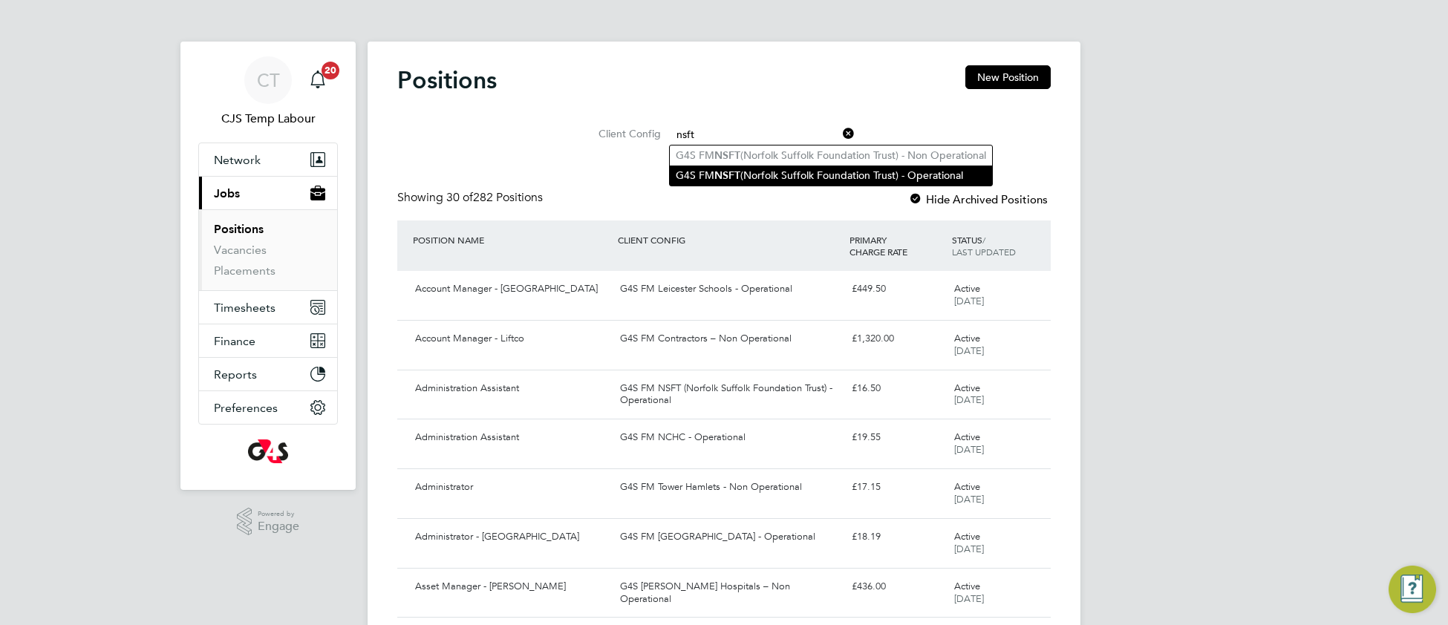
click at [786, 175] on li "G4S FM NSFT (Norfolk Suffolk Foundation Trust) - Operational" at bounding box center [831, 176] width 322 height 20
type input "G4S FM NSFT (Norfolk Suffolk Foundation Trust) - Operational"
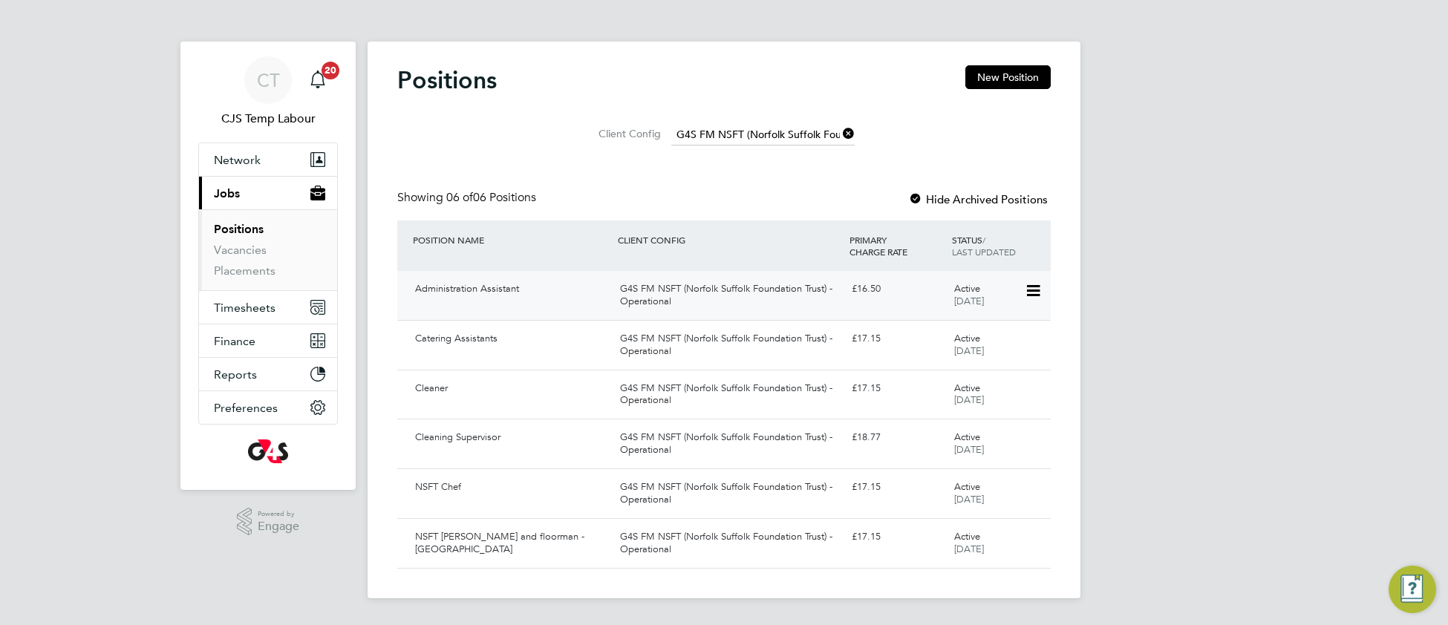
click at [726, 313] on div "G4S FM NSFT (Norfolk Suffolk Foundation Trust) - Operational" at bounding box center [729, 295] width 231 height 37
click at [251, 267] on link "Placements" at bounding box center [245, 271] width 62 height 14
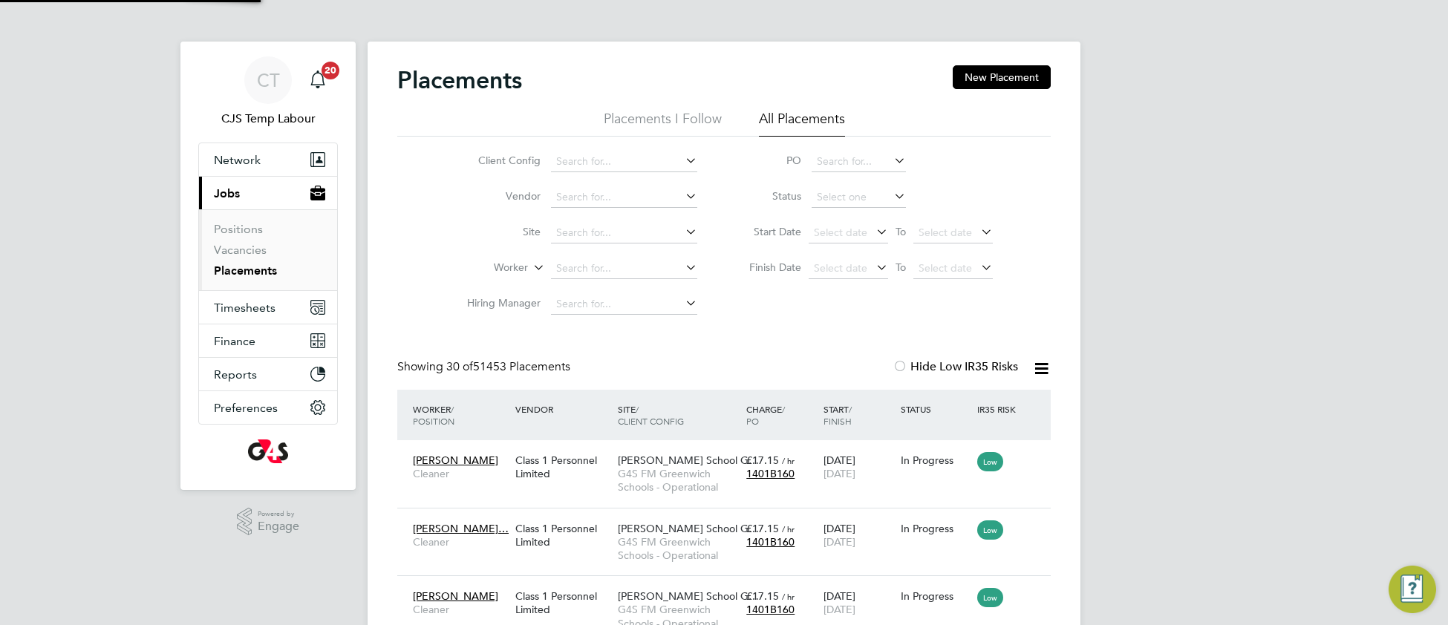
scroll to position [56, 128]
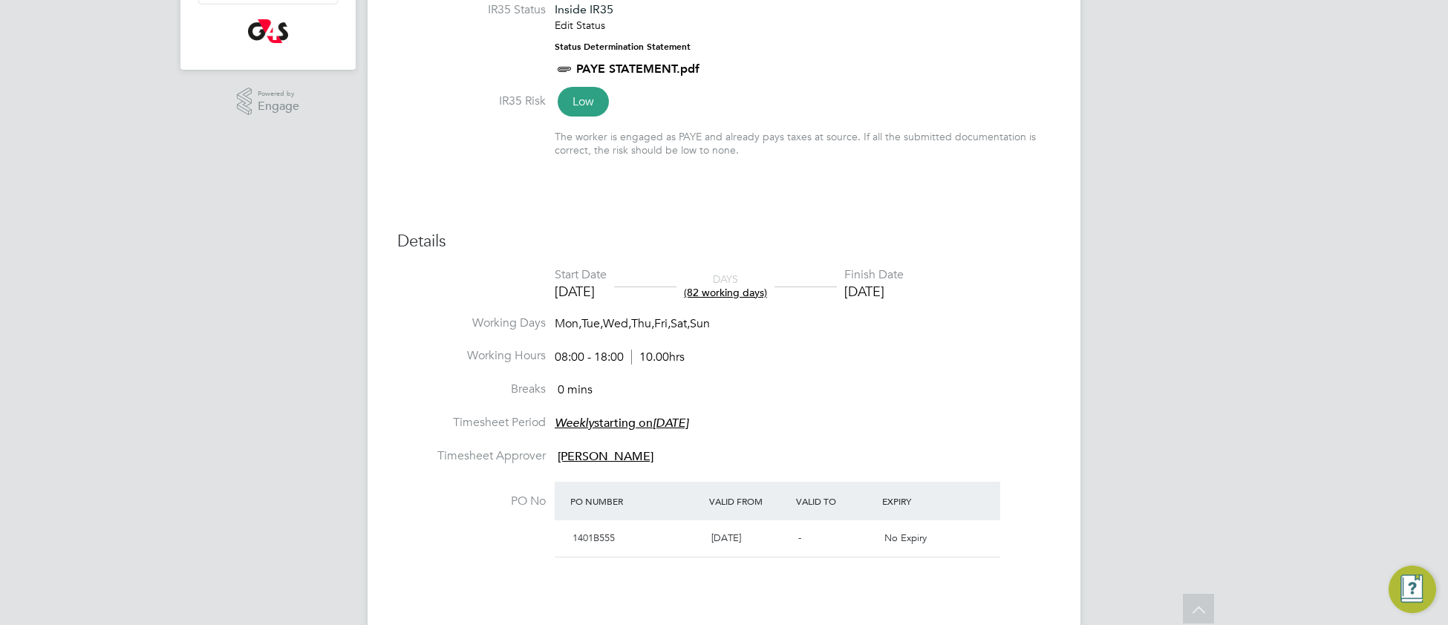
scroll to position [418, 0]
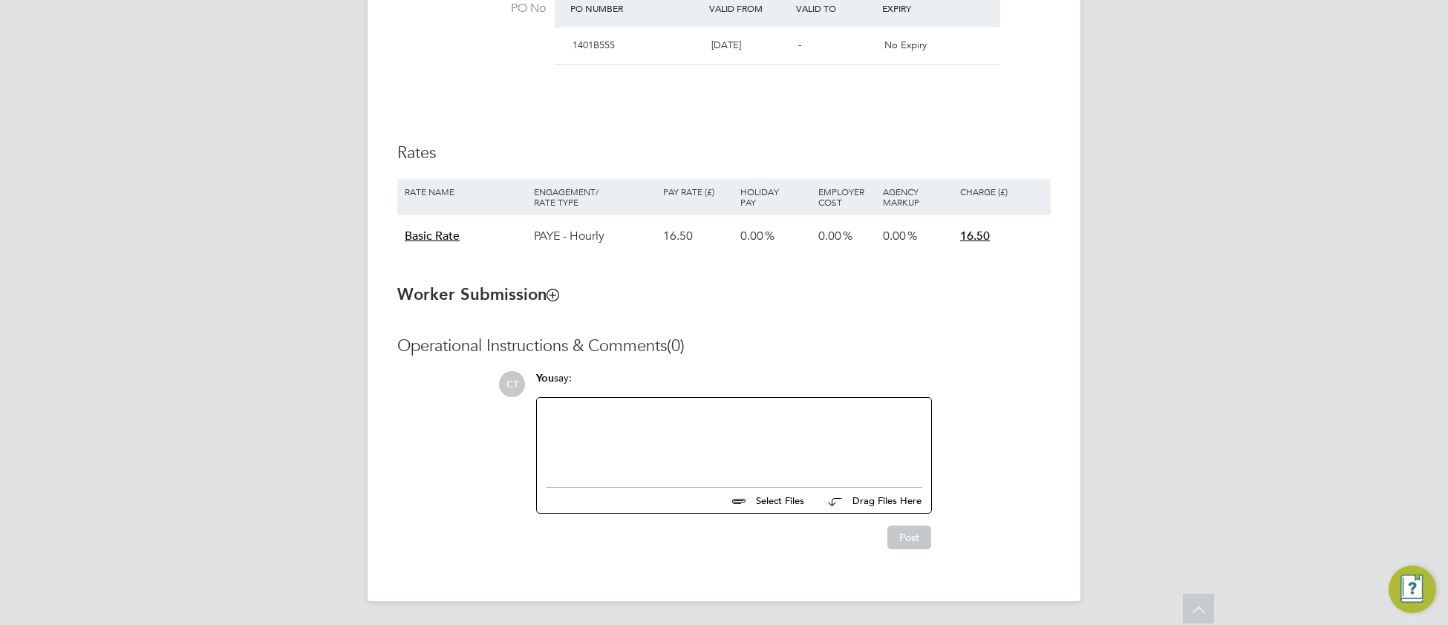
click at [678, 445] on div at bounding box center [734, 439] width 376 height 64
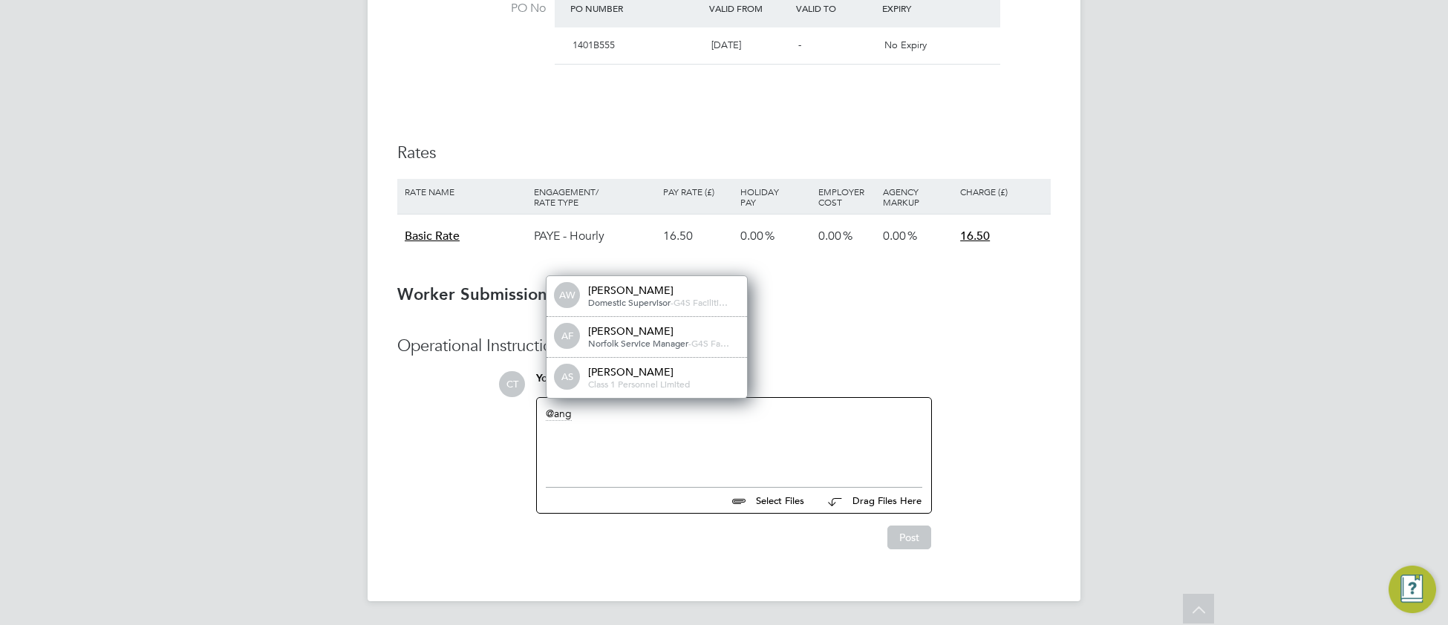
drag, startPoint x: 643, startPoint y: 375, endPoint x: 654, endPoint y: 375, distance: 11.1
click at [645, 376] on div "Angela Sabaroche" at bounding box center [662, 371] width 149 height 13
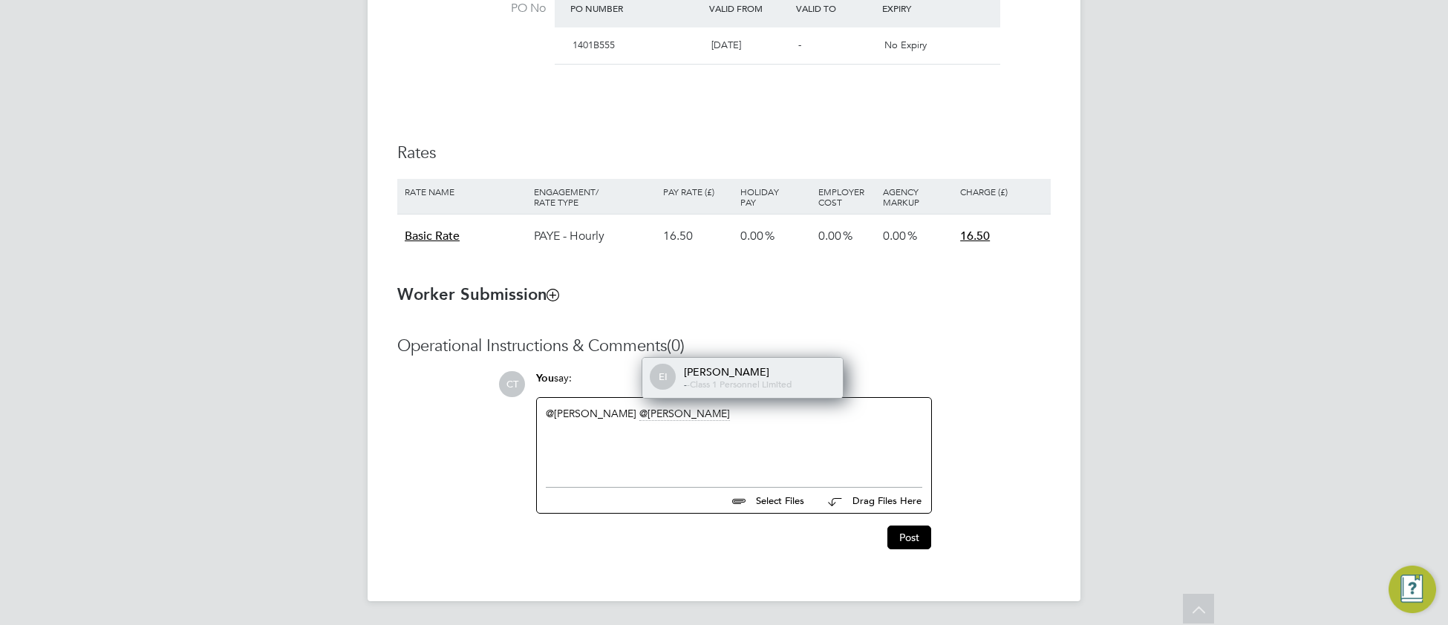
click at [737, 387] on span "Class 1 Personnel Limited" at bounding box center [741, 384] width 102 height 12
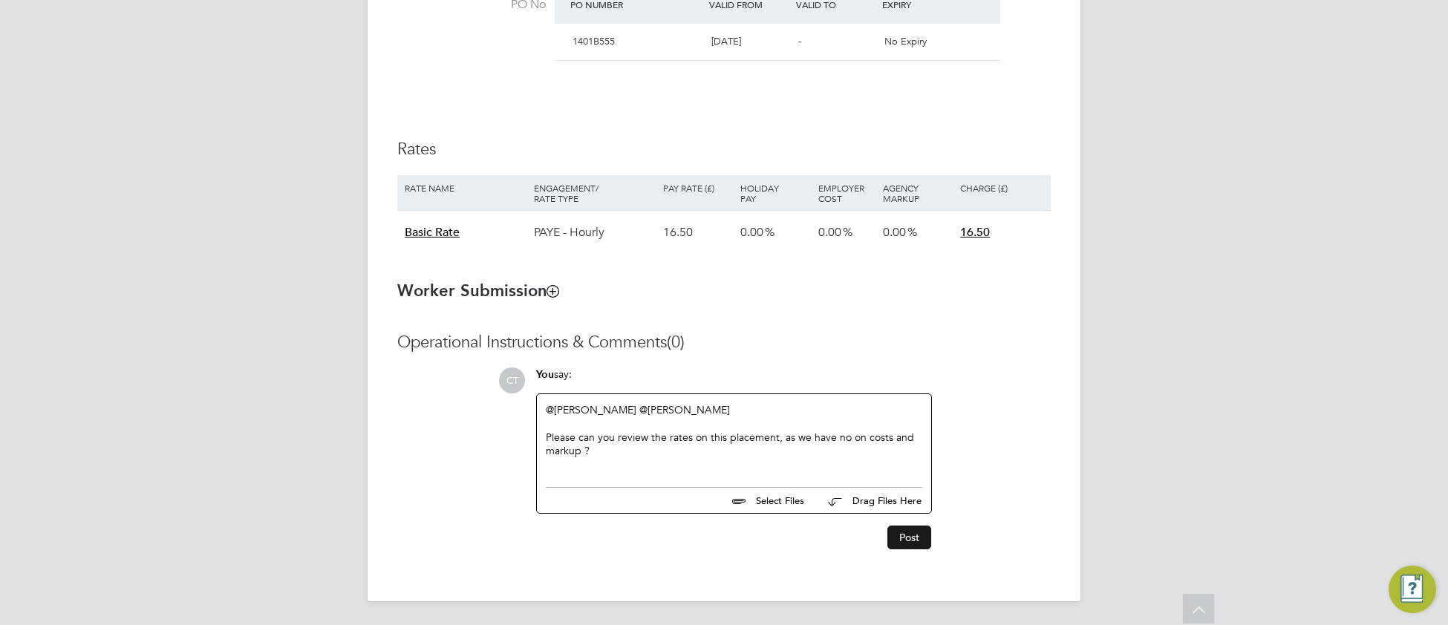
click at [921, 538] on button "Post" at bounding box center [909, 538] width 44 height 24
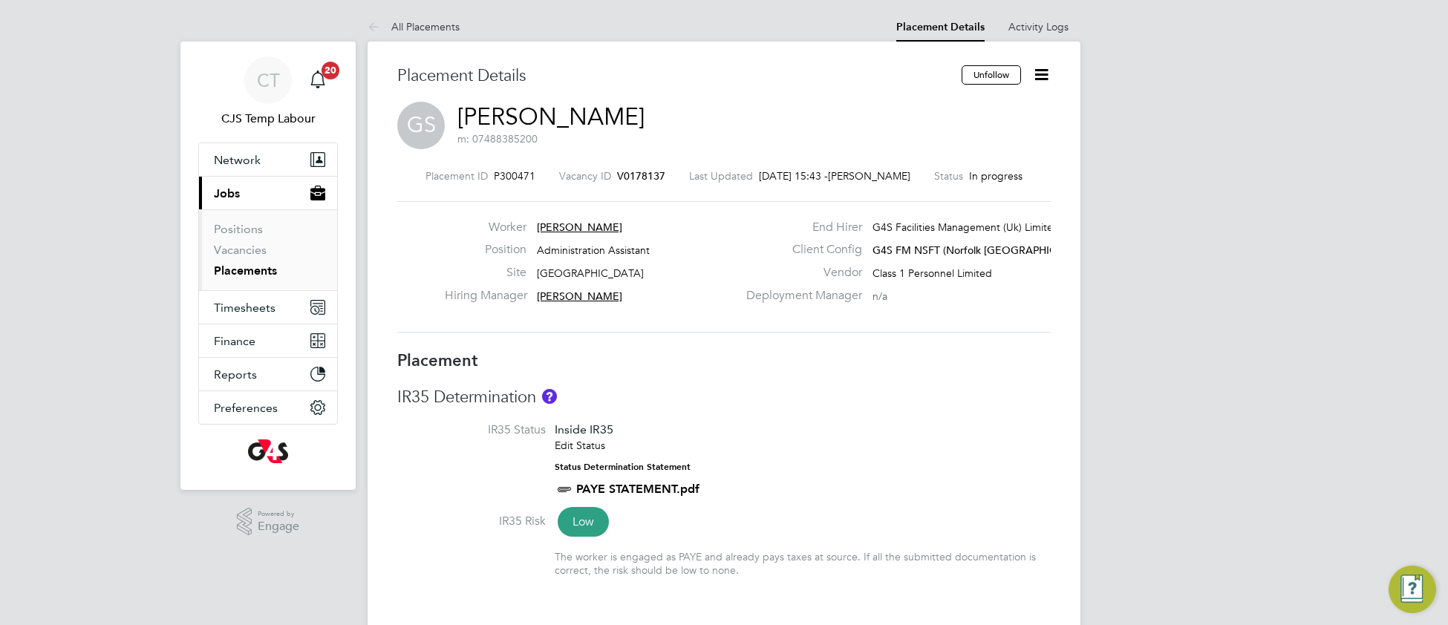
click at [617, 175] on span "V0178137" at bounding box center [641, 175] width 48 height 13
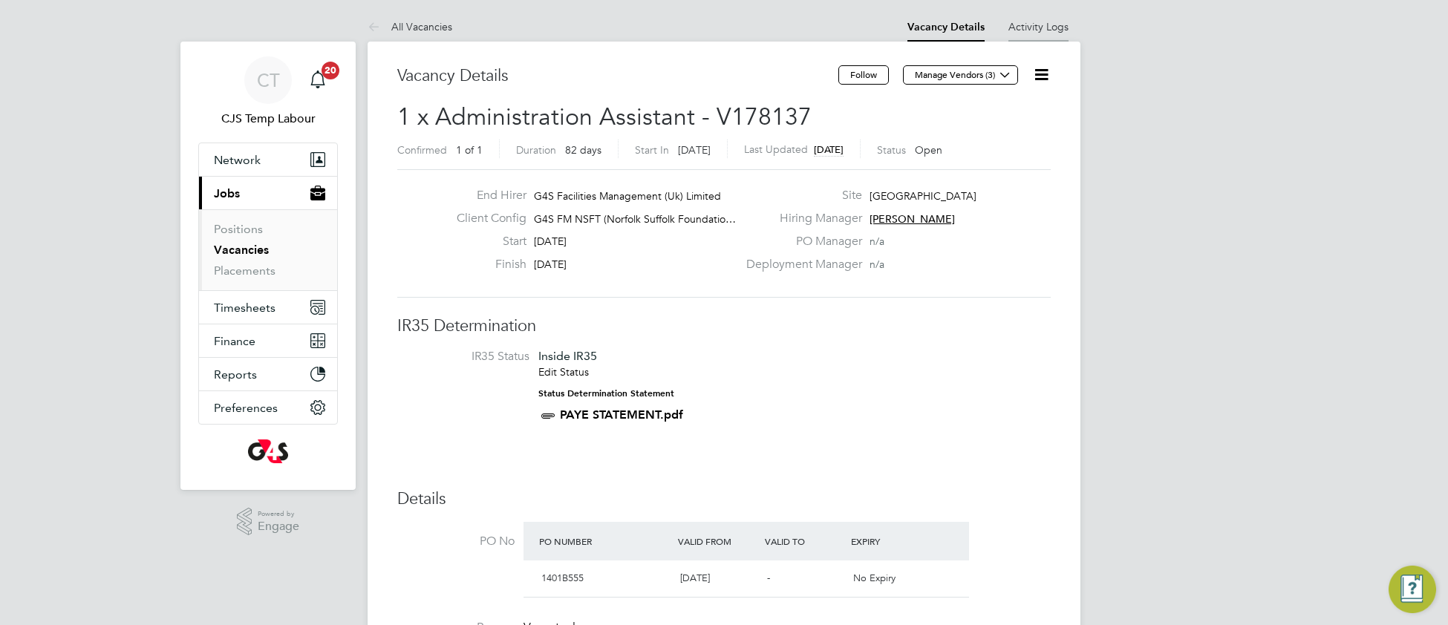
click at [1017, 23] on link "Activity Logs" at bounding box center [1038, 26] width 60 height 13
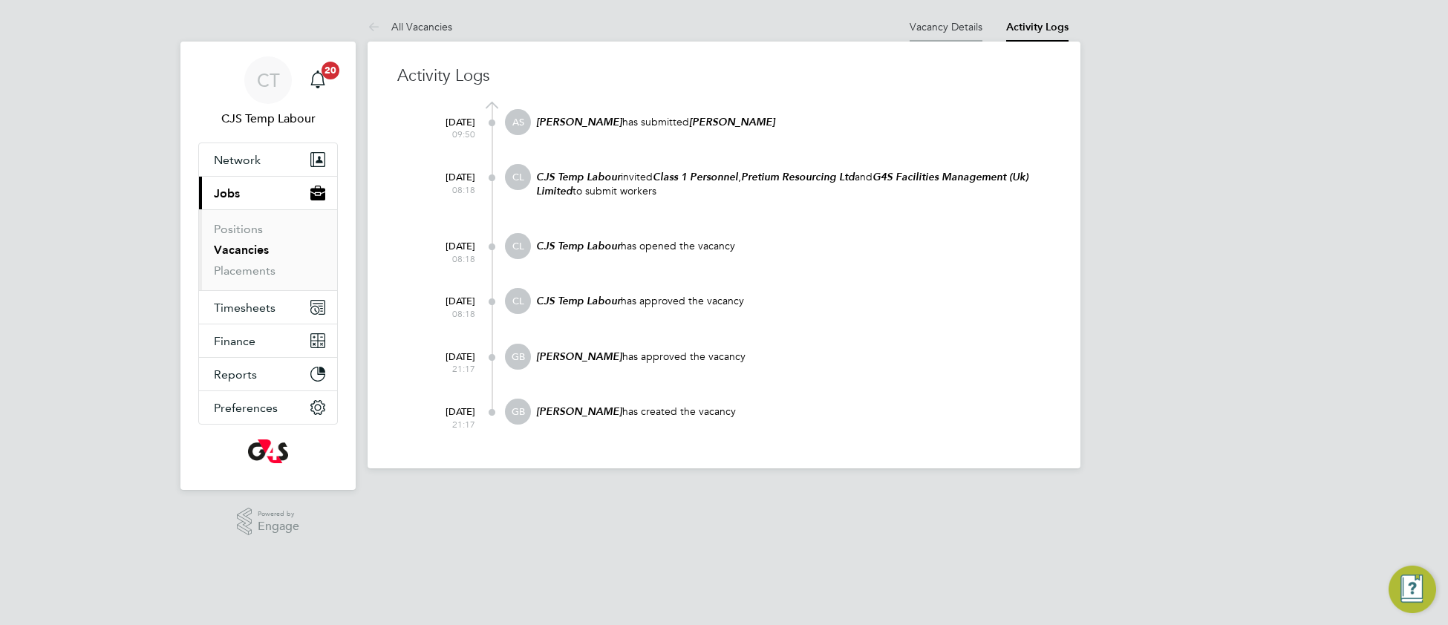
click at [922, 35] on li "Vacancy Details" at bounding box center [946, 27] width 73 height 30
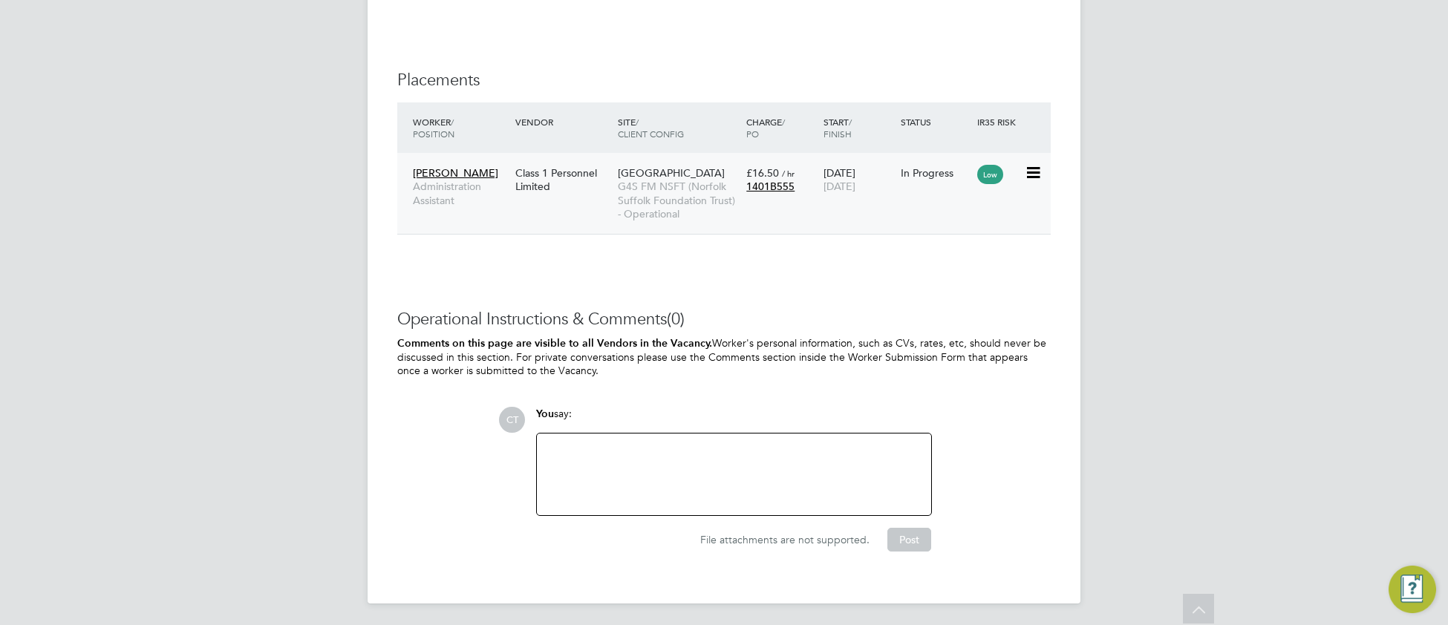
scroll to position [1323, 0]
click at [695, 466] on div at bounding box center [734, 472] width 376 height 64
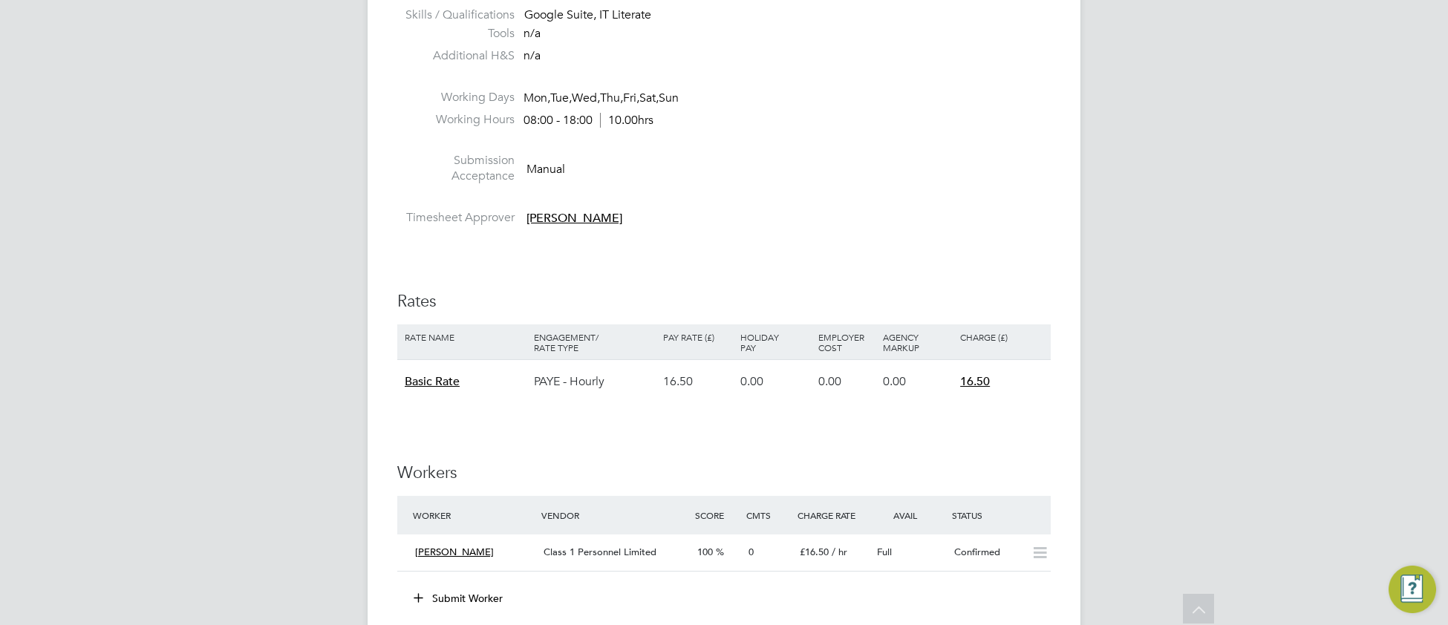
scroll to position [639, 0]
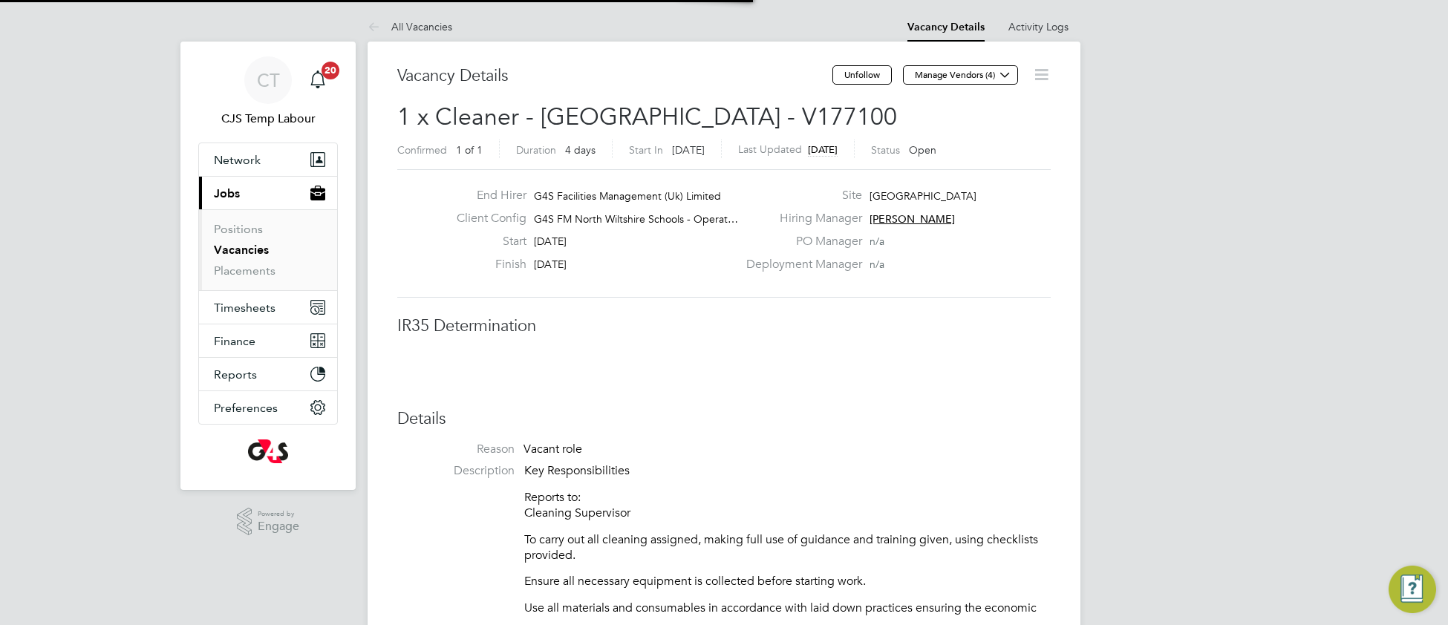
scroll to position [7, 7]
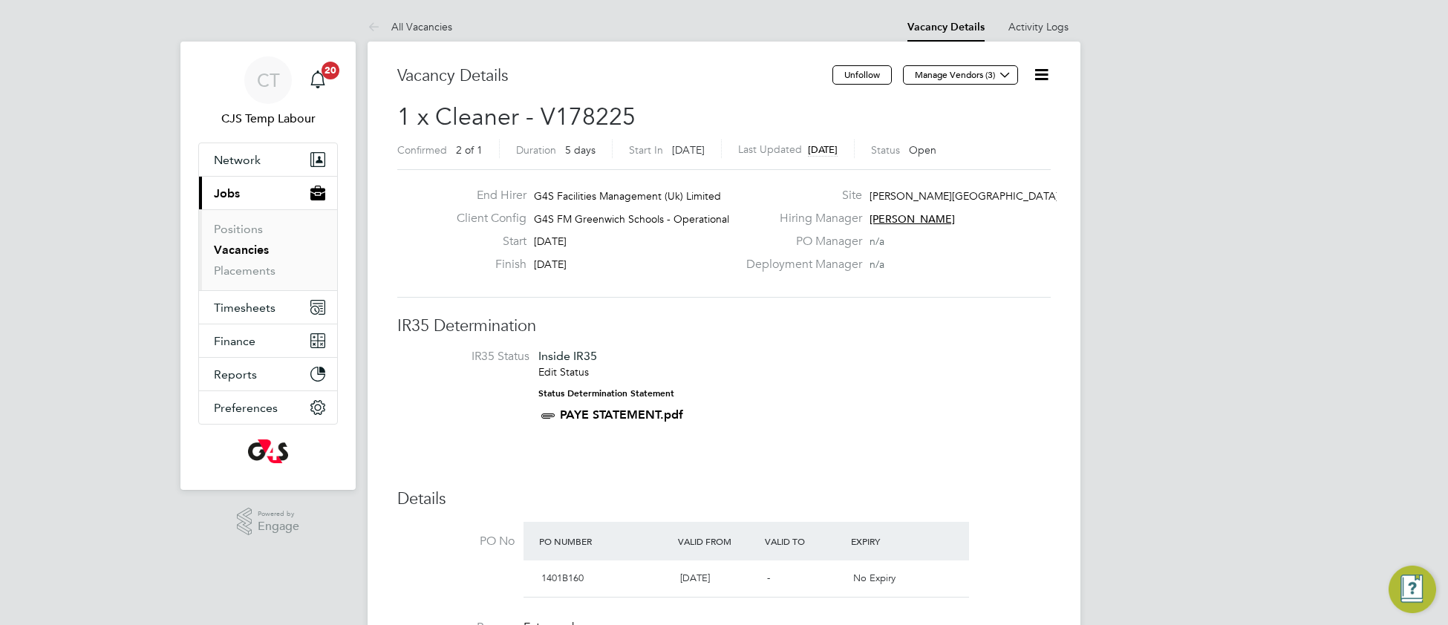
click at [1043, 73] on icon at bounding box center [1041, 74] width 19 height 19
click at [994, 136] on li "Update Status" at bounding box center [1005, 130] width 86 height 21
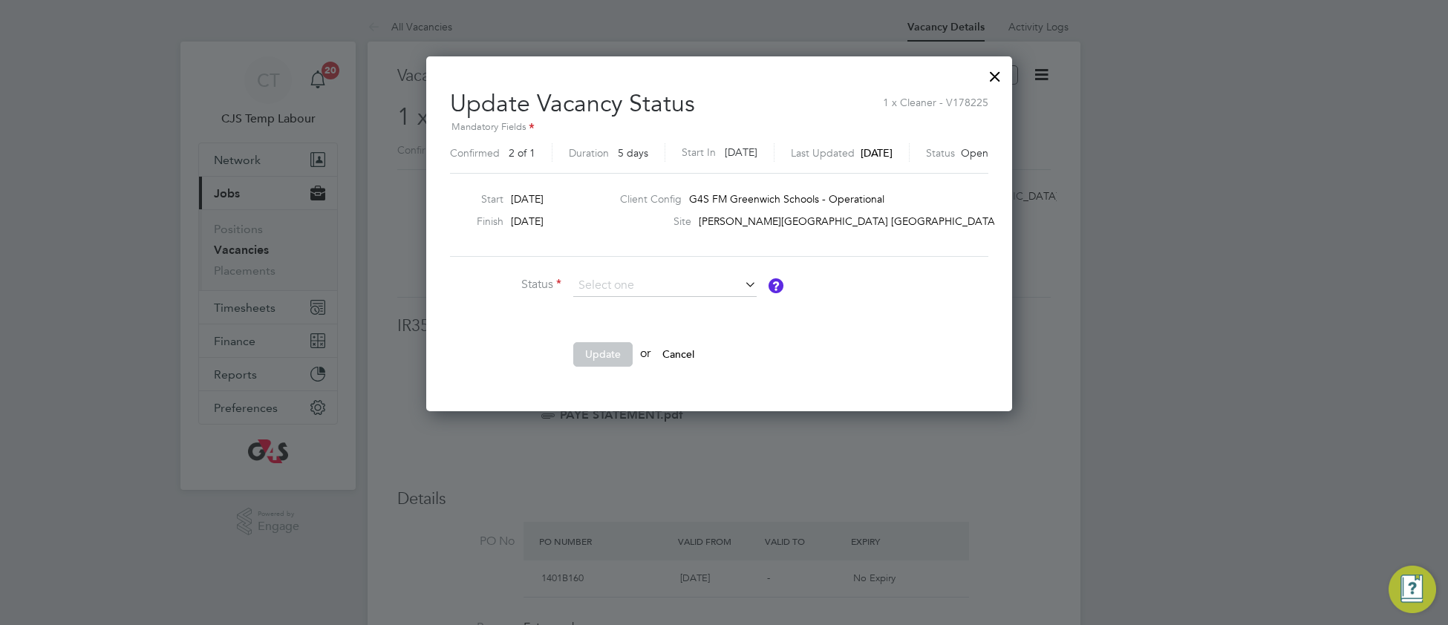
drag, startPoint x: 653, startPoint y: 311, endPoint x: 645, endPoint y: 319, distance: 11.0
click at [650, 312] on li "Completed" at bounding box center [665, 305] width 185 height 19
type input "Completed"
click at [600, 357] on button "Update" at bounding box center [602, 354] width 59 height 24
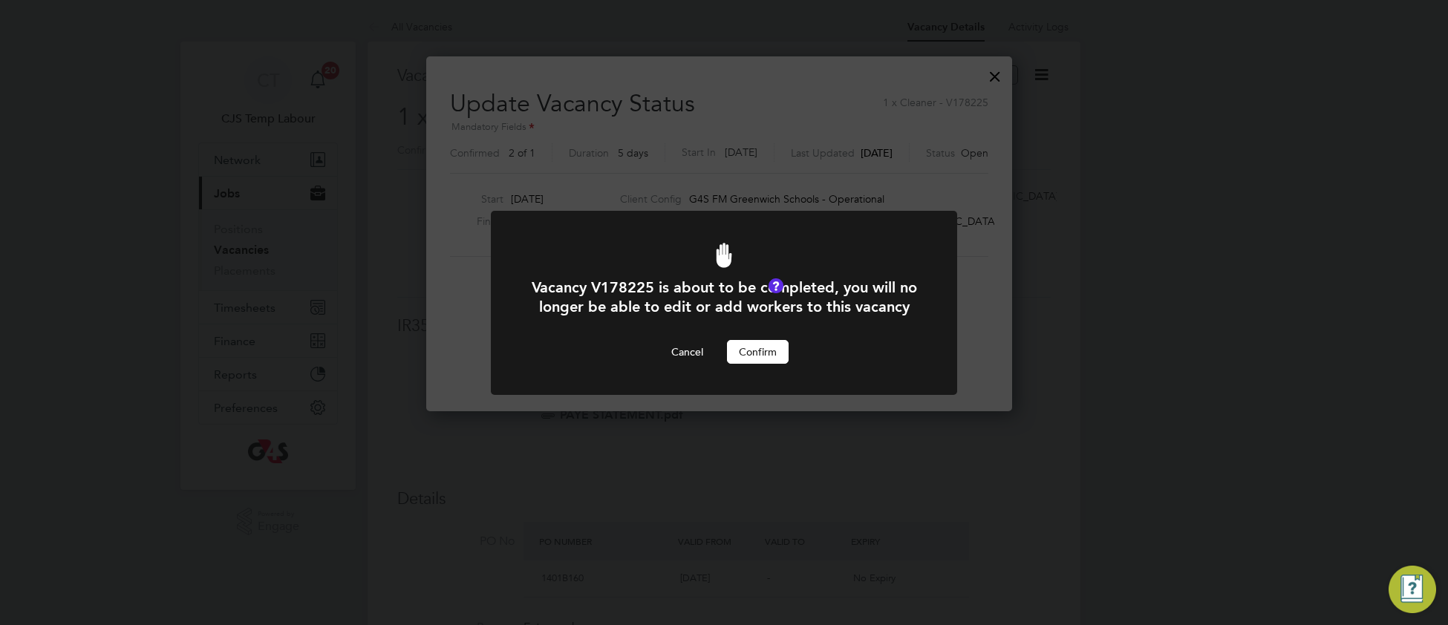
click at [764, 364] on button "Confirm" at bounding box center [758, 352] width 62 height 24
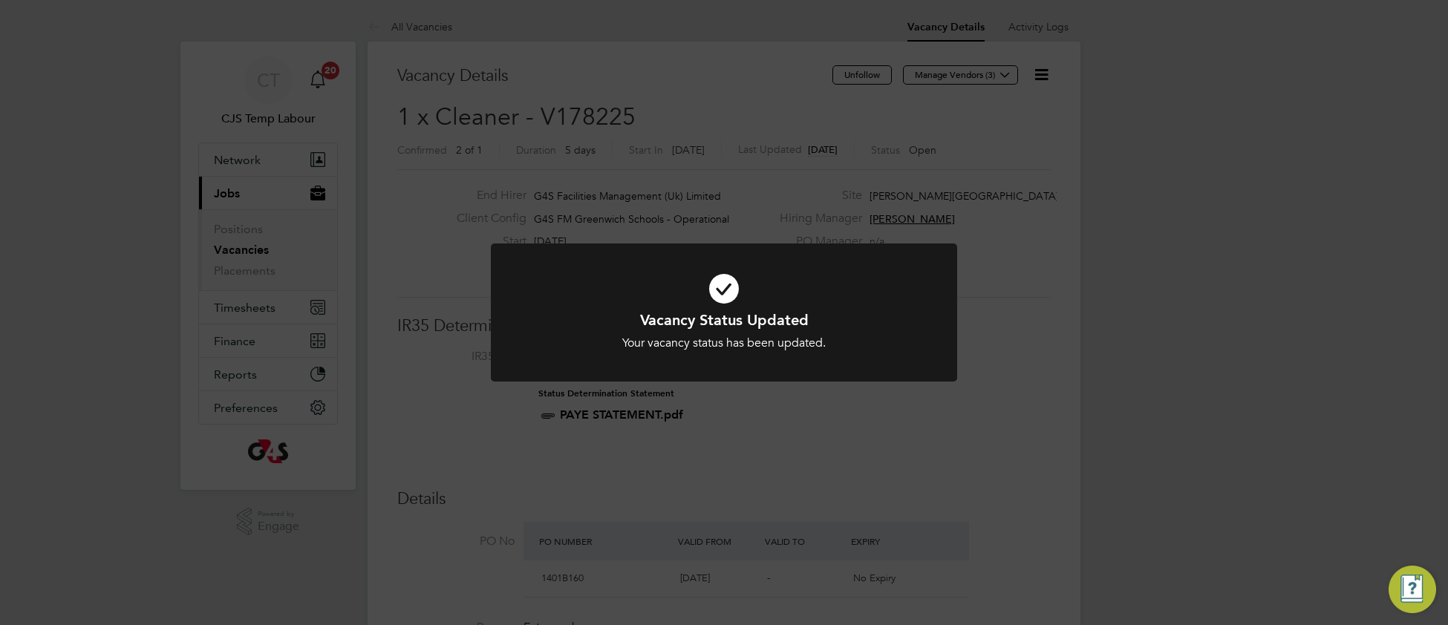
click at [899, 342] on div "Your vacancy status has been updated." at bounding box center [724, 344] width 386 height 16
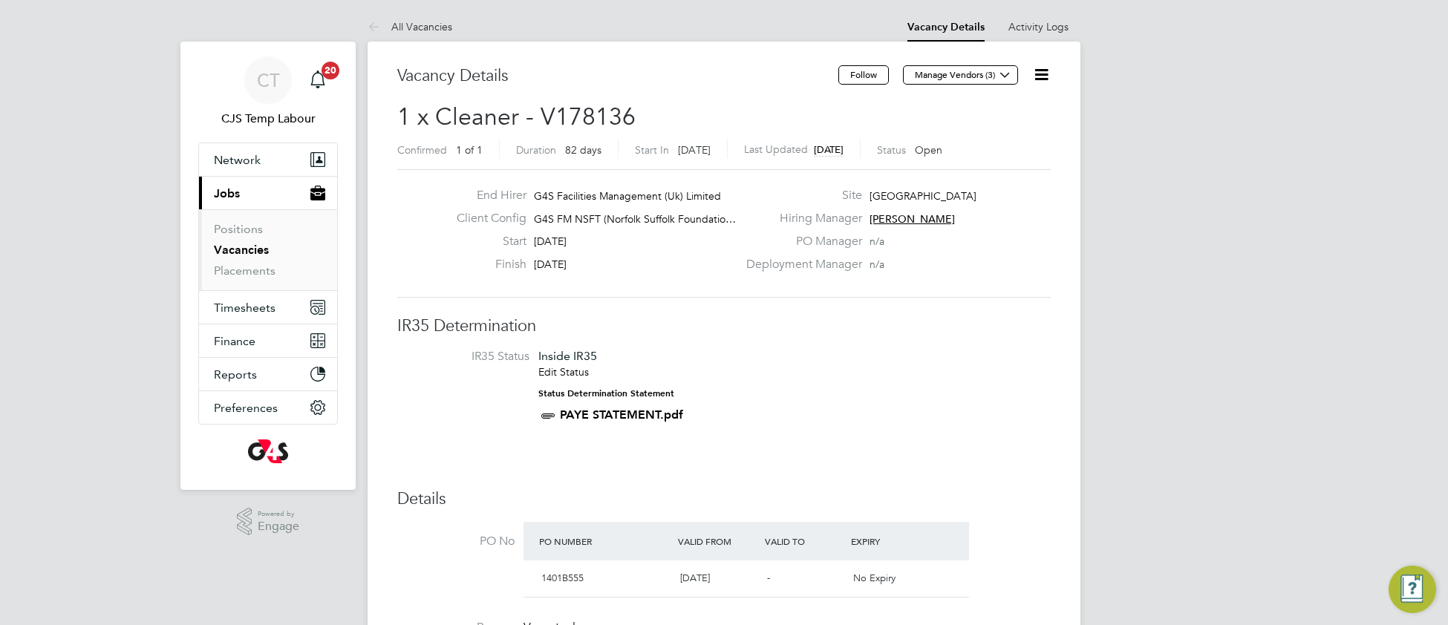
click at [1040, 75] on icon at bounding box center [1041, 74] width 19 height 19
click at [988, 134] on li "Update Status" at bounding box center [1005, 130] width 86 height 21
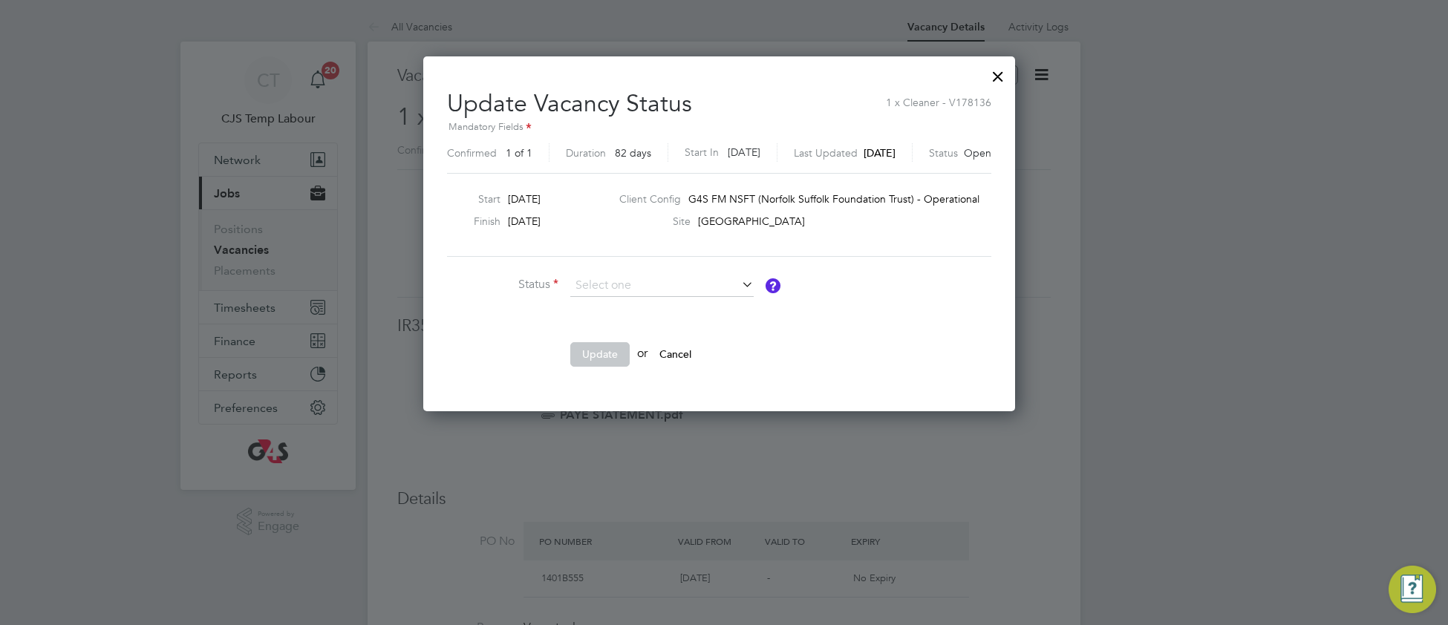
click at [701, 307] on li "Completed" at bounding box center [662, 305] width 185 height 19
type input "Completed"
click at [601, 363] on button "Update" at bounding box center [599, 354] width 59 height 24
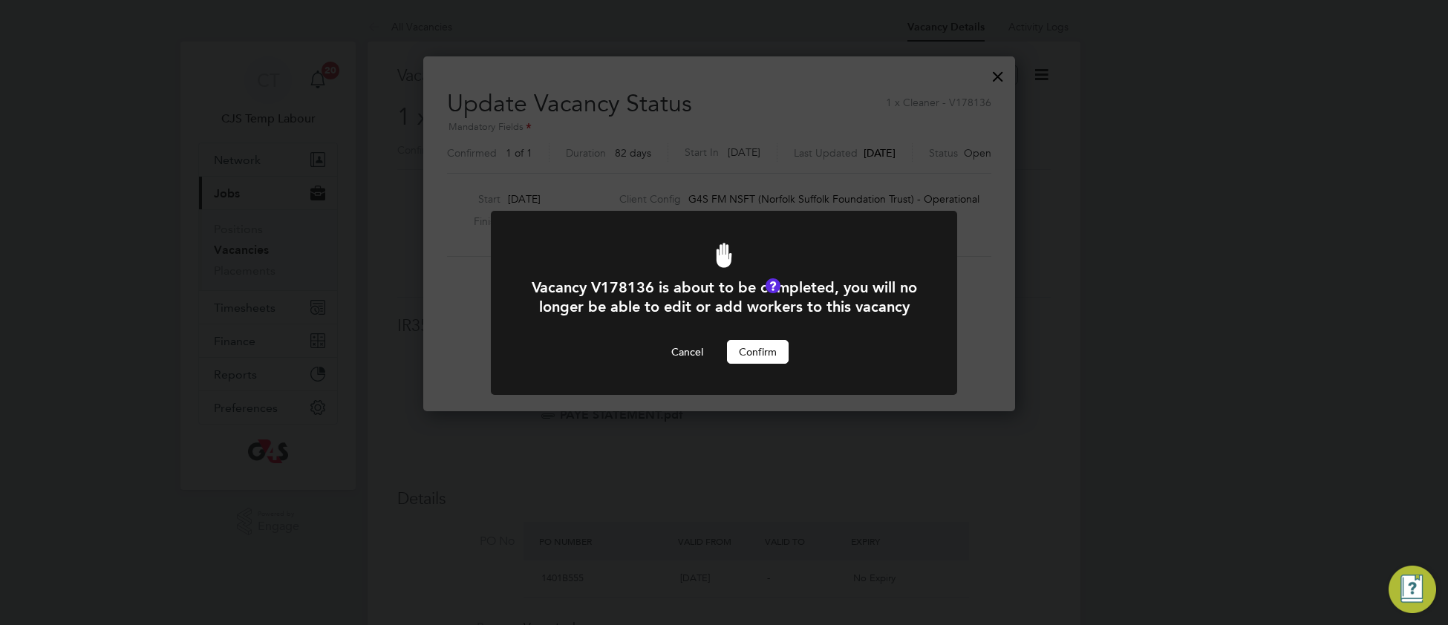
click at [758, 364] on button "Confirm" at bounding box center [758, 352] width 62 height 24
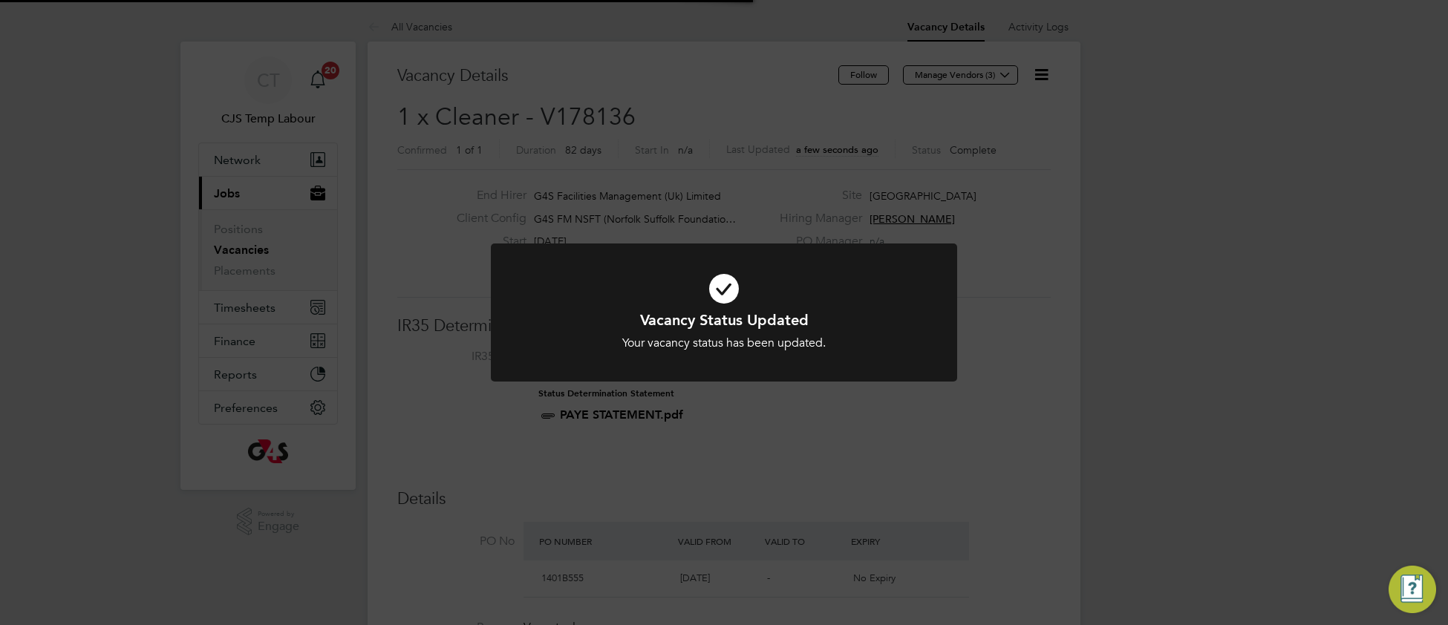
click at [883, 317] on h1 "Vacancy Status Updated" at bounding box center [724, 319] width 386 height 19
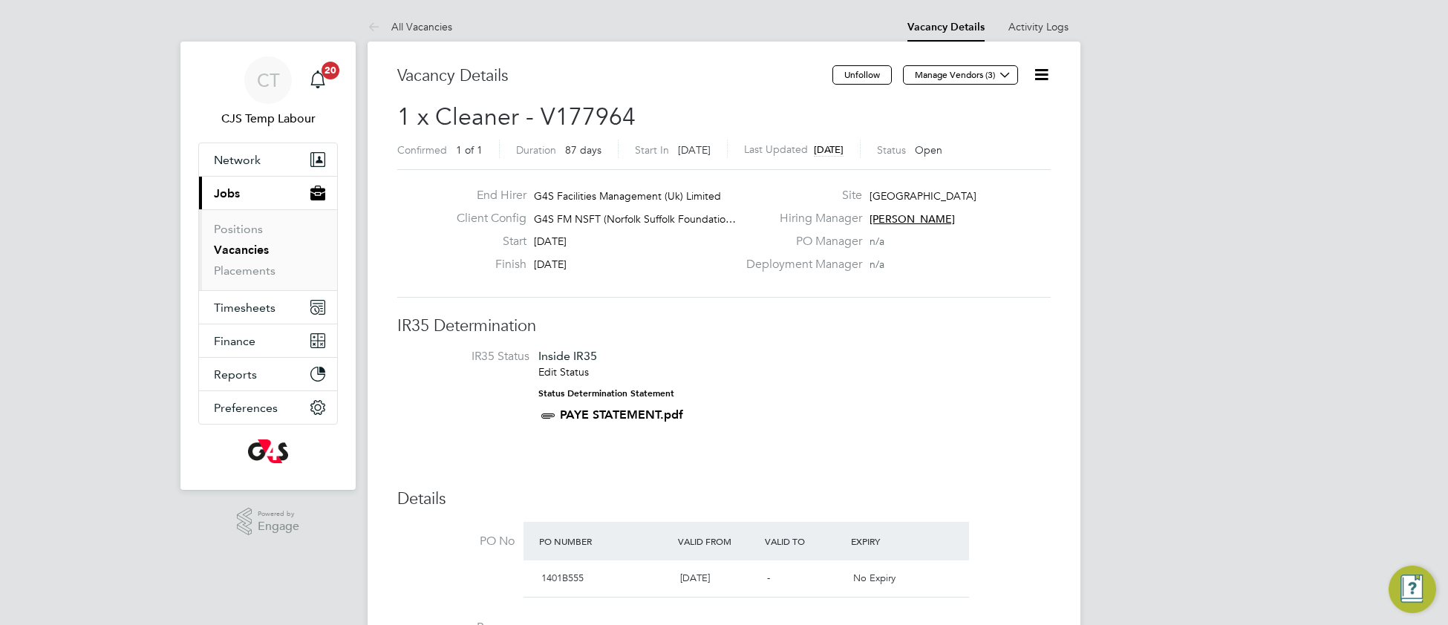
click at [1041, 71] on icon at bounding box center [1041, 74] width 19 height 19
click at [993, 134] on li "Update Status" at bounding box center [1005, 130] width 86 height 21
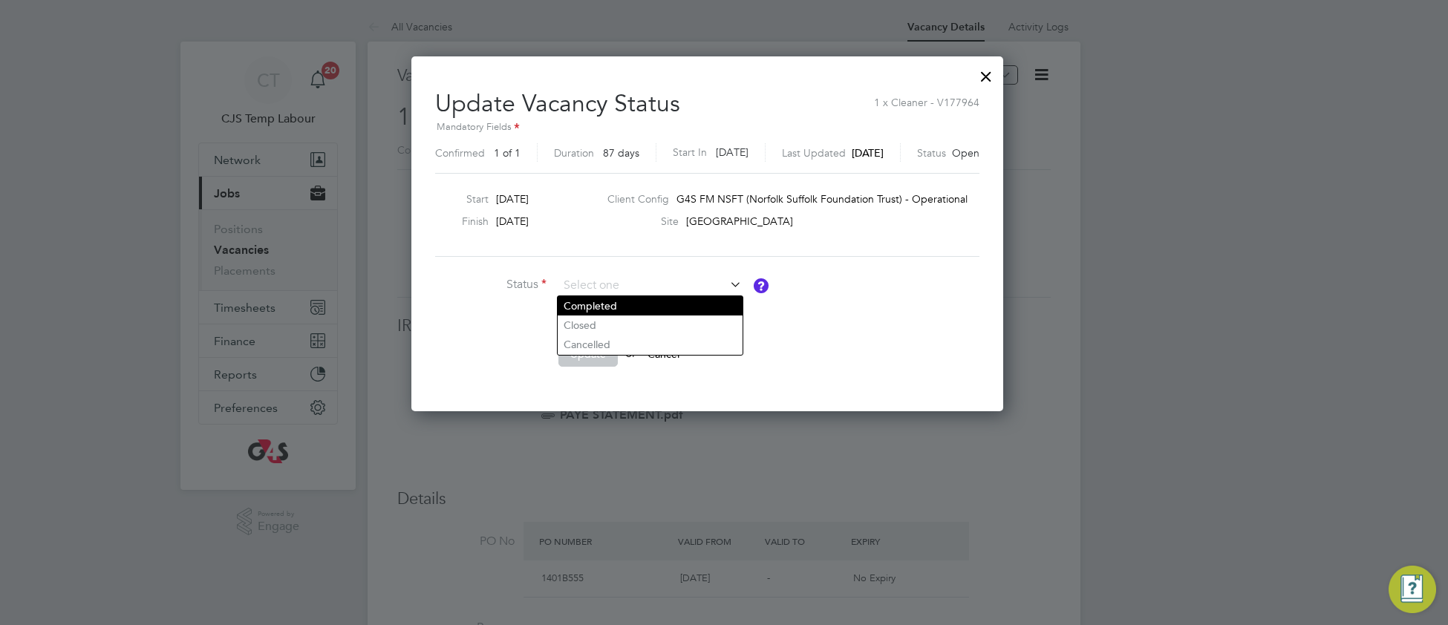
click at [667, 302] on li "Completed" at bounding box center [650, 305] width 185 height 19
type input "Completed"
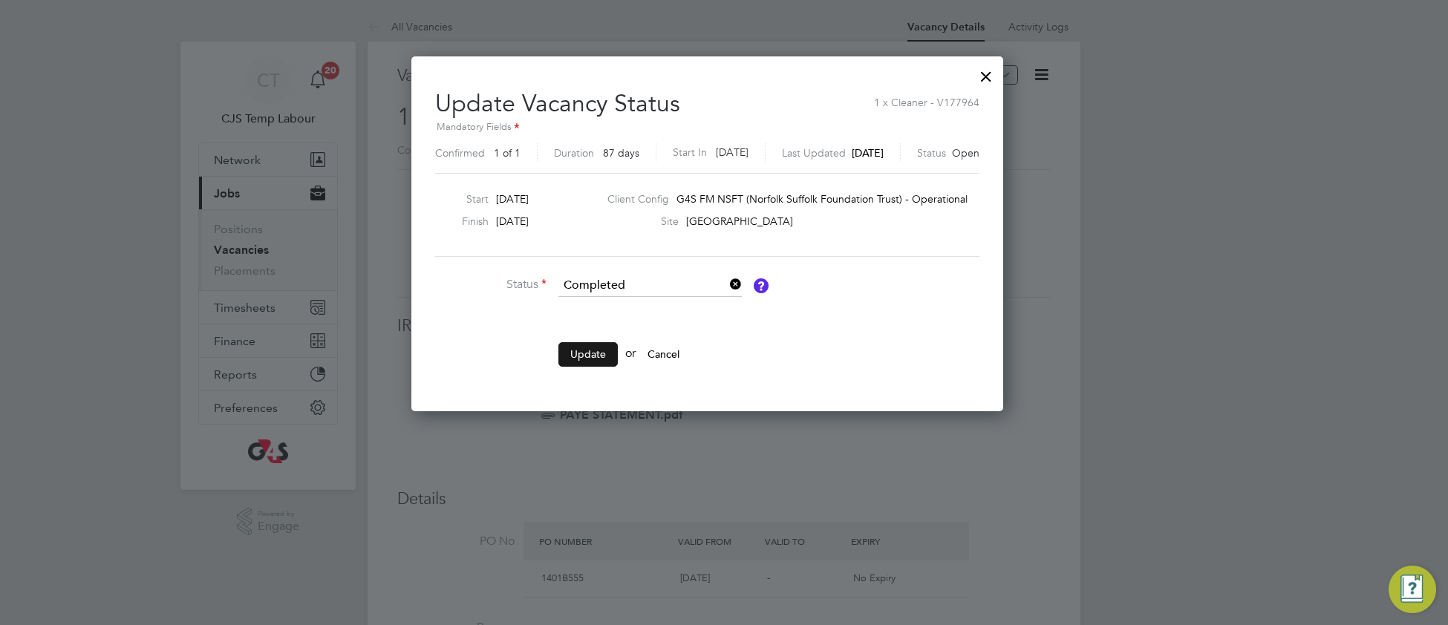
click at [587, 363] on button "Update" at bounding box center [587, 354] width 59 height 24
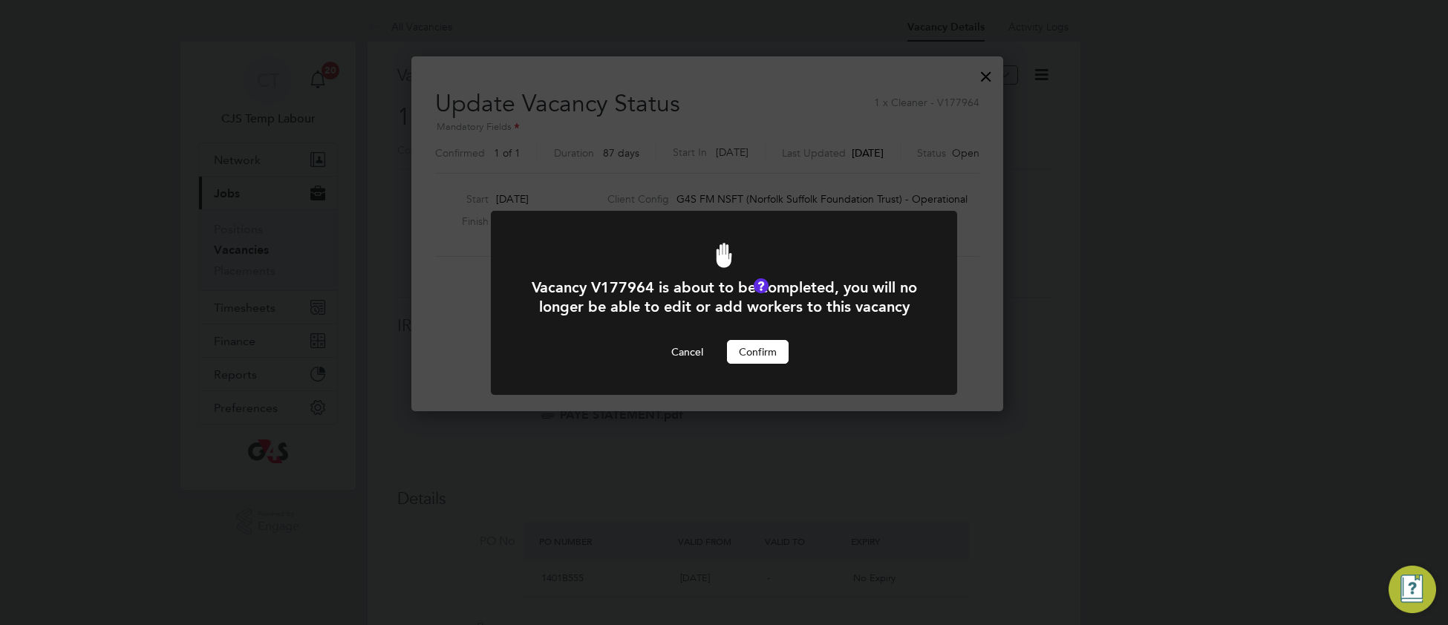
click at [760, 364] on button "Confirm" at bounding box center [758, 352] width 62 height 24
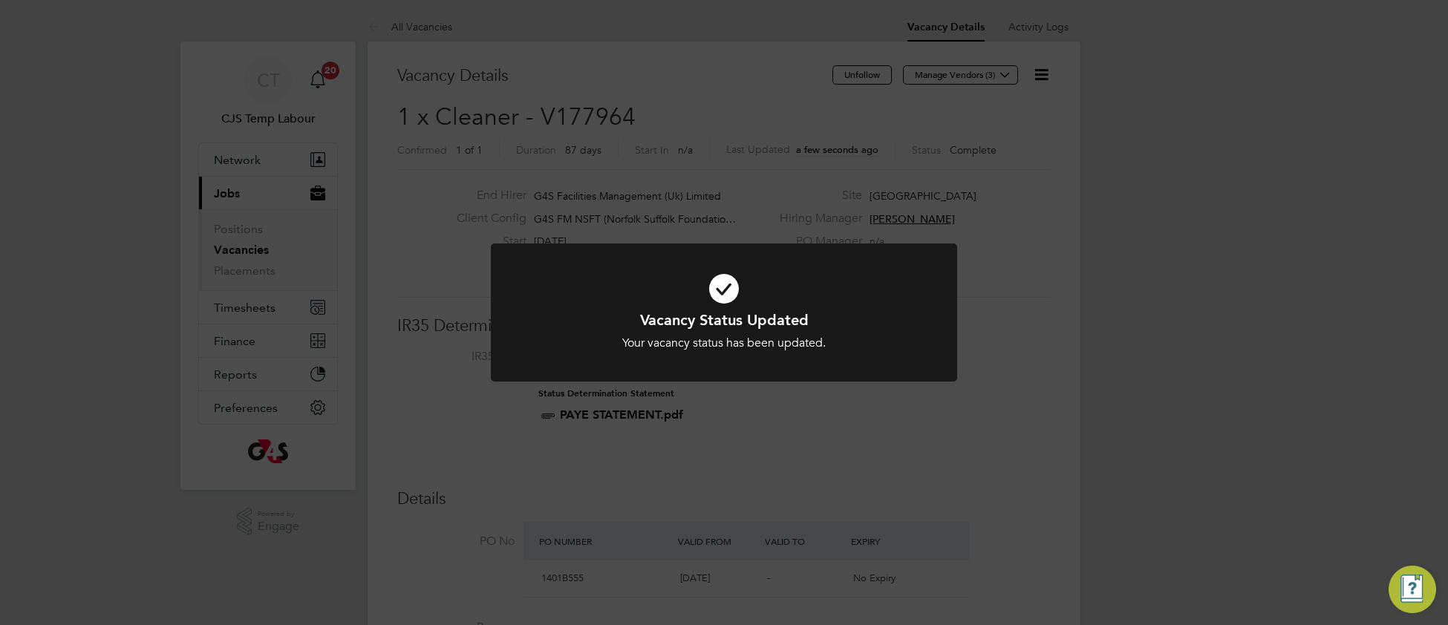
click at [871, 348] on div "Your vacancy status has been updated." at bounding box center [724, 344] width 386 height 16
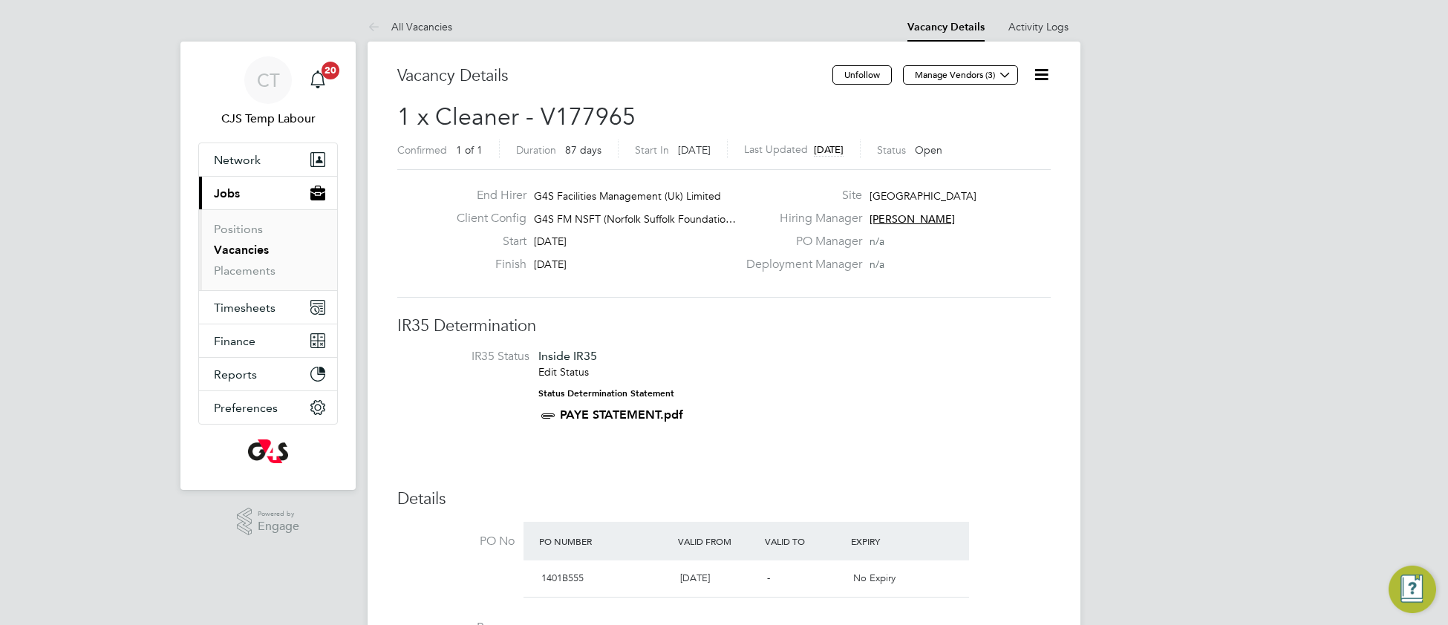
click at [1046, 80] on icon at bounding box center [1041, 74] width 19 height 19
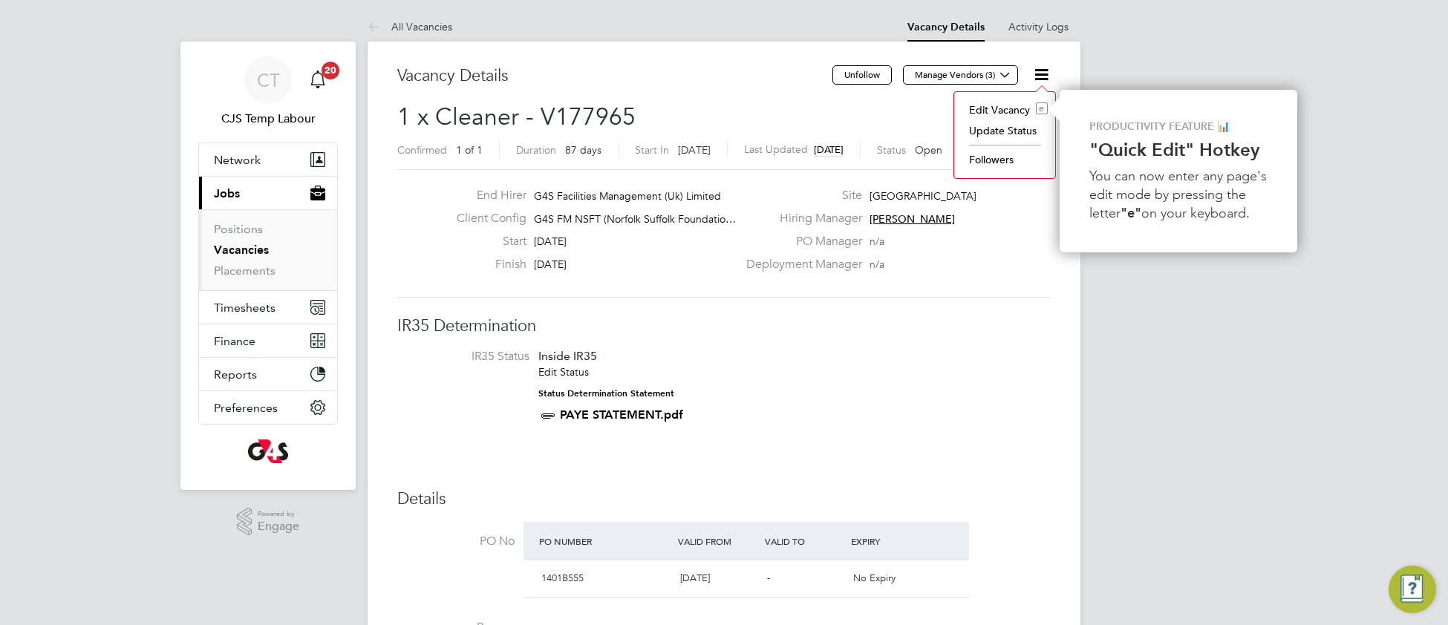
click at [1008, 130] on li "Update Status" at bounding box center [1005, 130] width 86 height 21
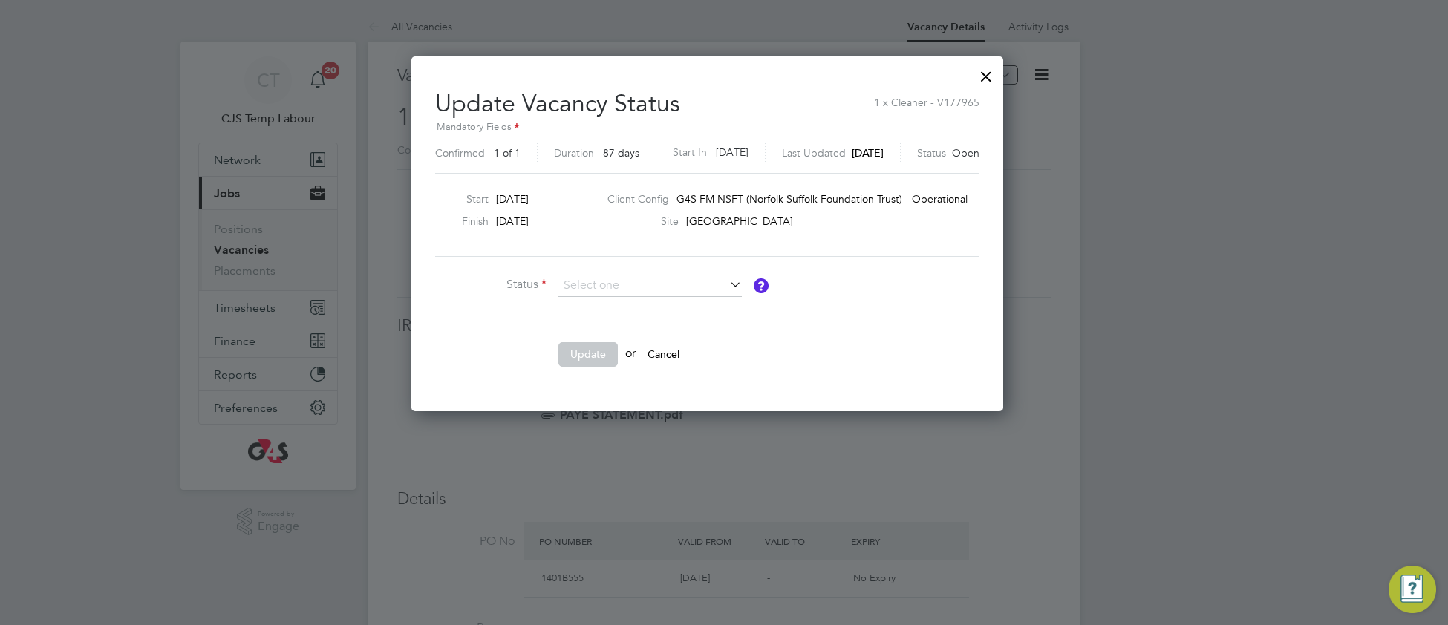
click at [681, 308] on li "Completed" at bounding box center [650, 305] width 185 height 19
type input "Completed"
click at [590, 356] on button "Update" at bounding box center [587, 354] width 59 height 24
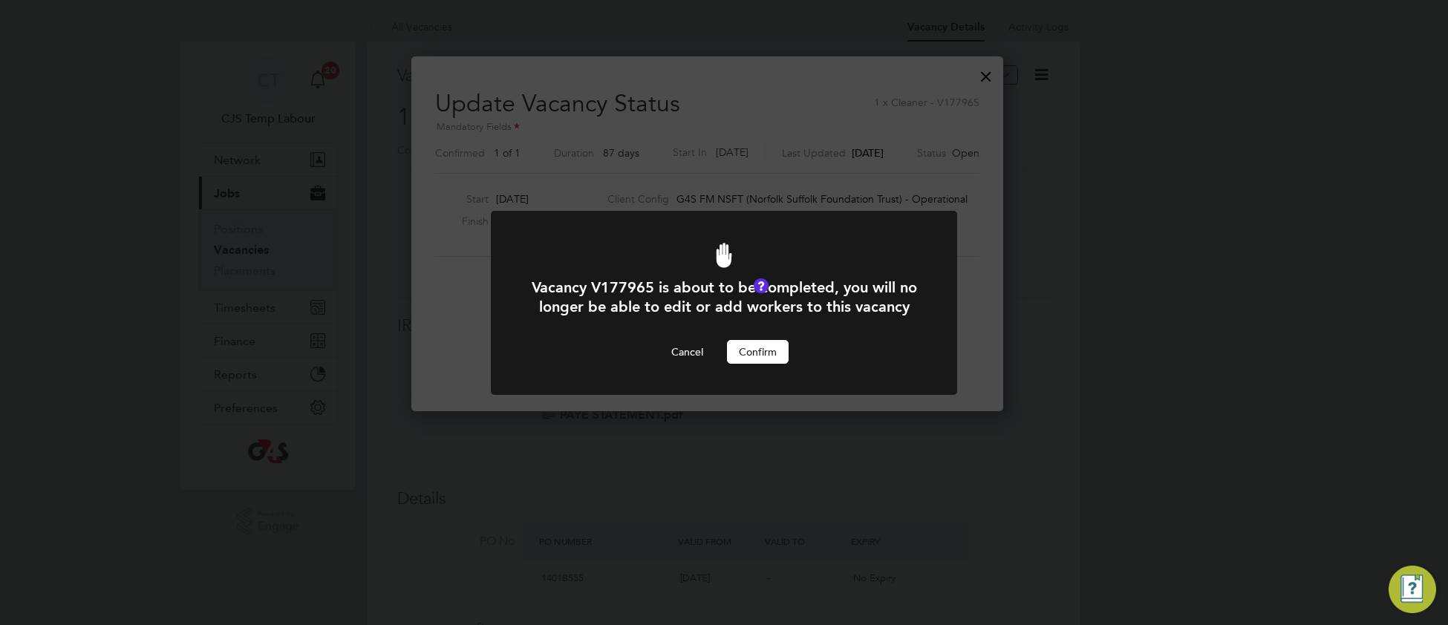
click at [749, 364] on button "Confirm" at bounding box center [758, 352] width 62 height 24
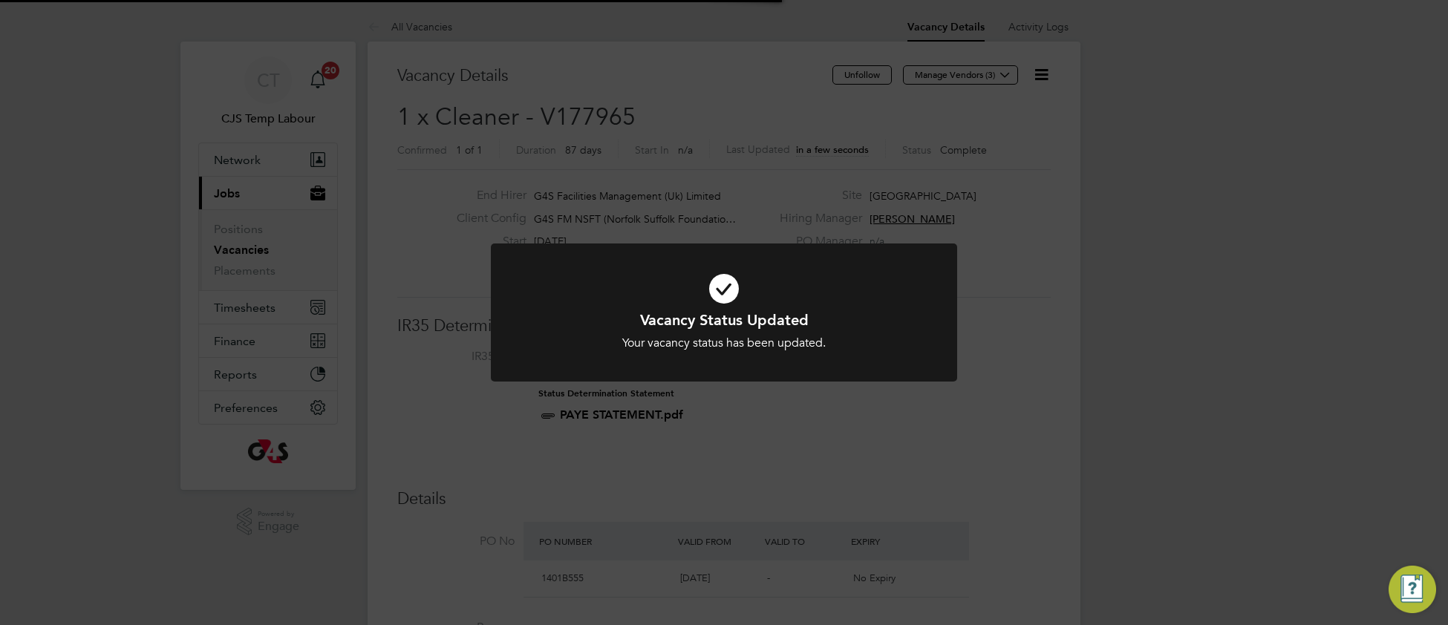
click at [862, 329] on h1 "Vacancy Status Updated" at bounding box center [724, 319] width 386 height 19
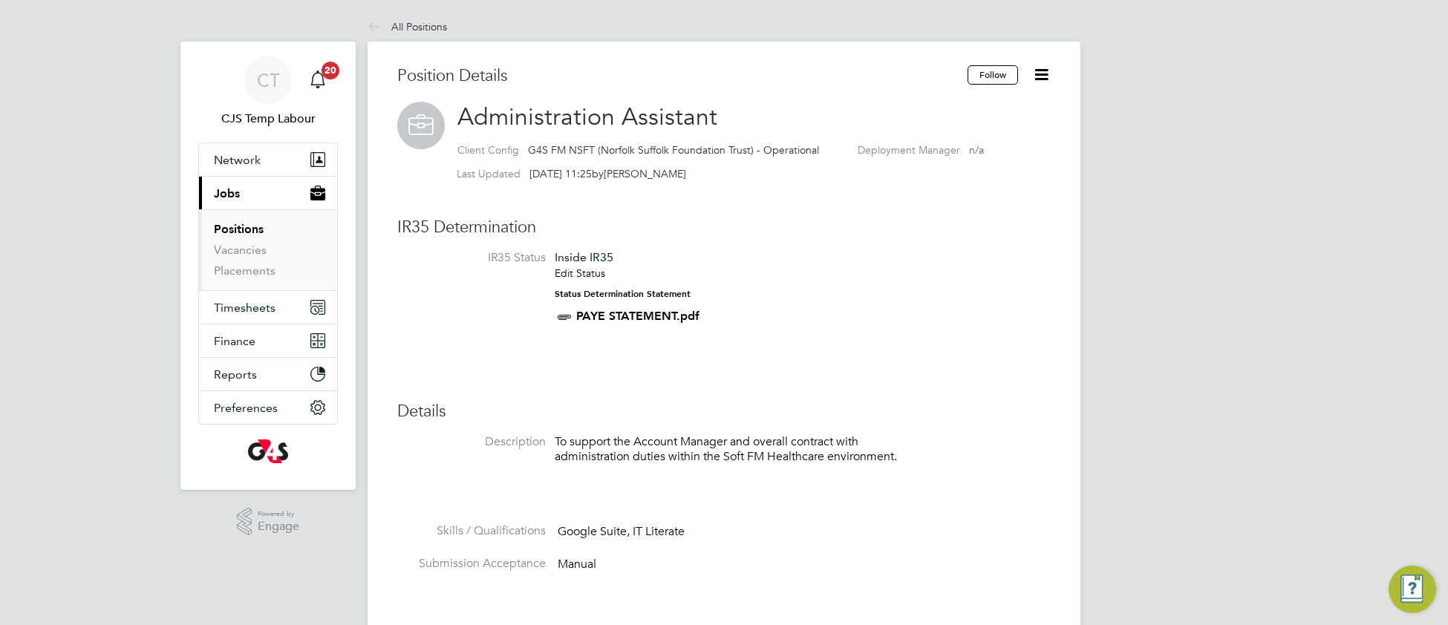
click at [1040, 75] on icon at bounding box center [1041, 74] width 19 height 19
click at [821, 267] on li "IR35 Status Inside IR35 Edit Status Status Determination Statement PAYE STATEME…" at bounding box center [723, 295] width 653 height 91
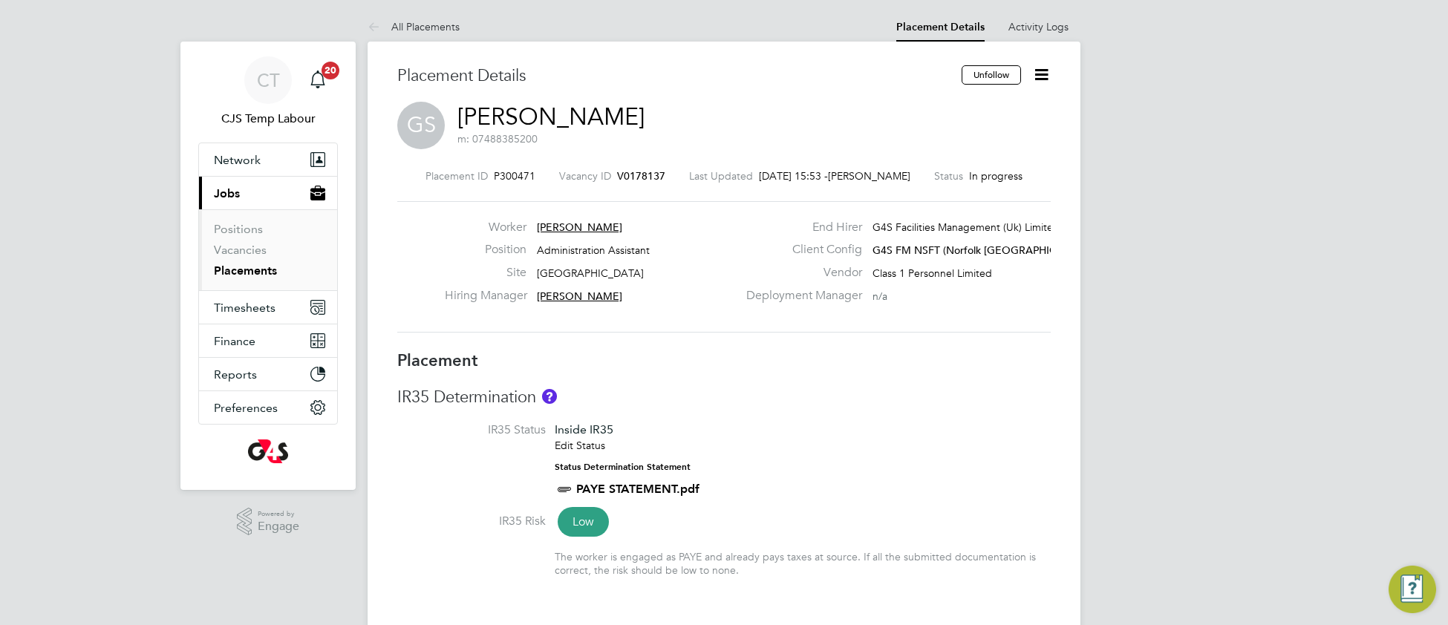
click at [798, 432] on li "IR35 Status Inside IR35 Edit Status Status Determination Statement PAYE STATEME…" at bounding box center [723, 468] width 653 height 91
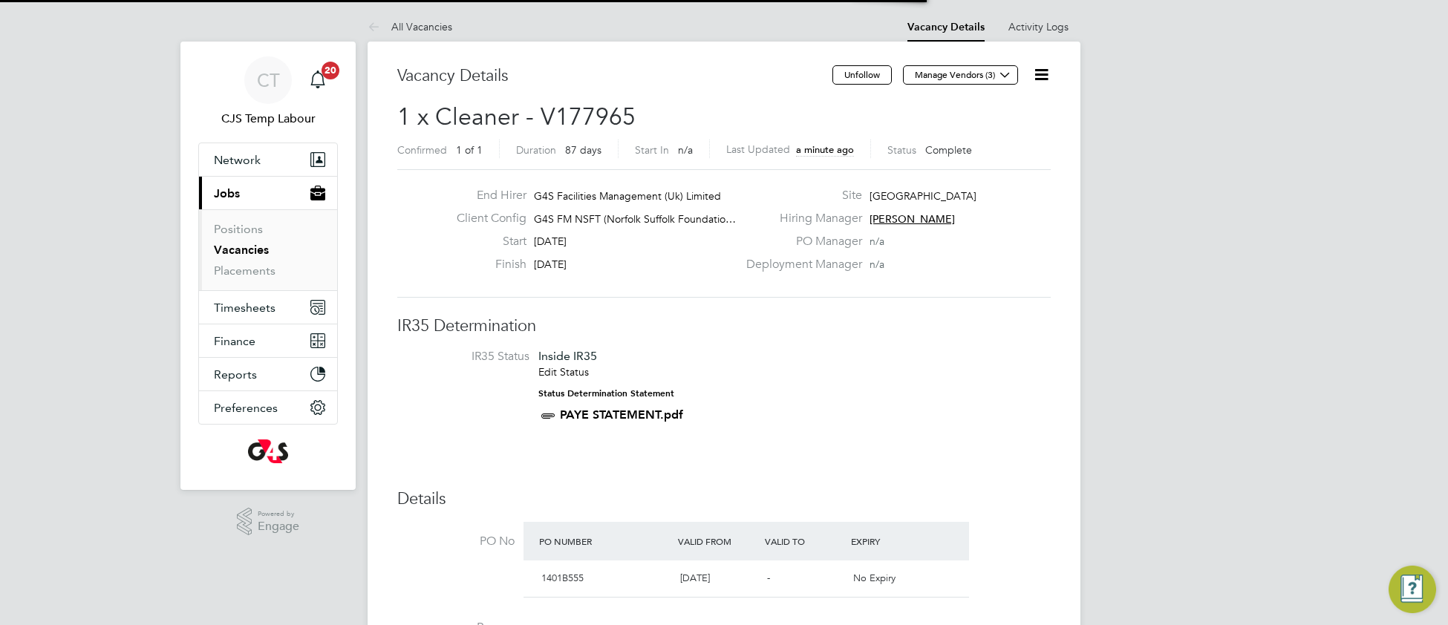
scroll to position [42, 102]
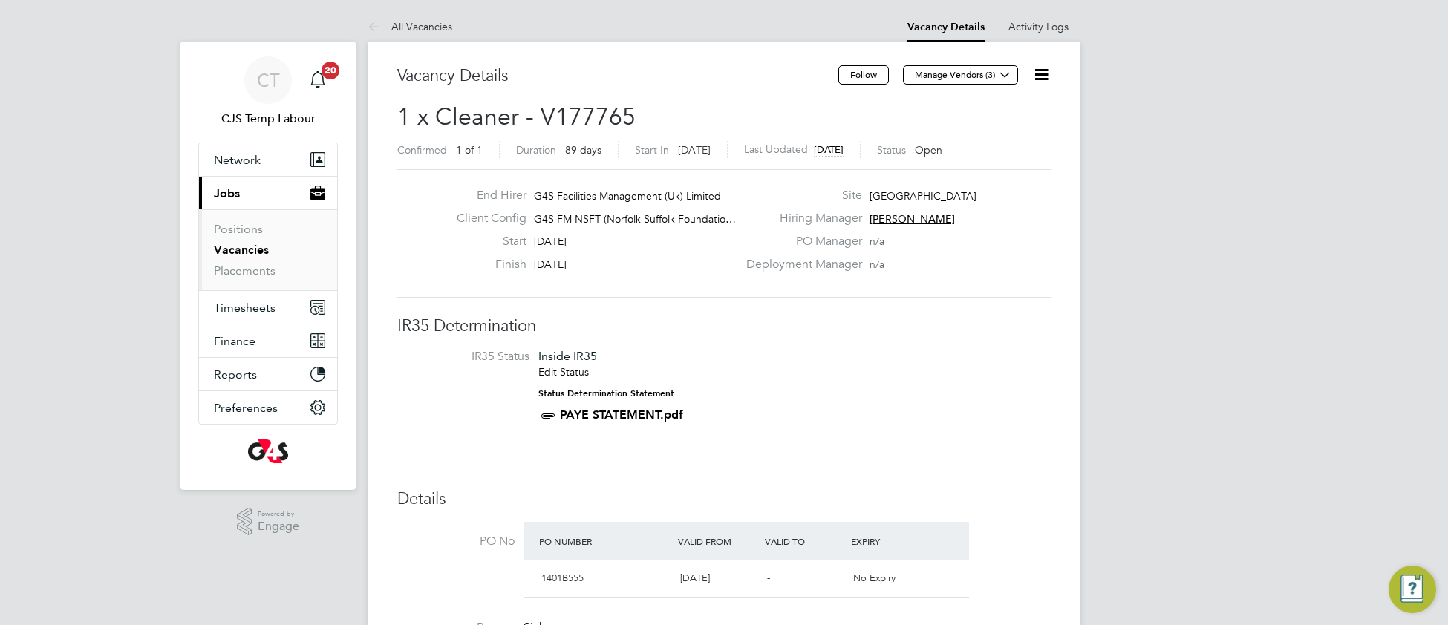
click at [1040, 84] on icon at bounding box center [1041, 74] width 19 height 19
click at [993, 129] on li "Update Status" at bounding box center [1005, 130] width 86 height 21
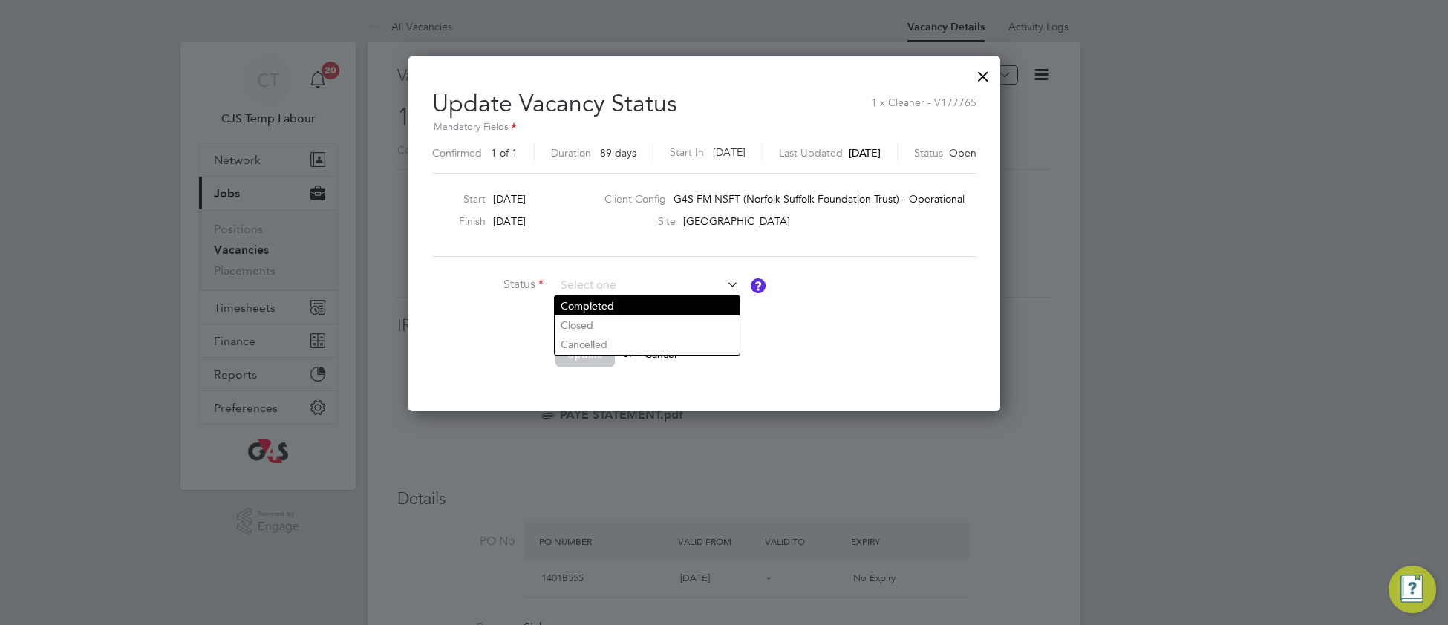
click at [636, 299] on li "Completed" at bounding box center [647, 305] width 185 height 19
type input "Completed"
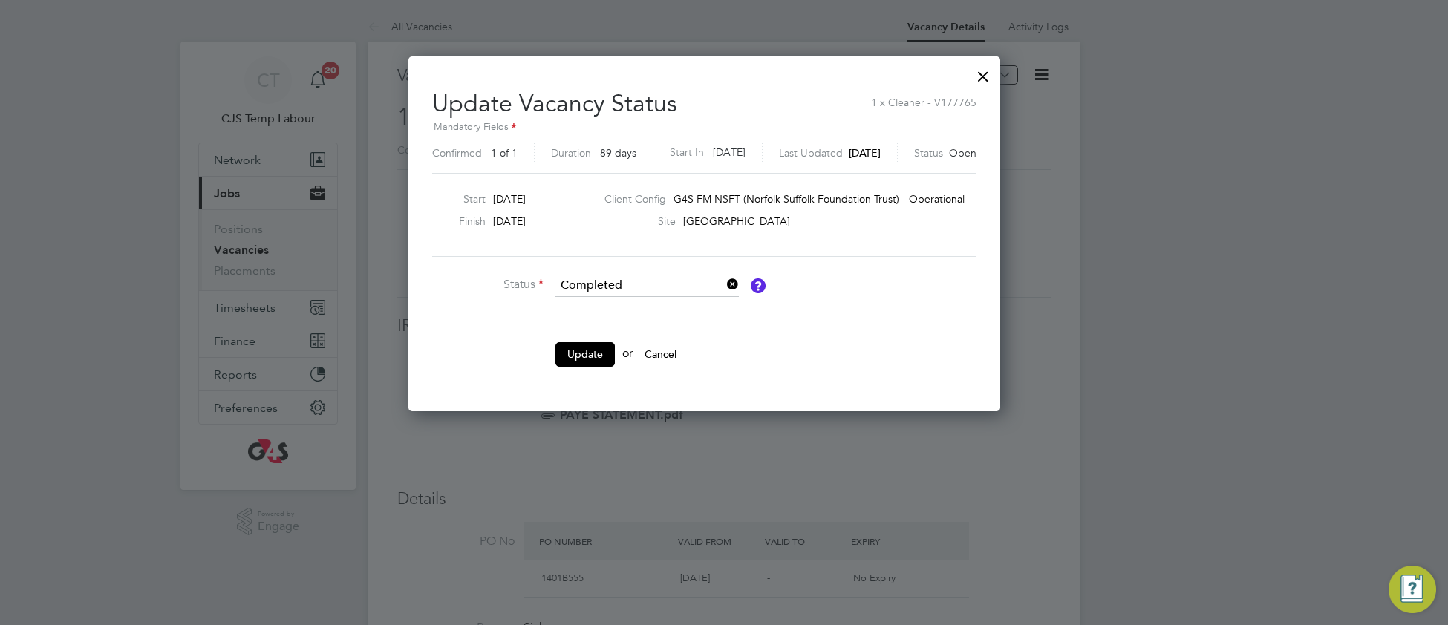
click at [587, 353] on button "Update" at bounding box center [584, 354] width 59 height 24
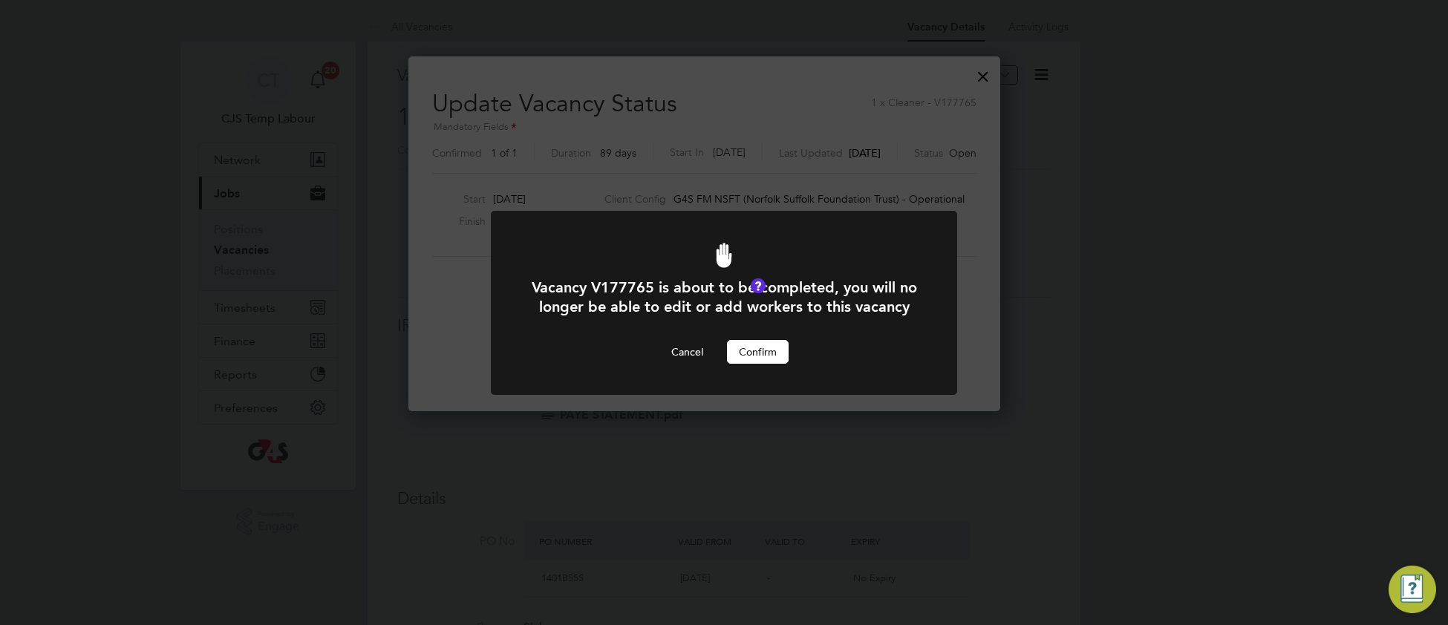
click at [753, 364] on button "Confirm" at bounding box center [758, 352] width 62 height 24
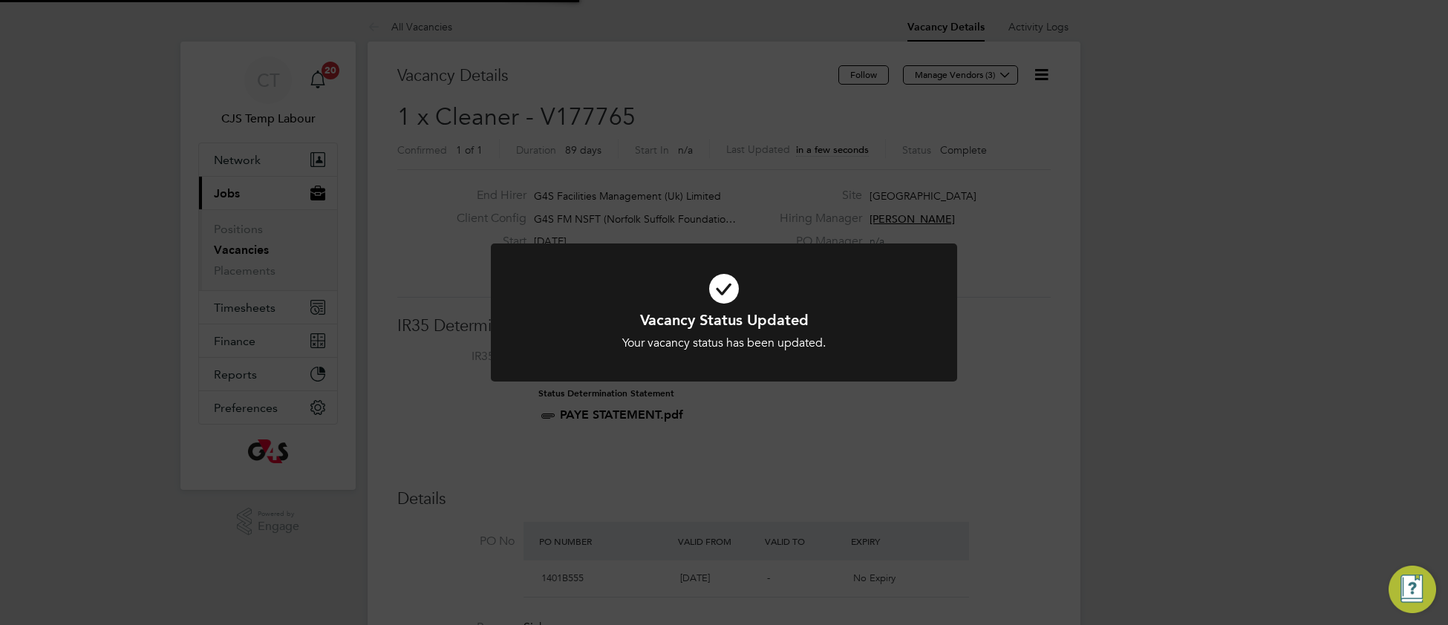
click at [868, 310] on h1 "Vacancy Status Updated" at bounding box center [724, 319] width 386 height 19
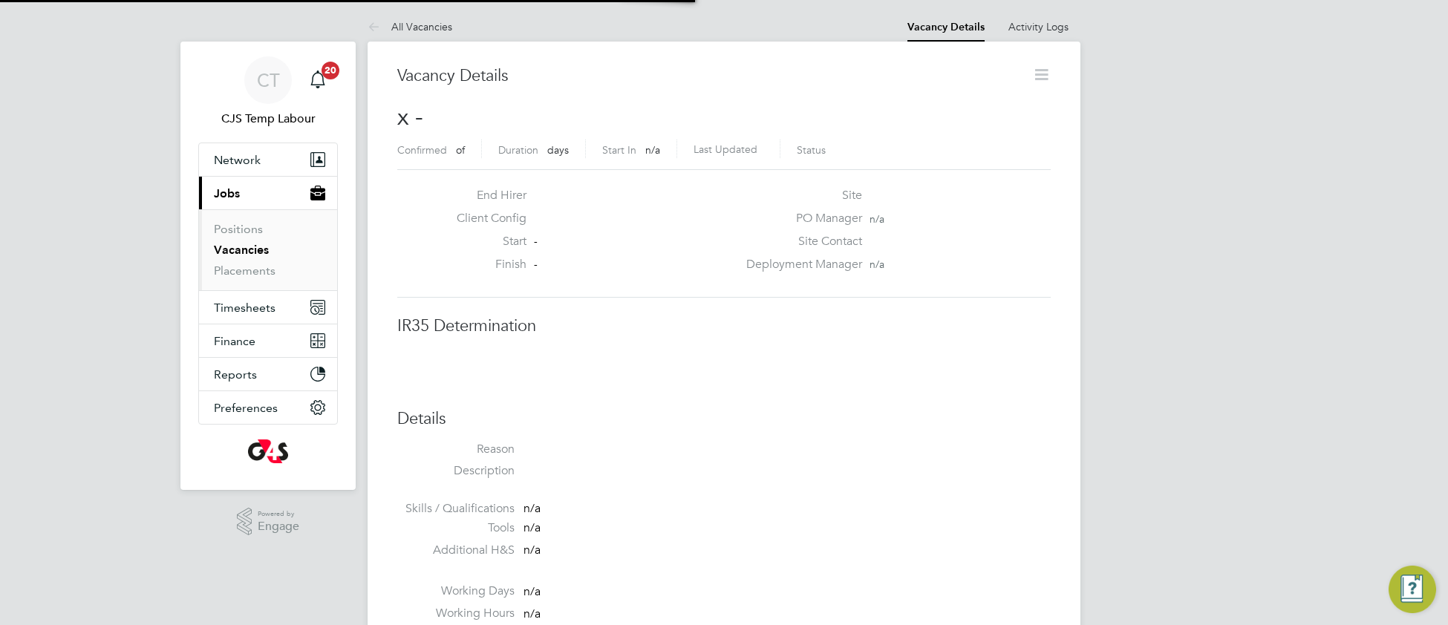
scroll to position [7, 7]
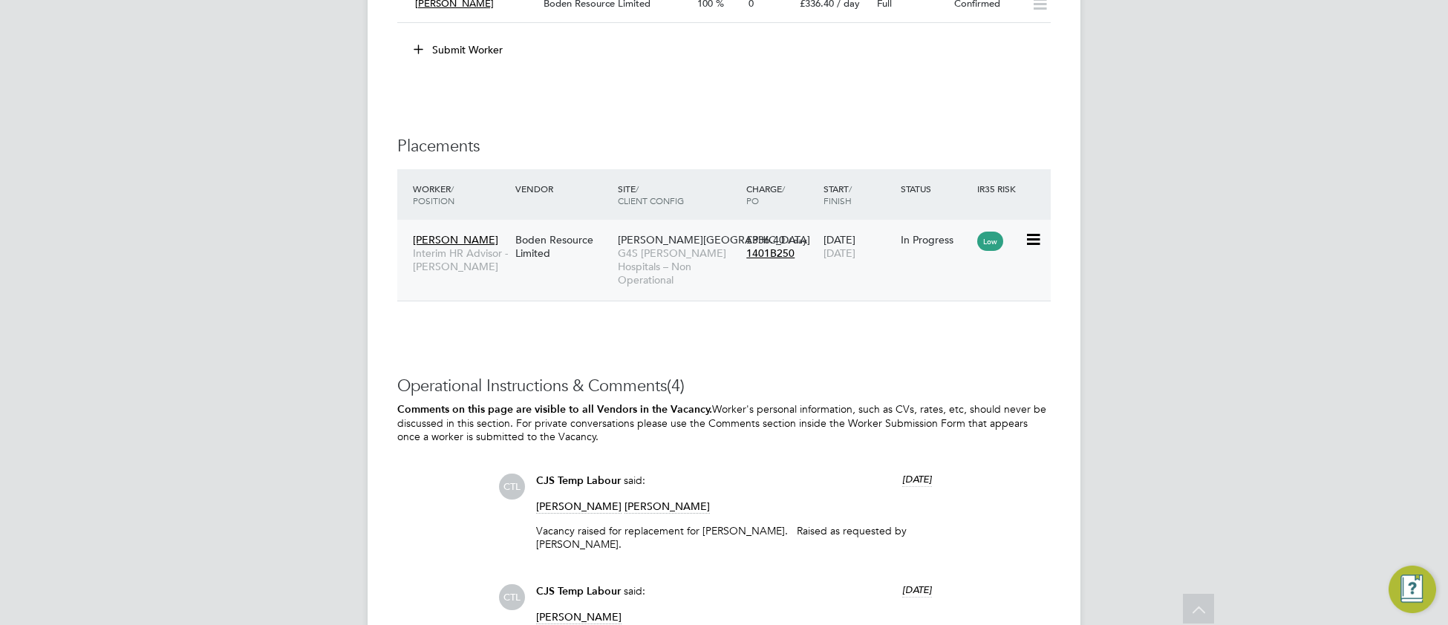
click at [622, 263] on span "G4S [PERSON_NAME] Hospitals – Non Operational" at bounding box center [678, 267] width 121 height 41
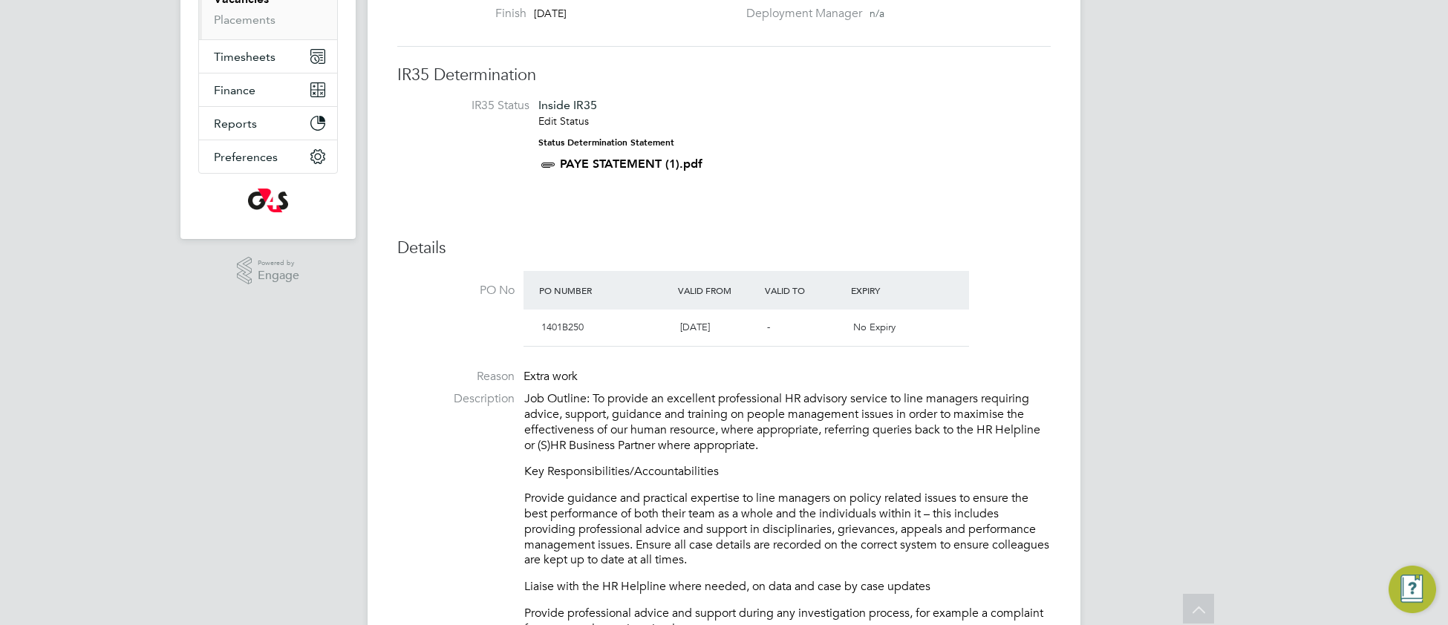
scroll to position [0, 0]
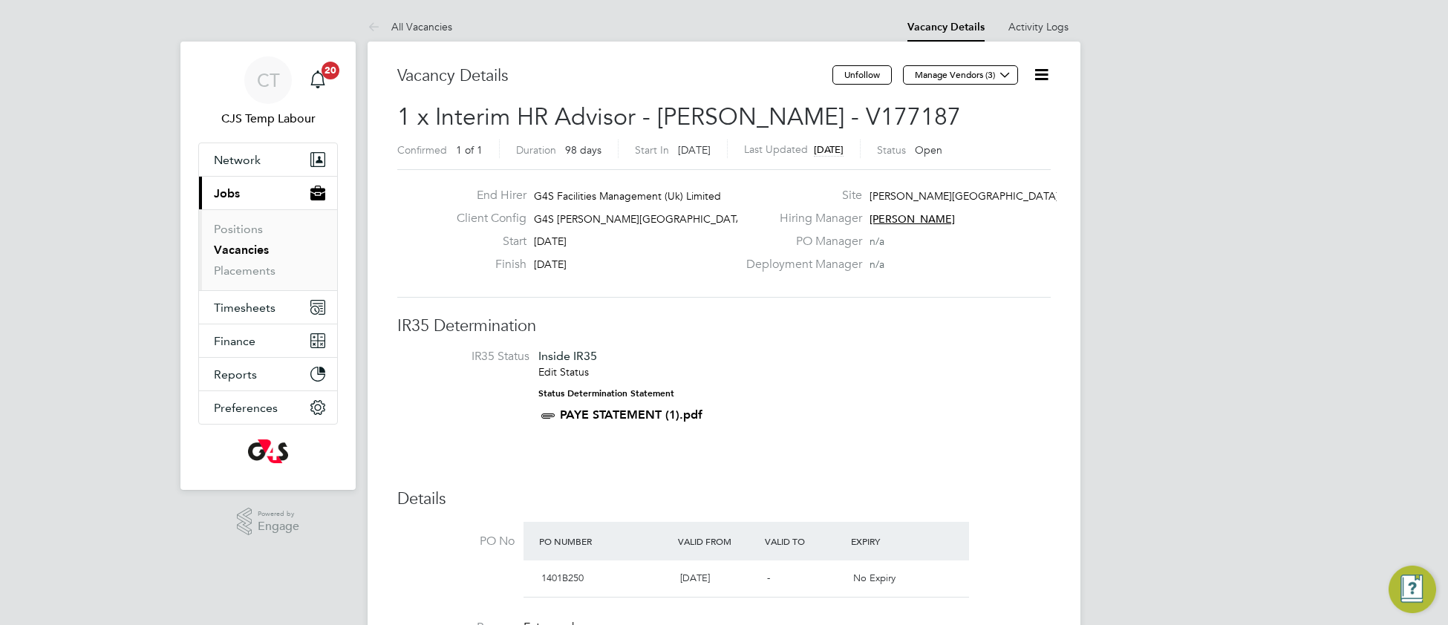
click at [1046, 76] on icon at bounding box center [1041, 74] width 19 height 19
drag, startPoint x: 1000, startPoint y: 127, endPoint x: 992, endPoint y: 128, distance: 8.3
click at [998, 127] on li "Update Status" at bounding box center [1005, 130] width 86 height 21
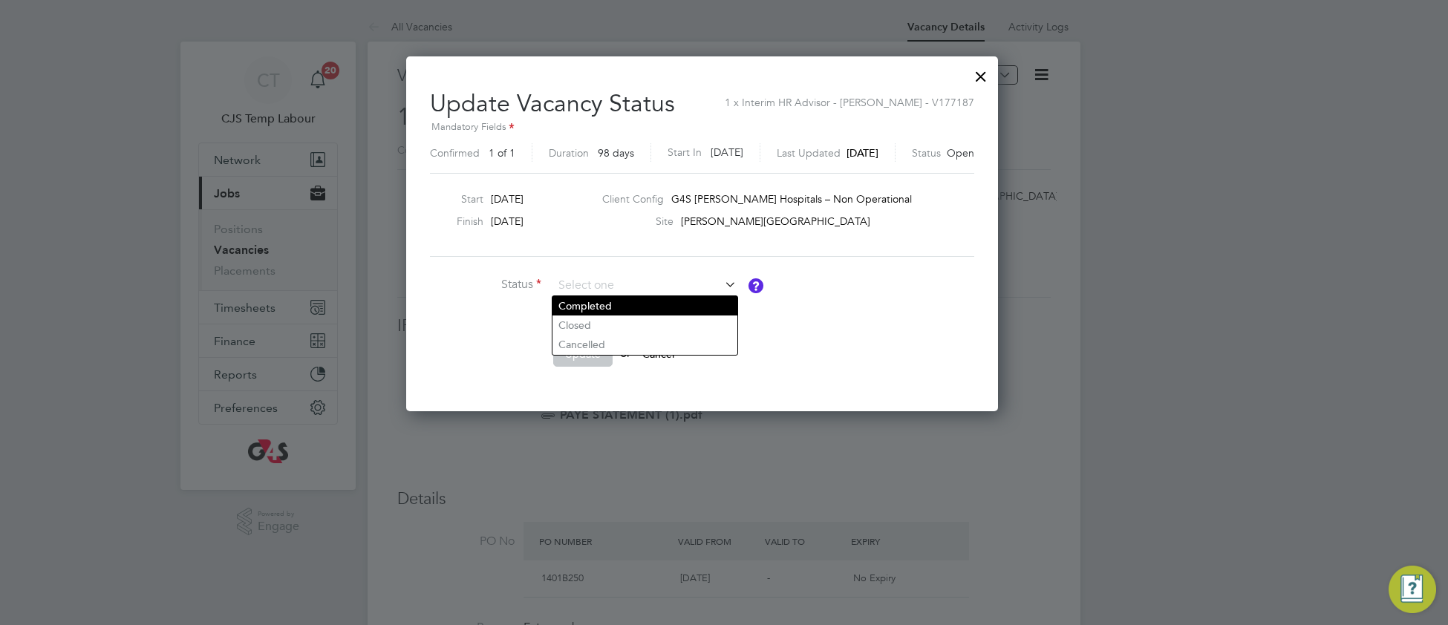
click at [601, 307] on li "Completed" at bounding box center [644, 305] width 185 height 19
type input "Completed"
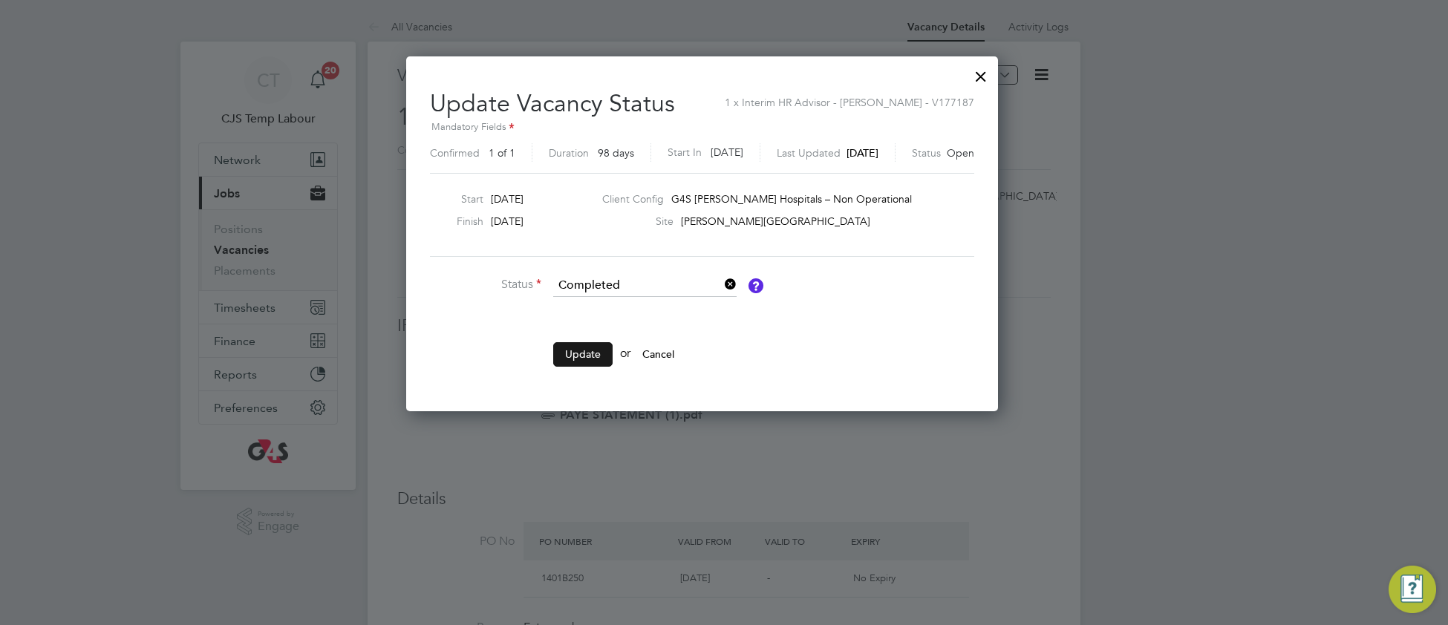
click at [584, 355] on button "Update" at bounding box center [582, 354] width 59 height 24
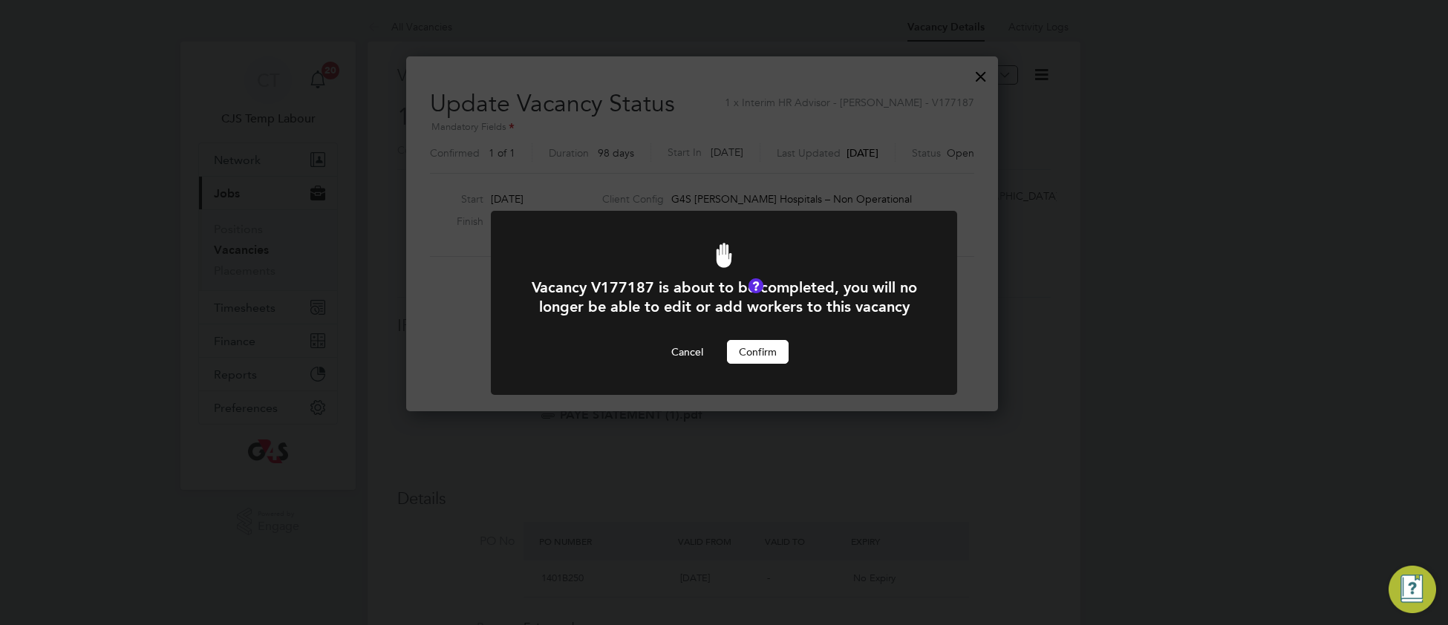
click at [750, 364] on button "Confirm" at bounding box center [758, 352] width 62 height 24
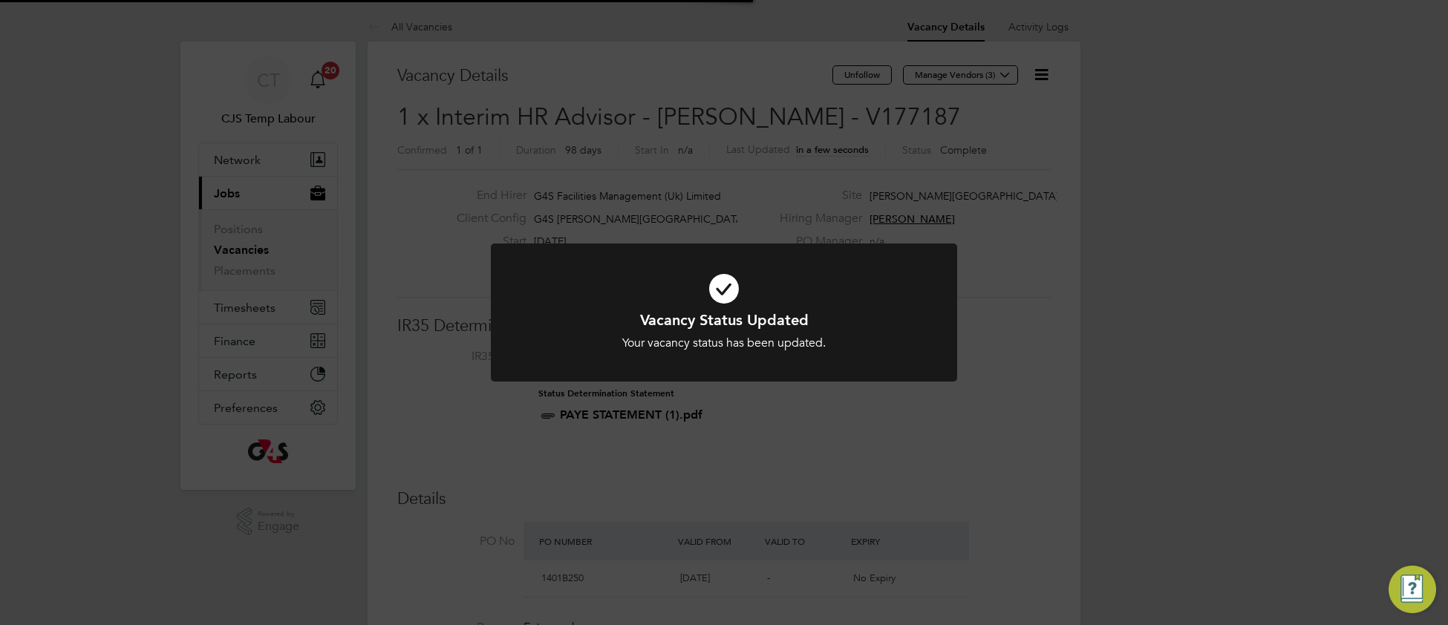
click at [853, 299] on icon at bounding box center [724, 289] width 386 height 58
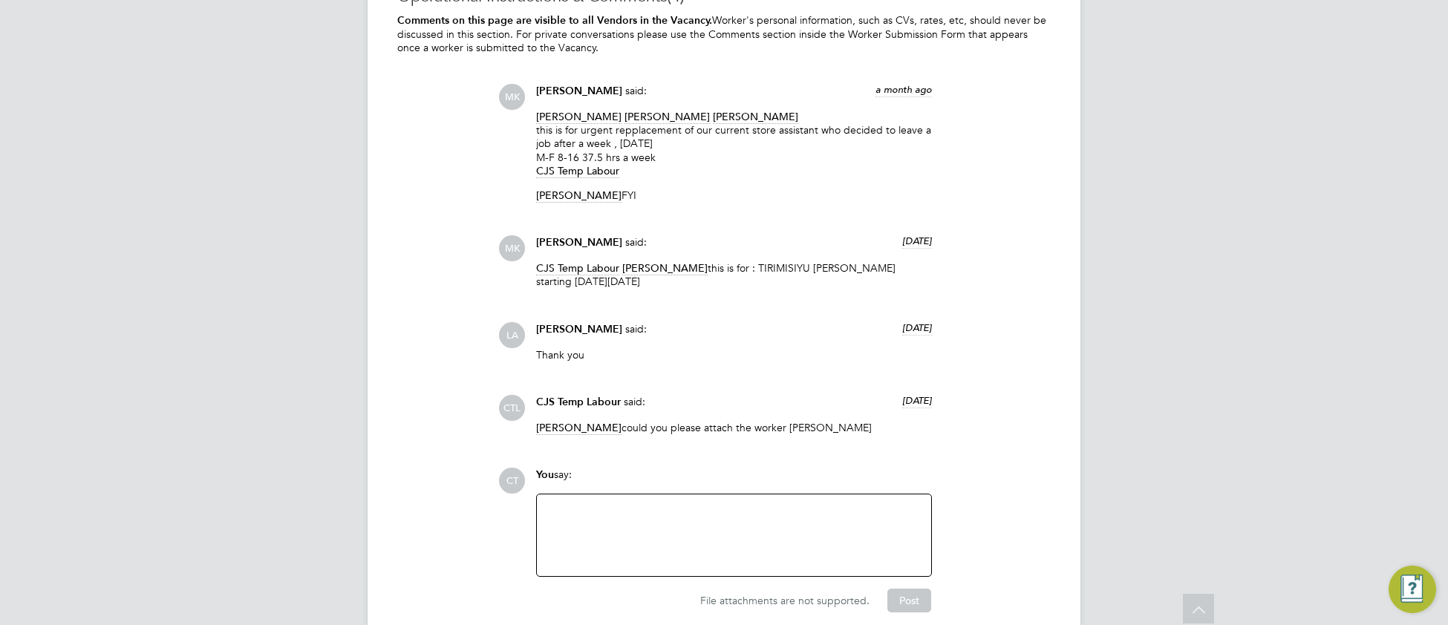
scroll to position [2545, 0]
click at [590, 529] on div at bounding box center [734, 535] width 376 height 64
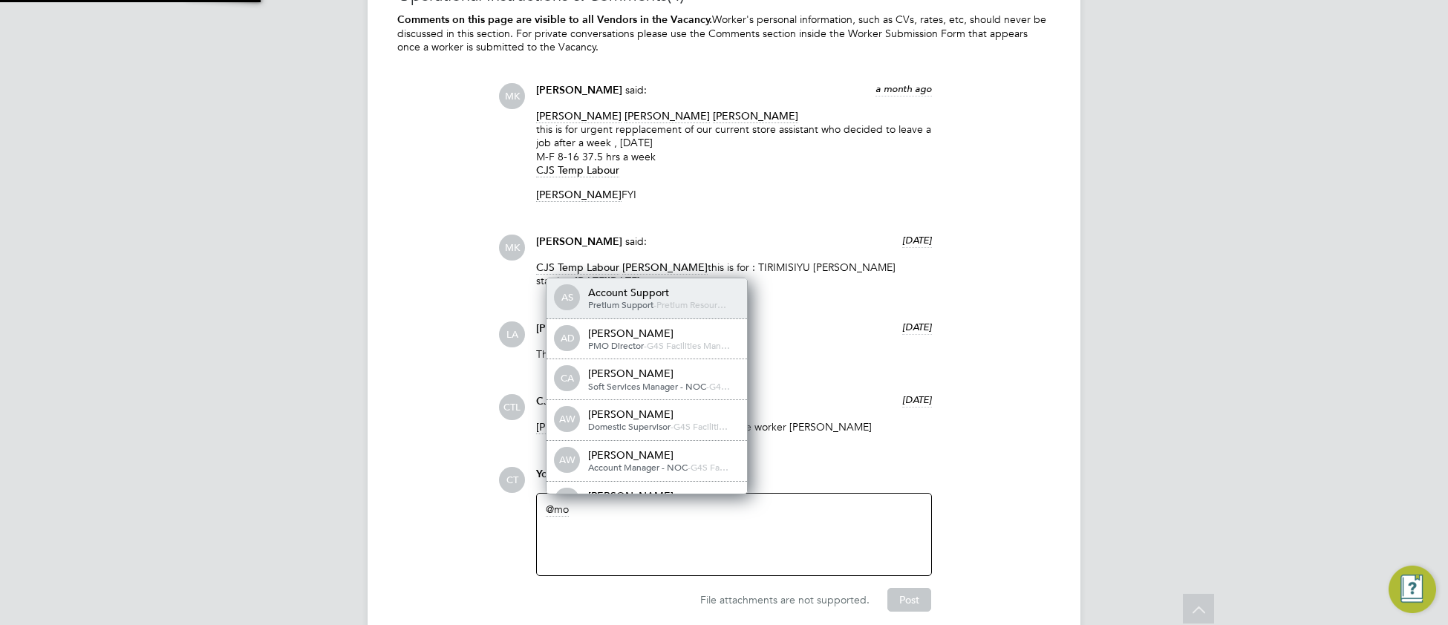
scroll to position [0, 0]
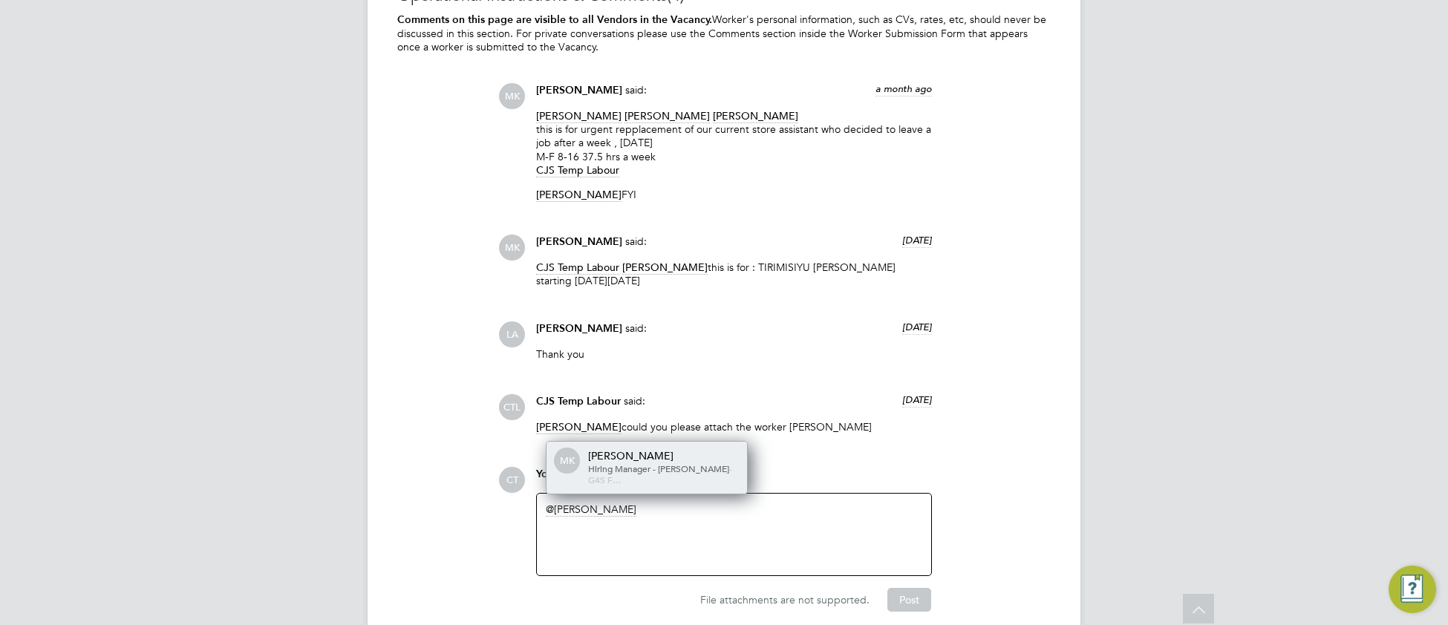
click at [643, 475] on span "Hiring Manager - [PERSON_NAME]" at bounding box center [658, 469] width 141 height 12
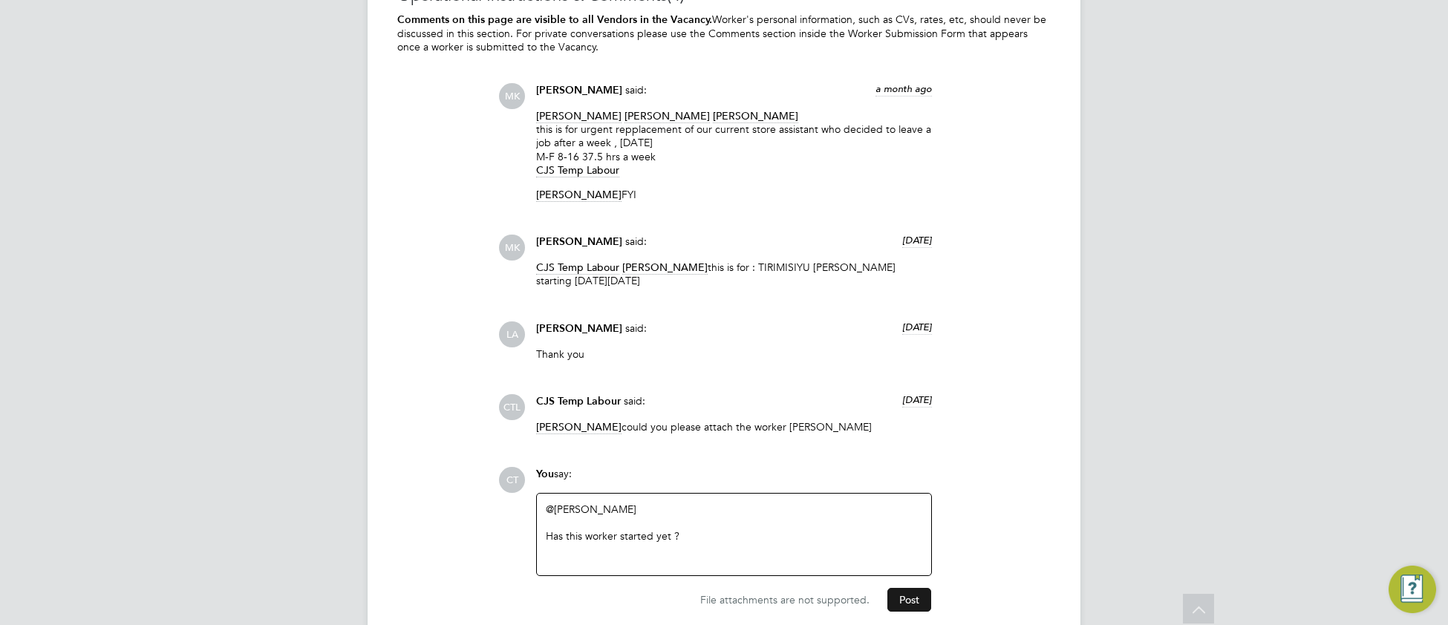
click at [919, 604] on button "Post" at bounding box center [909, 600] width 44 height 24
